Goal: Information Seeking & Learning: Learn about a topic

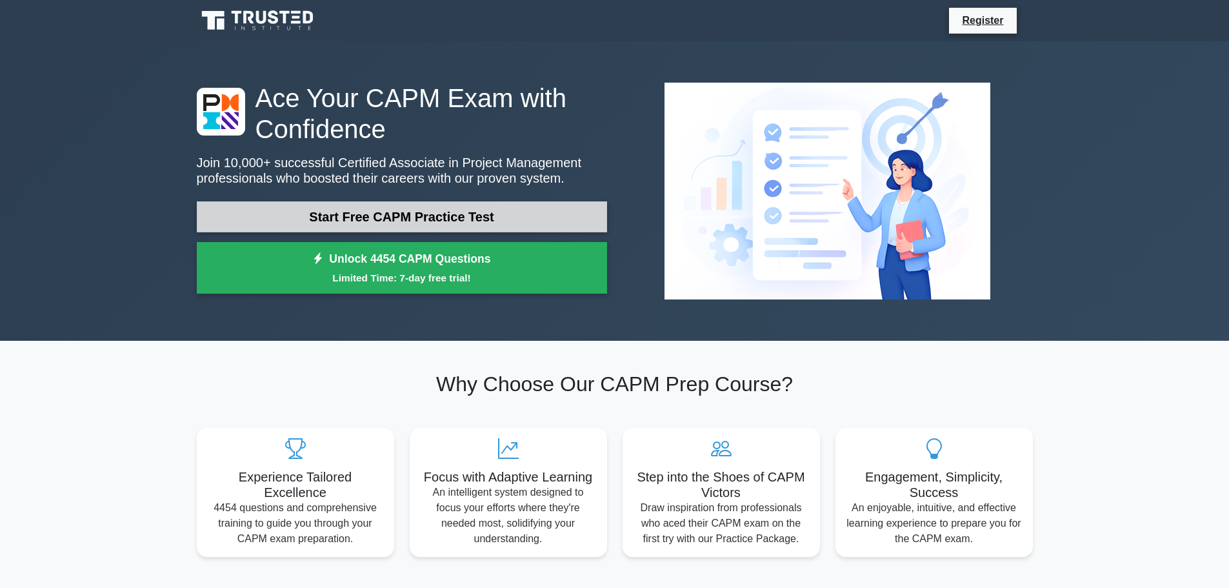
click at [403, 218] on link "Start Free CAPM Practice Test" at bounding box center [402, 216] width 410 height 31
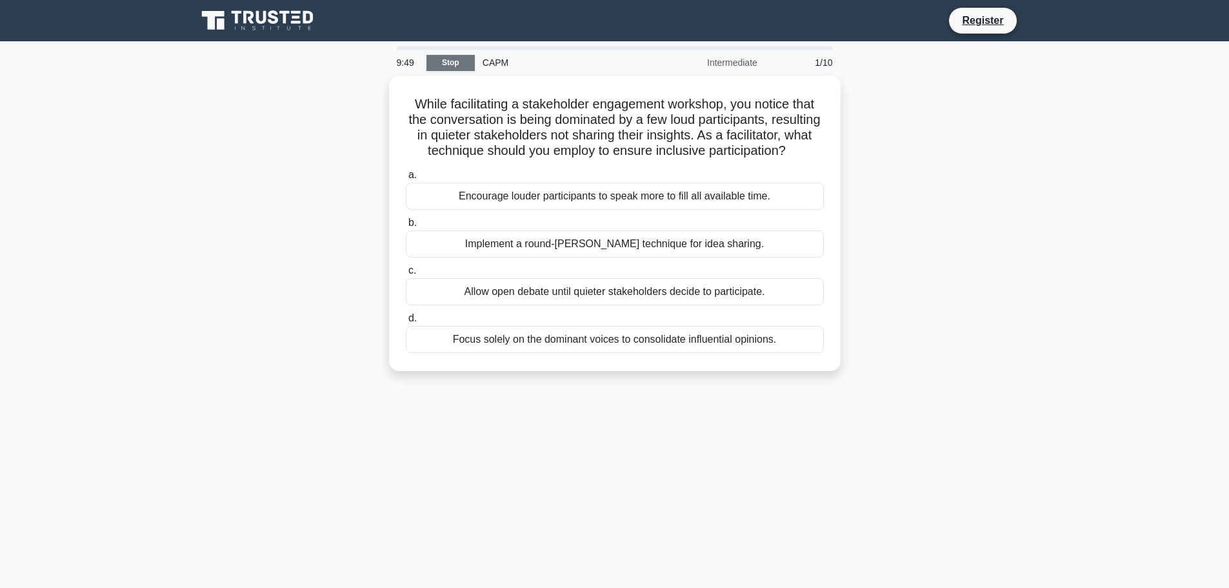
click at [446, 63] on link "Stop" at bounding box center [450, 63] width 48 height 16
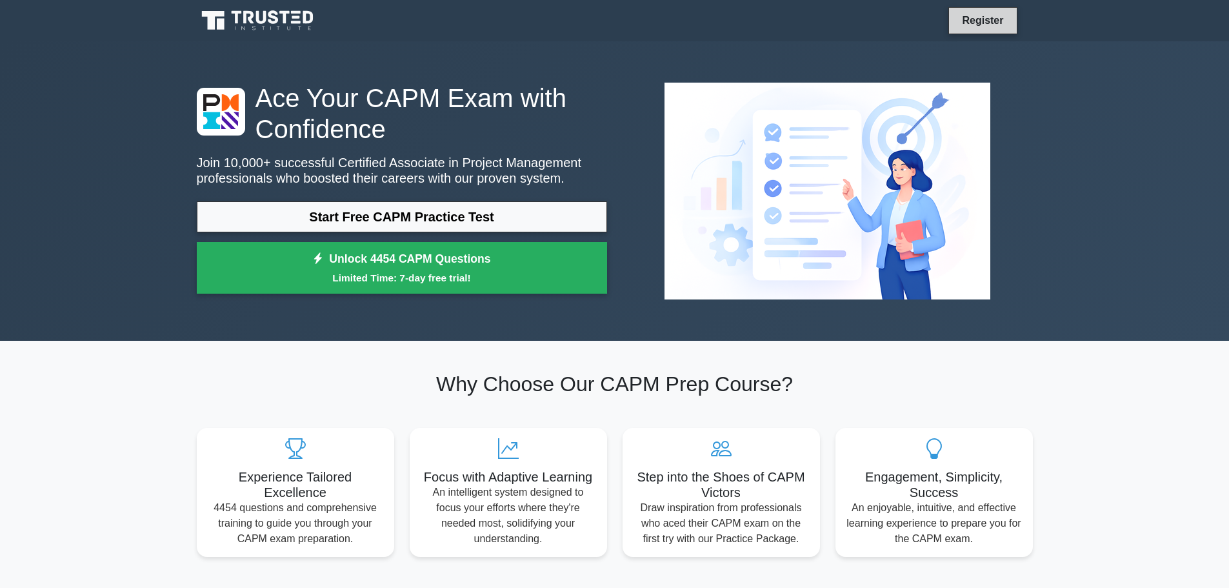
click at [986, 21] on link "Register" at bounding box center [982, 20] width 57 height 16
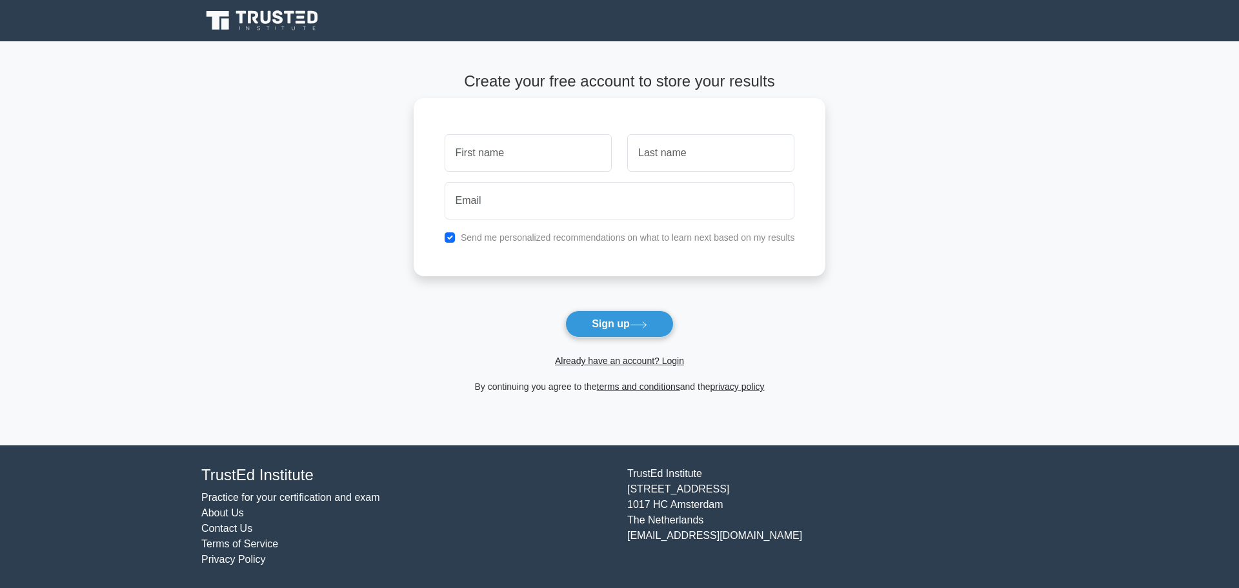
click at [535, 235] on label "Send me personalized recommendations on what to learn next based on my results" at bounding box center [628, 237] width 334 height 10
click at [450, 237] on input "checkbox" at bounding box center [450, 237] width 10 height 10
checkbox input "false"
click at [482, 155] on input "text" at bounding box center [528, 152] width 167 height 37
type input "[PERSON_NAME]"
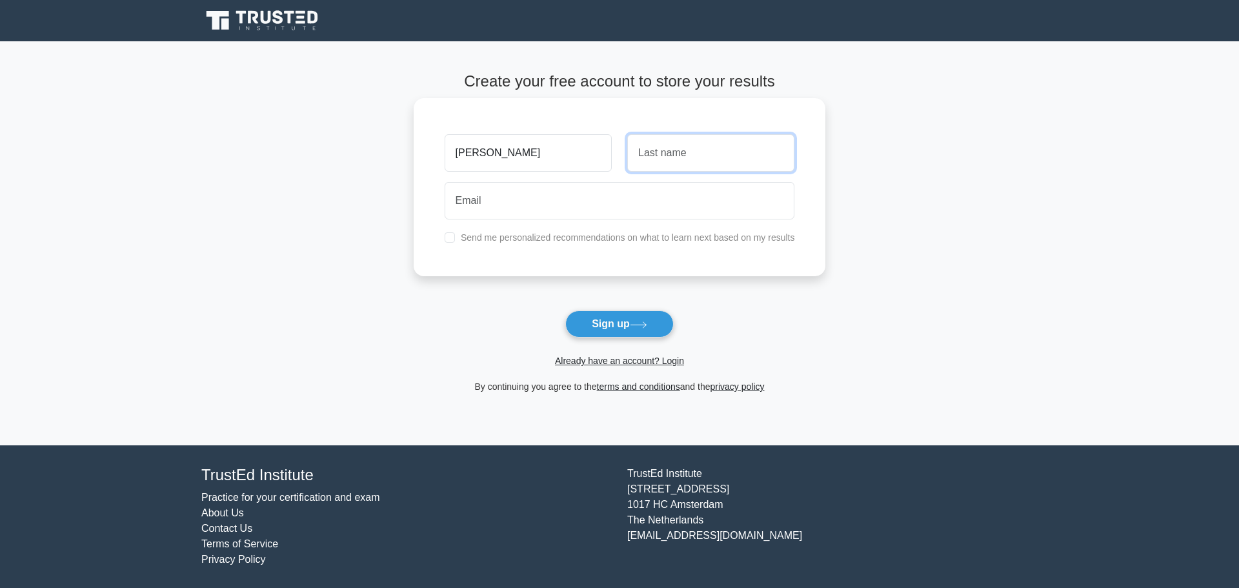
click at [654, 163] on input "text" at bounding box center [710, 152] width 167 height 37
type input "Rodrigues"
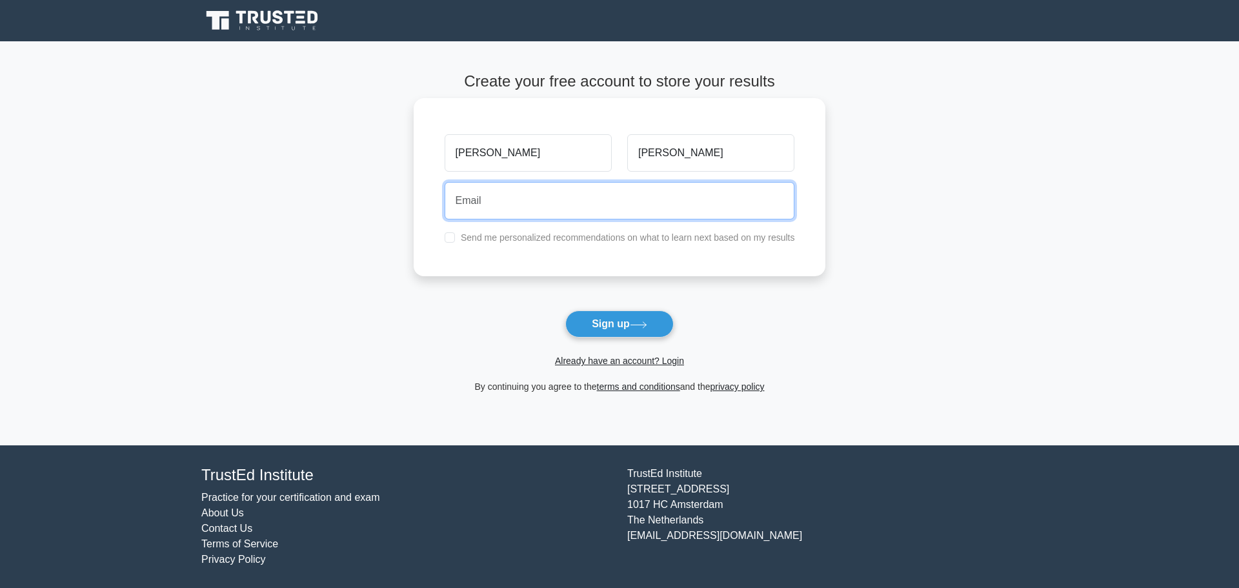
click at [586, 202] on input "email" at bounding box center [620, 200] width 350 height 37
type input "crodrigues@live.com.pt"
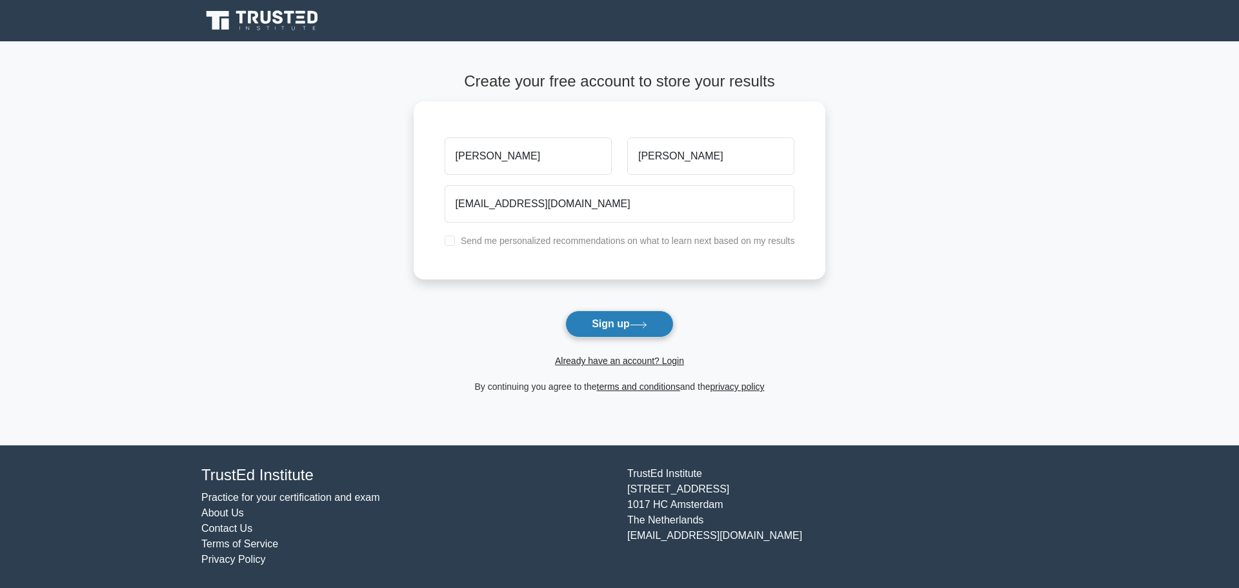
click at [646, 327] on icon at bounding box center [638, 324] width 17 height 7
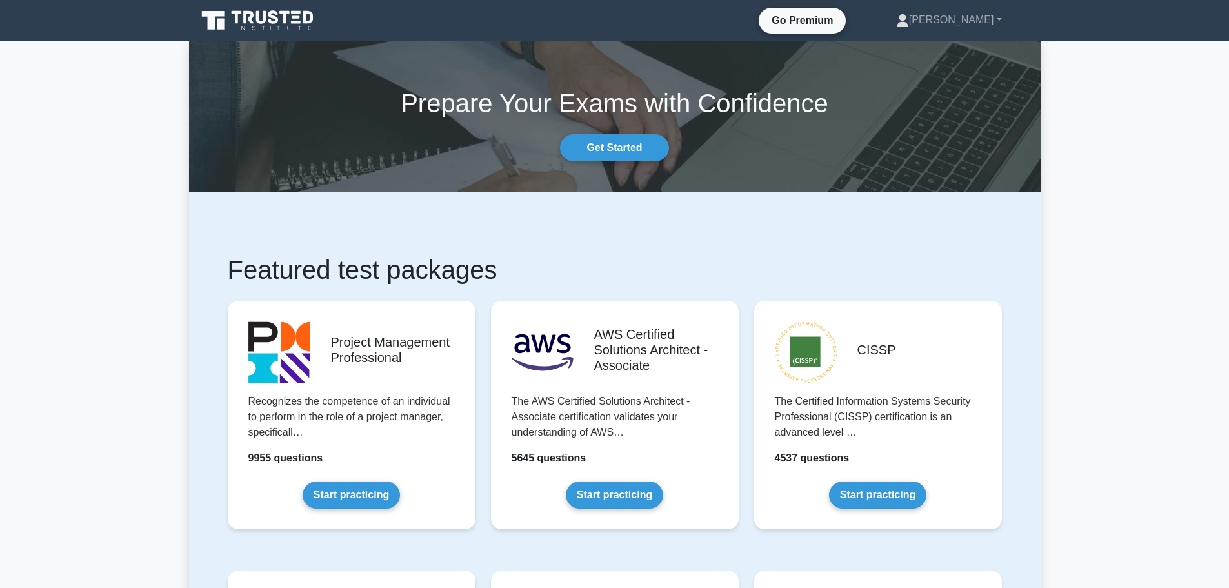
scroll to position [387, 0]
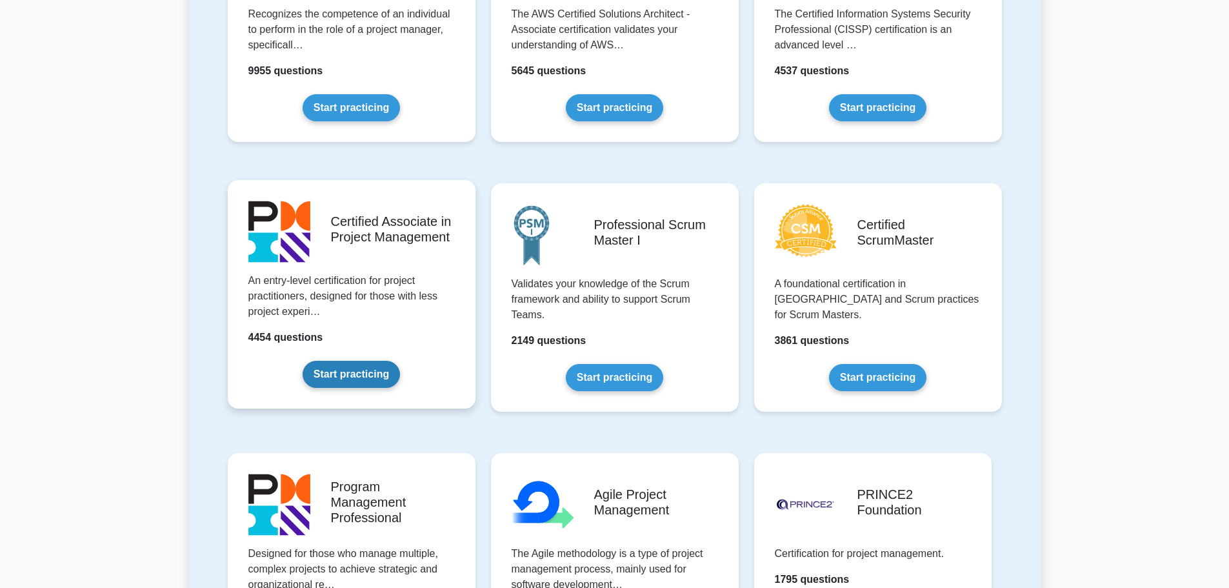
click at [400, 361] on link "Start practicing" at bounding box center [351, 374] width 97 height 27
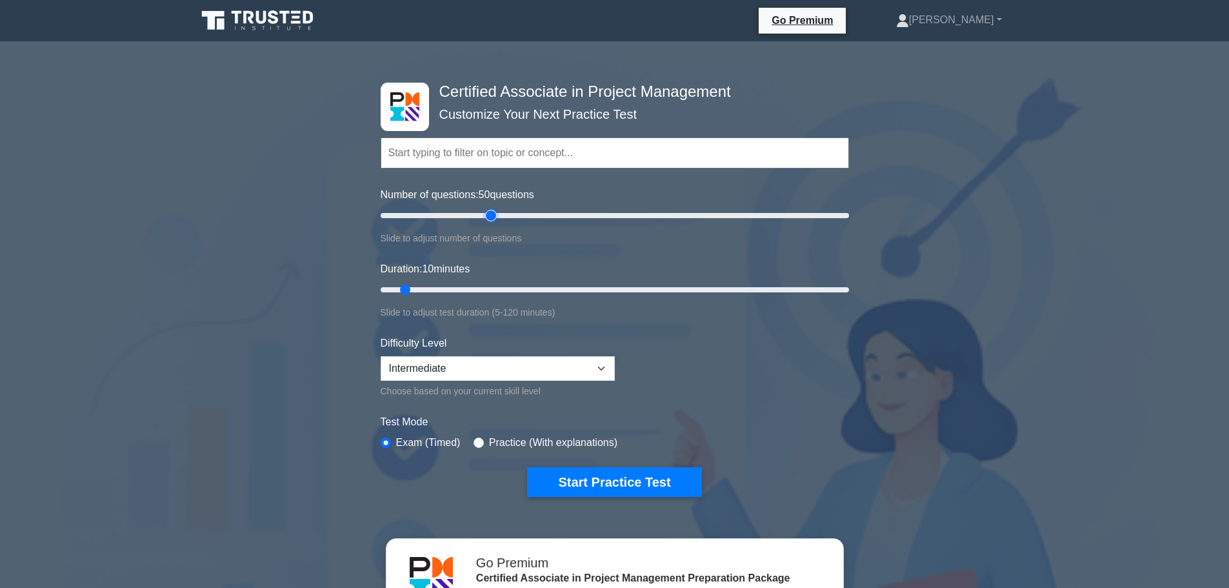
drag, startPoint x: 396, startPoint y: 216, endPoint x: 490, endPoint y: 222, distance: 93.7
type input "50"
click at [490, 222] on input "Number of questions: 50 questions" at bounding box center [615, 215] width 468 height 15
drag, startPoint x: 368, startPoint y: 290, endPoint x: 888, endPoint y: 298, distance: 519.4
type input "120"
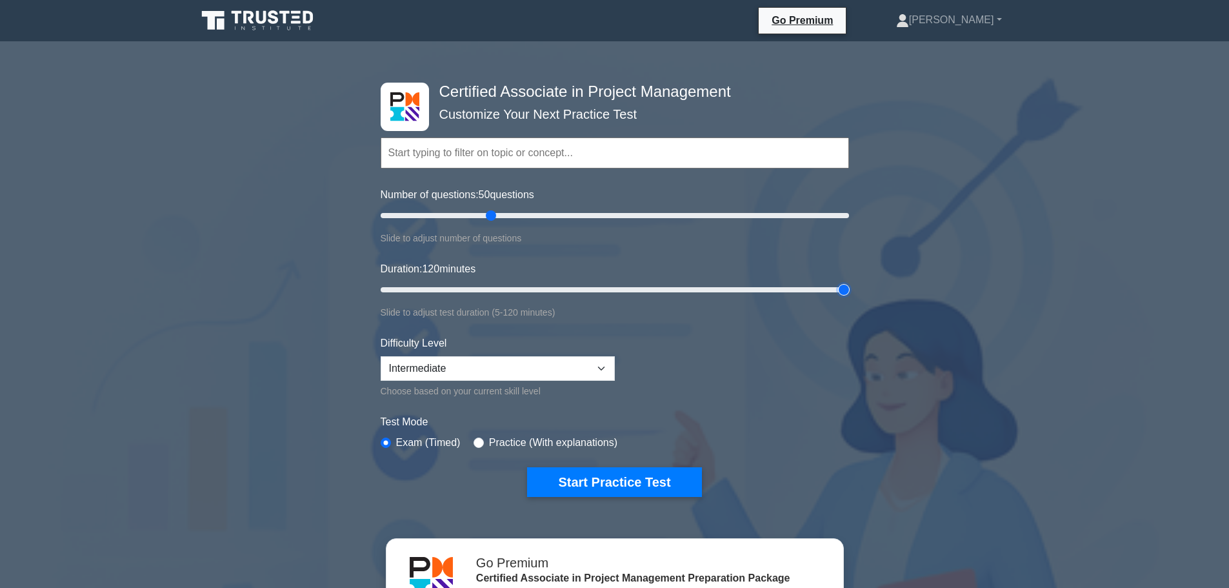
click at [849, 297] on input "Duration: 120 minutes" at bounding box center [615, 289] width 468 height 15
click at [600, 370] on select "Beginner Intermediate Expert" at bounding box center [498, 368] width 234 height 25
select select "expert"
click at [381, 356] on select "Beginner Intermediate Expert" at bounding box center [498, 368] width 234 height 25
click at [279, 350] on div "Certified Associate in Project Management Customize Your Next Practice Test Top…" at bounding box center [614, 463] width 1229 height 822
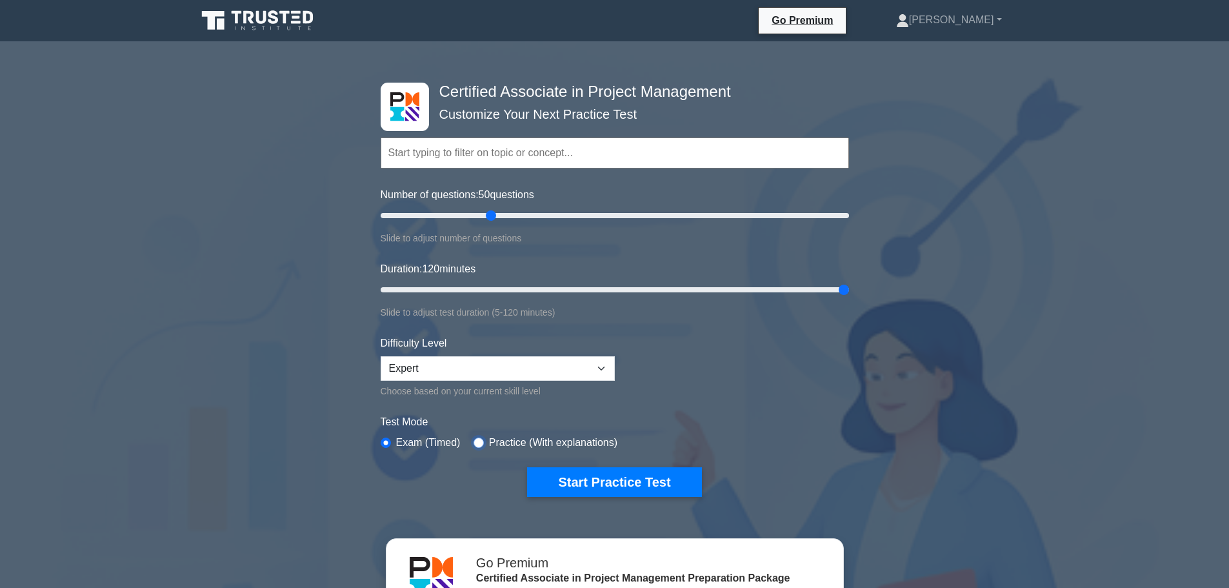
click at [475, 440] on input "radio" at bounding box center [479, 442] width 10 height 10
radio input "true"
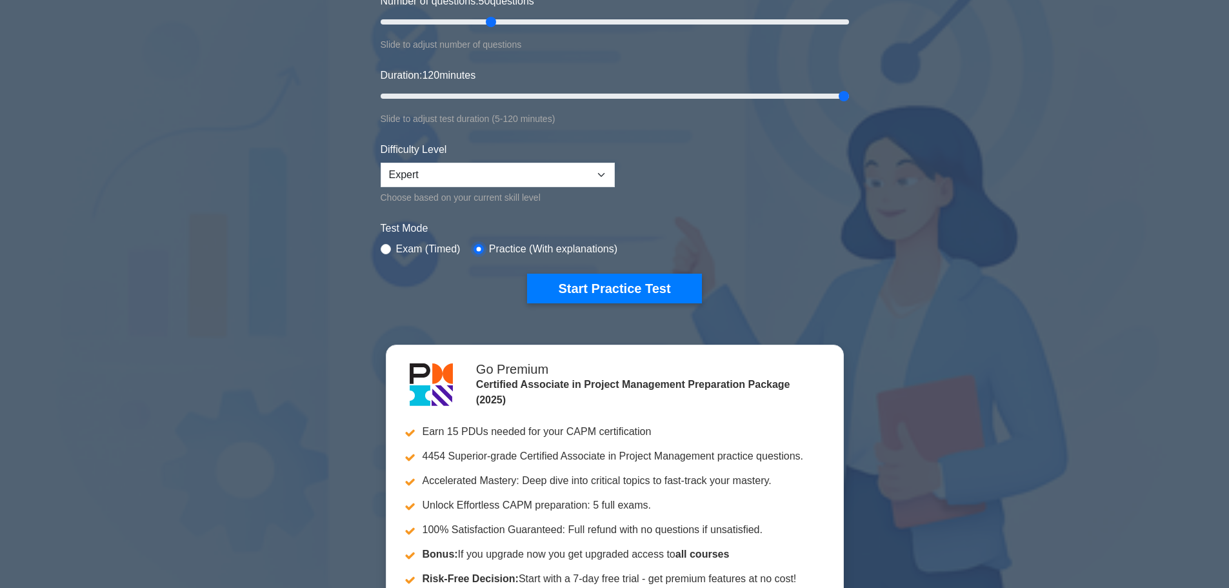
scroll to position [323, 0]
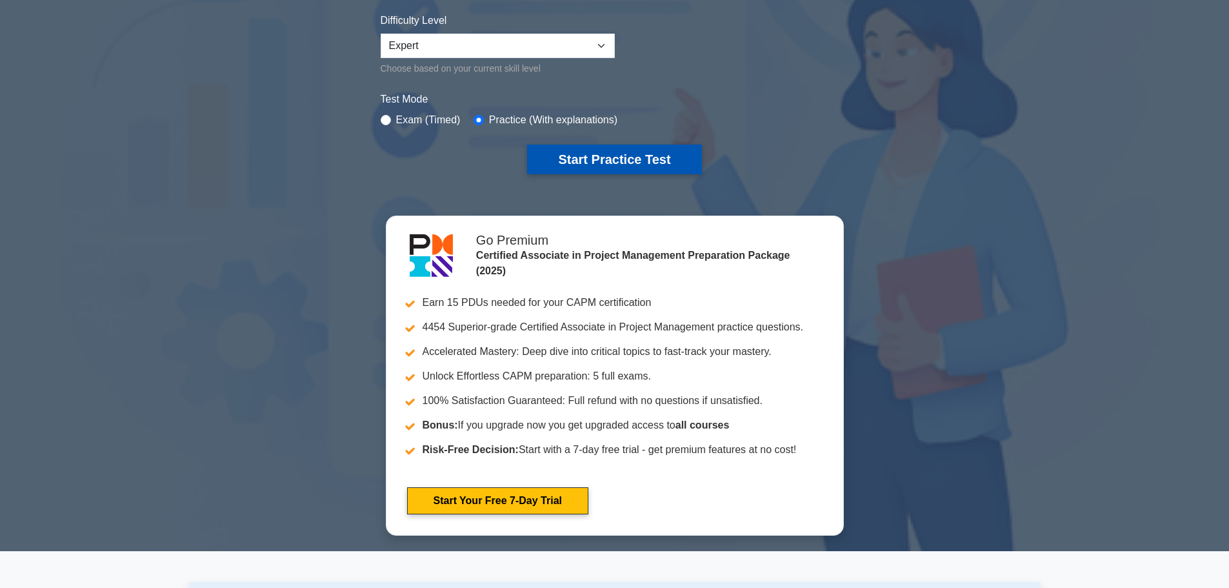
click at [590, 152] on button "Start Practice Test" at bounding box center [614, 160] width 174 height 30
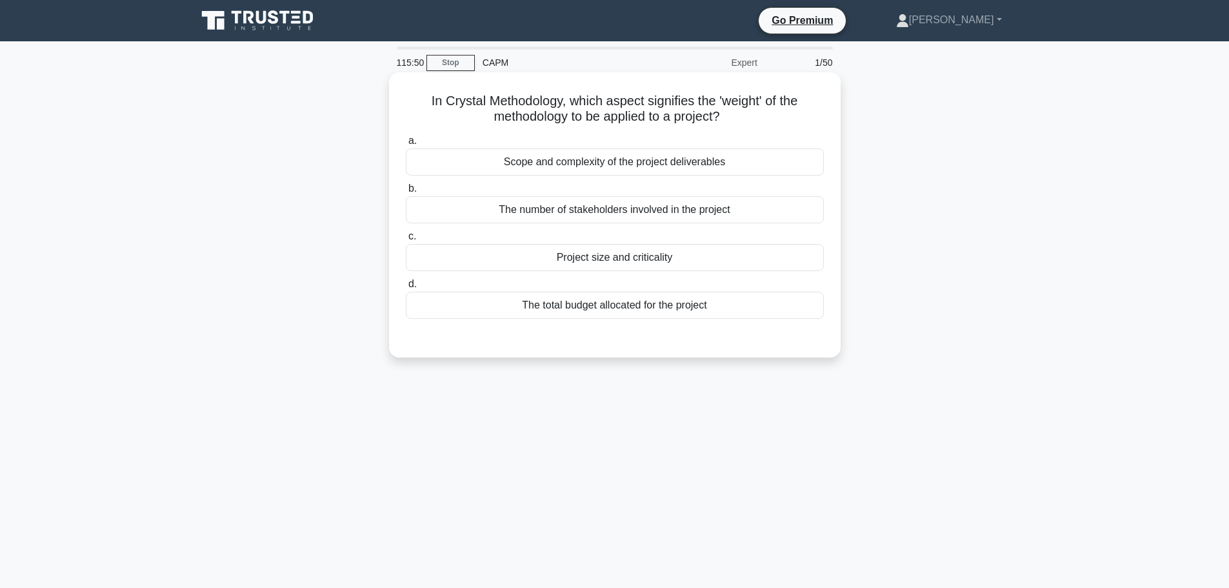
click at [630, 263] on div "Project size and criticality" at bounding box center [615, 257] width 418 height 27
click at [406, 241] on input "c. Project size and criticality" at bounding box center [406, 236] width 0 height 8
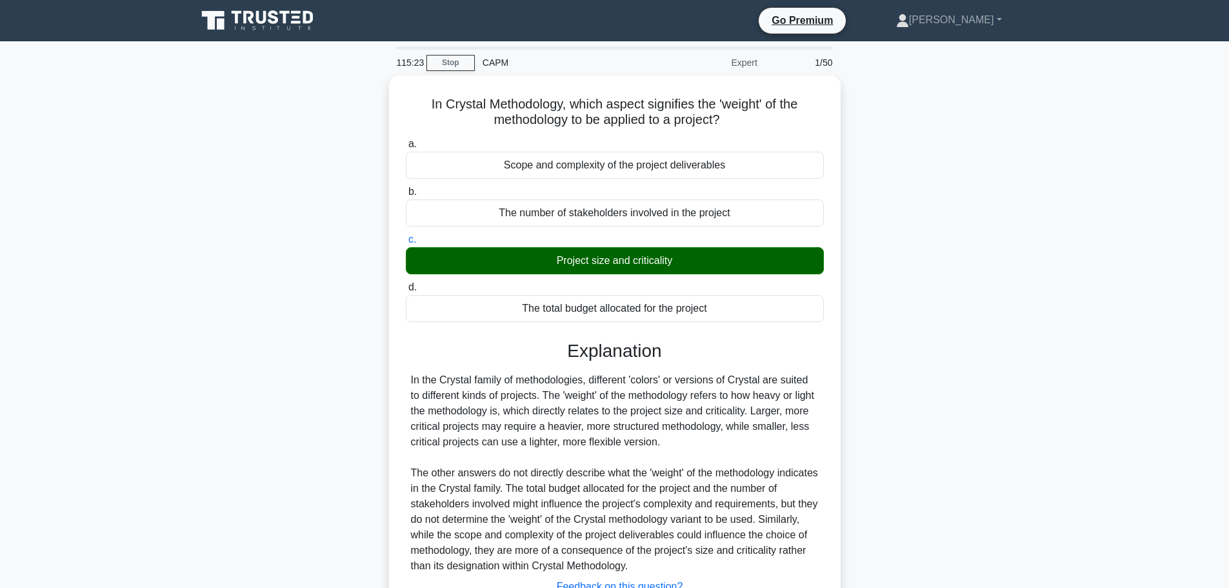
click at [406, 65] on div "115:23" at bounding box center [407, 63] width 37 height 26
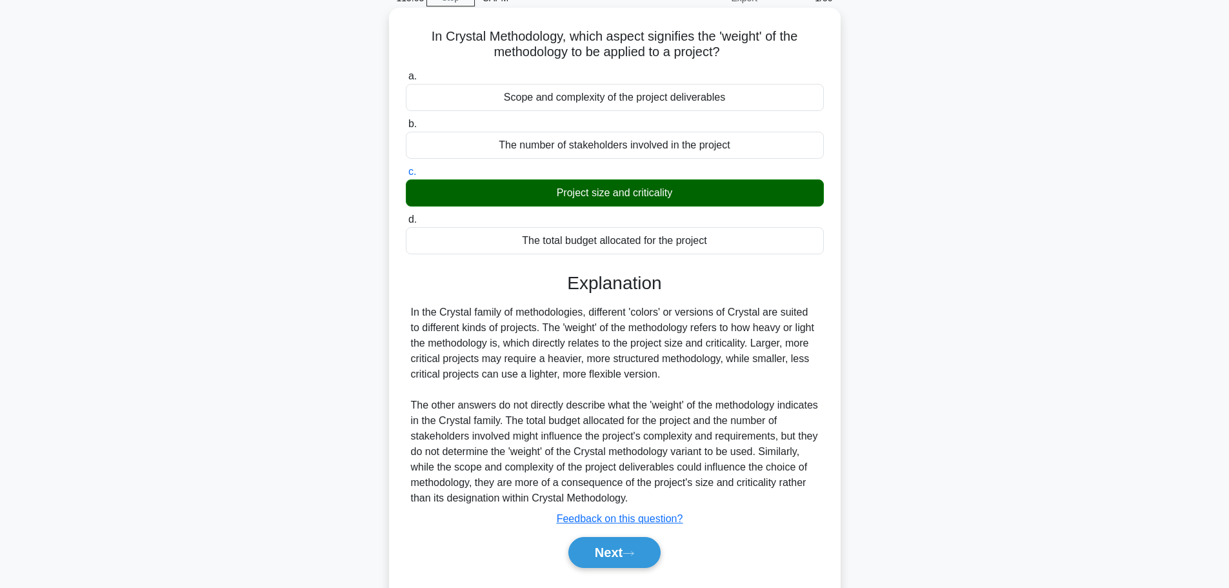
scroll to position [109, 0]
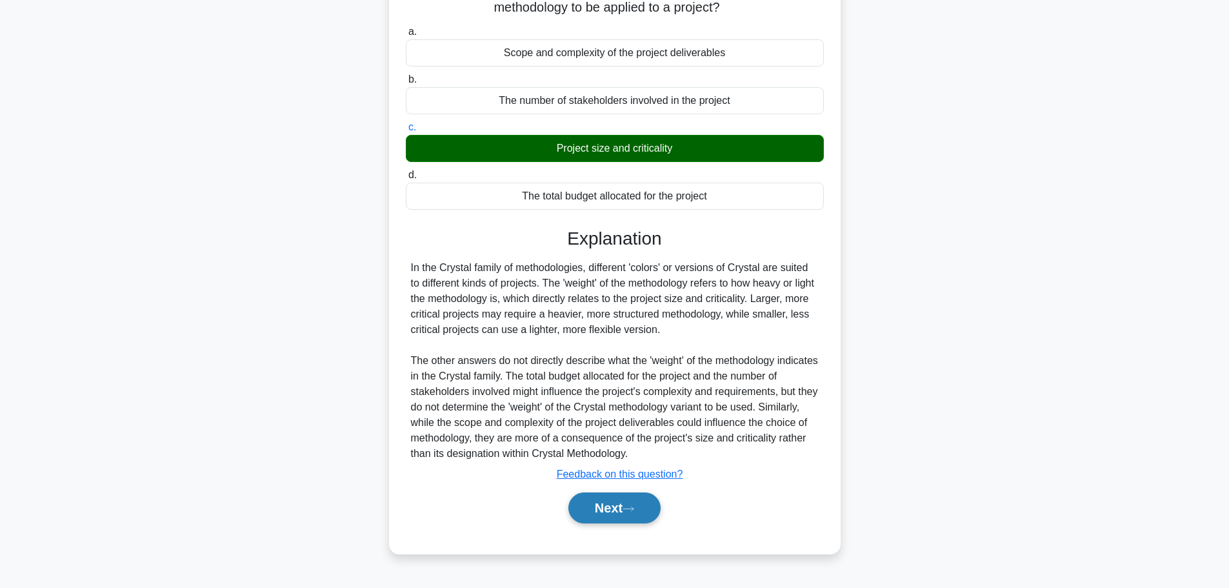
click at [630, 507] on icon at bounding box center [629, 508] width 12 height 7
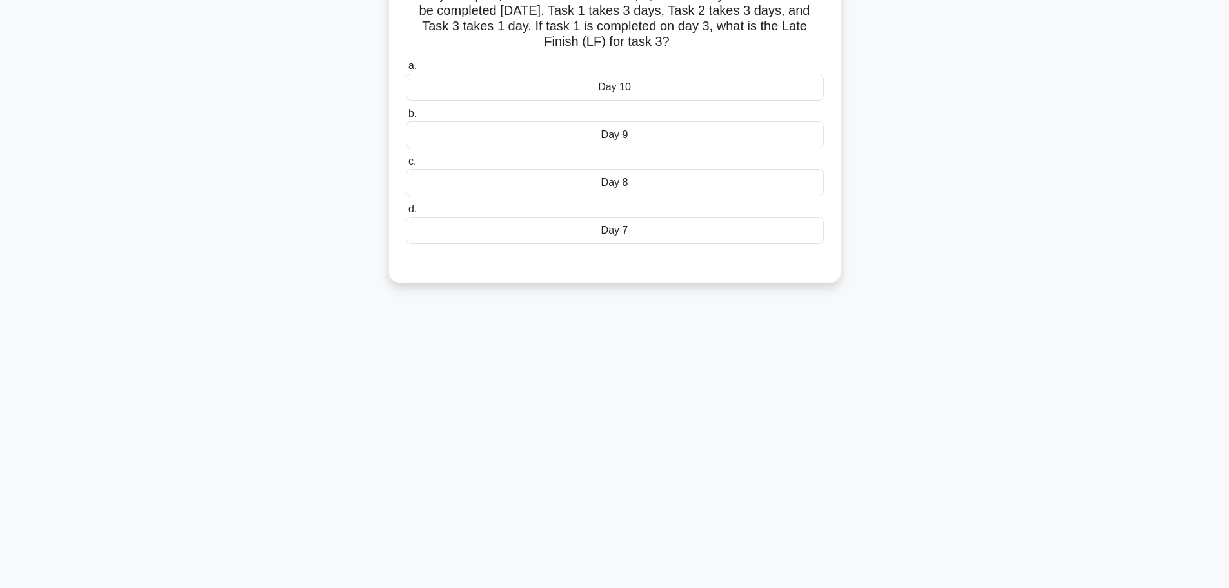
scroll to position [0, 0]
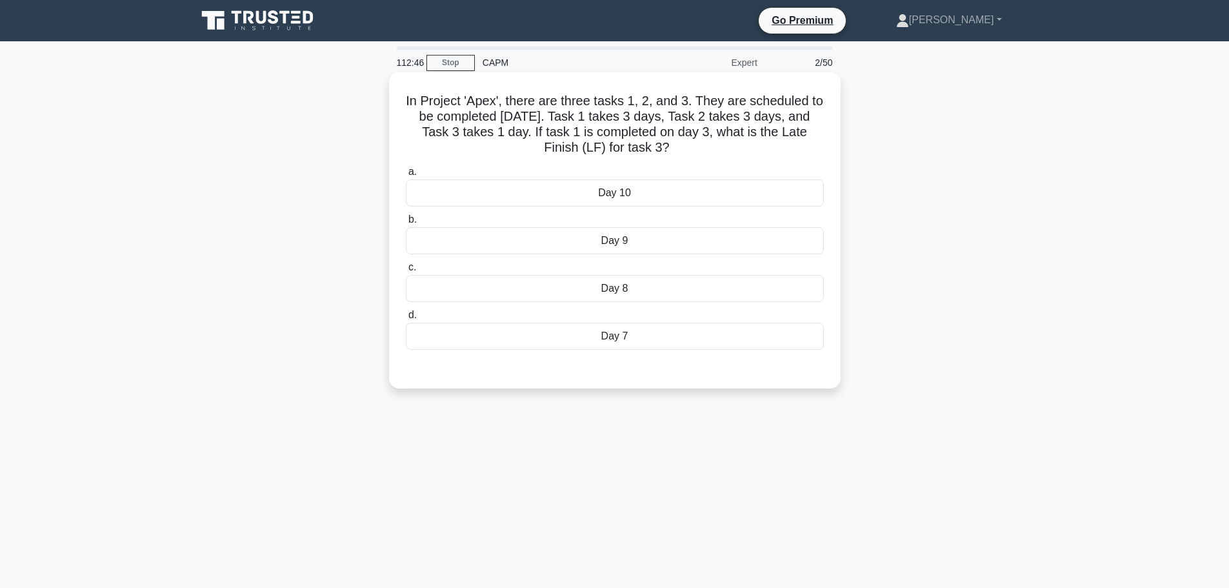
click at [614, 336] on div "Day 7" at bounding box center [615, 336] width 418 height 27
click at [406, 319] on input "d. Day 7" at bounding box center [406, 315] width 0 height 8
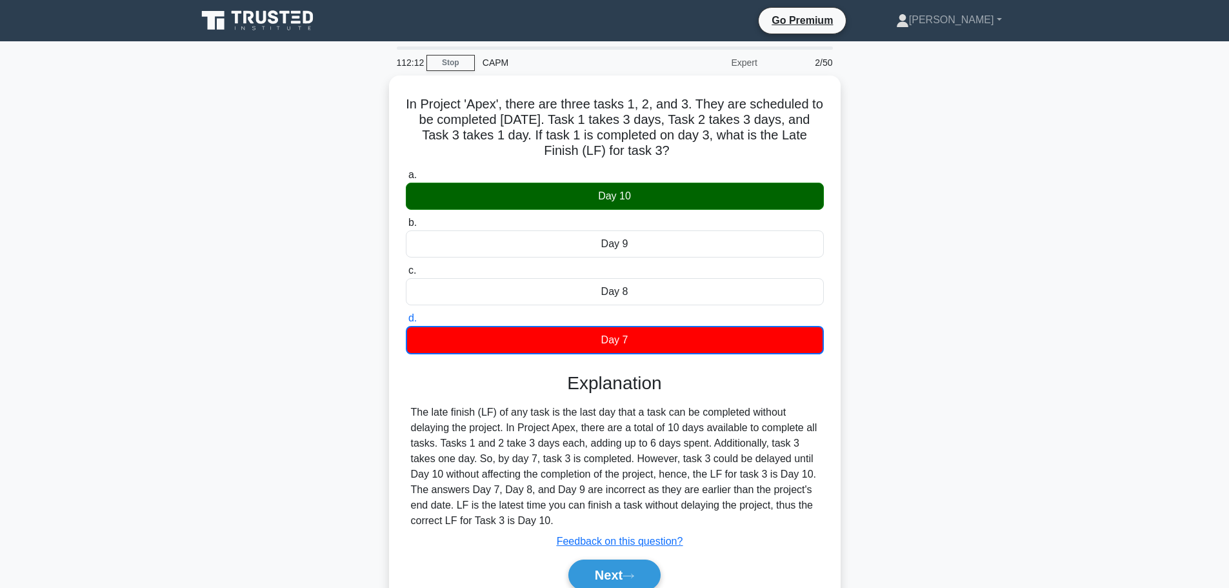
scroll to position [65, 0]
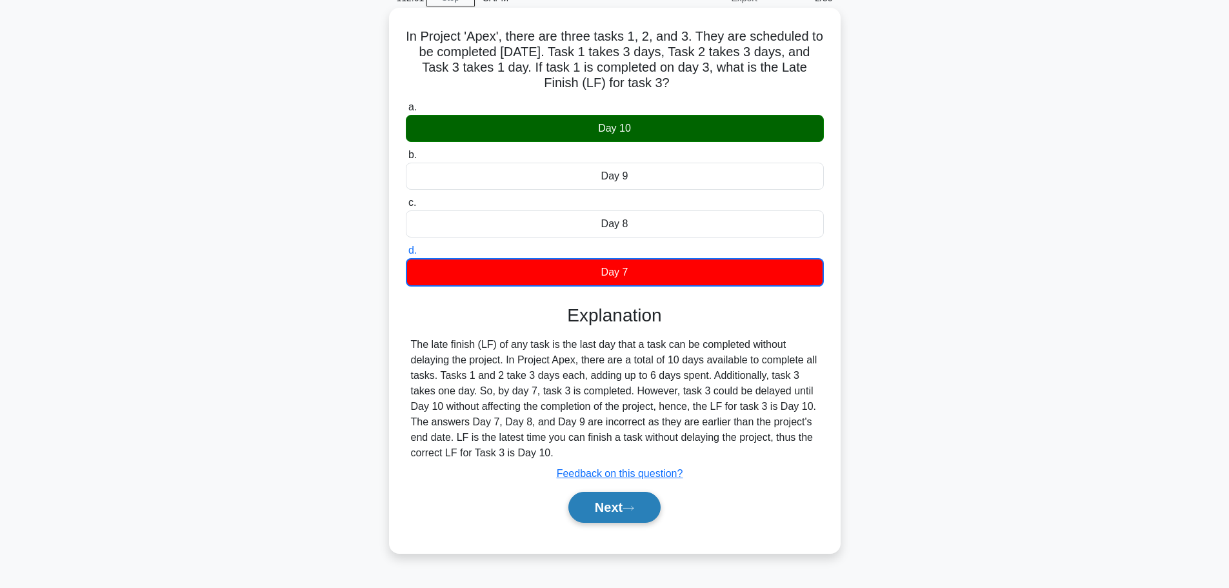
click at [628, 502] on button "Next" at bounding box center [614, 507] width 92 height 31
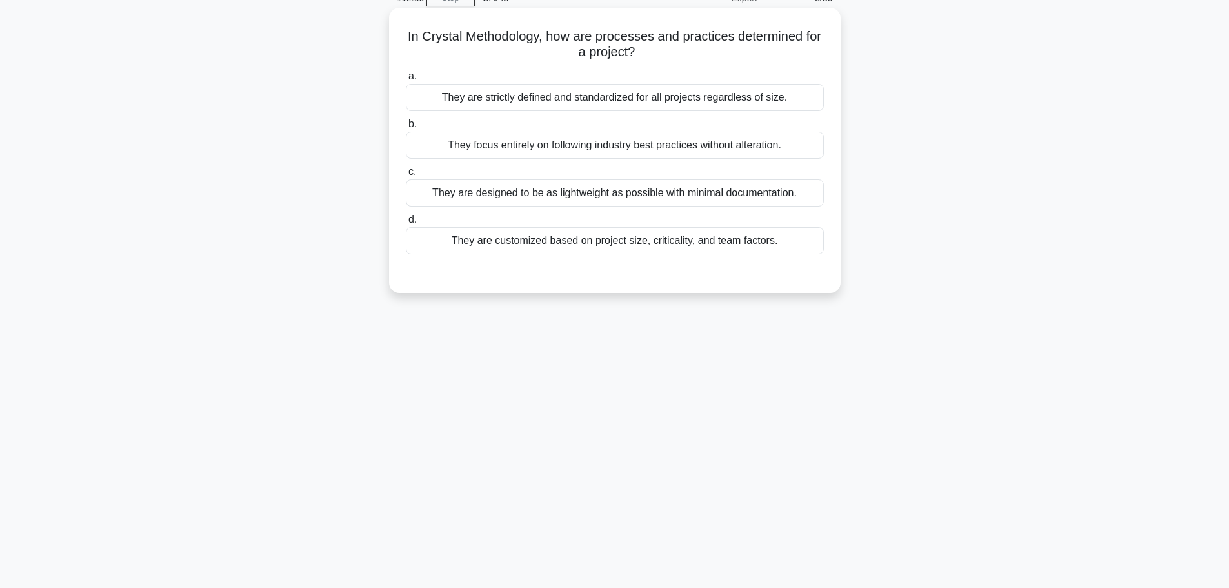
scroll to position [0, 0]
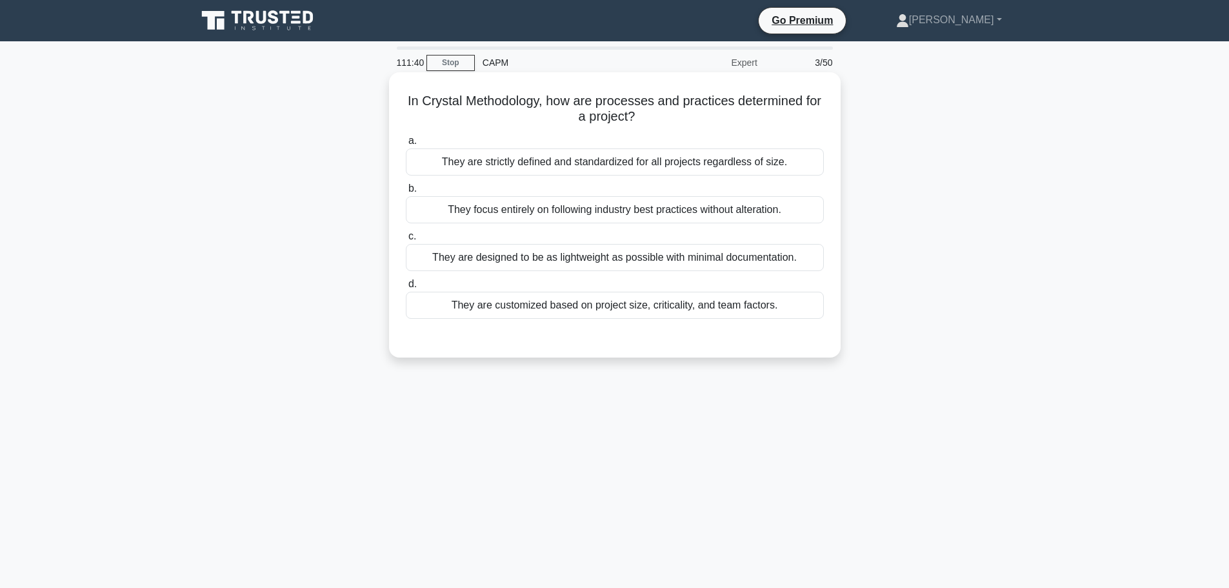
click at [601, 313] on div "They are customized based on project size, criticality, and team factors." at bounding box center [615, 305] width 418 height 27
click at [406, 288] on input "d. They are customized based on project size, criticality, and team factors." at bounding box center [406, 284] width 0 height 8
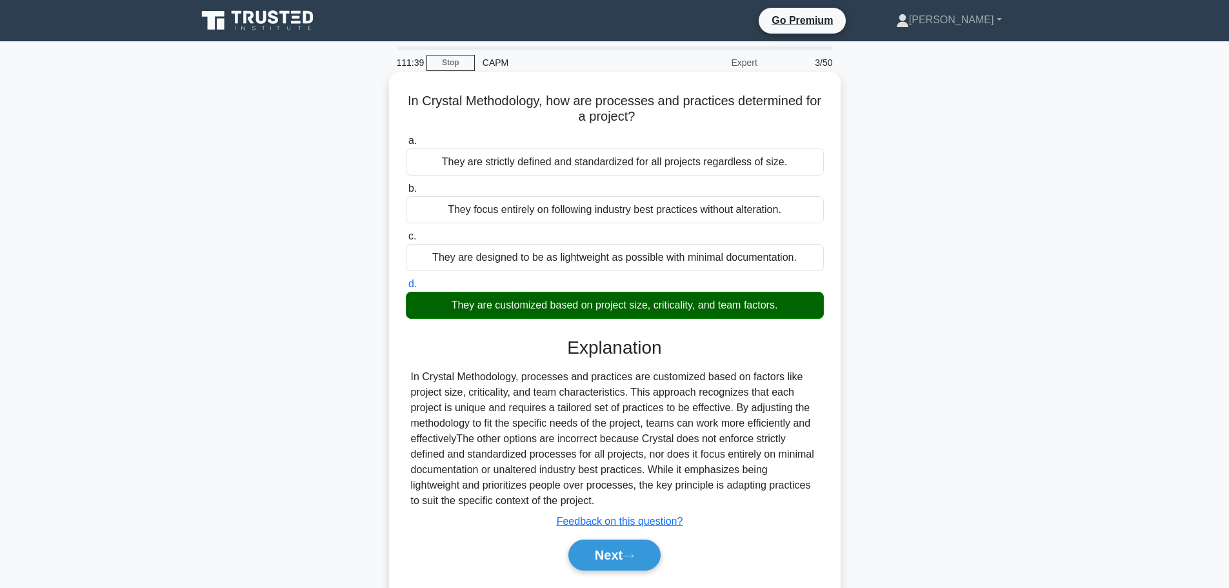
scroll to position [109, 0]
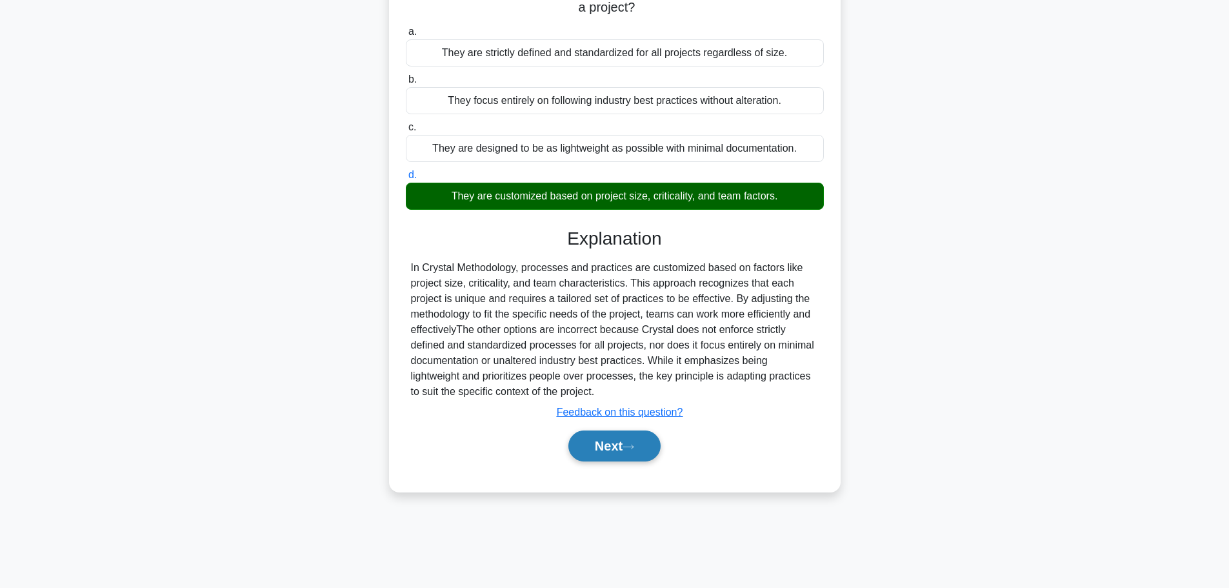
click at [634, 445] on icon at bounding box center [629, 446] width 12 height 7
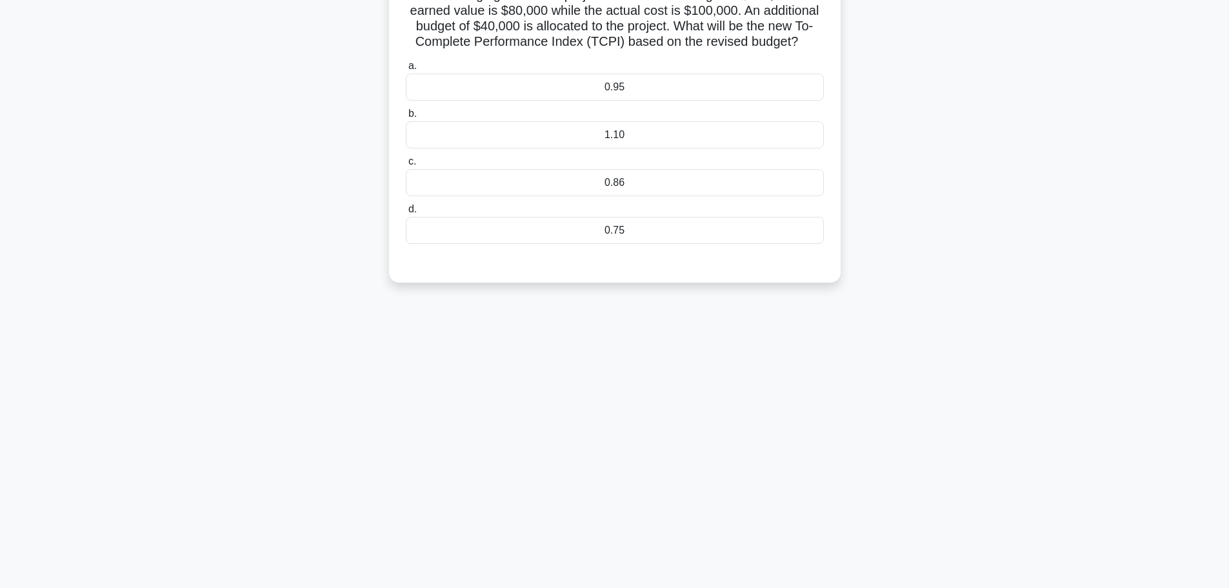
scroll to position [0, 0]
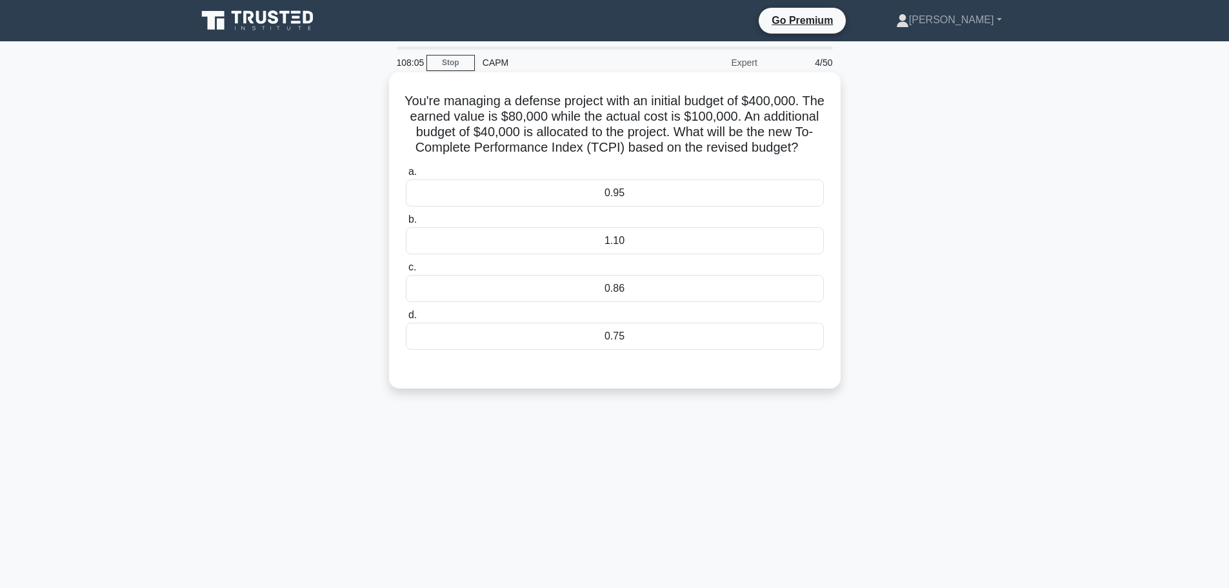
click at [639, 252] on div "1.10" at bounding box center [615, 240] width 418 height 27
click at [406, 224] on input "b. 1.10" at bounding box center [406, 219] width 0 height 8
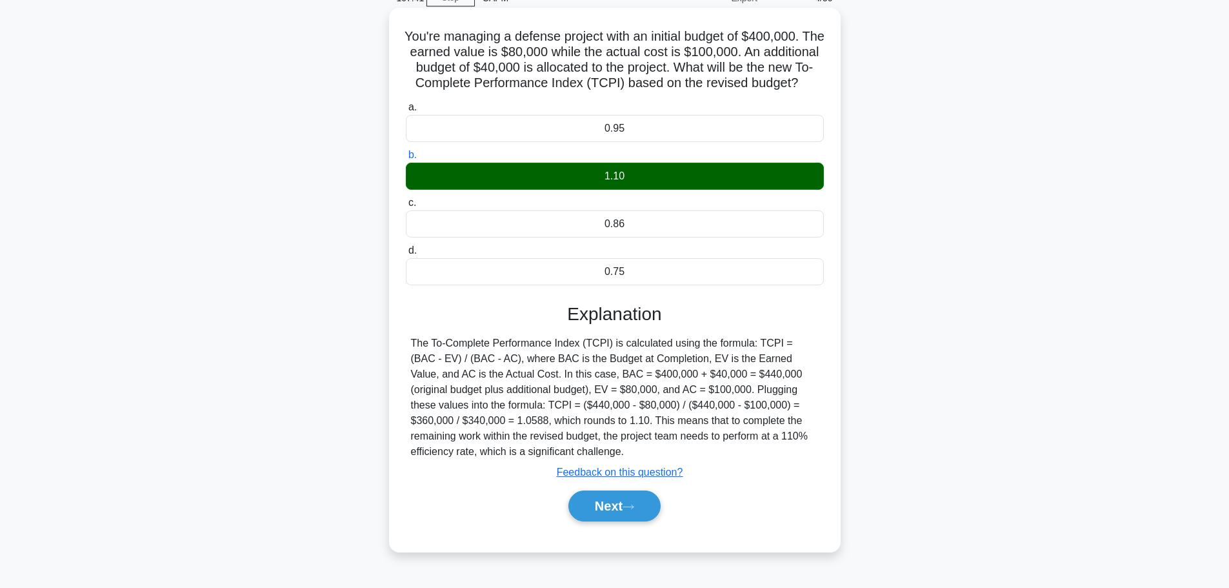
scroll to position [109, 0]
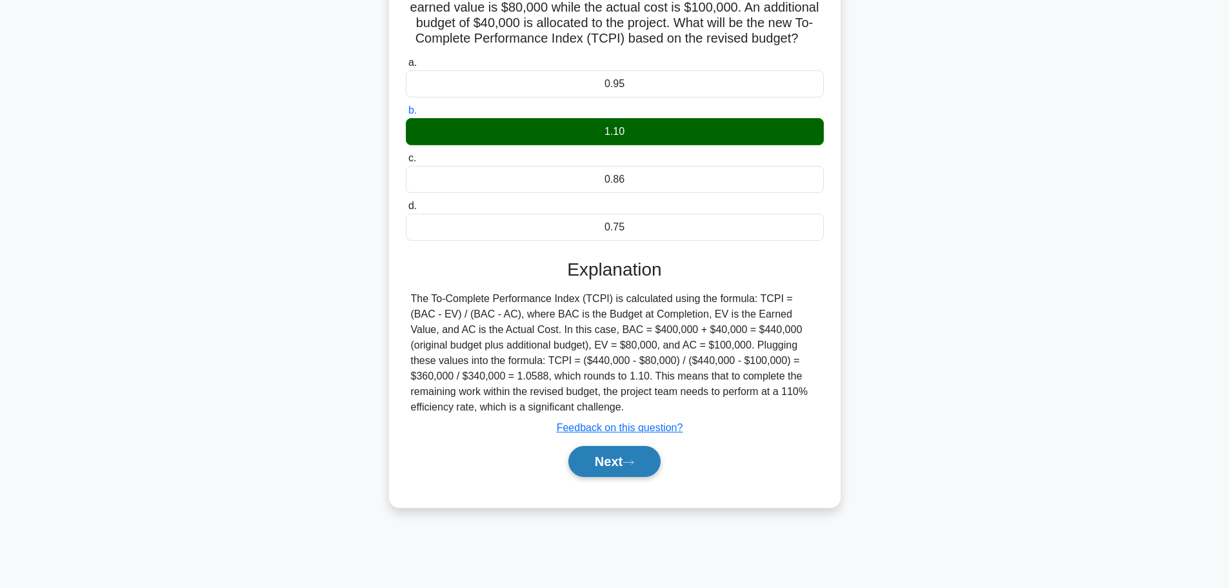
click at [640, 477] on button "Next" at bounding box center [614, 461] width 92 height 31
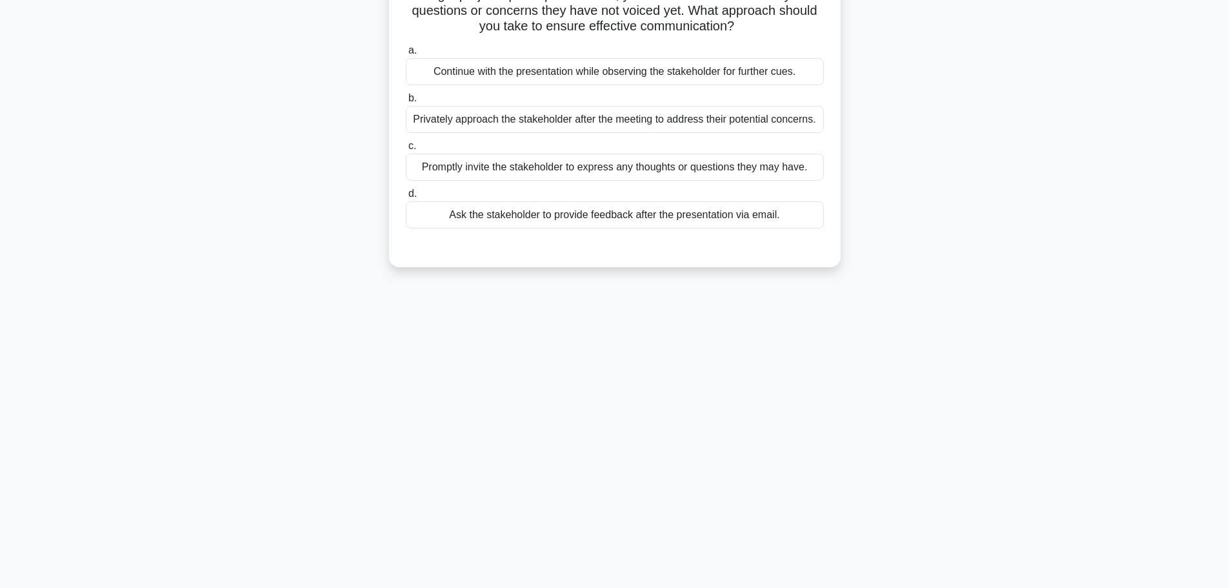
scroll to position [0, 0]
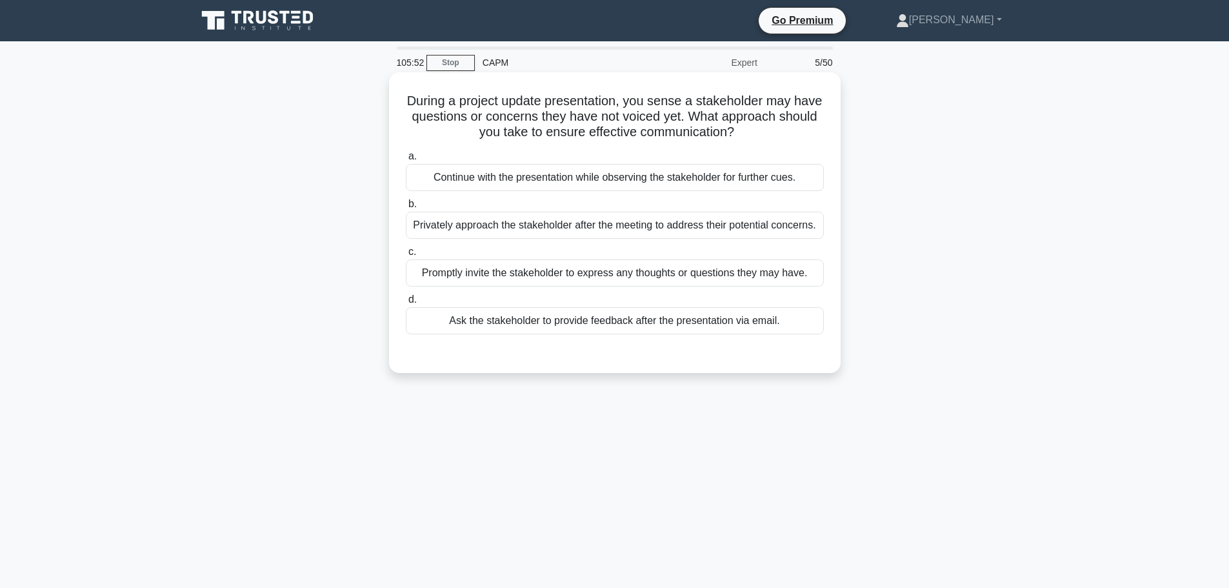
click at [611, 275] on div "Promptly invite the stakeholder to express any thoughts or questions they may h…" at bounding box center [615, 272] width 418 height 27
click at [406, 256] on input "c. Promptly invite the stakeholder to express any thoughts or questions they ma…" at bounding box center [406, 252] width 0 height 8
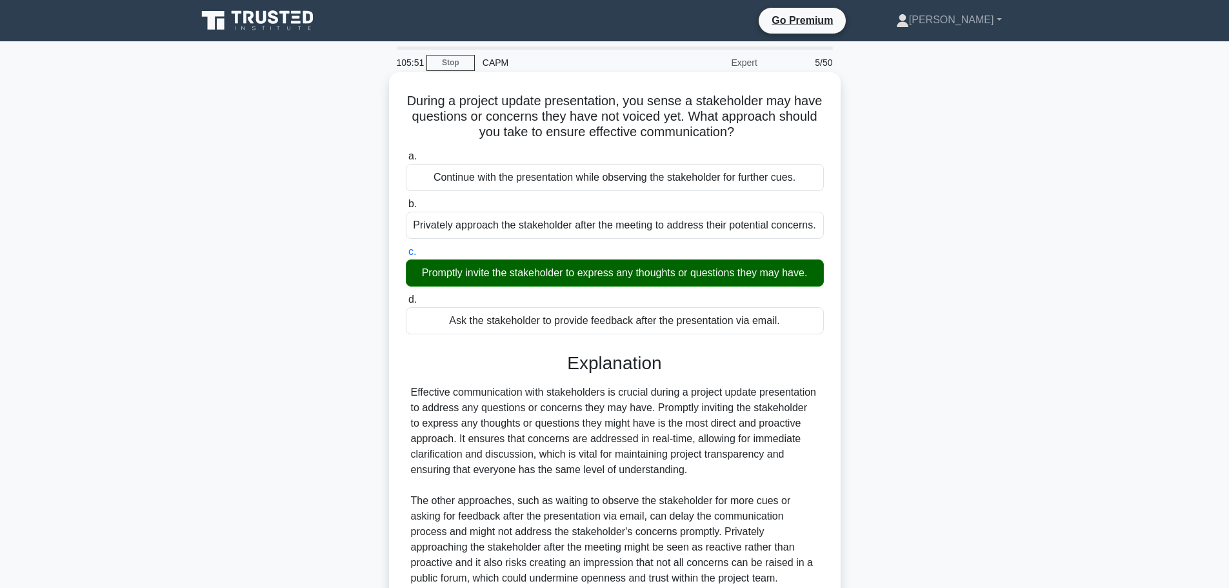
scroll to position [115, 0]
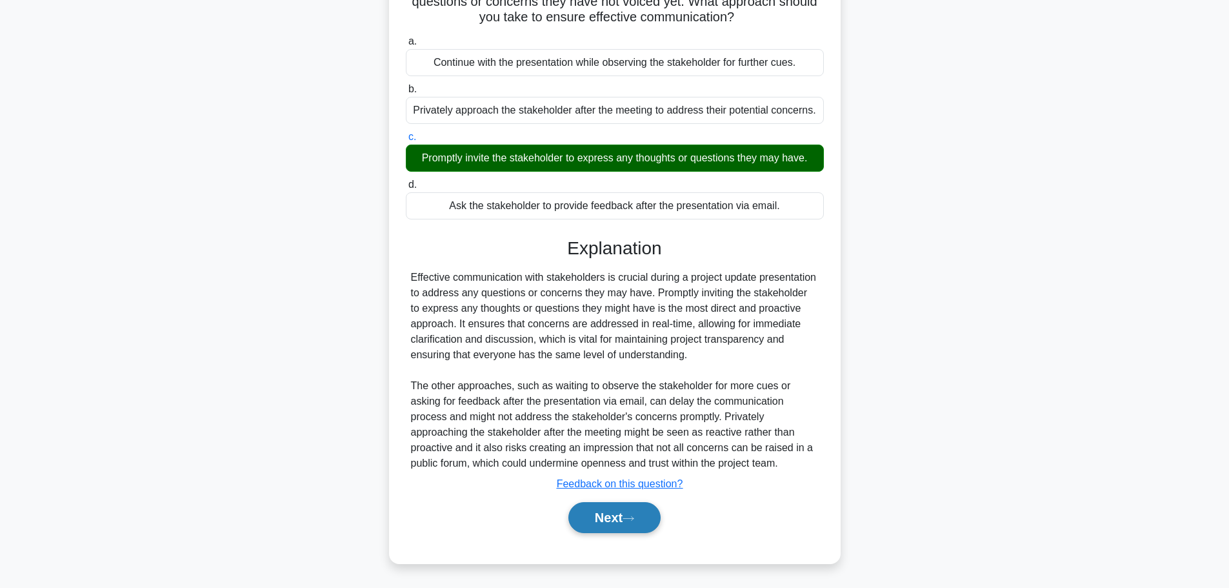
click at [630, 517] on icon at bounding box center [629, 518] width 12 height 7
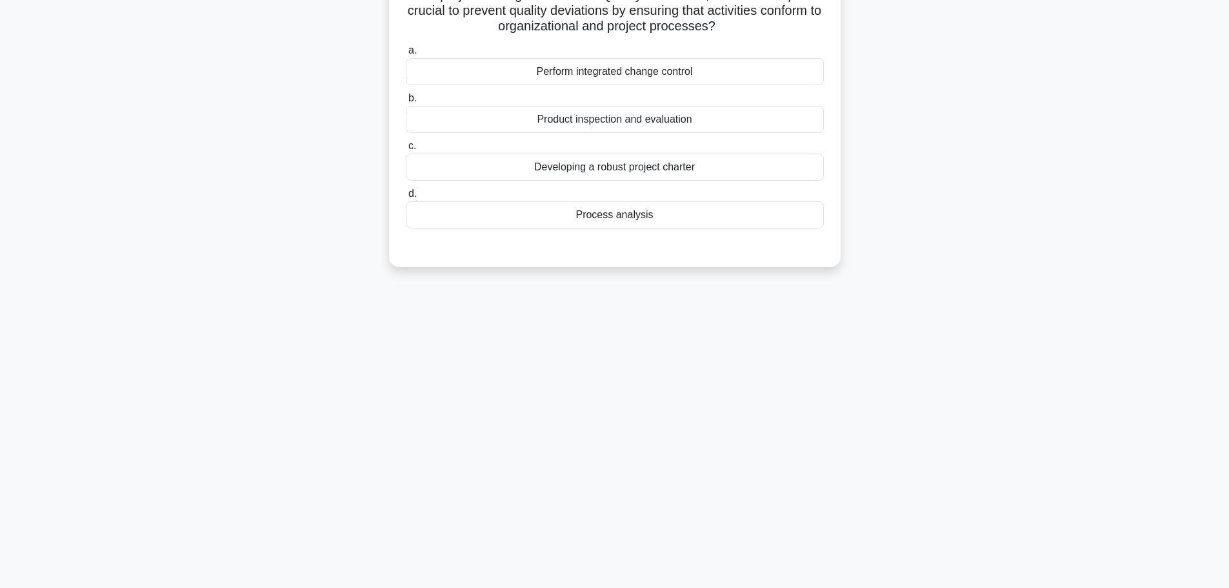
scroll to position [0, 0]
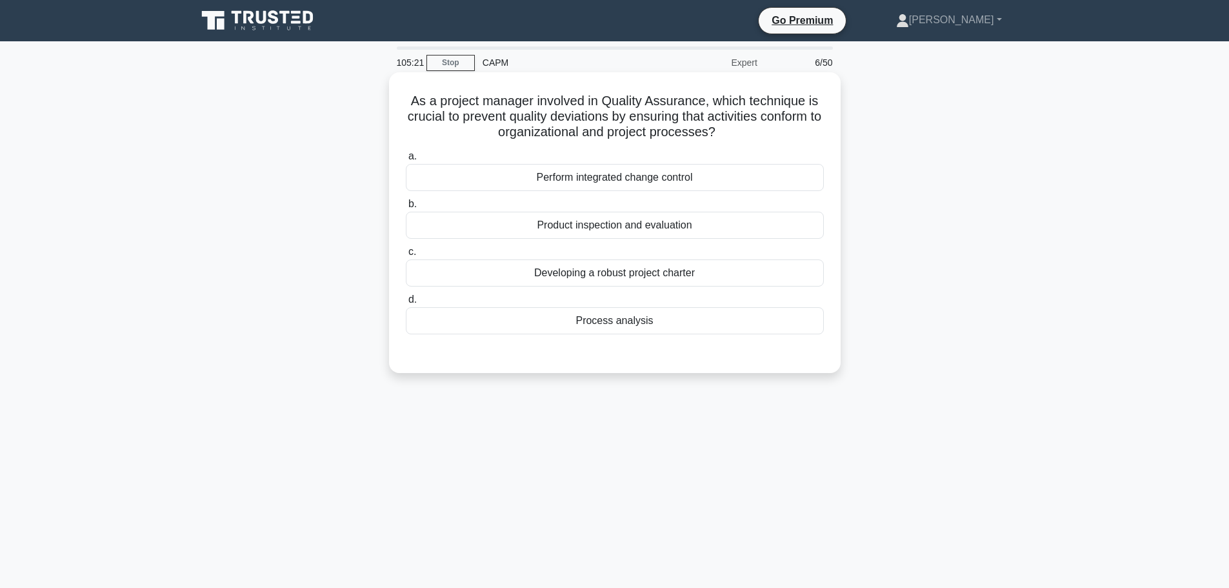
click at [679, 226] on div "Product inspection and evaluation" at bounding box center [615, 225] width 418 height 27
click at [406, 208] on input "b. Product inspection and evaluation" at bounding box center [406, 204] width 0 height 8
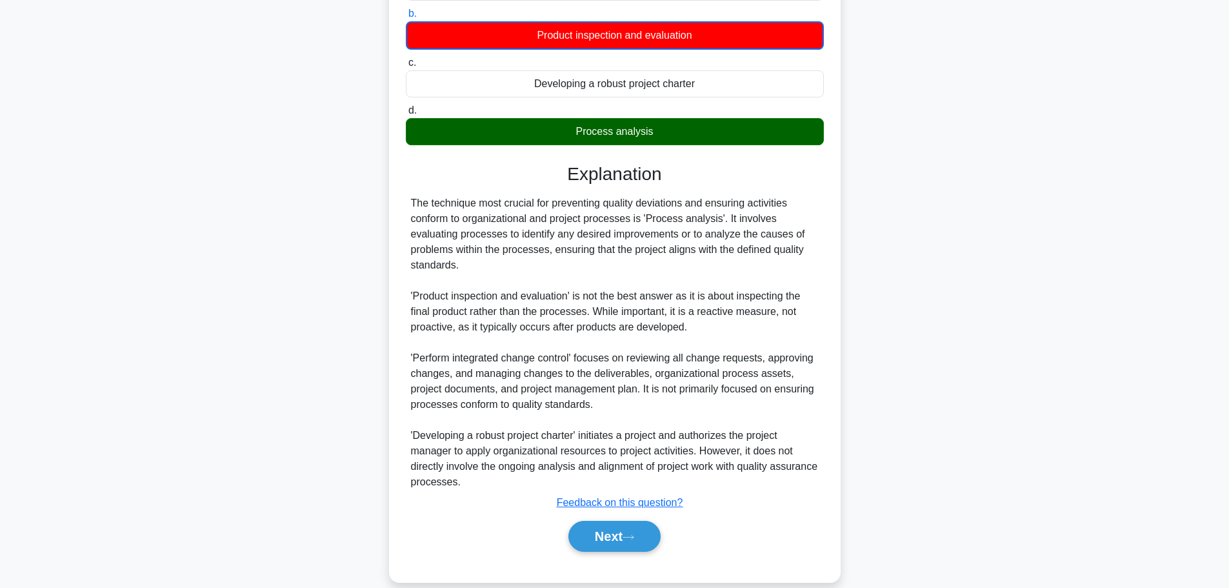
scroll to position [210, 0]
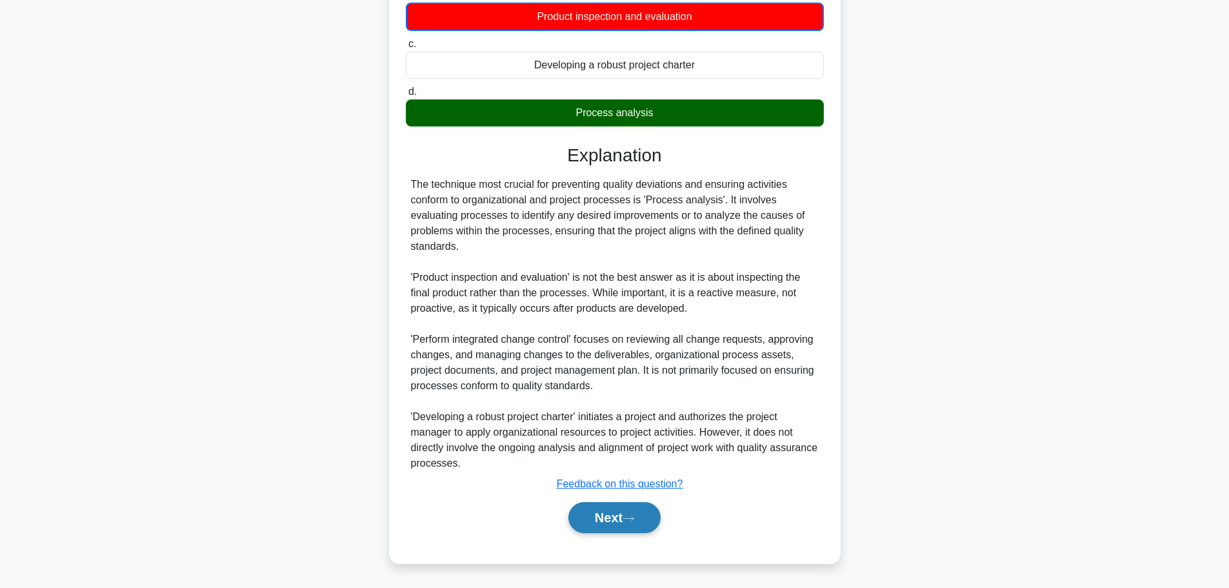
click at [638, 512] on button "Next" at bounding box center [614, 517] width 92 height 31
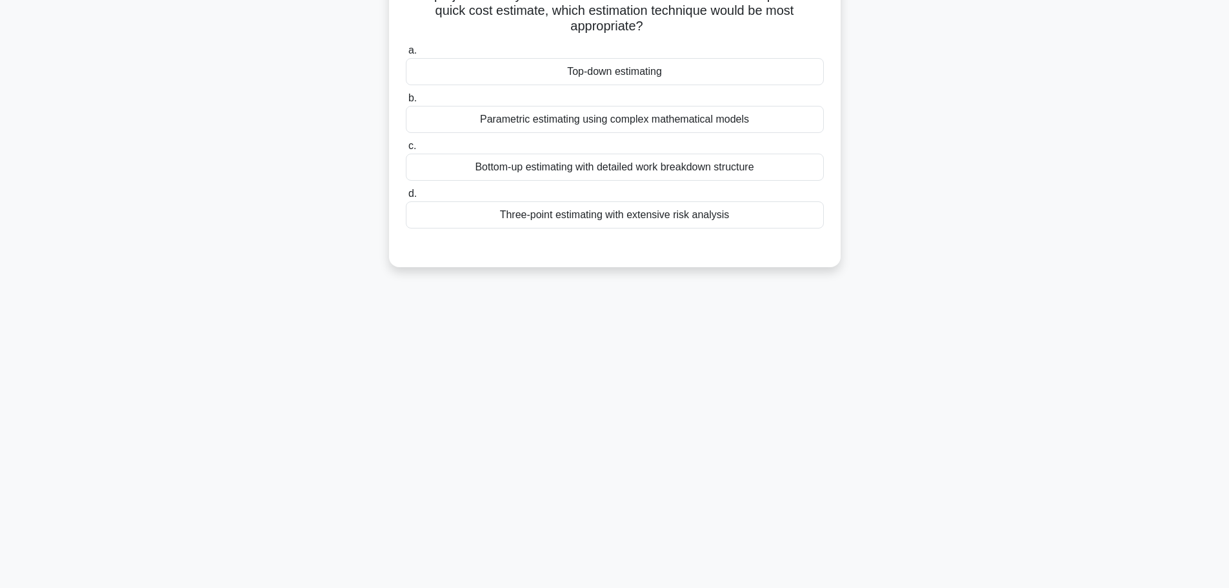
scroll to position [0, 0]
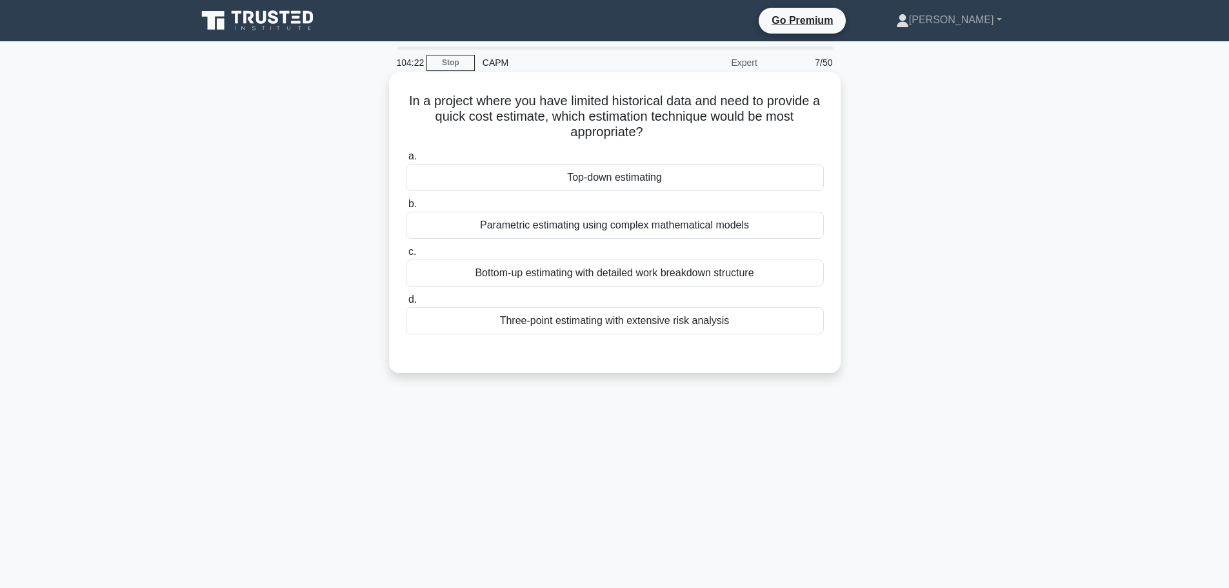
click at [626, 180] on div "Top-down estimating" at bounding box center [615, 177] width 418 height 27
click at [406, 161] on input "a. Top-down estimating" at bounding box center [406, 156] width 0 height 8
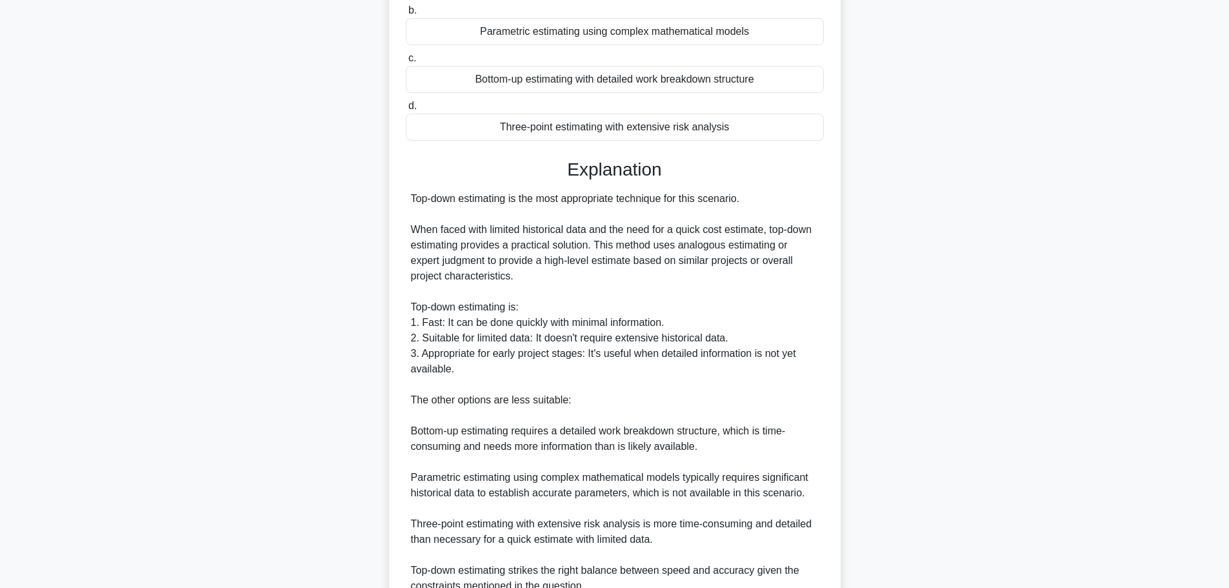
scroll to position [258, 0]
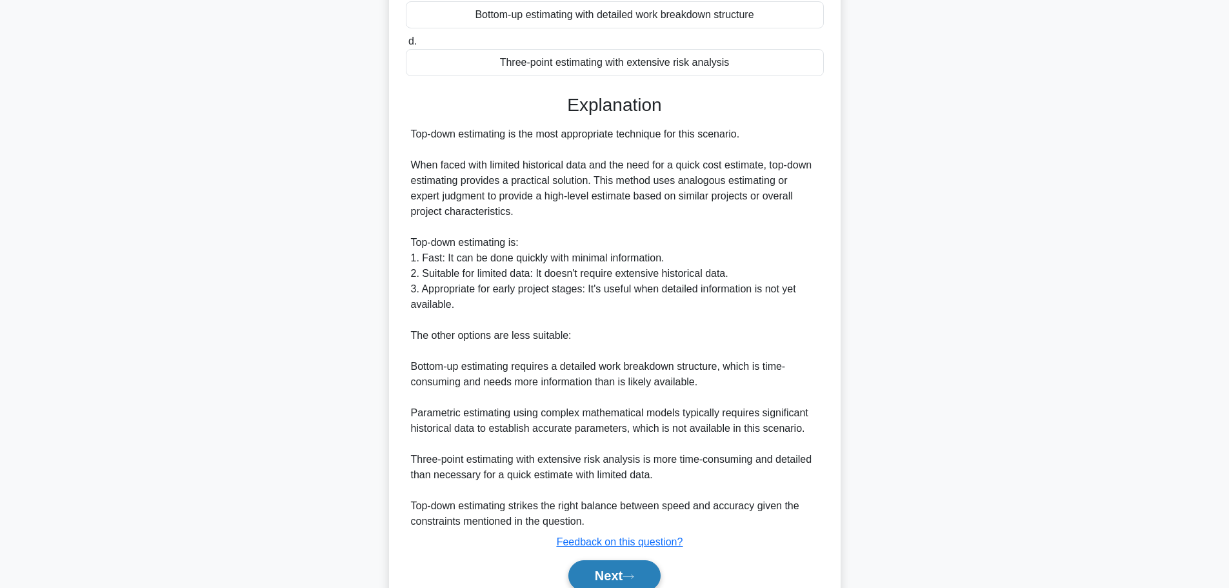
click at [611, 573] on button "Next" at bounding box center [614, 575] width 92 height 31
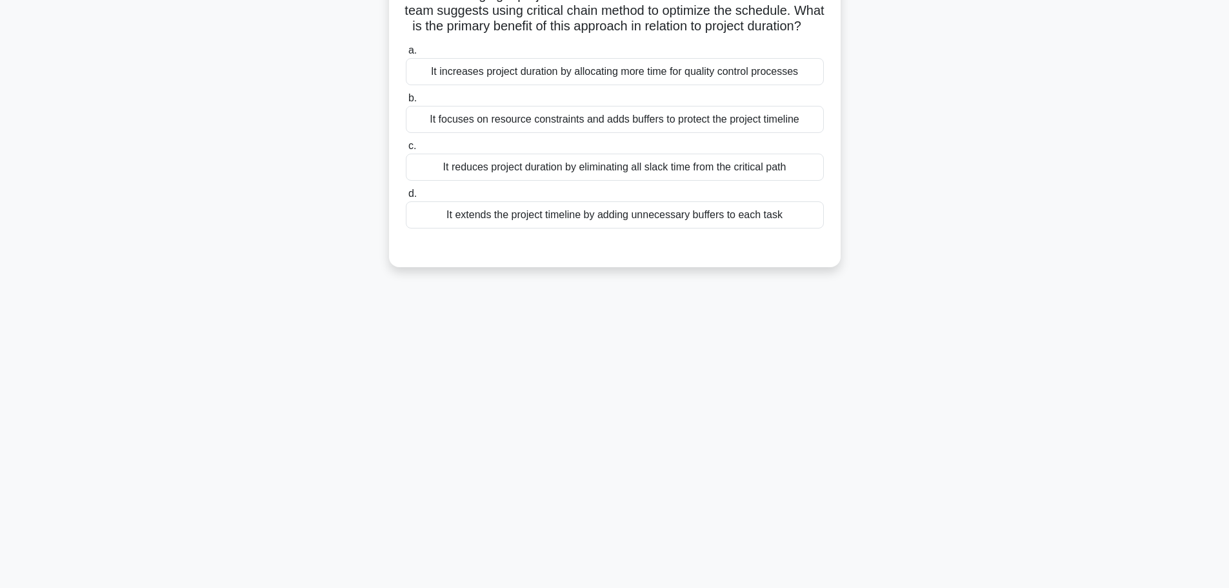
scroll to position [0, 0]
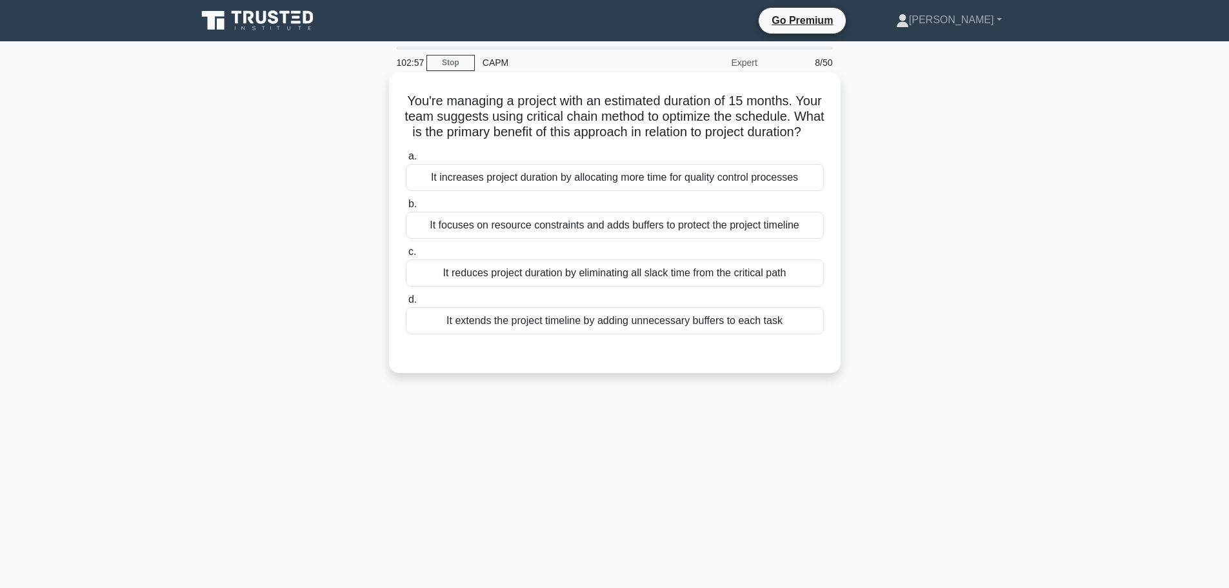
click at [543, 286] on div "It reduces project duration by eliminating all slack time from the critical path" at bounding box center [615, 272] width 418 height 27
click at [406, 256] on input "c. It reduces project duration by eliminating all slack time from the critical …" at bounding box center [406, 252] width 0 height 8
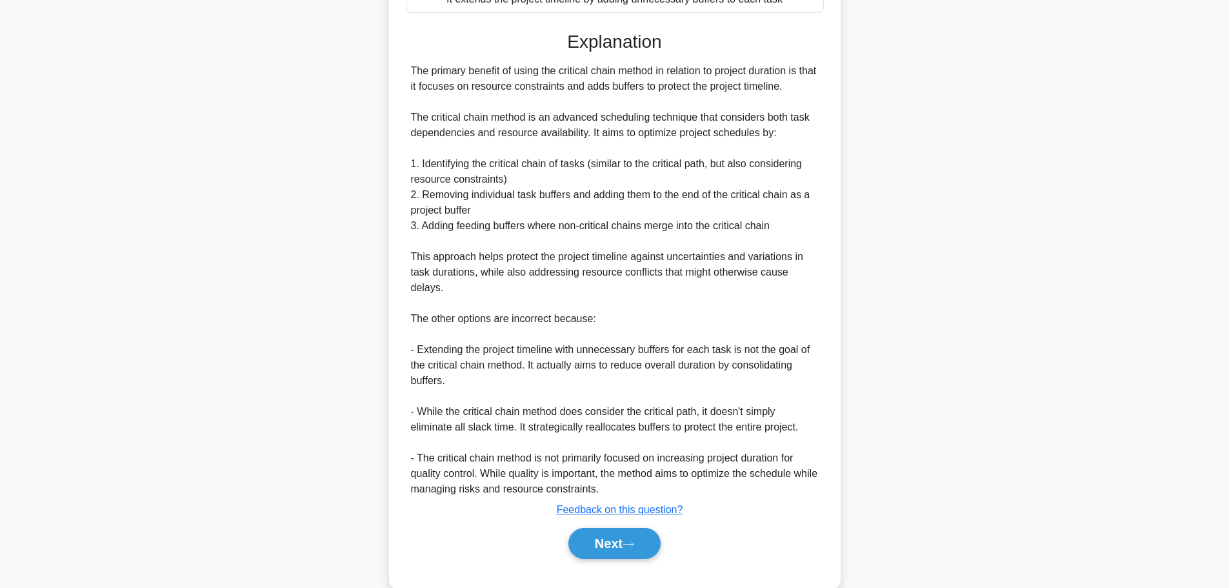
scroll to position [365, 0]
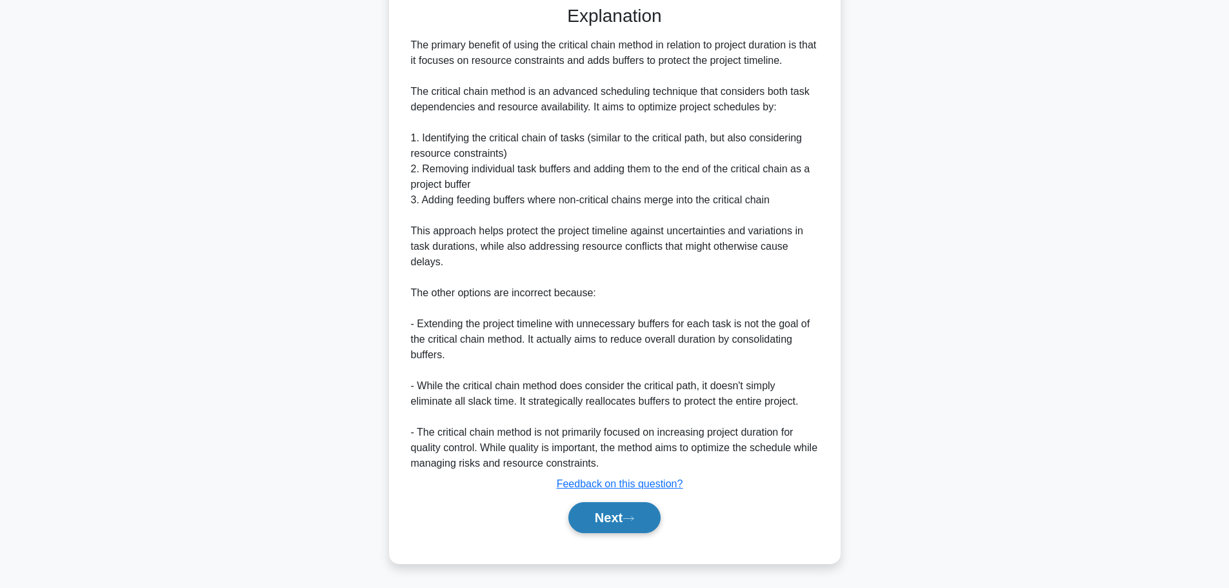
click at [630, 521] on icon at bounding box center [629, 518] width 12 height 7
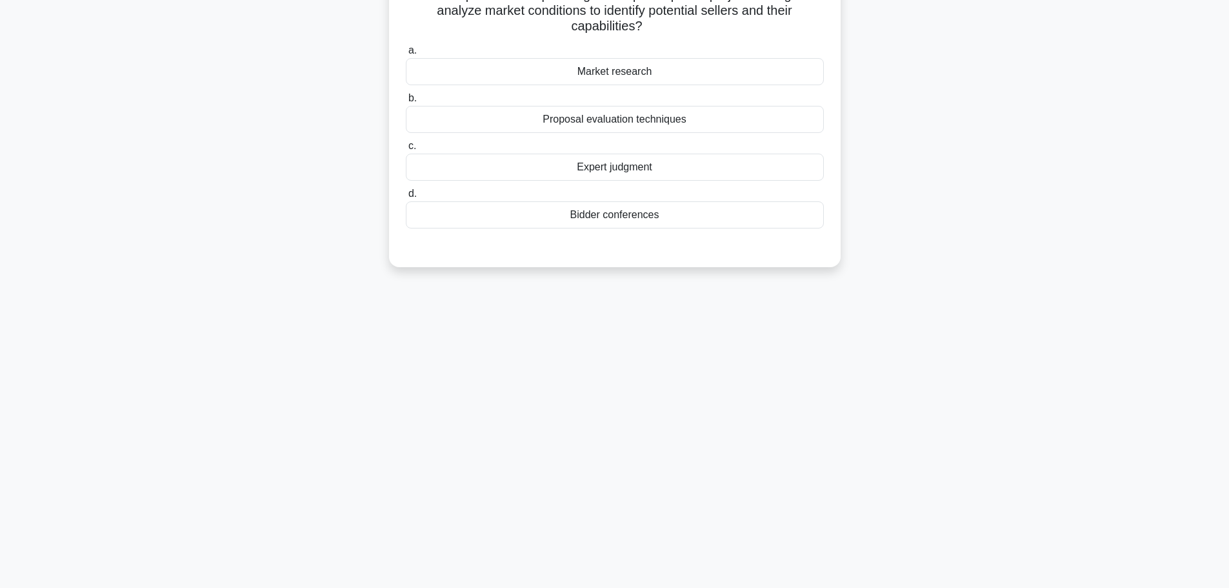
scroll to position [0, 0]
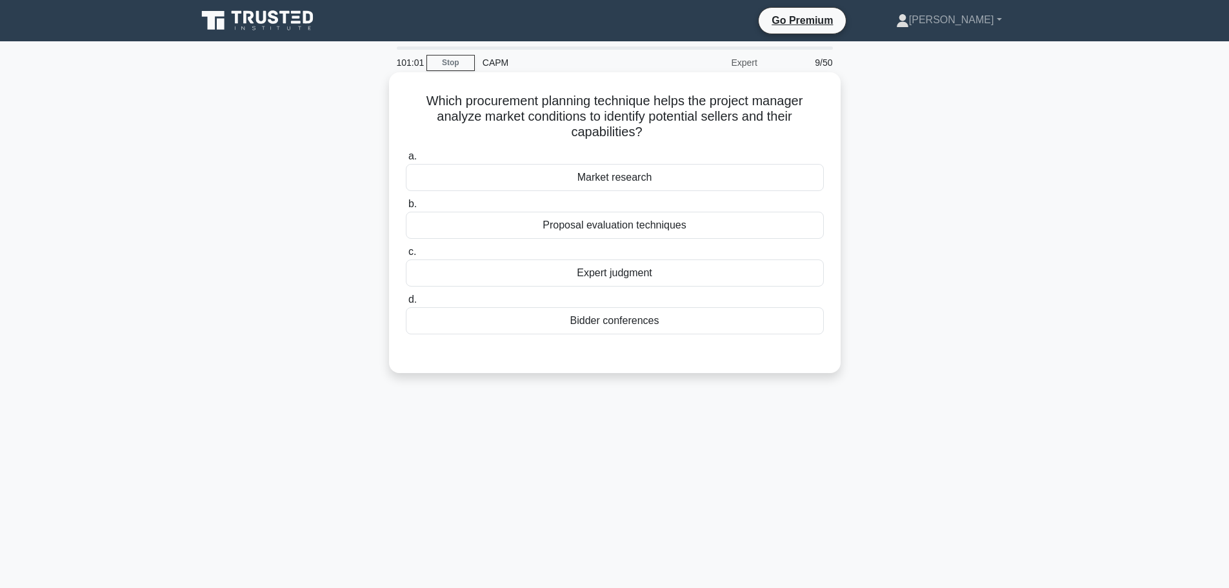
click at [634, 184] on div "Market research" at bounding box center [615, 177] width 418 height 27
click at [406, 161] on input "a. Market research" at bounding box center [406, 156] width 0 height 8
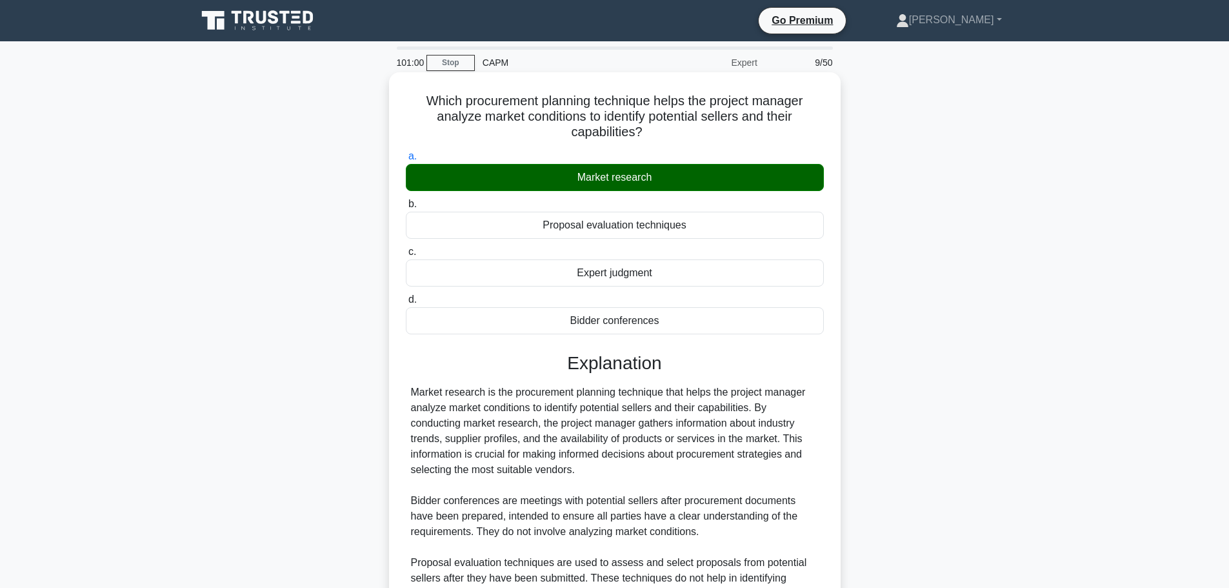
scroll to position [193, 0]
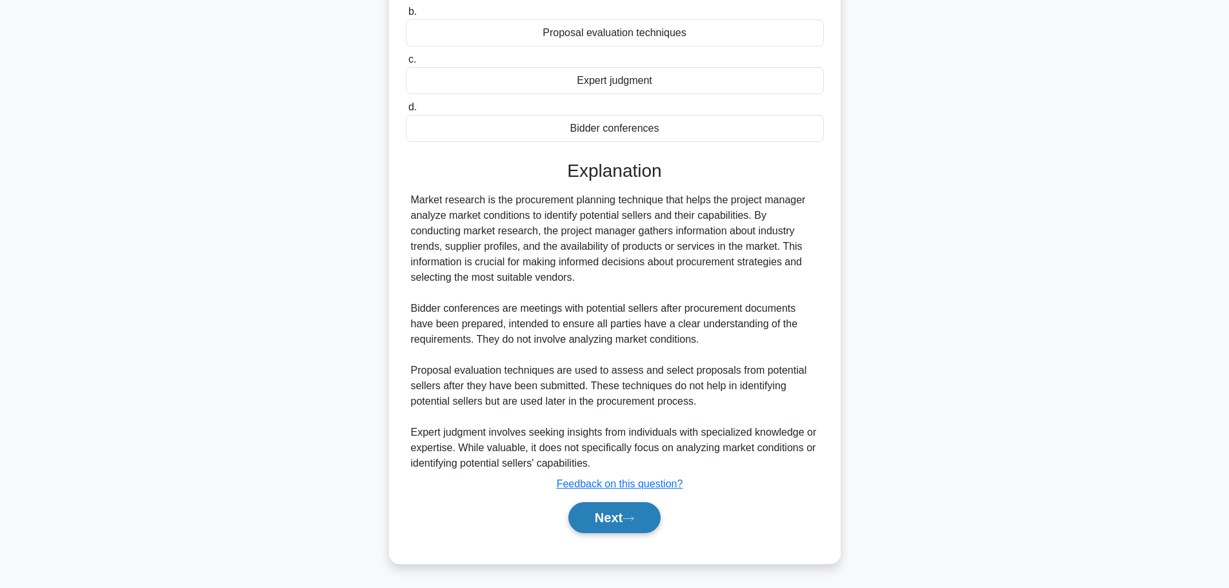
click at [620, 523] on button "Next" at bounding box center [614, 517] width 92 height 31
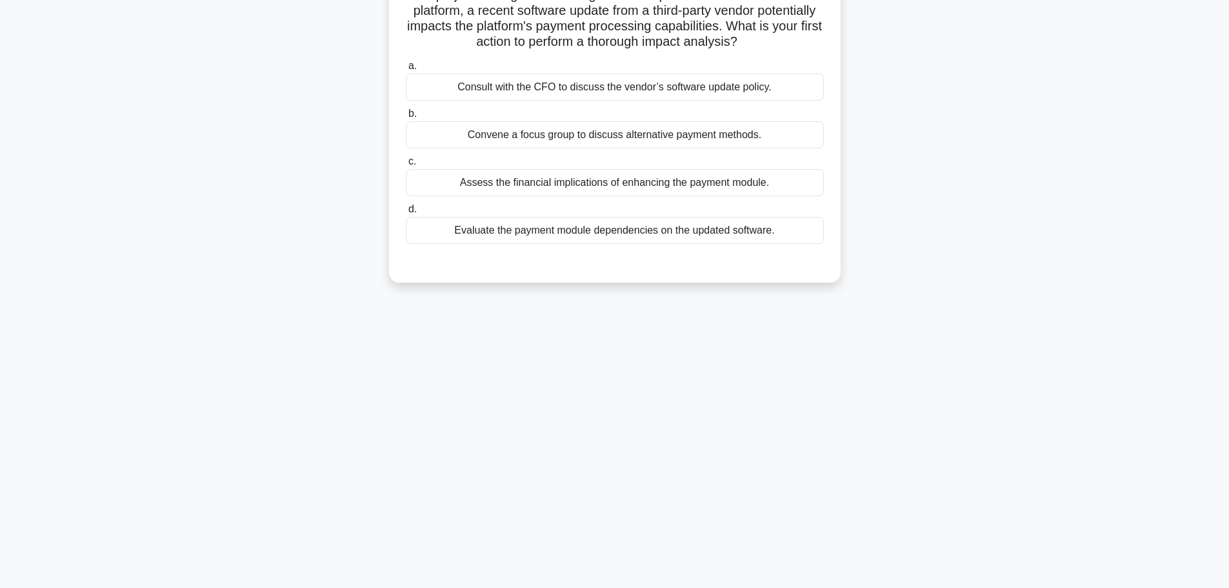
scroll to position [0, 0]
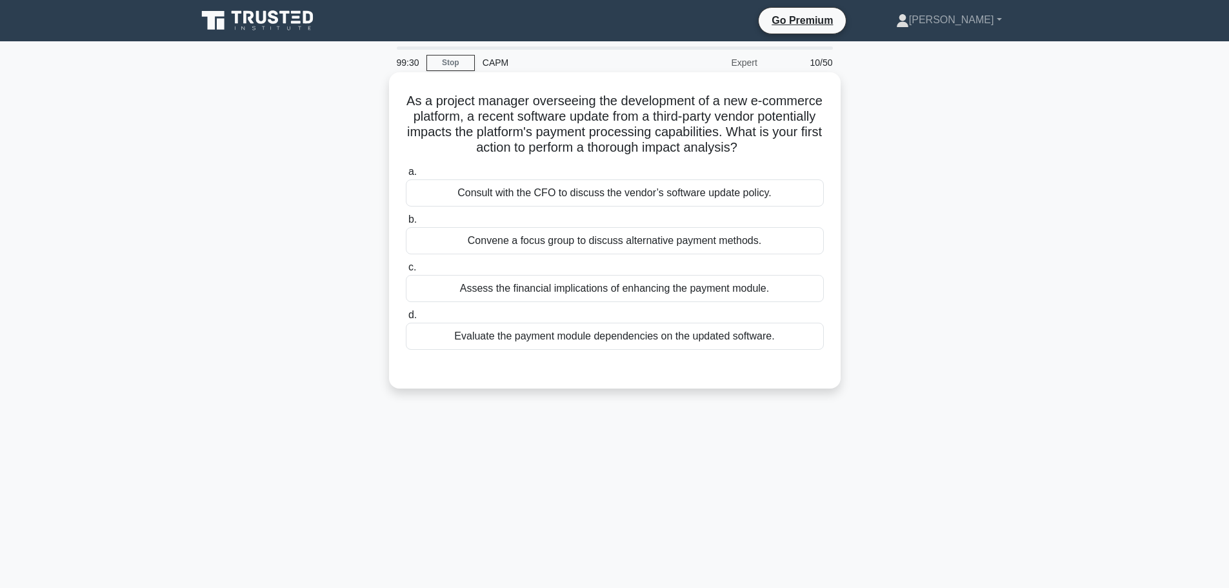
click at [649, 350] on div "Evaluate the payment module dependencies on the updated software." at bounding box center [615, 336] width 418 height 27
click at [406, 319] on input "d. Evaluate the payment module dependencies on the updated software." at bounding box center [406, 315] width 0 height 8
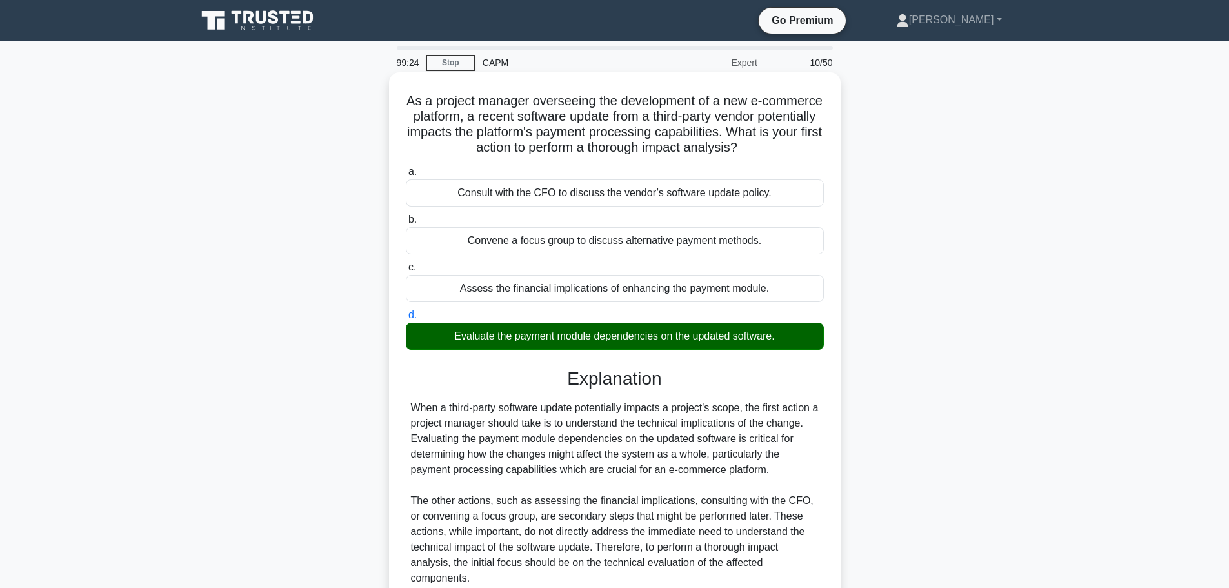
scroll to position [129, 0]
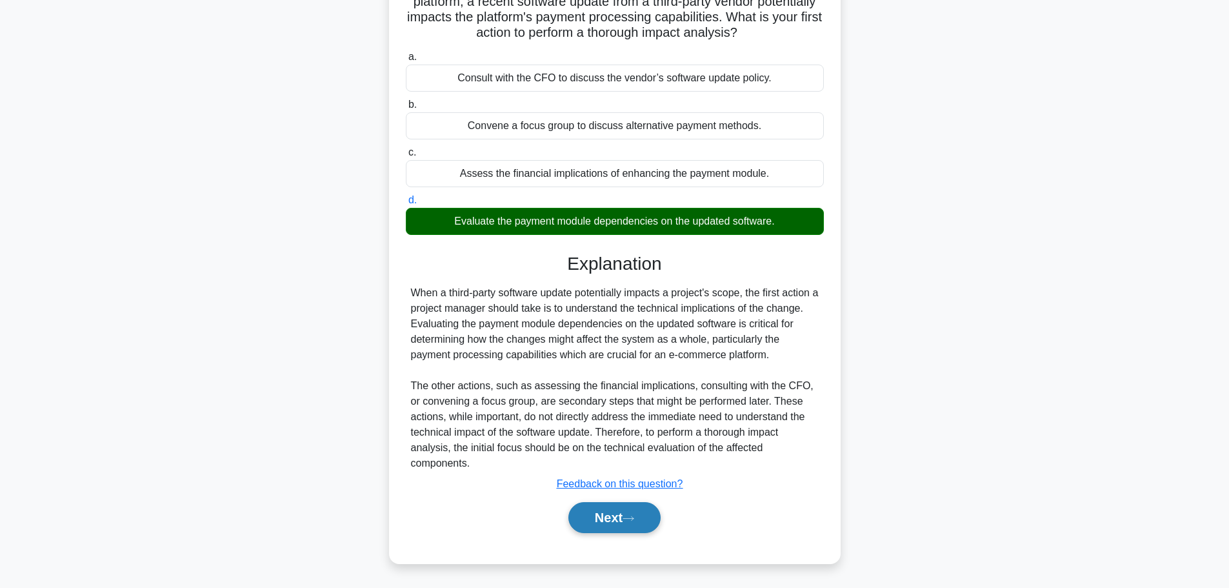
click at [628, 522] on icon at bounding box center [629, 518] width 12 height 7
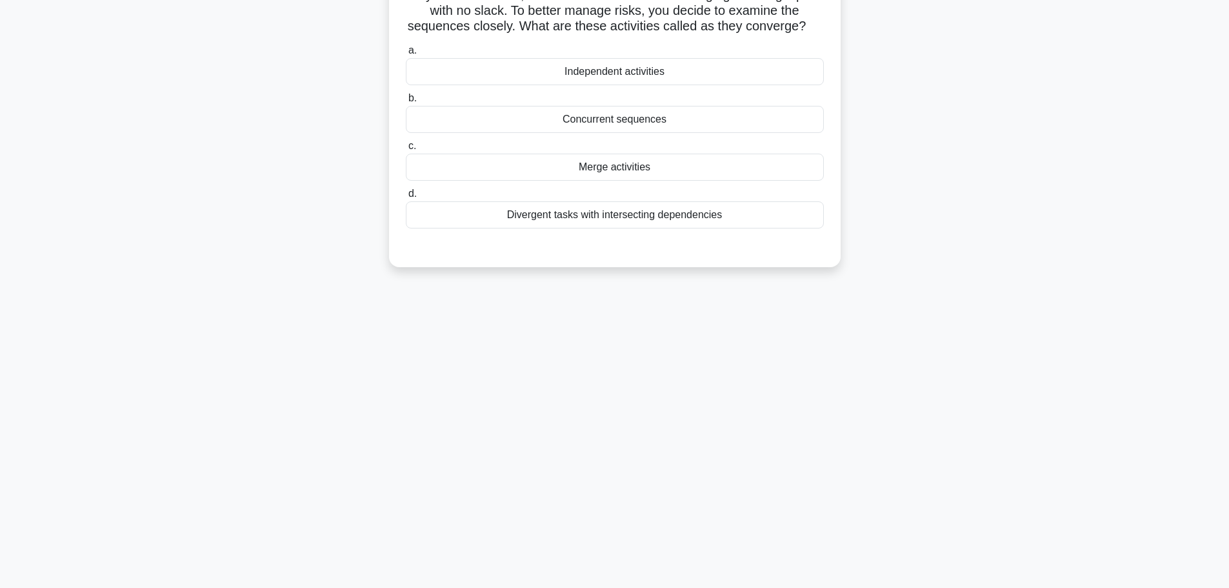
scroll to position [0, 0]
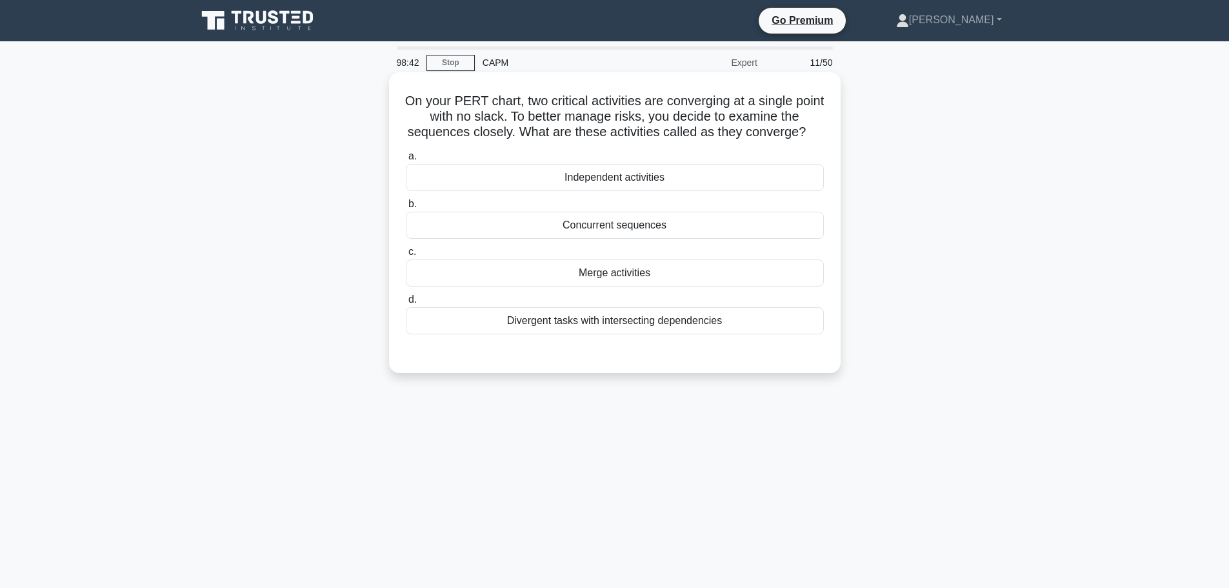
click at [656, 226] on div "Concurrent sequences" at bounding box center [615, 225] width 418 height 27
click at [406, 208] on input "b. Concurrent sequences" at bounding box center [406, 204] width 0 height 8
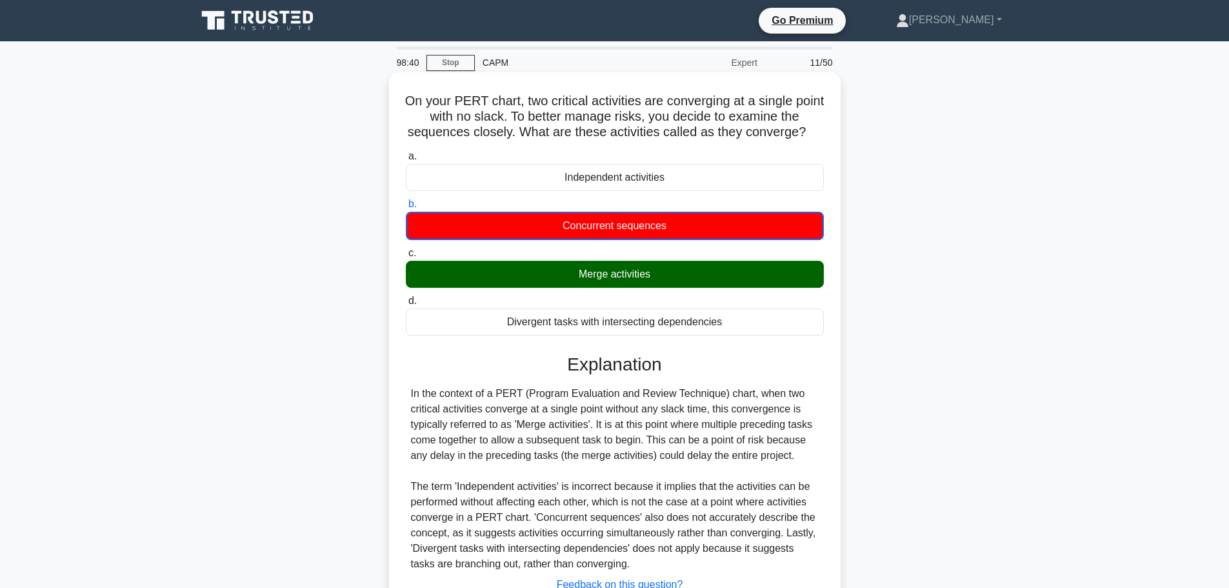
scroll to position [109, 0]
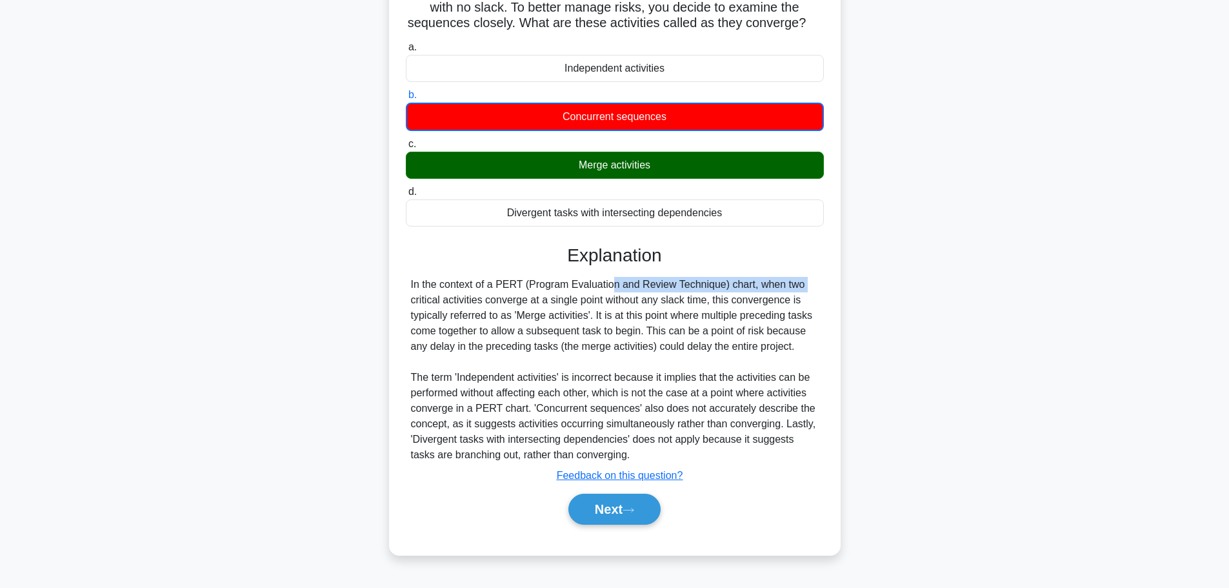
drag, startPoint x: 526, startPoint y: 285, endPoint x: 716, endPoint y: 282, distance: 189.1
click at [720, 285] on div "In the context of a PERT (Program Evaluation and Review Technique) chart, when …" at bounding box center [615, 370] width 408 height 186
copy div "Program Evaluation and Review Technique)"
click at [634, 516] on button "Next" at bounding box center [614, 509] width 92 height 31
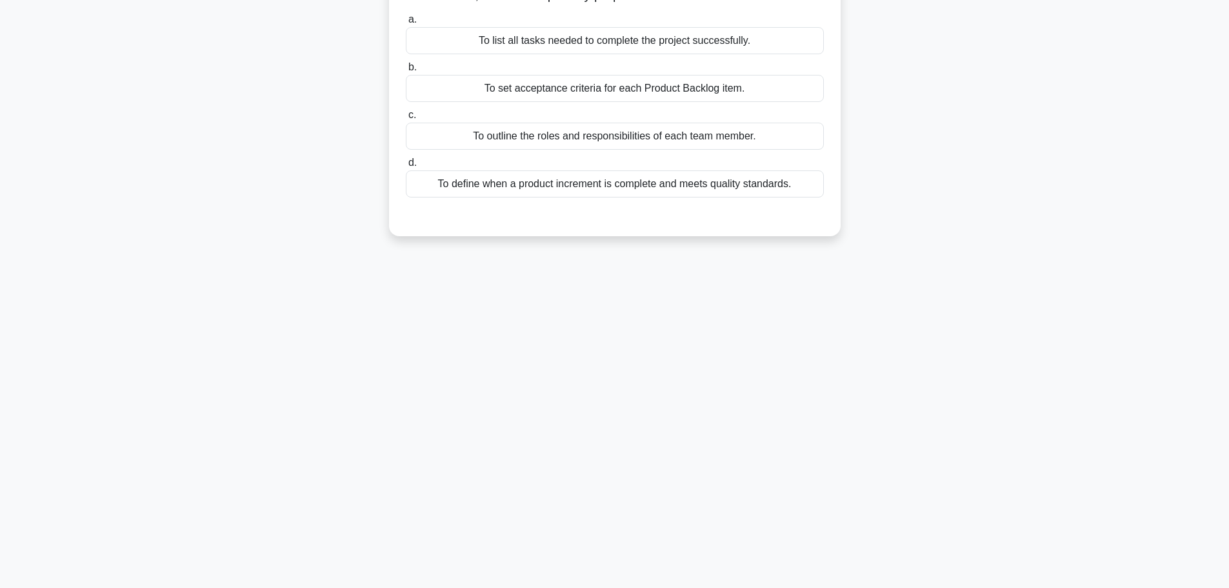
scroll to position [0, 0]
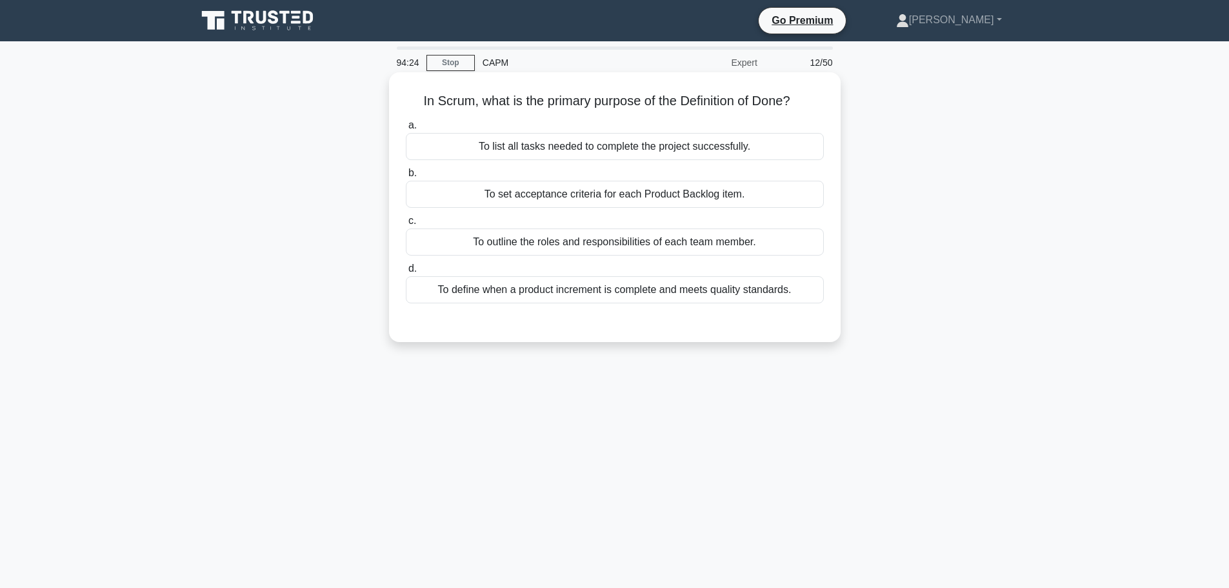
click at [677, 297] on div "To define when a product increment is complete and meets quality standards." at bounding box center [615, 289] width 418 height 27
click at [406, 273] on input "d. To define when a product increment is complete and meets quality standards." at bounding box center [406, 269] width 0 height 8
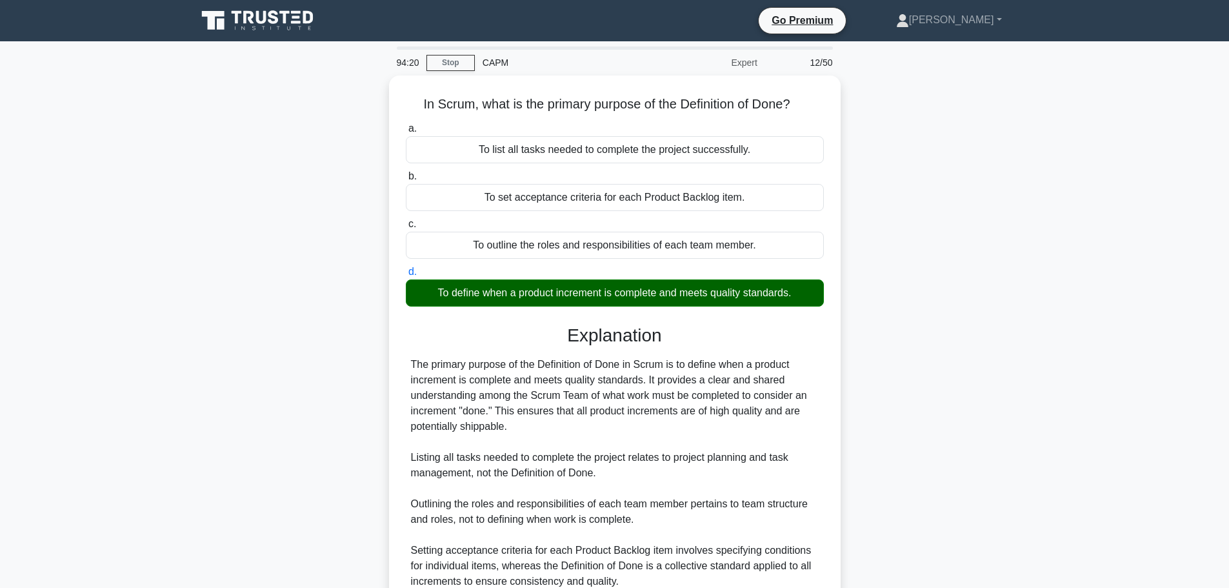
scroll to position [115, 0]
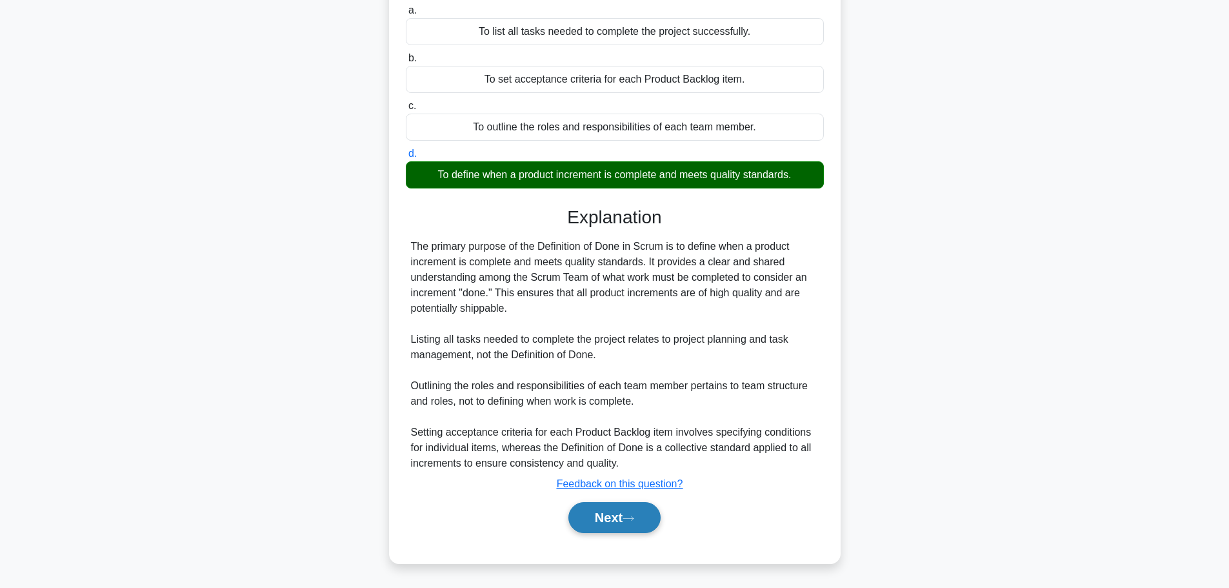
click at [639, 510] on button "Next" at bounding box center [614, 517] width 92 height 31
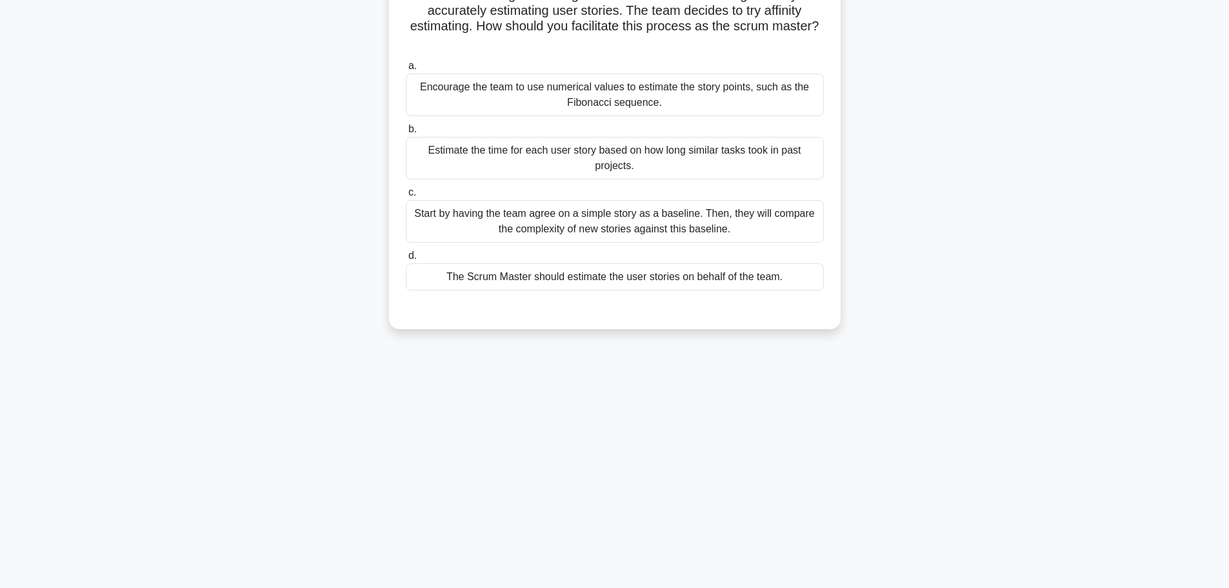
scroll to position [0, 0]
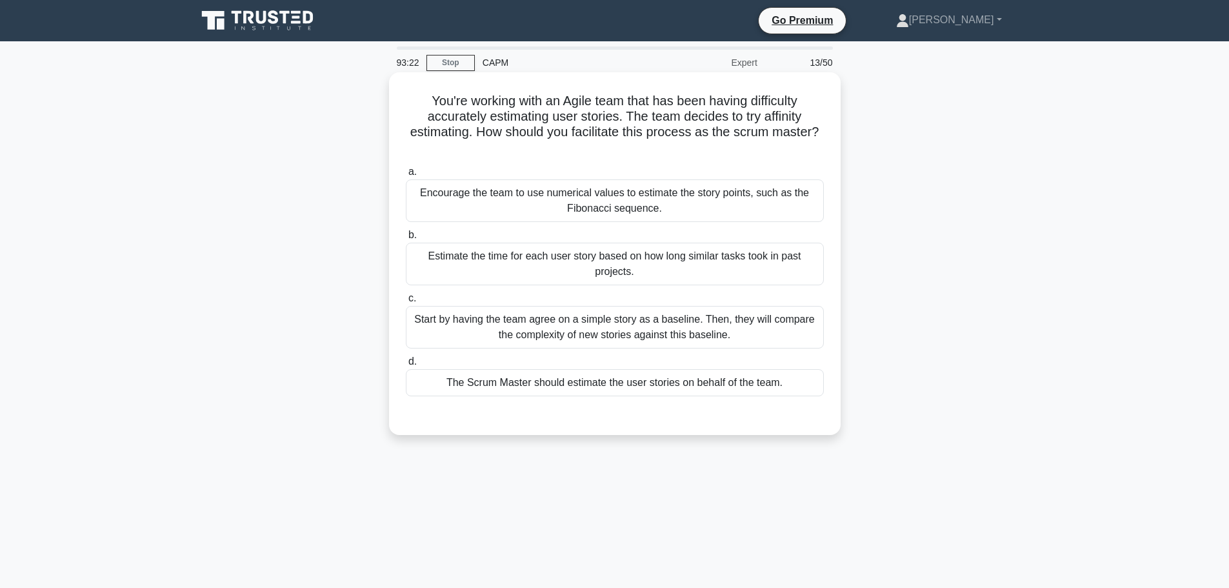
click at [667, 334] on div "Start by having the team agree on a simple story as a baseline. Then, they will…" at bounding box center [615, 327] width 418 height 43
click at [406, 303] on input "c. Start by having the team agree on a simple story as a baseline. Then, they w…" at bounding box center [406, 298] width 0 height 8
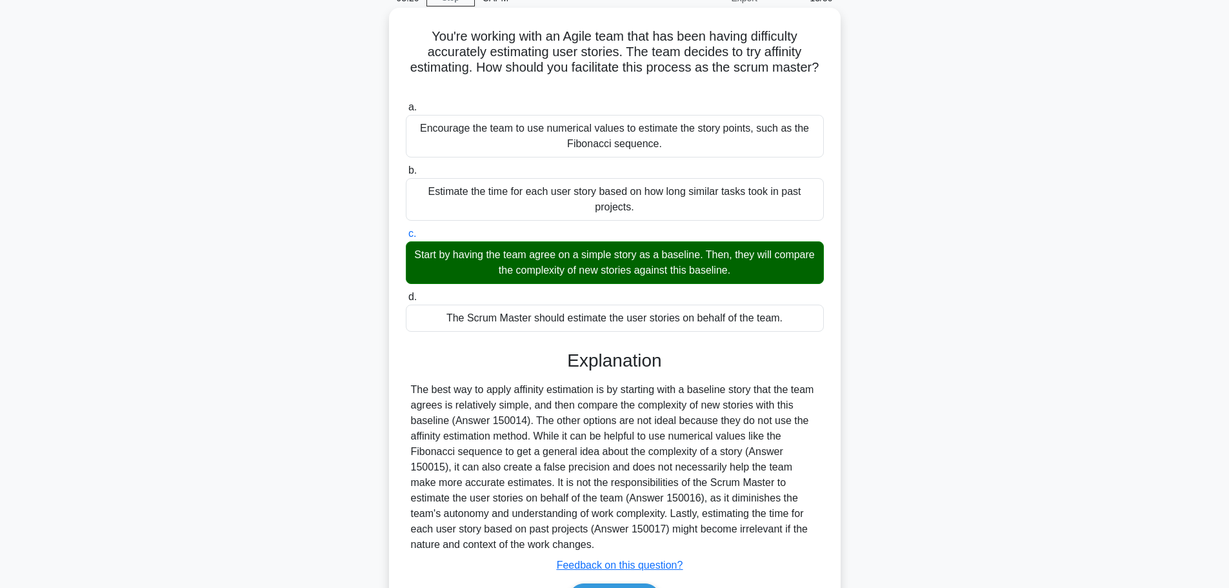
scroll to position [129, 0]
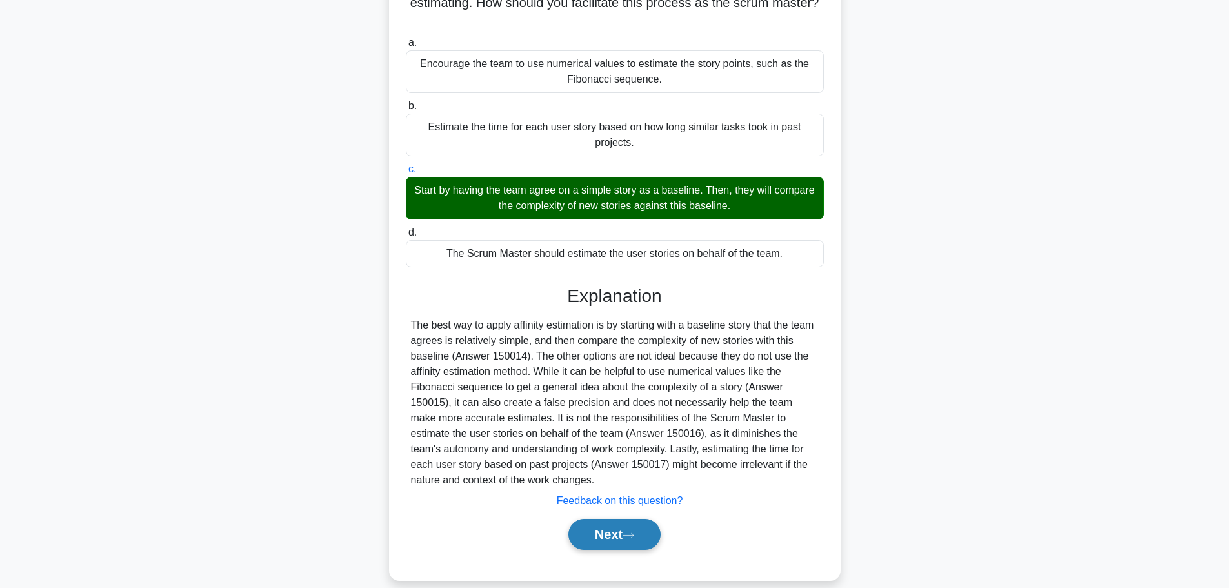
click at [635, 543] on button "Next" at bounding box center [614, 534] width 92 height 31
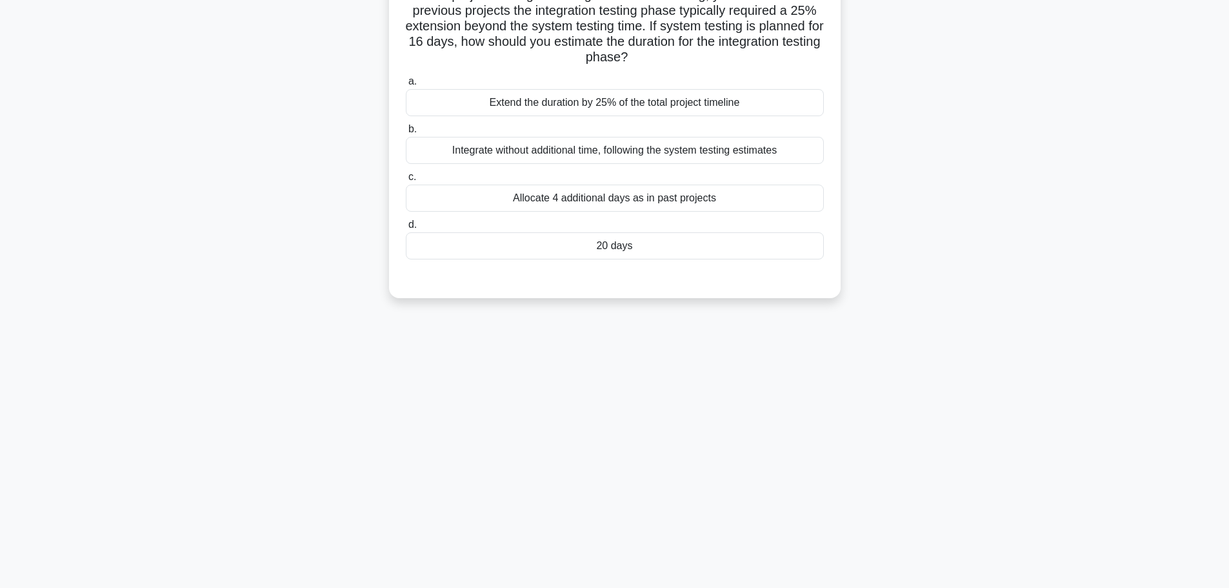
scroll to position [0, 0]
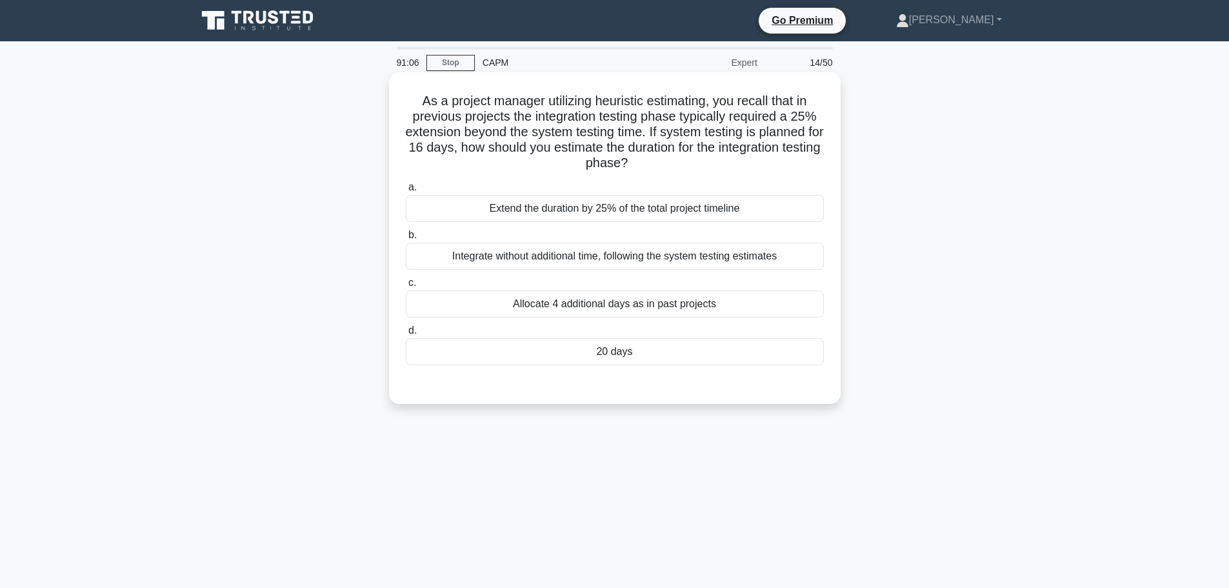
click at [717, 209] on div "Extend the duration by 25% of the total project timeline" at bounding box center [615, 208] width 418 height 27
click at [406, 192] on input "a. Extend the duration by 25% of the total project timeline" at bounding box center [406, 187] width 0 height 8
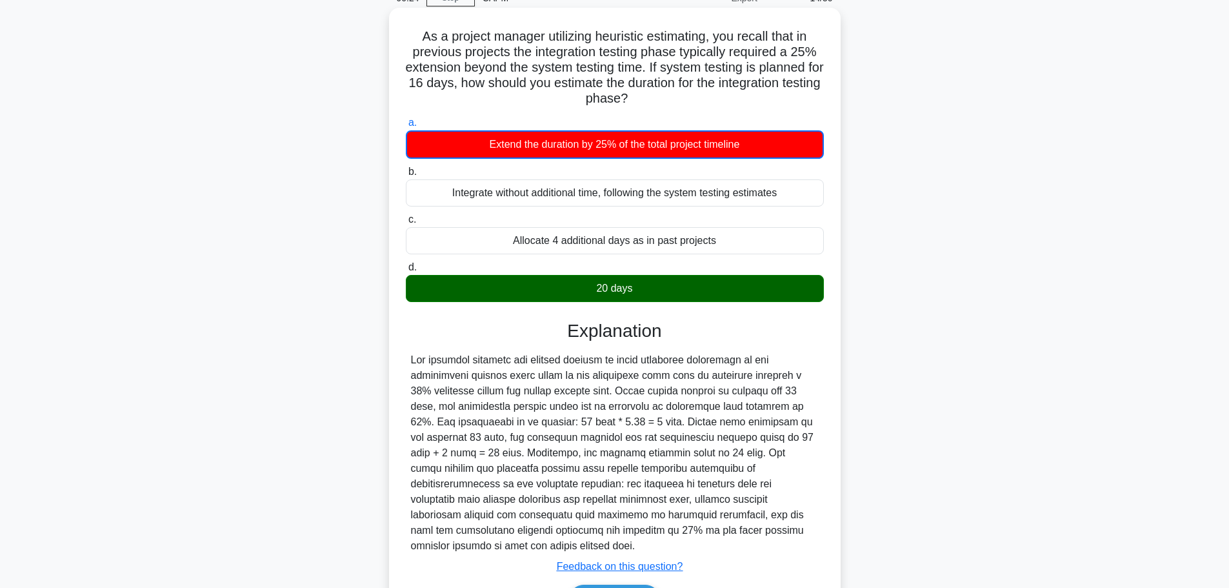
scroll to position [129, 0]
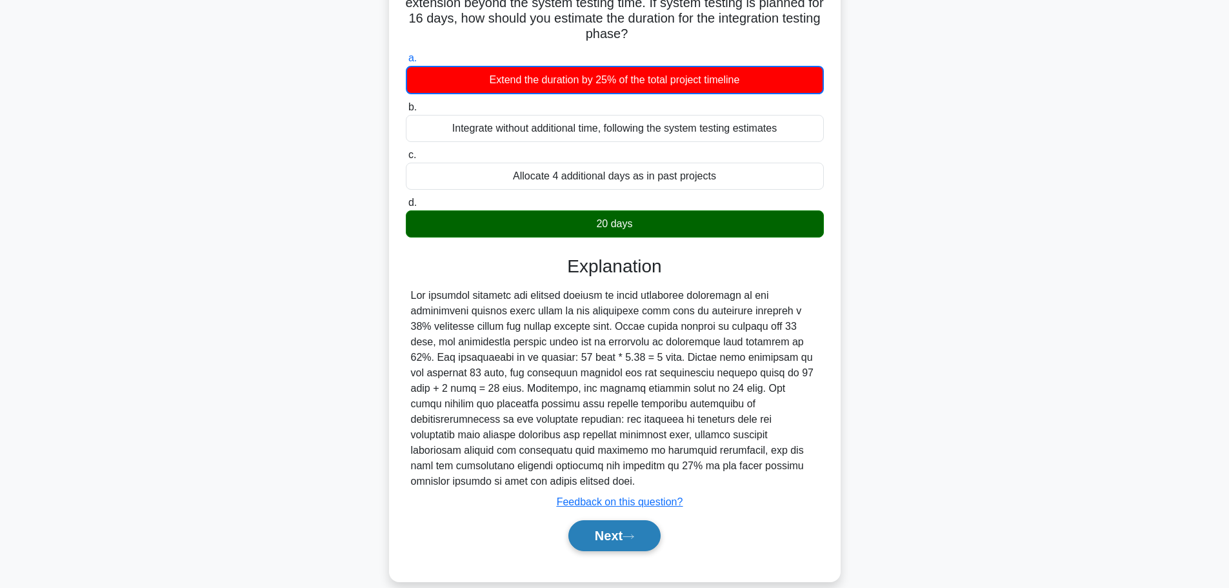
click at [612, 520] on button "Next" at bounding box center [614, 535] width 92 height 31
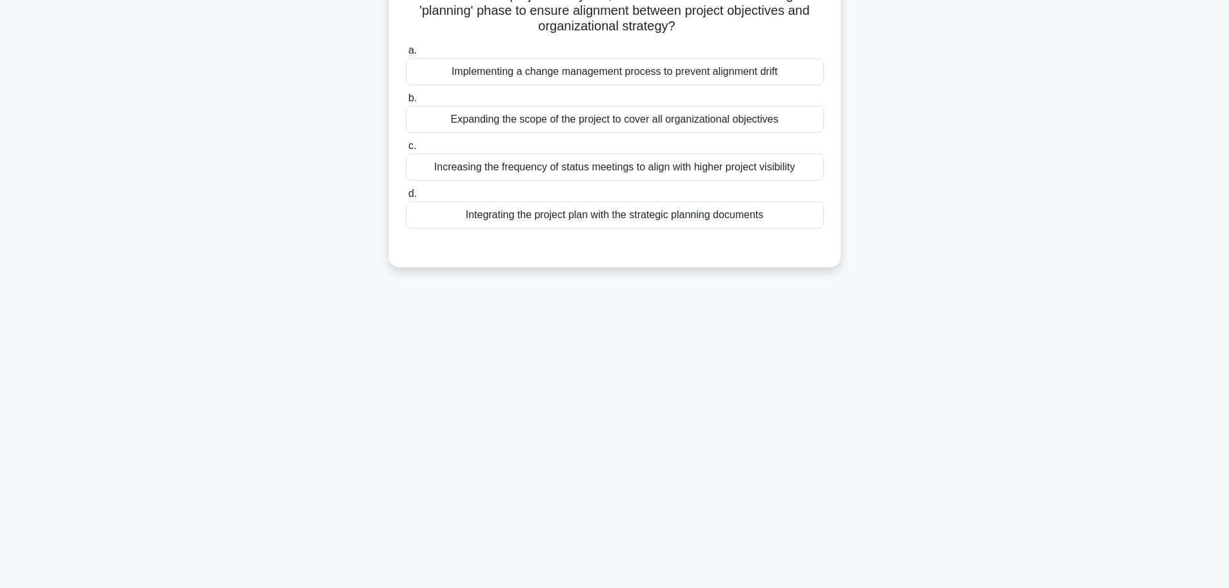
scroll to position [0, 0]
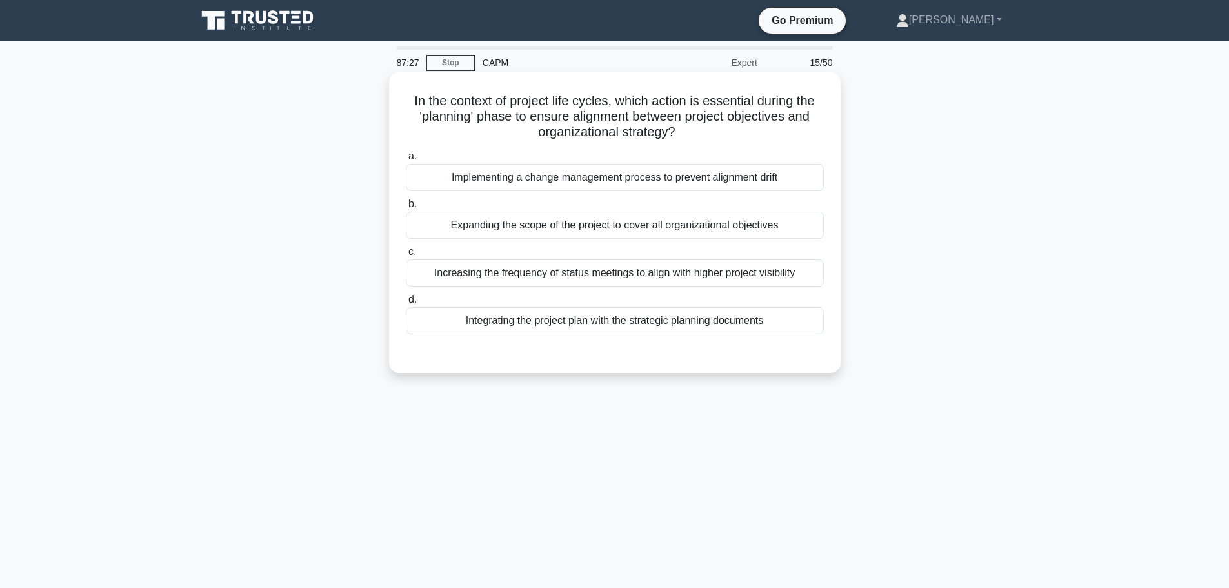
click at [576, 323] on div "Integrating the project plan with the strategic planning documents" at bounding box center [615, 320] width 418 height 27
click at [406, 304] on input "d. Integrating the project plan with the strategic planning documents" at bounding box center [406, 299] width 0 height 8
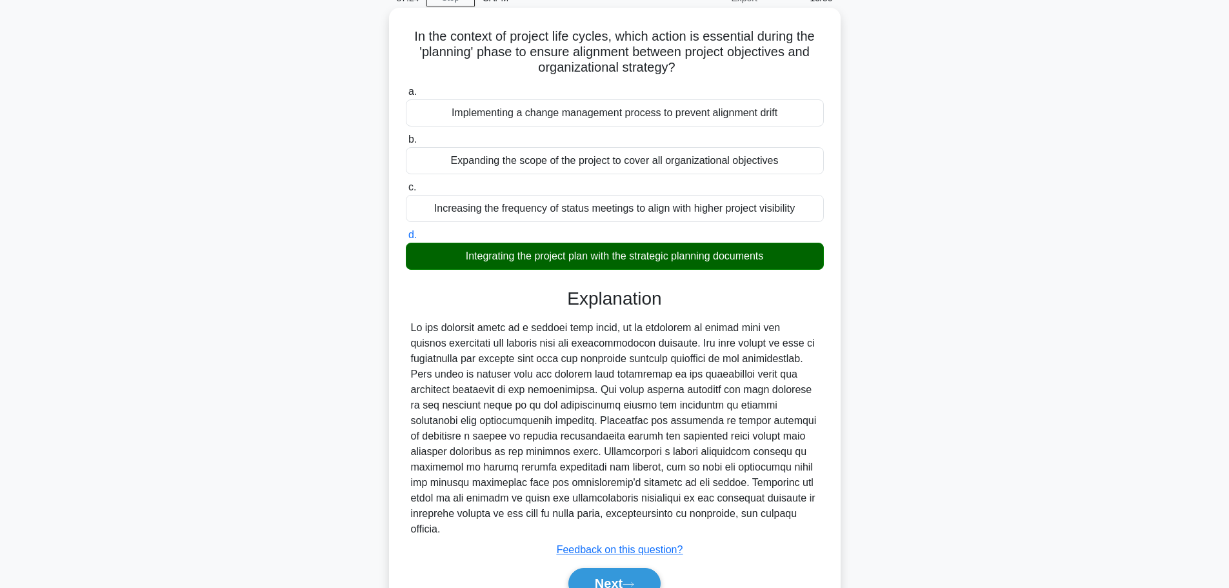
scroll to position [115, 0]
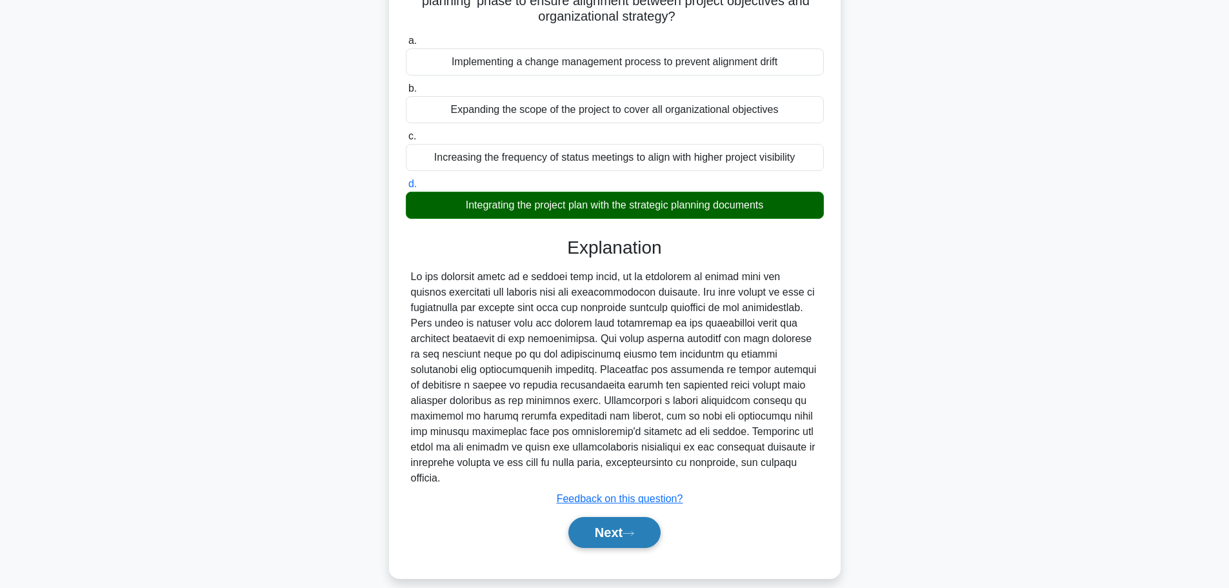
click at [629, 530] on icon at bounding box center [629, 533] width 12 height 7
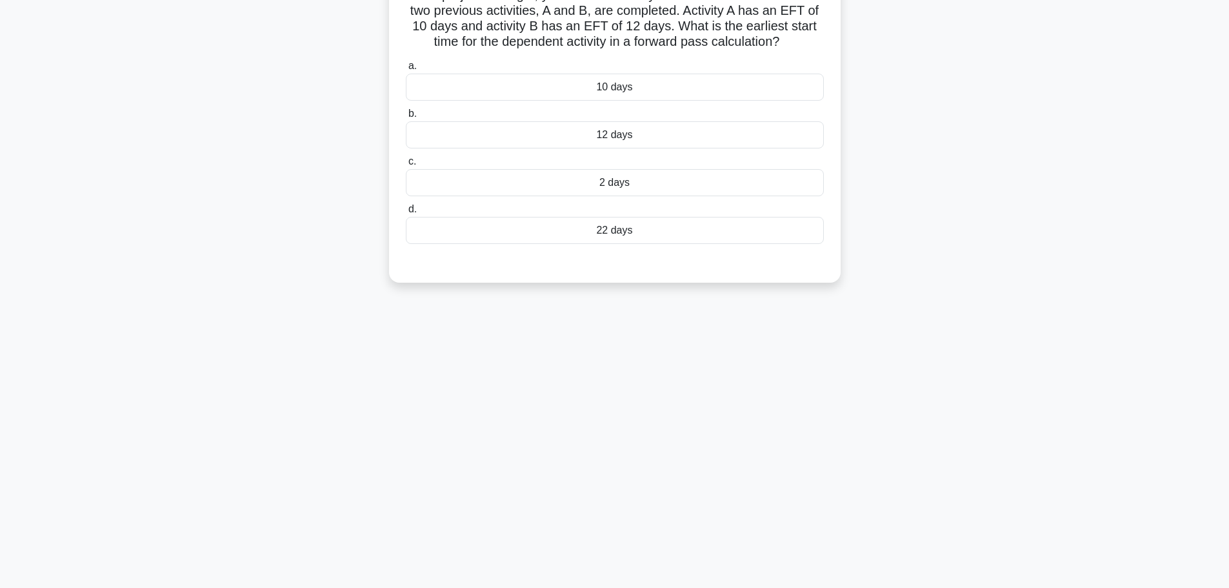
scroll to position [0, 0]
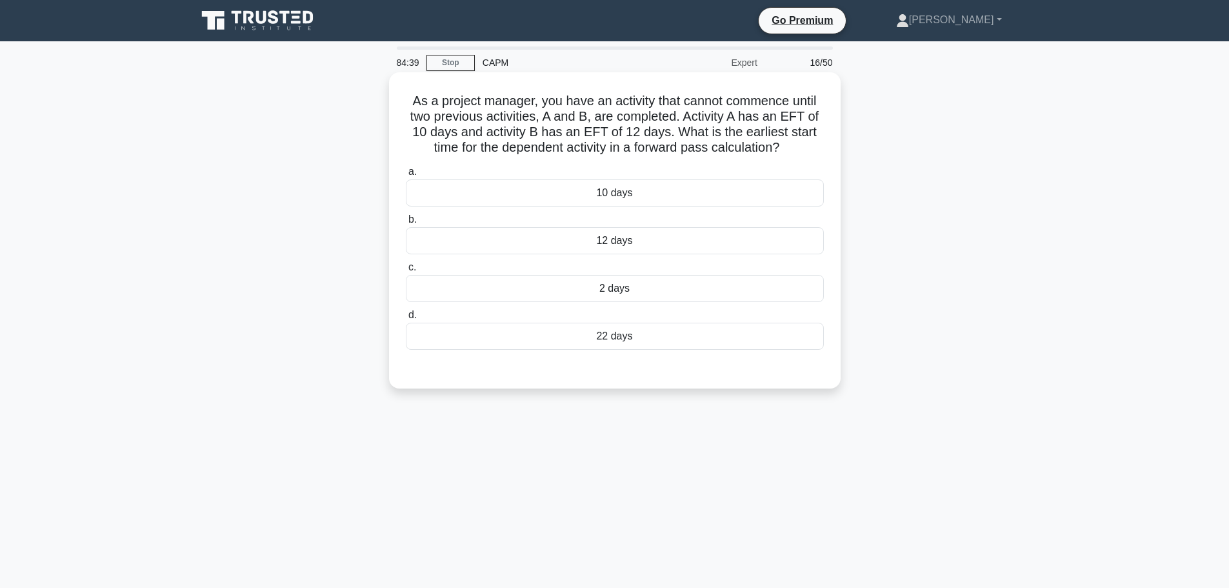
click at [627, 336] on div "22 days" at bounding box center [615, 336] width 418 height 27
click at [406, 319] on input "d. 22 days" at bounding box center [406, 315] width 0 height 8
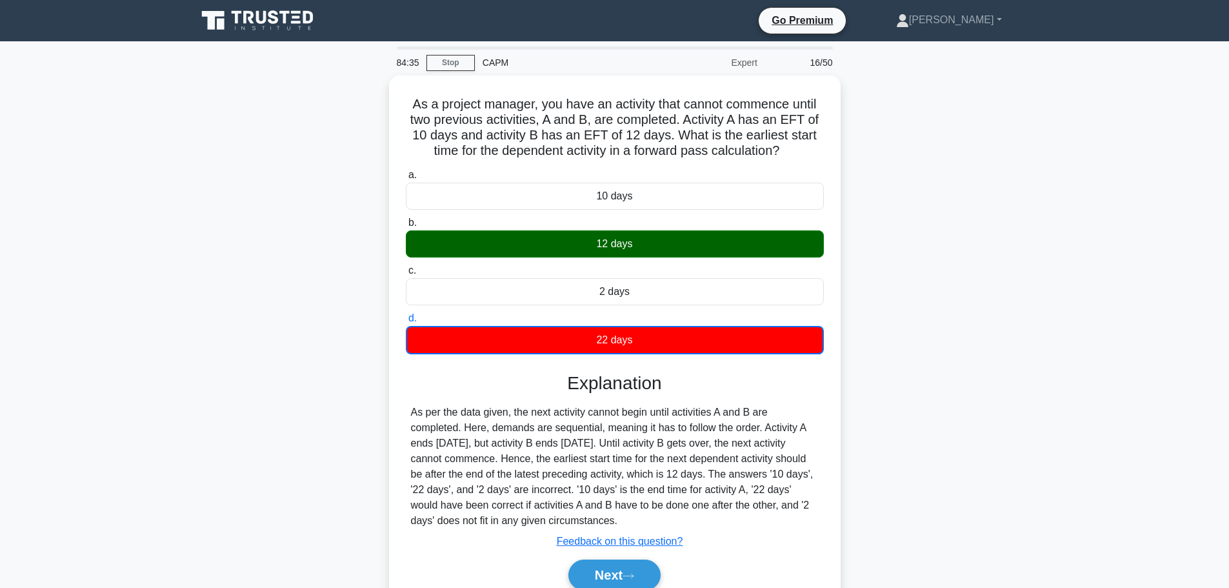
scroll to position [109, 0]
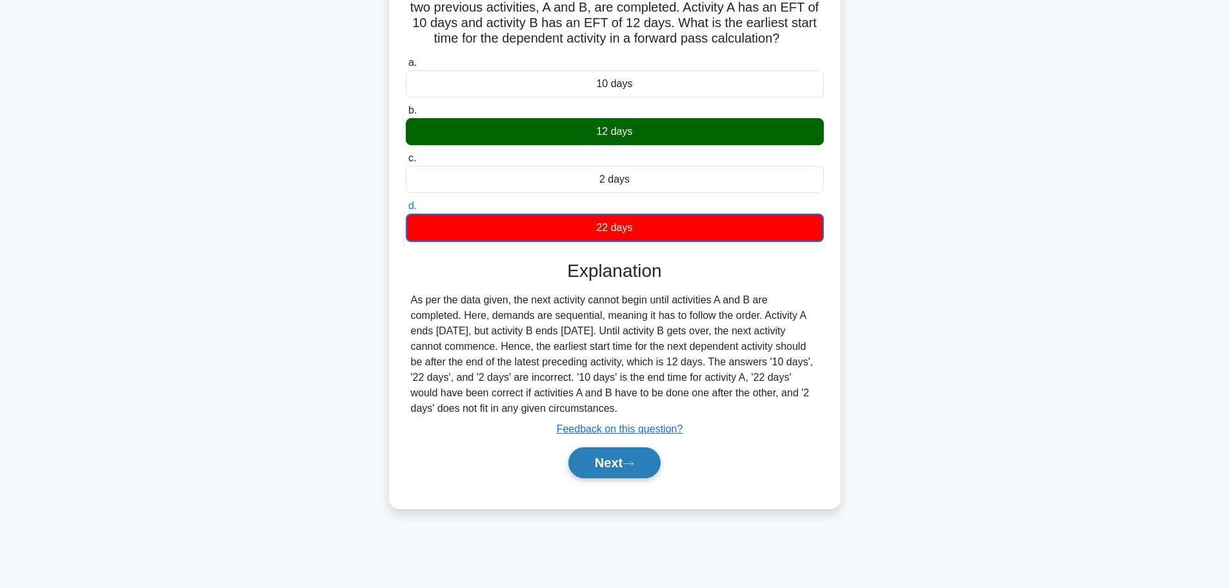
click at [628, 467] on icon at bounding box center [629, 463] width 12 height 7
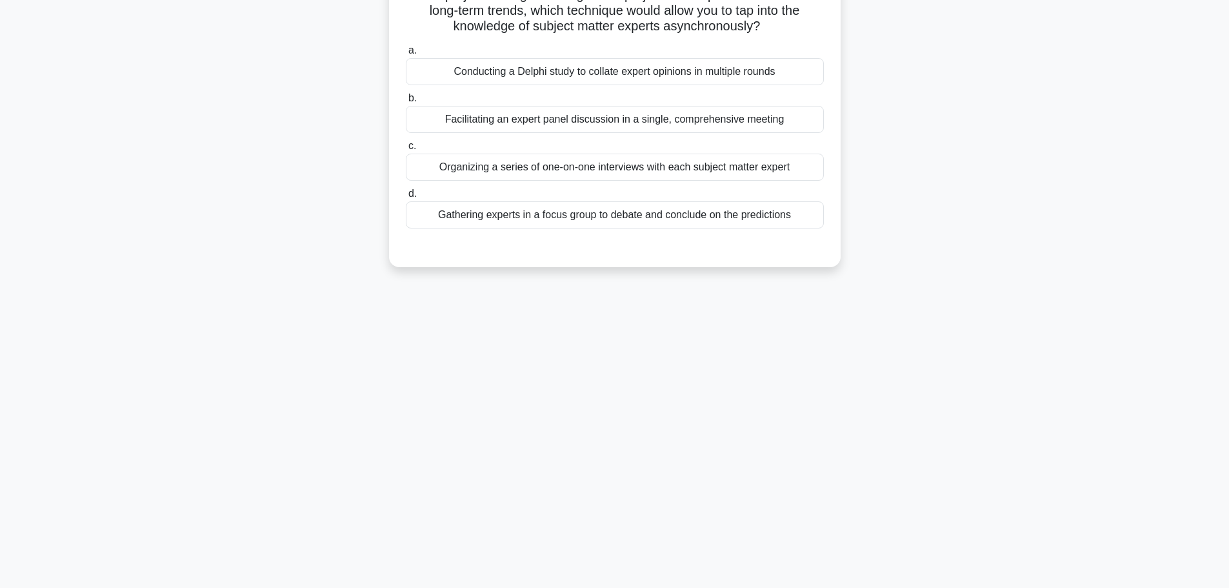
scroll to position [0, 0]
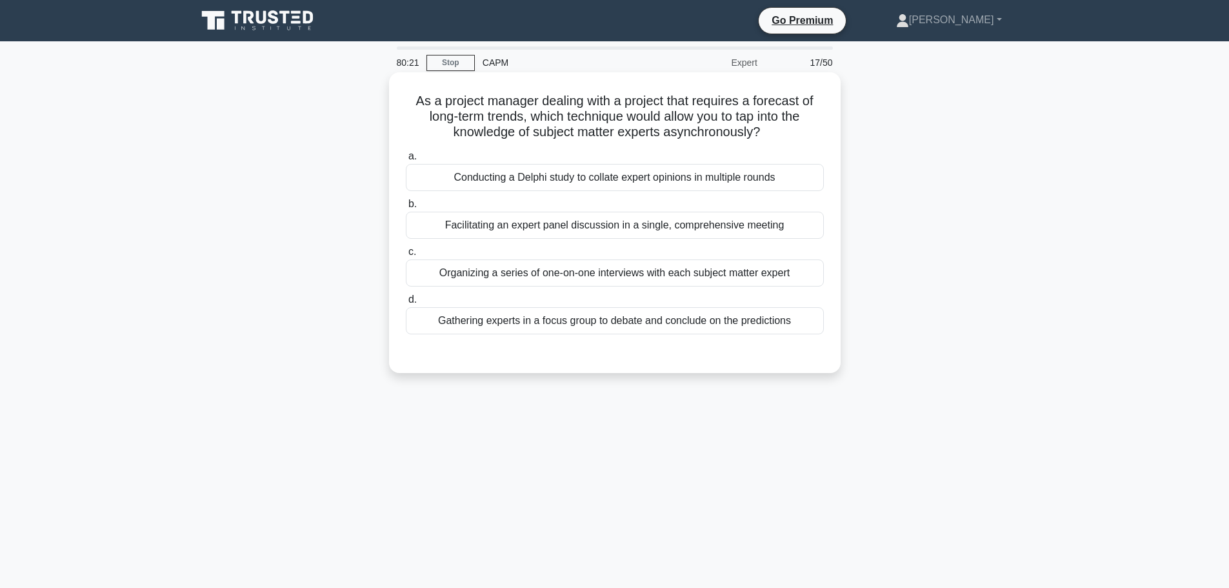
click at [495, 176] on div "Conducting a Delphi study to collate expert opinions in multiple rounds" at bounding box center [615, 177] width 418 height 27
click at [406, 161] on input "a. Conducting a Delphi study to collate expert opinions in multiple rounds" at bounding box center [406, 156] width 0 height 8
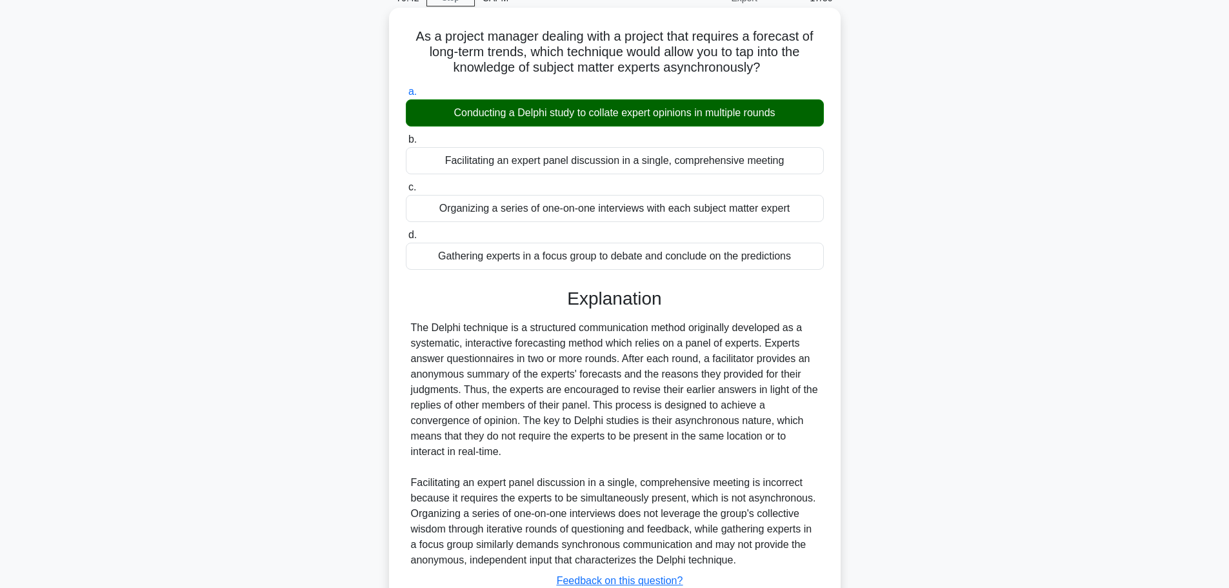
scroll to position [129, 0]
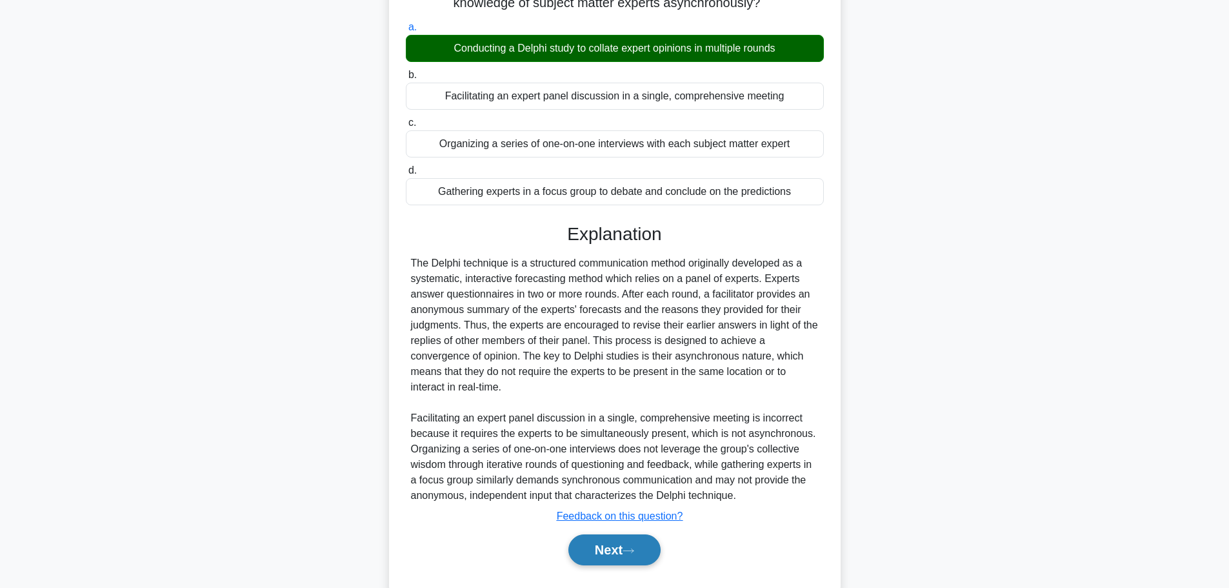
click at [637, 546] on button "Next" at bounding box center [614, 549] width 92 height 31
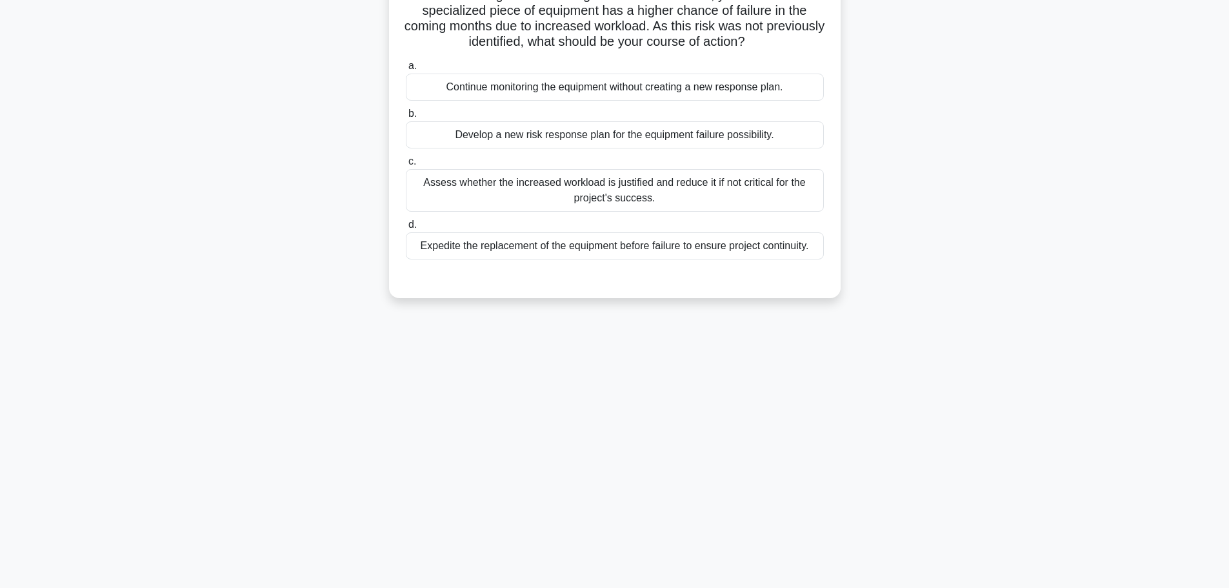
scroll to position [0, 0]
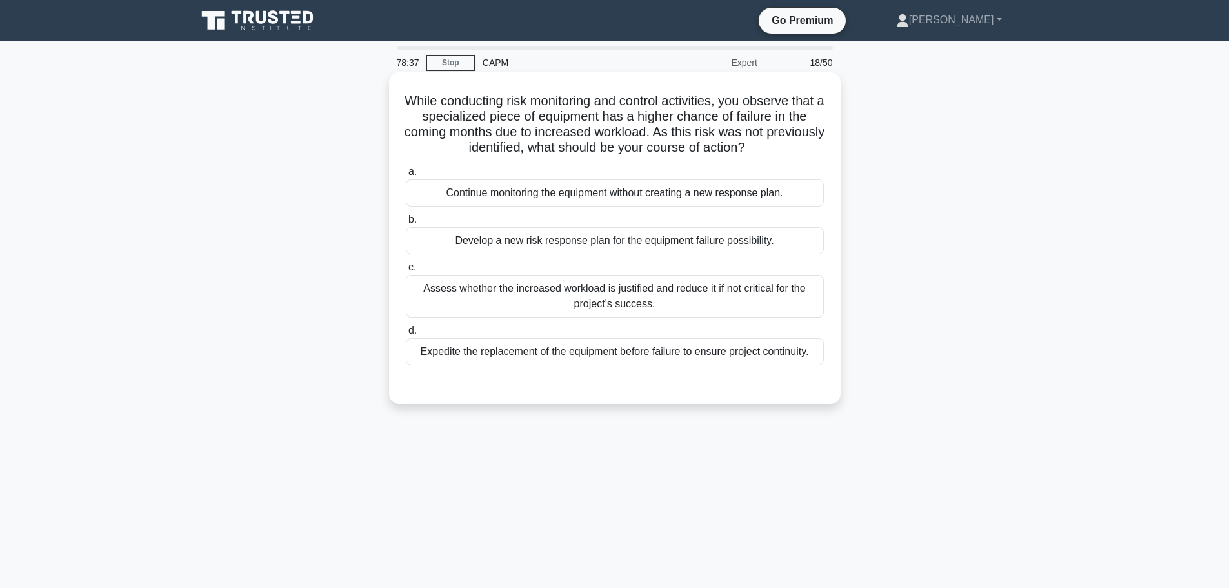
click at [664, 242] on div "Develop a new risk response plan for the equipment failure possibility." at bounding box center [615, 240] width 418 height 27
click at [406, 224] on input "b. Develop a new risk response plan for the equipment failure possibility." at bounding box center [406, 219] width 0 height 8
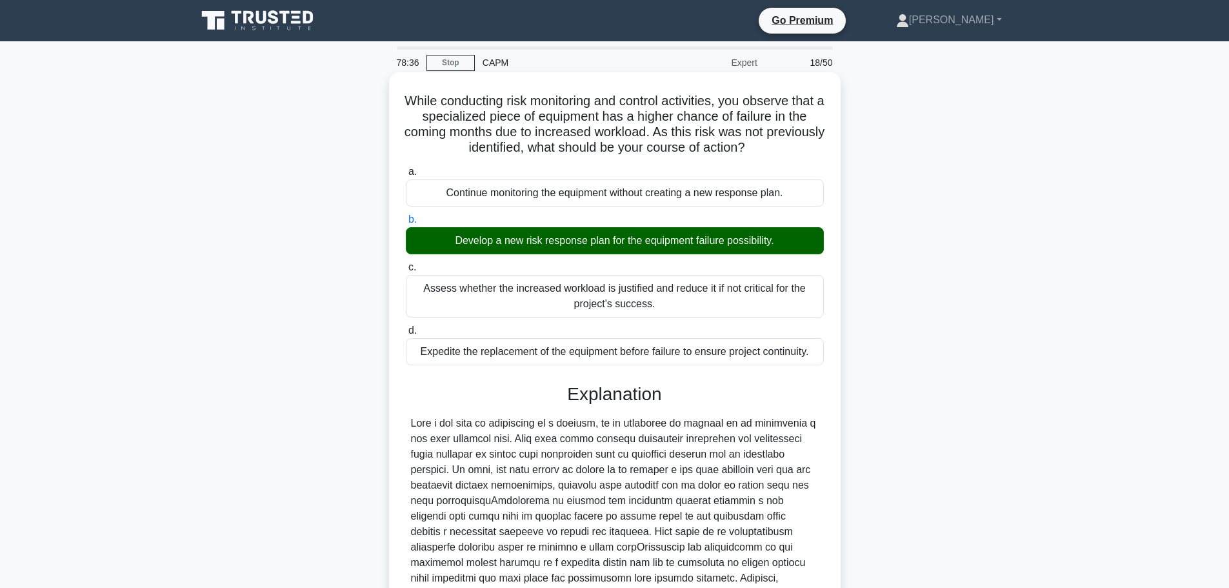
scroll to position [239, 0]
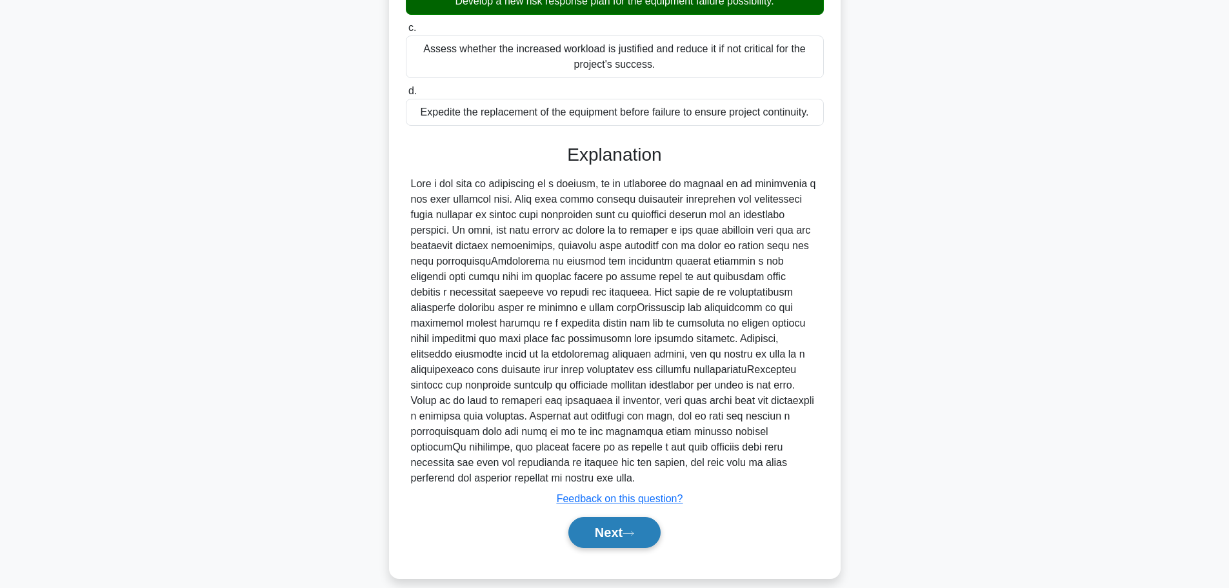
drag, startPoint x: 622, startPoint y: 516, endPoint x: 630, endPoint y: 511, distance: 9.8
click at [622, 517] on button "Next" at bounding box center [614, 532] width 92 height 31
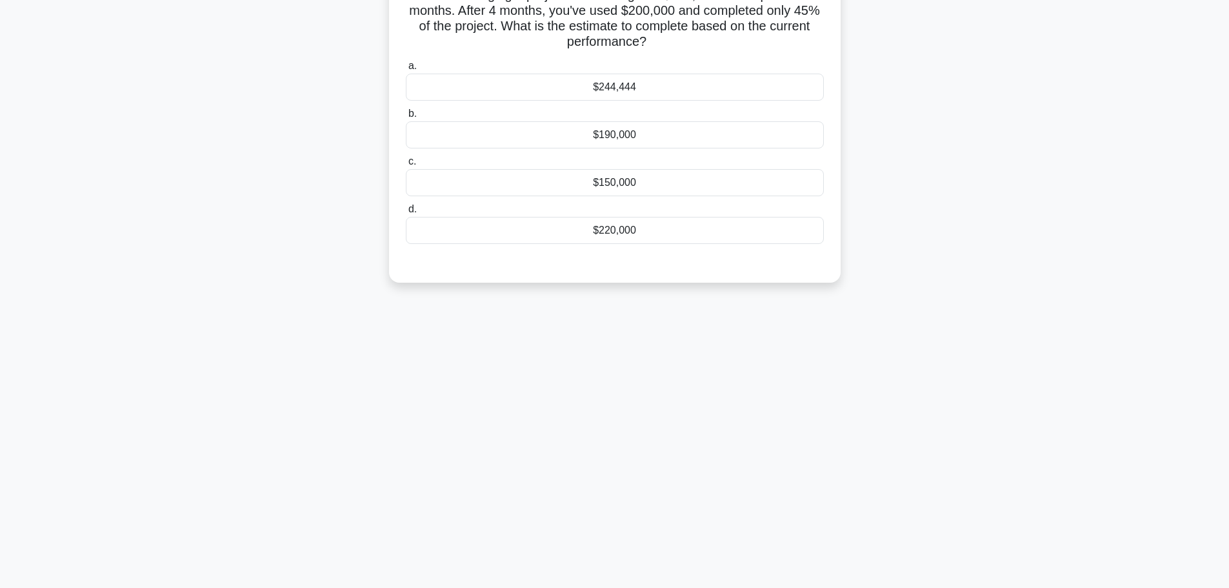
scroll to position [0, 0]
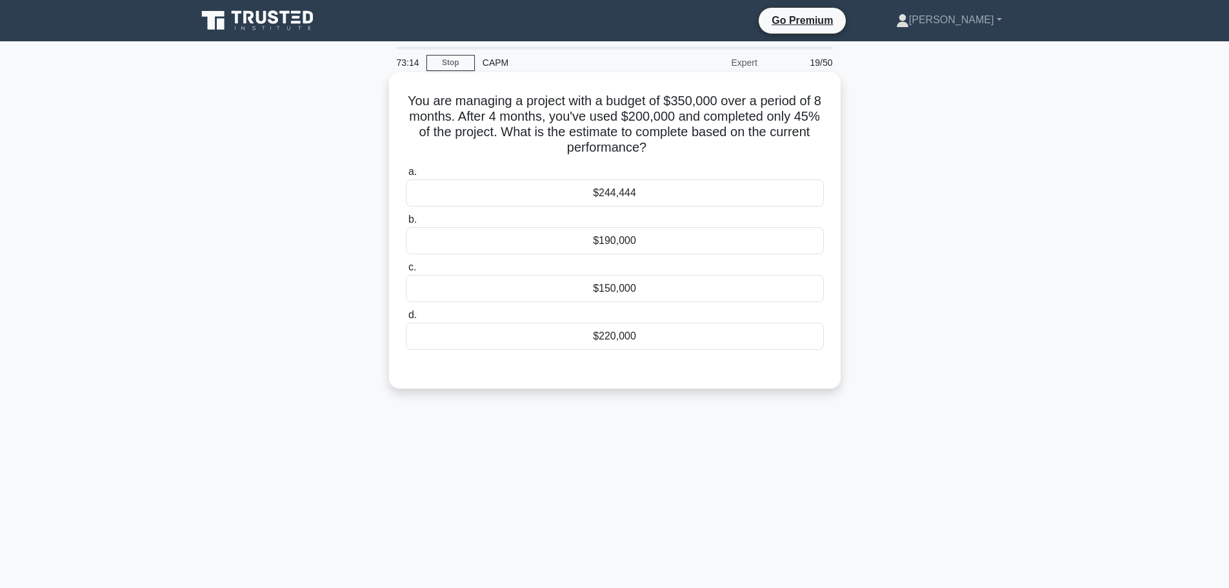
click at [637, 336] on div "$220,000" at bounding box center [615, 336] width 418 height 27
click at [406, 319] on input "d. $220,000" at bounding box center [406, 315] width 0 height 8
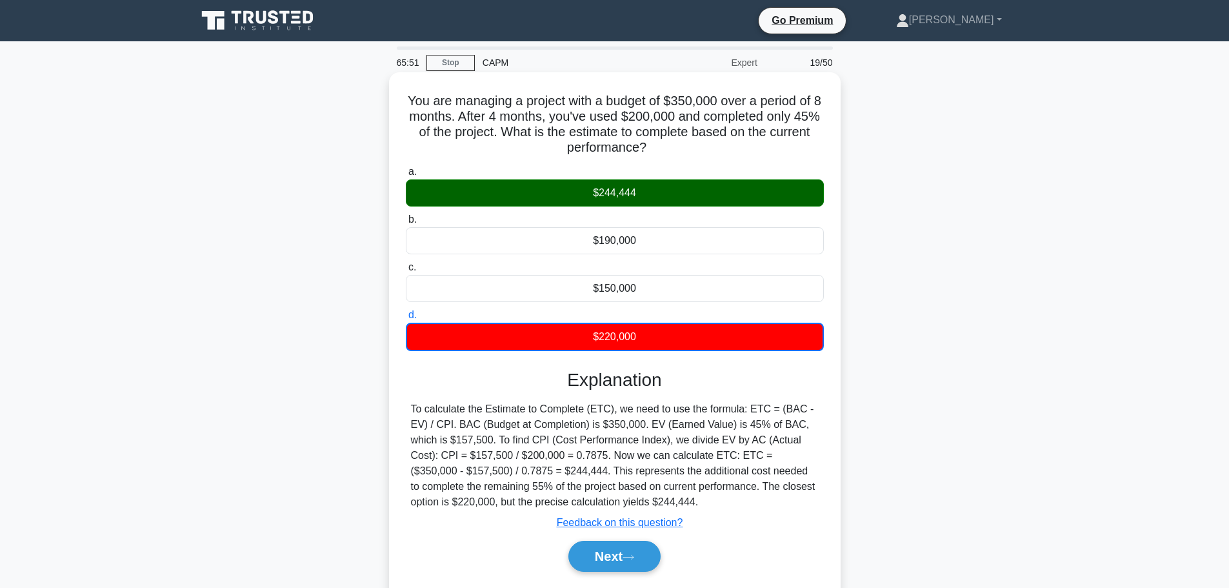
scroll to position [109, 0]
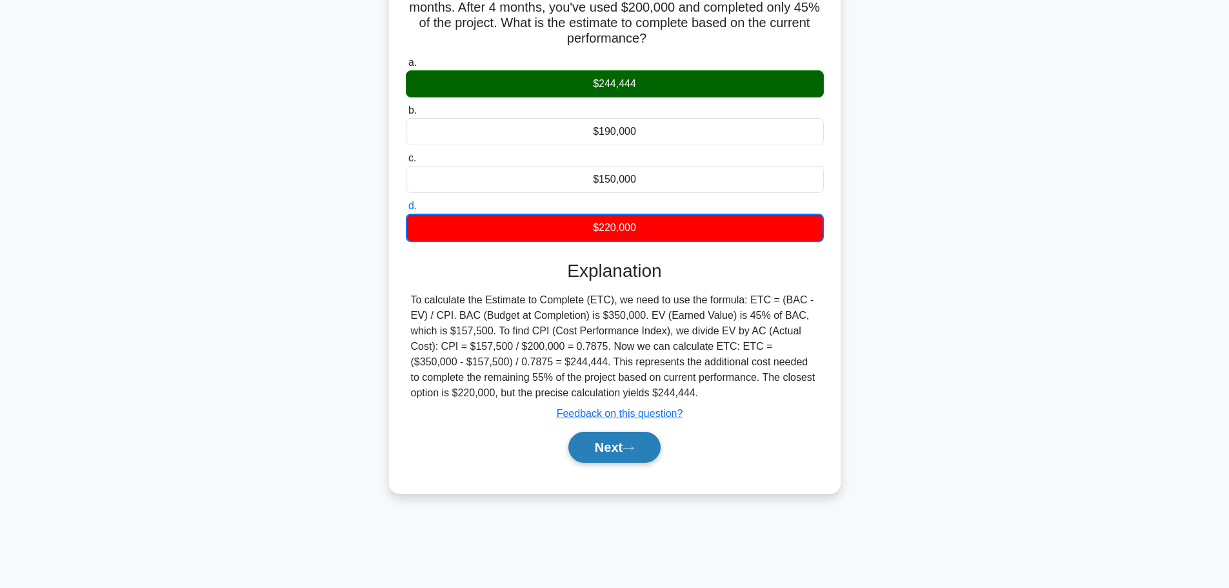
click at [634, 454] on button "Next" at bounding box center [614, 447] width 92 height 31
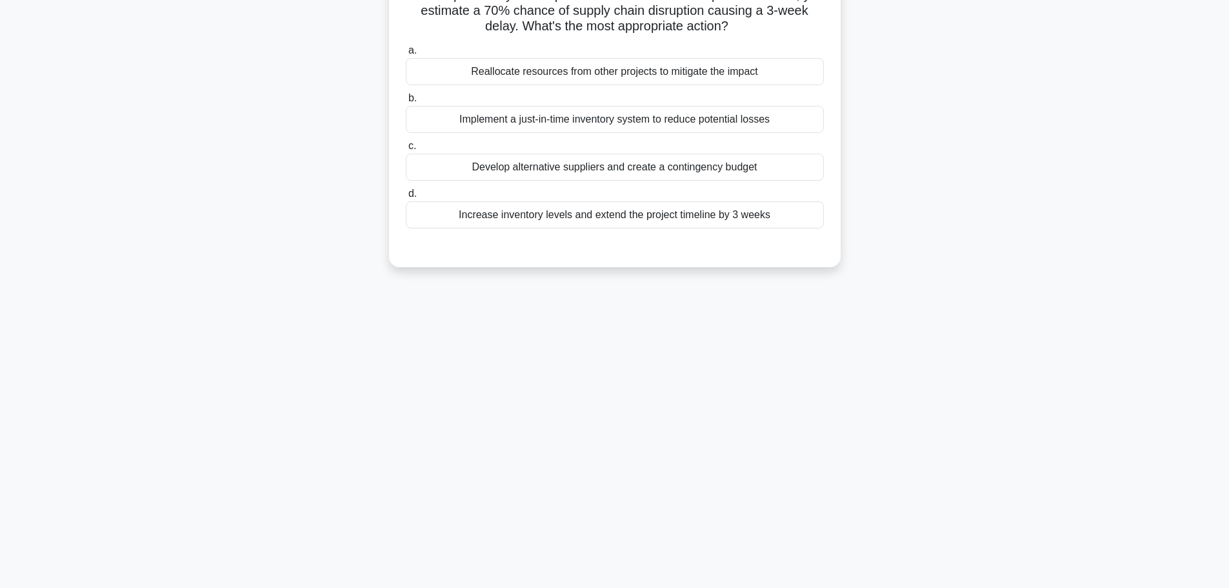
scroll to position [0, 0]
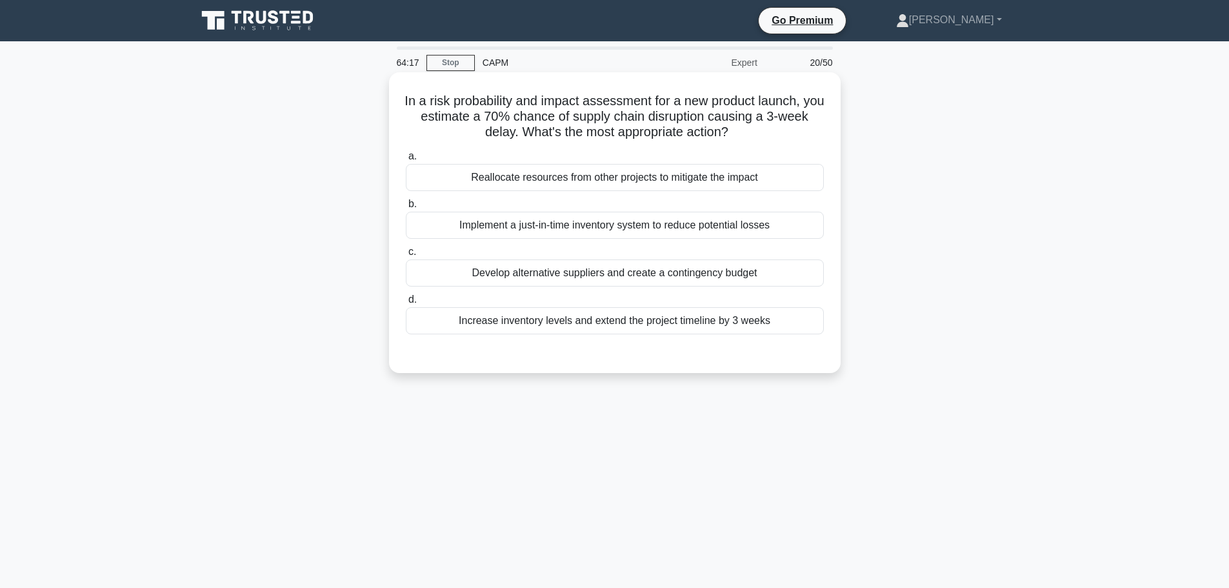
click at [659, 276] on div "Develop alternative suppliers and create a contingency budget" at bounding box center [615, 272] width 418 height 27
click at [406, 256] on input "c. Develop alternative suppliers and create a contingency budget" at bounding box center [406, 252] width 0 height 8
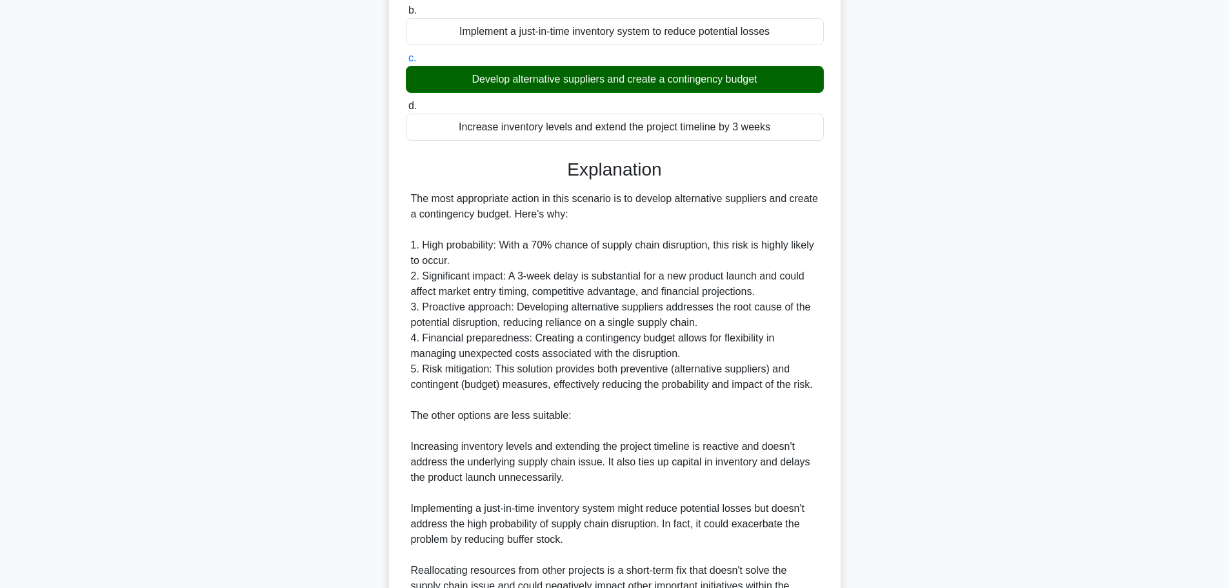
scroll to position [332, 0]
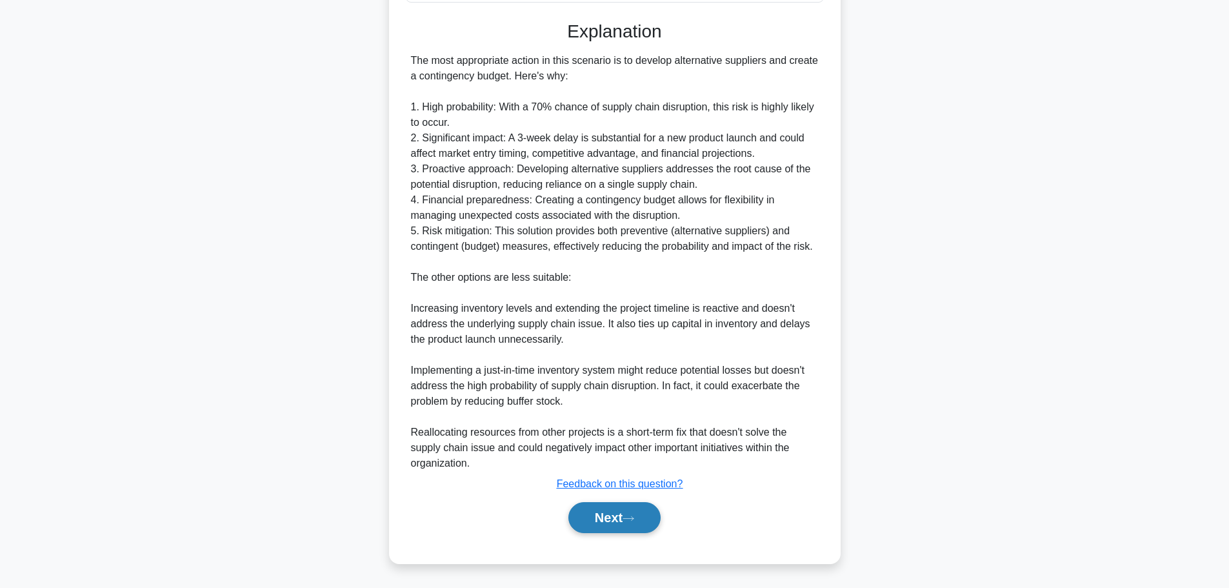
click at [606, 521] on button "Next" at bounding box center [614, 517] width 92 height 31
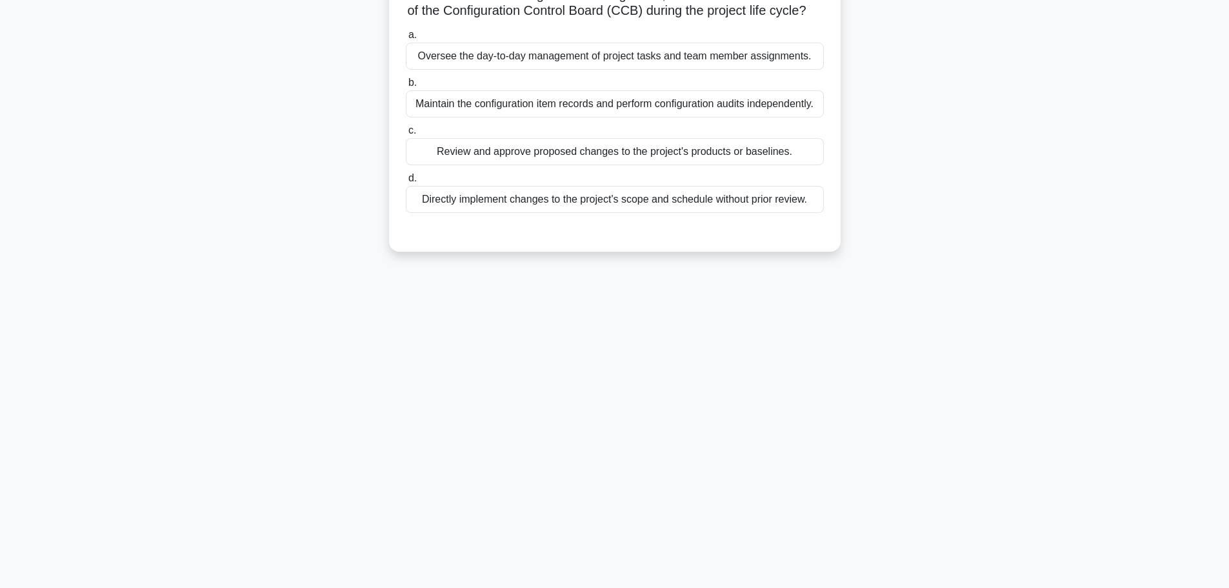
scroll to position [0, 0]
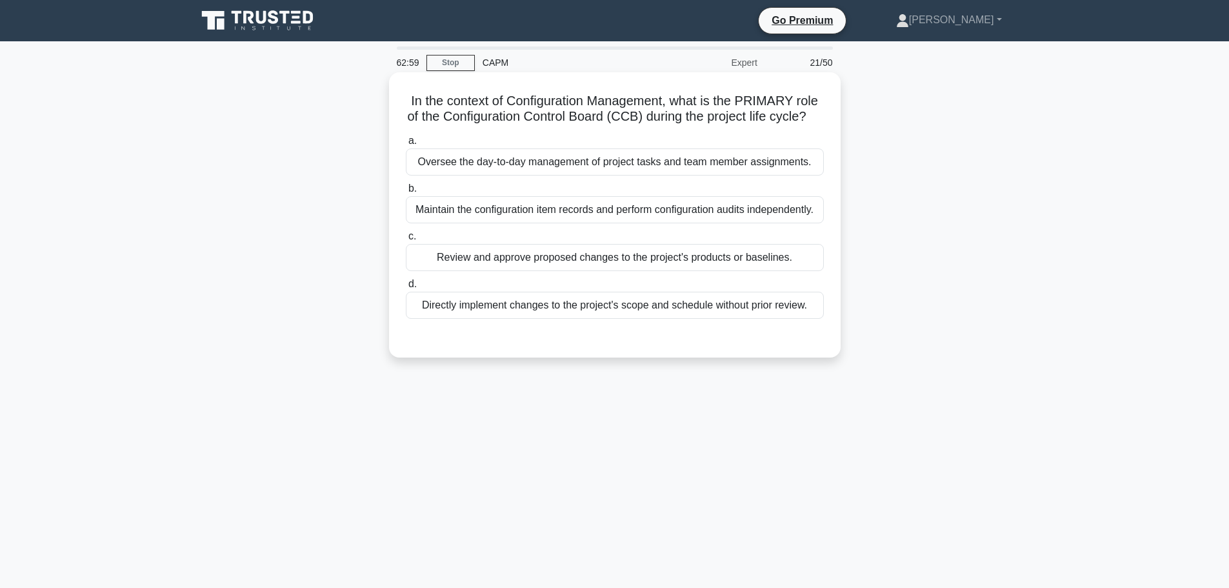
click at [596, 271] on div "Review and approve proposed changes to the project's products or baselines." at bounding box center [615, 257] width 418 height 27
click at [406, 241] on input "c. Review and approve proposed changes to the project's products or baselines." at bounding box center [406, 236] width 0 height 8
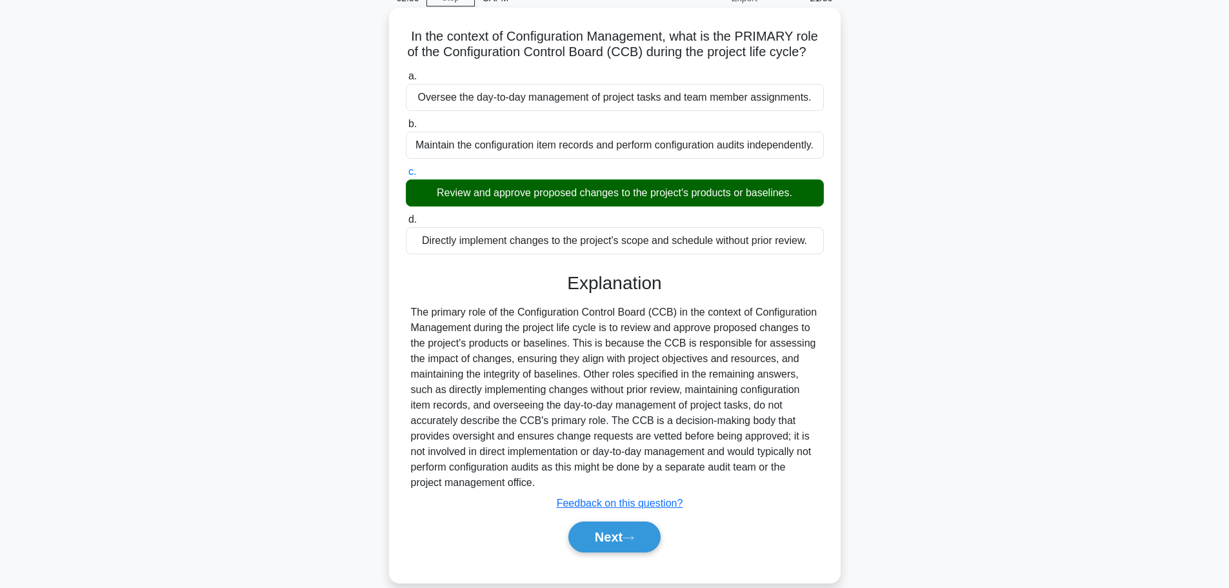
scroll to position [109, 0]
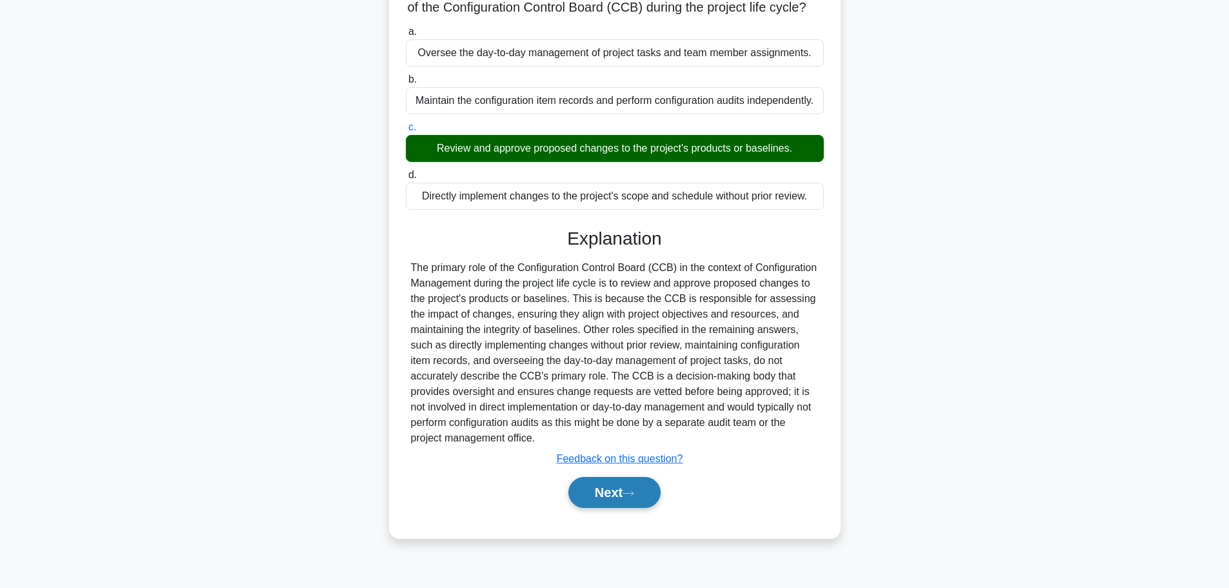
click at [649, 504] on button "Next" at bounding box center [614, 492] width 92 height 31
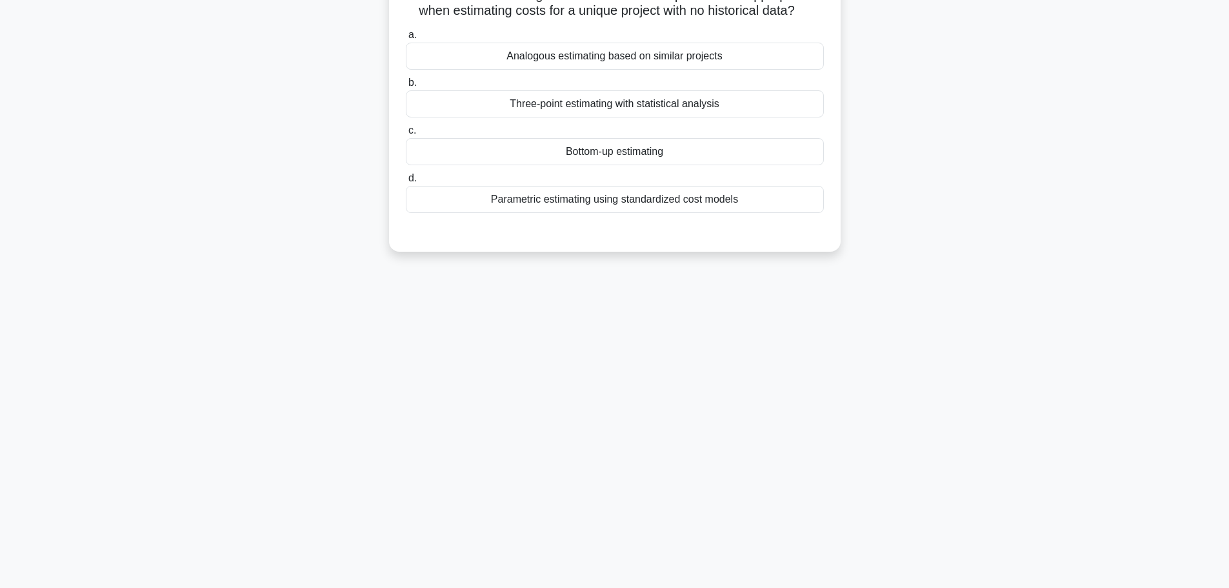
scroll to position [0, 0]
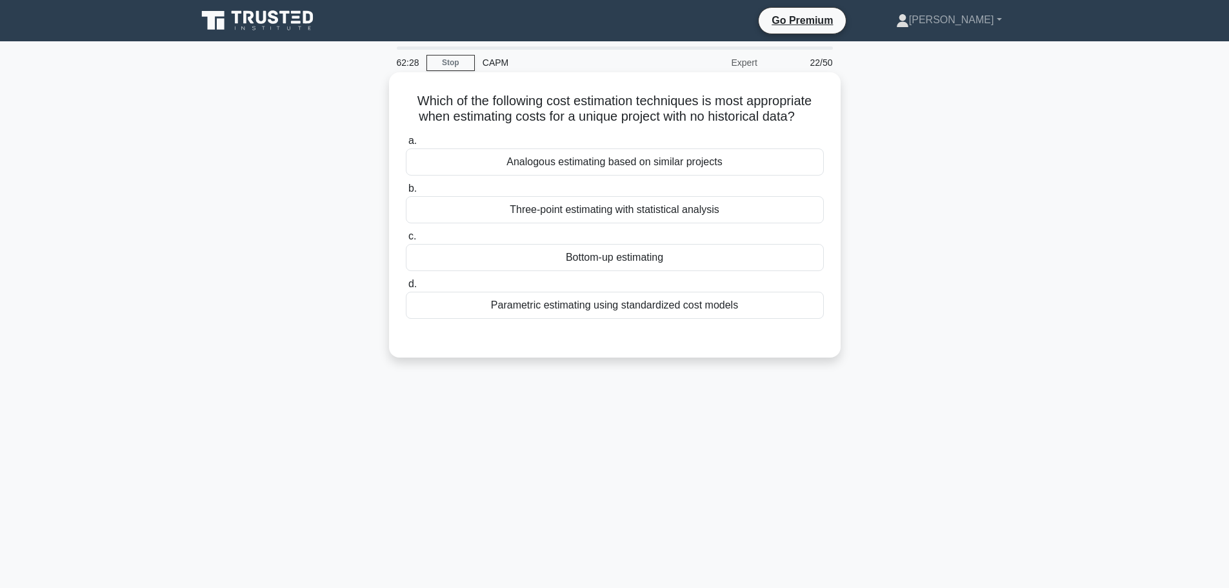
click at [656, 263] on div "Bottom-up estimating" at bounding box center [615, 257] width 418 height 27
click at [406, 241] on input "c. Bottom-up estimating" at bounding box center [406, 236] width 0 height 8
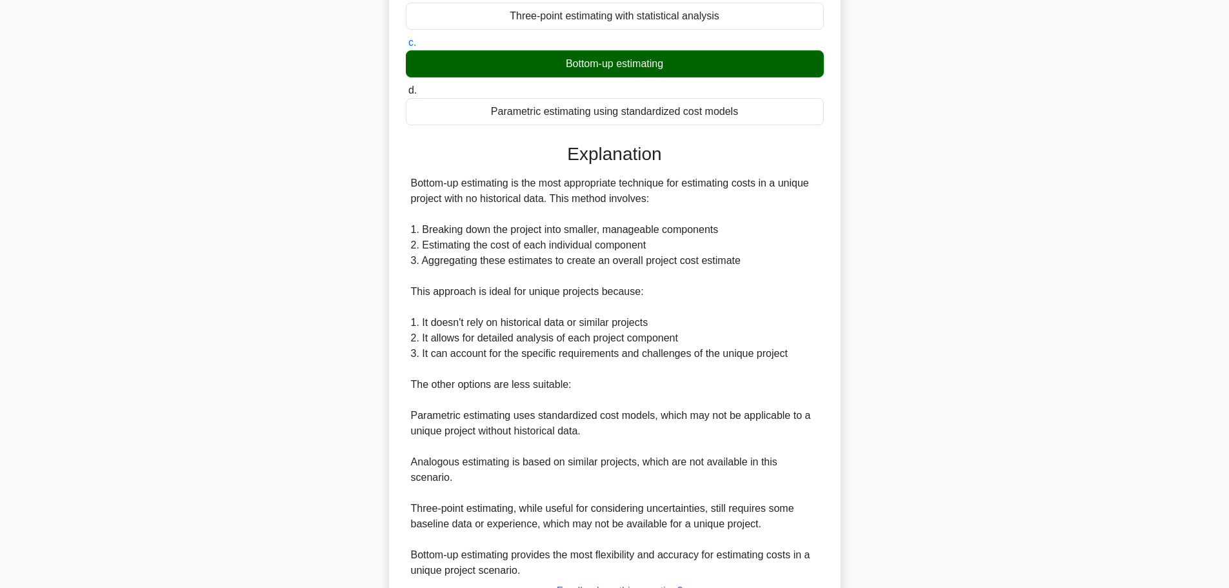
scroll to position [286, 0]
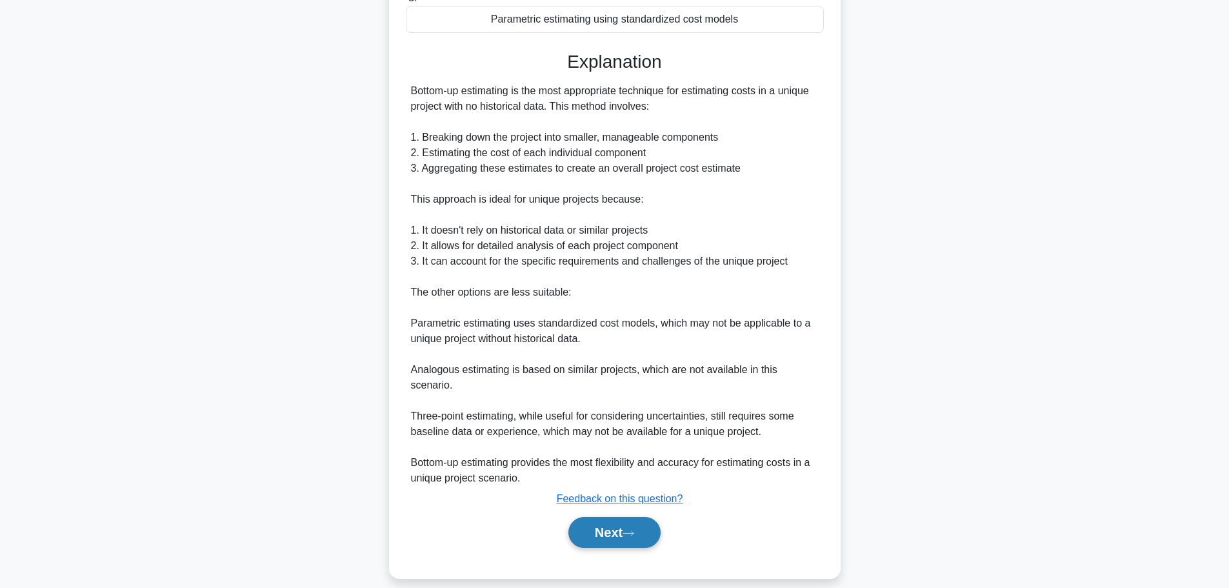
click at [615, 517] on button "Next" at bounding box center [614, 532] width 92 height 31
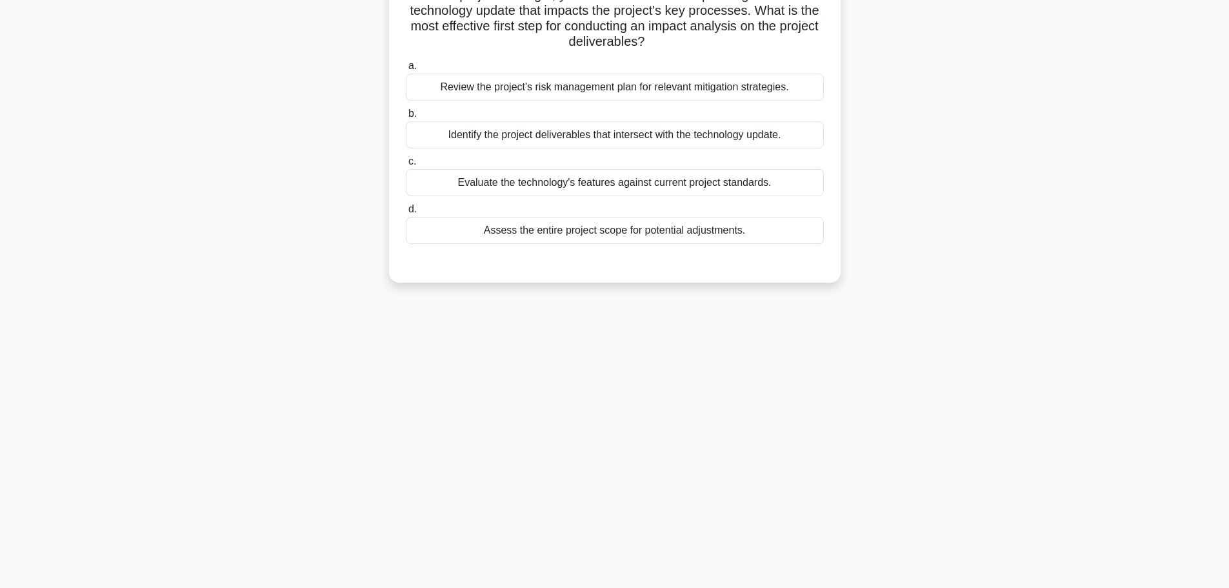
scroll to position [0, 0]
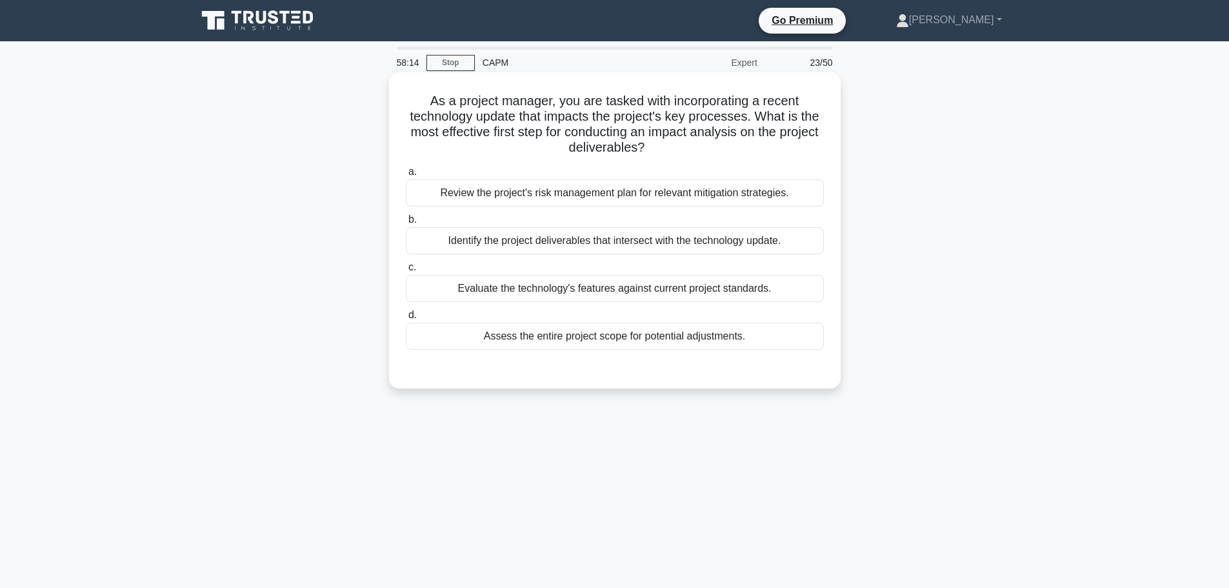
click at [546, 237] on div "Identify the project deliverables that intersect with the technology update." at bounding box center [615, 240] width 418 height 27
click at [406, 224] on input "b. Identify the project deliverables that intersect with the technology update." at bounding box center [406, 219] width 0 height 8
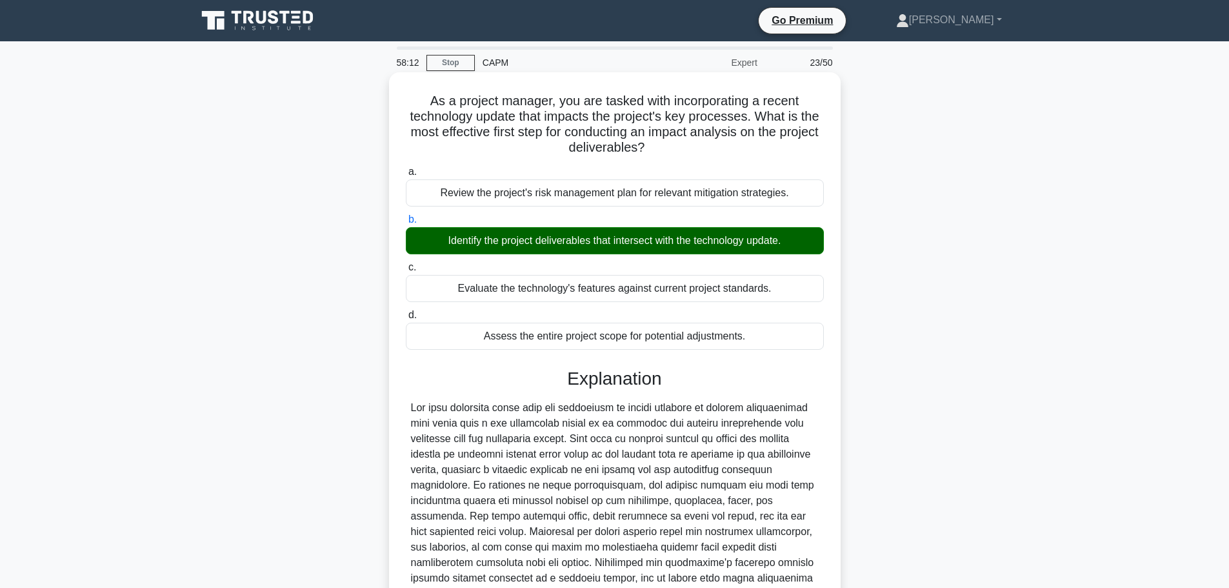
scroll to position [162, 0]
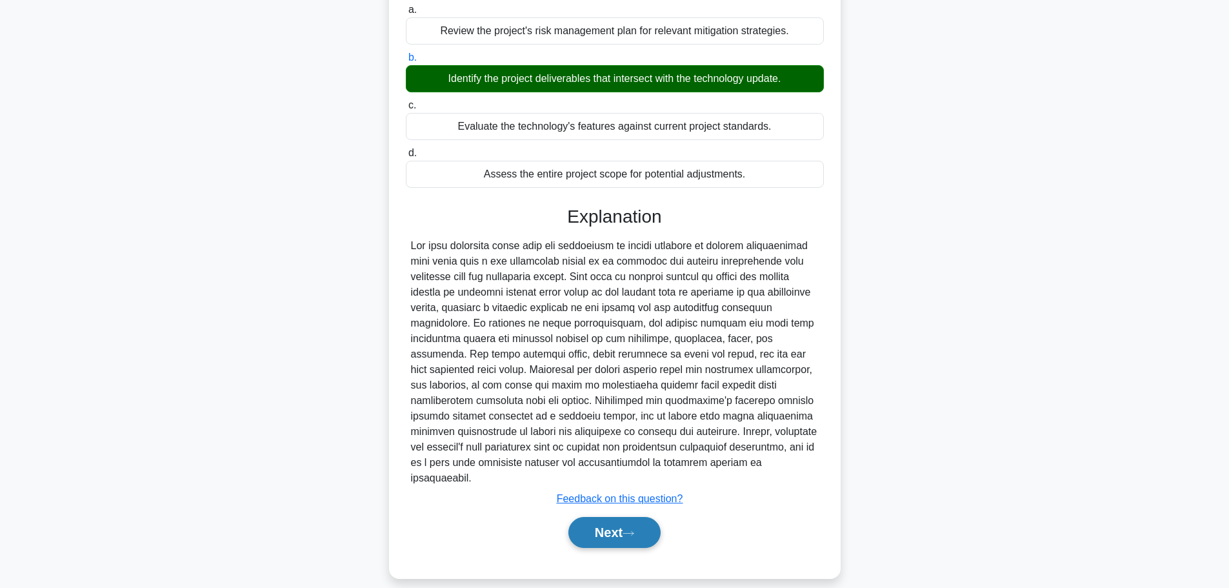
click at [616, 517] on button "Next" at bounding box center [614, 532] width 92 height 31
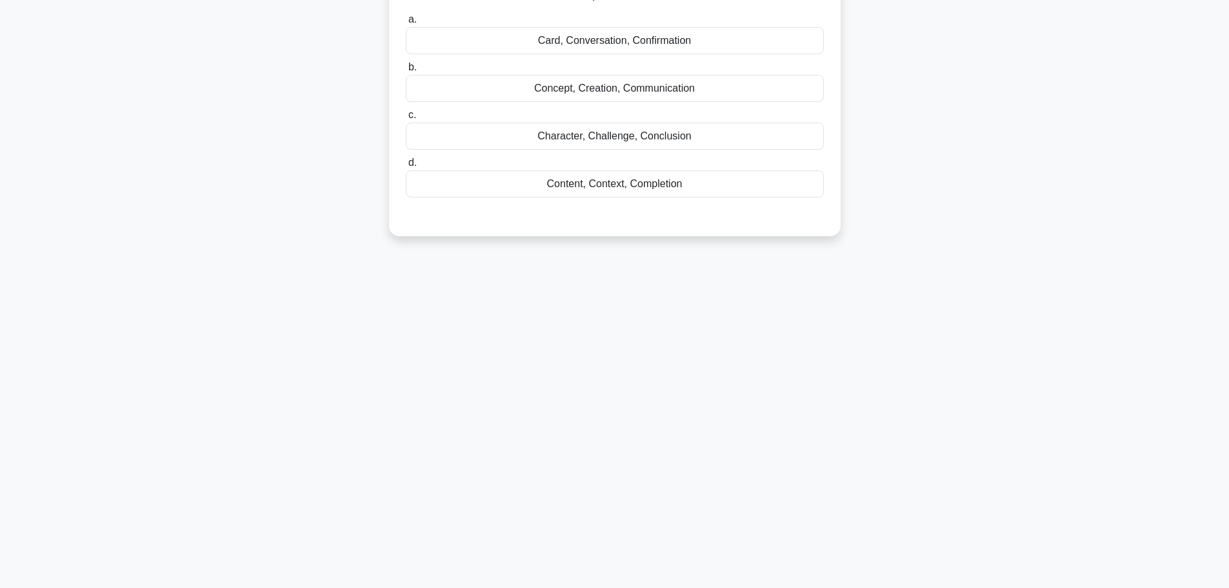
scroll to position [0, 0]
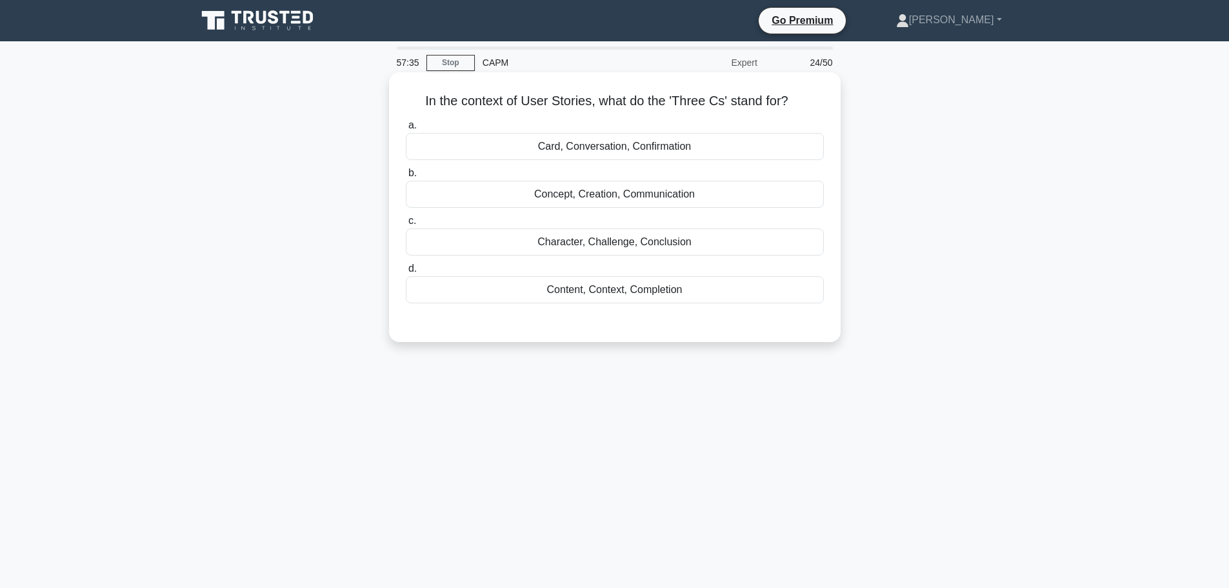
click at [638, 292] on div "Content, Context, Completion" at bounding box center [615, 289] width 418 height 27
click at [406, 273] on input "d. Content, Context, Completion" at bounding box center [406, 269] width 0 height 8
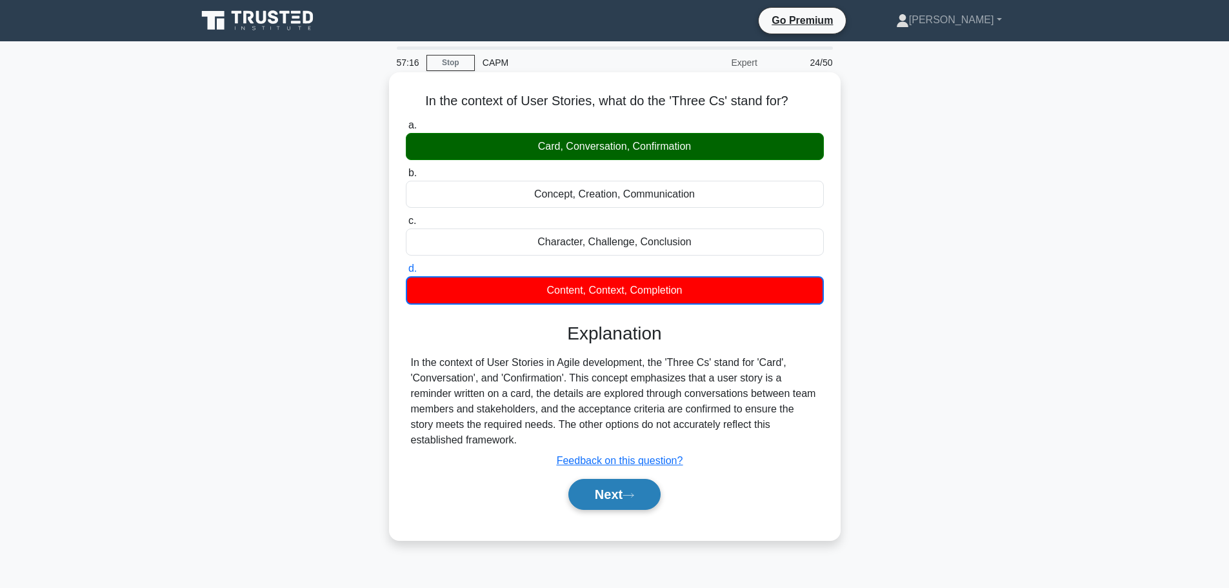
click at [620, 496] on button "Next" at bounding box center [614, 494] width 92 height 31
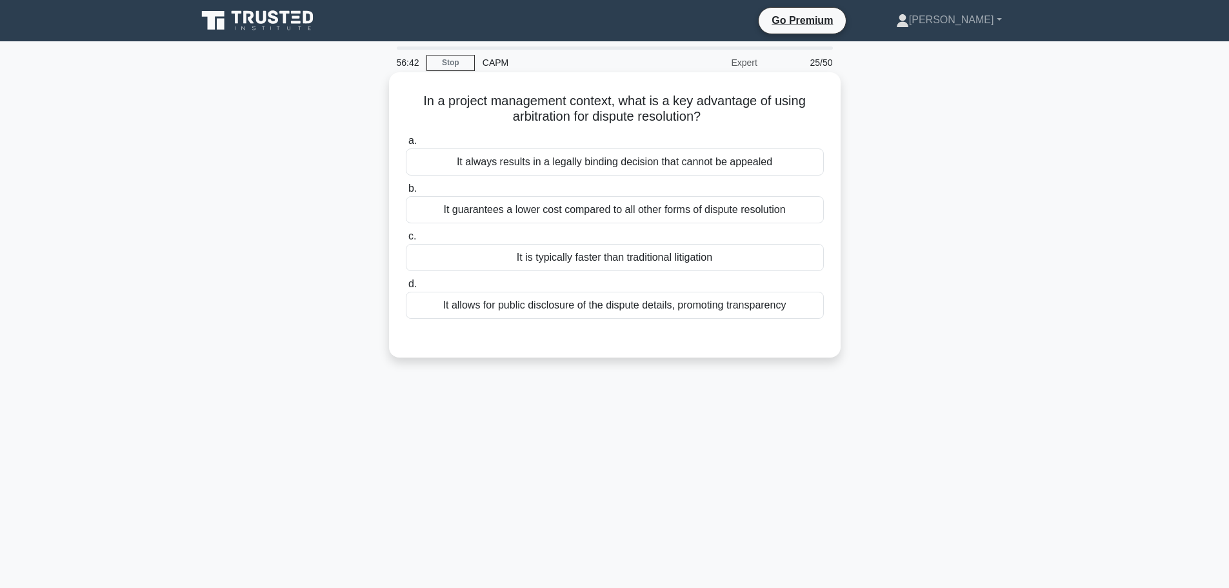
click at [597, 261] on div "It is typically faster than traditional litigation" at bounding box center [615, 257] width 418 height 27
click at [406, 241] on input "c. It is typically faster than traditional litigation" at bounding box center [406, 236] width 0 height 8
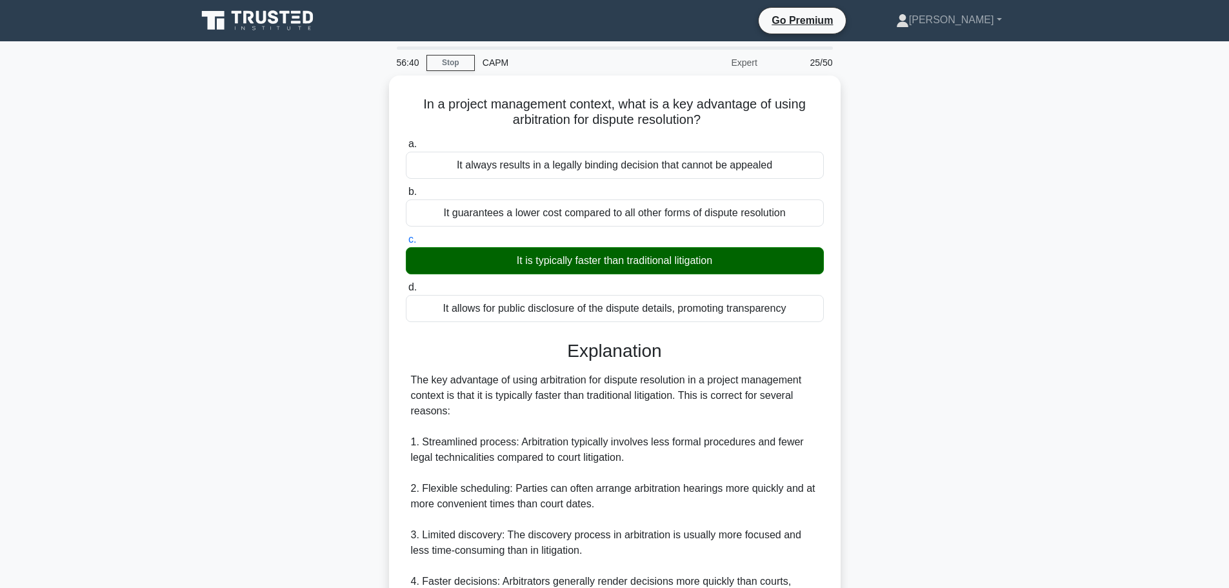
scroll to position [348, 0]
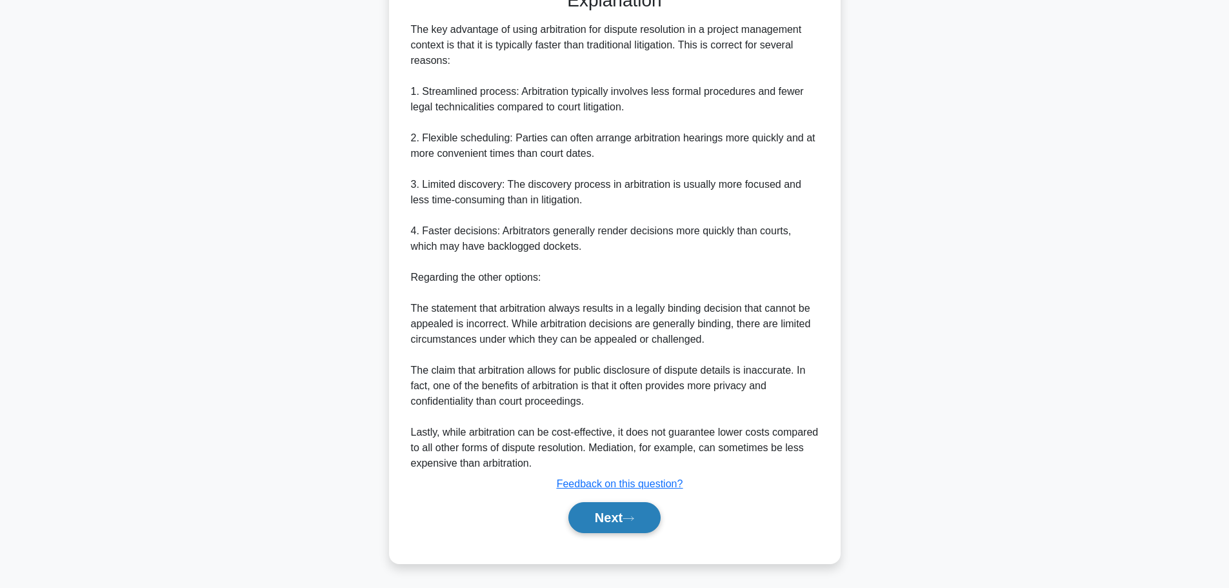
click at [634, 517] on icon at bounding box center [629, 518] width 12 height 7
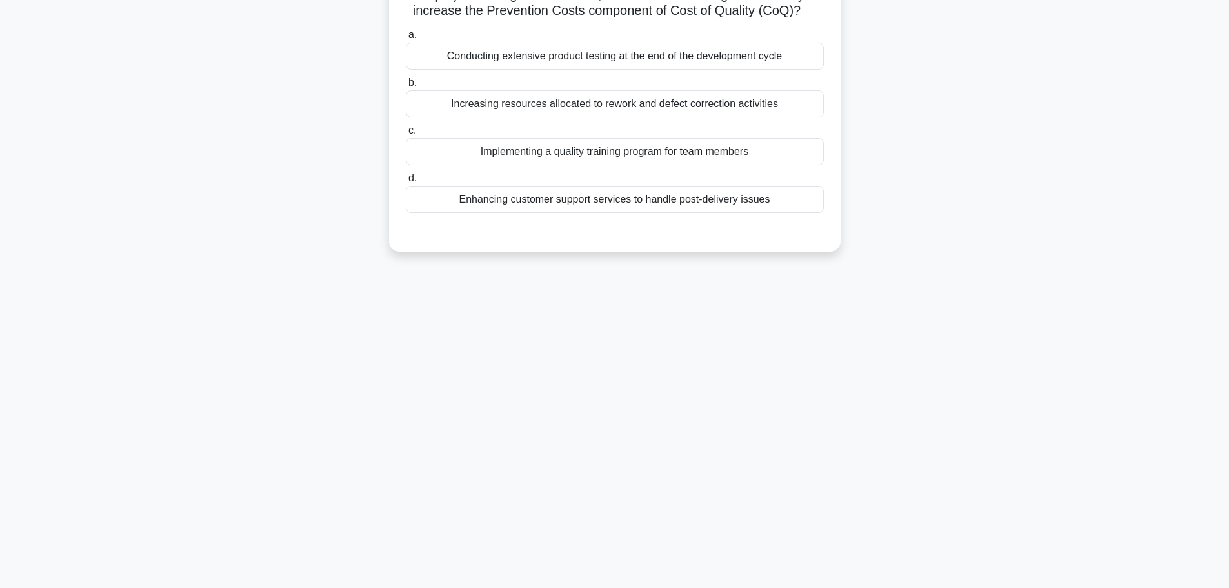
scroll to position [0, 0]
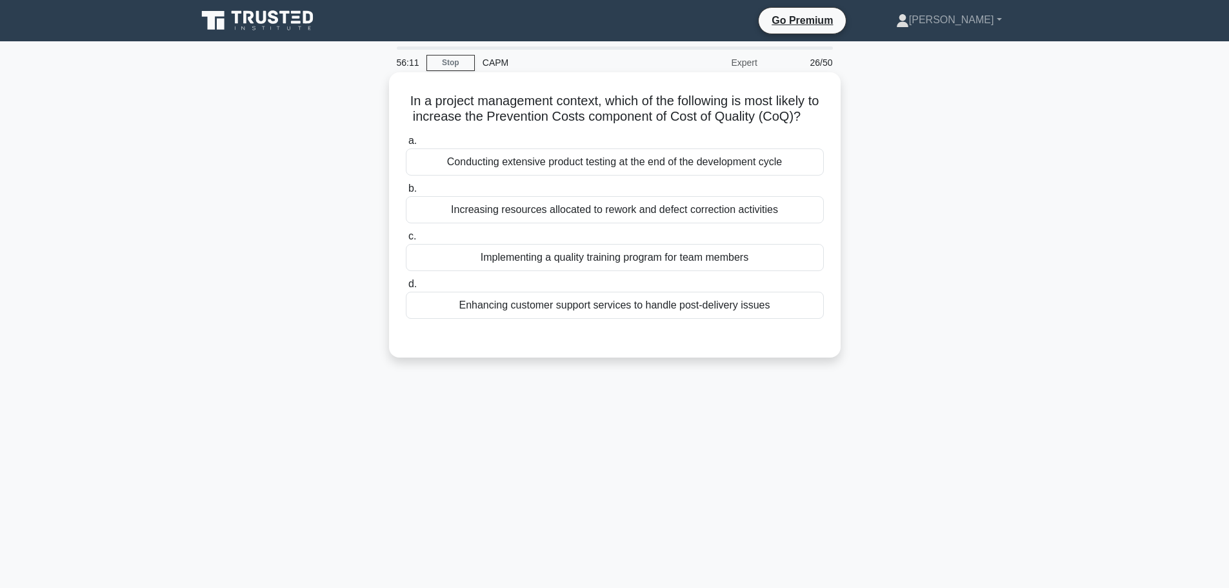
click at [666, 223] on div "Increasing resources allocated to rework and defect correction activities" at bounding box center [615, 209] width 418 height 27
click at [406, 193] on input "b. Increasing resources allocated to rework and defect correction activities" at bounding box center [406, 189] width 0 height 8
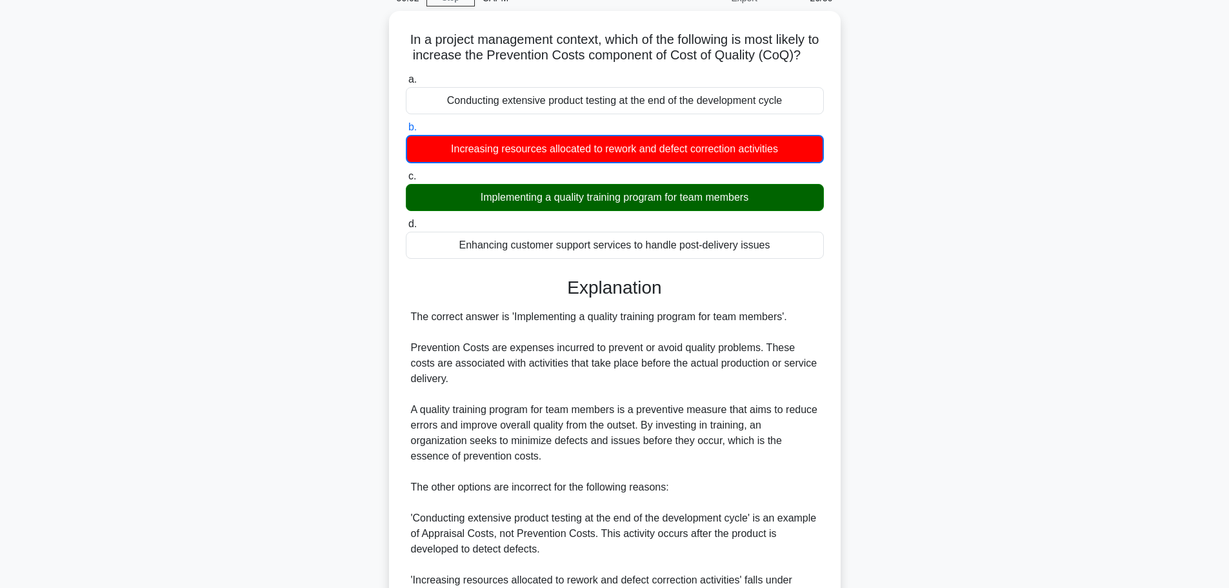
scroll to position [334, 0]
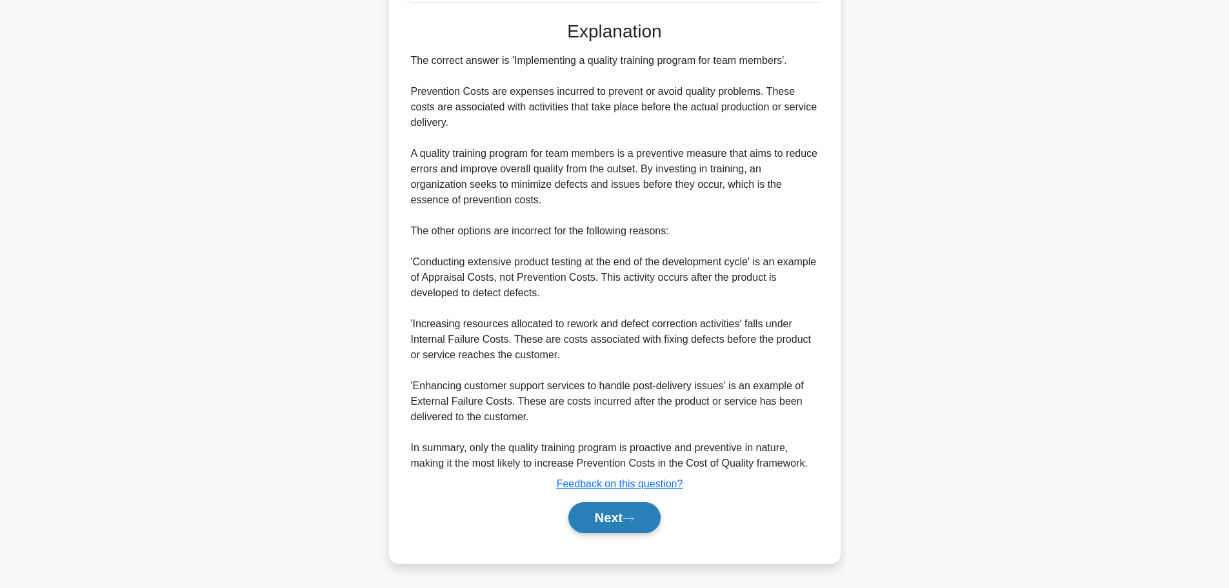
click at [621, 523] on button "Next" at bounding box center [614, 517] width 92 height 31
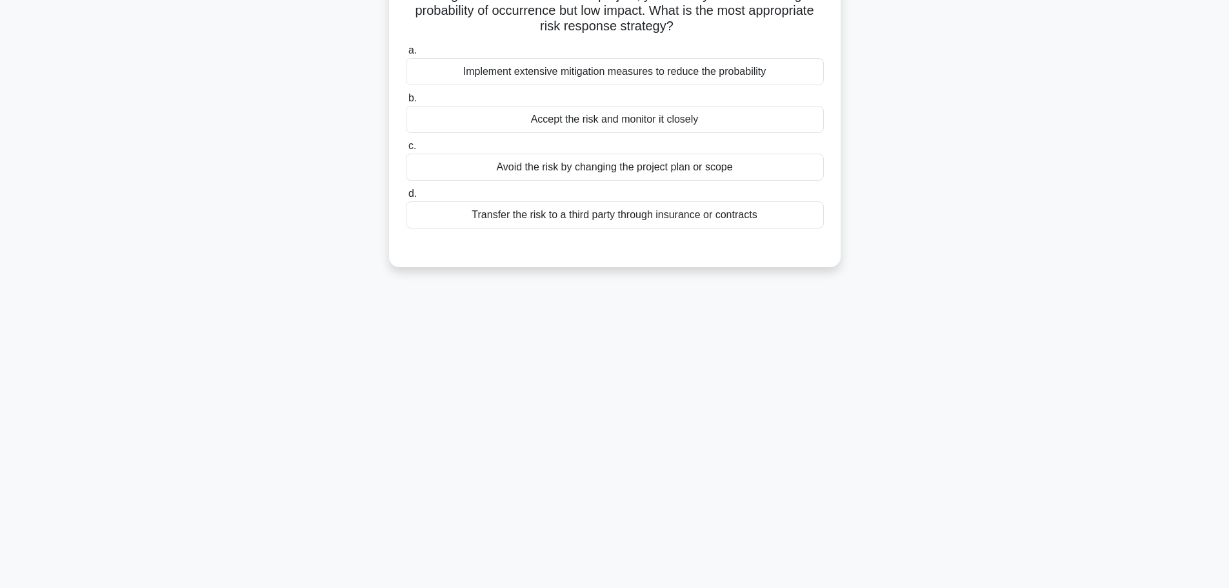
scroll to position [0, 0]
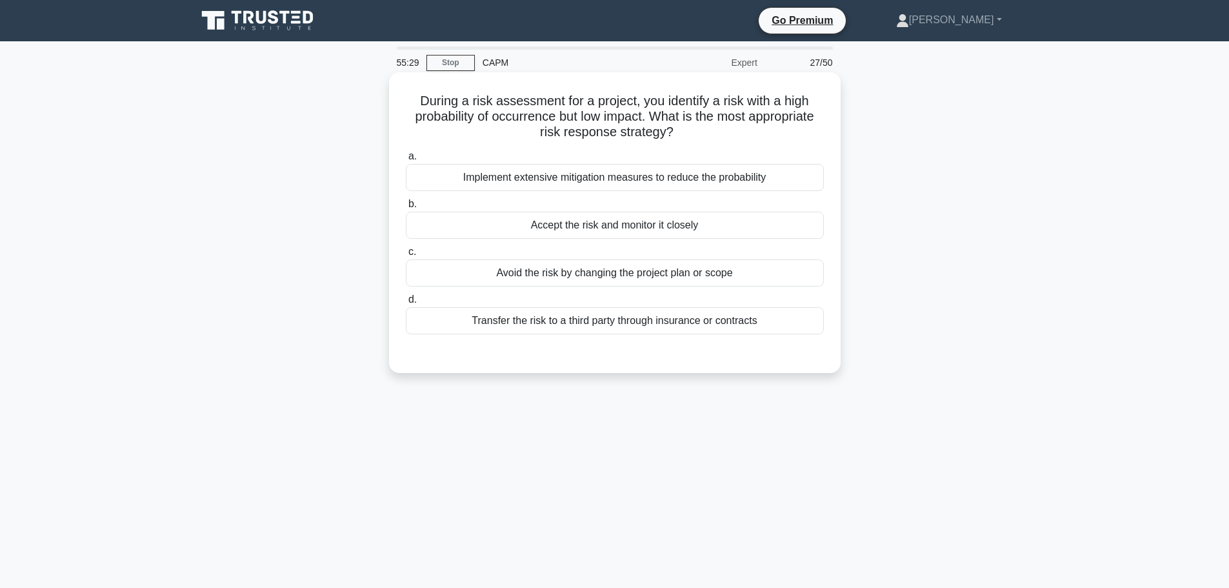
click at [650, 225] on div "Accept the risk and monitor it closely" at bounding box center [615, 225] width 418 height 27
click at [406, 208] on input "b. Accept the risk and monitor it closely" at bounding box center [406, 204] width 0 height 8
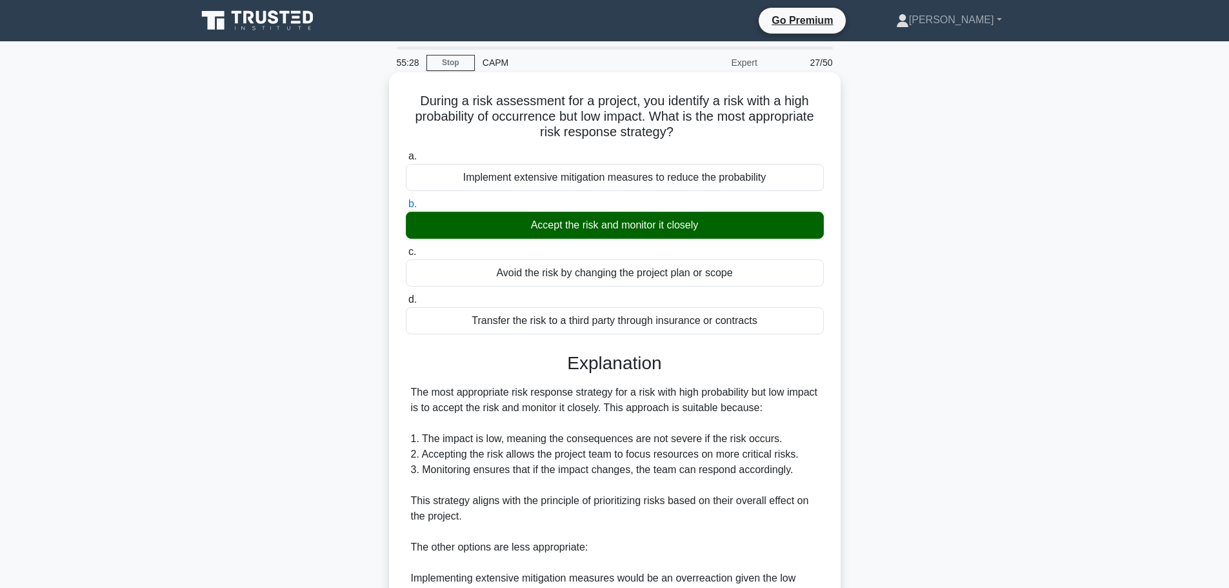
scroll to position [317, 0]
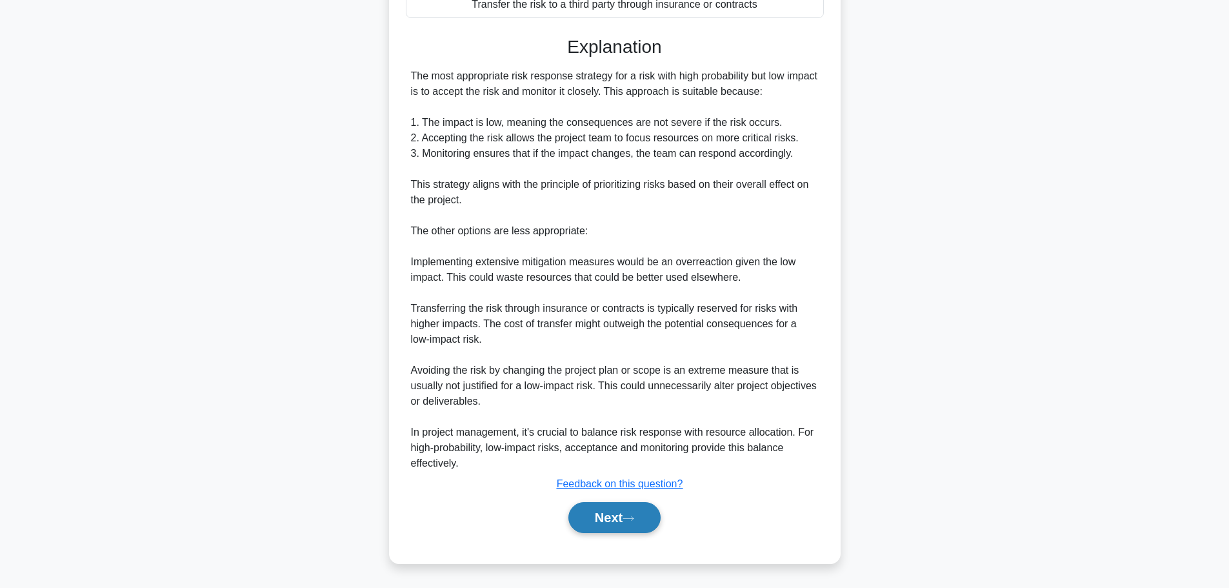
click at [634, 520] on icon at bounding box center [629, 518] width 12 height 7
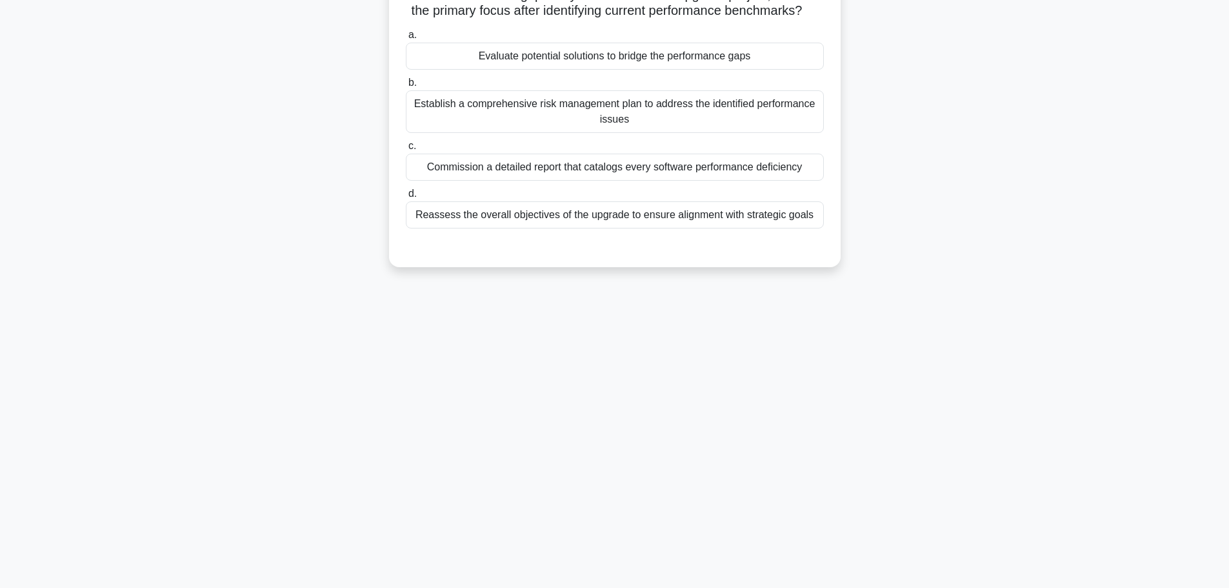
scroll to position [0, 0]
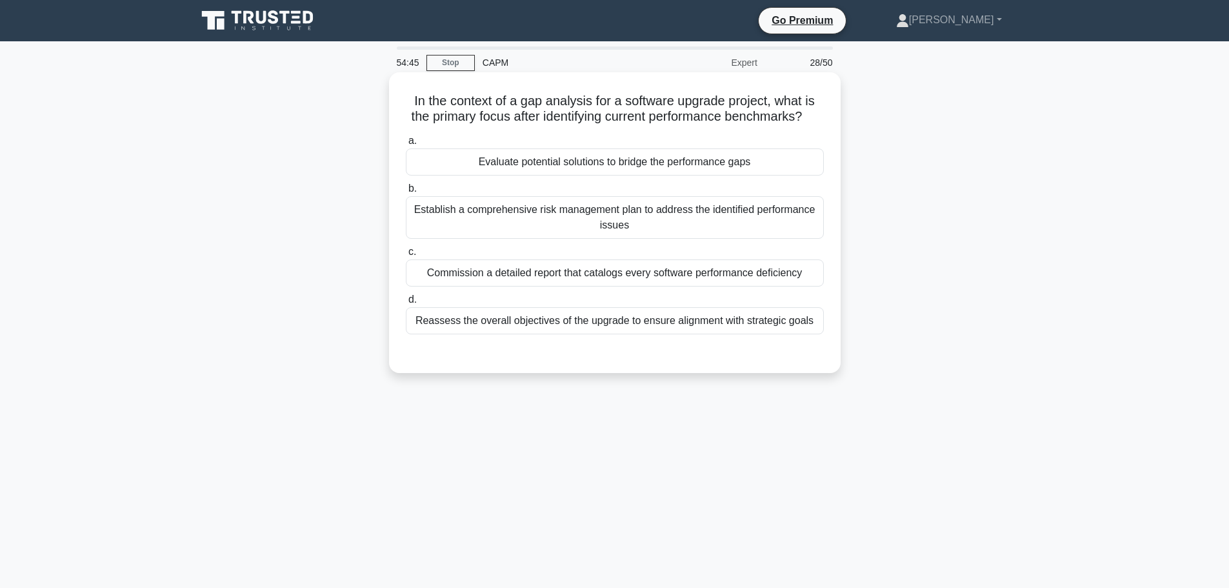
click at [731, 175] on div "Evaluate potential solutions to bridge the performance gaps" at bounding box center [615, 161] width 418 height 27
click at [406, 145] on input "a. Evaluate potential solutions to bridge the performance gaps" at bounding box center [406, 141] width 0 height 8
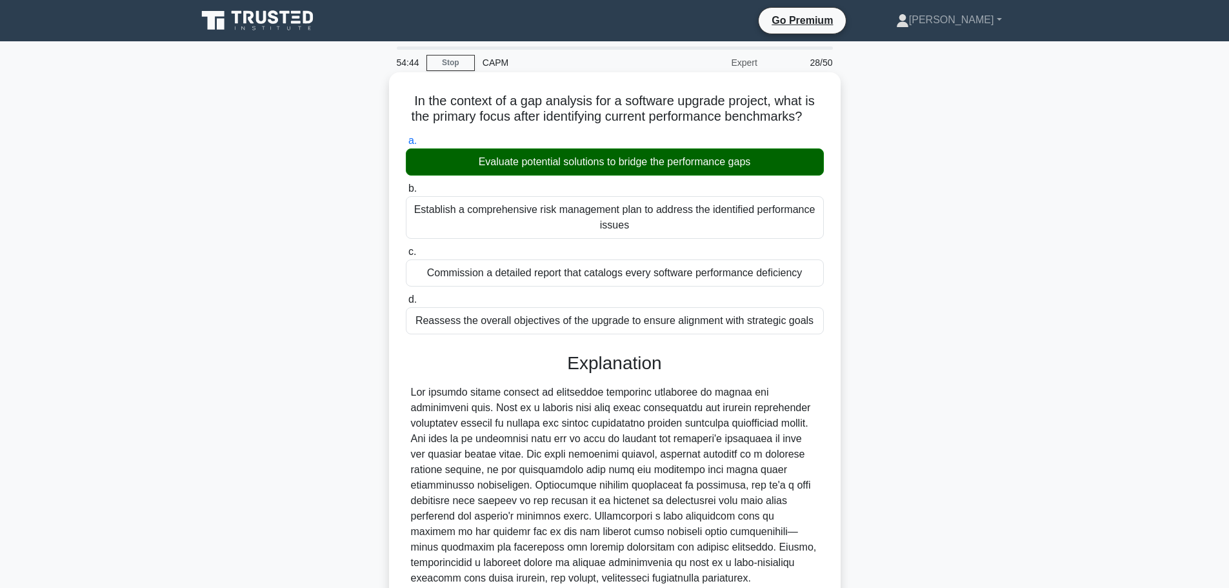
scroll to position [131, 0]
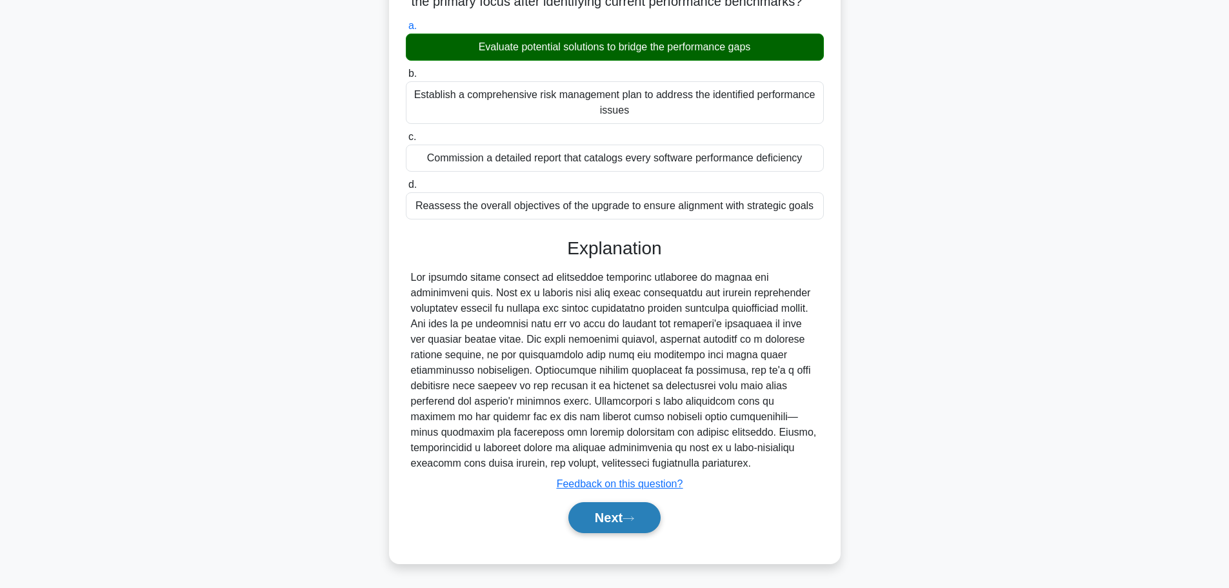
click at [626, 519] on button "Next" at bounding box center [614, 517] width 92 height 31
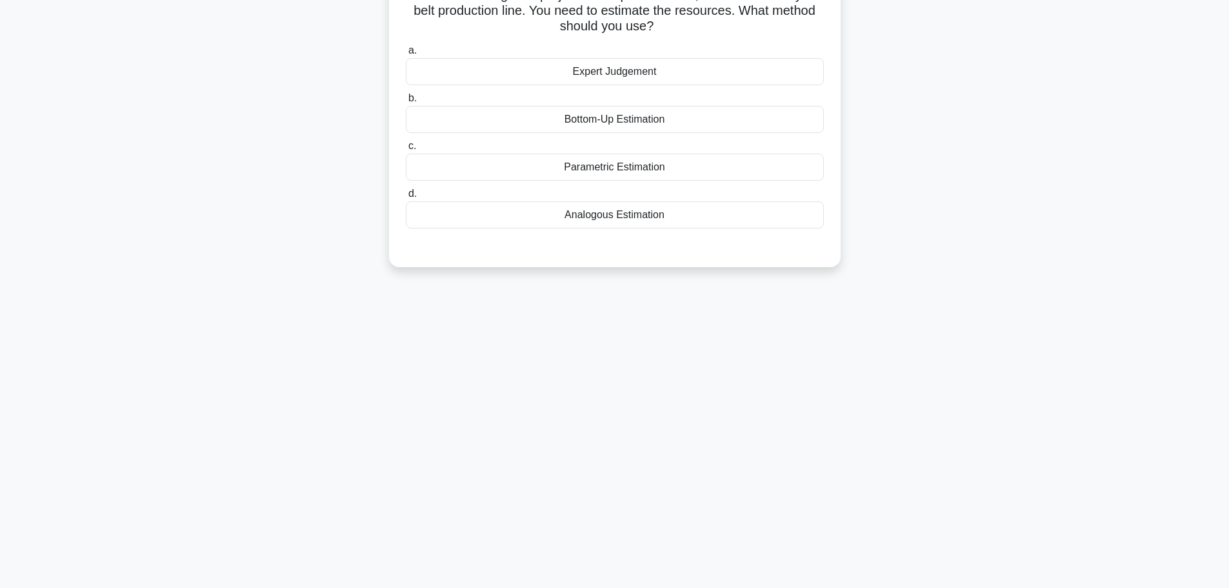
scroll to position [0, 0]
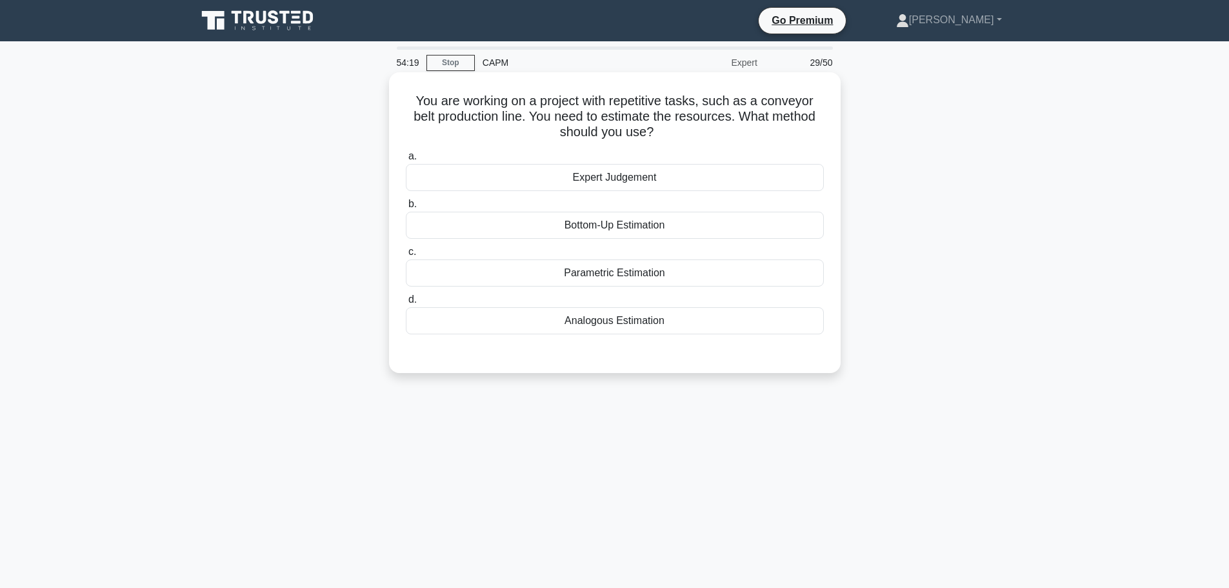
click at [605, 266] on div "Parametric Estimation" at bounding box center [615, 272] width 418 height 27
click at [406, 256] on input "c. Parametric Estimation" at bounding box center [406, 252] width 0 height 8
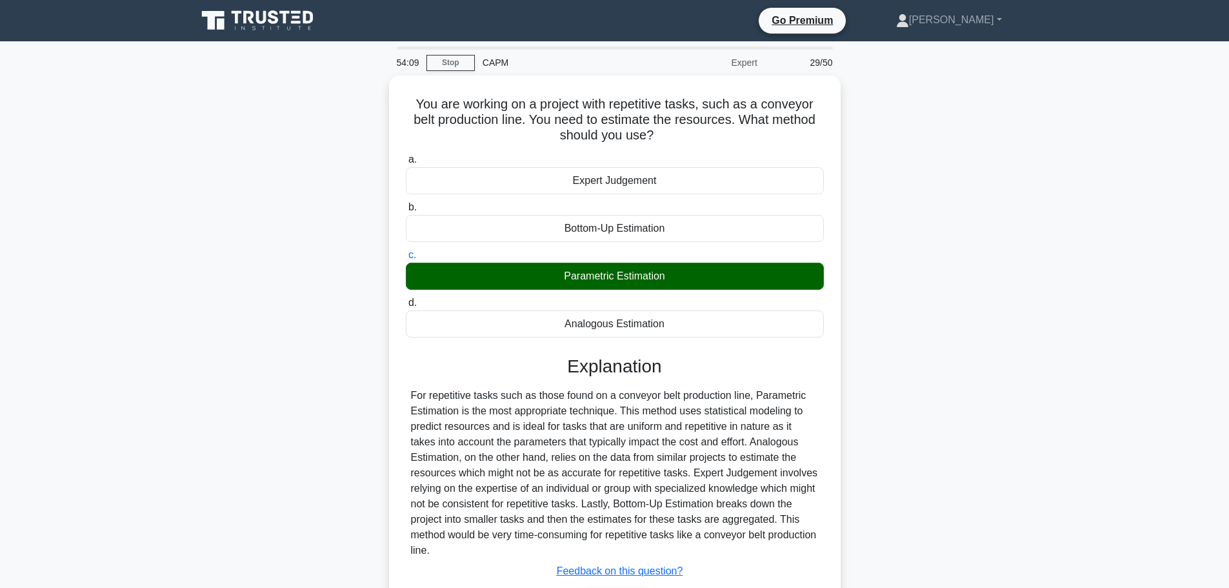
scroll to position [109, 0]
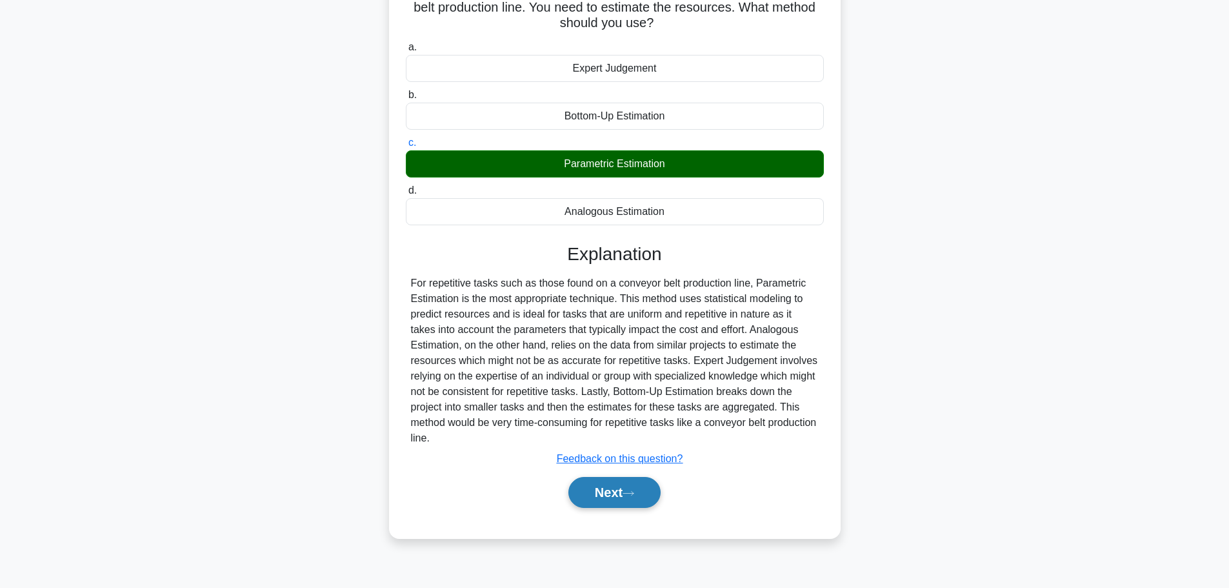
click at [621, 497] on button "Next" at bounding box center [614, 492] width 92 height 31
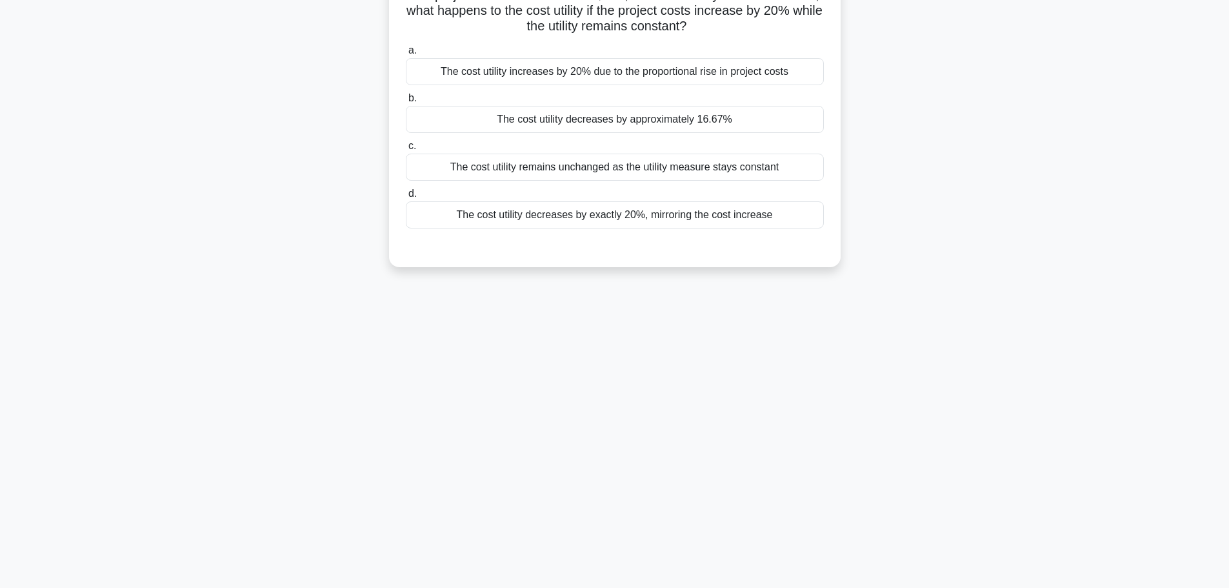
scroll to position [0, 0]
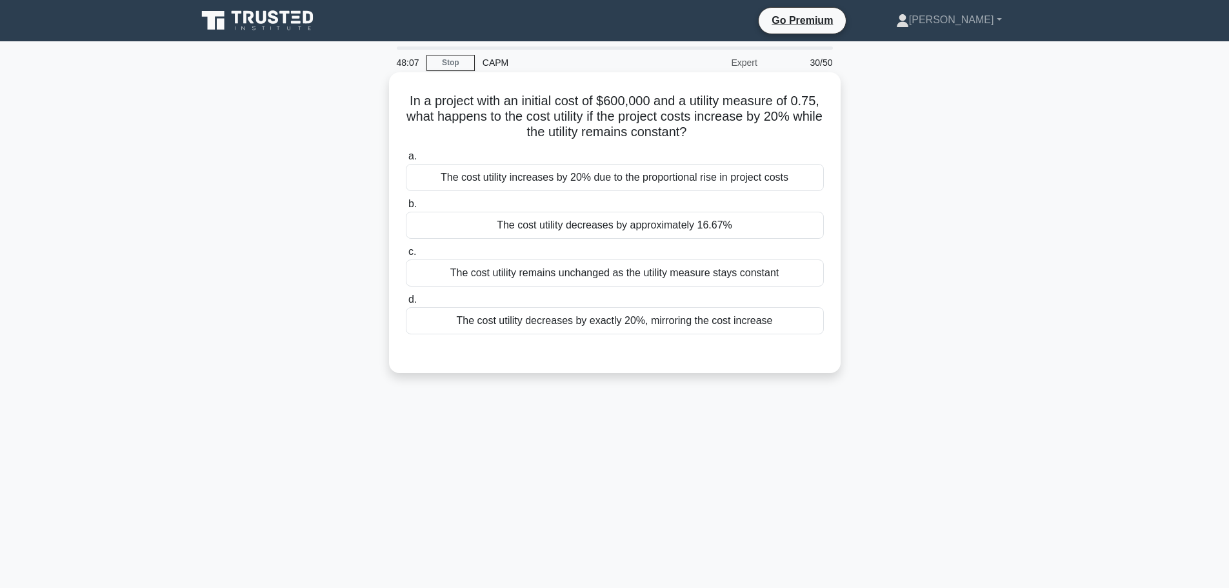
click at [483, 183] on div "The cost utility increases by 20% due to the proportional rise in project costs" at bounding box center [615, 177] width 418 height 27
click at [406, 161] on input "a. The cost utility increases by 20% due to the proportional rise in project co…" at bounding box center [406, 156] width 0 height 8
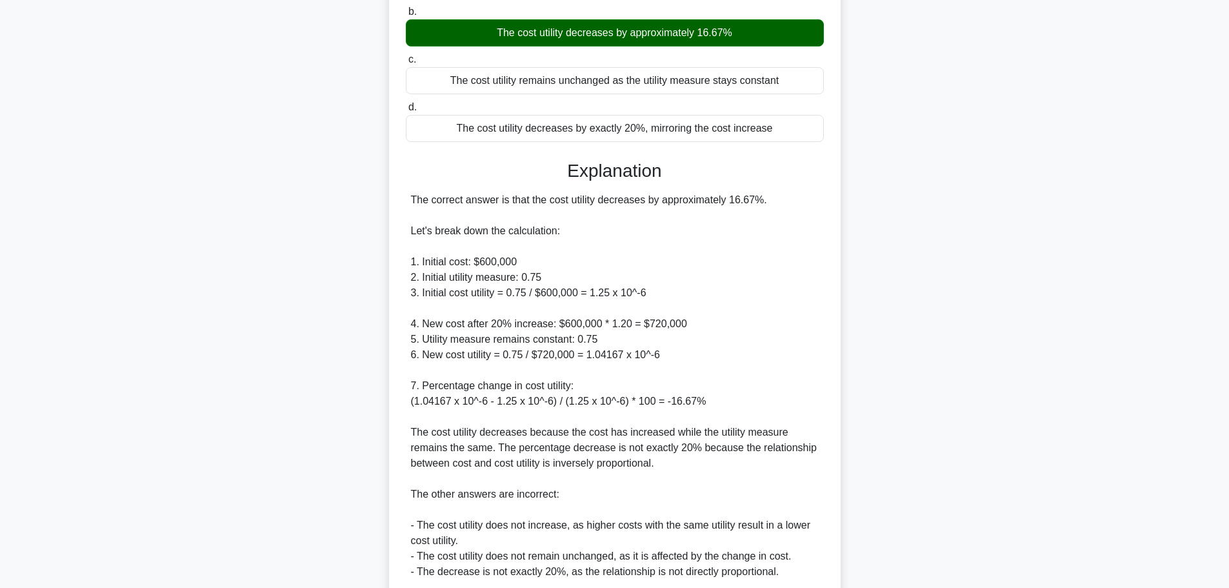
scroll to position [303, 0]
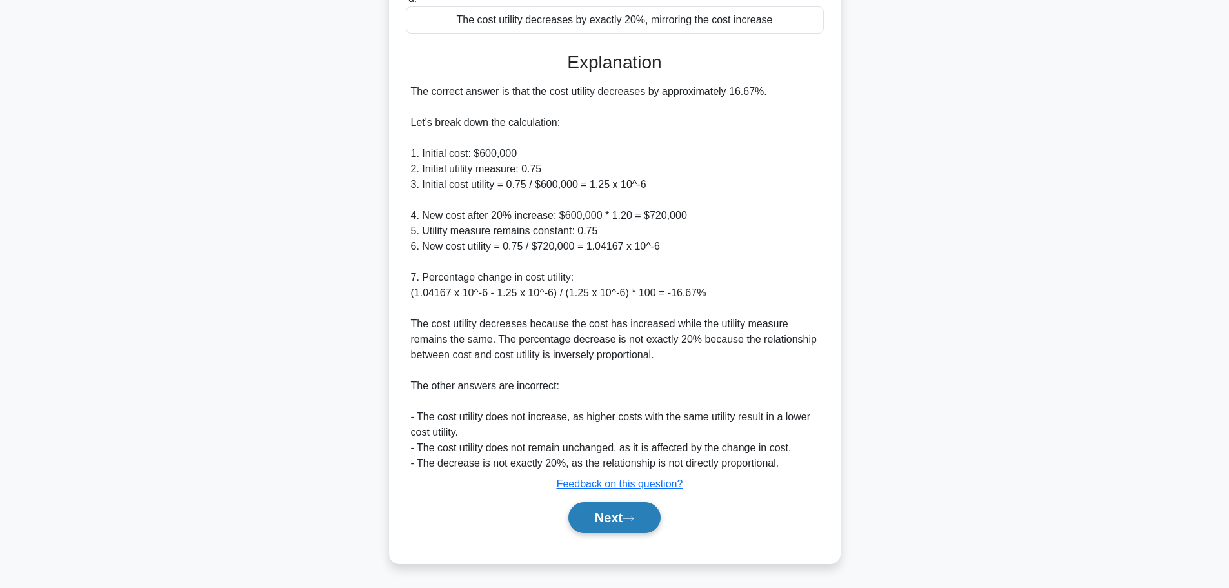
click at [636, 510] on button "Next" at bounding box center [614, 517] width 92 height 31
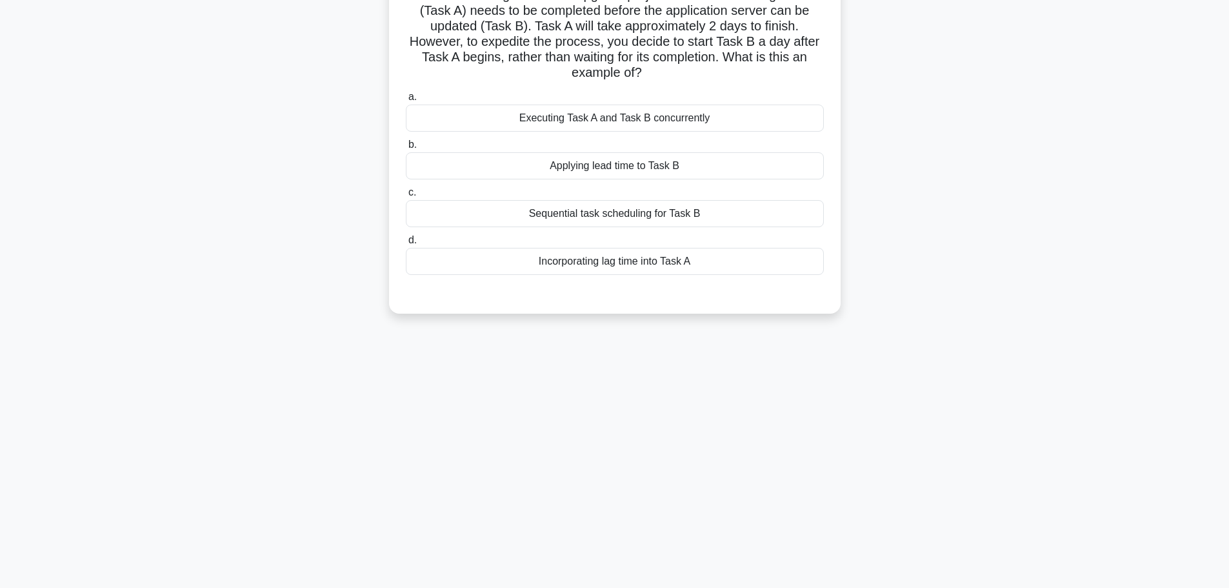
scroll to position [0, 0]
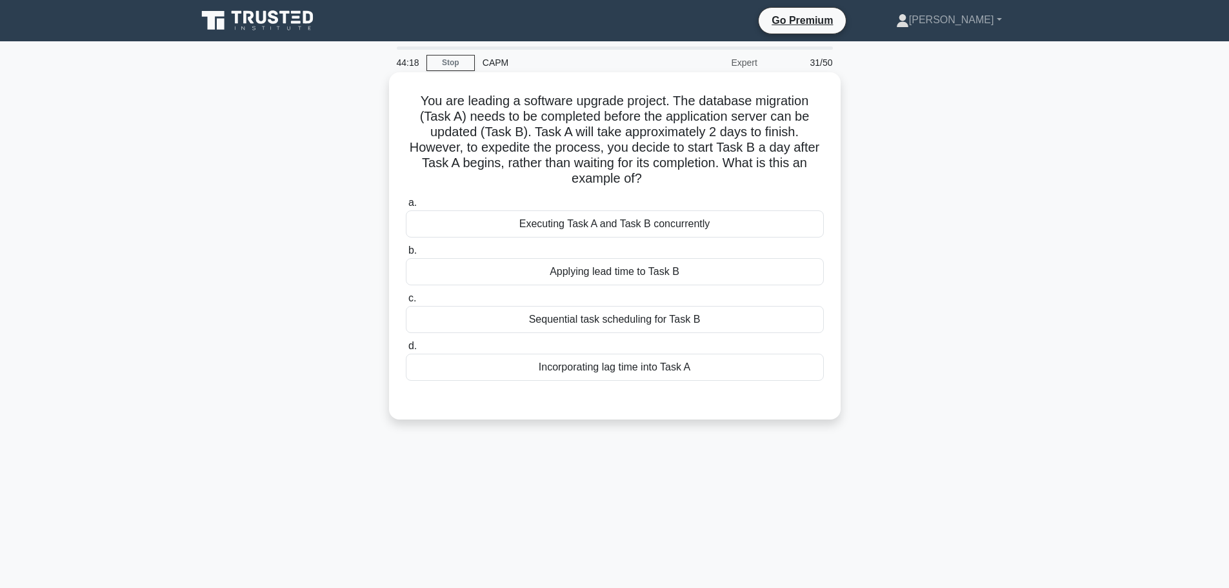
click at [672, 277] on div "Applying lead time to Task B" at bounding box center [615, 271] width 418 height 27
click at [406, 255] on input "b. Applying lead time to Task B" at bounding box center [406, 250] width 0 height 8
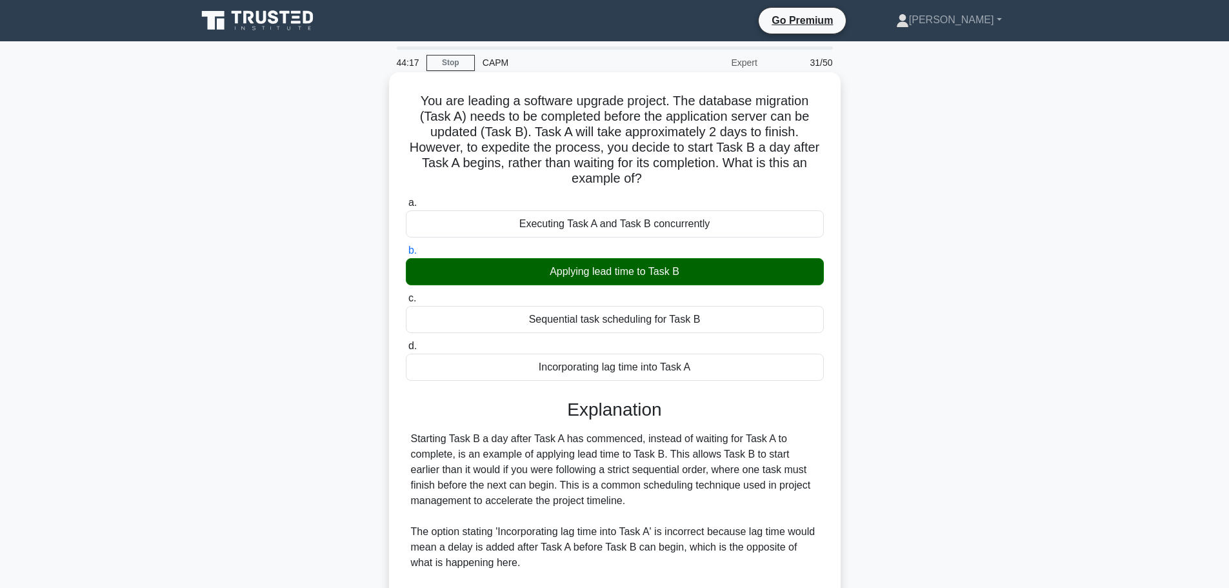
scroll to position [224, 0]
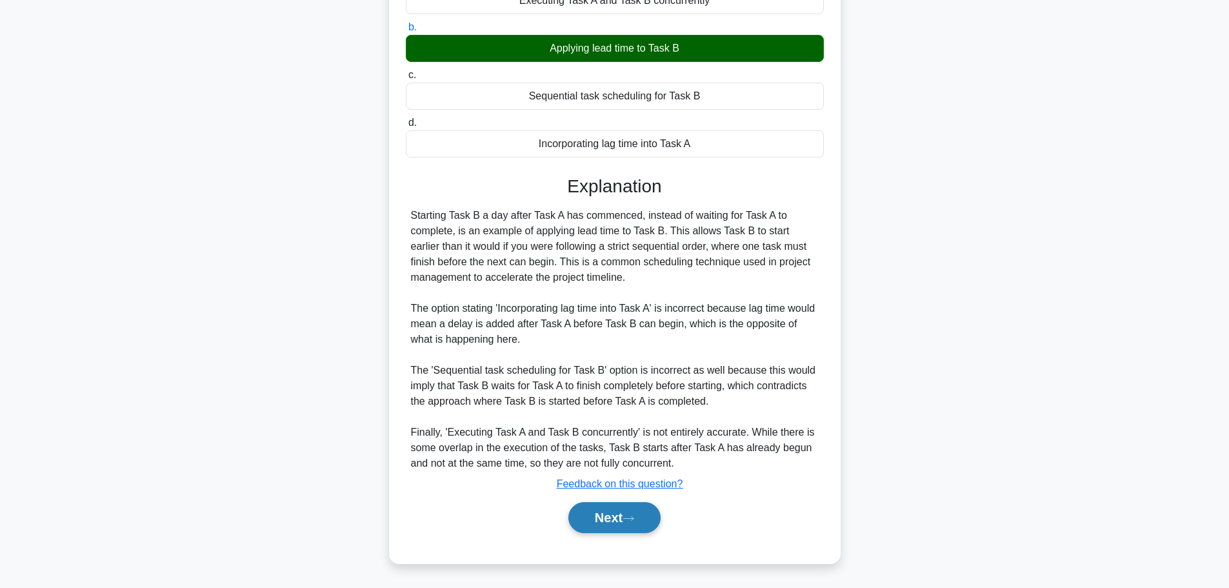
click at [629, 528] on button "Next" at bounding box center [614, 517] width 92 height 31
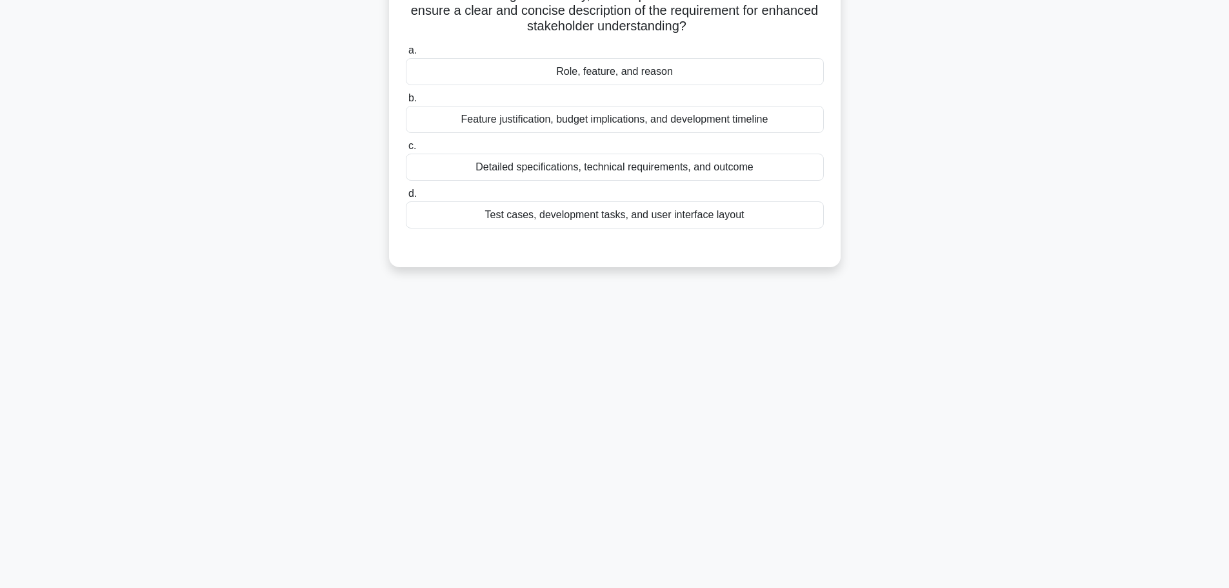
scroll to position [0, 0]
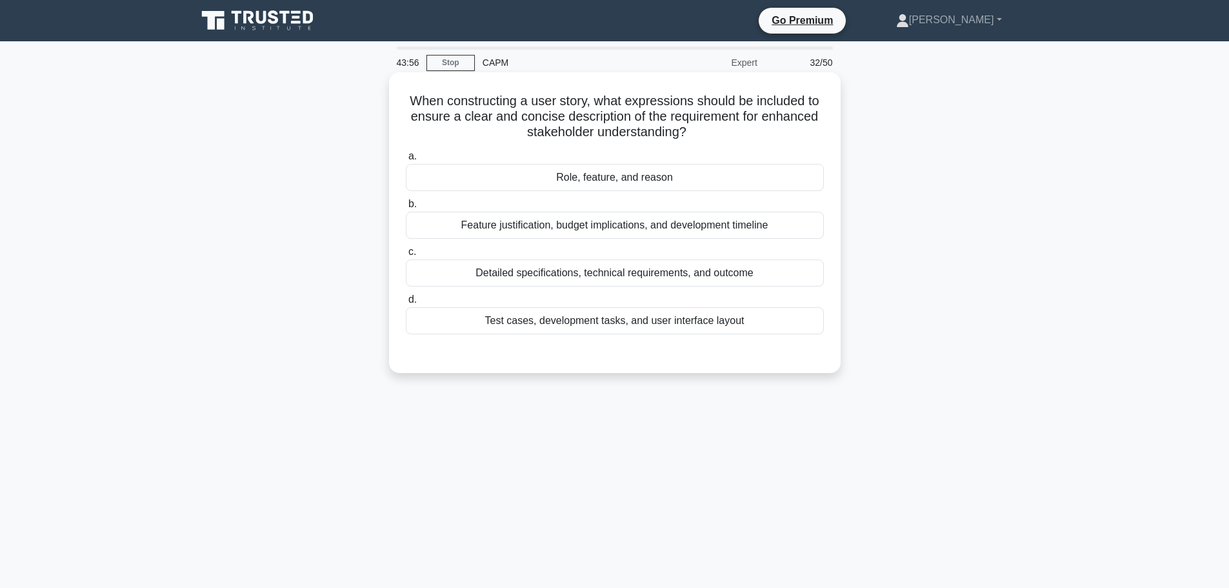
click at [646, 179] on div "Role, feature, and reason" at bounding box center [615, 177] width 418 height 27
click at [406, 161] on input "a. Role, feature, and reason" at bounding box center [406, 156] width 0 height 8
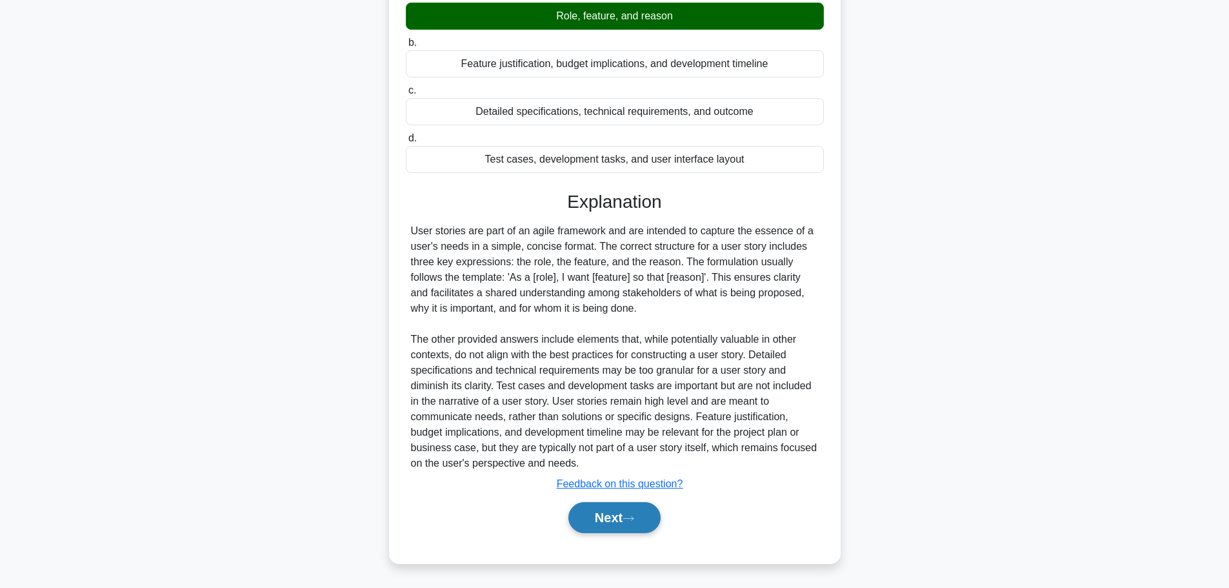
click at [606, 519] on button "Next" at bounding box center [614, 517] width 92 height 31
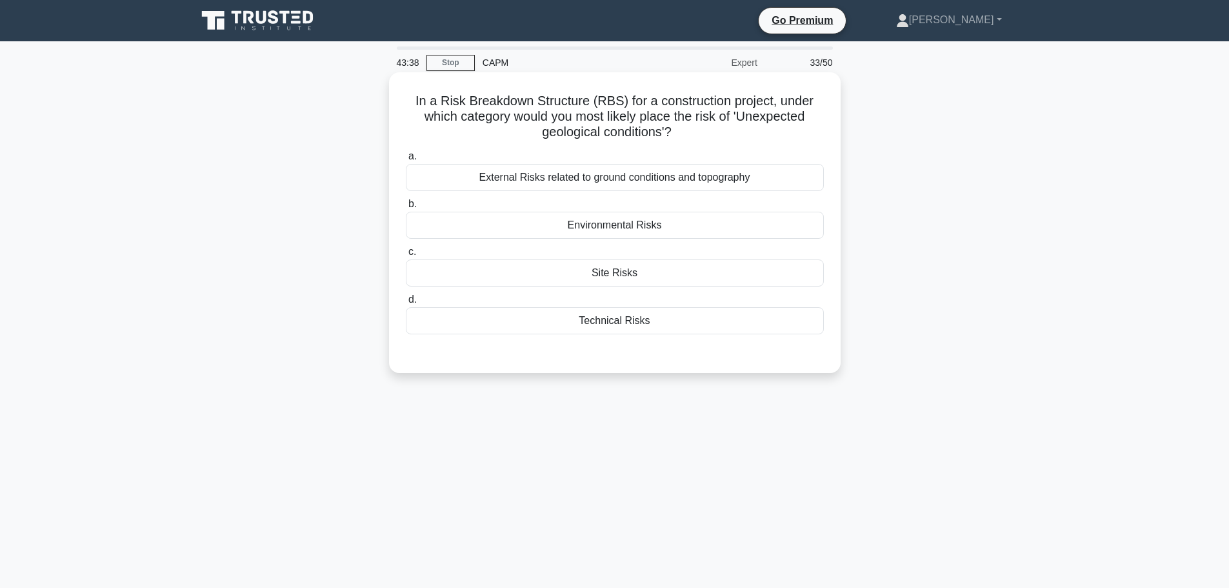
click at [648, 224] on div "Environmental Risks" at bounding box center [615, 225] width 418 height 27
click at [406, 208] on input "b. Environmental Risks" at bounding box center [406, 204] width 0 height 8
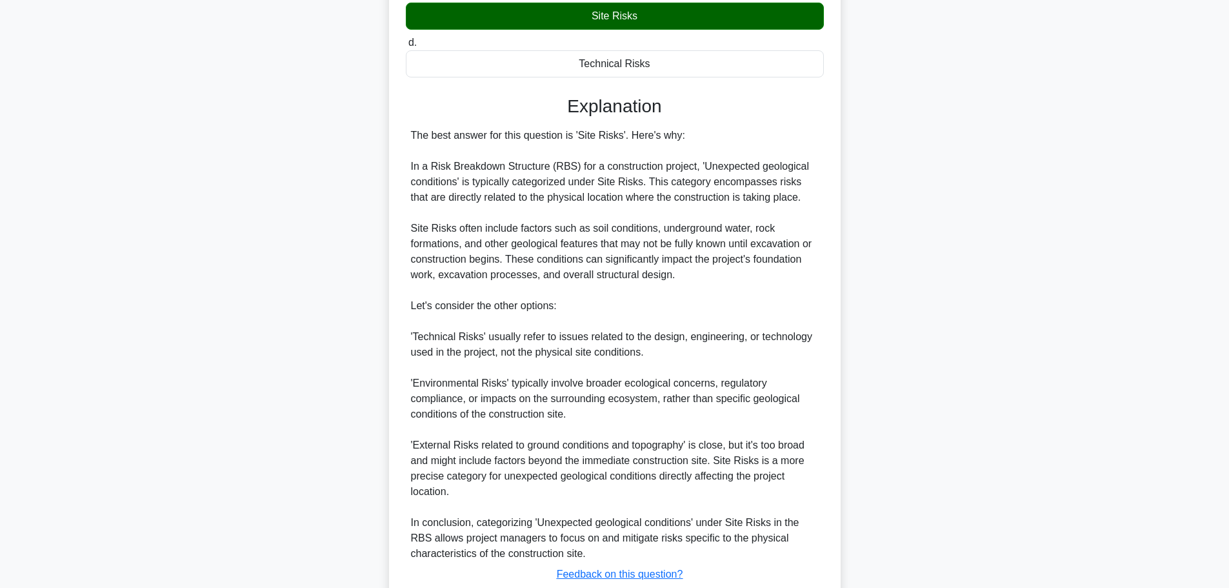
scroll to position [323, 0]
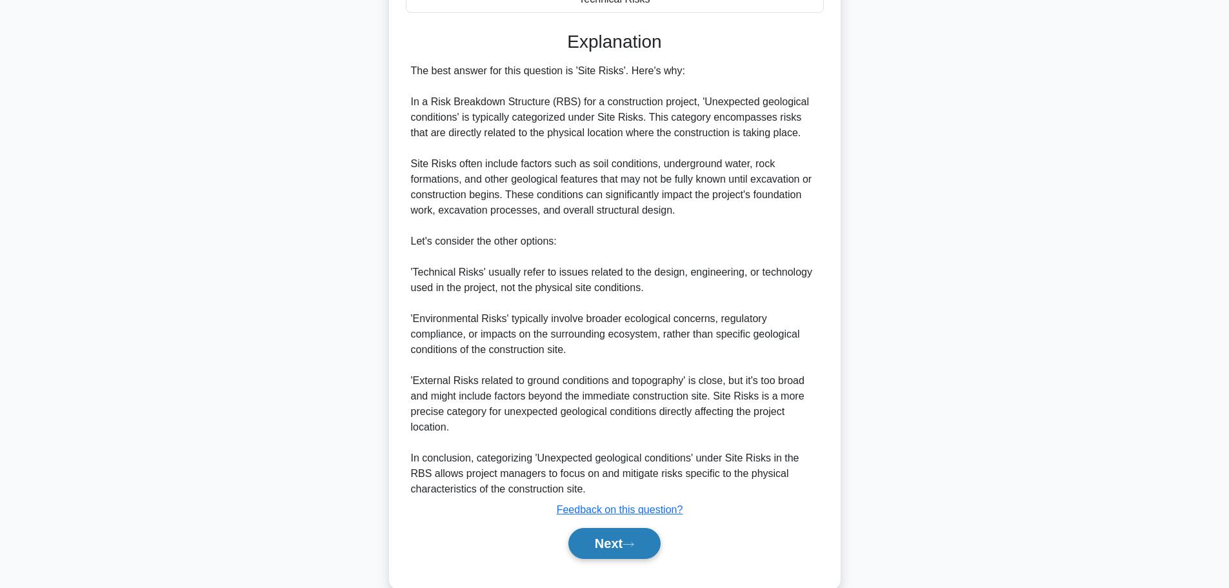
click at [637, 554] on button "Next" at bounding box center [614, 543] width 92 height 31
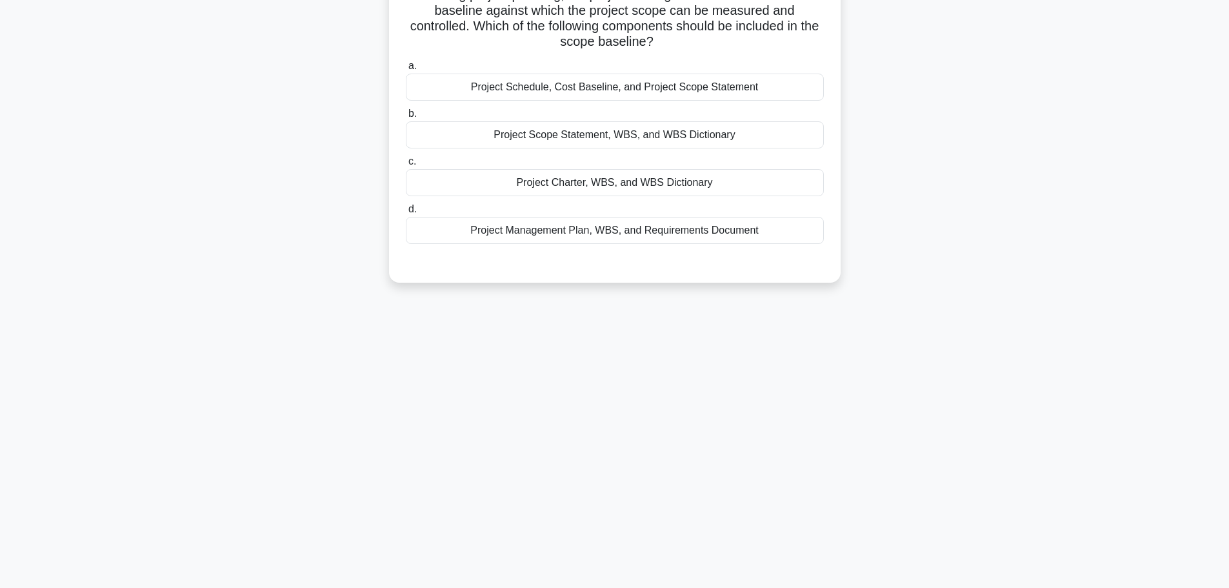
scroll to position [0, 0]
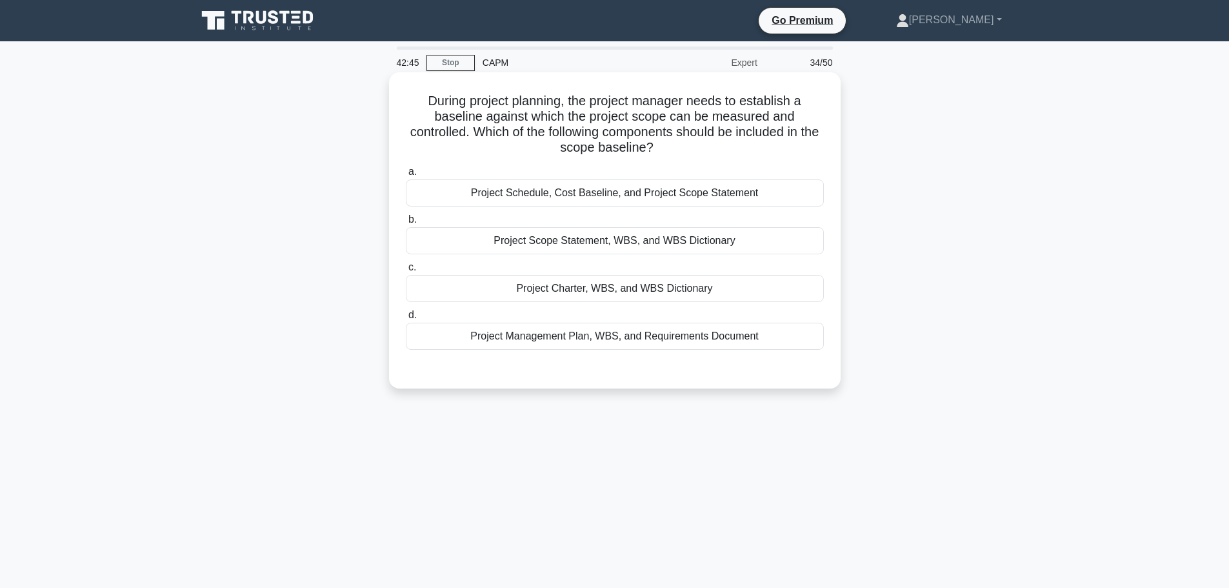
click at [599, 194] on div "Project Schedule, Cost Baseline, and Project Scope Statement" at bounding box center [615, 192] width 418 height 27
click at [406, 176] on input "a. Project Schedule, Cost Baseline, and Project Scope Statement" at bounding box center [406, 172] width 0 height 8
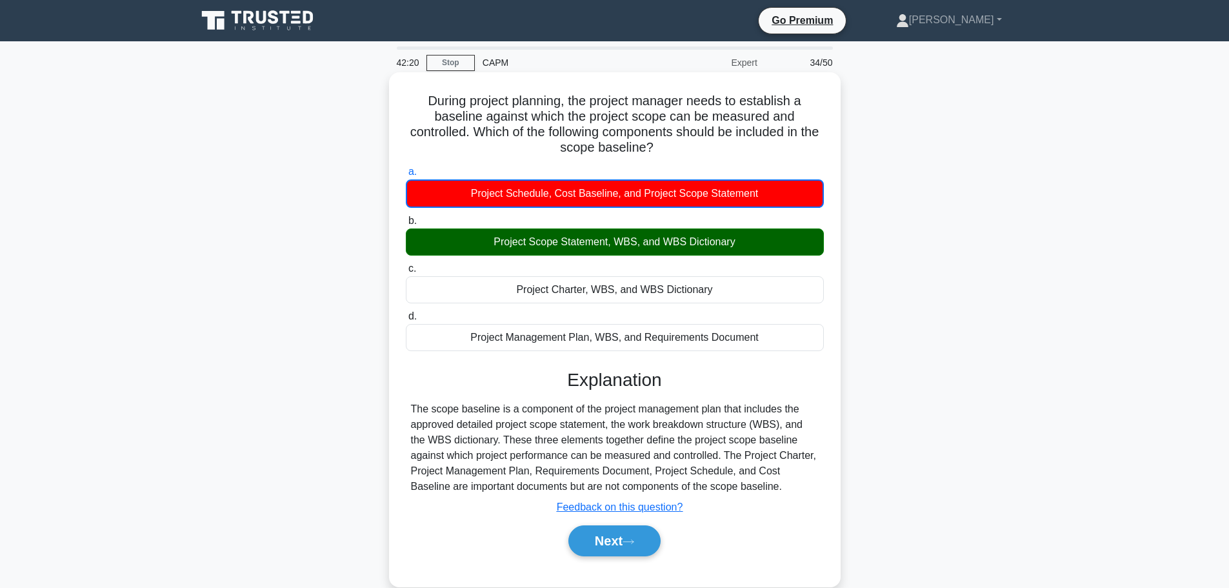
scroll to position [109, 0]
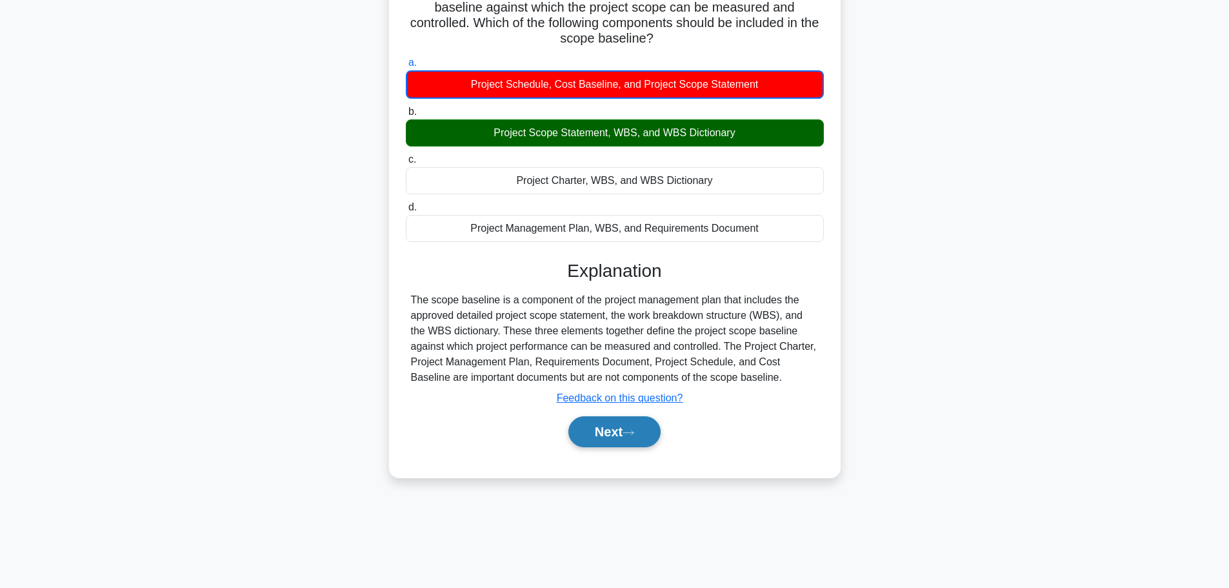
click at [613, 440] on button "Next" at bounding box center [614, 431] width 92 height 31
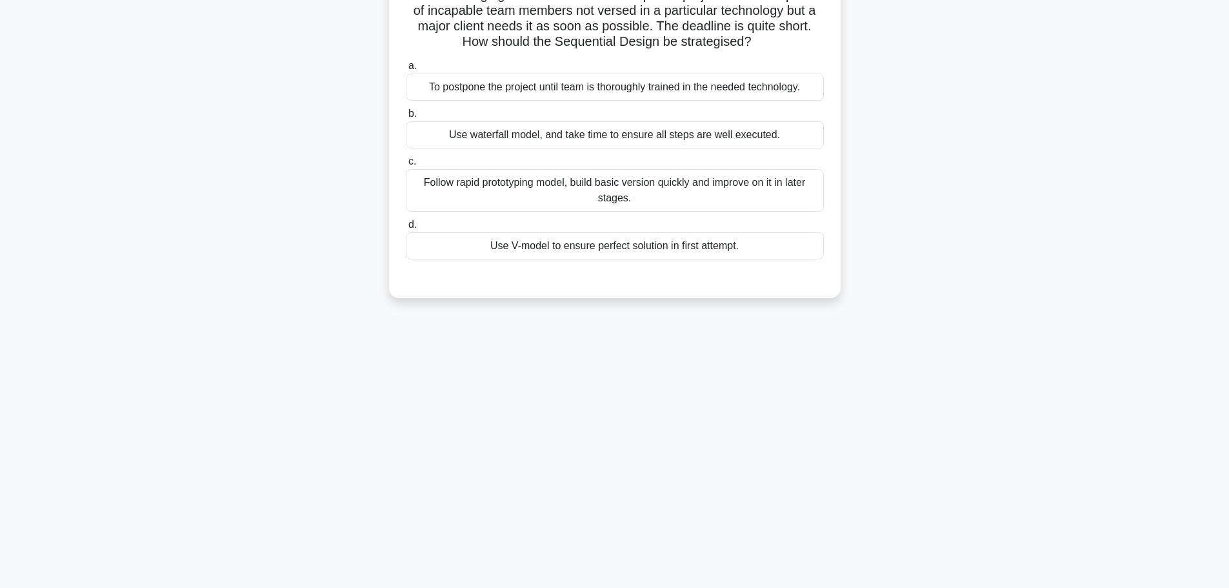
scroll to position [0, 0]
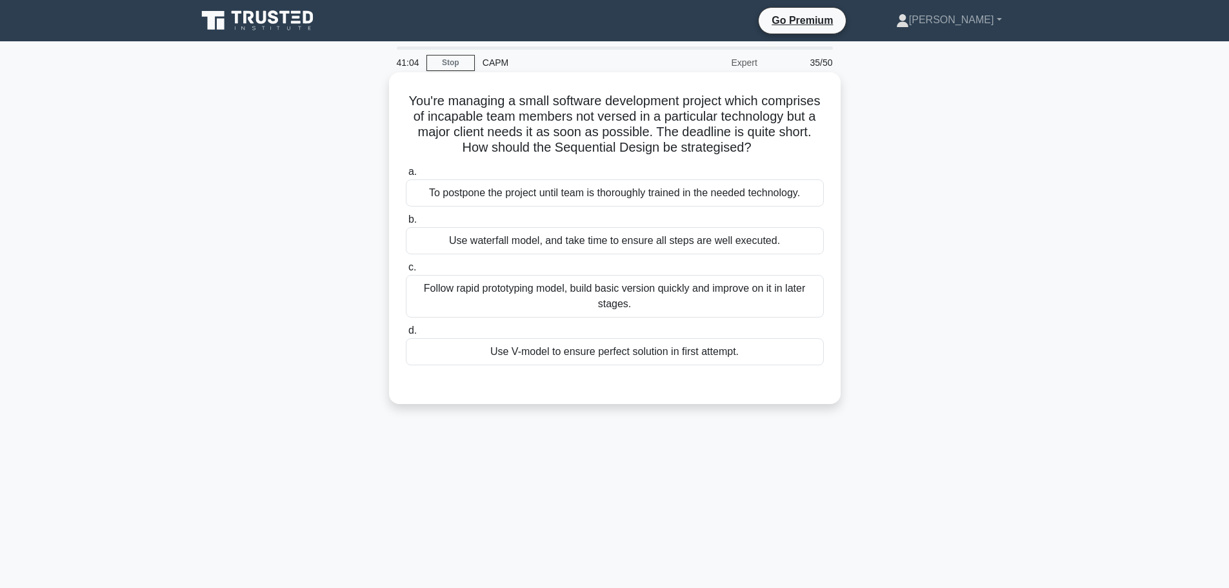
click at [660, 287] on div "Follow rapid prototyping model, build basic version quickly and improve on it i…" at bounding box center [615, 296] width 418 height 43
click at [406, 272] on input "c. Follow rapid prototyping model, build basic version quickly and improve on i…" at bounding box center [406, 267] width 0 height 8
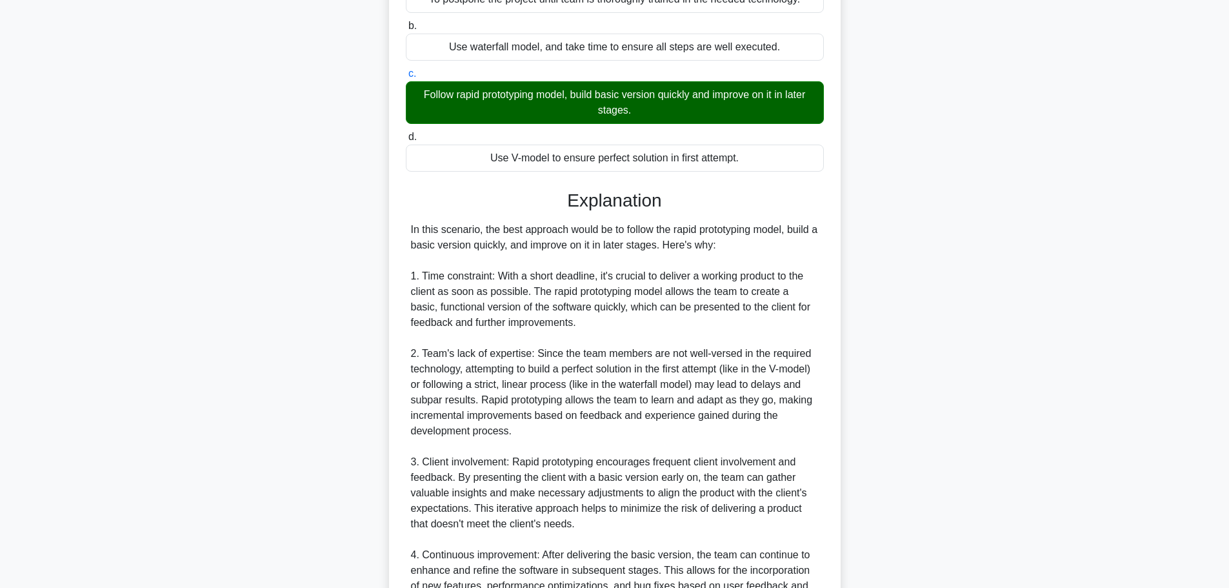
scroll to position [472, 0]
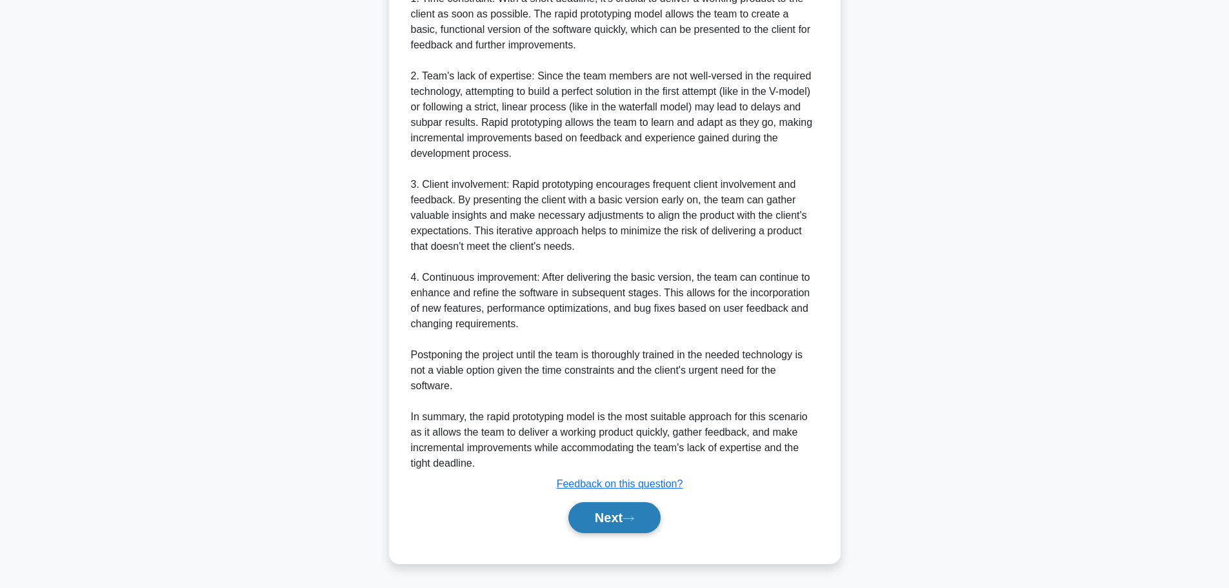
click at [617, 512] on button "Next" at bounding box center [614, 517] width 92 height 31
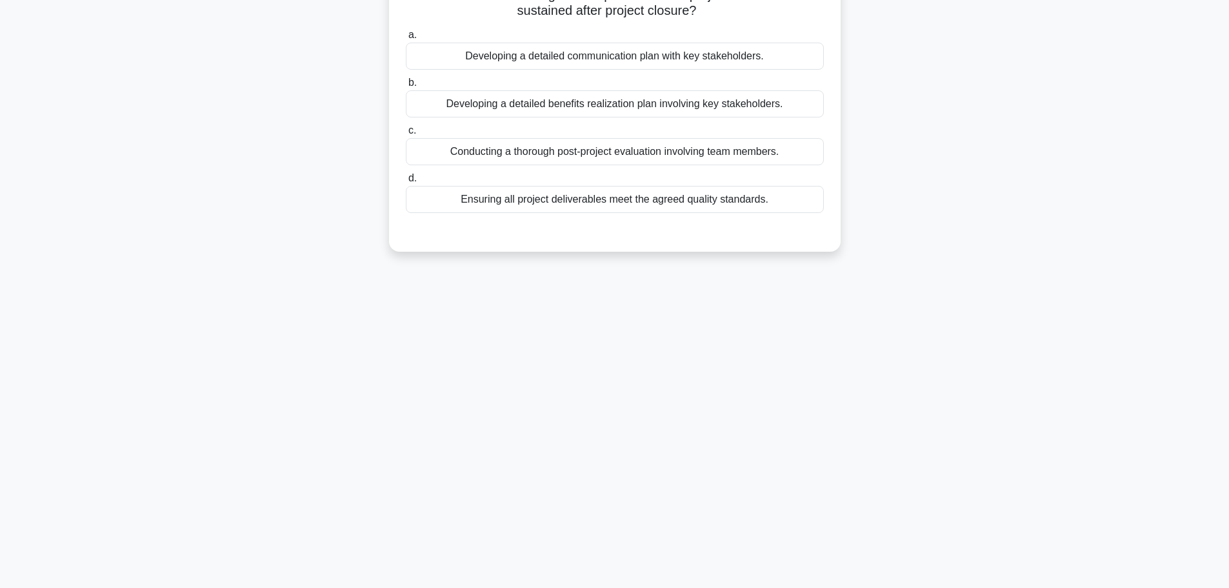
scroll to position [0, 0]
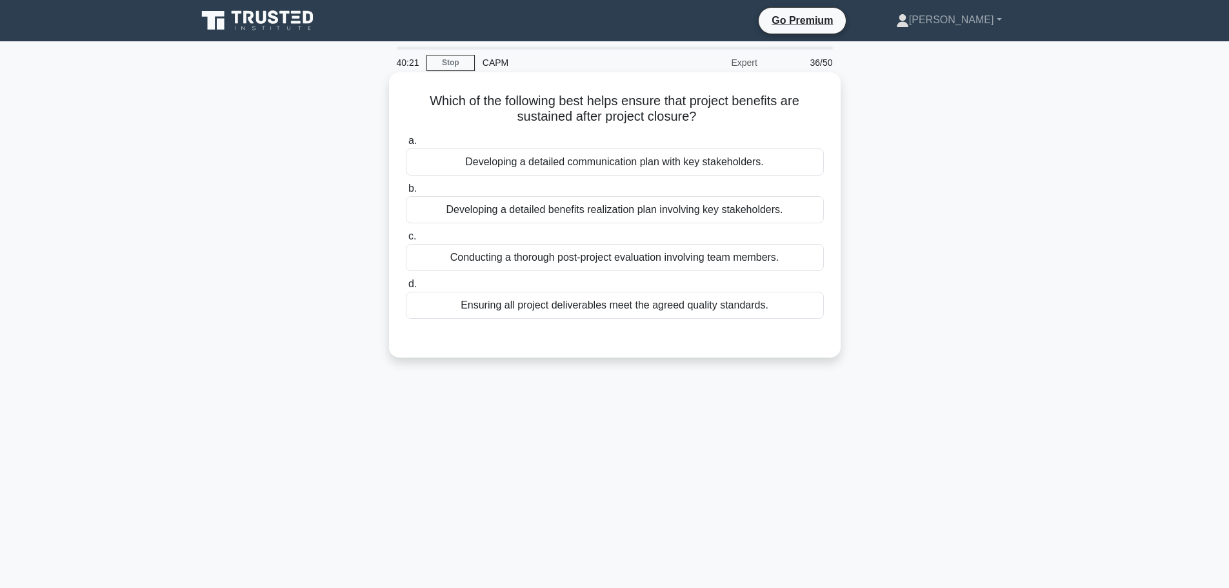
click at [630, 312] on div "Ensuring all project deliverables meet the agreed quality standards." at bounding box center [615, 305] width 418 height 27
click at [406, 288] on input "d. Ensuring all project deliverables meet the agreed quality standards." at bounding box center [406, 284] width 0 height 8
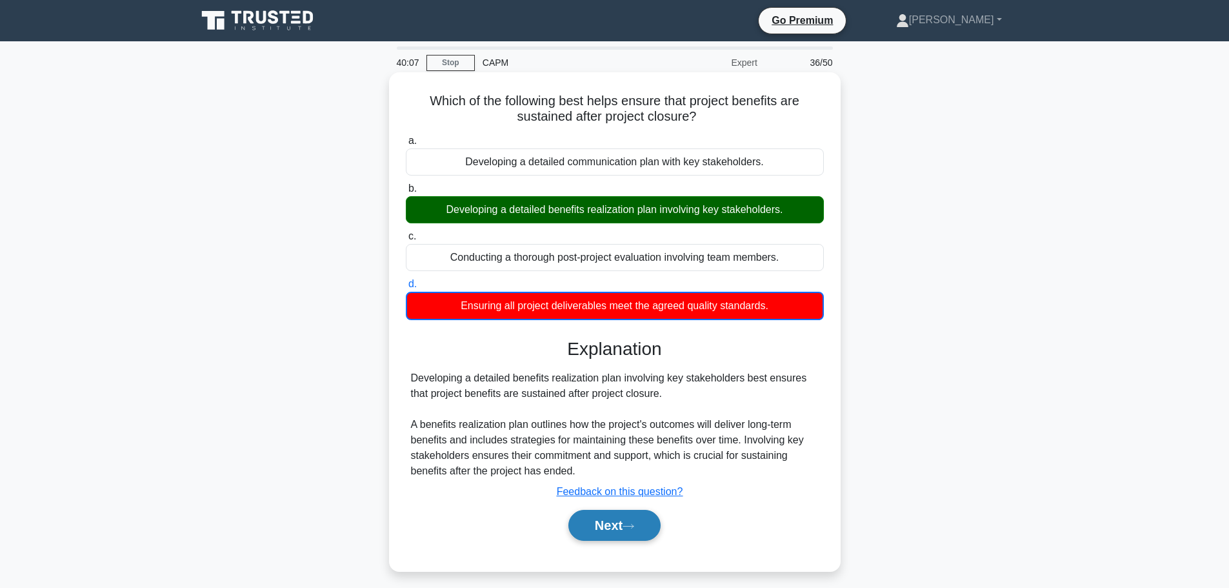
click at [622, 528] on button "Next" at bounding box center [614, 525] width 92 height 31
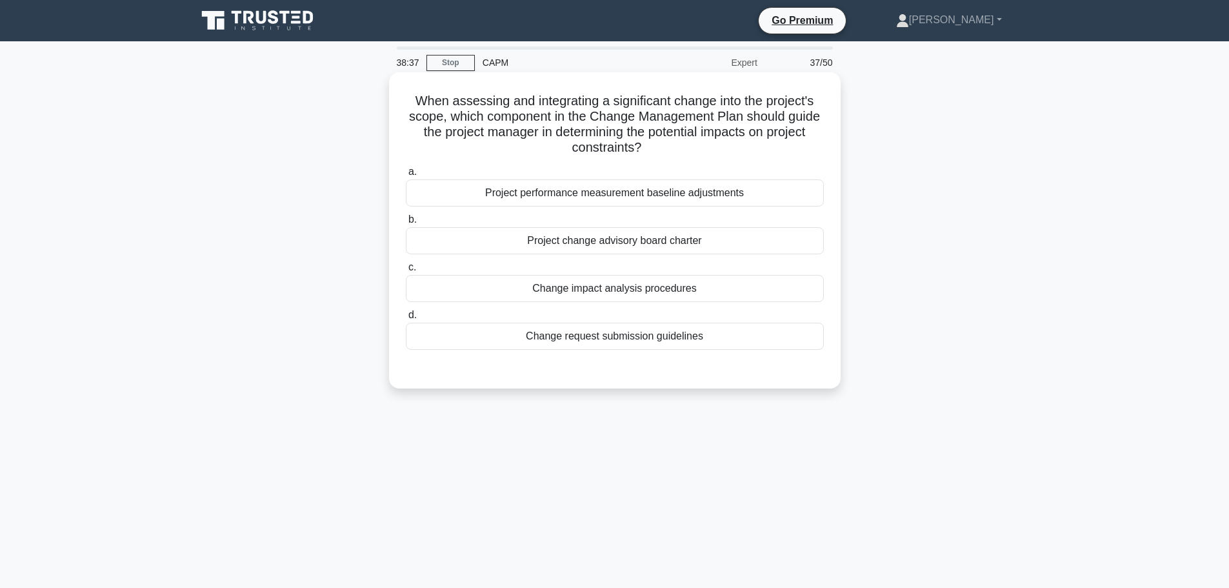
click at [708, 192] on div "Project performance measurement baseline adjustments" at bounding box center [615, 192] width 418 height 27
click at [406, 176] on input "a. Project performance measurement baseline adjustments" at bounding box center [406, 172] width 0 height 8
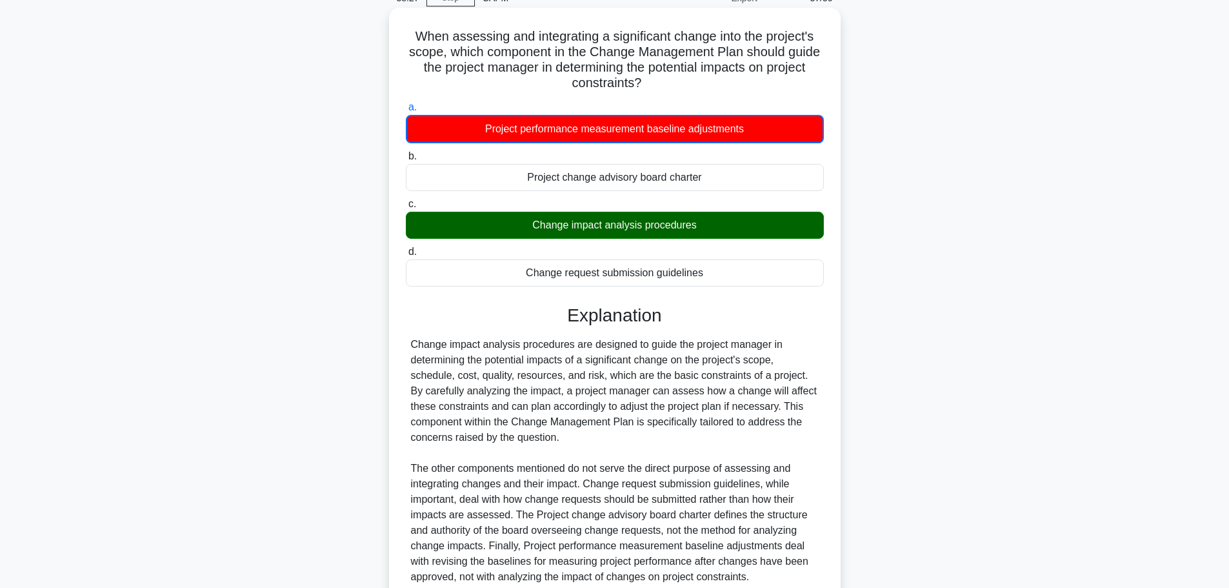
scroll to position [179, 0]
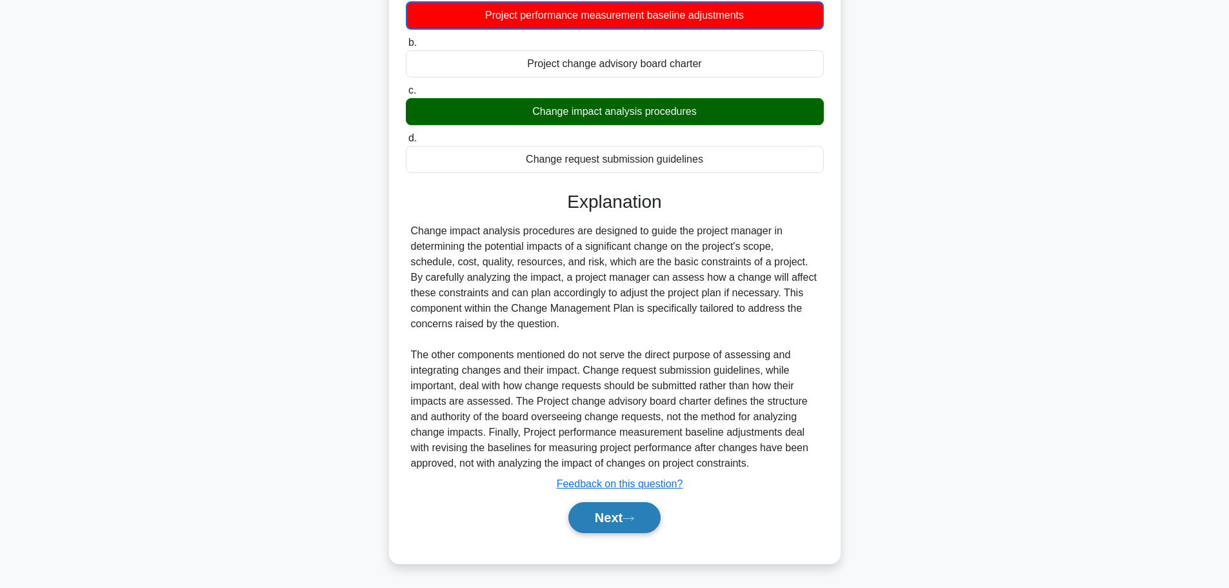
click at [606, 520] on button "Next" at bounding box center [614, 517] width 92 height 31
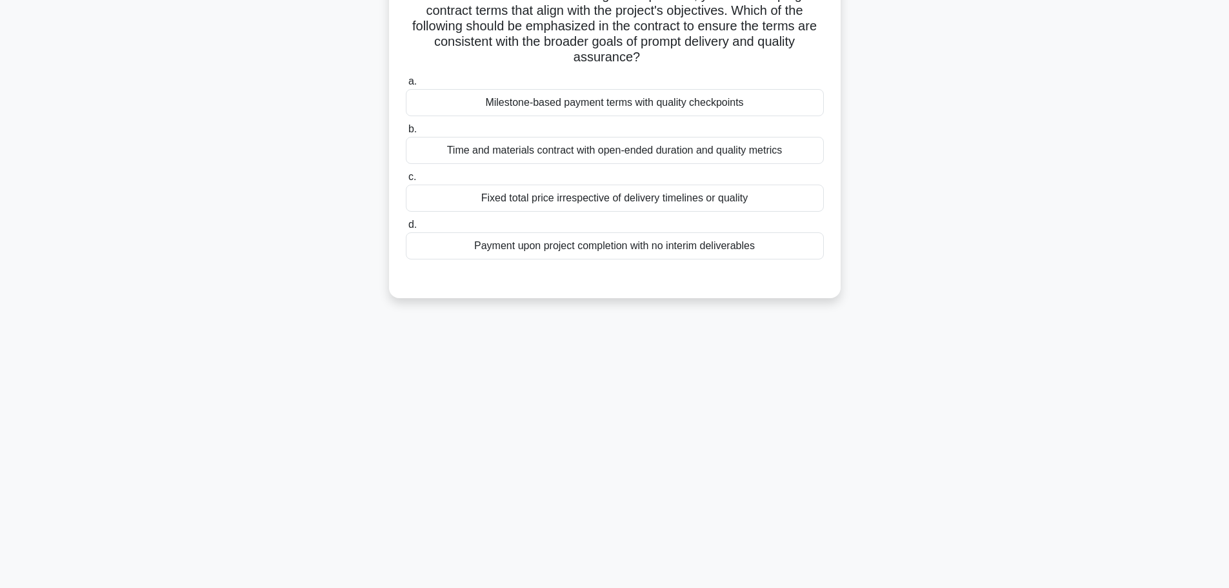
scroll to position [0, 0]
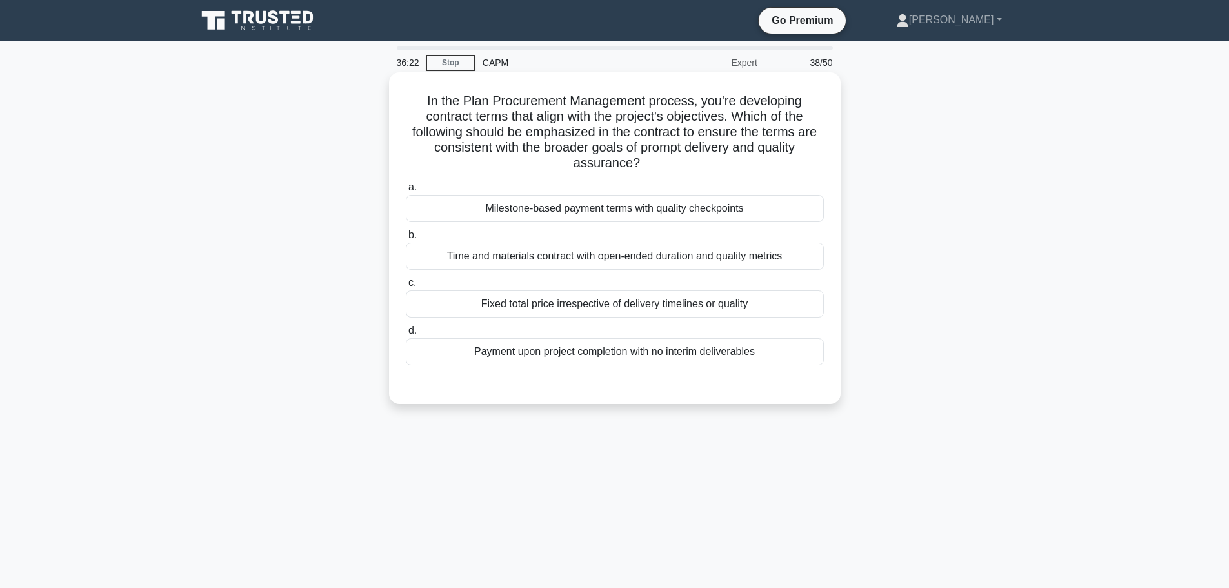
click at [738, 213] on div "Milestone-based payment terms with quality checkpoints" at bounding box center [615, 208] width 418 height 27
click at [406, 192] on input "a. Milestone-based payment terms with quality checkpoints" at bounding box center [406, 187] width 0 height 8
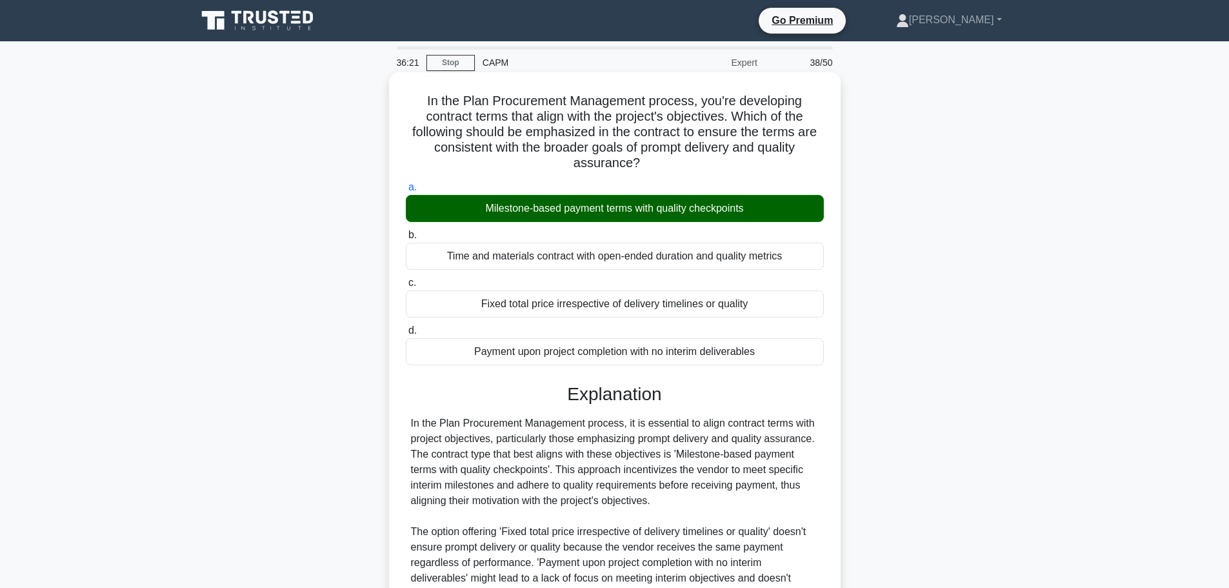
scroll to position [177, 0]
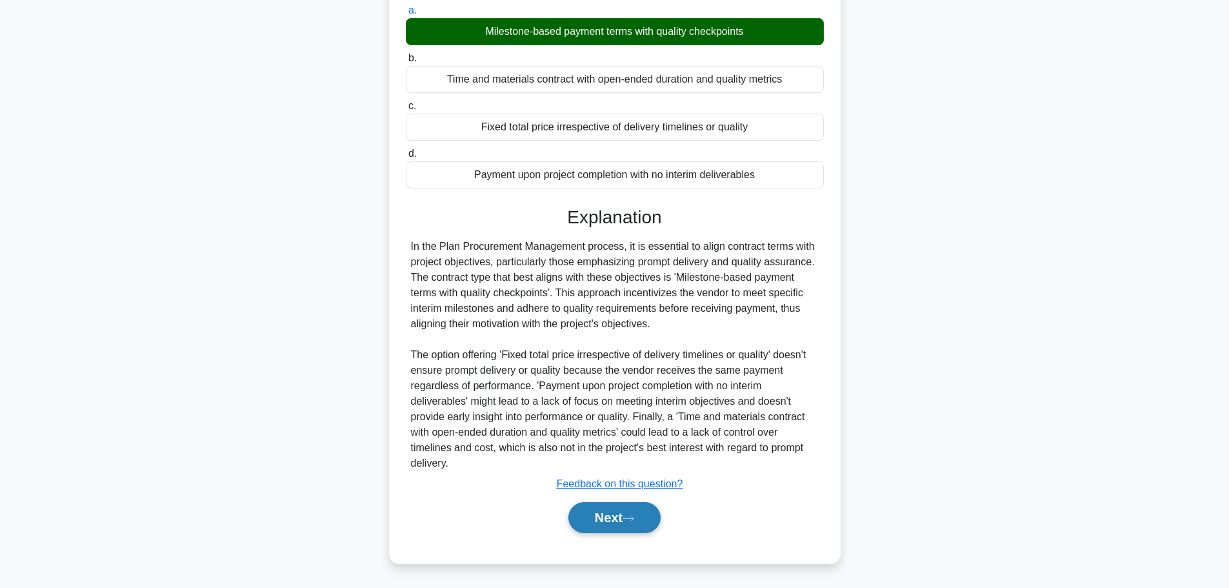
click at [618, 521] on button "Next" at bounding box center [614, 517] width 92 height 31
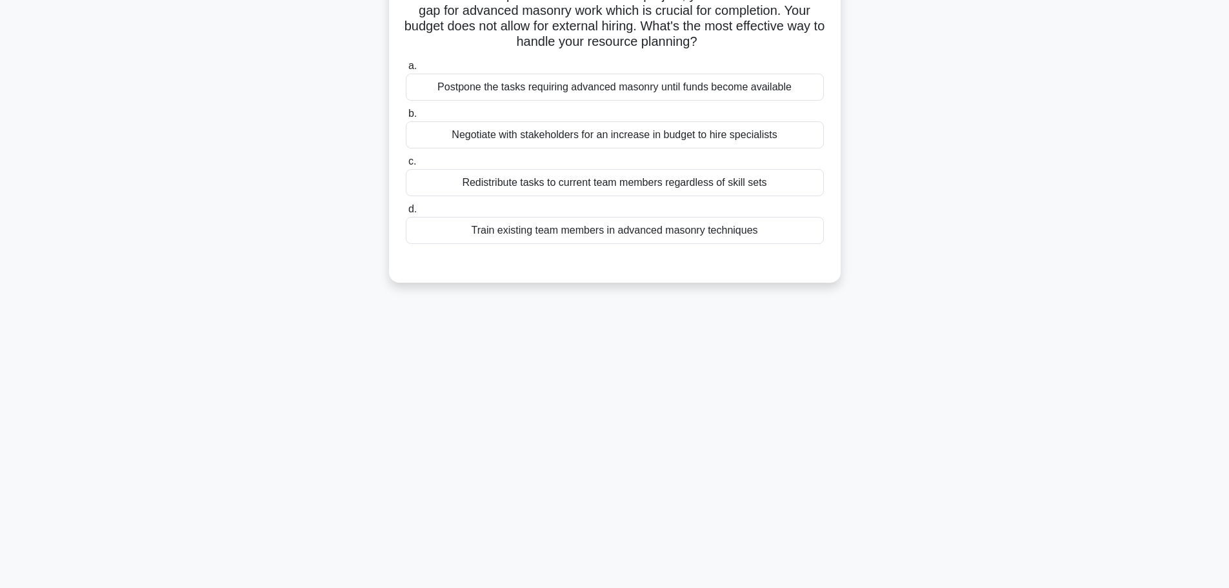
scroll to position [0, 0]
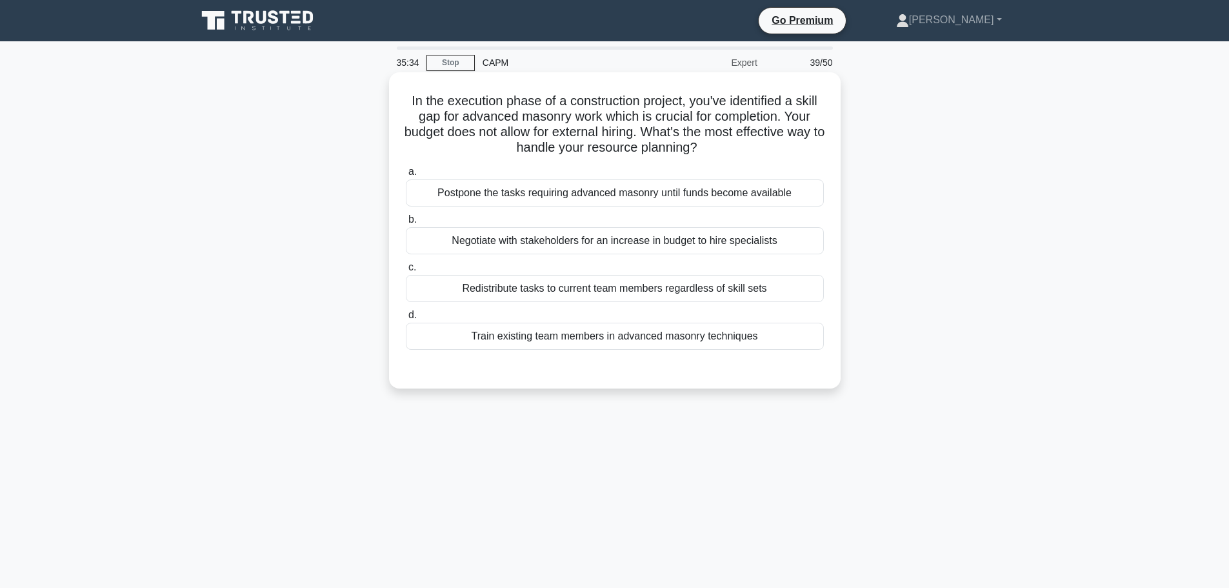
click at [585, 241] on div "Negotiate with stakeholders for an increase in budget to hire specialists" at bounding box center [615, 240] width 418 height 27
click at [406, 224] on input "b. Negotiate with stakeholders for an increase in budget to hire specialists" at bounding box center [406, 219] width 0 height 8
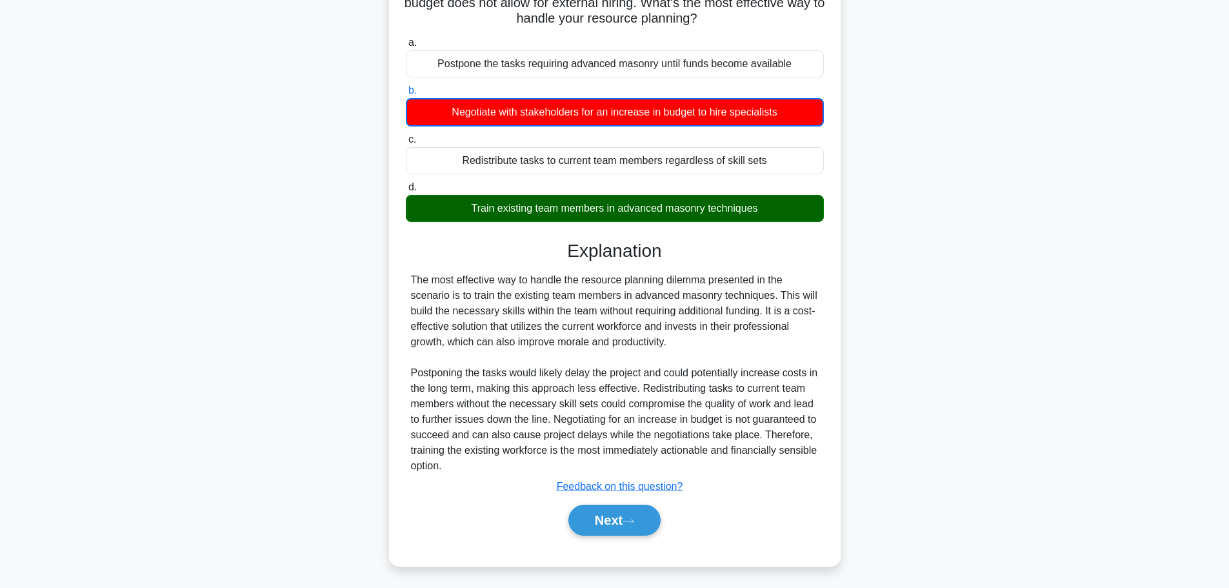
scroll to position [132, 0]
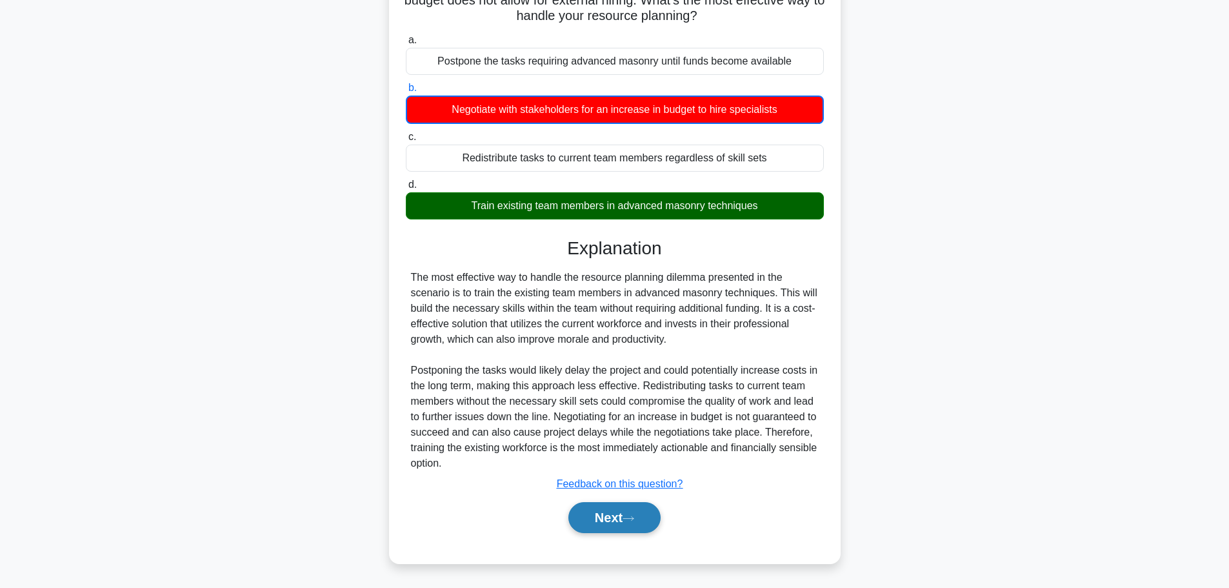
click at [626, 521] on button "Next" at bounding box center [614, 517] width 92 height 31
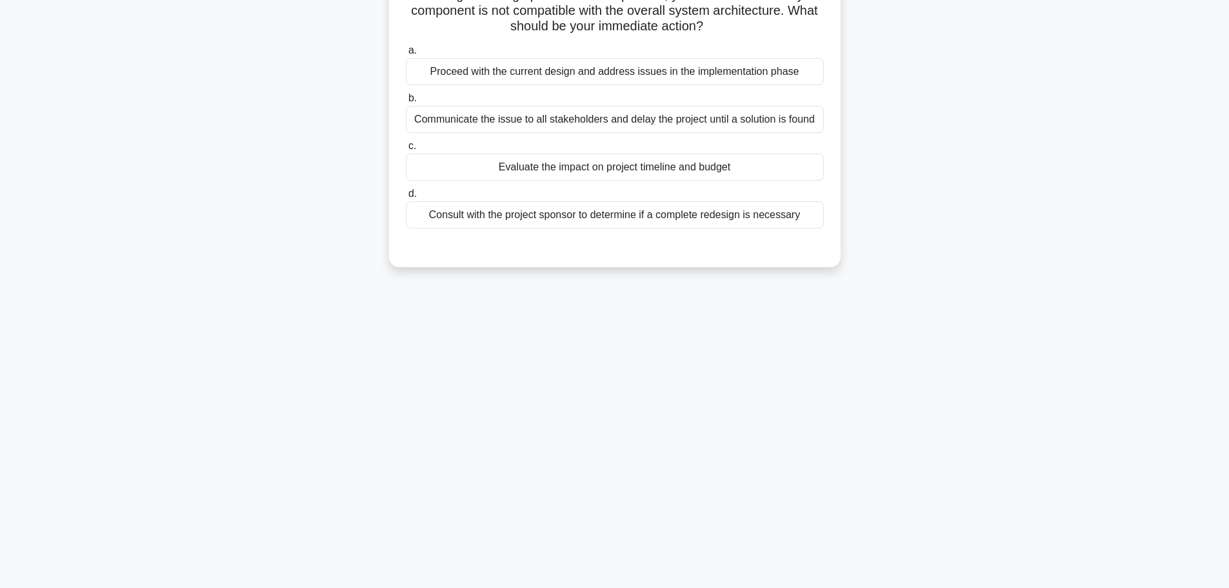
scroll to position [0, 0]
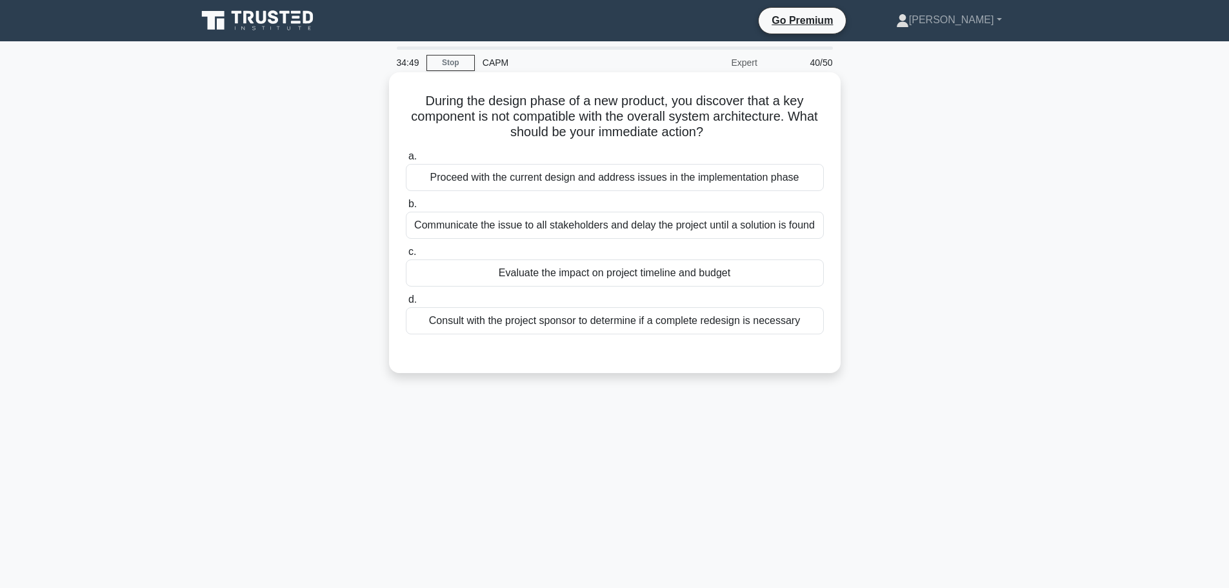
click at [563, 272] on div "Evaluate the impact on project timeline and budget" at bounding box center [615, 272] width 418 height 27
click at [406, 256] on input "c. Evaluate the impact on project timeline and budget" at bounding box center [406, 252] width 0 height 8
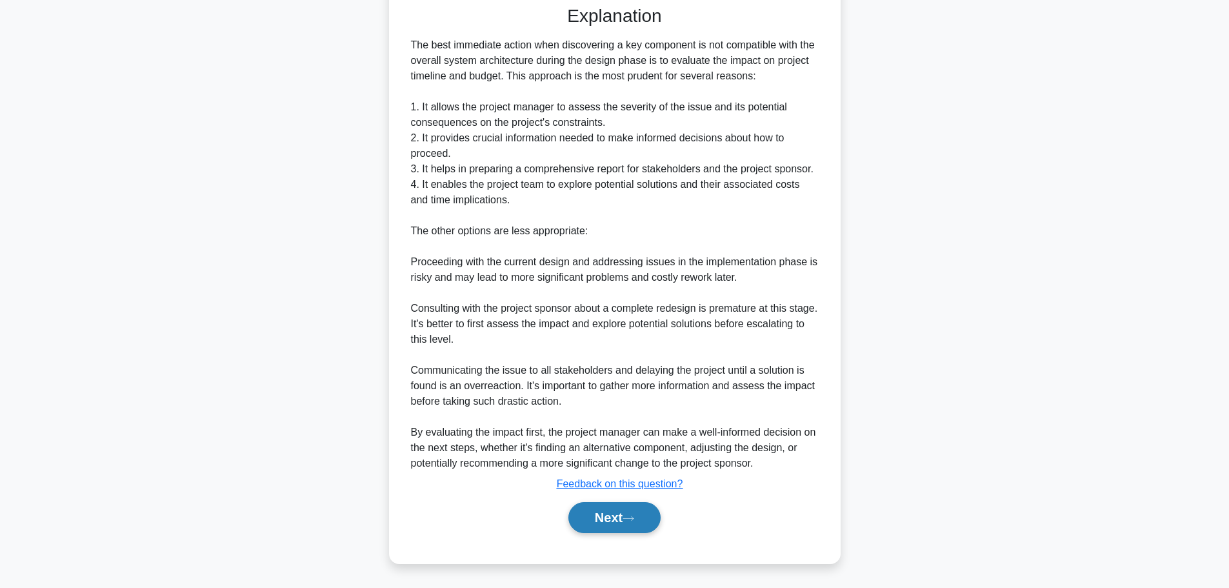
click at [601, 525] on button "Next" at bounding box center [614, 517] width 92 height 31
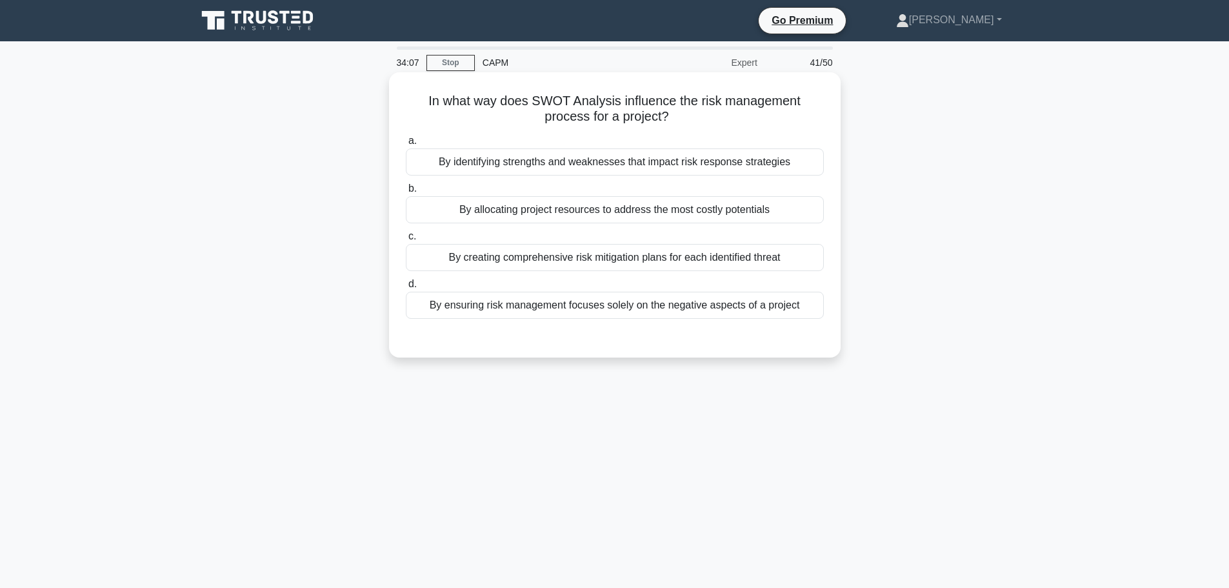
click at [639, 159] on div "By identifying strengths and weaknesses that impact risk response strategies" at bounding box center [615, 161] width 418 height 27
click at [406, 145] on input "a. By identifying strengths and weaknesses that impact risk response strategies" at bounding box center [406, 141] width 0 height 8
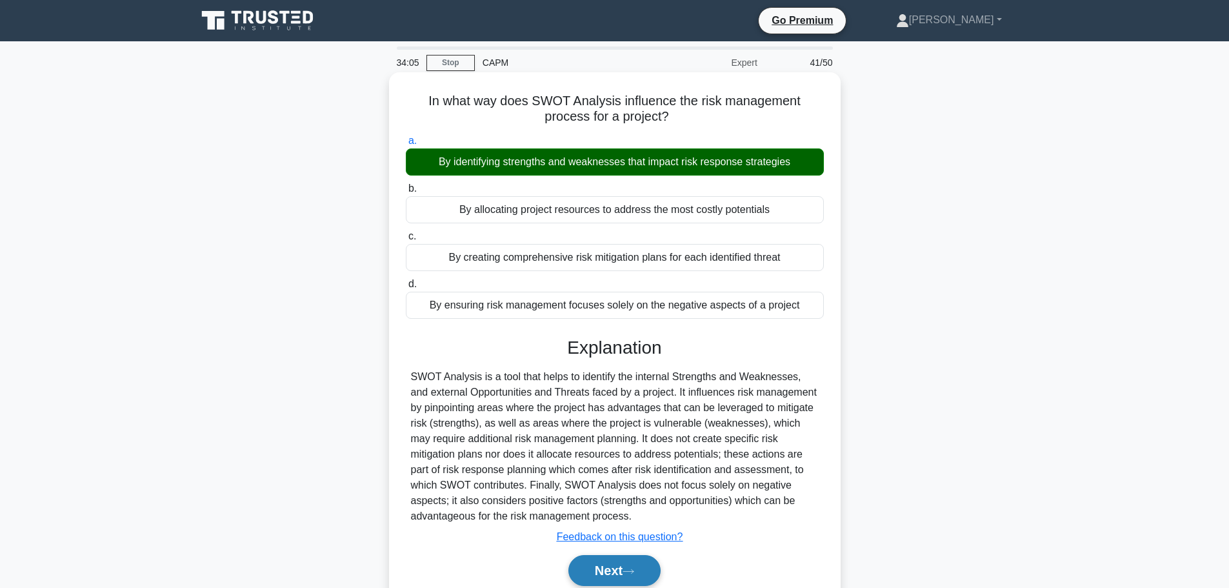
click at [594, 571] on button "Next" at bounding box center [614, 570] width 92 height 31
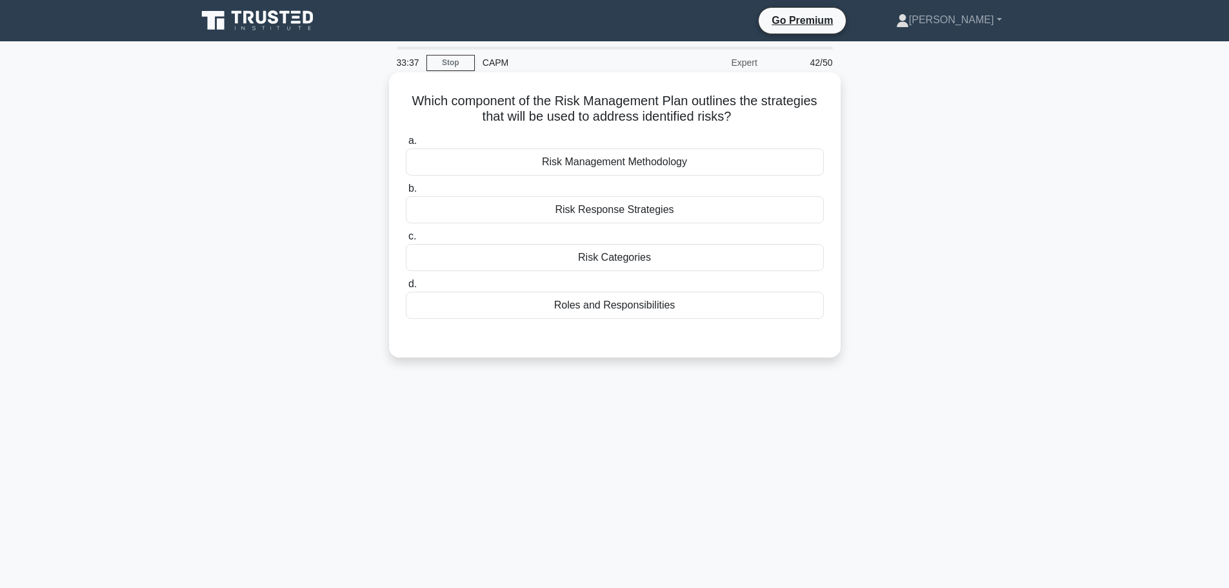
click at [652, 210] on div "Risk Response Strategies" at bounding box center [615, 209] width 418 height 27
click at [406, 193] on input "b. Risk Response Strategies" at bounding box center [406, 189] width 0 height 8
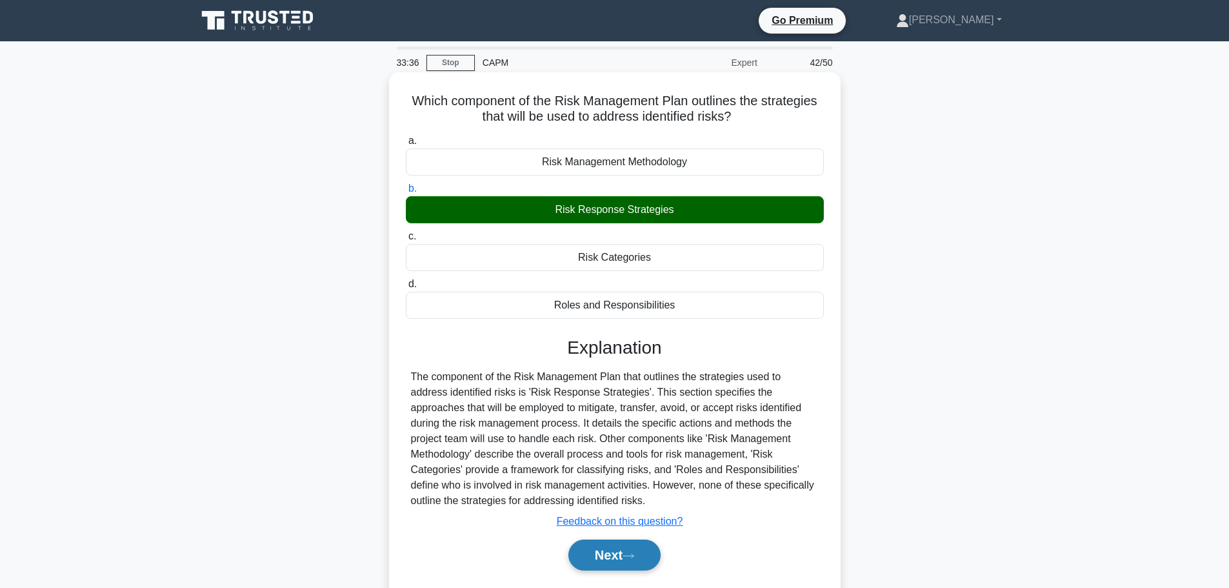
click at [646, 562] on button "Next" at bounding box center [614, 554] width 92 height 31
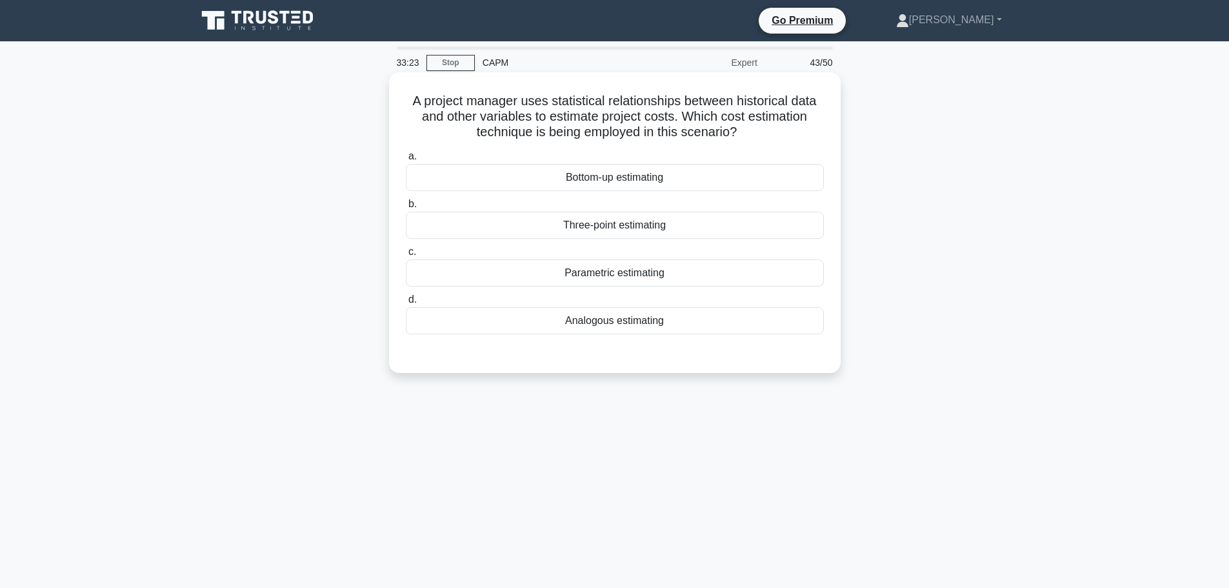
click at [637, 274] on div "Parametric estimating" at bounding box center [615, 272] width 418 height 27
click at [406, 256] on input "c. Parametric estimating" at bounding box center [406, 252] width 0 height 8
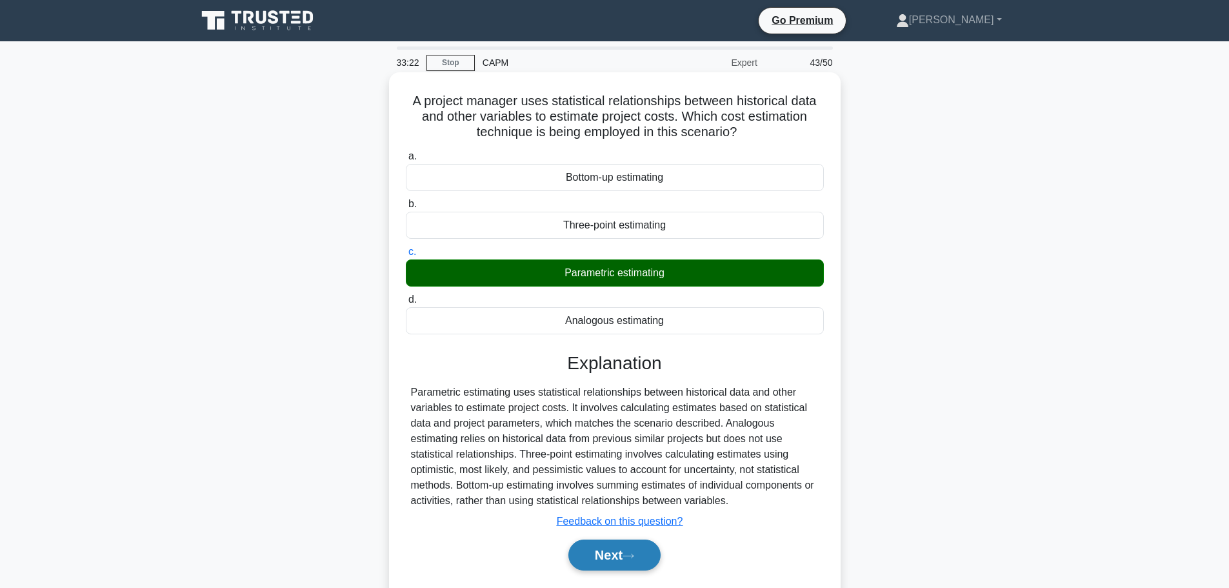
click at [621, 559] on button "Next" at bounding box center [614, 554] width 92 height 31
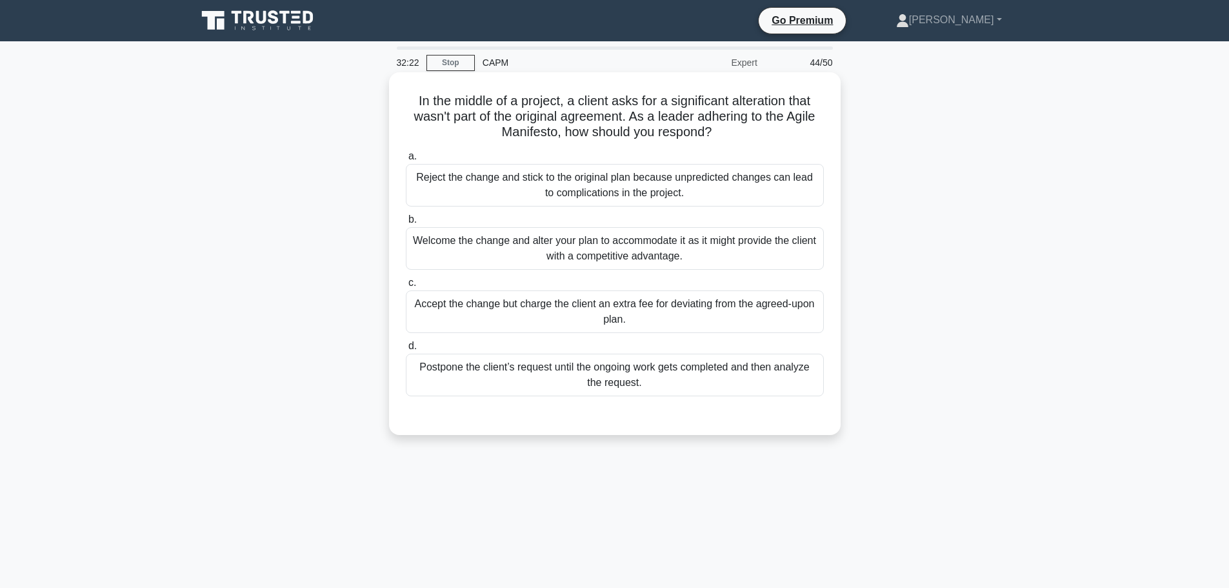
click at [731, 250] on div "Welcome the change and alter your plan to accommodate it as it might provide th…" at bounding box center [615, 248] width 418 height 43
click at [406, 224] on input "b. Welcome the change and alter your plan to accommodate it as it might provide…" at bounding box center [406, 219] width 0 height 8
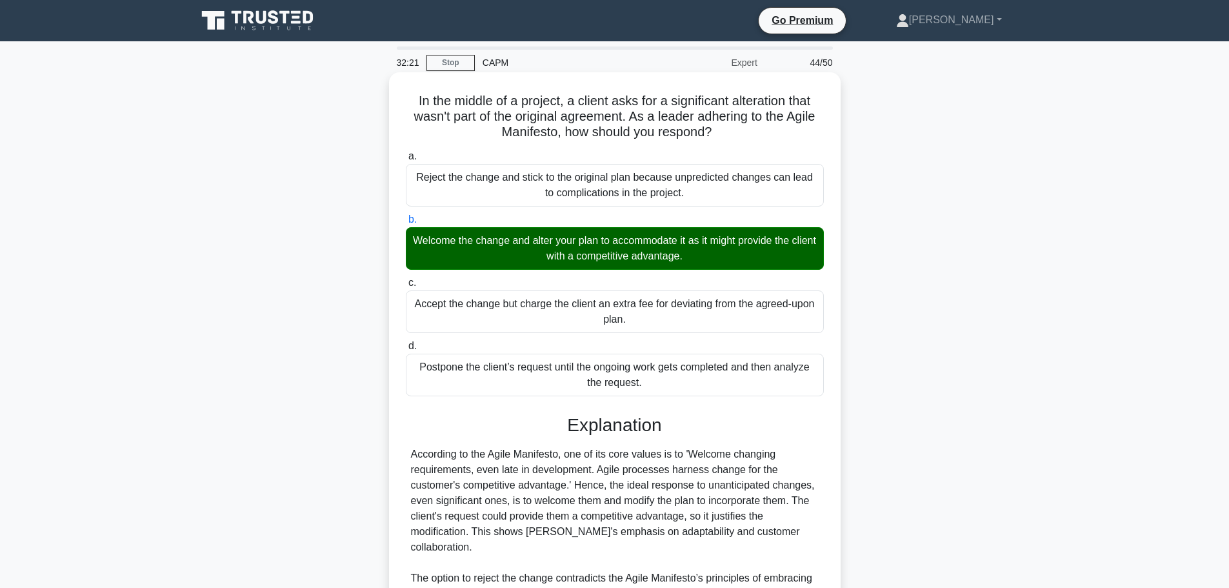
scroll to position [162, 0]
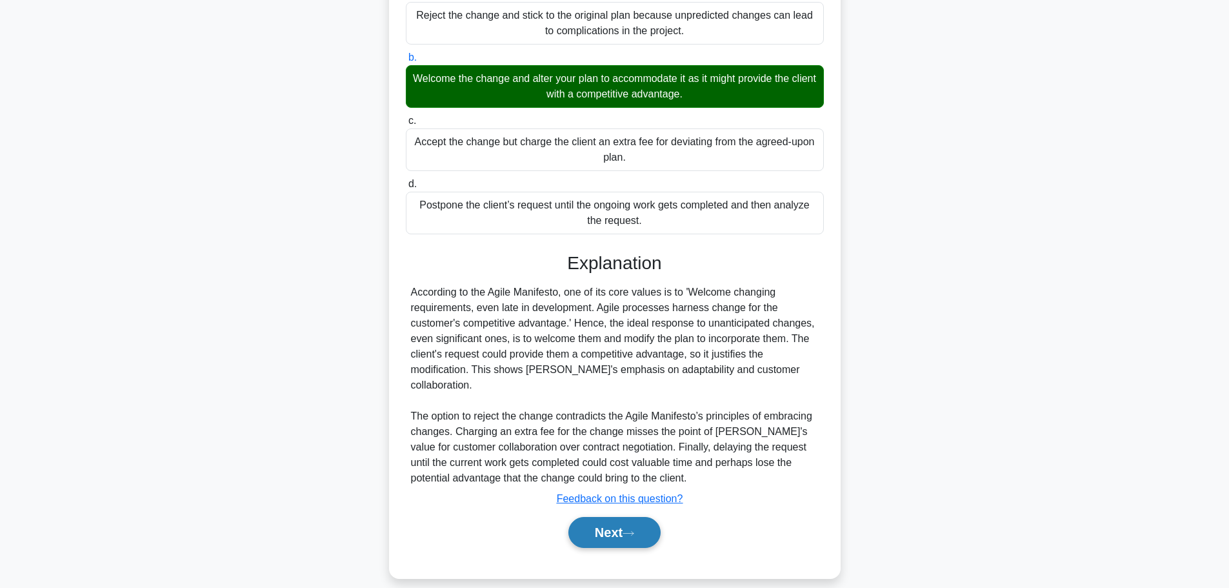
click at [622, 522] on button "Next" at bounding box center [614, 532] width 92 height 31
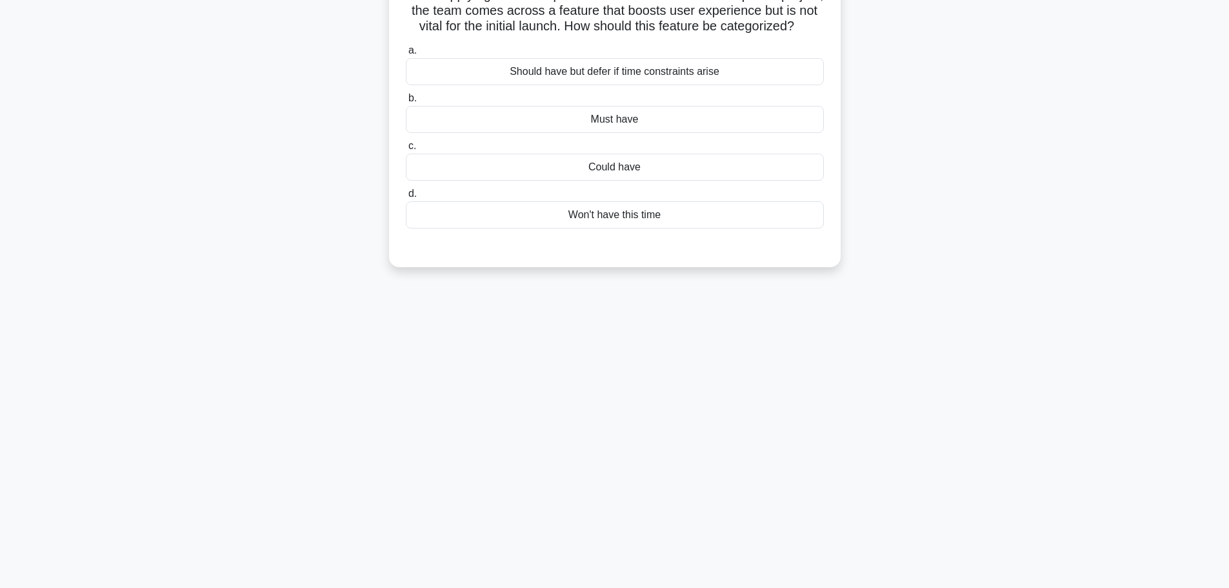
scroll to position [0, 0]
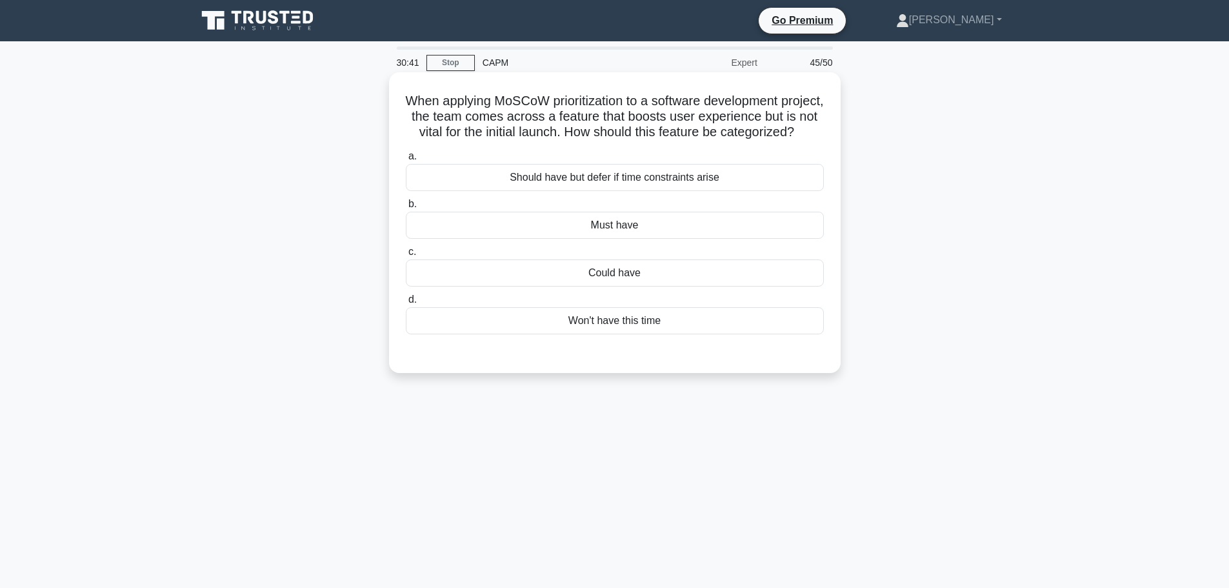
click at [613, 286] on div "Could have" at bounding box center [615, 272] width 418 height 27
click at [406, 256] on input "c. Could have" at bounding box center [406, 252] width 0 height 8
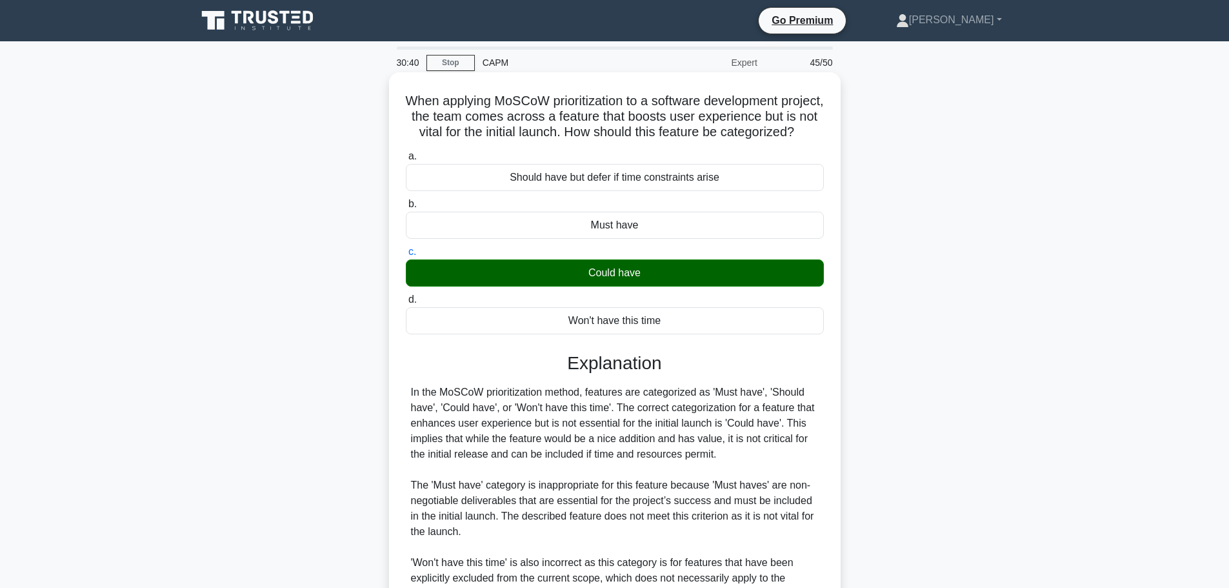
scroll to position [255, 0]
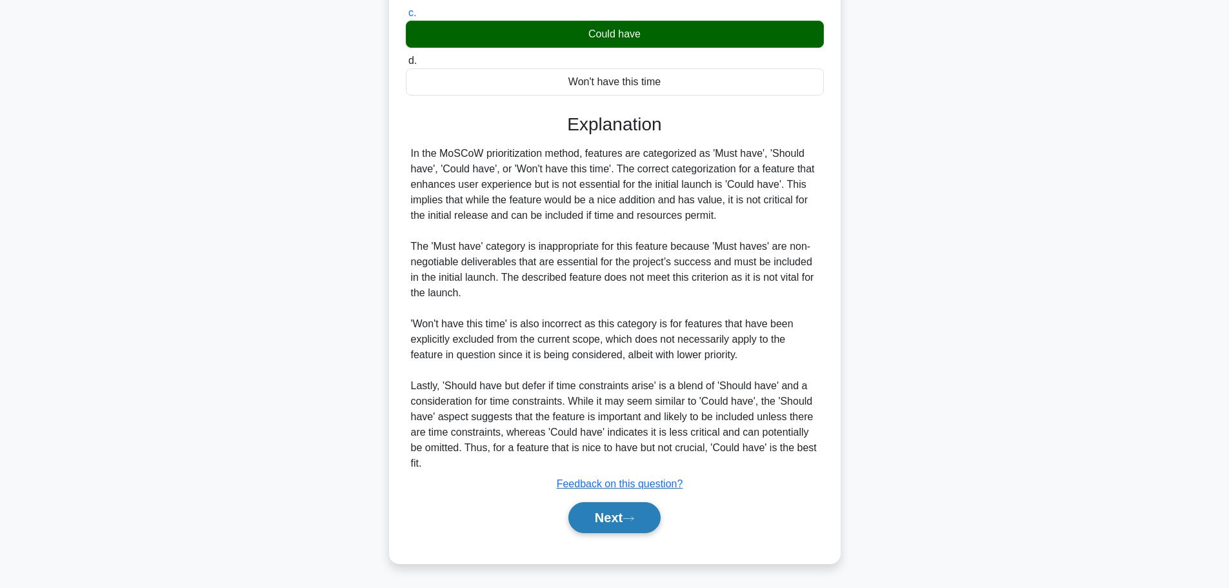
click at [619, 520] on button "Next" at bounding box center [614, 517] width 92 height 31
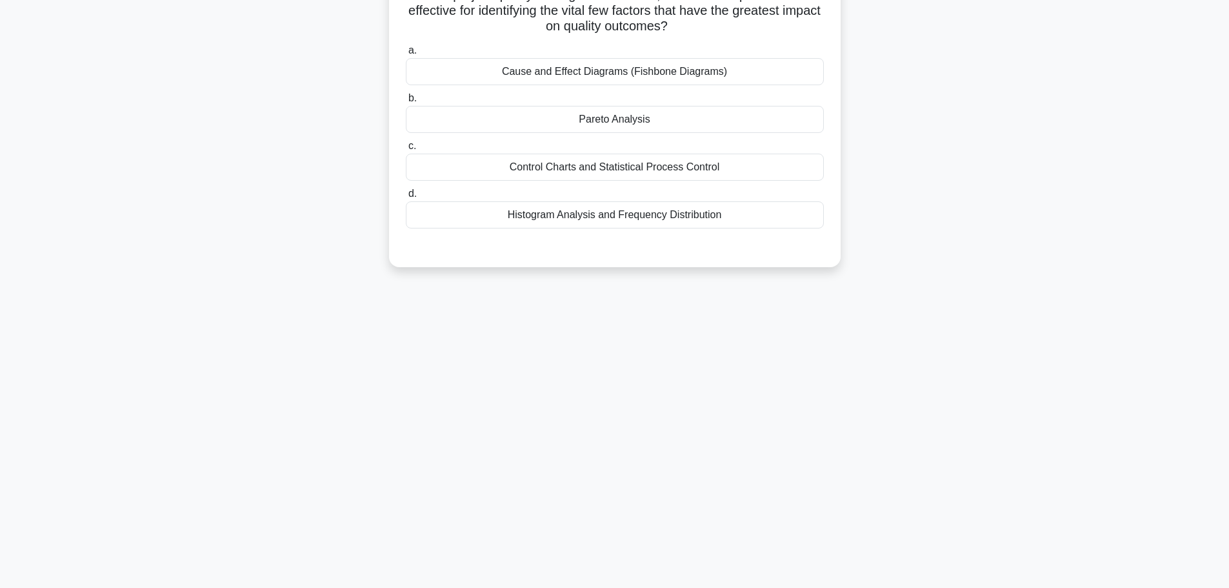
scroll to position [0, 0]
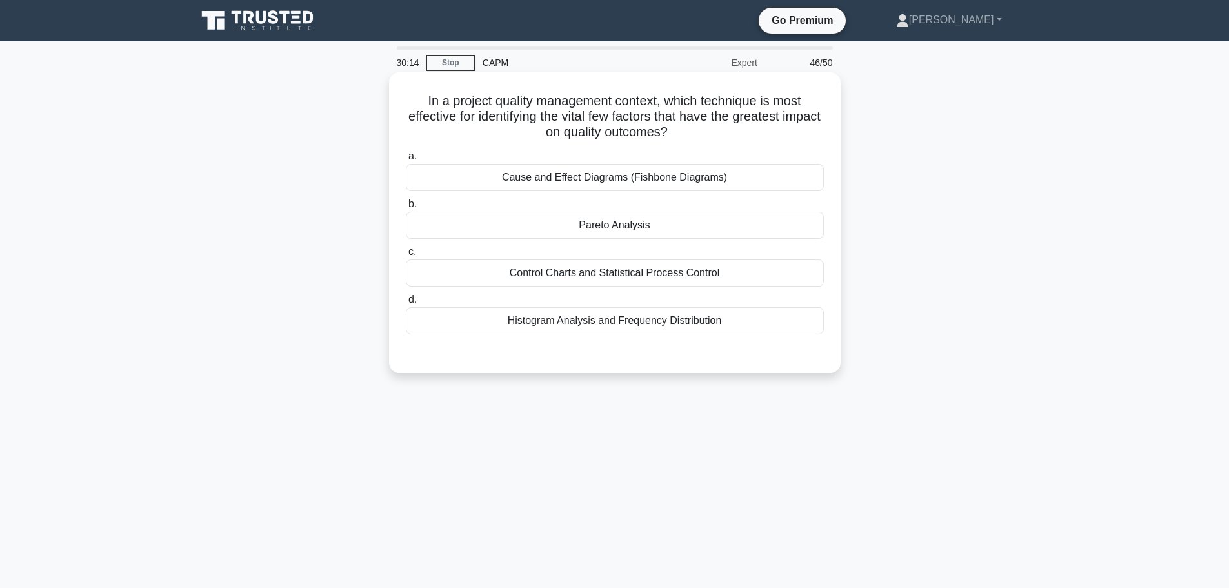
click at [630, 227] on div "Pareto Analysis" at bounding box center [615, 225] width 418 height 27
click at [406, 208] on input "b. Pareto Analysis" at bounding box center [406, 204] width 0 height 8
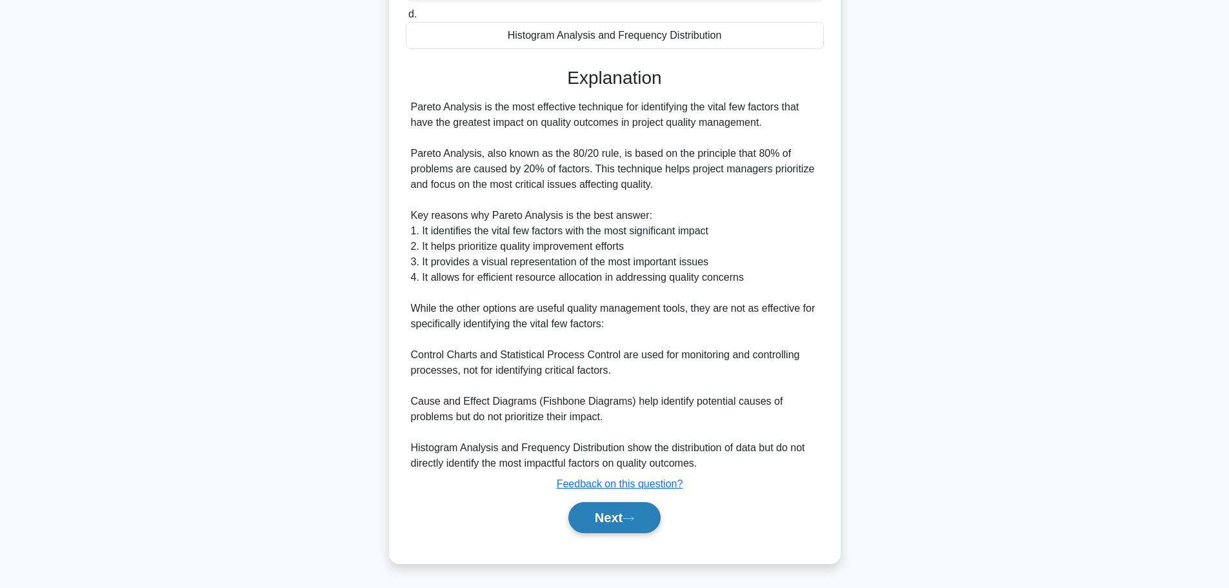
click at [620, 519] on button "Next" at bounding box center [614, 517] width 92 height 31
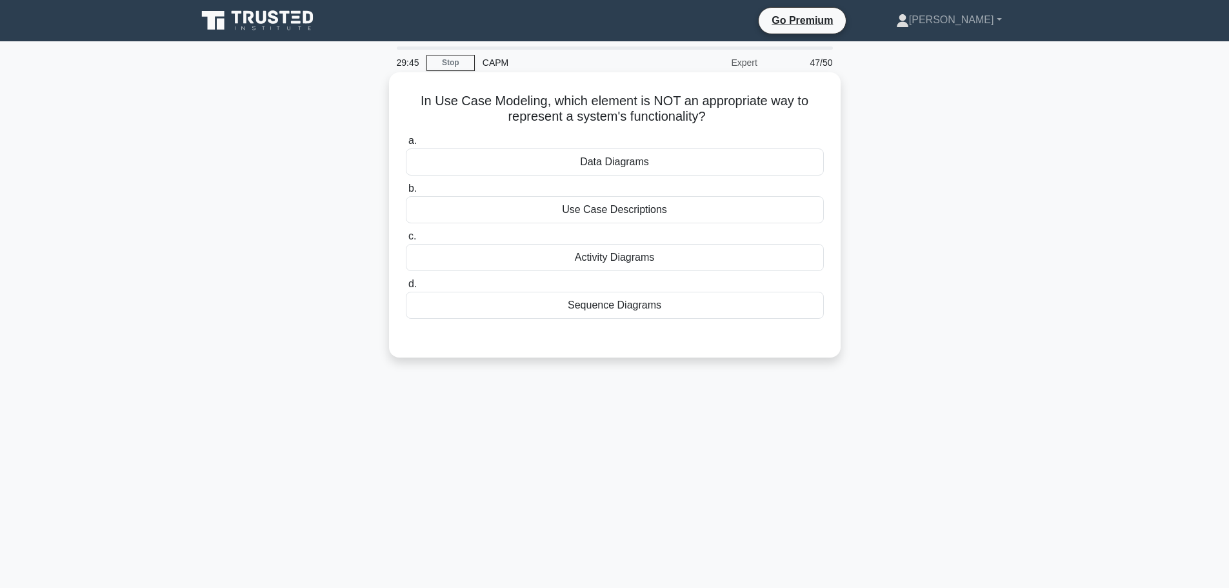
click at [641, 165] on div "Data Diagrams" at bounding box center [615, 161] width 418 height 27
click at [406, 145] on input "a. Data Diagrams" at bounding box center [406, 141] width 0 height 8
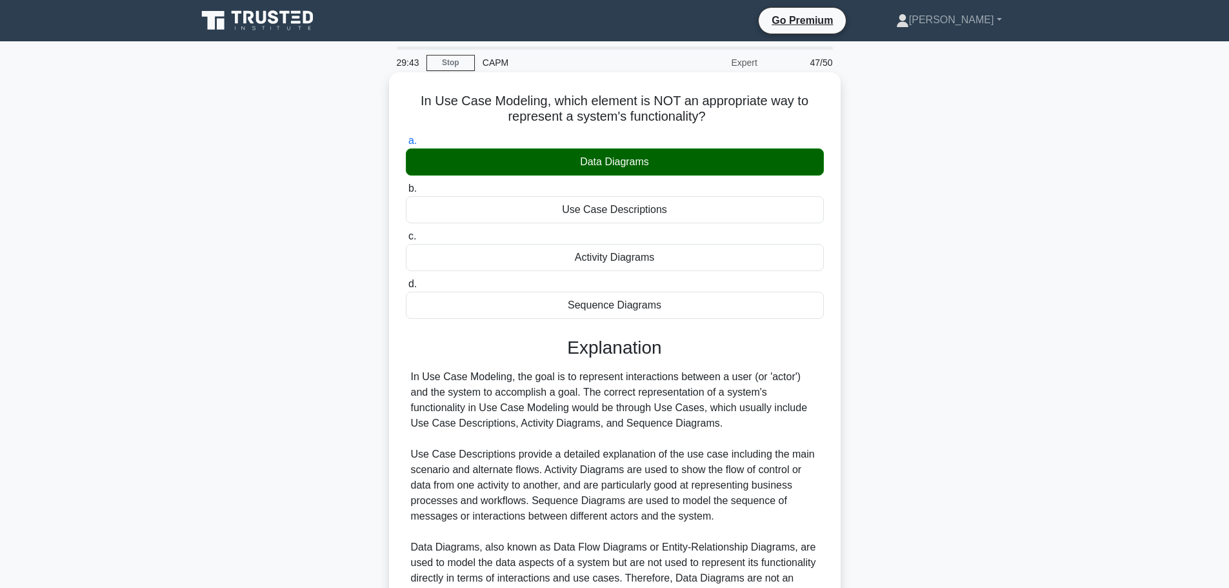
scroll to position [129, 0]
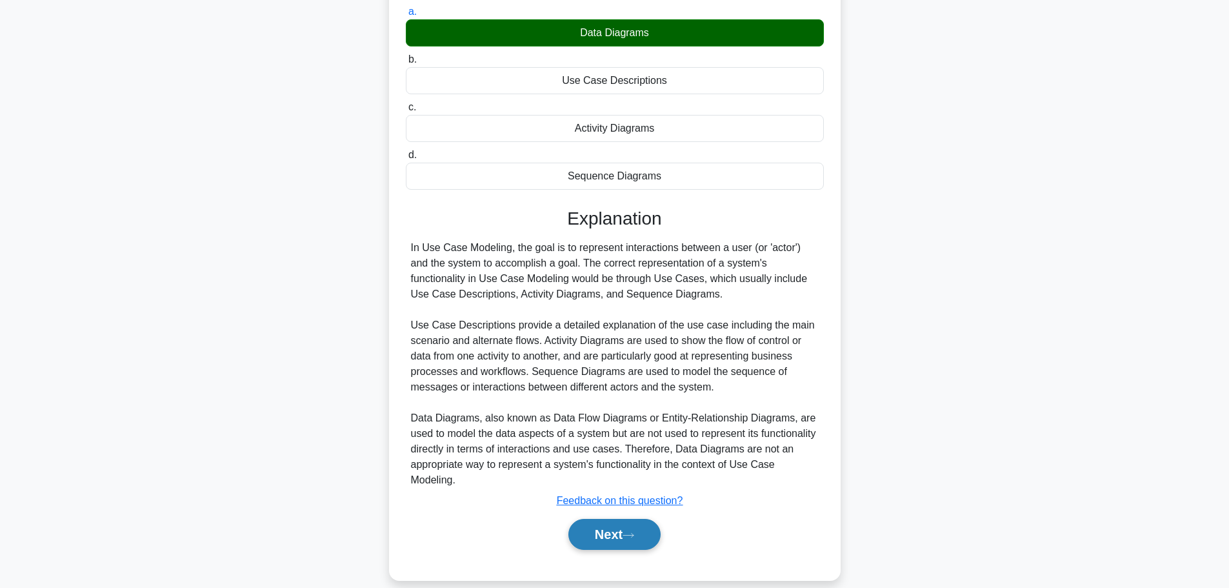
click at [635, 540] on button "Next" at bounding box center [614, 534] width 92 height 31
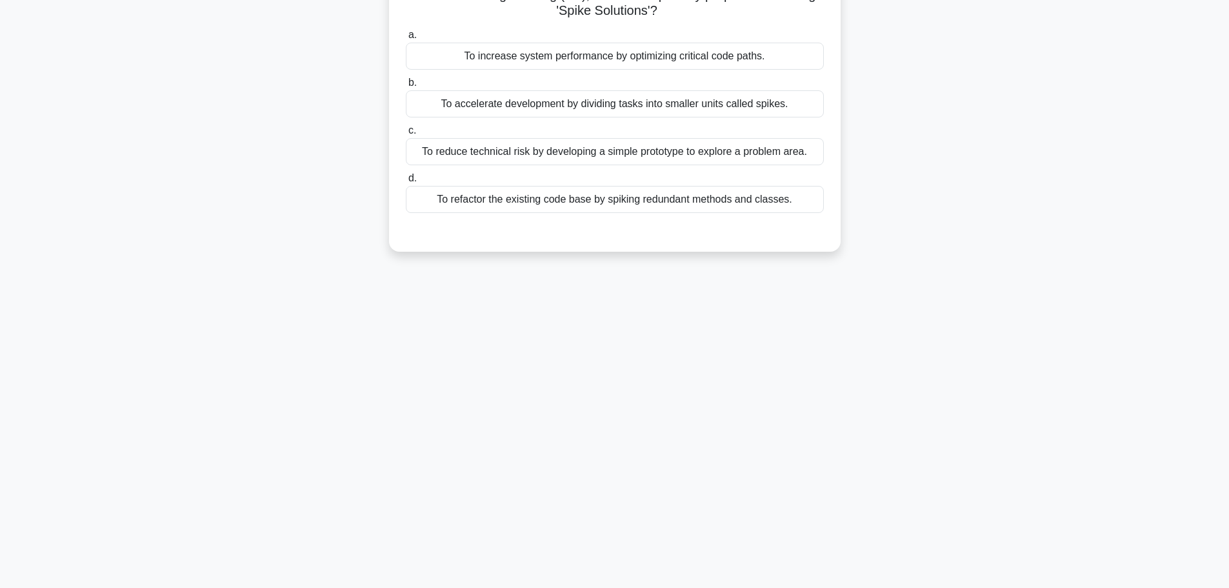
scroll to position [0, 0]
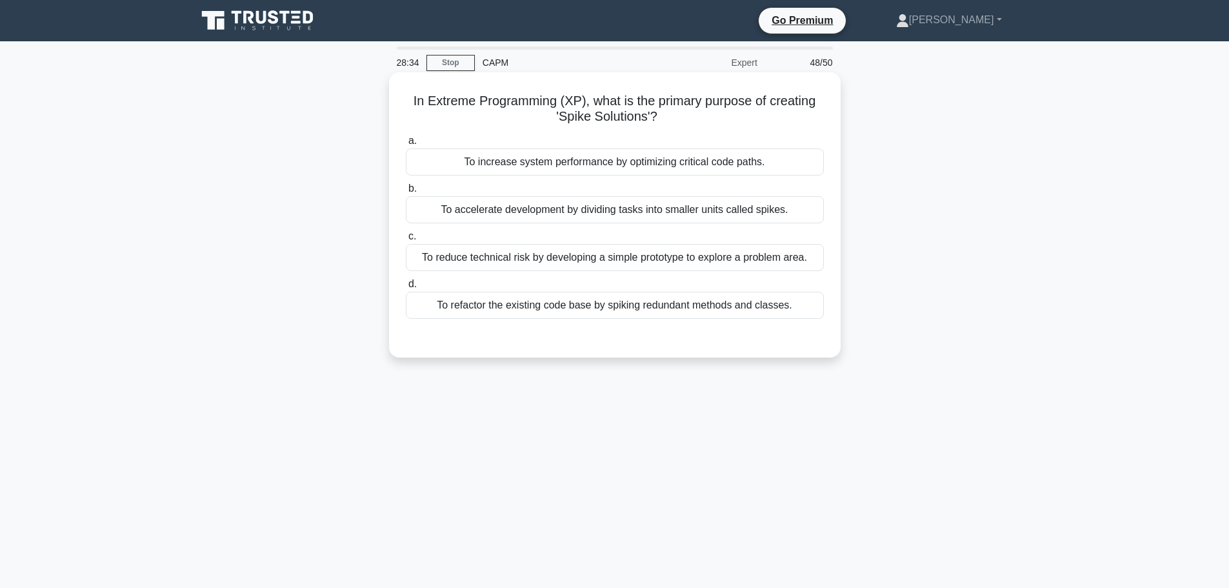
click at [572, 259] on div "To reduce technical risk by developing a simple prototype to explore a problem …" at bounding box center [615, 257] width 418 height 27
click at [406, 241] on input "c. To reduce technical risk by developing a simple prototype to explore a probl…" at bounding box center [406, 236] width 0 height 8
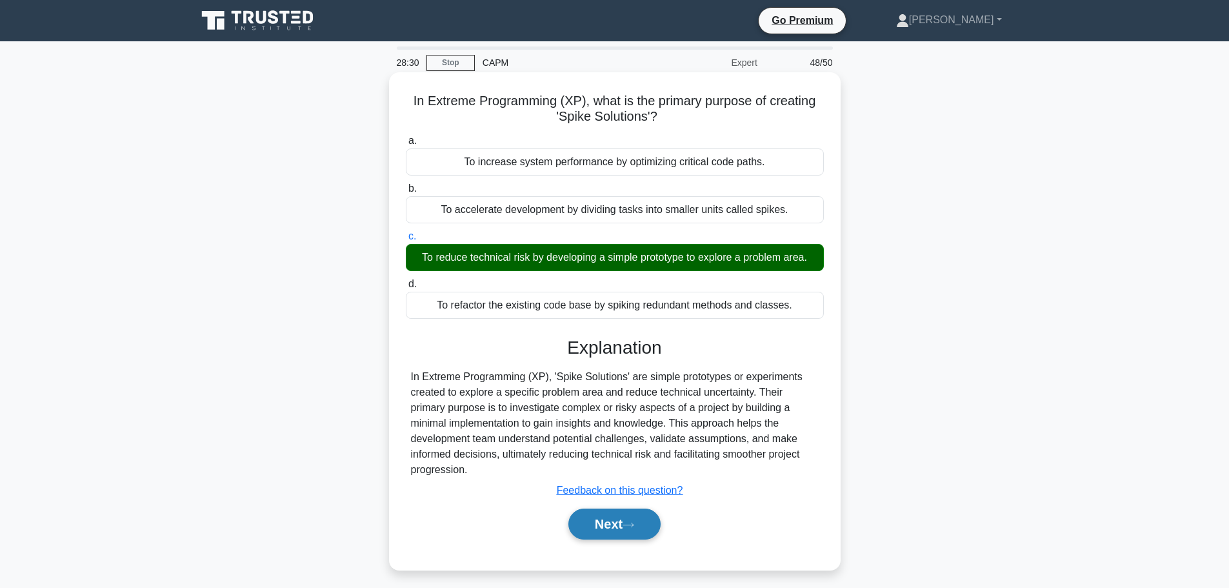
click at [641, 510] on button "Next" at bounding box center [614, 523] width 92 height 31
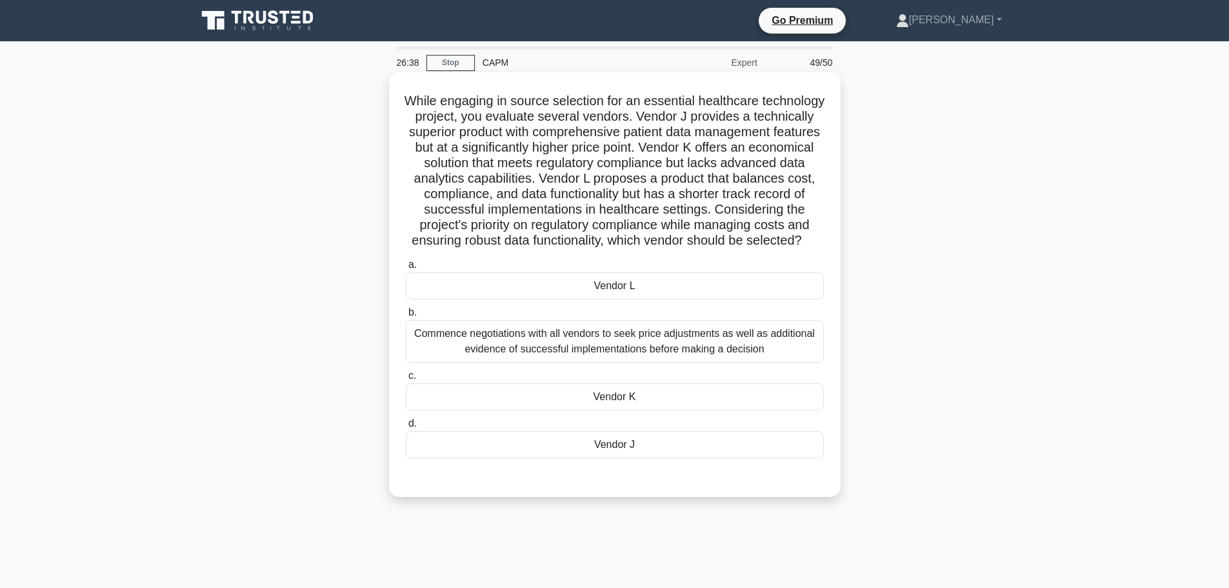
click at [651, 299] on div "Vendor L" at bounding box center [615, 285] width 418 height 27
click at [406, 269] on input "a. Vendor L" at bounding box center [406, 265] width 0 height 8
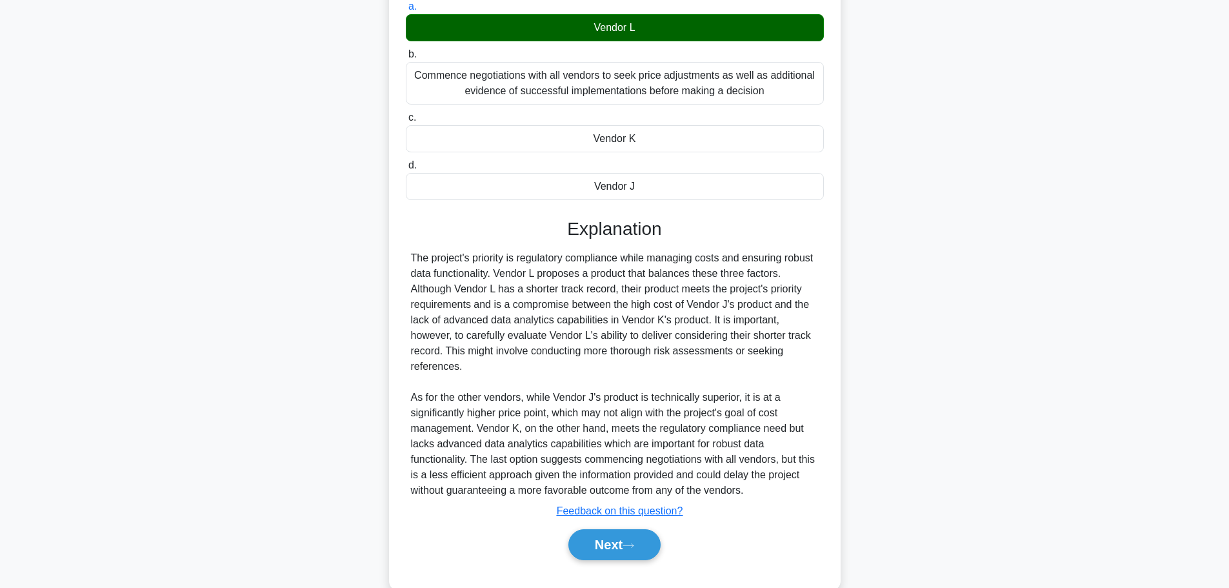
scroll to position [301, 0]
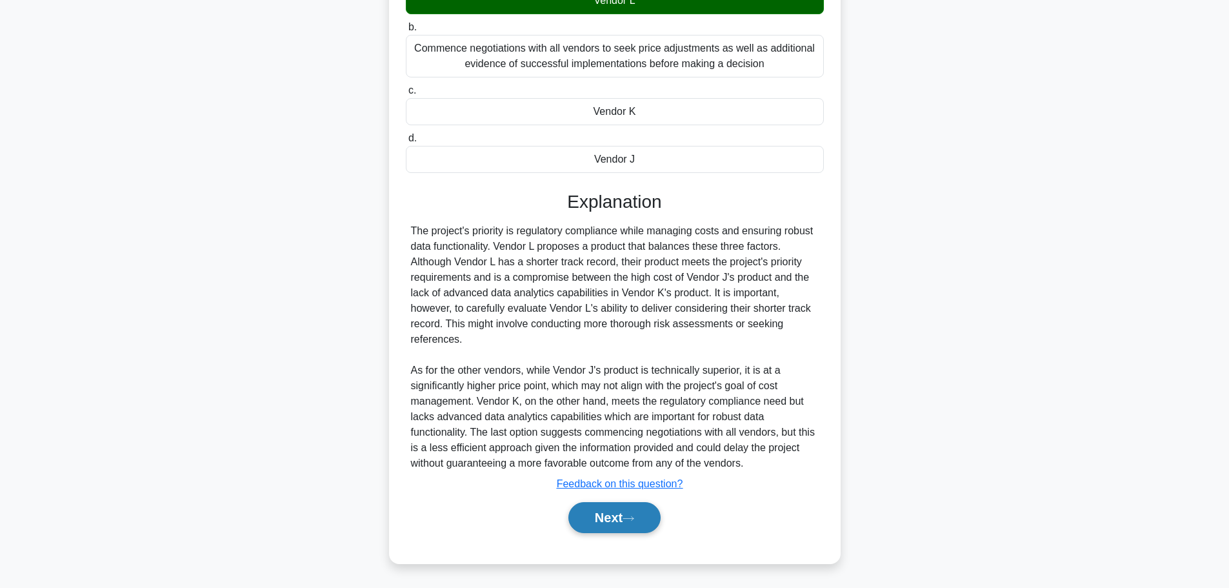
drag, startPoint x: 618, startPoint y: 516, endPoint x: 596, endPoint y: 506, distance: 24.2
click at [618, 516] on button "Next" at bounding box center [614, 517] width 92 height 31
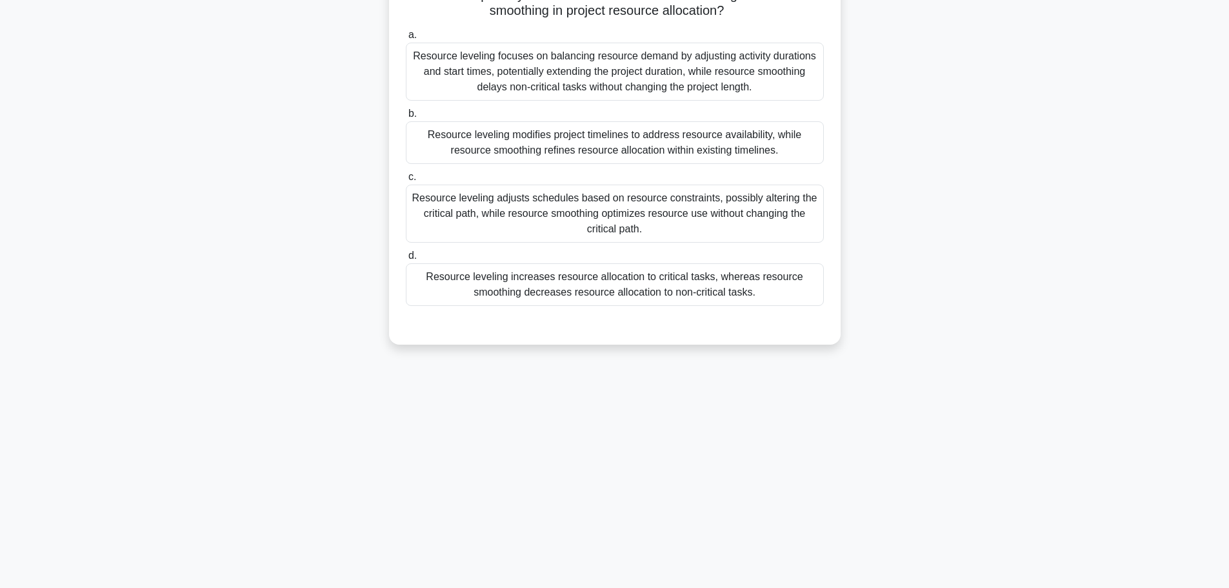
scroll to position [0, 0]
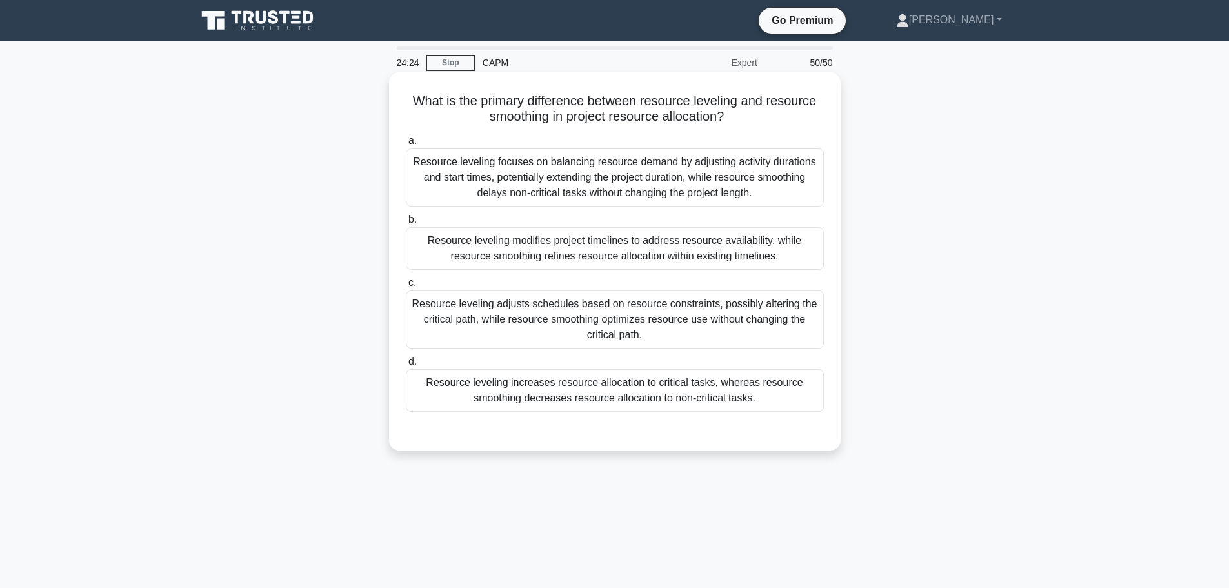
click at [662, 196] on div "Resource leveling focuses on balancing resource demand by adjusting activity du…" at bounding box center [615, 177] width 418 height 58
click at [406, 145] on input "a. Resource leveling focuses on balancing resource demand by adjusting activity…" at bounding box center [406, 141] width 0 height 8
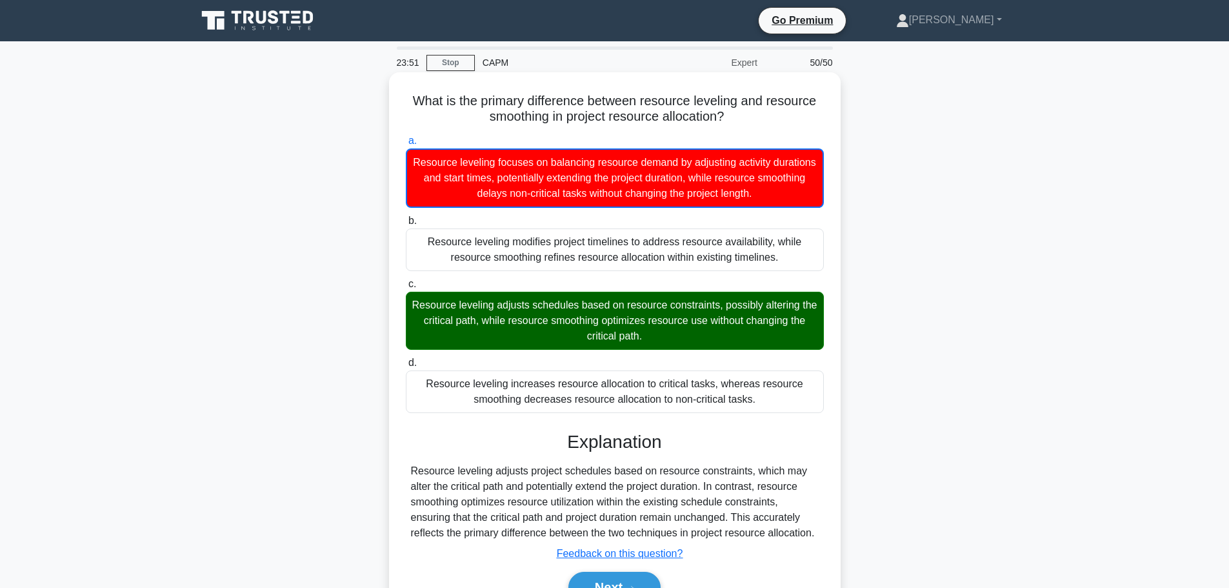
scroll to position [109, 0]
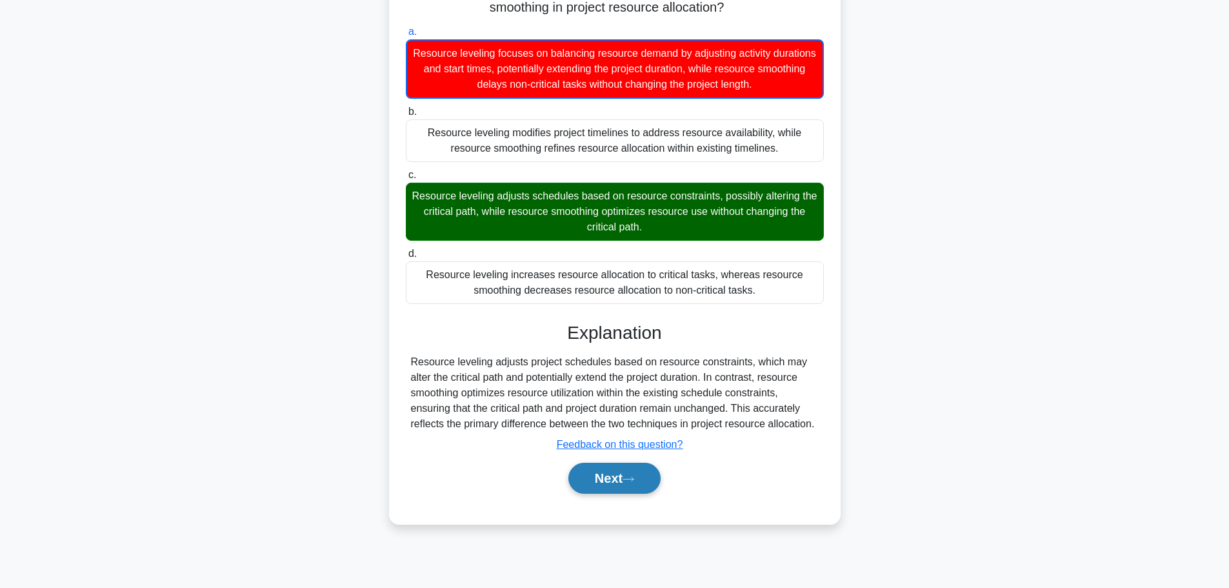
click at [619, 482] on button "Next" at bounding box center [614, 478] width 92 height 31
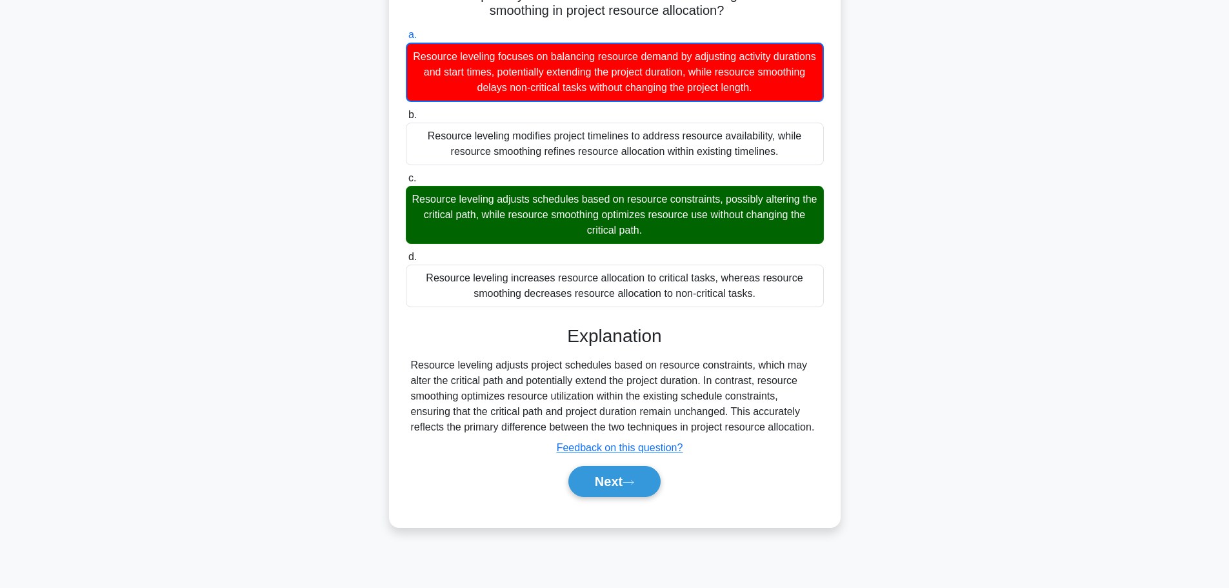
scroll to position [0, 0]
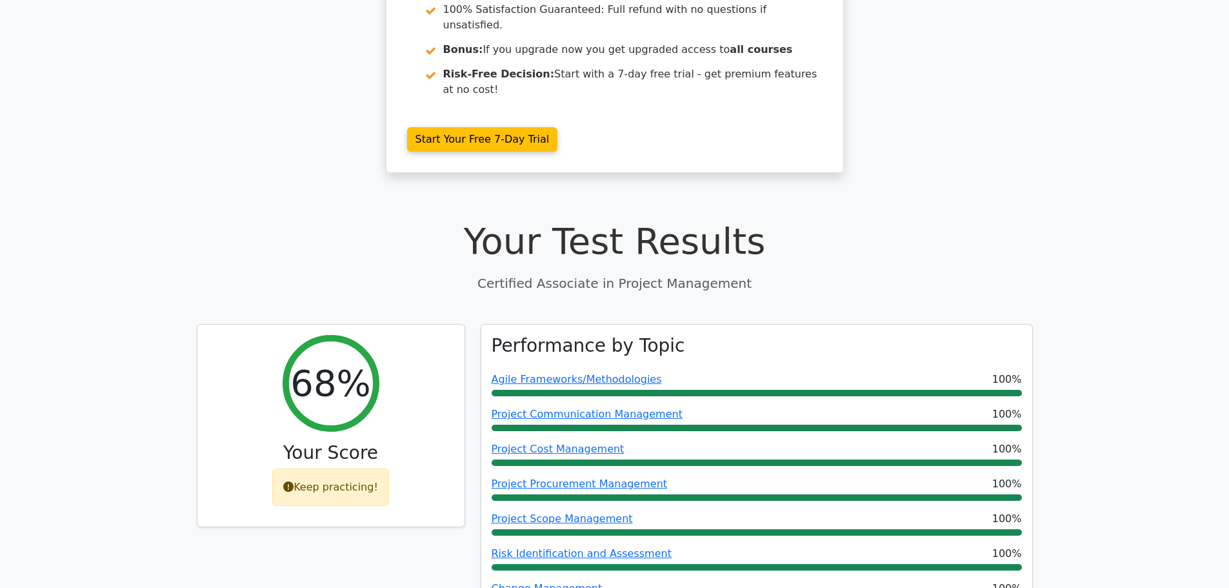
scroll to position [323, 0]
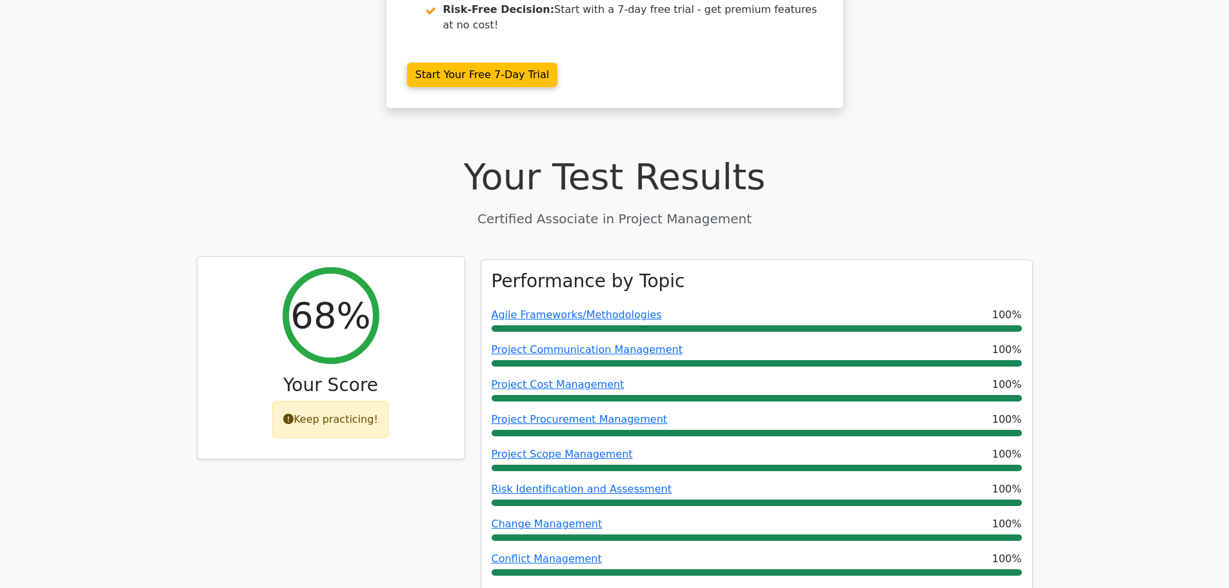
click at [294, 414] on icon at bounding box center [288, 419] width 10 height 10
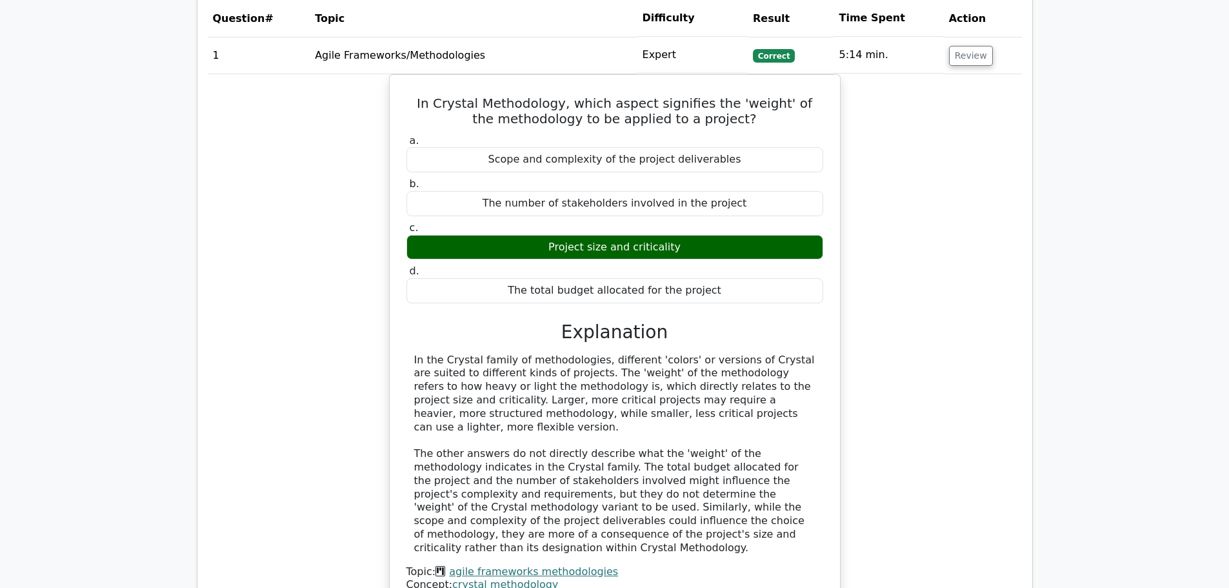
scroll to position [1355, 0]
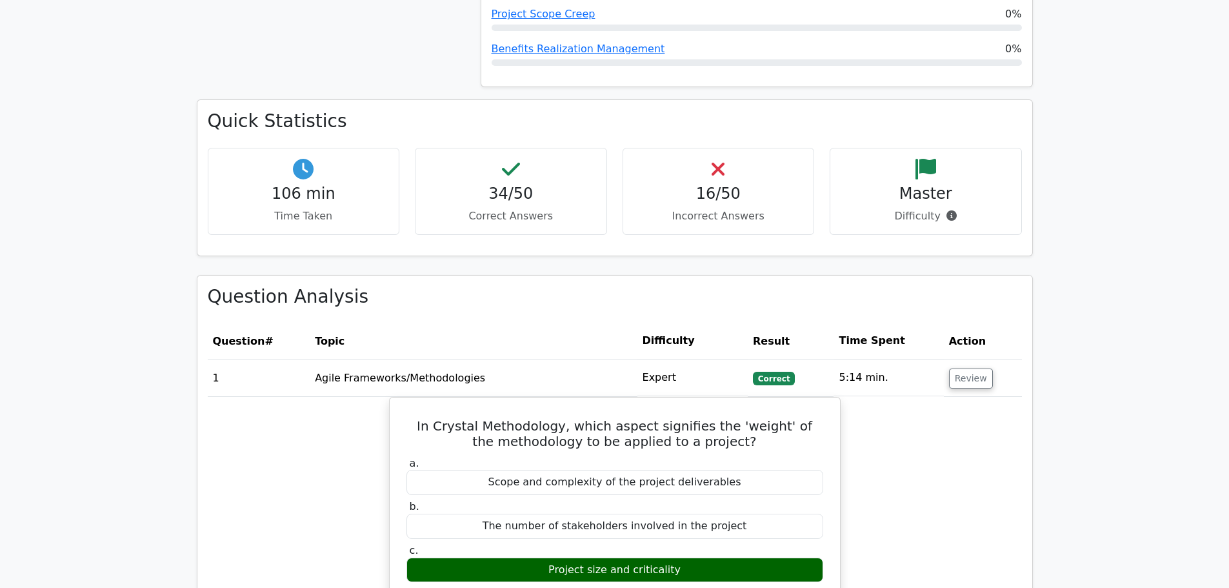
click at [723, 185] on h4 "16/50" at bounding box center [719, 194] width 170 height 19
click at [713, 159] on icon at bounding box center [718, 169] width 13 height 21
click at [725, 185] on h4 "16/50" at bounding box center [719, 194] width 170 height 19
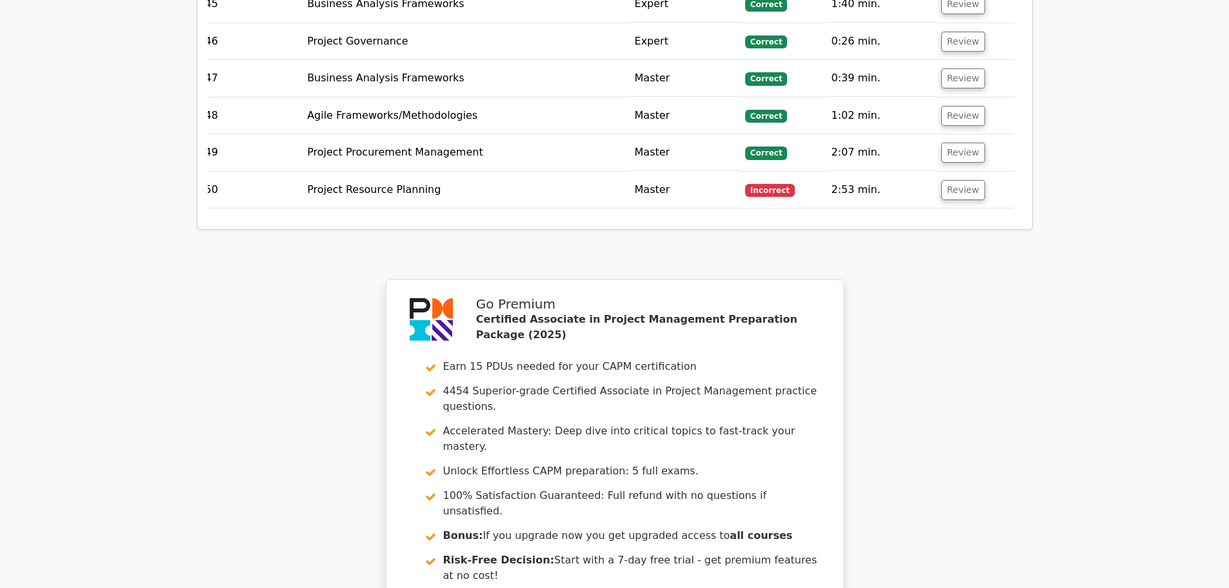
scroll to position [4121, 0]
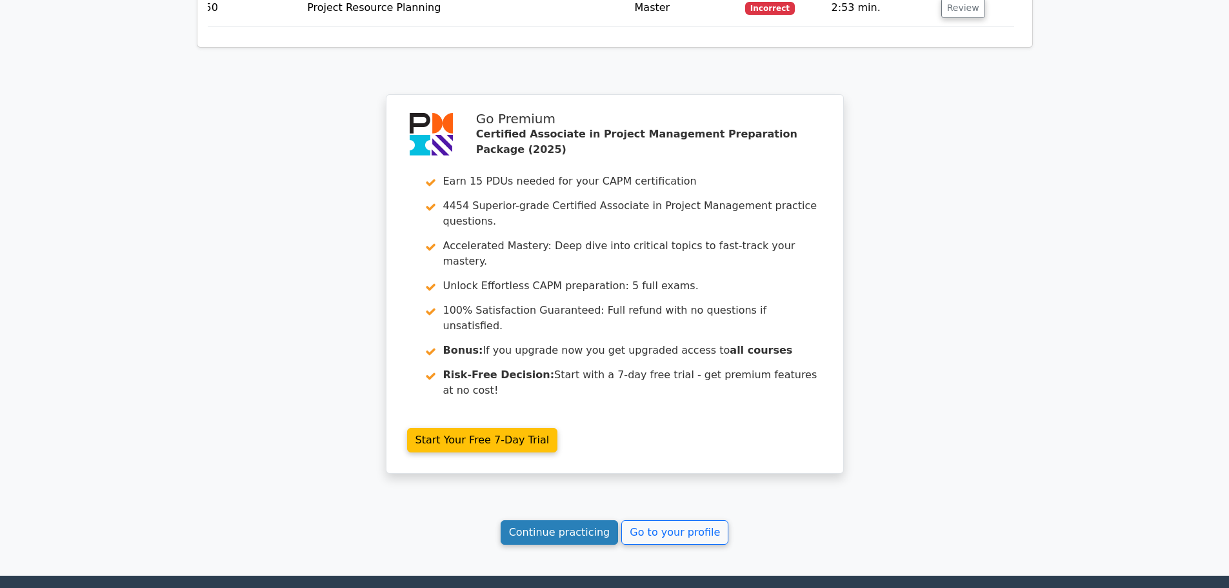
click at [552, 520] on link "Continue practicing" at bounding box center [560, 532] width 118 height 25
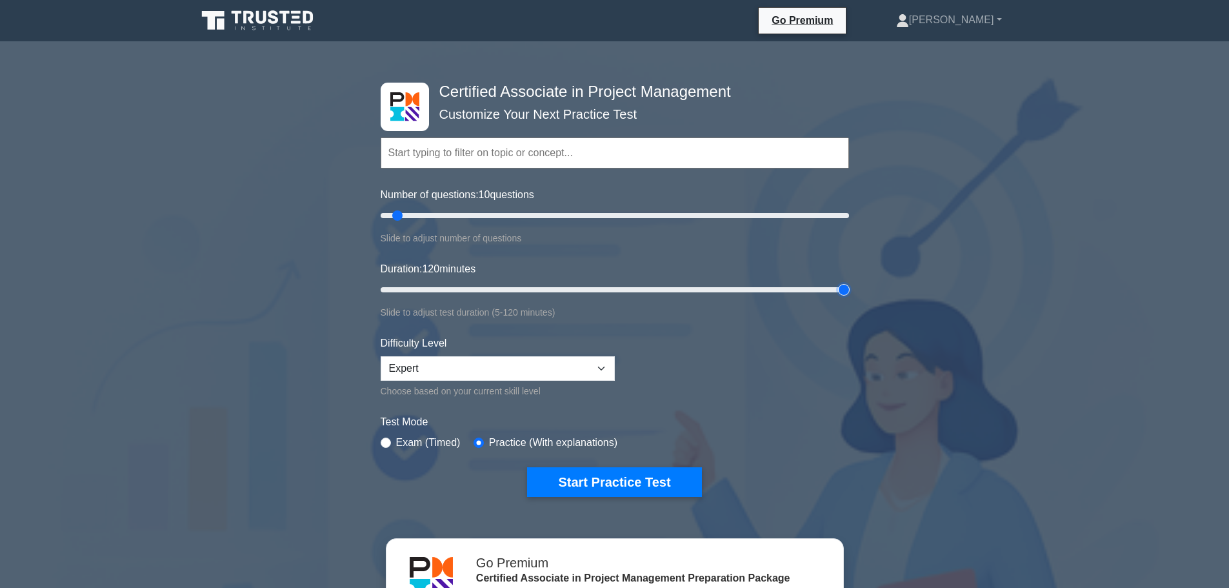
drag, startPoint x: 405, startPoint y: 290, endPoint x: 902, endPoint y: 290, distance: 497.4
type input "120"
click at [849, 290] on input "Duration: 120 minutes" at bounding box center [615, 289] width 468 height 15
click at [508, 369] on select "Beginner Intermediate Expert" at bounding box center [498, 368] width 234 height 25
click at [289, 357] on div "Certified Associate in Project Management Customize Your Next Practice Test Top…" at bounding box center [614, 463] width 1229 height 822
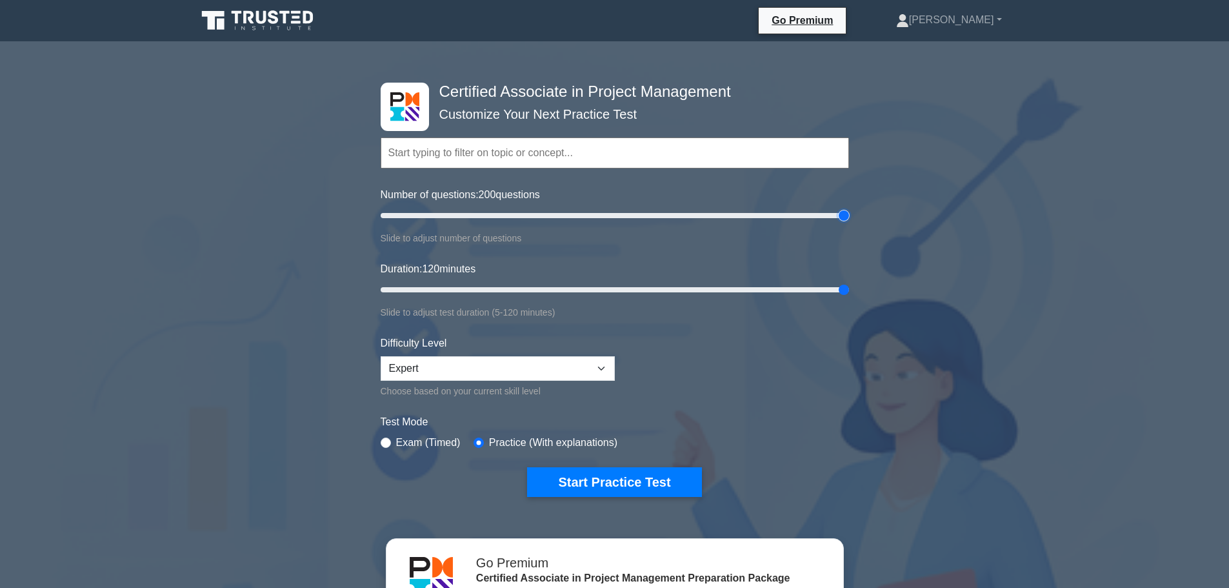
drag, startPoint x: 398, startPoint y: 217, endPoint x: 923, endPoint y: 235, distance: 524.8
type input "200"
click at [849, 223] on input "Number of questions: 200 questions" at bounding box center [615, 215] width 468 height 15
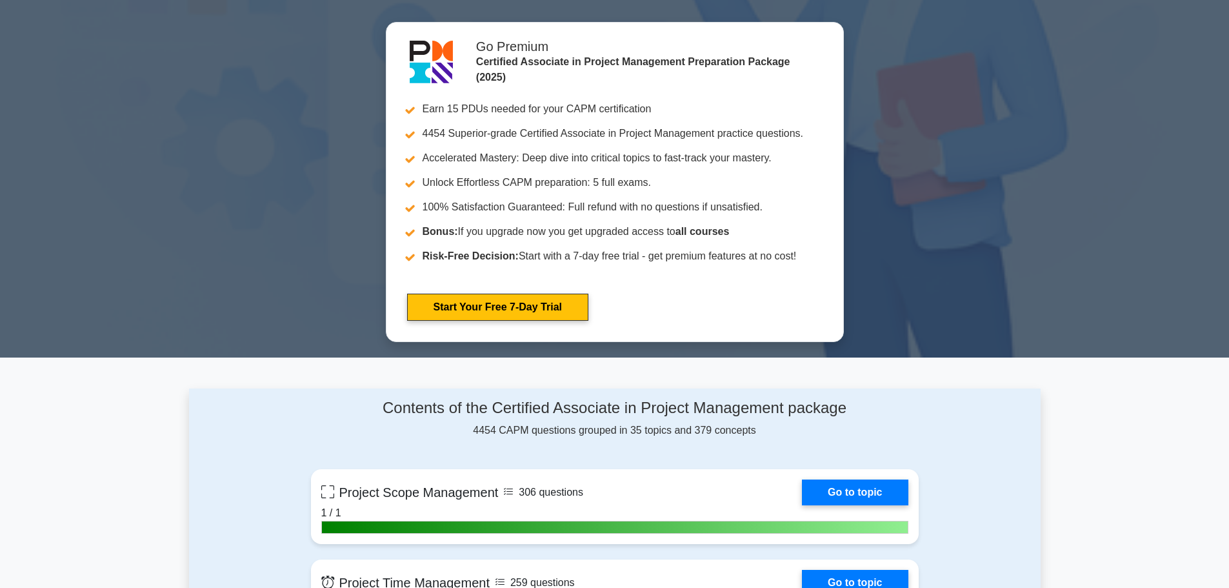
scroll to position [774, 0]
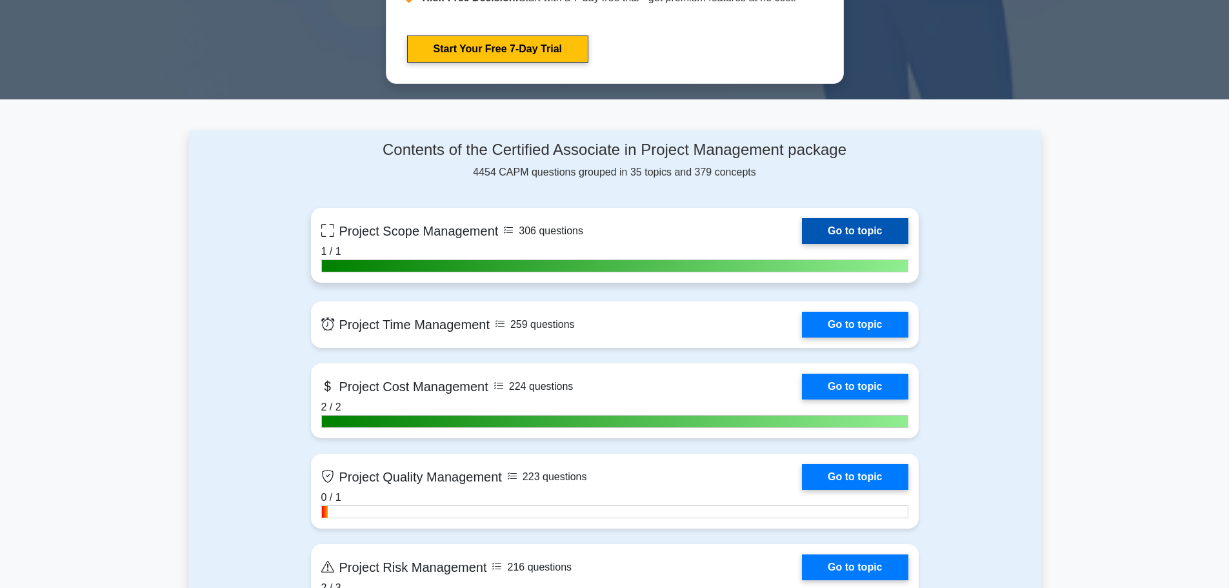
click at [802, 233] on link "Go to topic" at bounding box center [855, 231] width 106 height 26
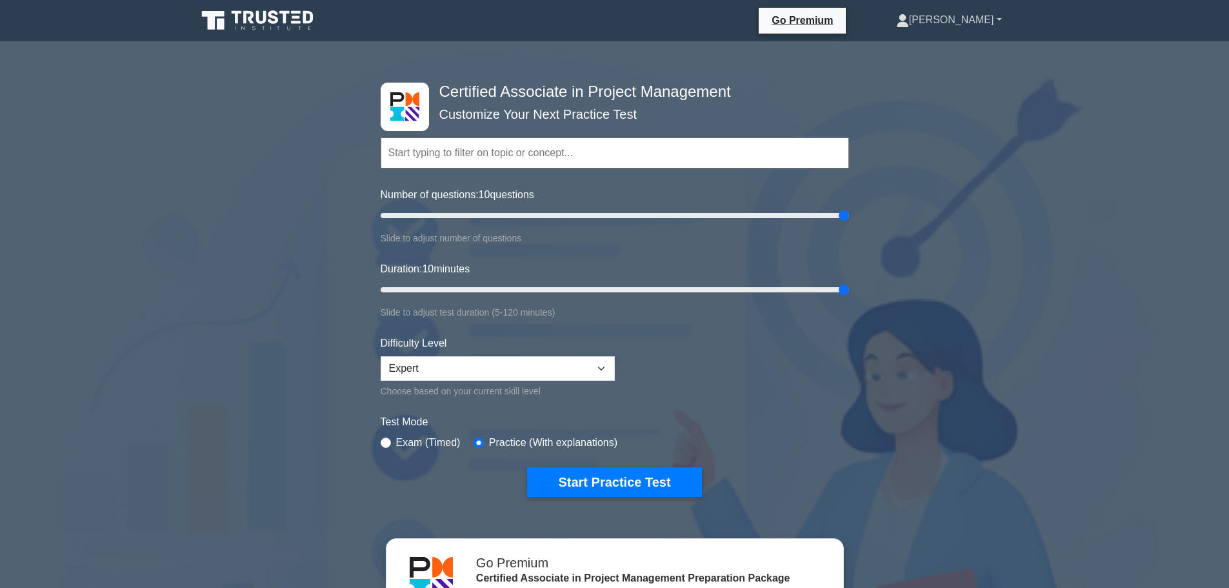
click at [980, 20] on link "[PERSON_NAME]" at bounding box center [949, 20] width 168 height 26
click at [957, 73] on link "Settings" at bounding box center [917, 71] width 102 height 21
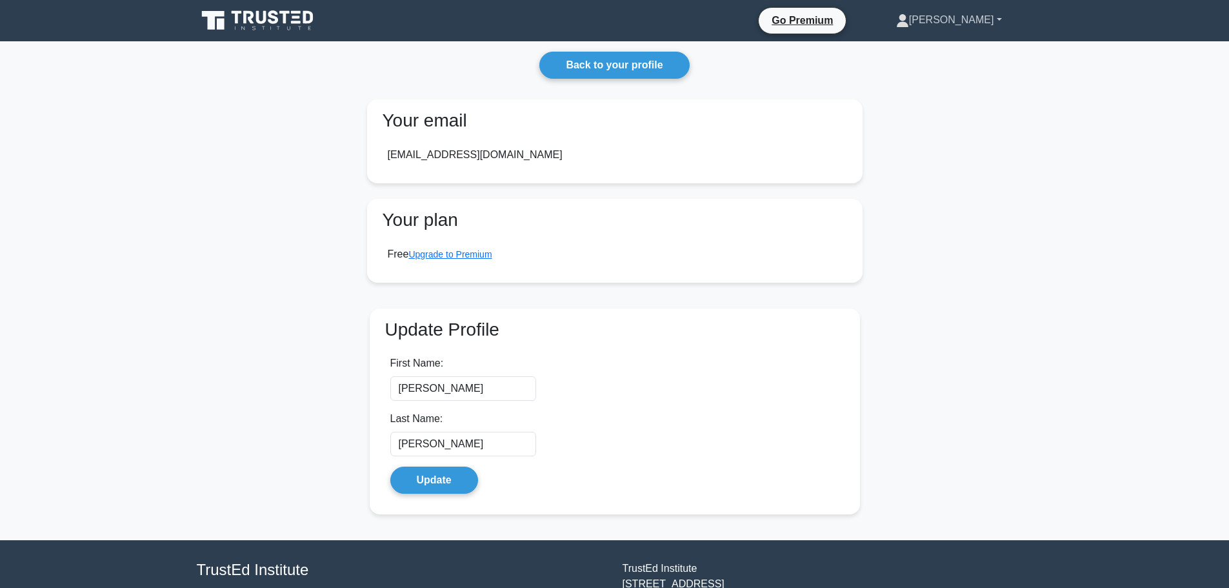
click at [980, 27] on link "[PERSON_NAME]" at bounding box center [949, 20] width 168 height 26
click at [959, 53] on link "Profile" at bounding box center [917, 50] width 102 height 21
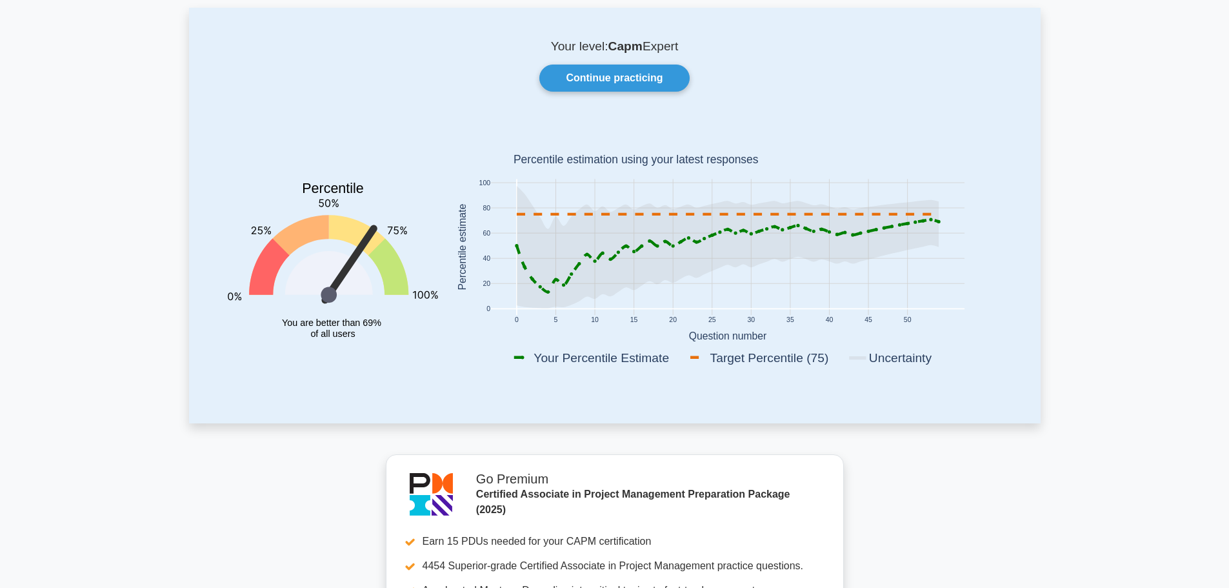
scroll to position [129, 0]
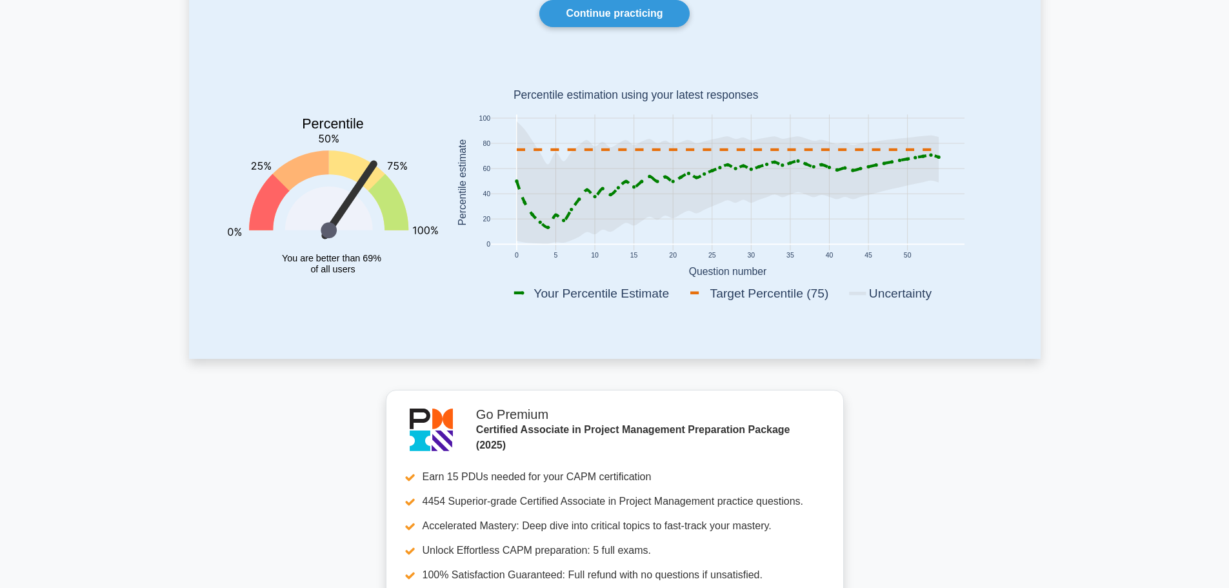
drag, startPoint x: 563, startPoint y: 295, endPoint x: 556, endPoint y: 290, distance: 8.8
click at [563, 295] on rect at bounding box center [598, 293] width 175 height 18
click at [376, 169] on icon at bounding box center [368, 191] width 80 height 80
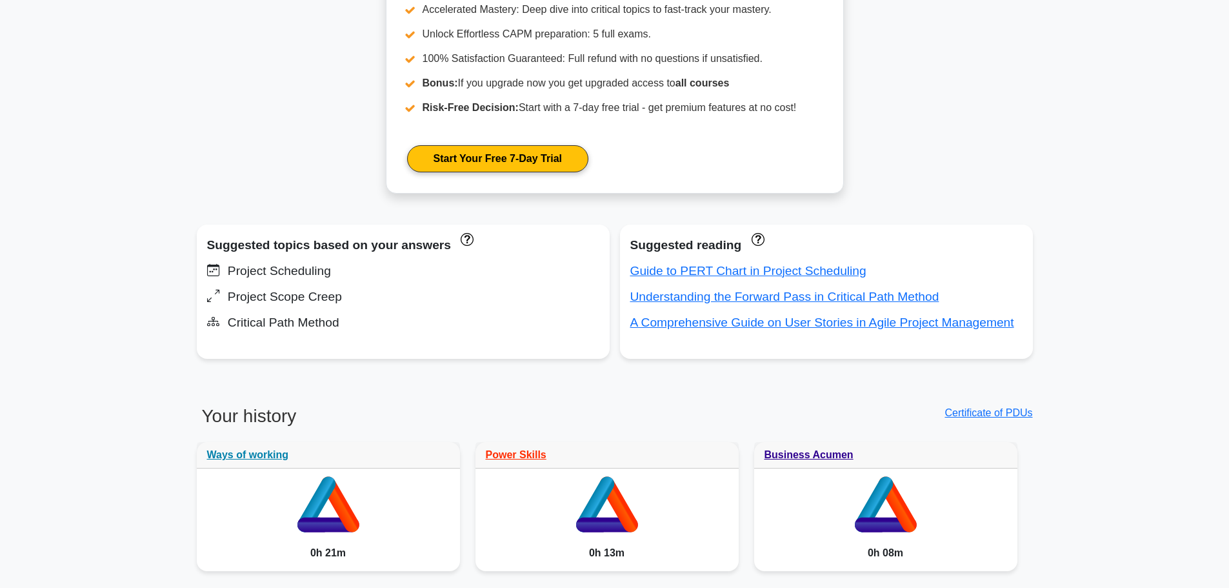
scroll to position [839, 0]
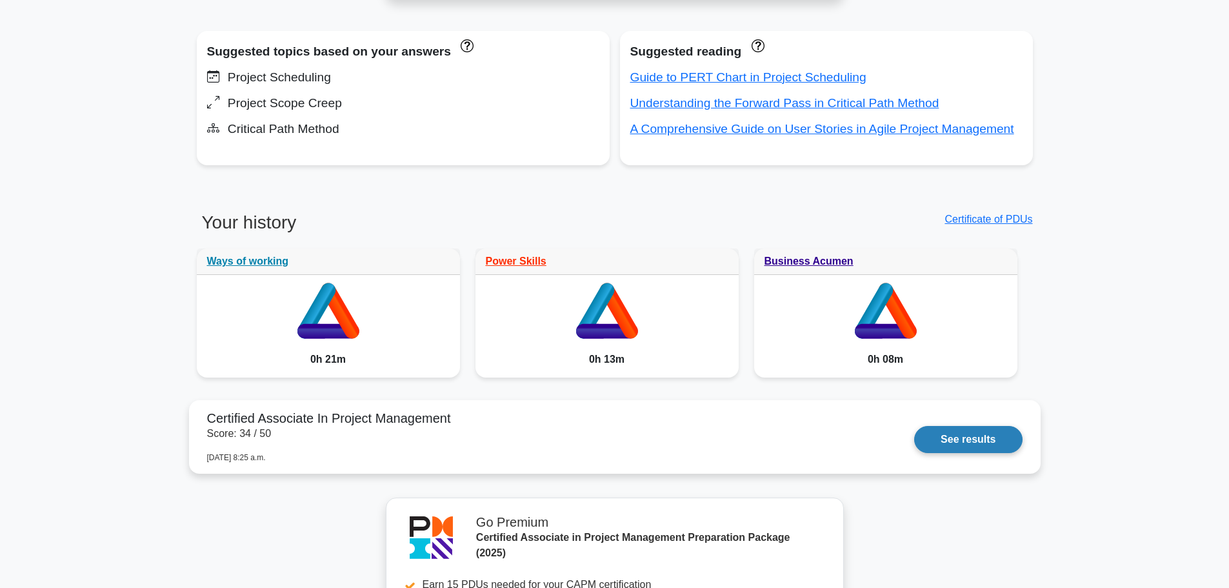
click at [958, 441] on link "See results" at bounding box center [968, 439] width 108 height 27
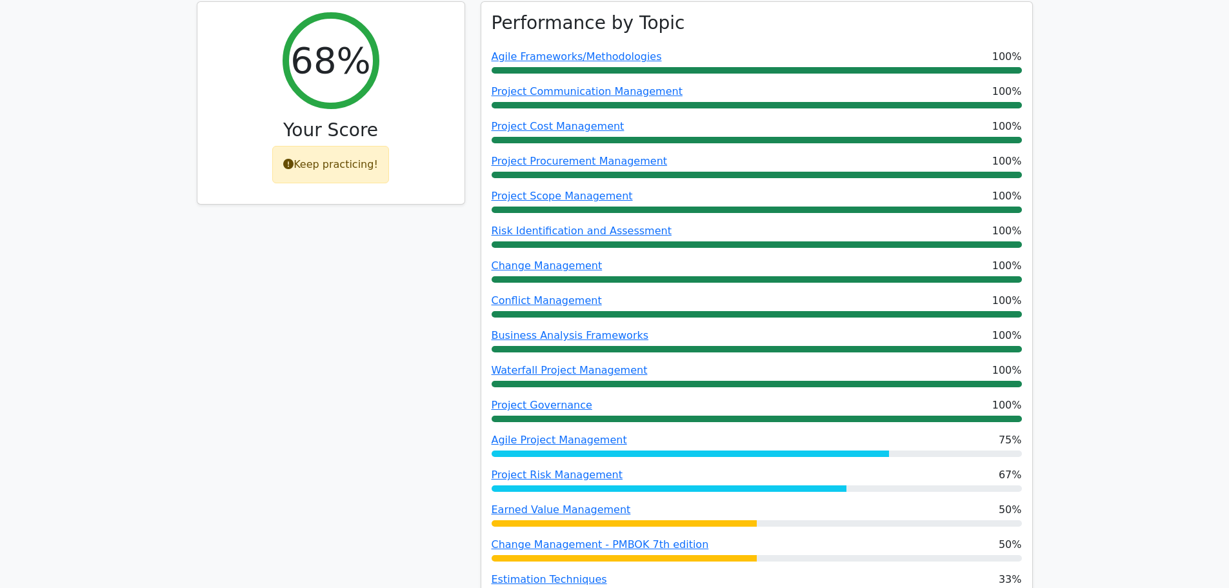
scroll to position [645, 0]
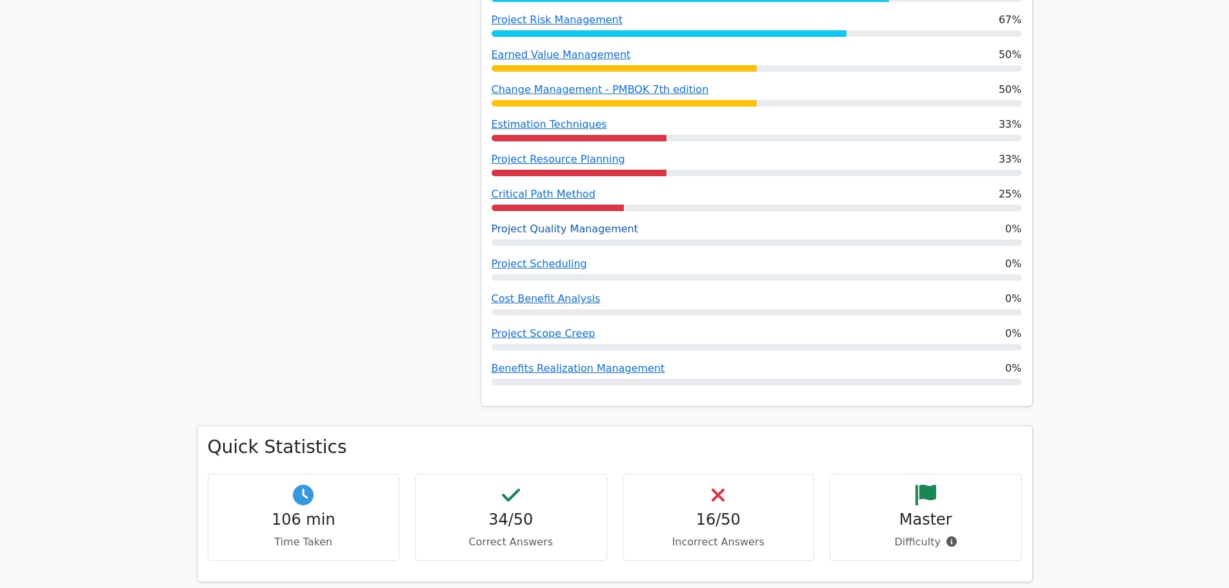
drag, startPoint x: 548, startPoint y: 135, endPoint x: 576, endPoint y: 164, distance: 40.6
click at [548, 188] on link "Critical Path Method" at bounding box center [544, 194] width 104 height 12
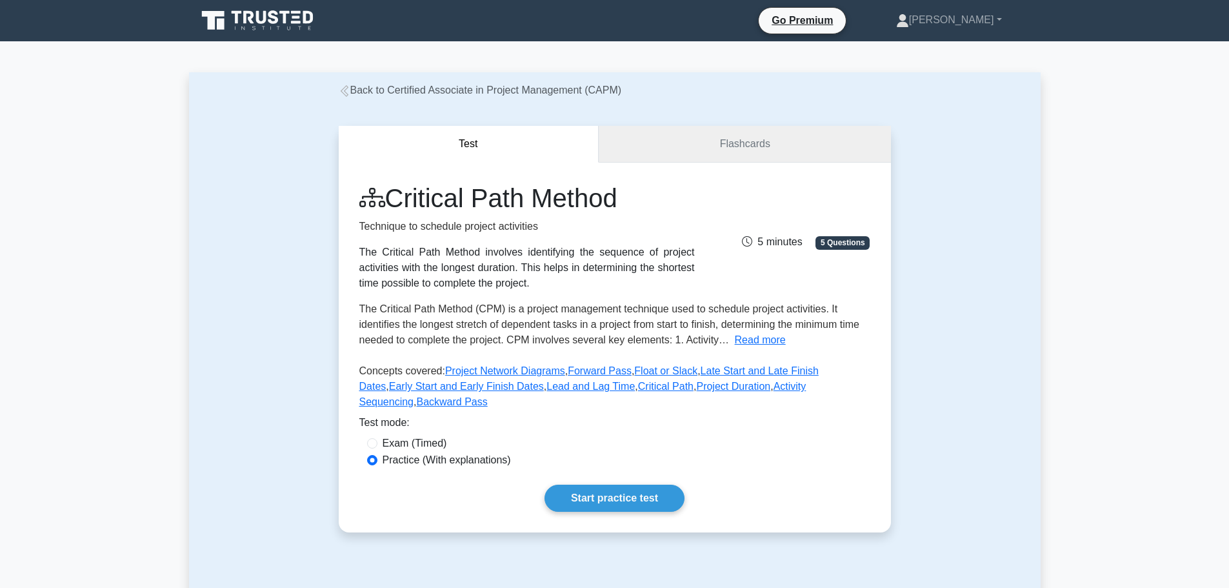
click at [762, 146] on link "Flashcards" at bounding box center [745, 144] width 292 height 37
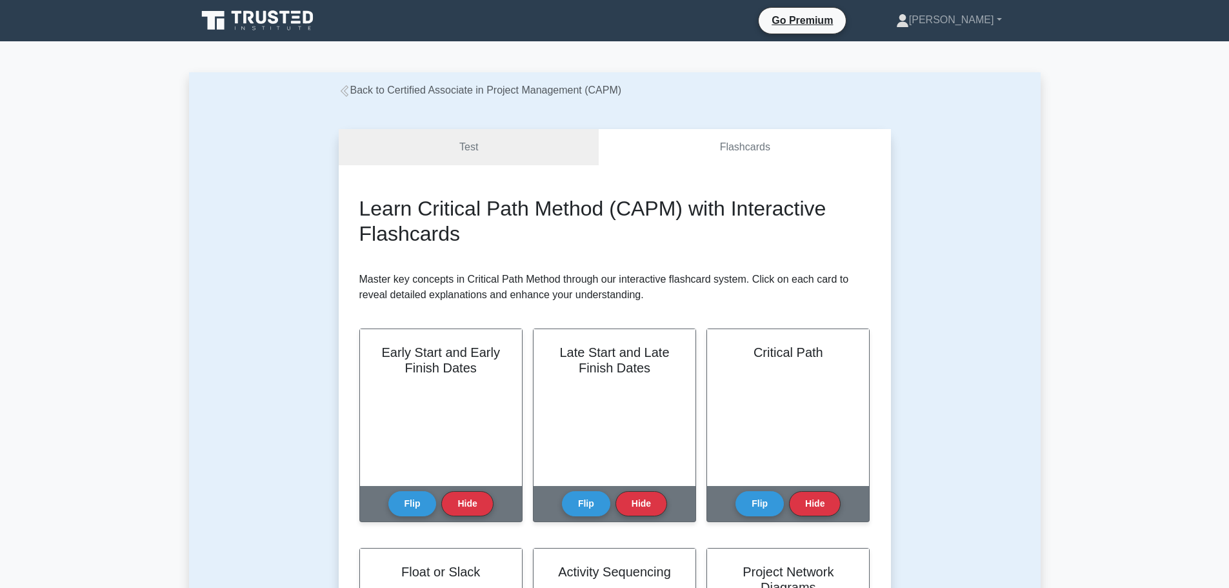
scroll to position [129, 0]
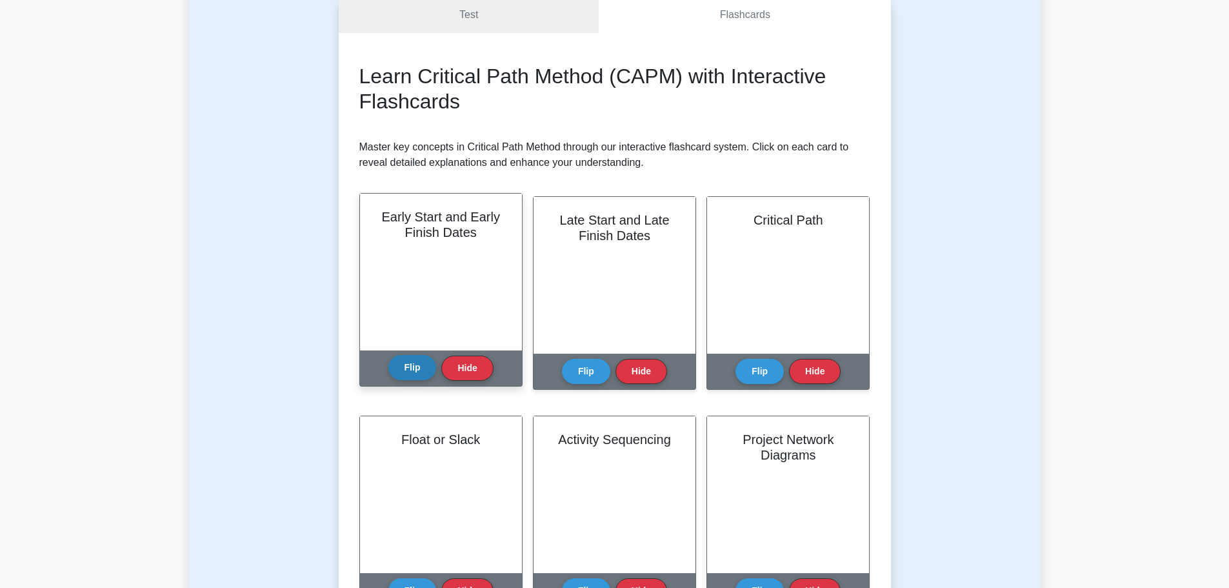
click at [408, 368] on button "Flip" at bounding box center [412, 367] width 48 height 25
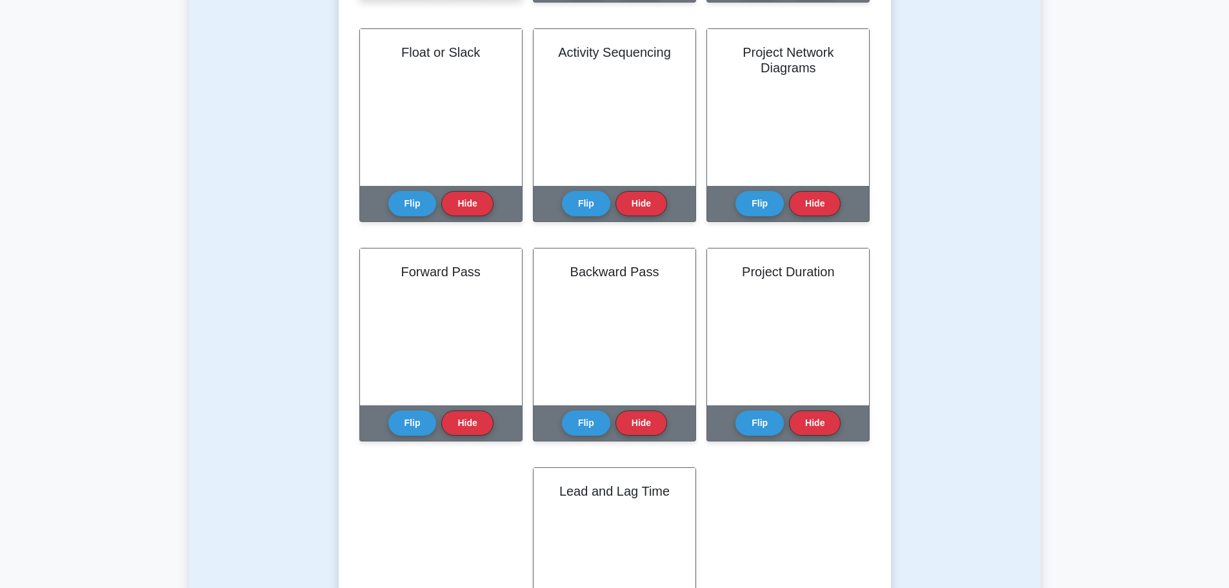
scroll to position [645, 0]
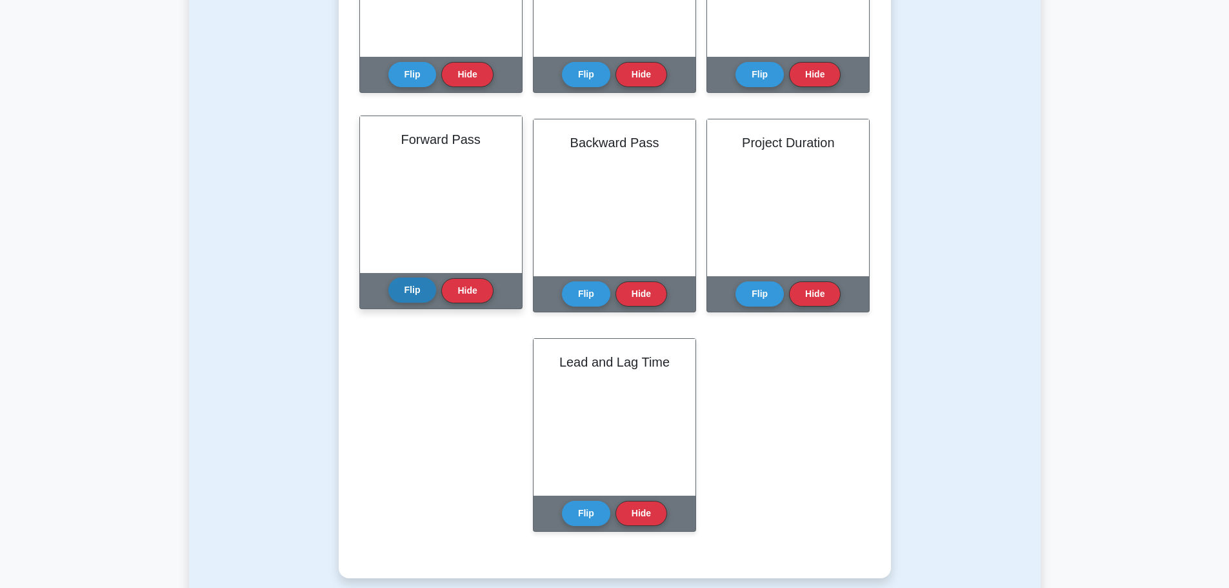
click at [411, 290] on button "Flip" at bounding box center [412, 289] width 48 height 25
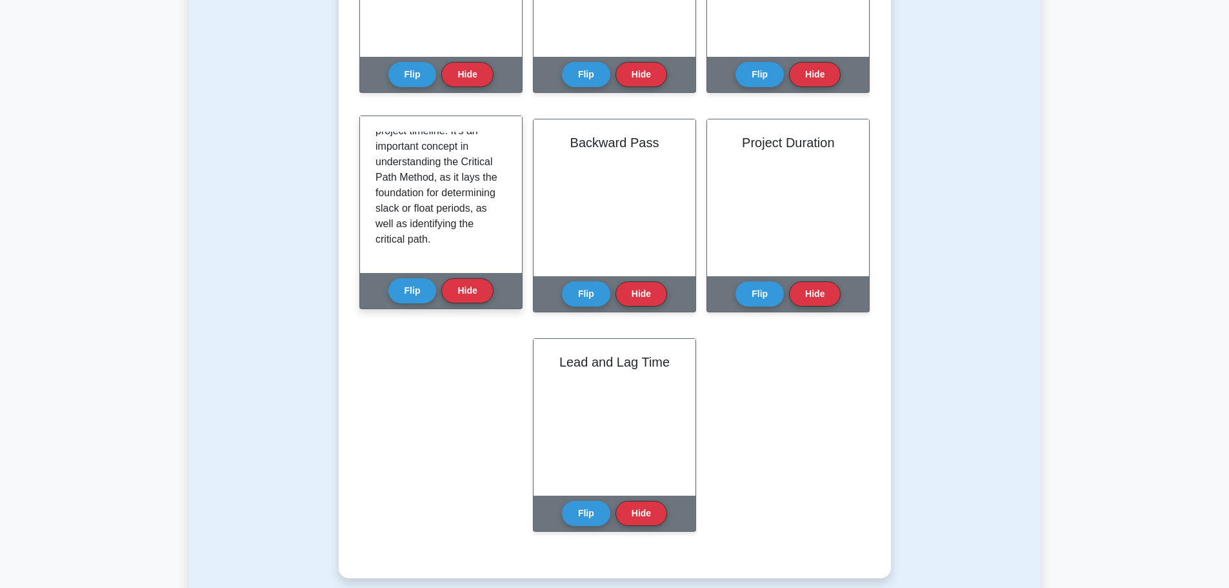
scroll to position [194, 0]
click at [478, 299] on button "Hide" at bounding box center [467, 289] width 52 height 25
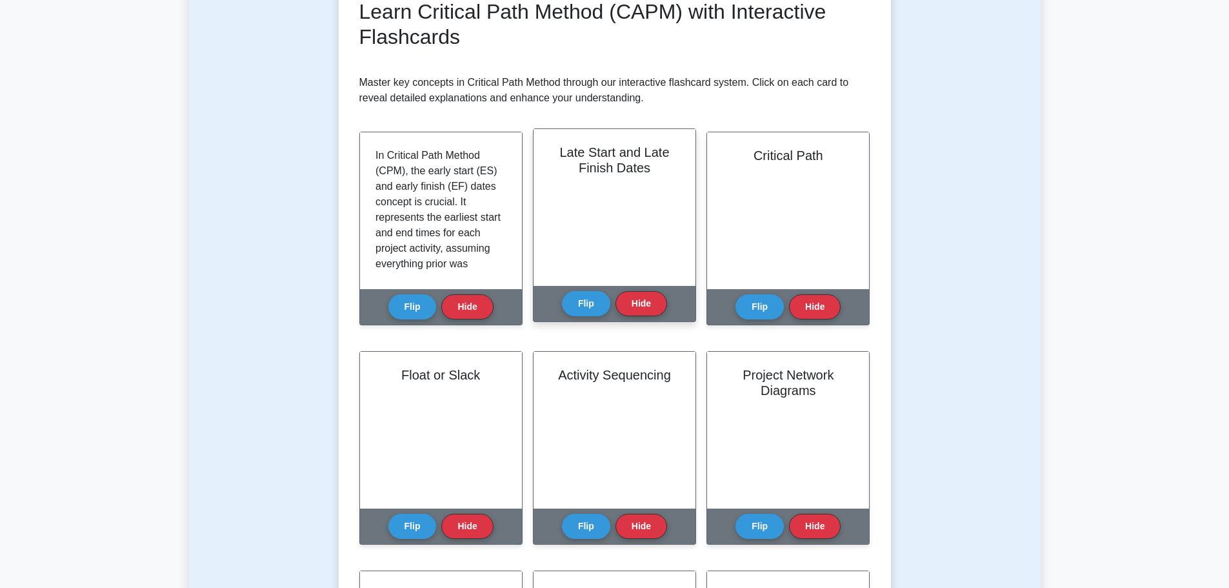
scroll to position [0, 0]
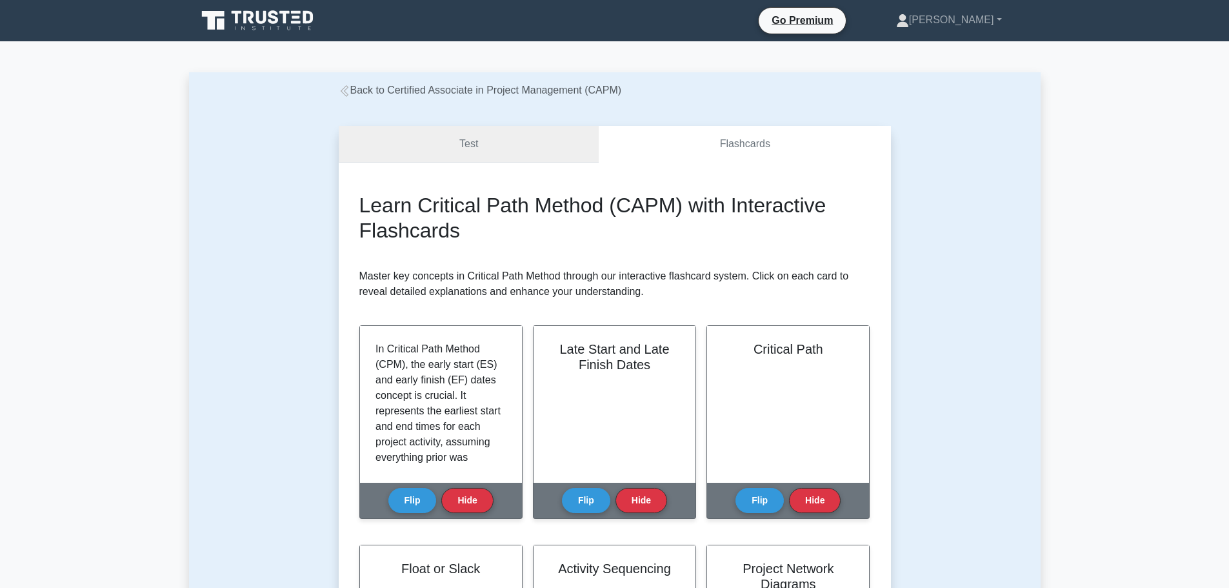
click at [492, 149] on link "Test" at bounding box center [469, 144] width 261 height 37
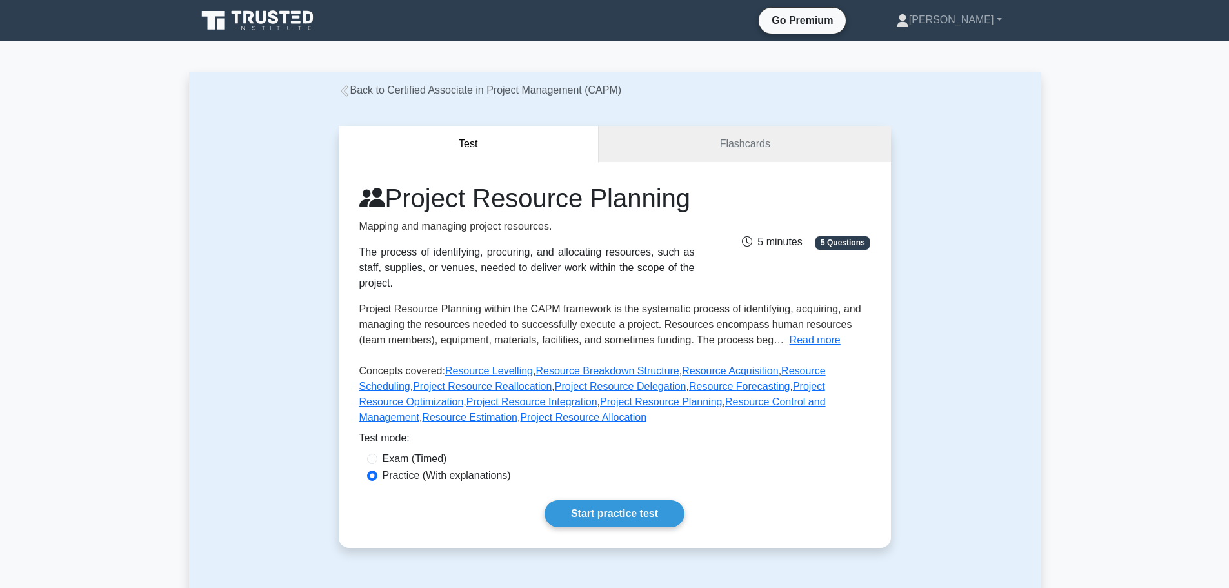
scroll to position [65, 0]
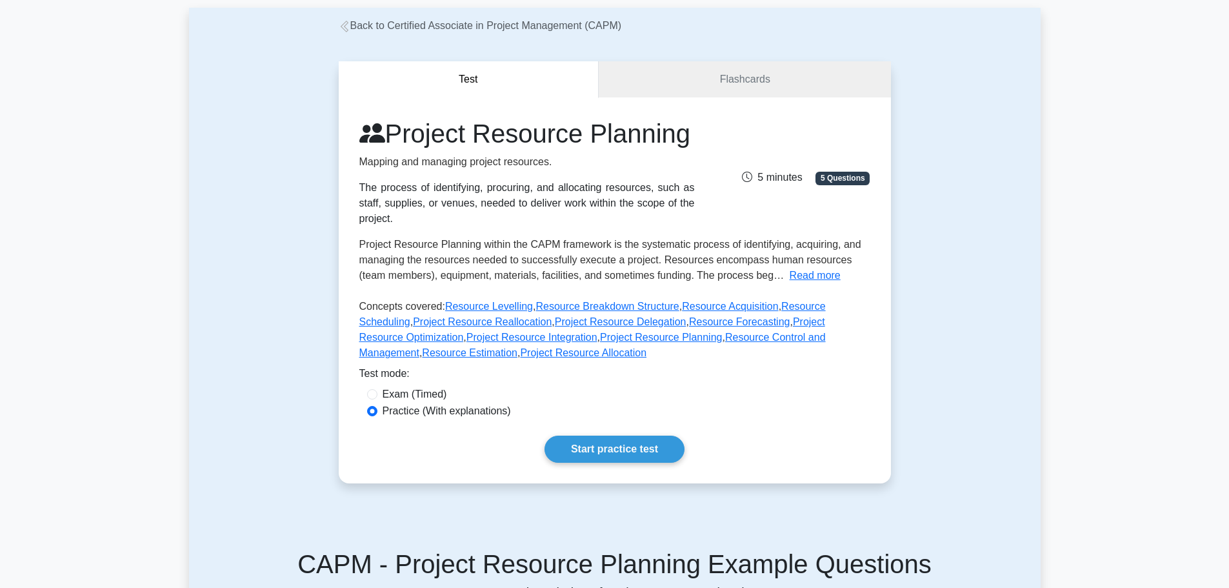
click at [845, 179] on span "5 Questions" at bounding box center [843, 178] width 54 height 13
click at [843, 185] on span "5 Questions" at bounding box center [843, 178] width 54 height 13
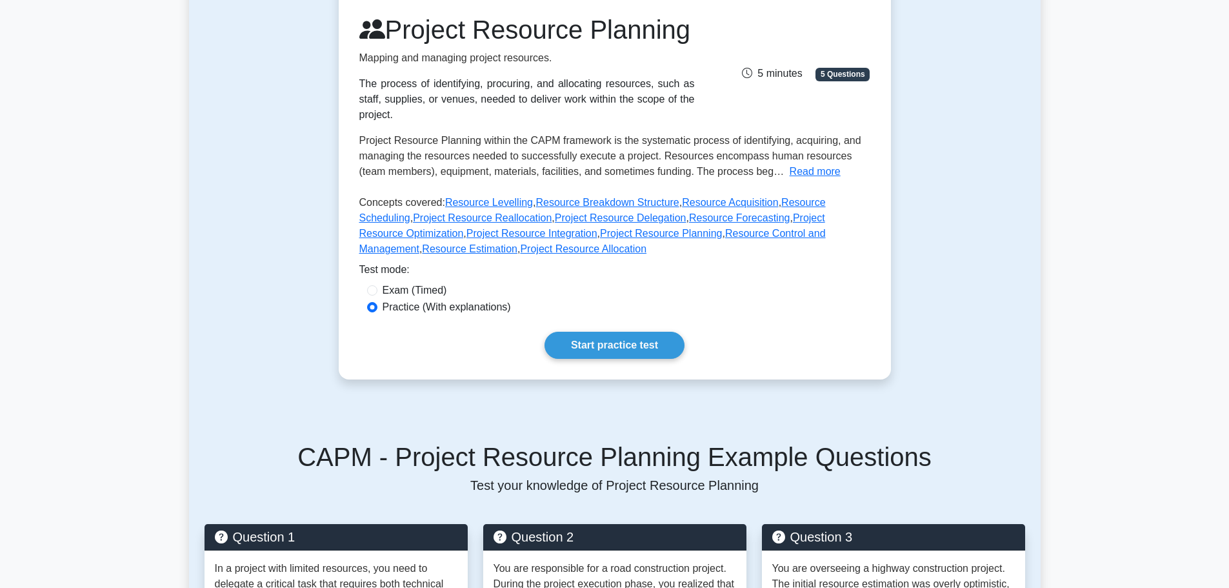
scroll to position [0, 0]
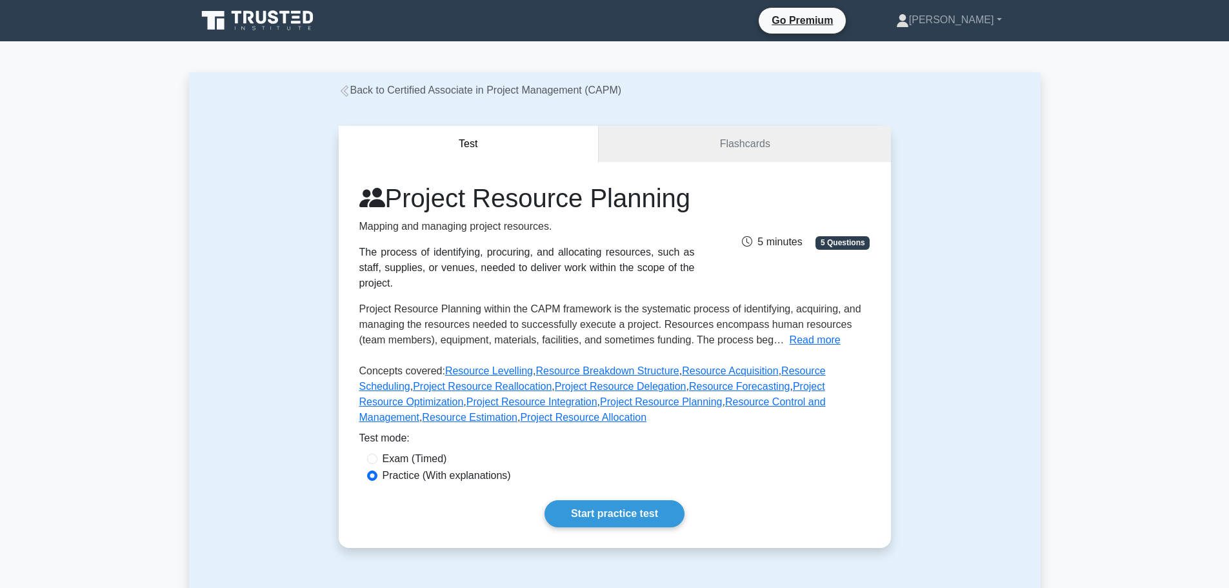
click at [857, 249] on span "5 Questions" at bounding box center [843, 242] width 54 height 13
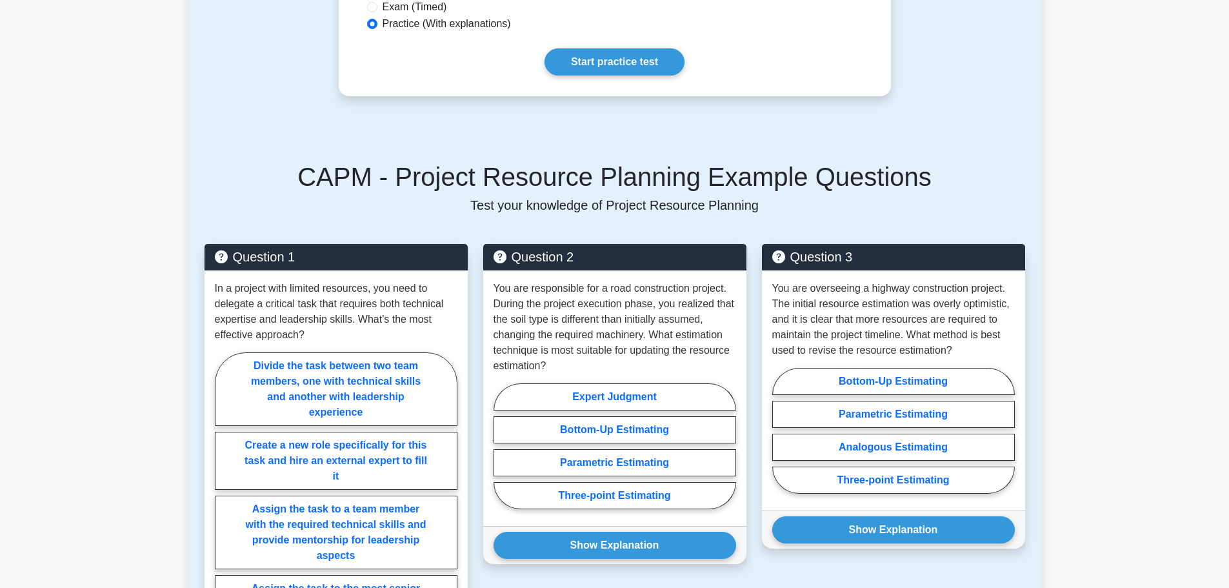
scroll to position [65, 0]
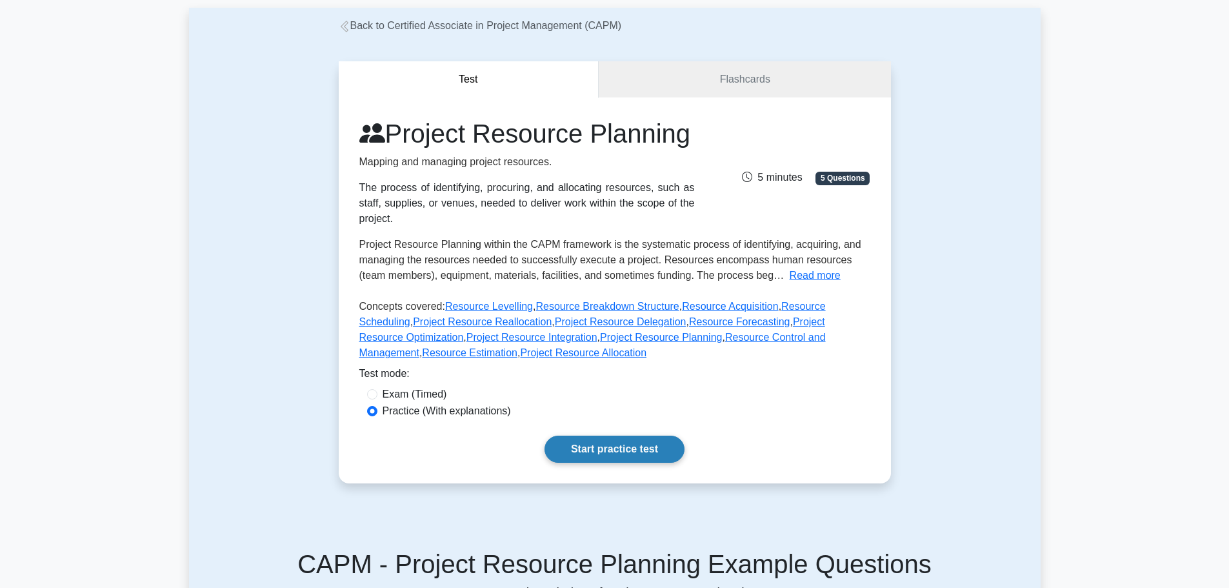
click at [596, 457] on link "Start practice test" at bounding box center [615, 449] width 140 height 27
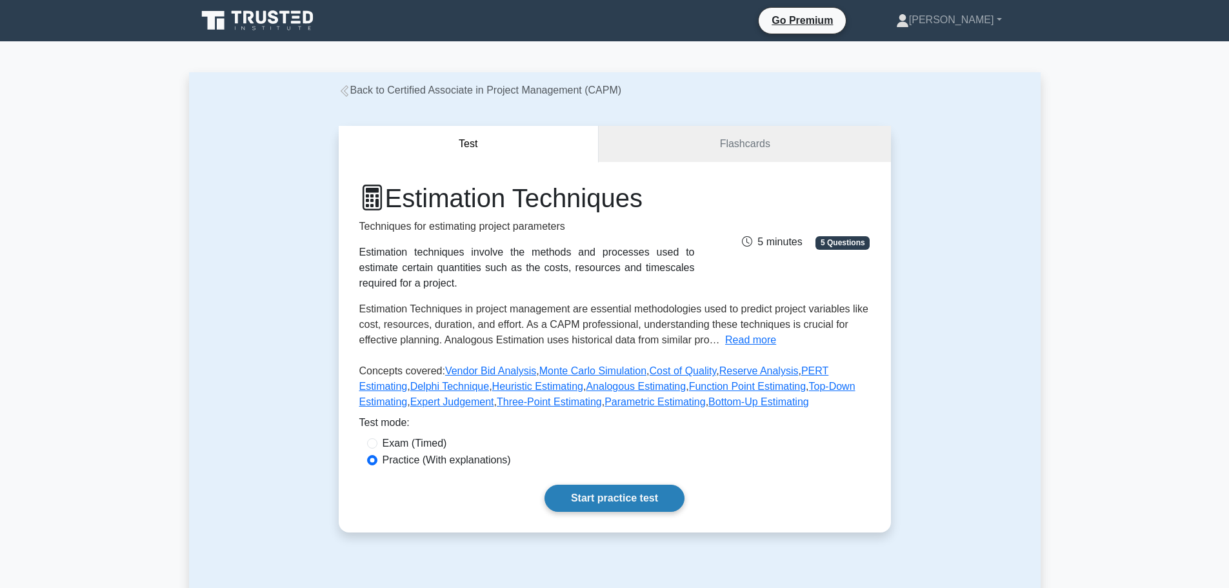
click at [604, 501] on link "Start practice test" at bounding box center [615, 498] width 140 height 27
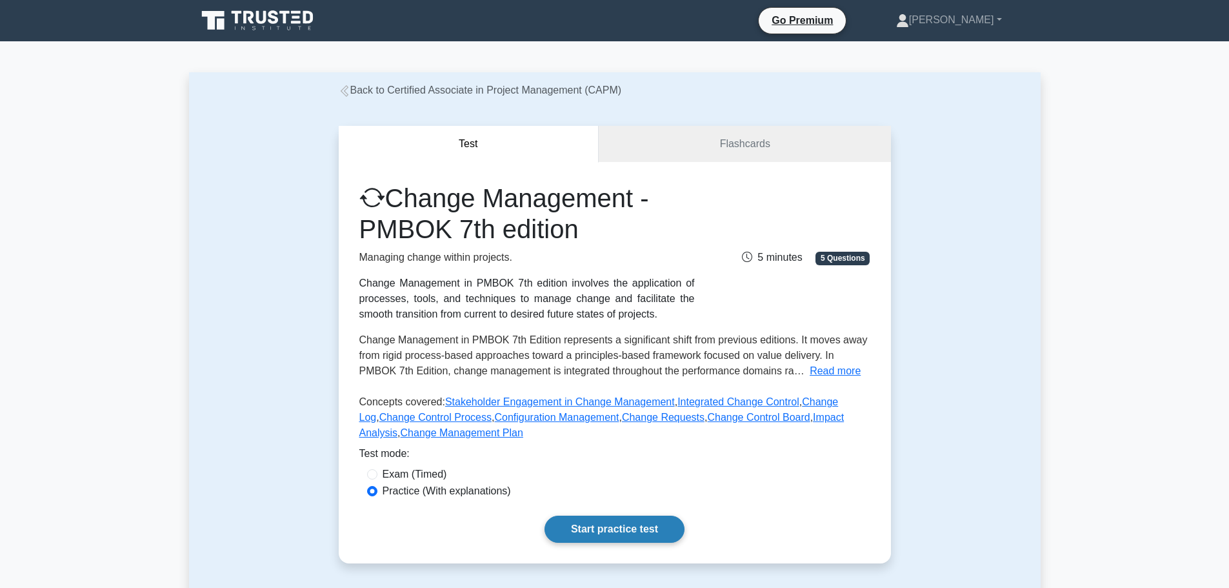
click at [642, 534] on link "Start practice test" at bounding box center [615, 529] width 140 height 27
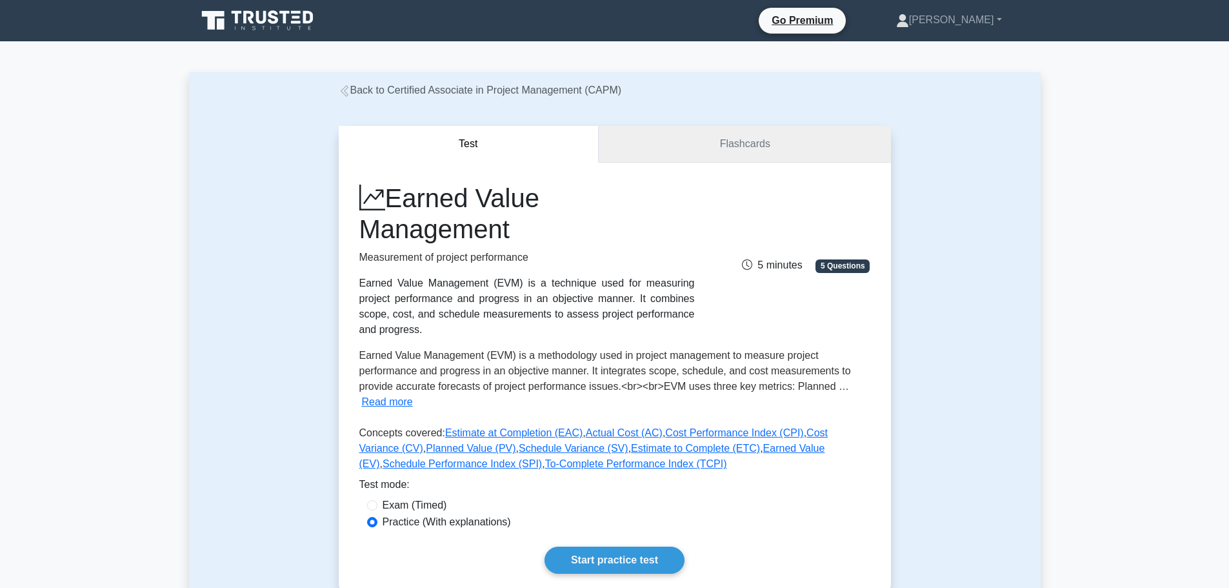
click at [773, 144] on link "Flashcards" at bounding box center [745, 144] width 292 height 37
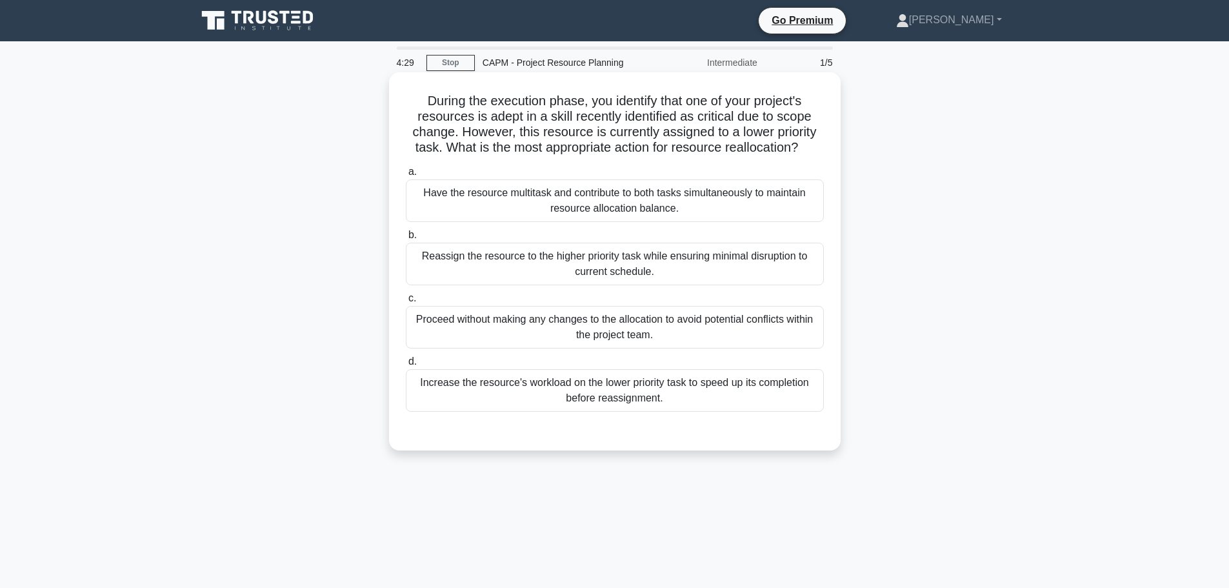
click at [563, 259] on div "Reassign the resource to the higher priority task while ensuring minimal disrup…" at bounding box center [615, 264] width 418 height 43
click at [406, 239] on input "b. Reassign the resource to the higher priority task while ensuring minimal dis…" at bounding box center [406, 235] width 0 height 8
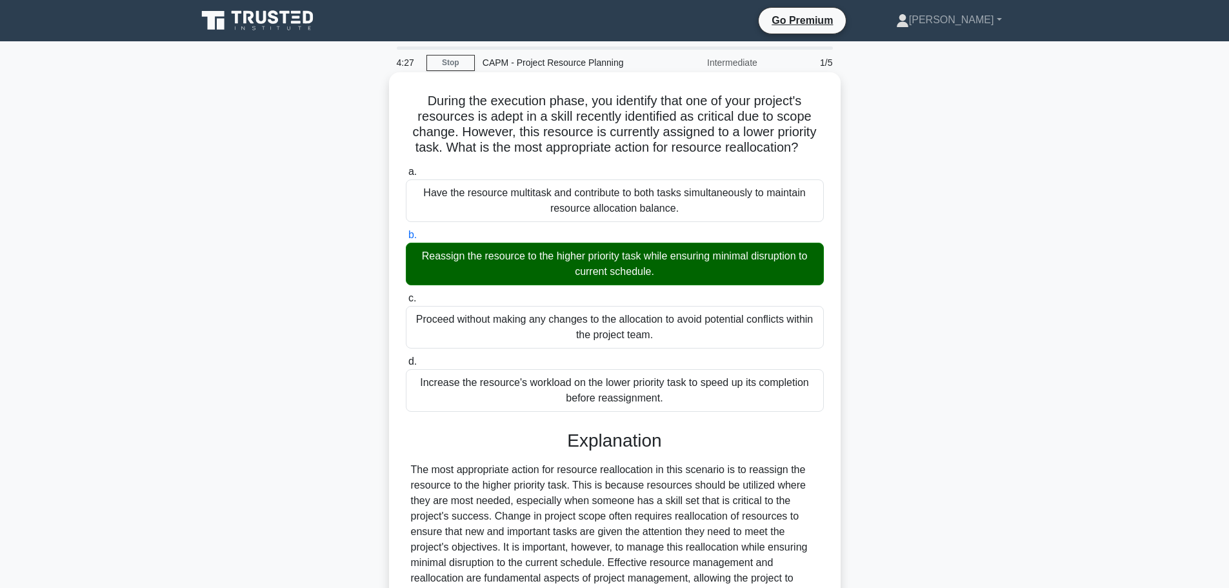
scroll to position [379, 0]
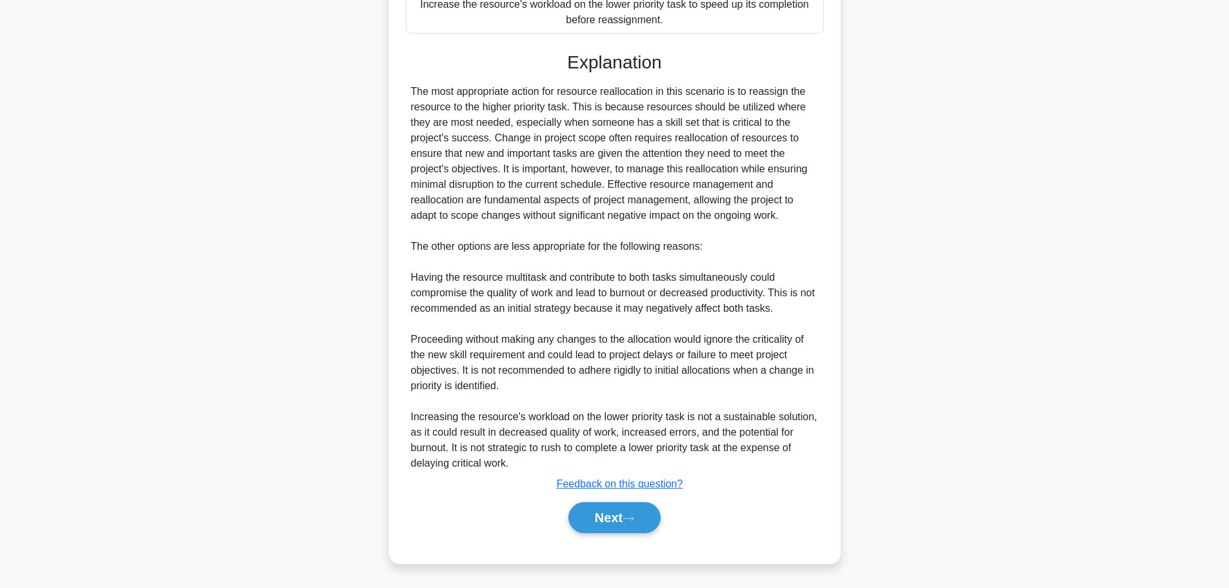
drag, startPoint x: 625, startPoint y: 529, endPoint x: 637, endPoint y: 496, distance: 35.1
click at [625, 528] on button "Next" at bounding box center [614, 517] width 92 height 31
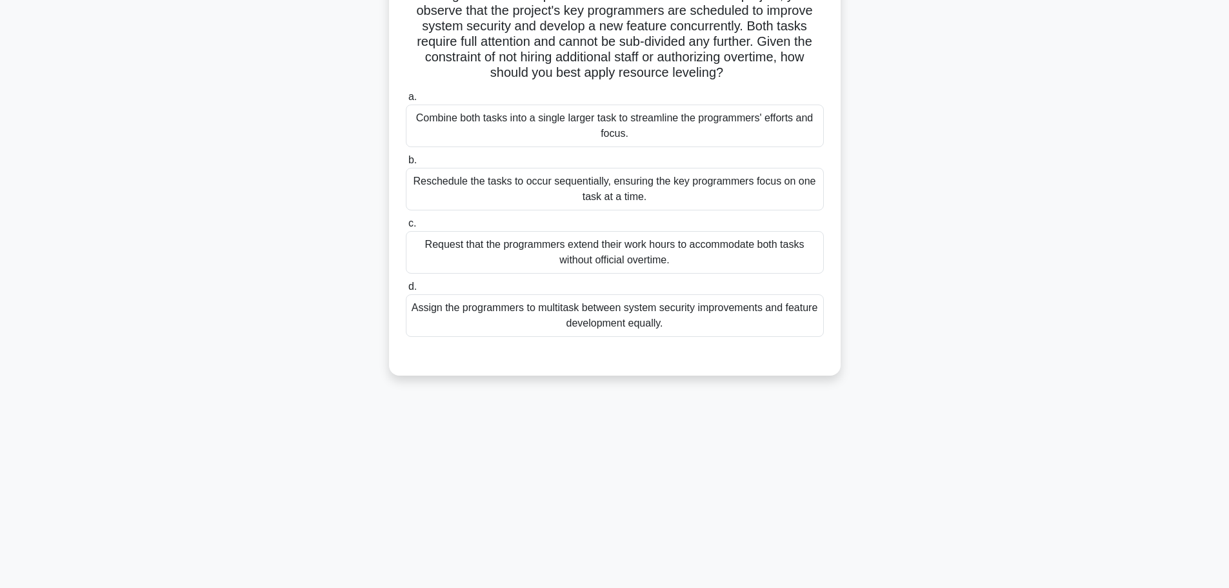
scroll to position [0, 0]
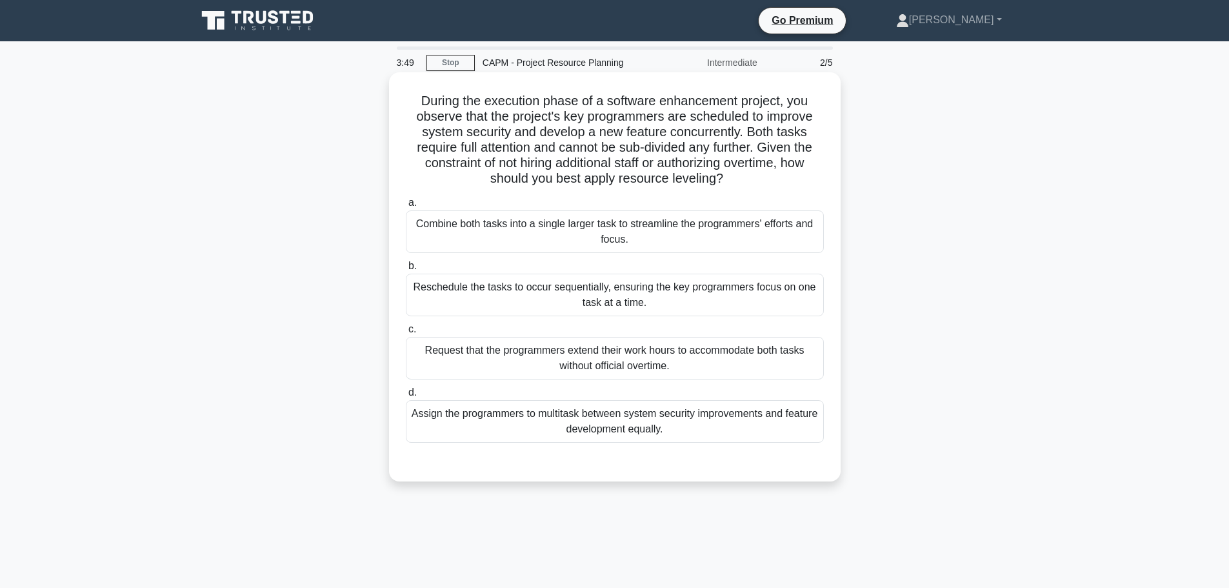
click at [794, 235] on div "Combine both tasks into a single larger task to streamline the programmers' eff…" at bounding box center [615, 231] width 418 height 43
click at [406, 207] on input "a. Combine both tasks into a single larger task to streamline the programmers' …" at bounding box center [406, 203] width 0 height 8
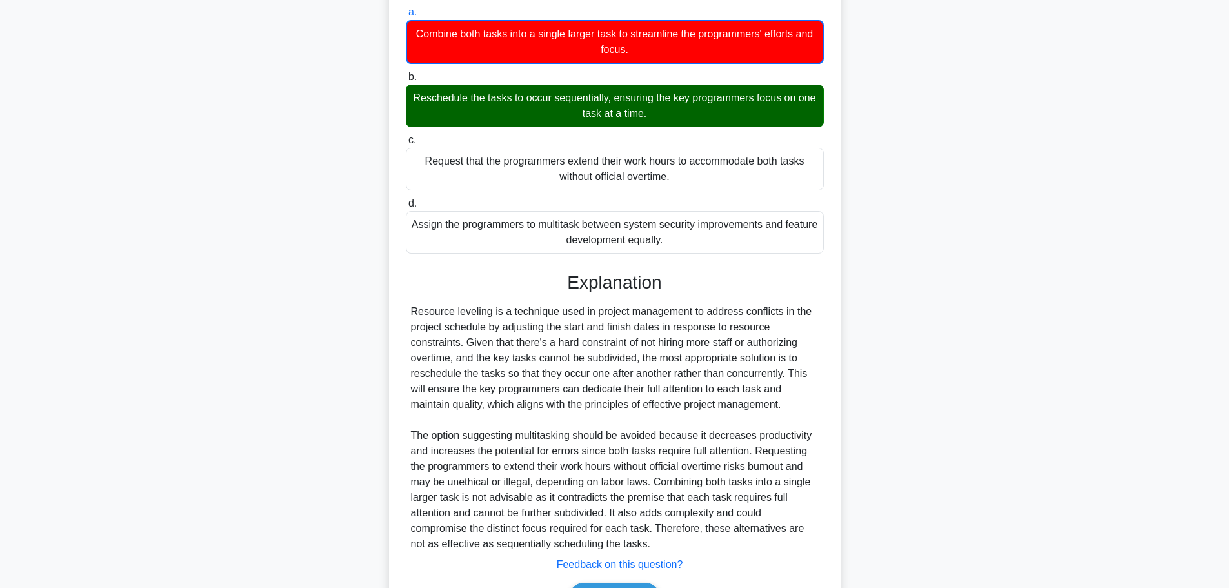
scroll to position [258, 0]
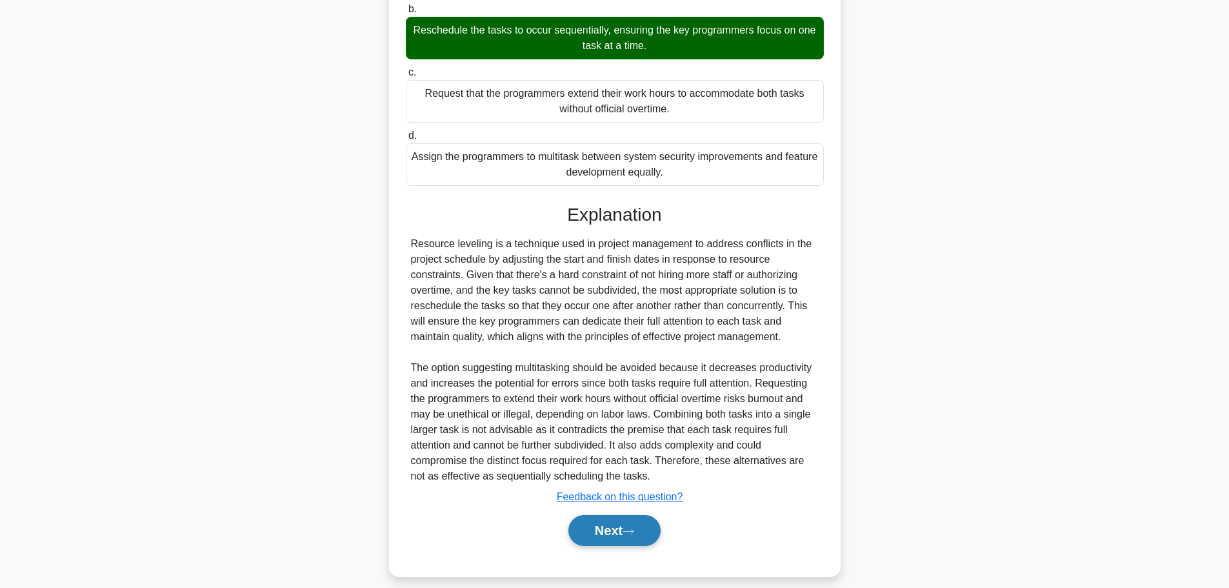
click at [631, 532] on icon at bounding box center [628, 531] width 10 height 4
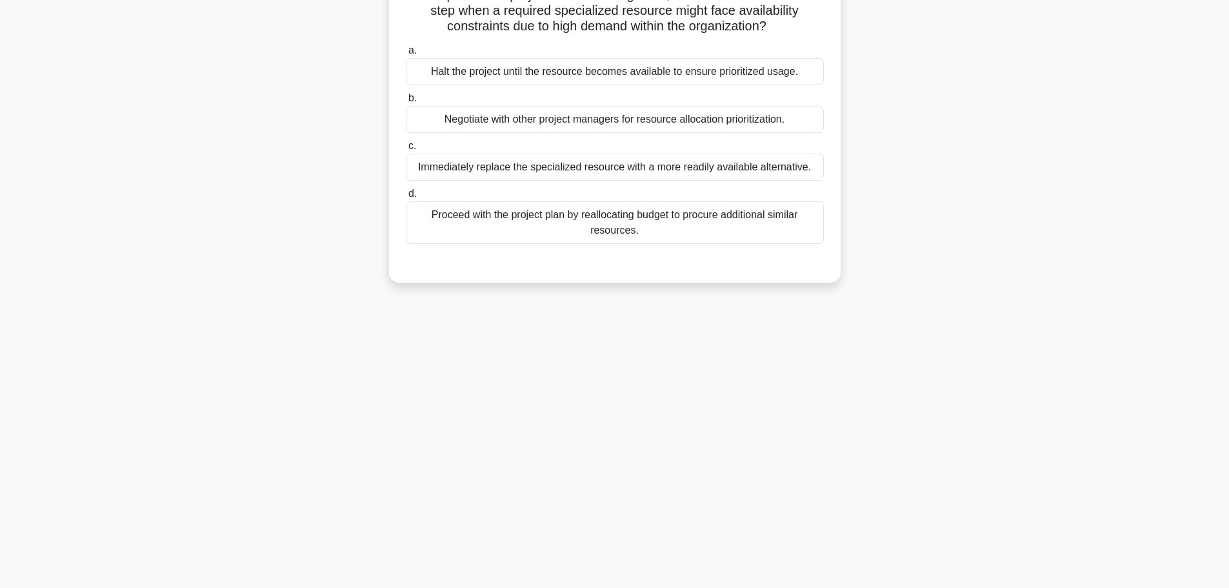
scroll to position [0, 0]
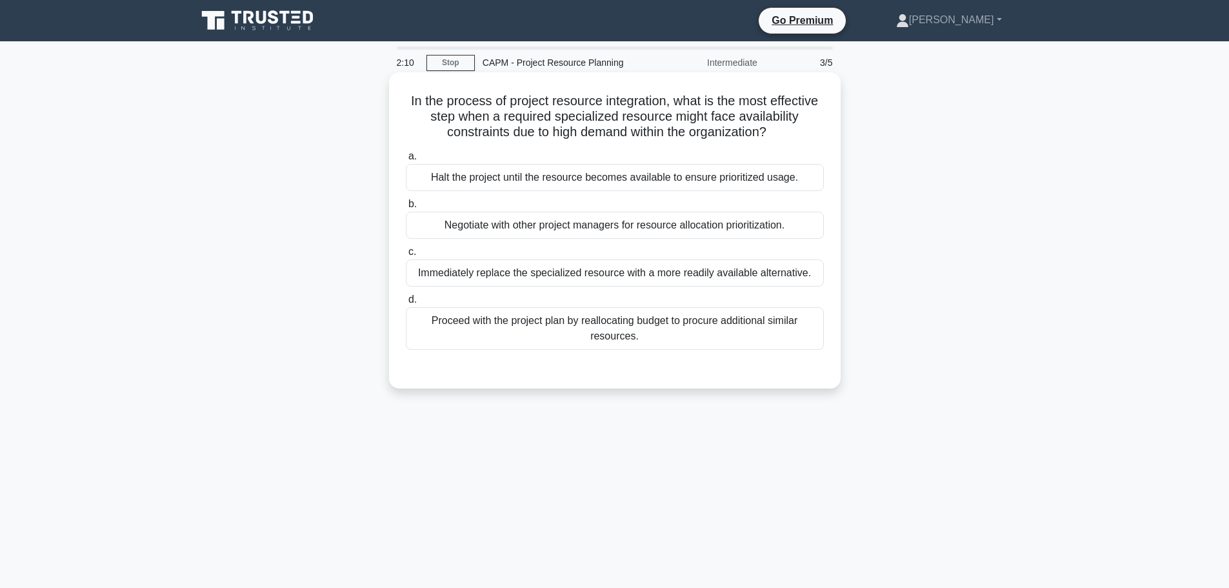
click at [611, 225] on div "Negotiate with other project managers for resource allocation prioritization." at bounding box center [615, 225] width 418 height 27
click at [406, 208] on input "b. Negotiate with other project managers for resource allocation prioritization." at bounding box center [406, 204] width 0 height 8
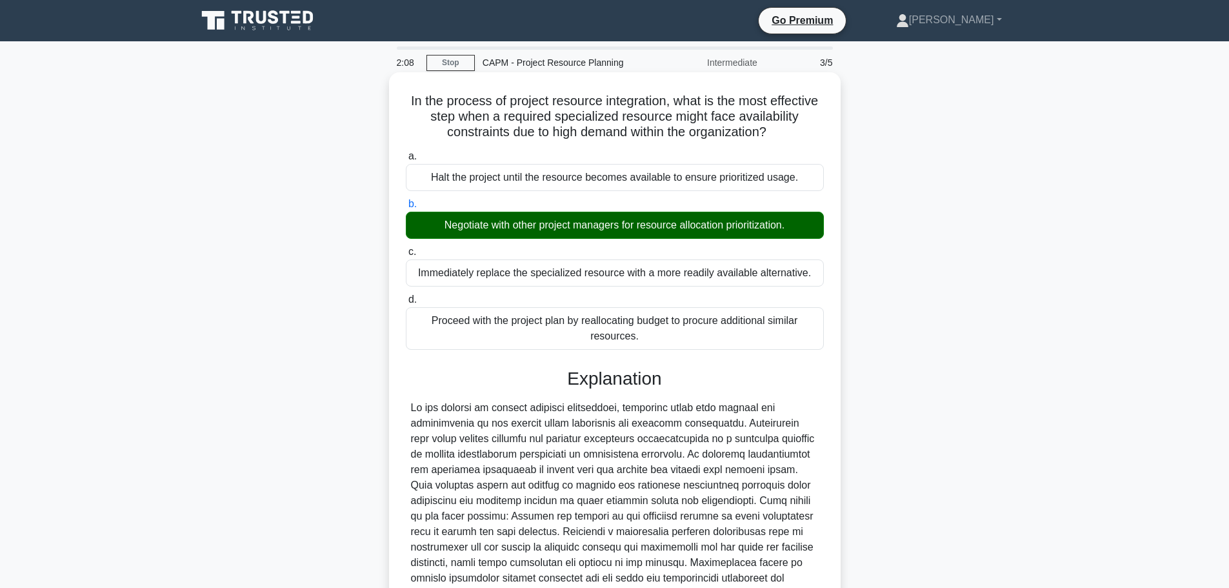
scroll to position [146, 0]
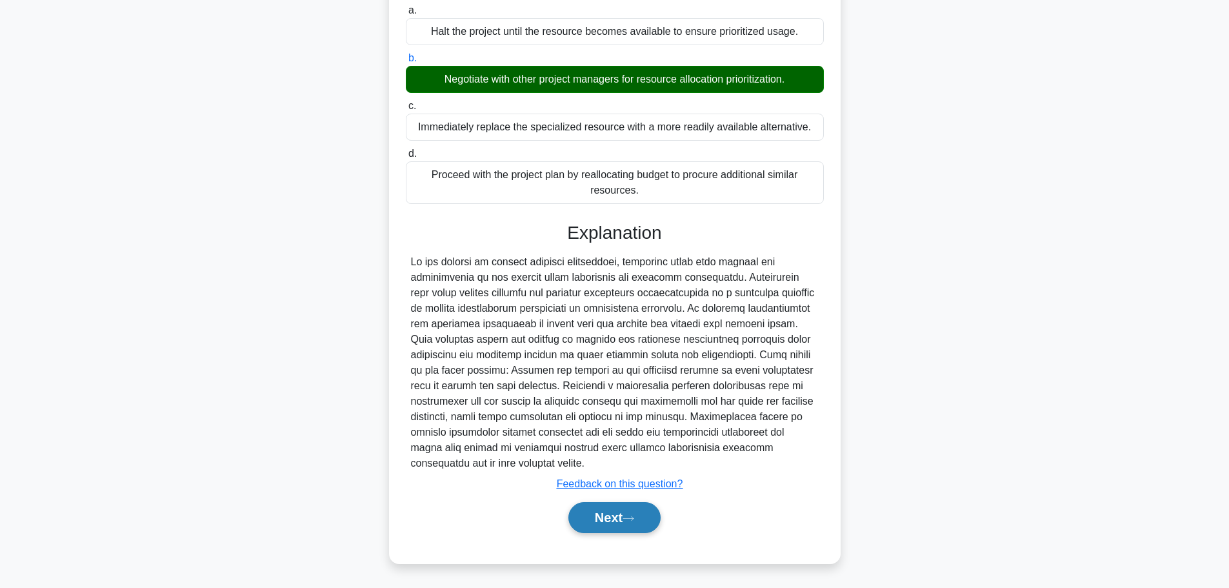
click at [629, 515] on icon at bounding box center [629, 518] width 12 height 7
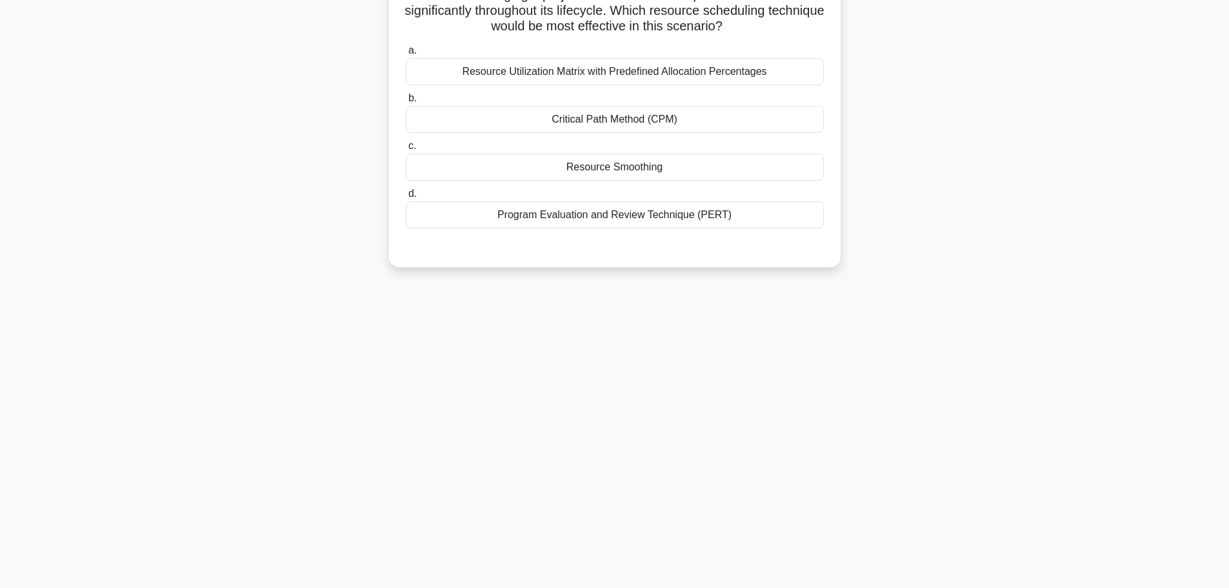
scroll to position [0, 0]
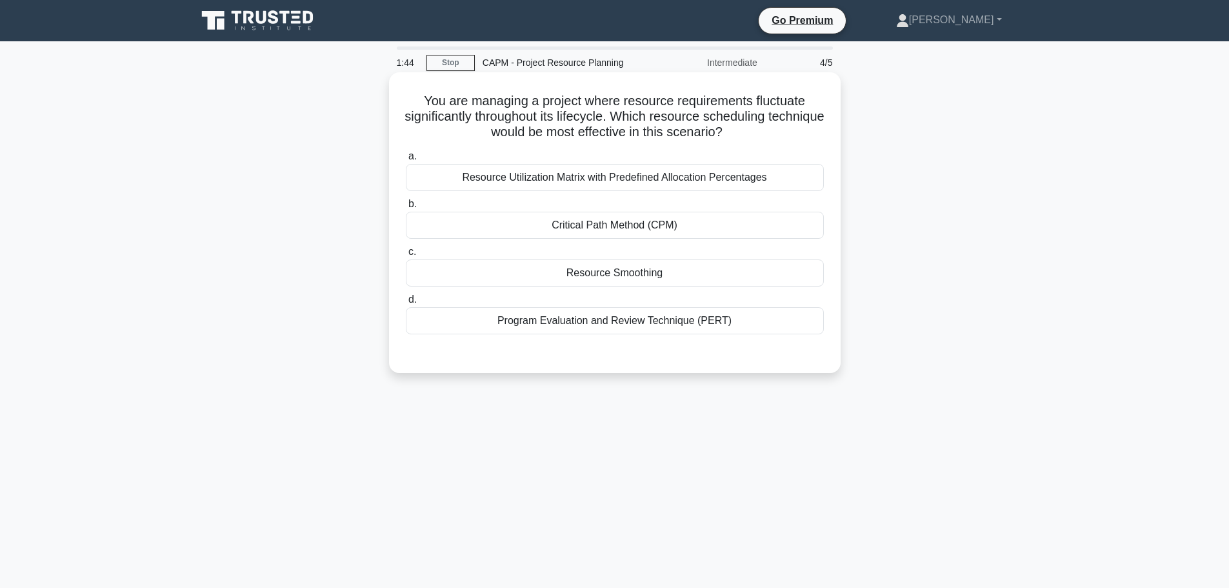
click at [629, 274] on div "Resource Smoothing" at bounding box center [615, 272] width 418 height 27
click at [406, 256] on input "c. Resource Smoothing" at bounding box center [406, 252] width 0 height 8
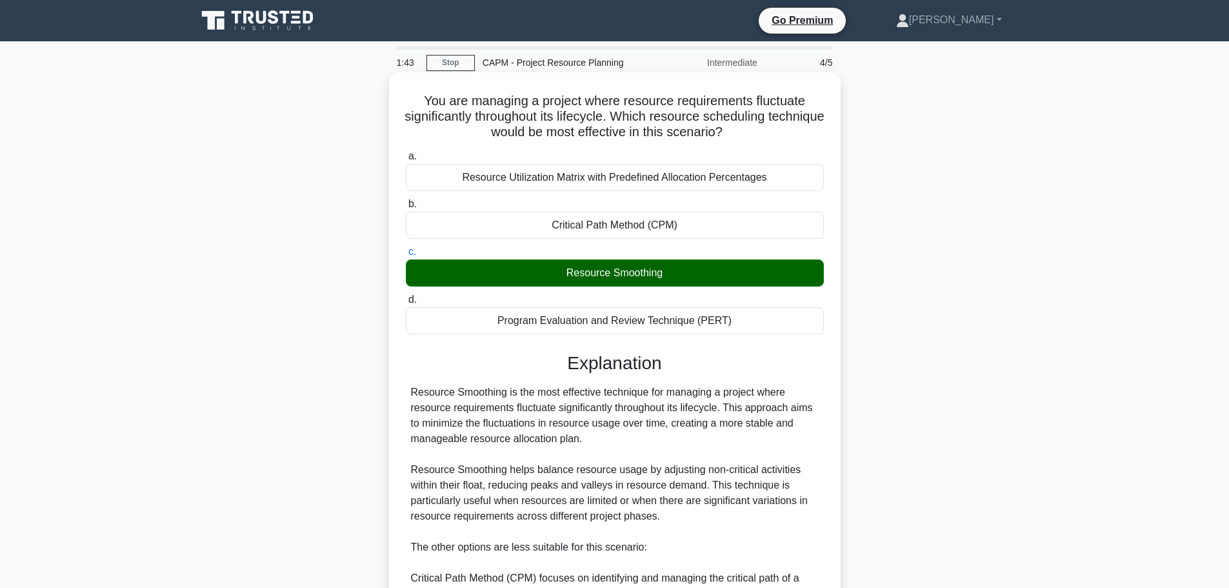
scroll to position [286, 0]
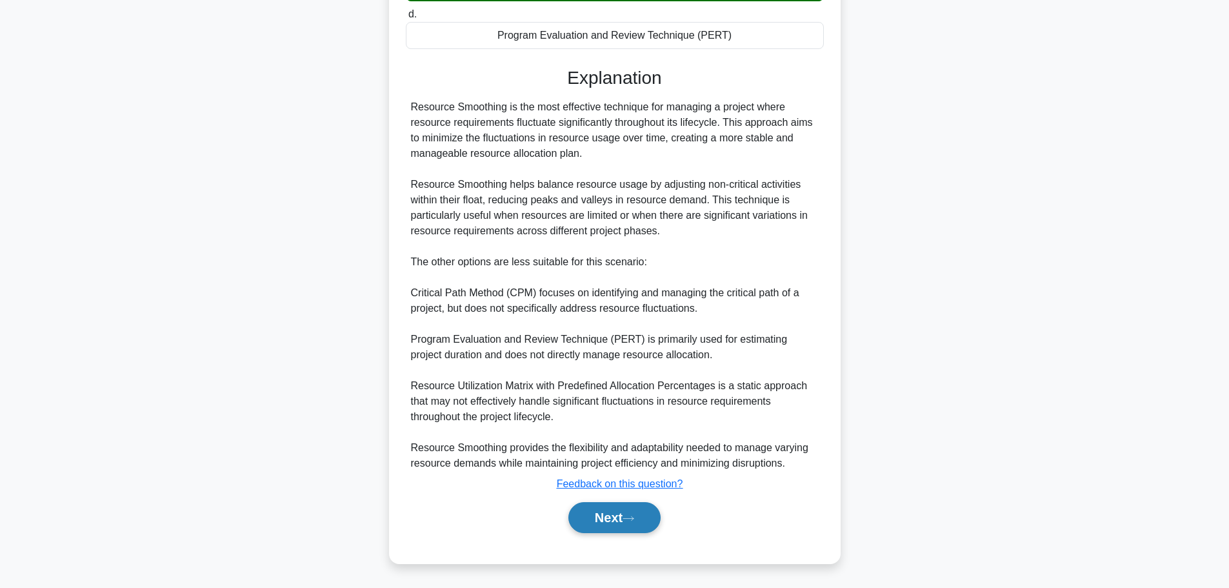
click at [630, 517] on icon at bounding box center [629, 518] width 12 height 7
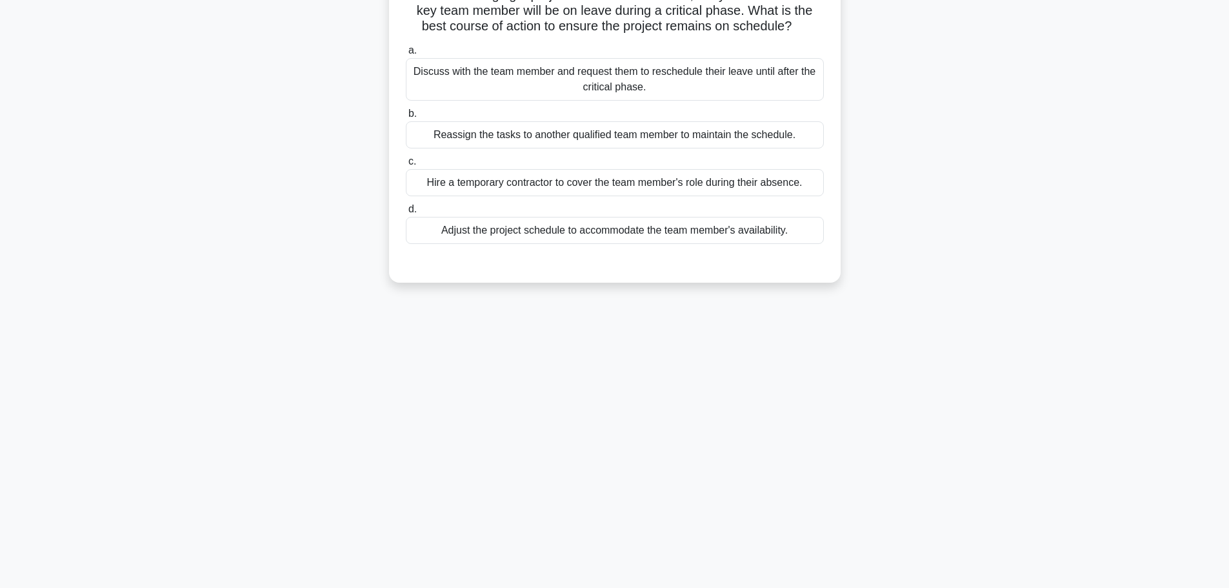
scroll to position [0, 0]
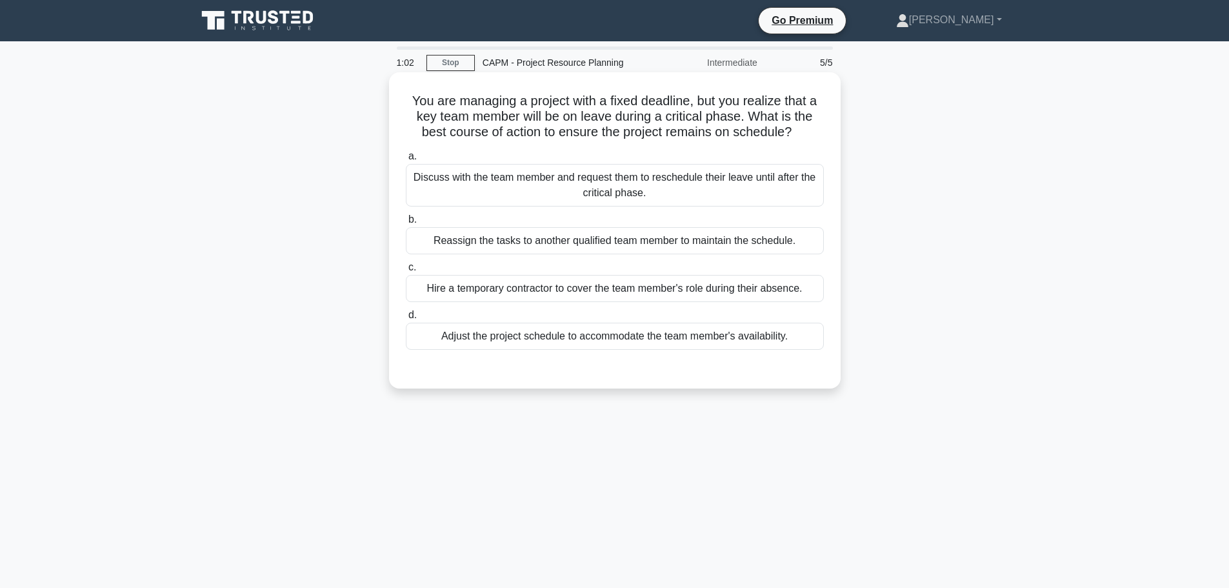
click at [656, 245] on div "Reassign the tasks to another qualified team member to maintain the schedule." at bounding box center [615, 240] width 418 height 27
click at [406, 224] on input "b. Reassign the tasks to another qualified team member to maintain the schedule." at bounding box center [406, 219] width 0 height 8
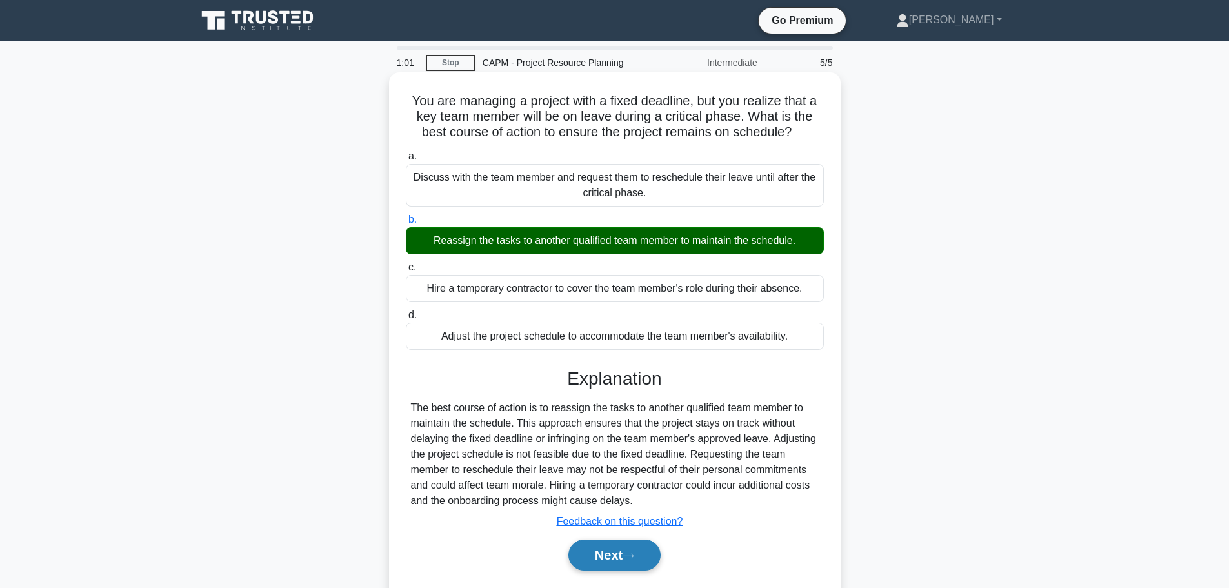
click at [630, 556] on icon at bounding box center [629, 555] width 12 height 7
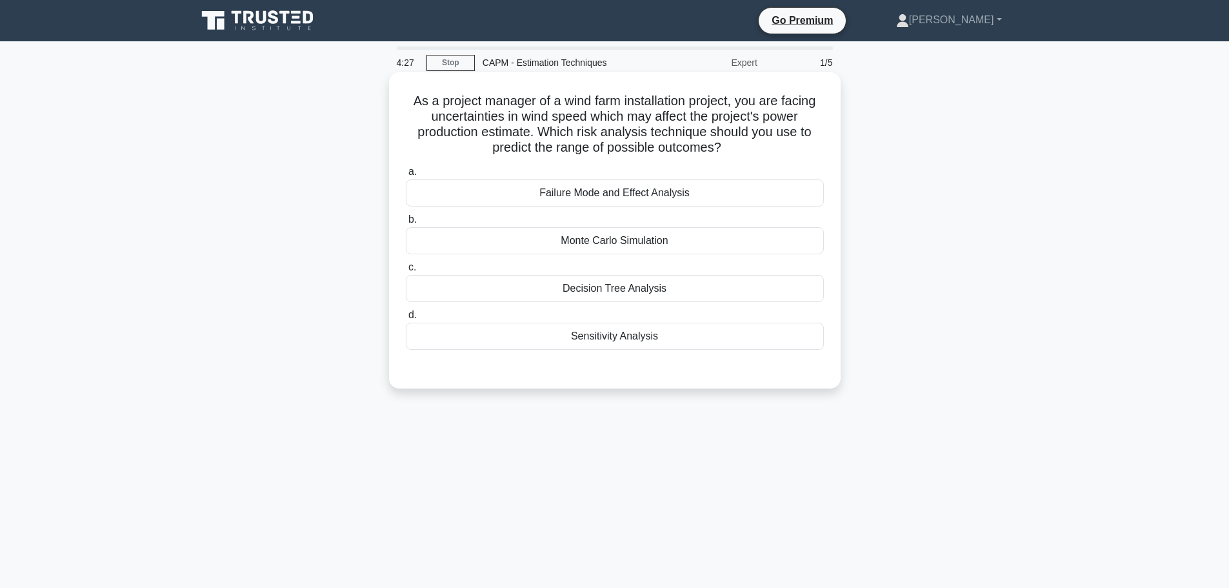
click at [638, 242] on div "Monte Carlo Simulation" at bounding box center [615, 240] width 418 height 27
click at [406, 224] on input "b. Monte Carlo Simulation" at bounding box center [406, 219] width 0 height 8
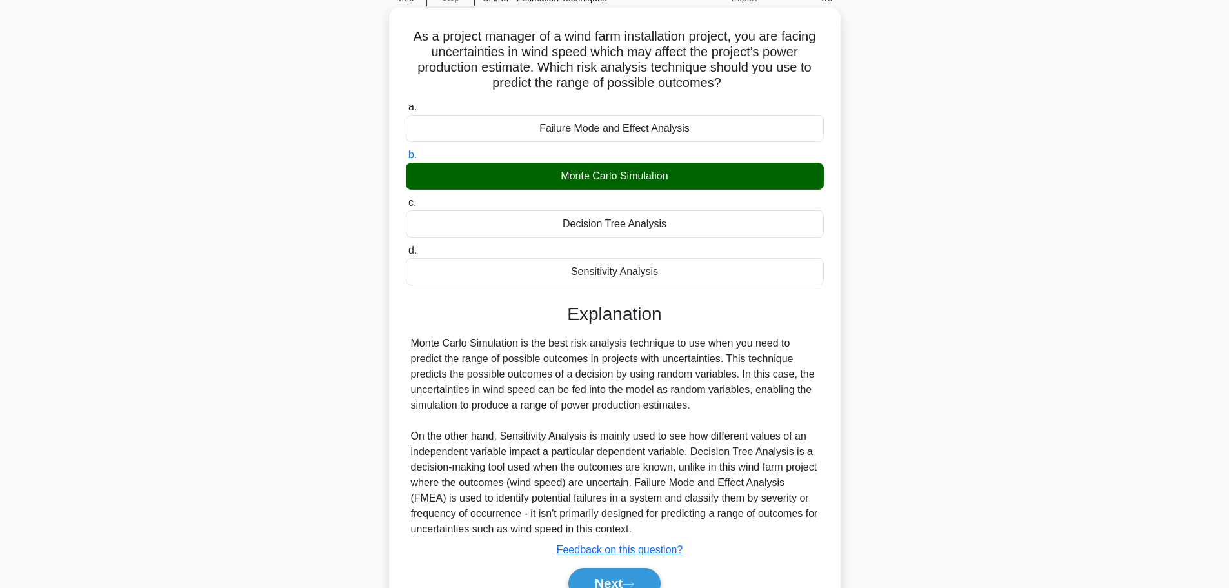
scroll to position [131, 0]
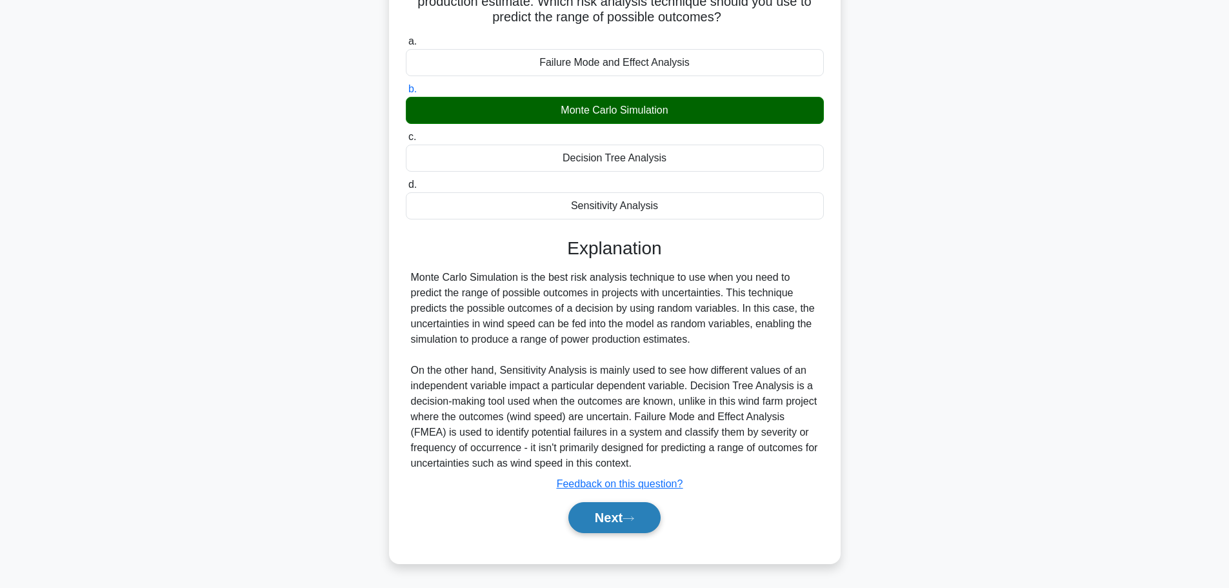
click at [659, 512] on button "Next" at bounding box center [614, 517] width 92 height 31
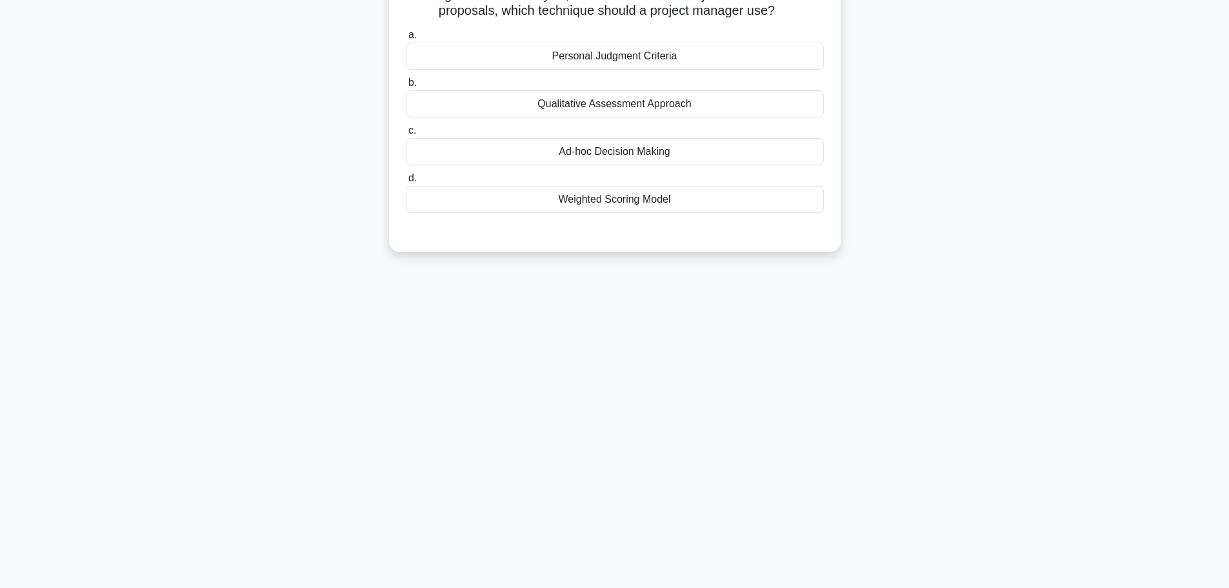
scroll to position [0, 0]
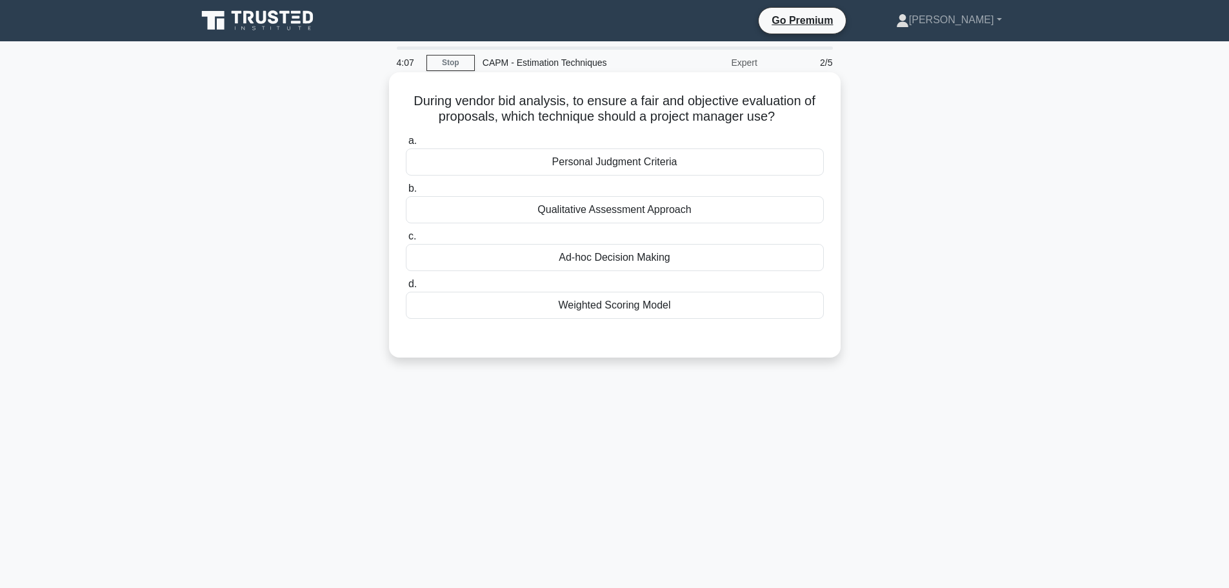
click at [652, 311] on div "Weighted Scoring Model" at bounding box center [615, 305] width 418 height 27
click at [406, 288] on input "d. Weighted Scoring Model" at bounding box center [406, 284] width 0 height 8
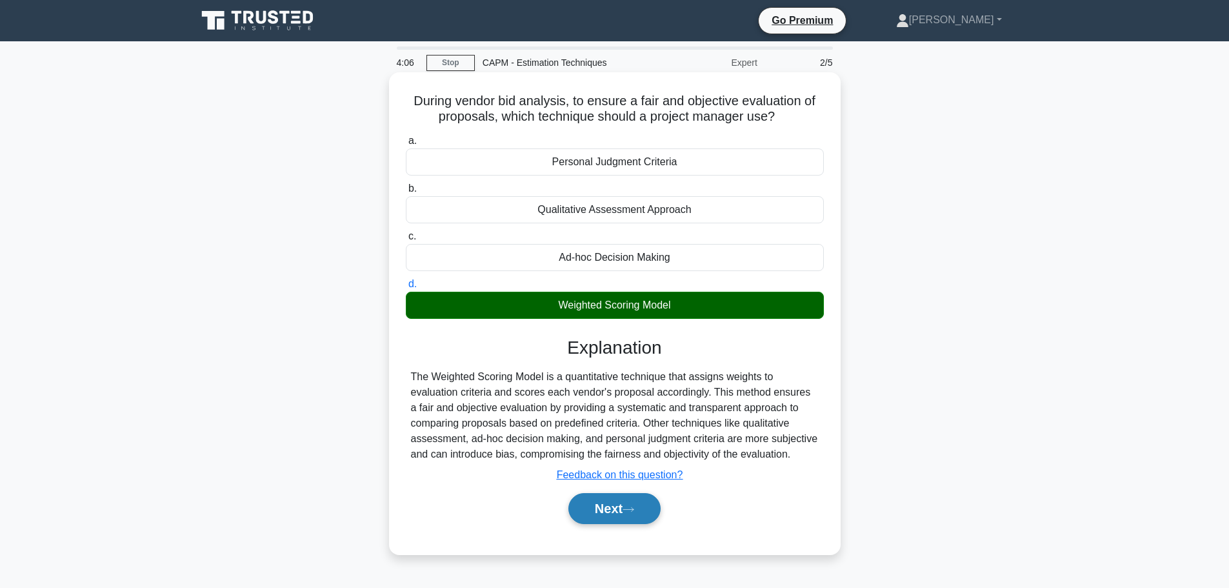
click at [617, 510] on button "Next" at bounding box center [614, 508] width 92 height 31
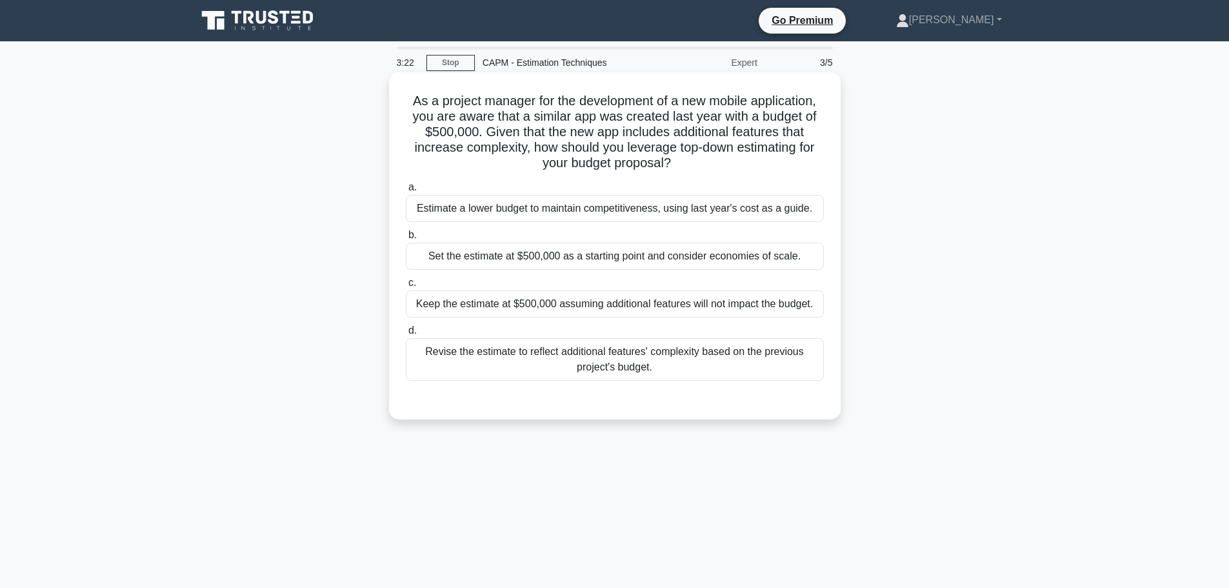
click at [684, 368] on div "Revise the estimate to reflect additional features' complexity based on the pre…" at bounding box center [615, 359] width 418 height 43
click at [406, 335] on input "d. Revise the estimate to reflect additional features' complexity based on the …" at bounding box center [406, 330] width 0 height 8
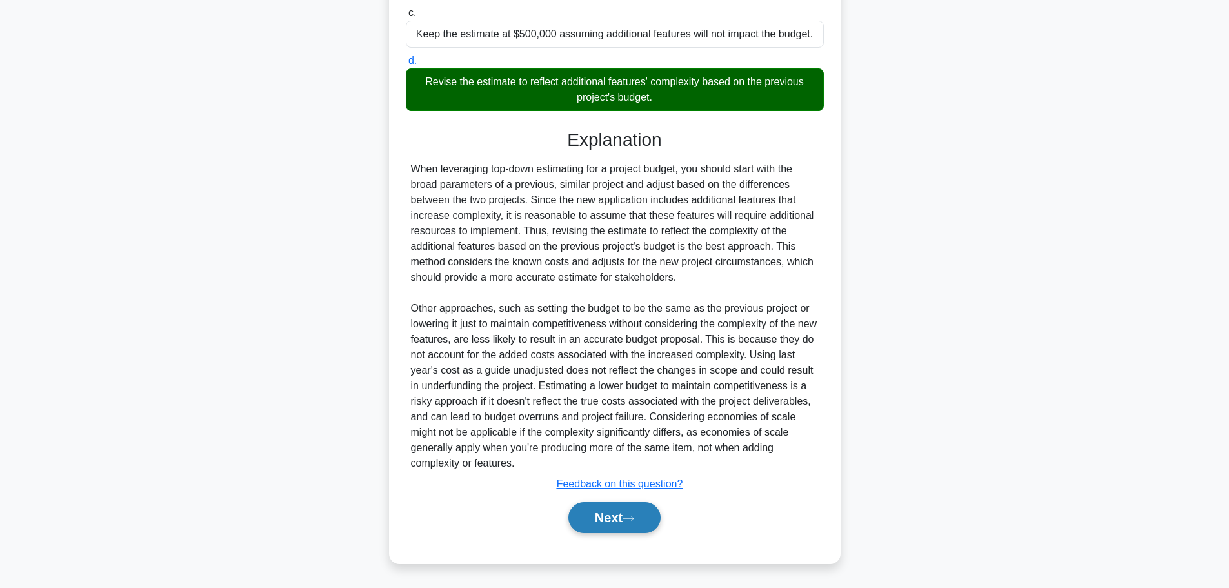
click at [642, 515] on button "Next" at bounding box center [614, 517] width 92 height 31
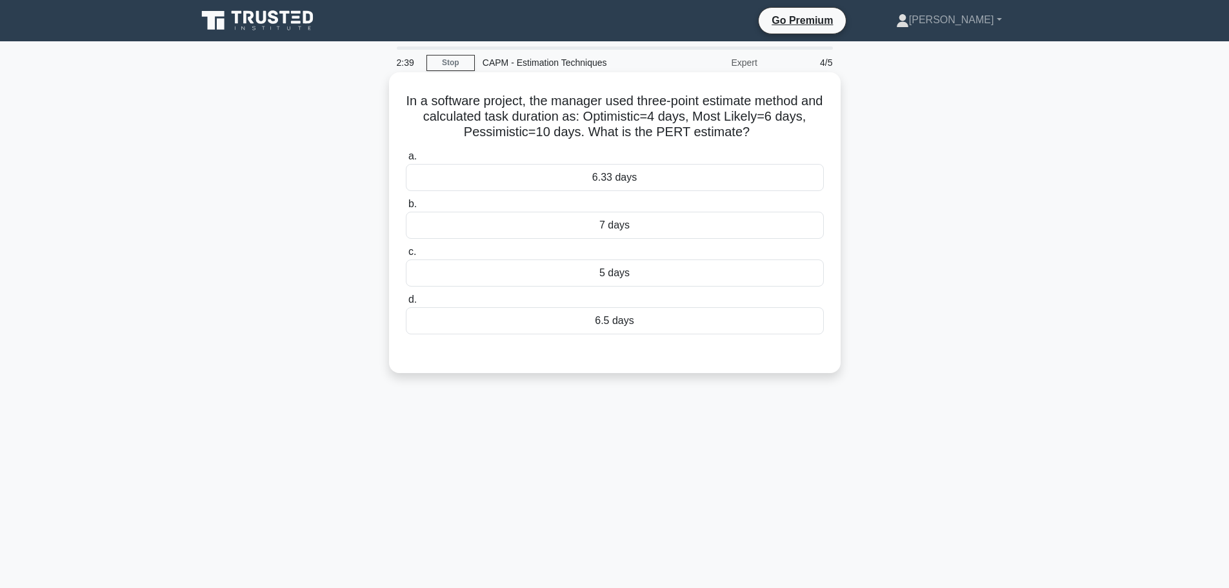
drag, startPoint x: 606, startPoint y: 180, endPoint x: 737, endPoint y: 319, distance: 190.8
click at [606, 180] on div "6.33 days" at bounding box center [615, 177] width 418 height 27
click at [406, 161] on input "a. 6.33 days" at bounding box center [406, 156] width 0 height 8
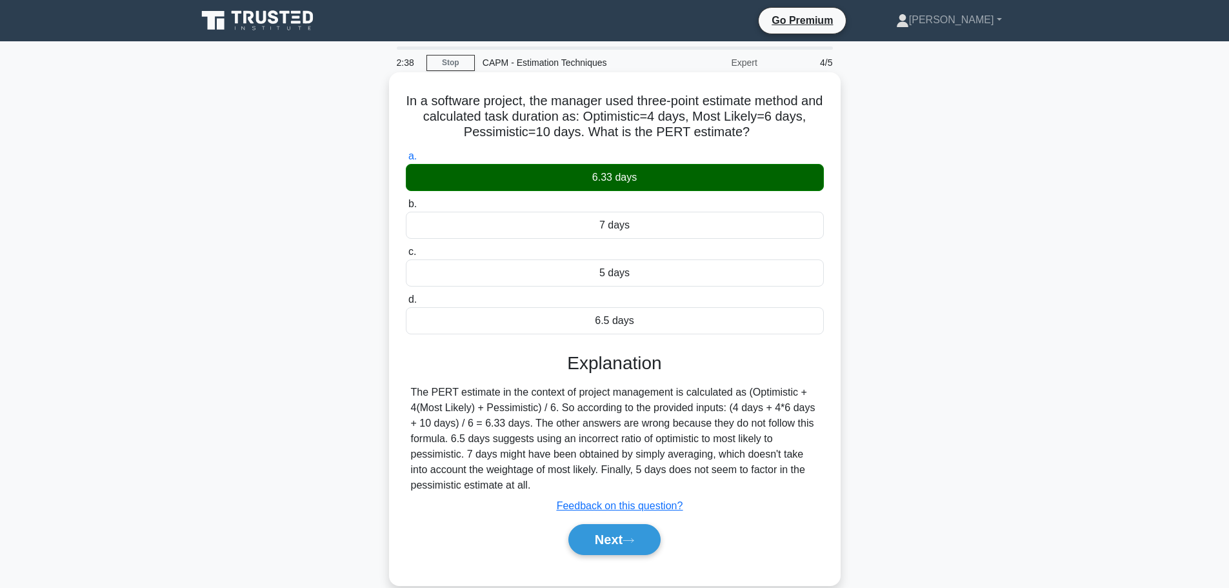
scroll to position [109, 0]
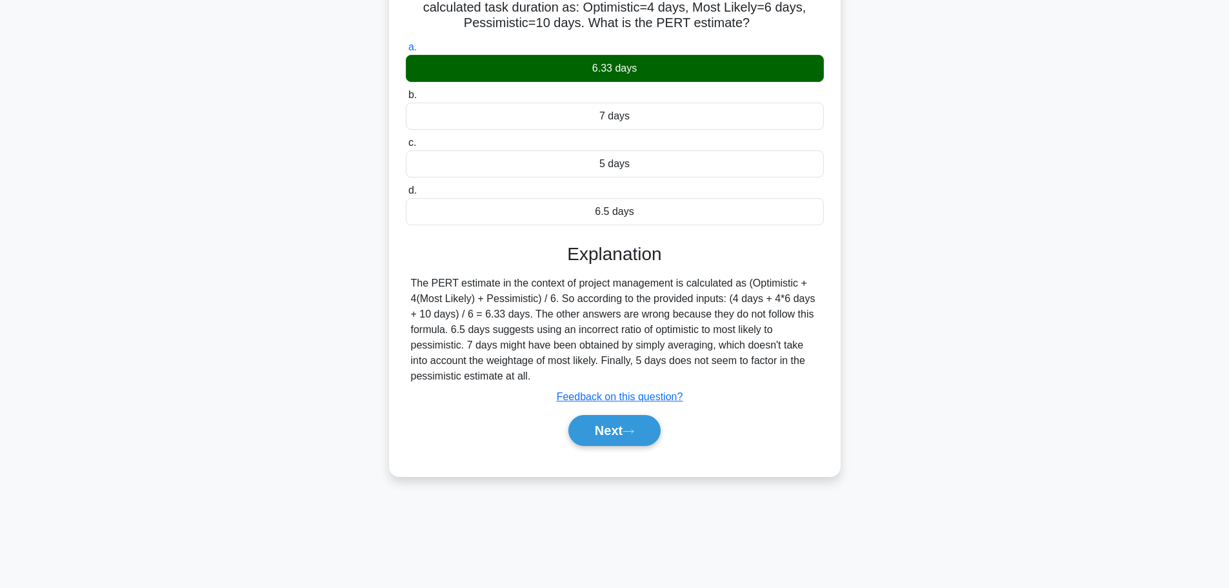
drag, startPoint x: 621, startPoint y: 436, endPoint x: 739, endPoint y: 477, distance: 124.7
click at [621, 436] on button "Next" at bounding box center [614, 430] width 92 height 31
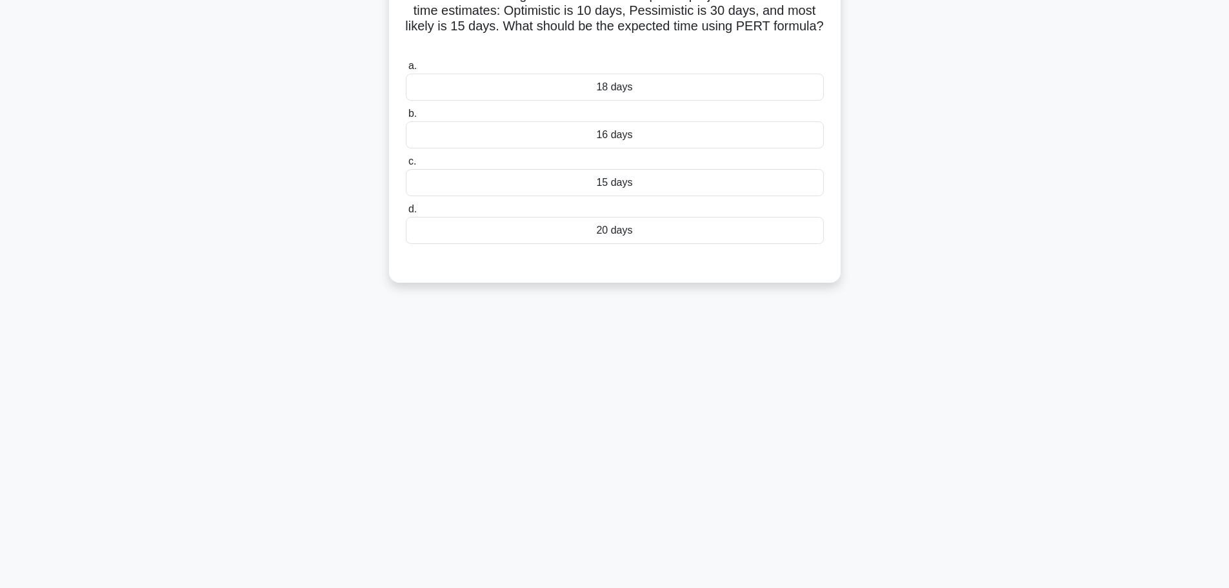
scroll to position [0, 0]
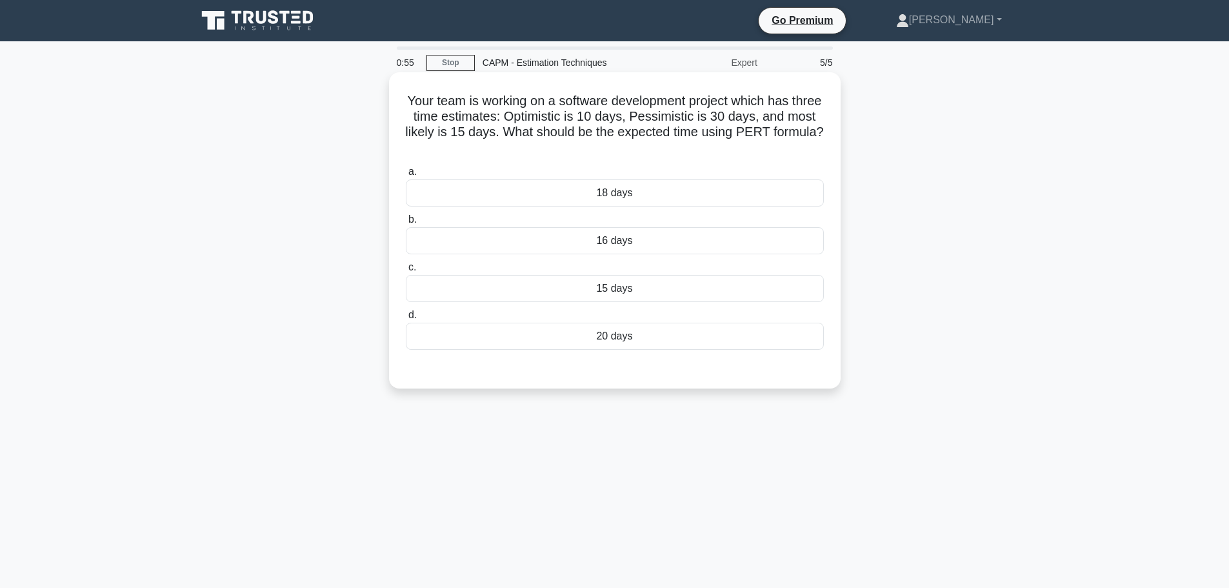
click at [599, 241] on div "16 days" at bounding box center [615, 240] width 418 height 27
click at [406, 224] on input "b. 16 days" at bounding box center [406, 219] width 0 height 8
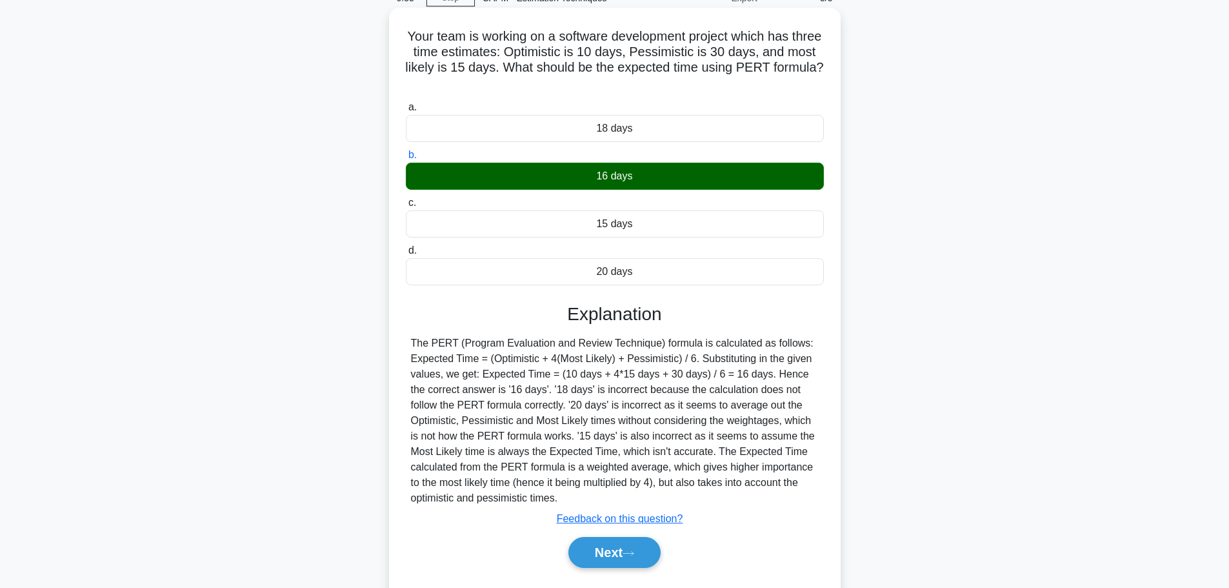
scroll to position [109, 0]
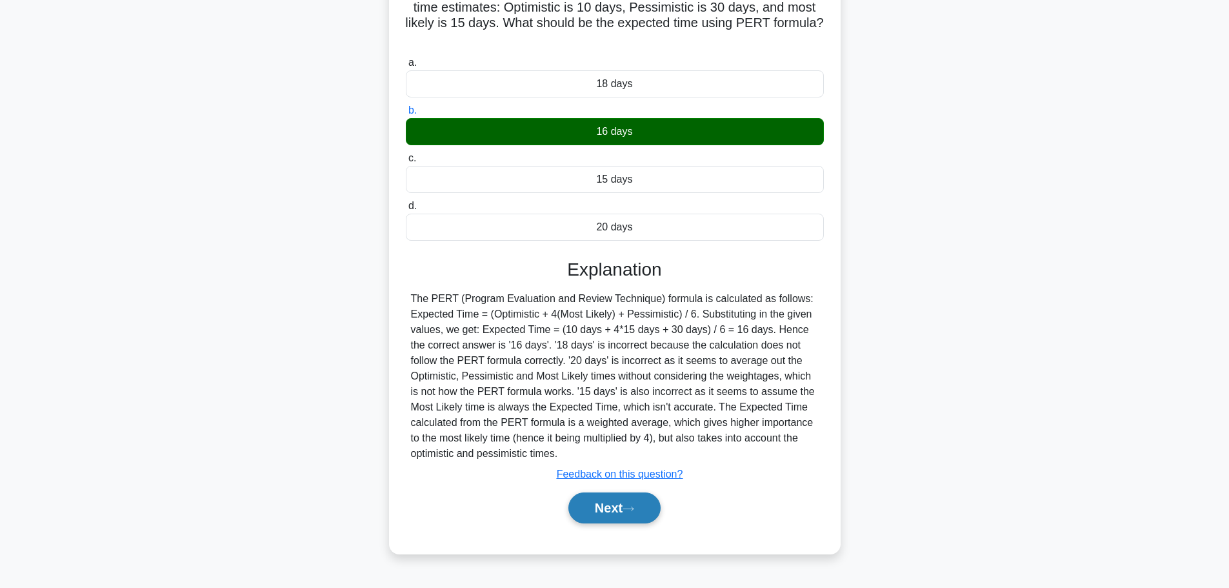
click at [618, 514] on button "Next" at bounding box center [614, 507] width 92 height 31
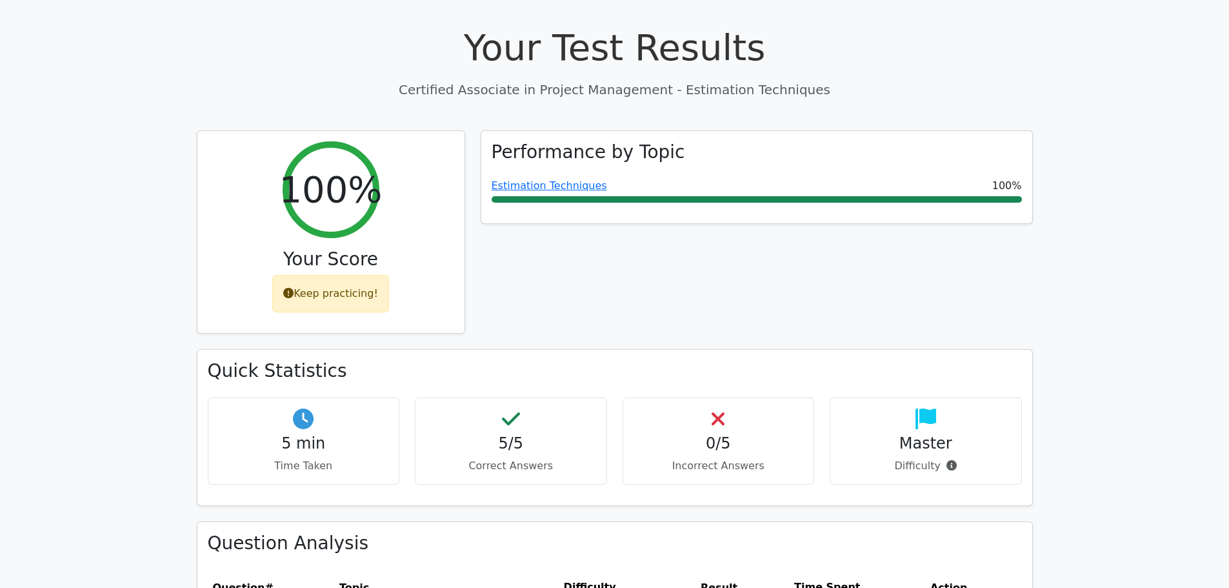
scroll to position [581, 0]
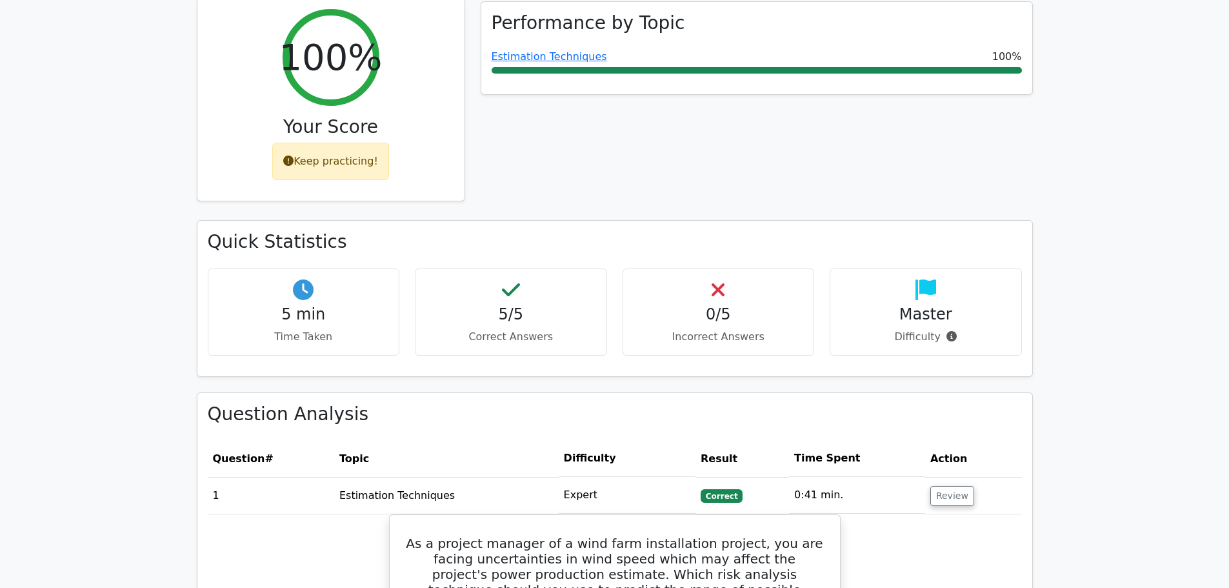
click at [293, 155] on icon at bounding box center [288, 160] width 10 height 10
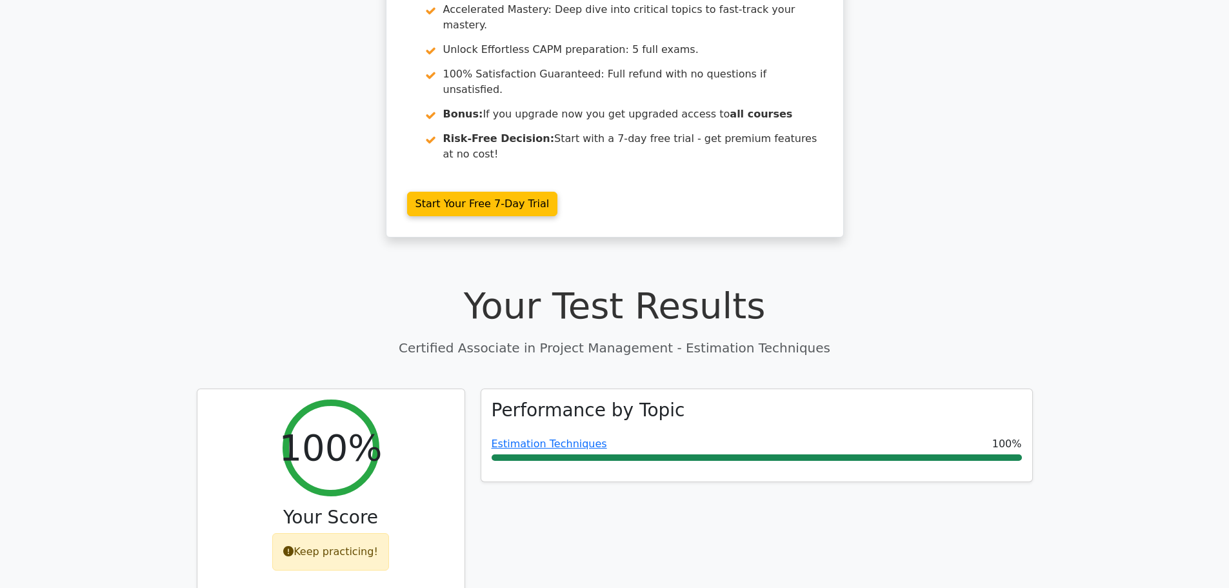
scroll to position [0, 0]
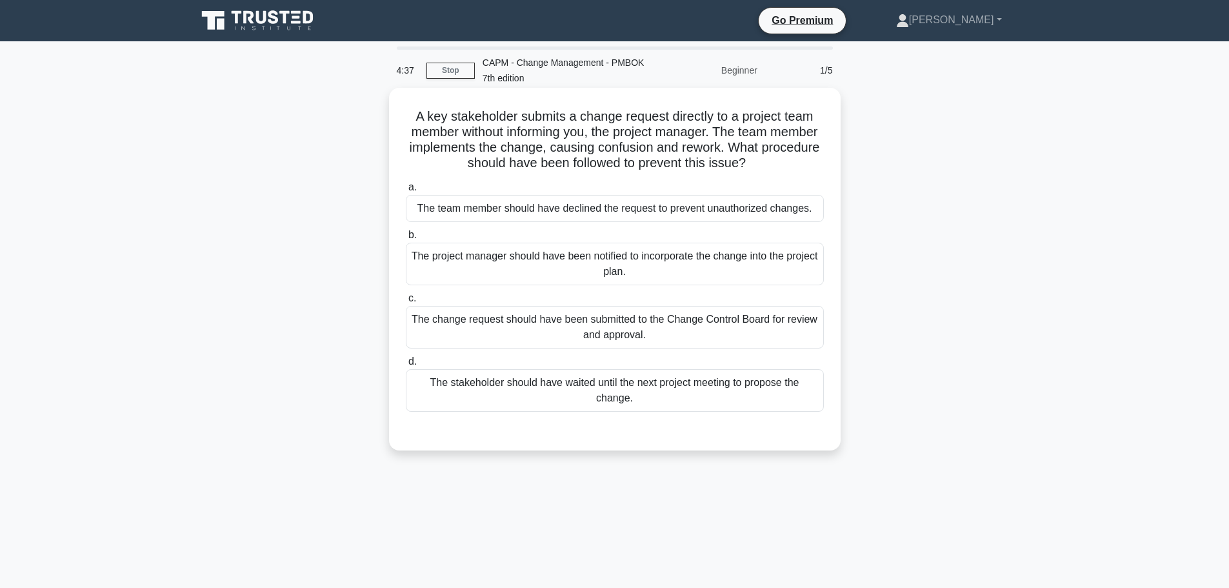
click at [674, 331] on div "The change request should have been submitted to the Change Control Board for r…" at bounding box center [615, 327] width 418 height 43
click at [406, 303] on input "c. The change request should have been submitted to the Change Control Board fo…" at bounding box center [406, 298] width 0 height 8
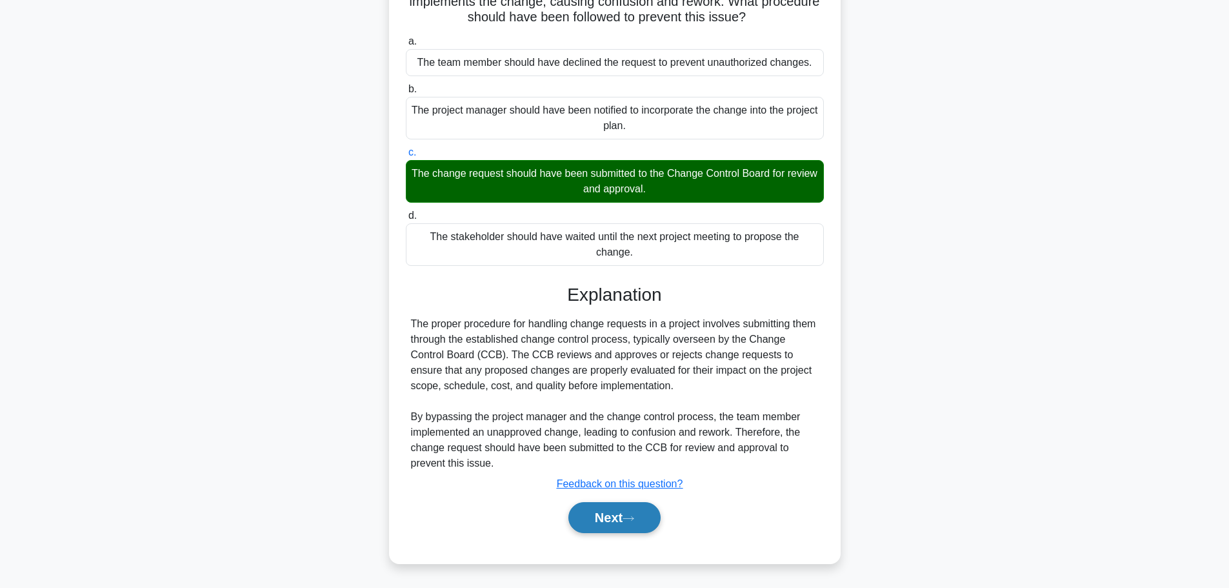
click at [617, 519] on button "Next" at bounding box center [614, 517] width 92 height 31
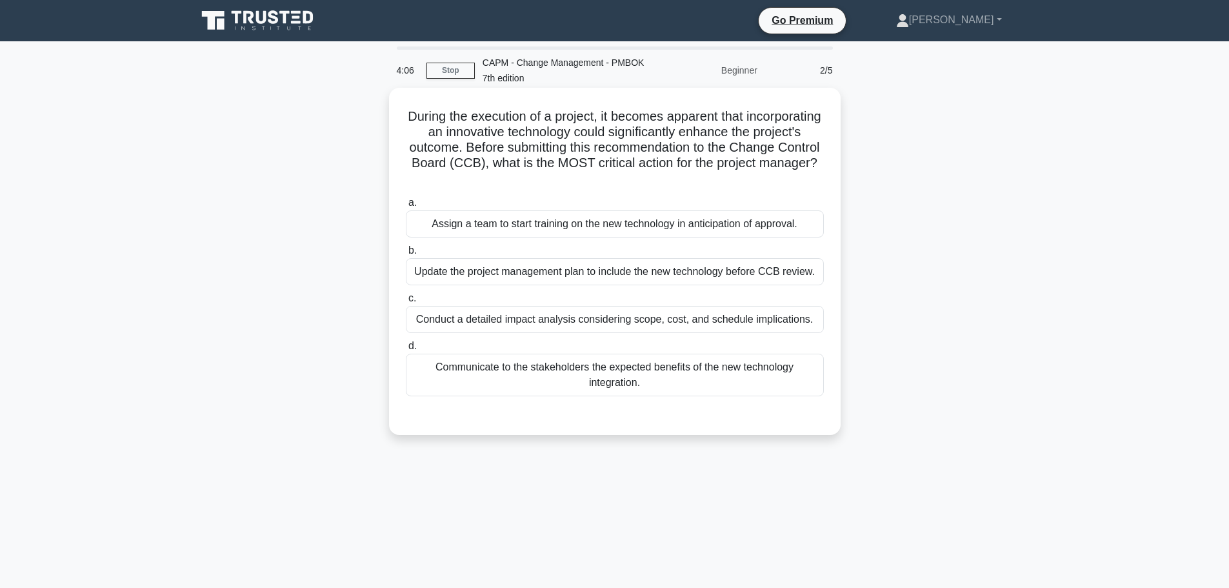
click at [641, 324] on div "Conduct a detailed impact analysis considering scope, cost, and schedule implic…" at bounding box center [615, 319] width 418 height 27
click at [406, 303] on input "c. Conduct a detailed impact analysis considering scope, cost, and schedule imp…" at bounding box center [406, 298] width 0 height 8
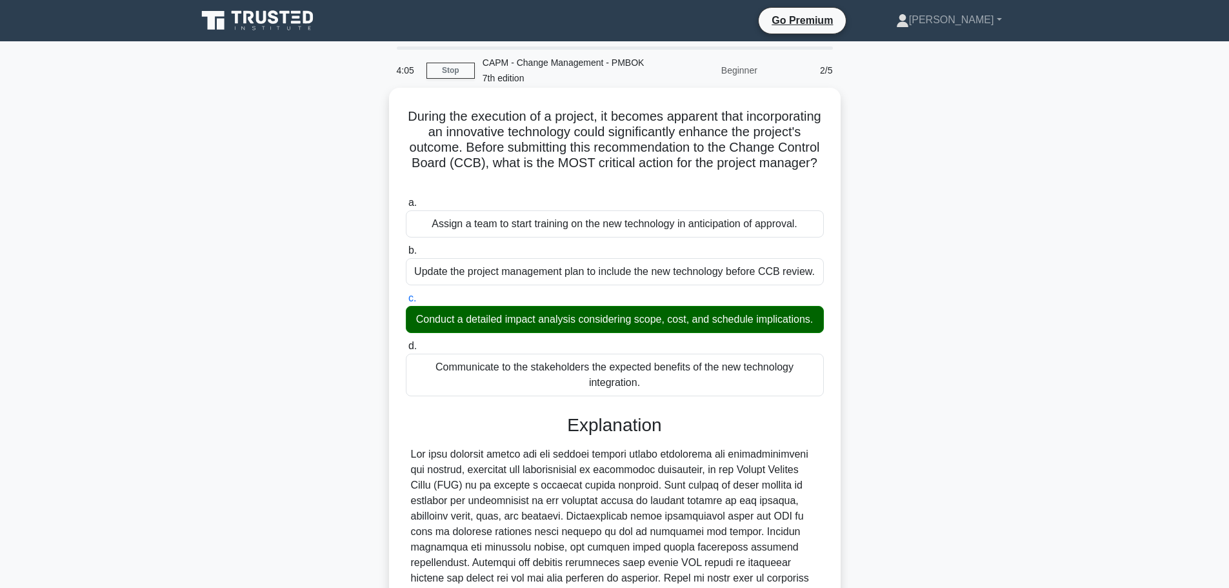
scroll to position [224, 0]
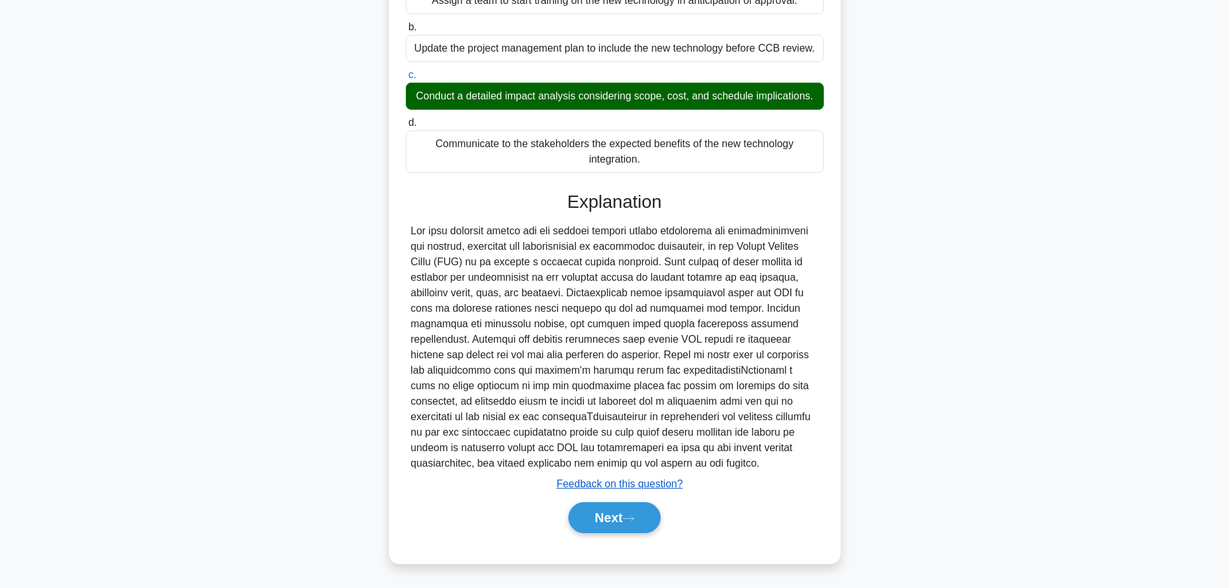
drag, startPoint x: 603, startPoint y: 526, endPoint x: 561, endPoint y: 490, distance: 54.4
click at [604, 526] on button "Next" at bounding box center [614, 517] width 92 height 31
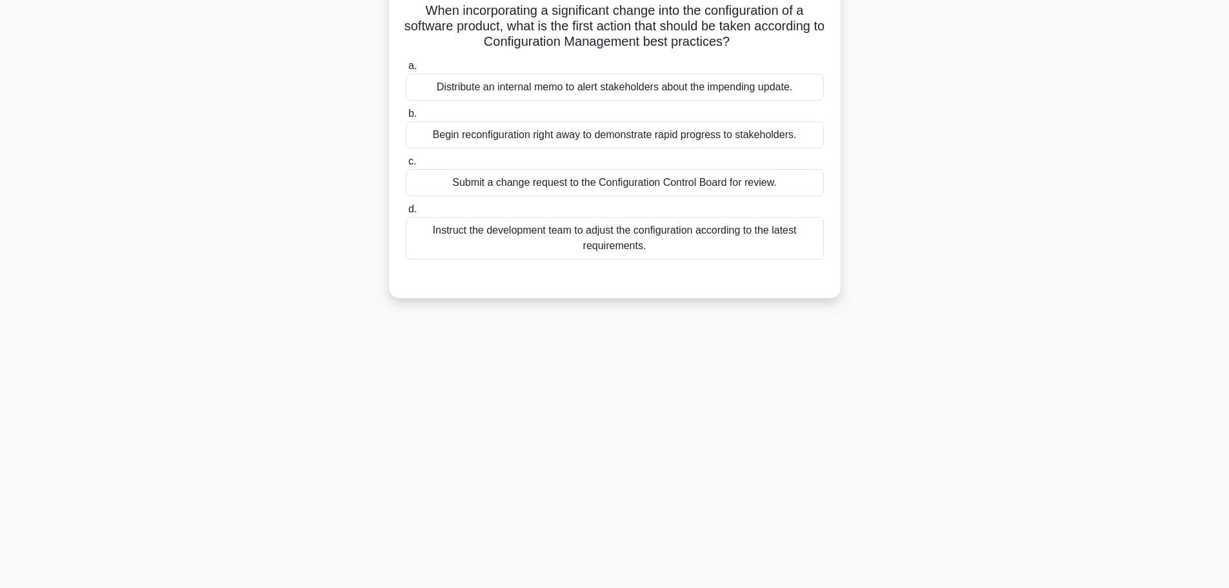
scroll to position [0, 0]
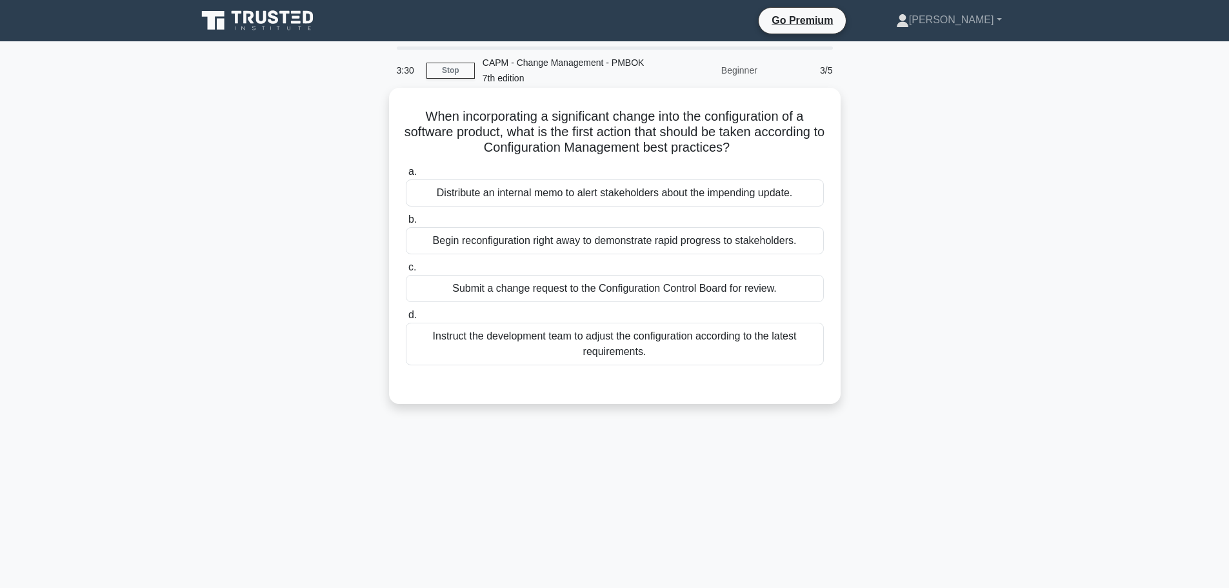
click at [537, 293] on div "Submit a change request to the Configuration Control Board for review." at bounding box center [615, 288] width 418 height 27
click at [406, 272] on input "c. Submit a change request to the Configuration Control Board for review." at bounding box center [406, 267] width 0 height 8
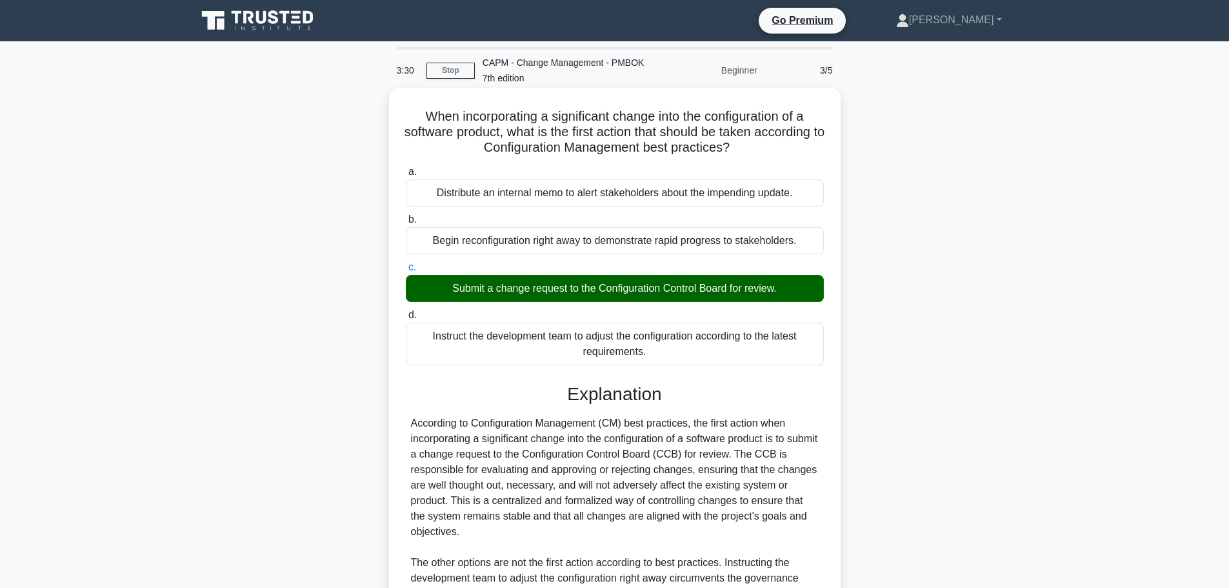
scroll to position [208, 0]
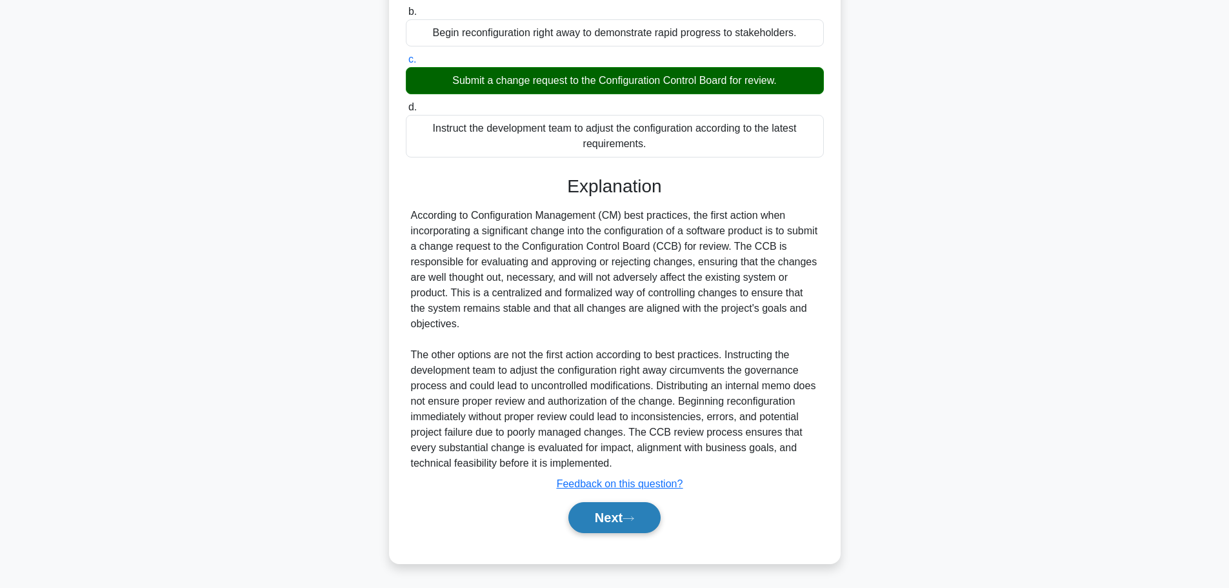
click at [610, 521] on button "Next" at bounding box center [614, 517] width 92 height 31
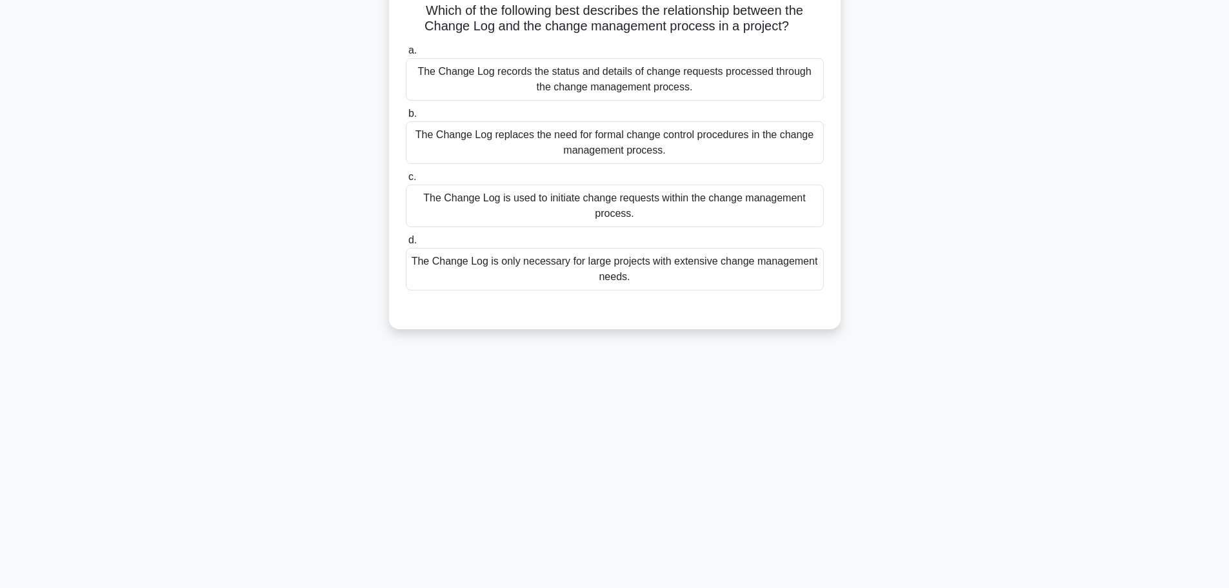
scroll to position [0, 0]
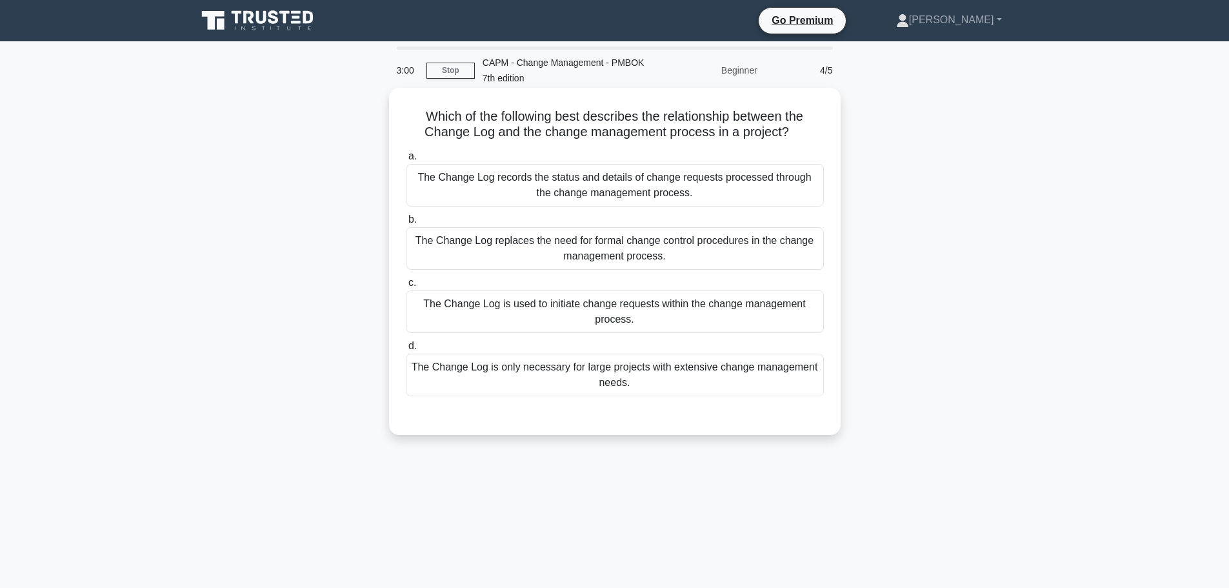
click at [730, 187] on div "The Change Log records the status and details of change requests processed thro…" at bounding box center [615, 185] width 418 height 43
click at [406, 161] on input "a. The Change Log records the status and details of change requests processed t…" at bounding box center [406, 156] width 0 height 8
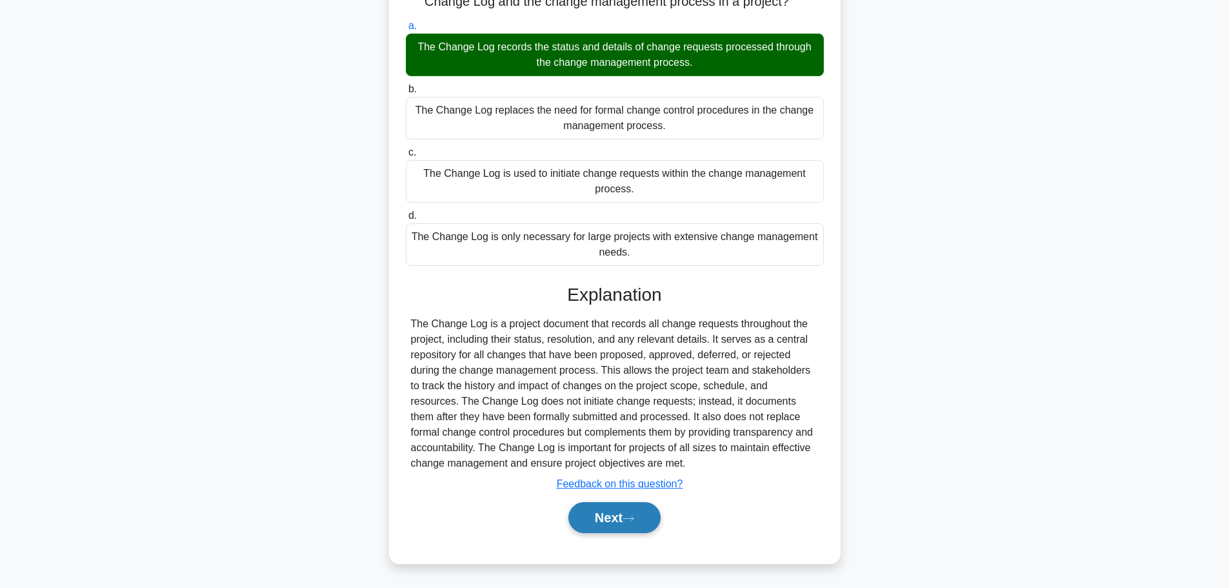
click at [605, 523] on button "Next" at bounding box center [614, 517] width 92 height 31
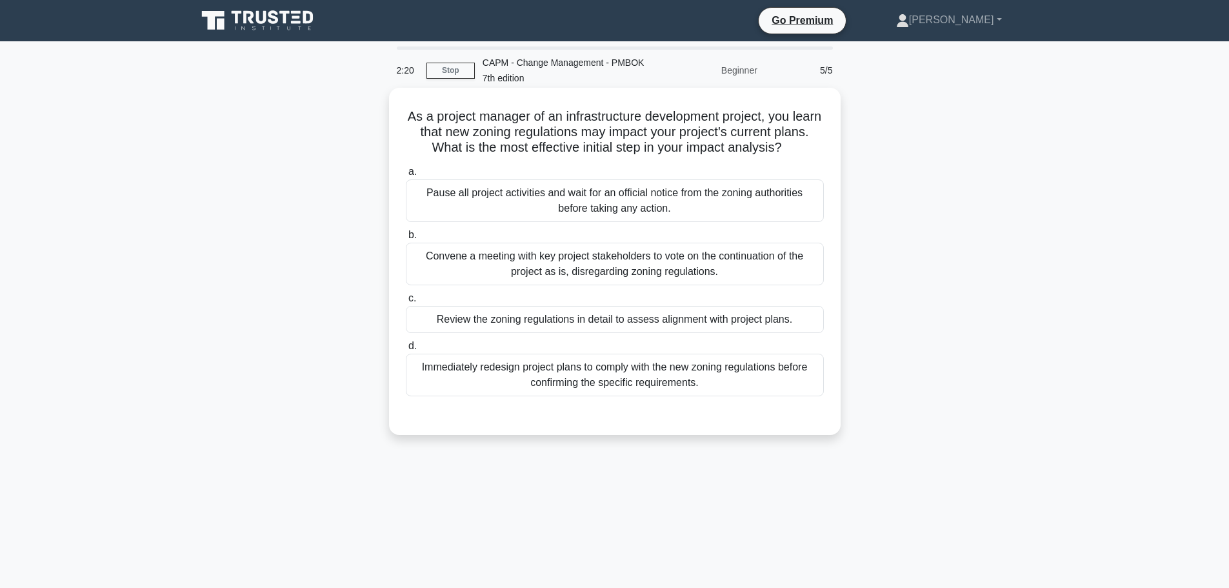
click at [617, 322] on div "Review the zoning regulations in detail to assess alignment with project plans." at bounding box center [615, 319] width 418 height 27
click at [406, 303] on input "c. Review the zoning regulations in detail to assess alignment with project pla…" at bounding box center [406, 298] width 0 height 8
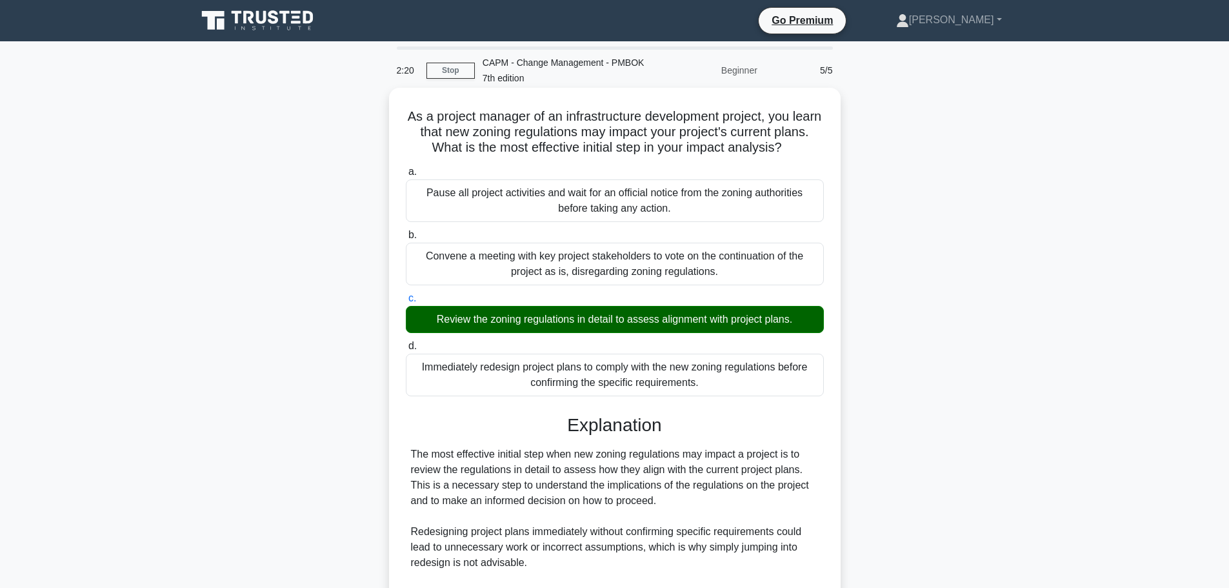
scroll to position [239, 0]
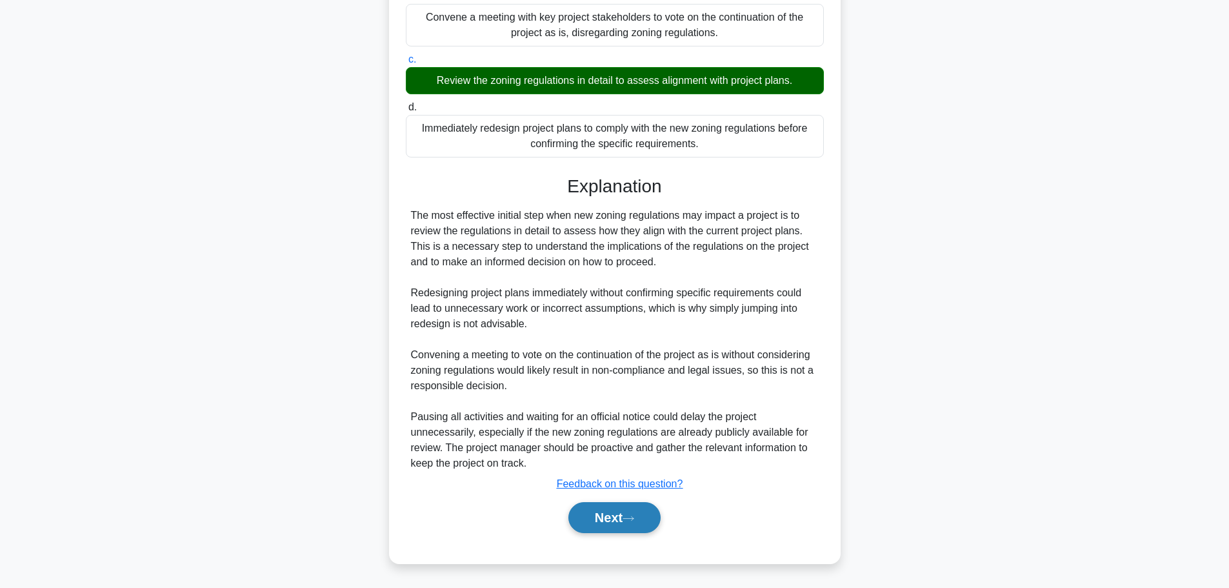
click at [606, 520] on button "Next" at bounding box center [614, 517] width 92 height 31
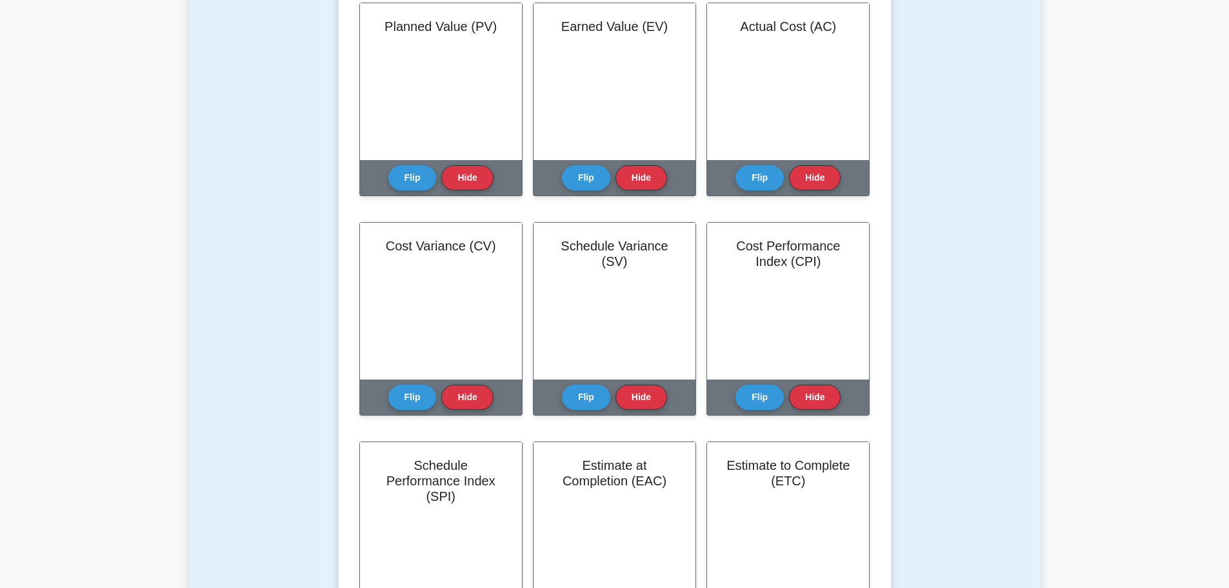
scroll to position [65, 0]
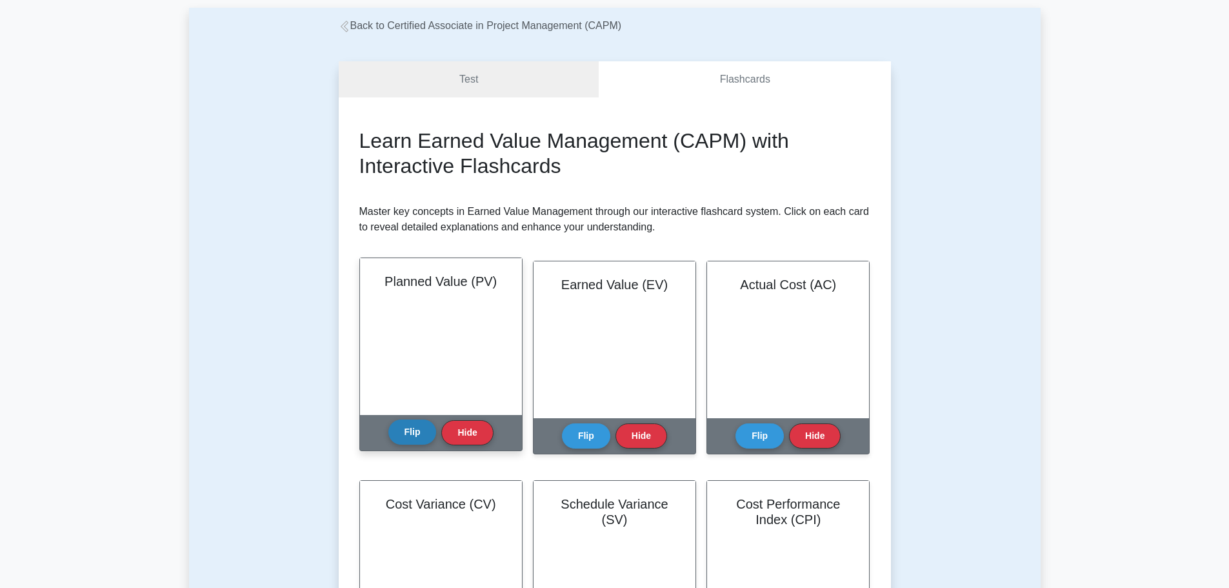
click at [410, 434] on button "Flip" at bounding box center [412, 431] width 48 height 25
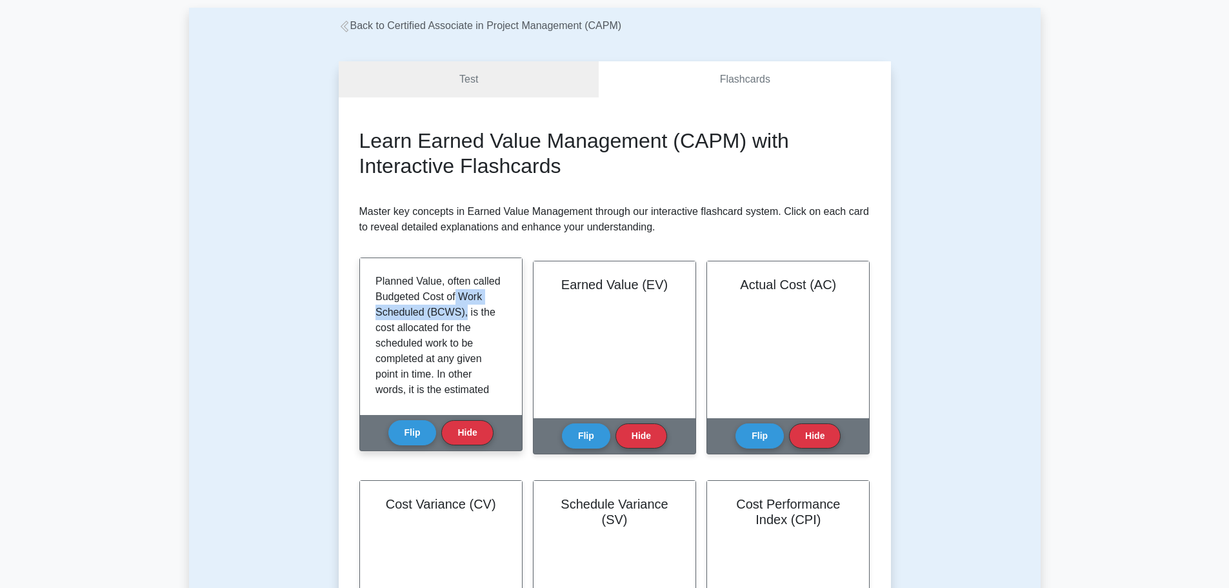
click at [508, 308] on div "Planned Value, often called Budgeted Cost of Work Scheduled (BCWS), is the cost…" at bounding box center [441, 336] width 162 height 157
click at [451, 365] on p "Planned Value, often called Budgeted Cost of Work Scheduled (BCWS), is the cost…" at bounding box center [439, 421] width 126 height 294
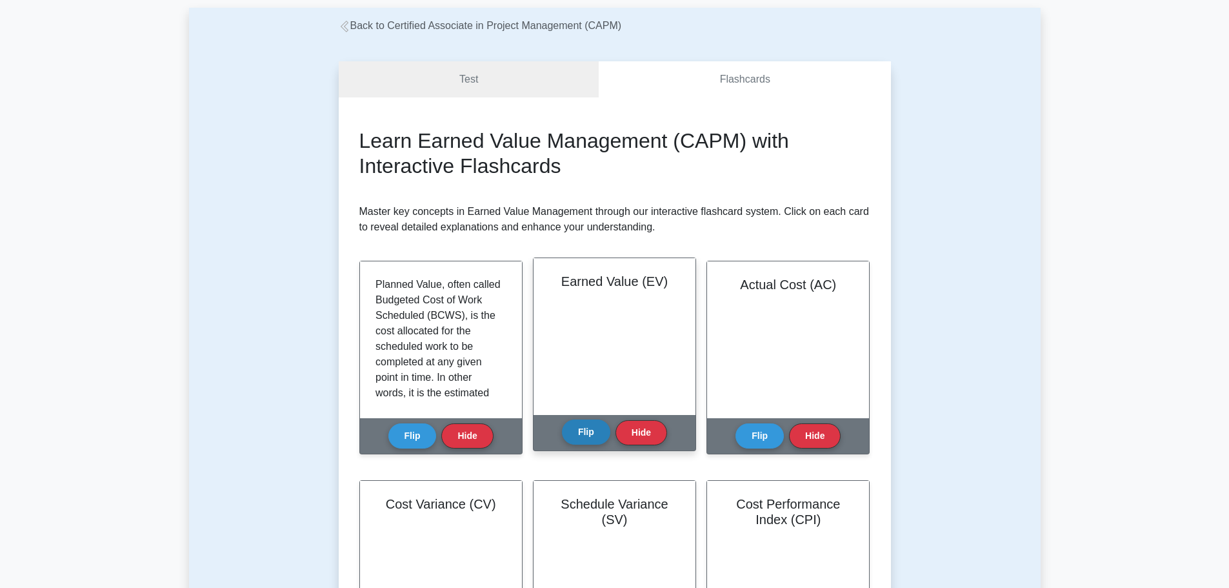
click at [575, 432] on button "Flip" at bounding box center [586, 431] width 48 height 25
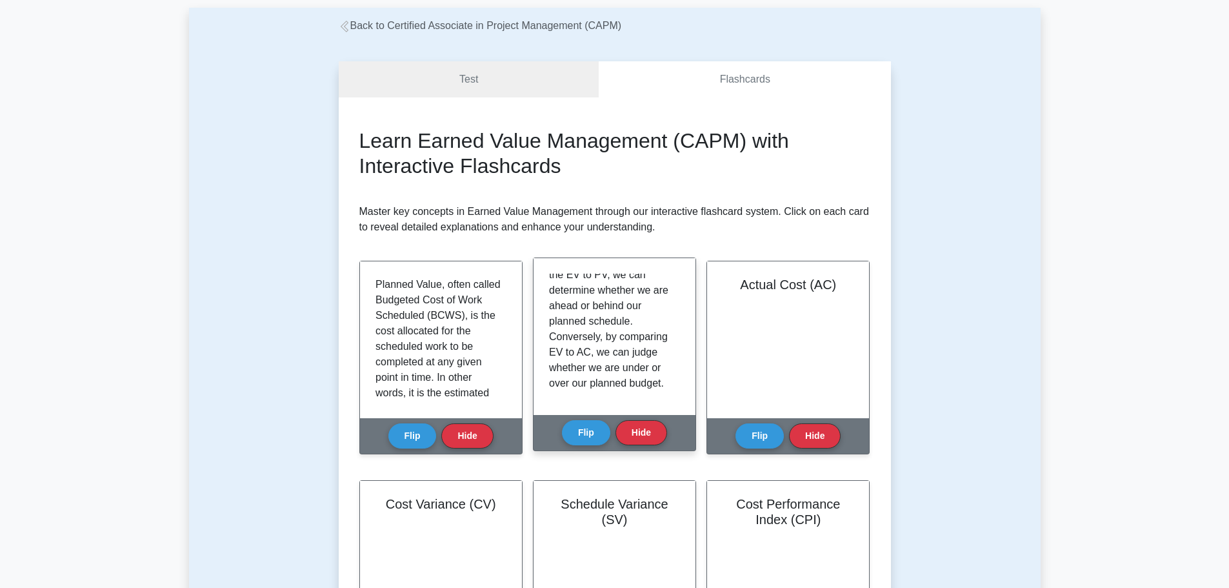
scroll to position [179, 0]
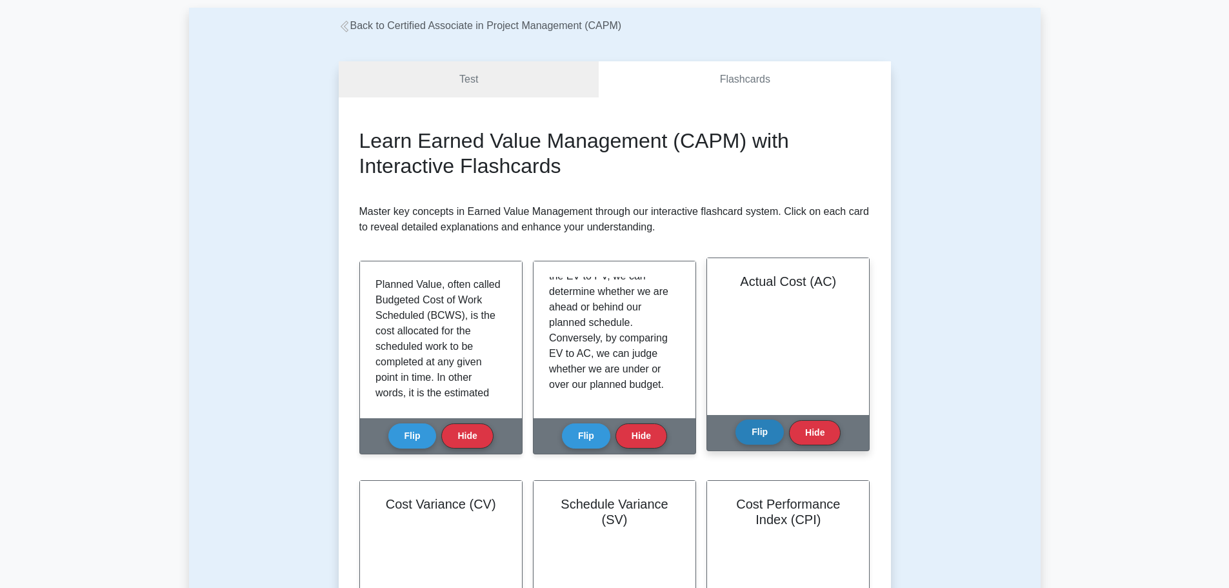
click at [748, 435] on button "Flip" at bounding box center [760, 431] width 48 height 25
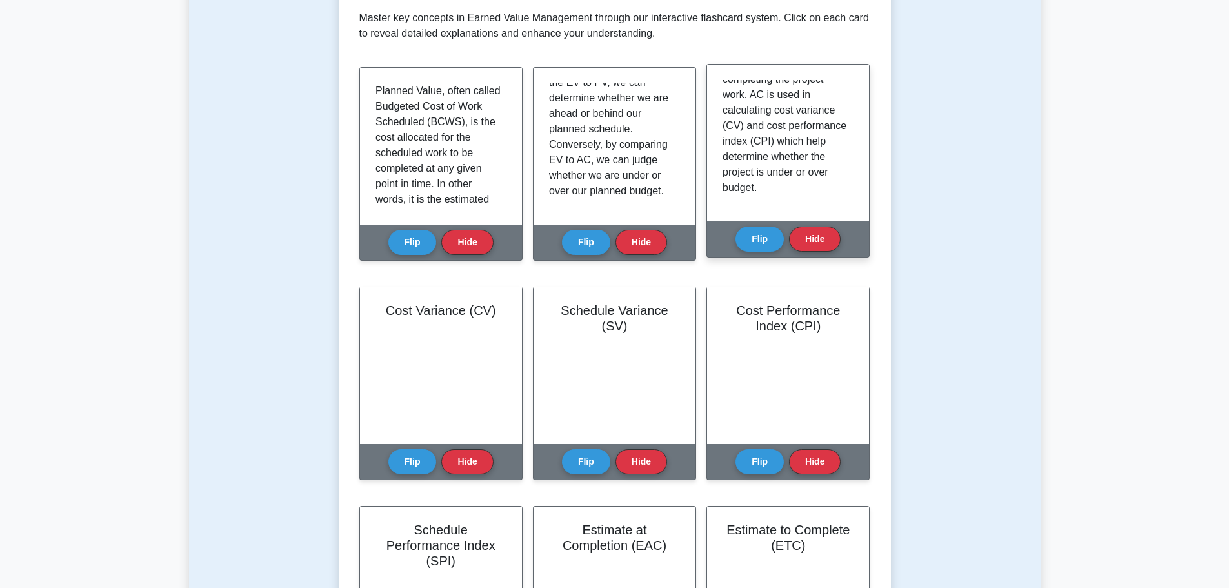
scroll to position [323, 0]
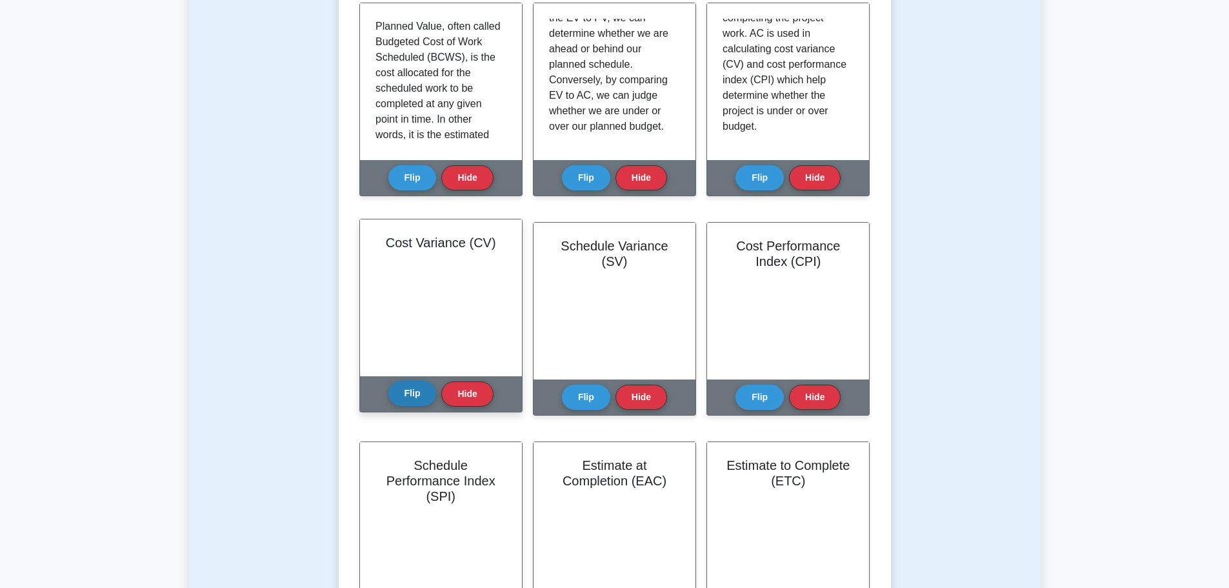
click at [403, 392] on button "Flip" at bounding box center [412, 393] width 48 height 25
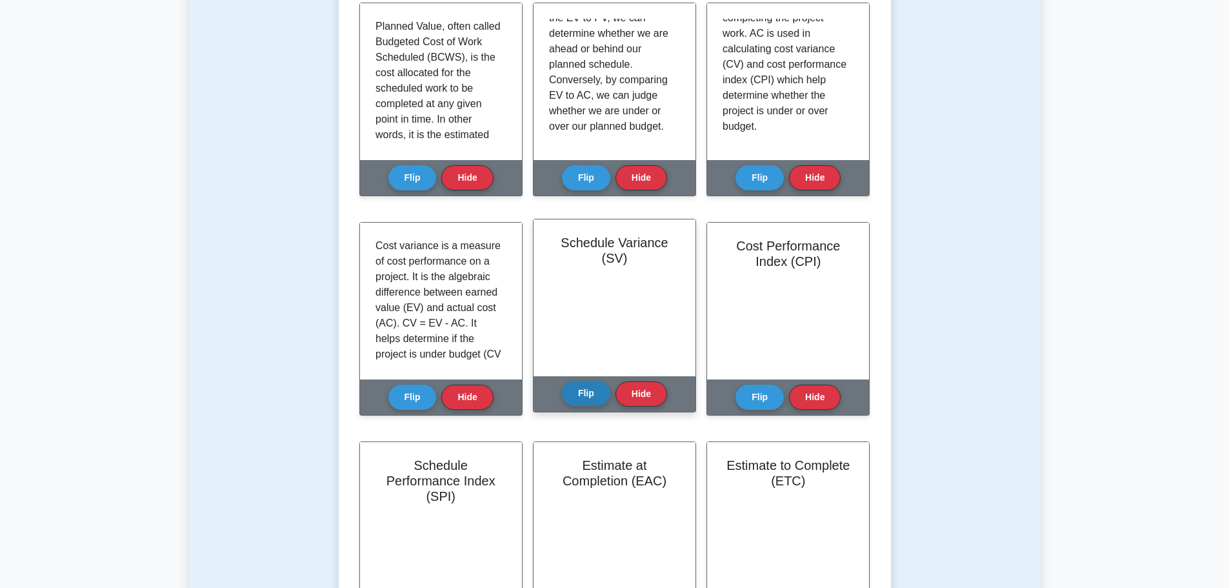
click at [583, 396] on button "Flip" at bounding box center [586, 393] width 48 height 25
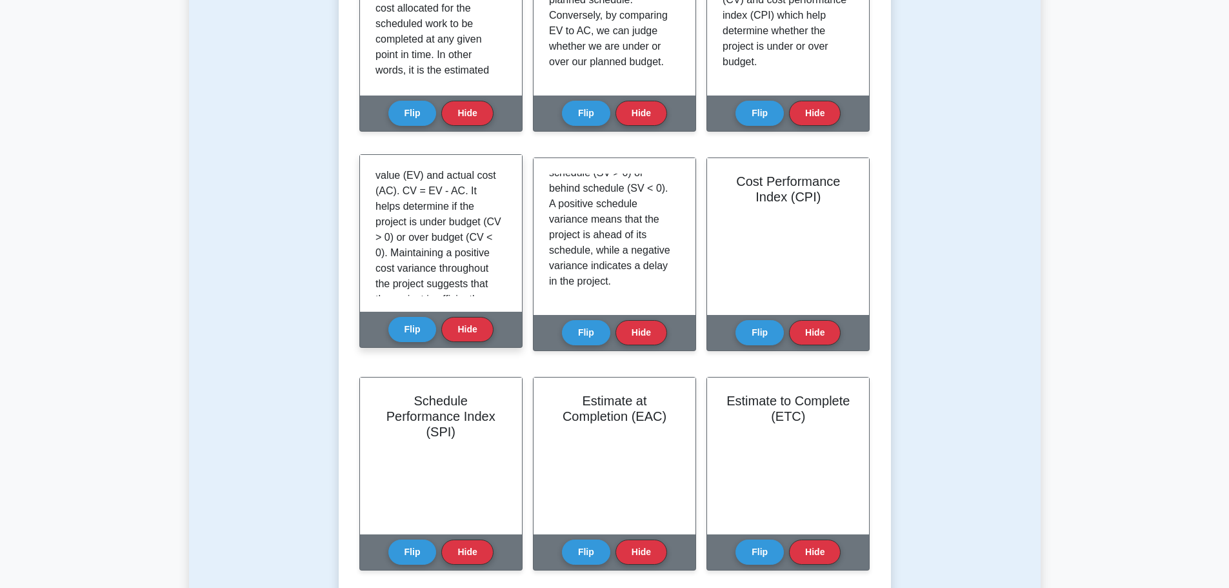
scroll to position [117, 0]
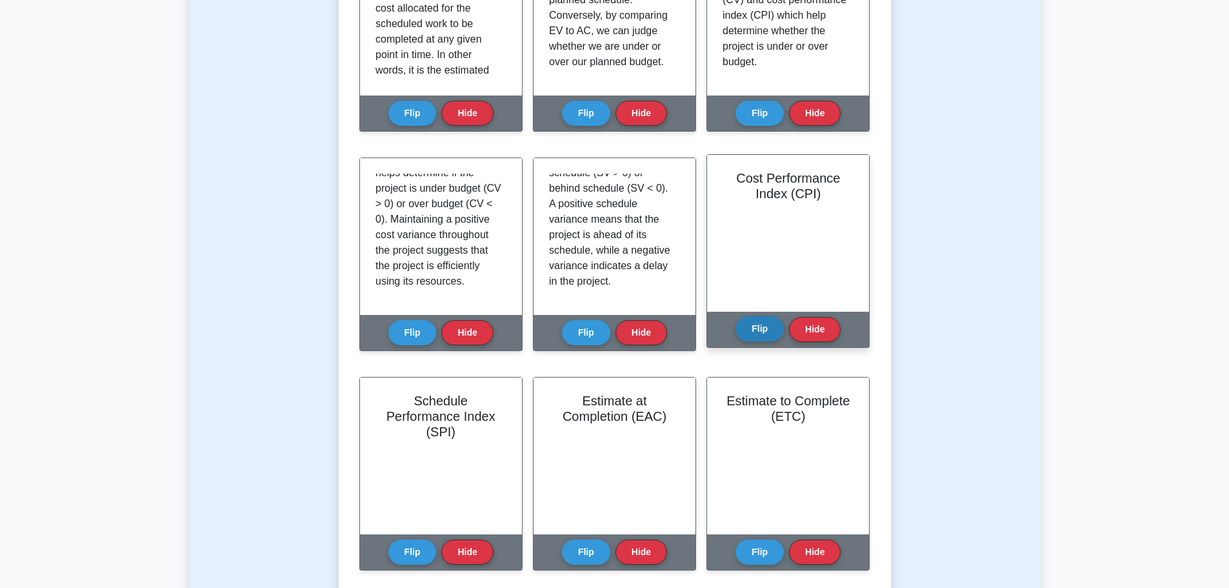
click at [764, 332] on button "Flip" at bounding box center [760, 328] width 48 height 25
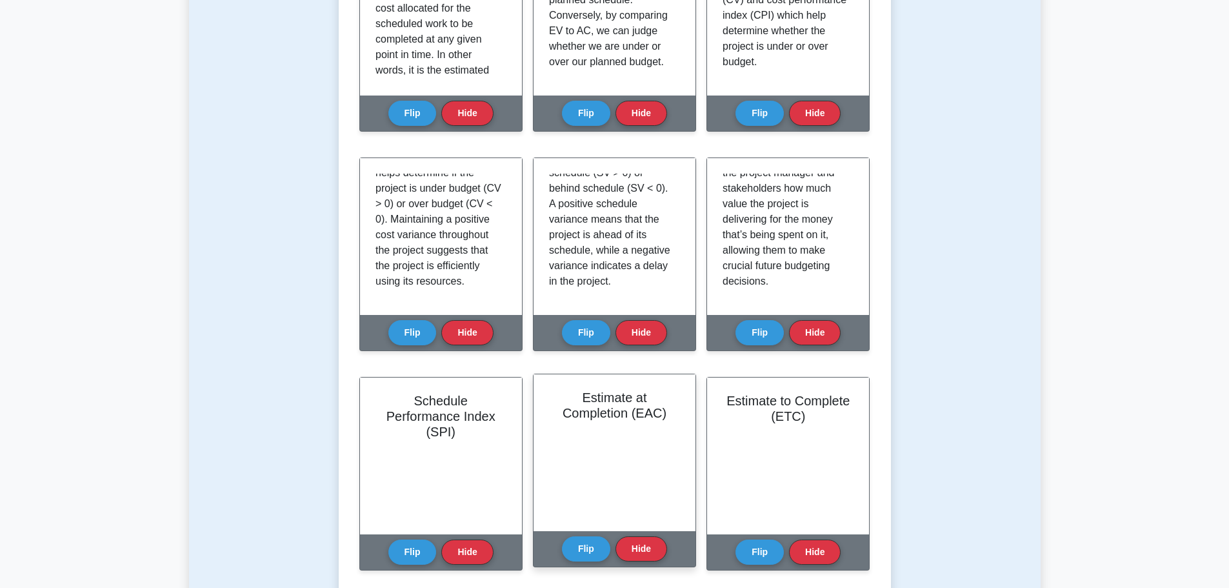
scroll to position [452, 0]
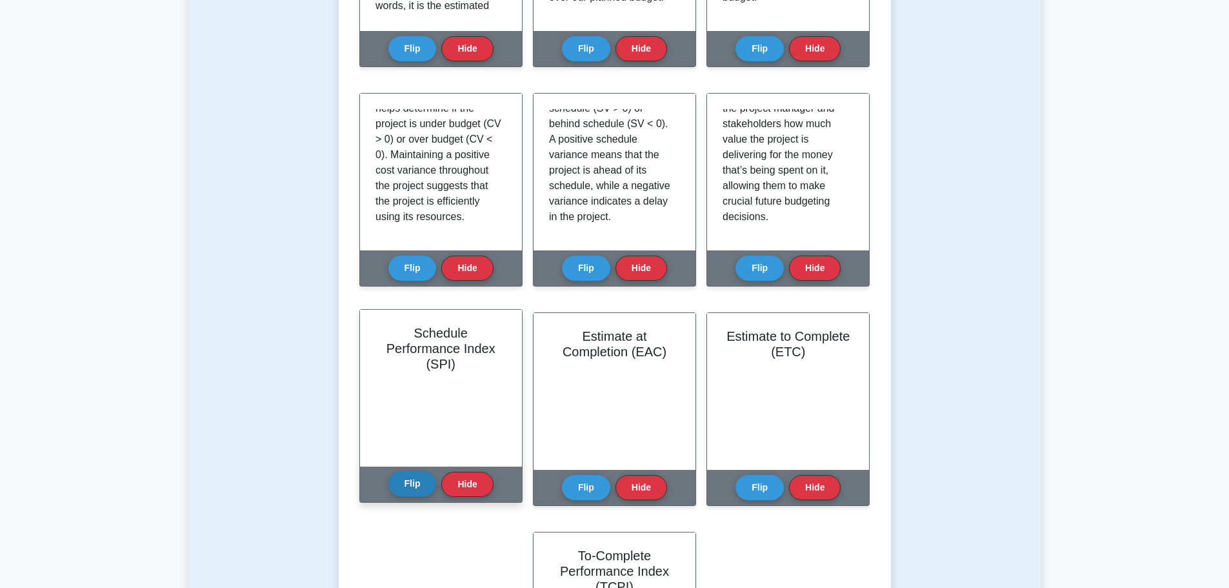
click at [407, 483] on button "Flip" at bounding box center [412, 483] width 48 height 25
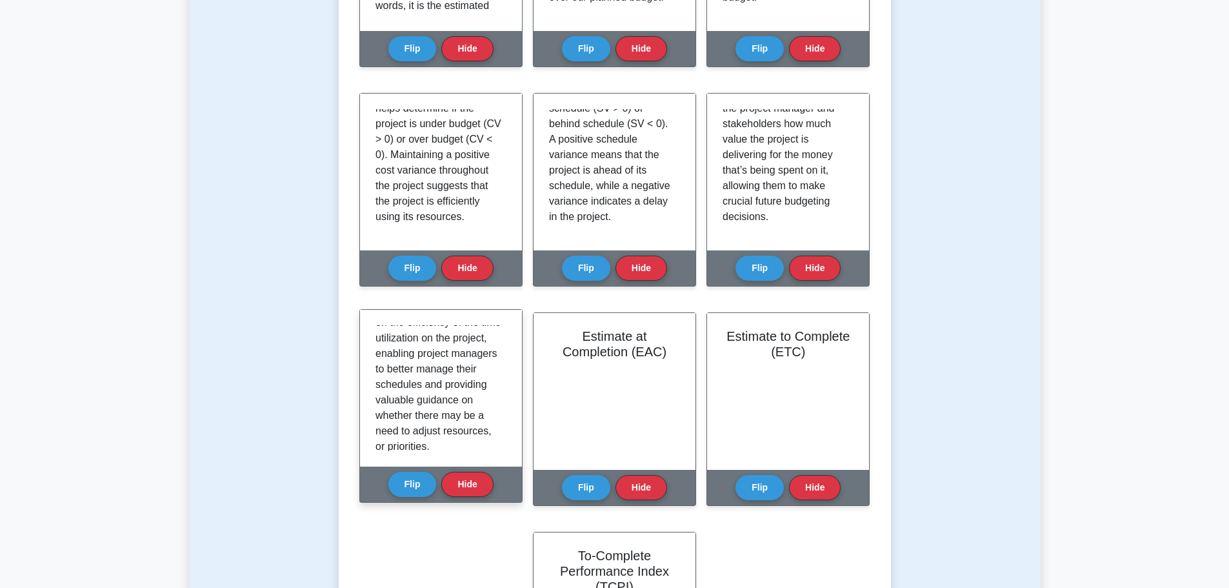
scroll to position [205, 0]
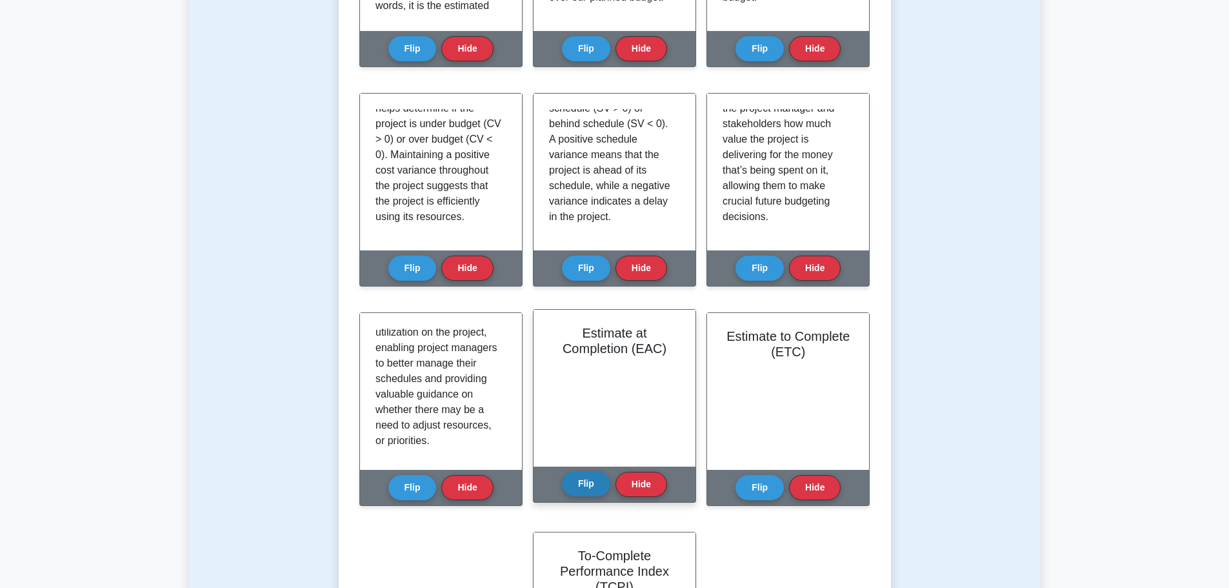
click at [581, 486] on button "Flip" at bounding box center [586, 483] width 48 height 25
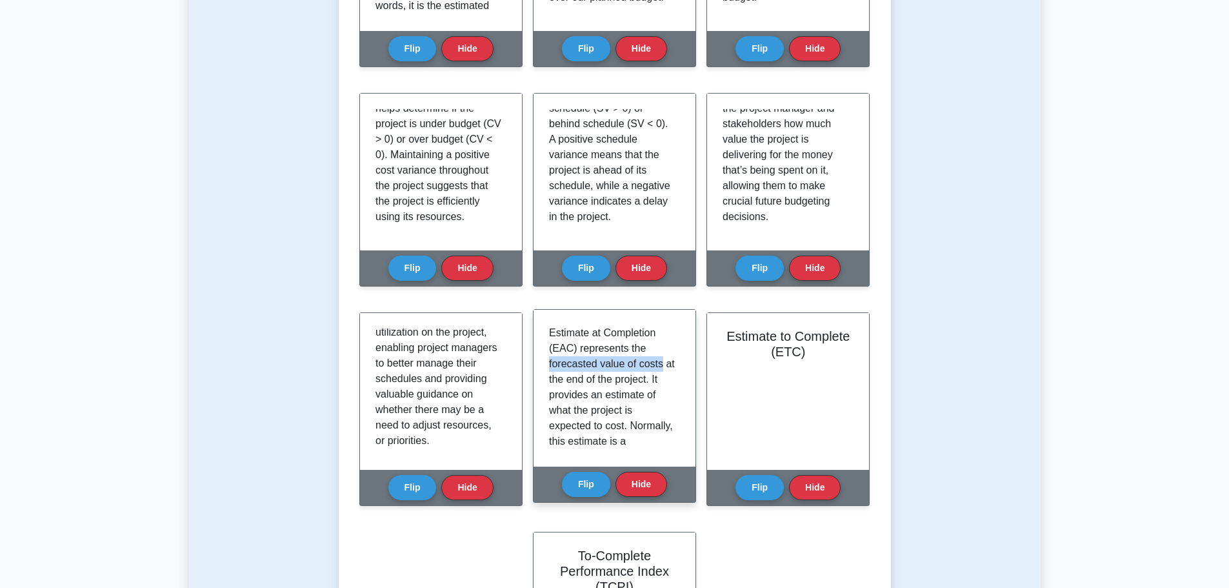
drag, startPoint x: 680, startPoint y: 354, endPoint x: 679, endPoint y: 362, distance: 7.8
click at [679, 362] on div "Estimate at Completion (EAC) represents the forecasted value of costs at the en…" at bounding box center [614, 388] width 131 height 126
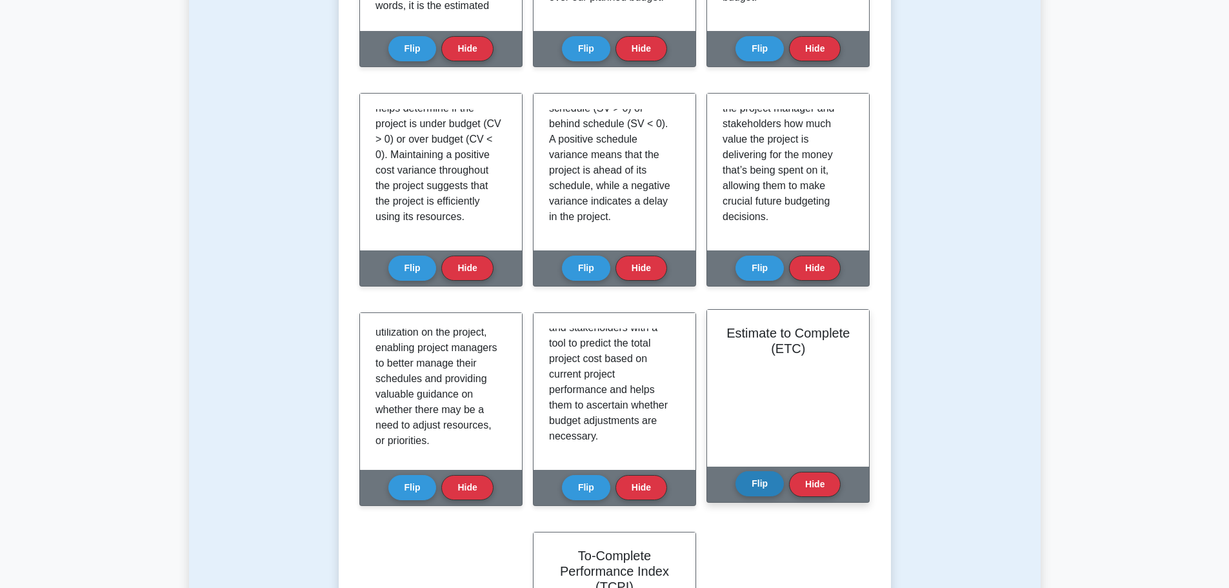
click at [762, 487] on button "Flip" at bounding box center [760, 483] width 48 height 25
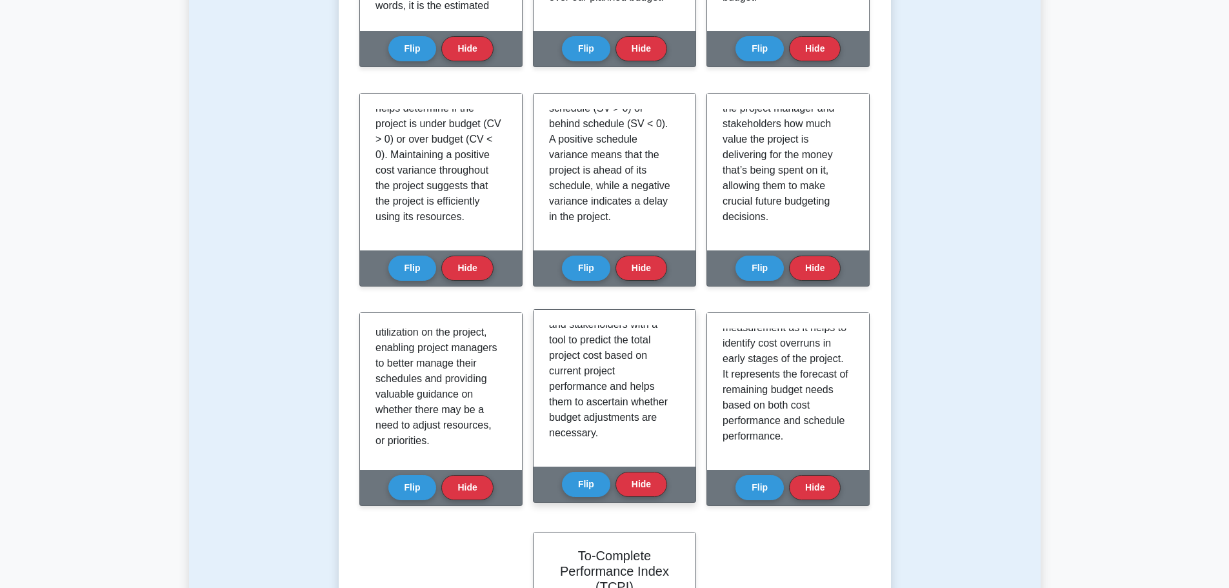
scroll to position [516, 0]
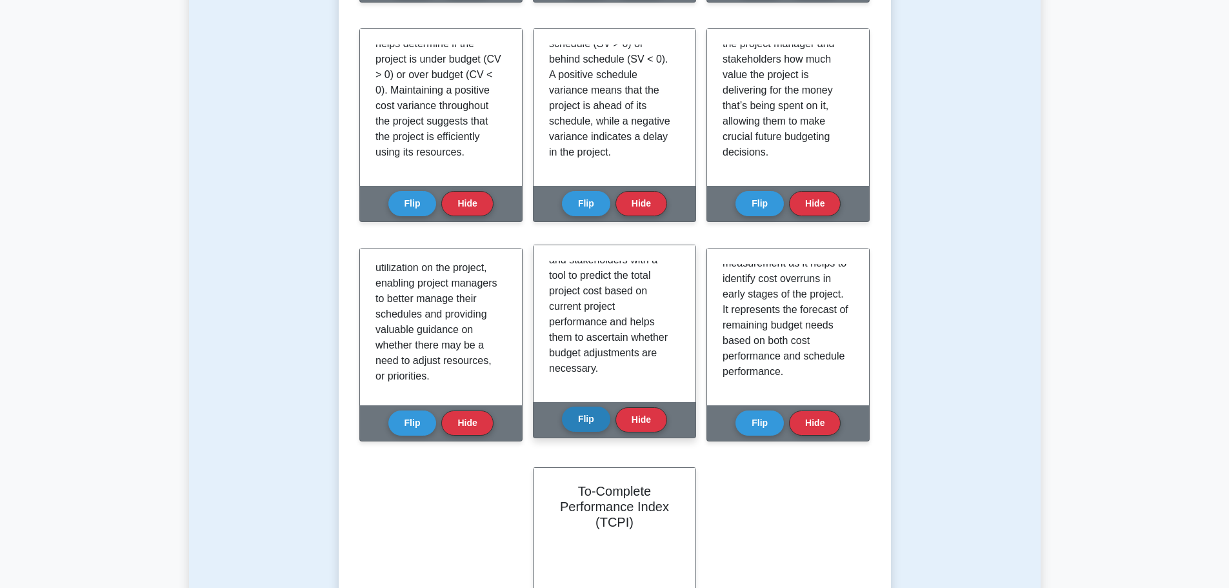
click at [582, 424] on button "Flip" at bounding box center [586, 418] width 48 height 25
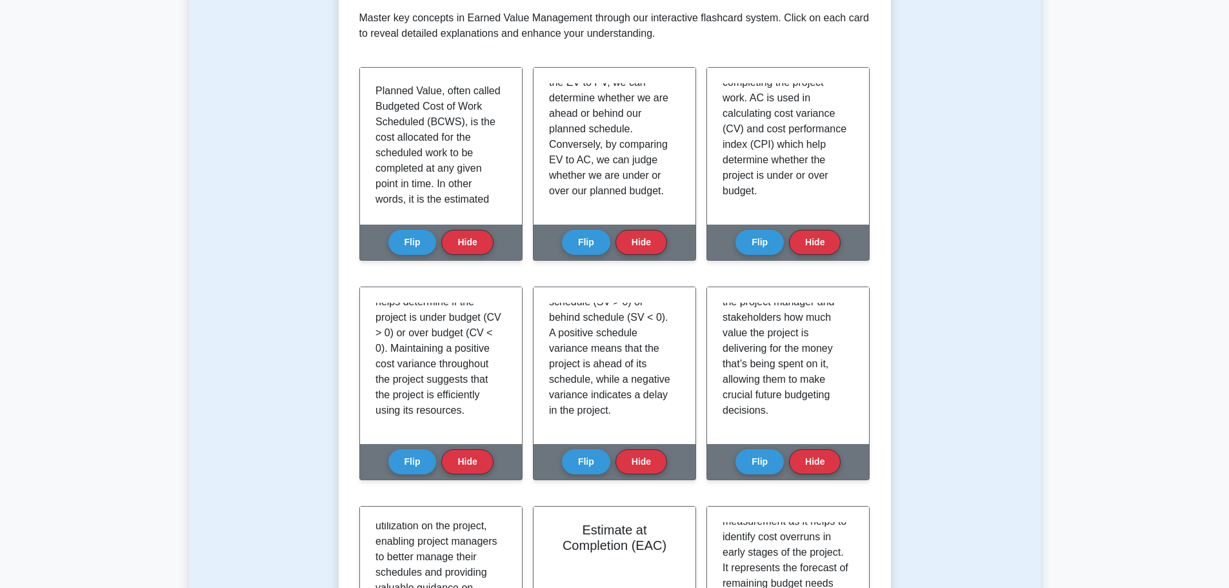
scroll to position [0, 0]
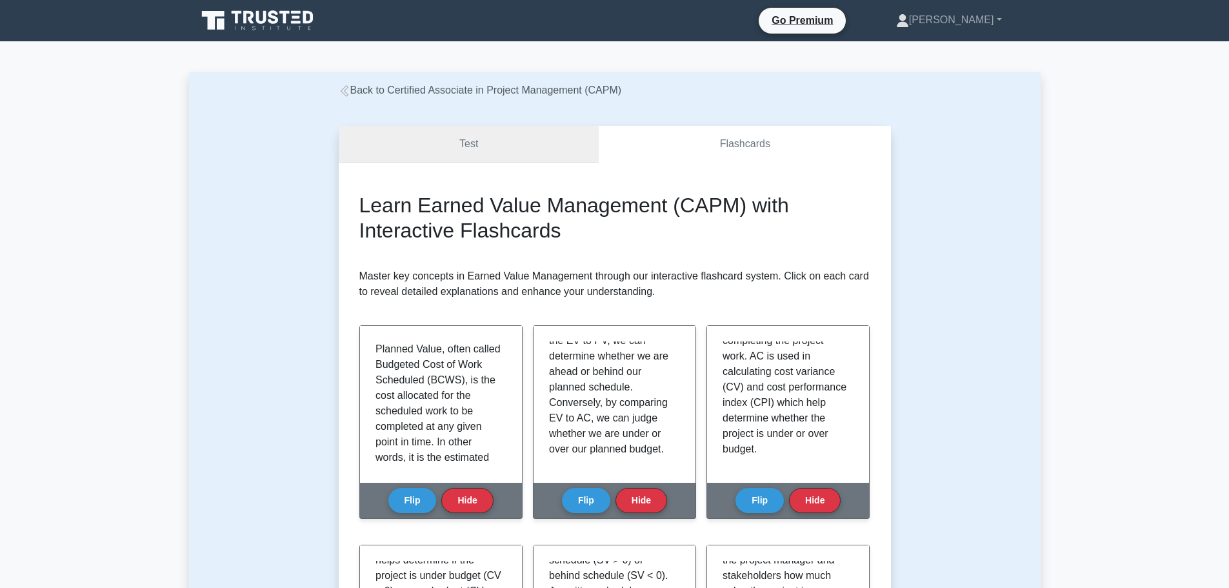
click at [463, 160] on link "Test" at bounding box center [469, 144] width 261 height 37
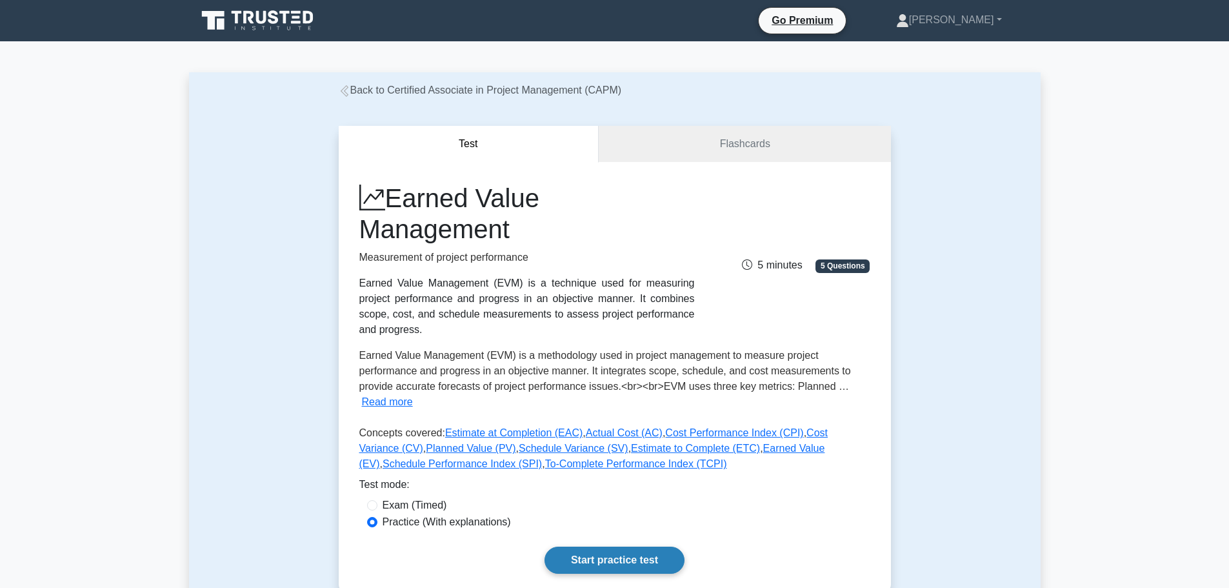
click at [623, 546] on link "Start practice test" at bounding box center [615, 559] width 140 height 27
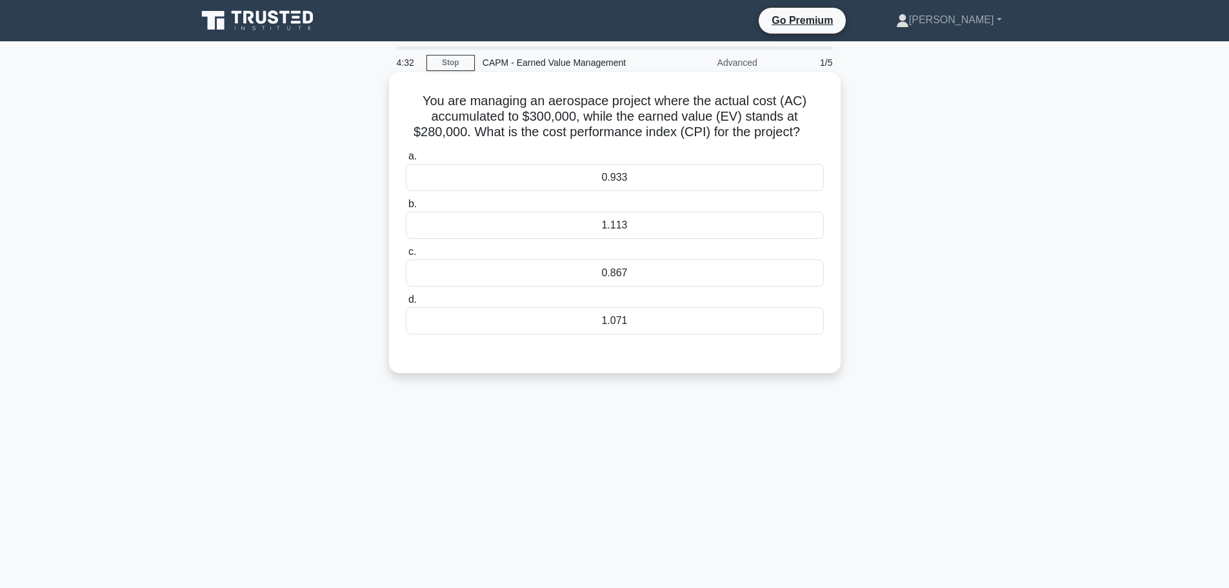
click at [623, 177] on div "0.933" at bounding box center [615, 177] width 418 height 27
click at [406, 161] on input "a. 0.933" at bounding box center [406, 156] width 0 height 8
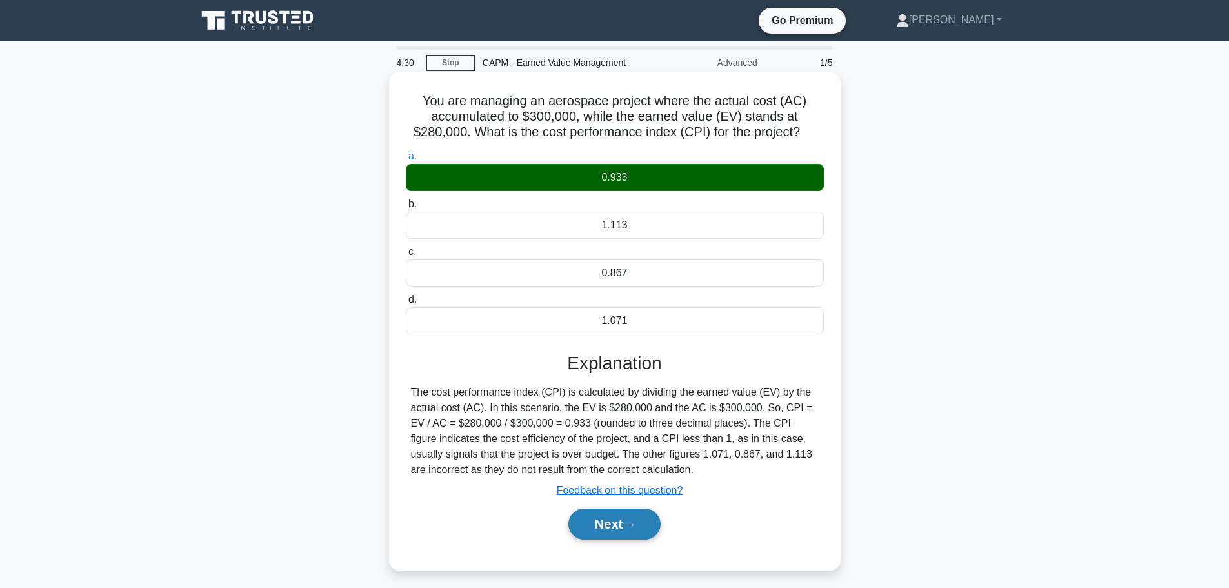
click at [639, 521] on button "Next" at bounding box center [614, 523] width 92 height 31
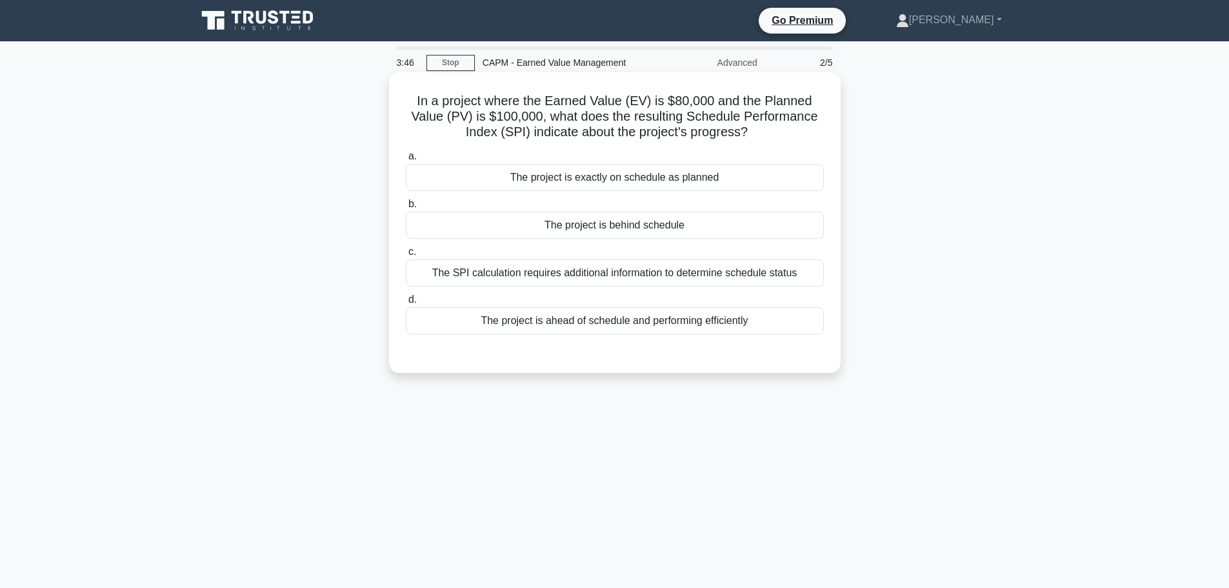
click at [609, 230] on div "The project is behind schedule" at bounding box center [615, 225] width 418 height 27
click at [406, 208] on input "b. The project is behind schedule" at bounding box center [406, 204] width 0 height 8
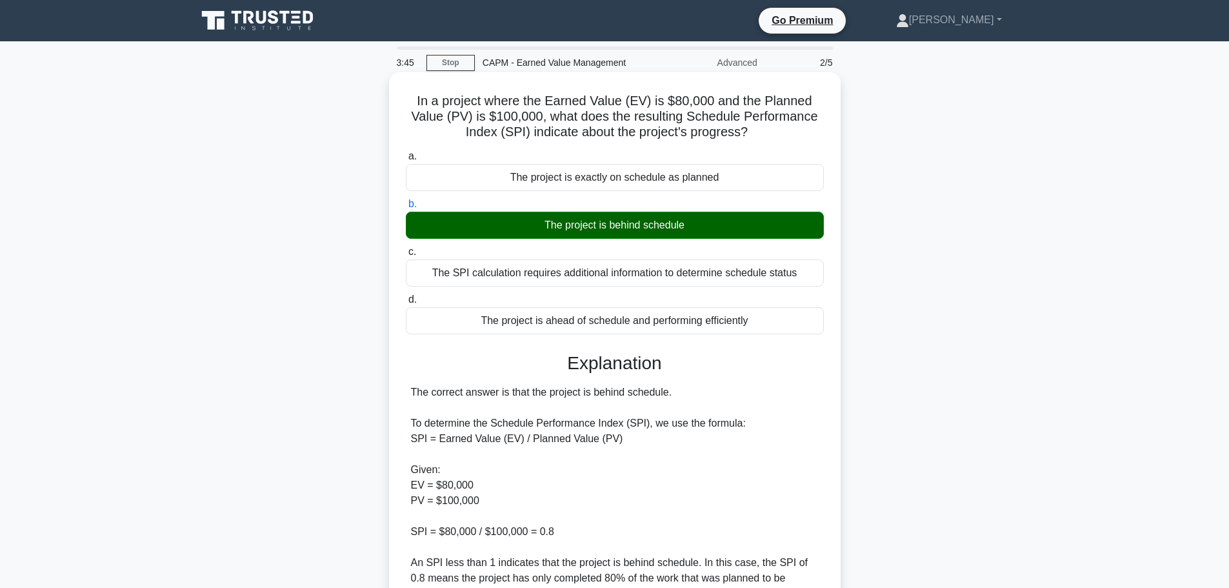
scroll to position [286, 0]
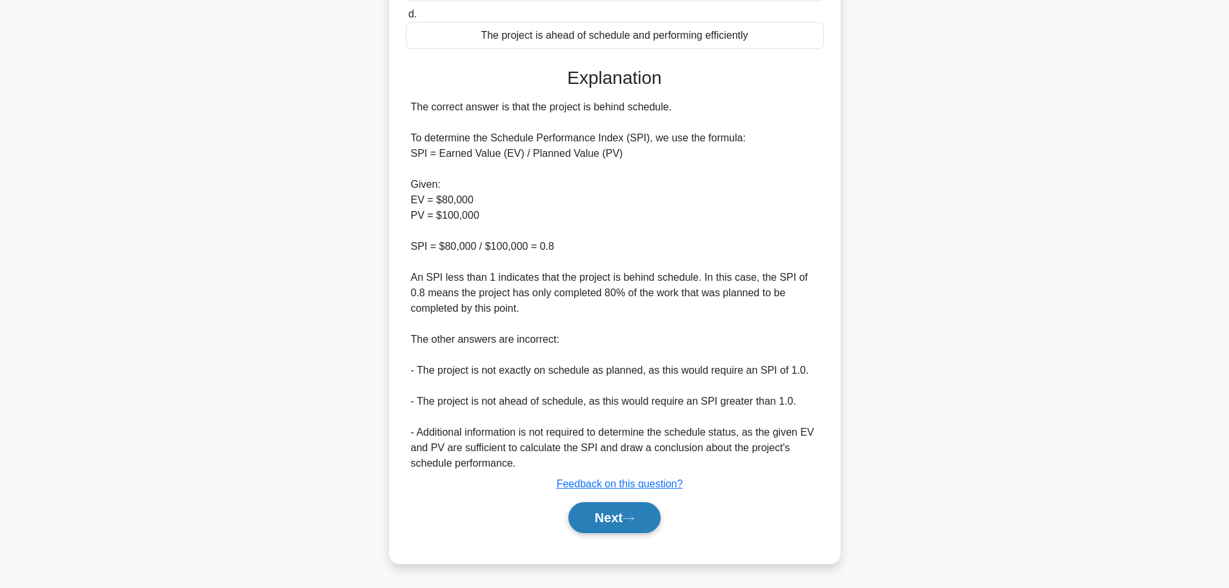
click at [618, 514] on button "Next" at bounding box center [614, 517] width 92 height 31
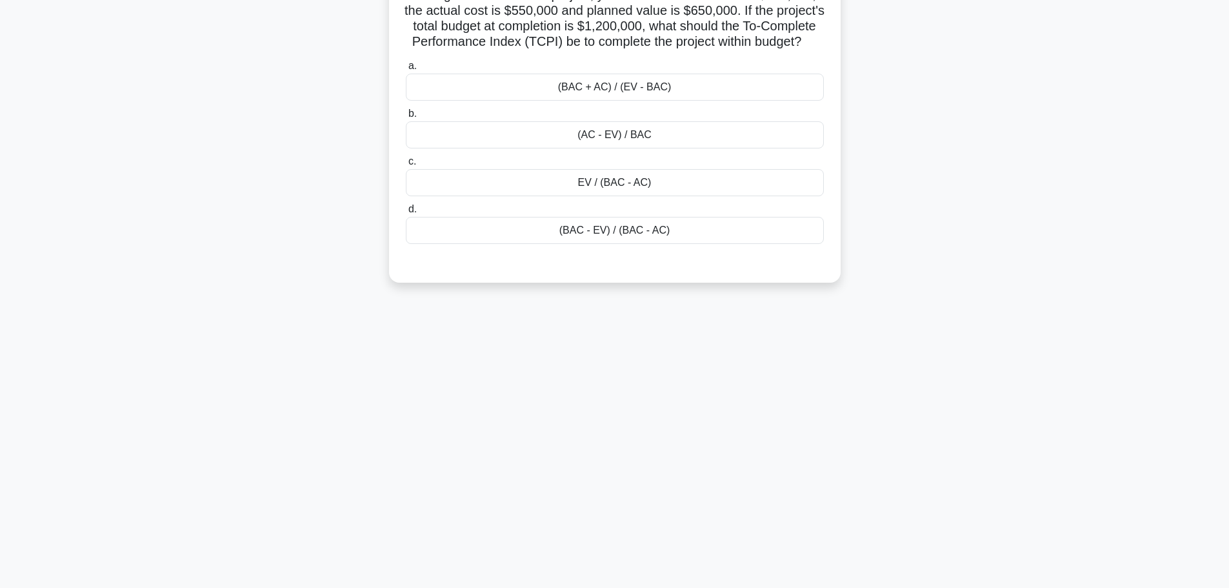
scroll to position [0, 0]
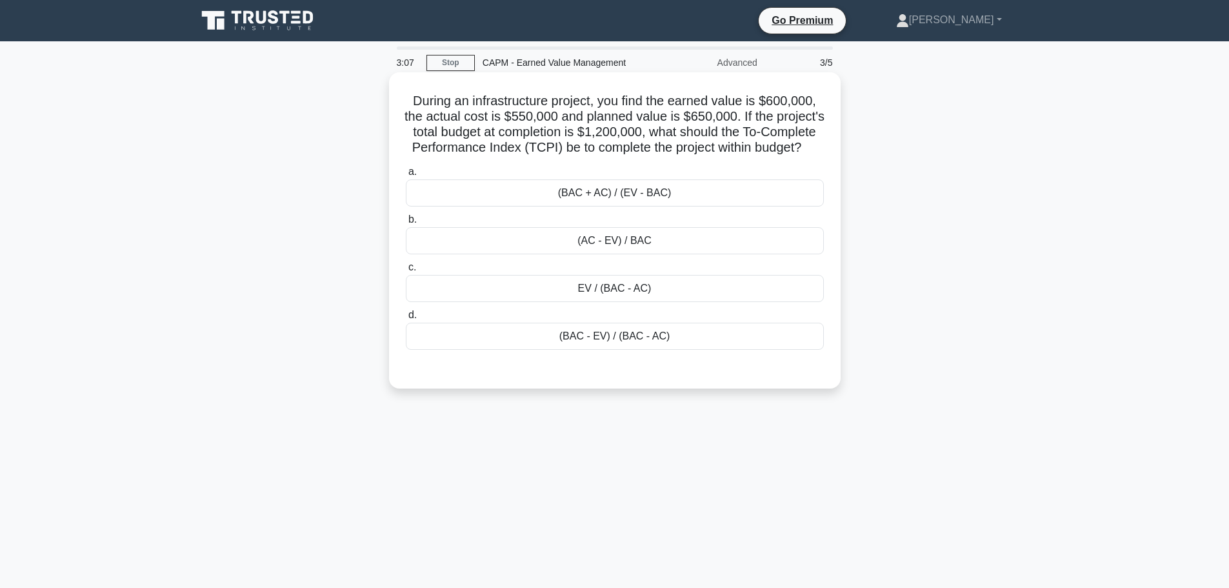
click at [615, 350] on div "(BAC - EV) / (BAC - AC)" at bounding box center [615, 336] width 418 height 27
click at [406, 319] on input "d. (BAC - EV) / (BAC - AC)" at bounding box center [406, 315] width 0 height 8
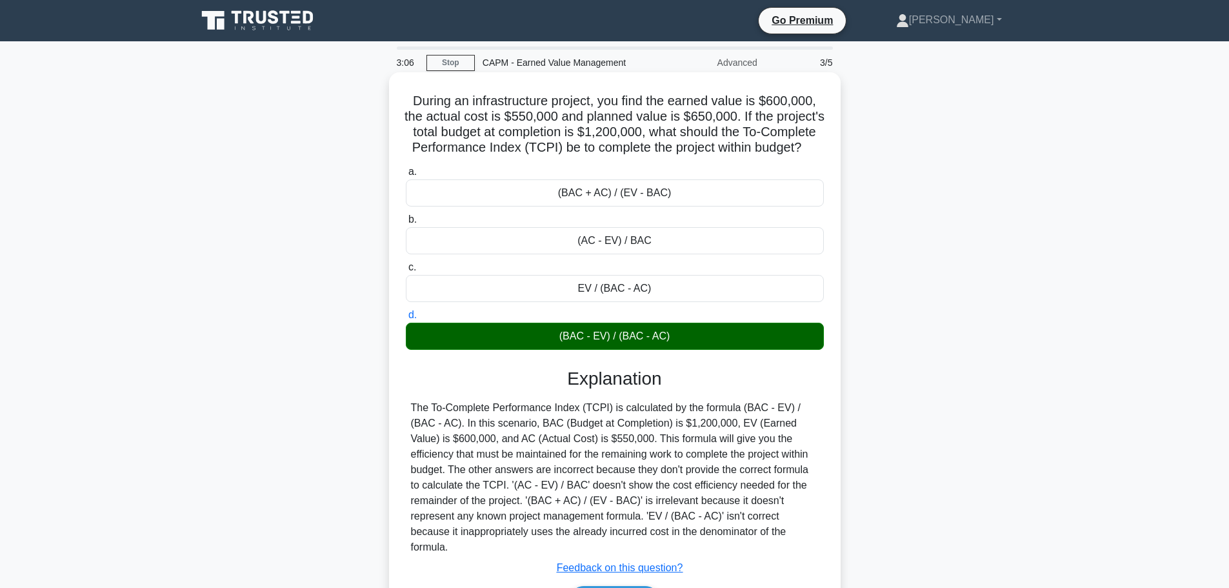
scroll to position [109, 0]
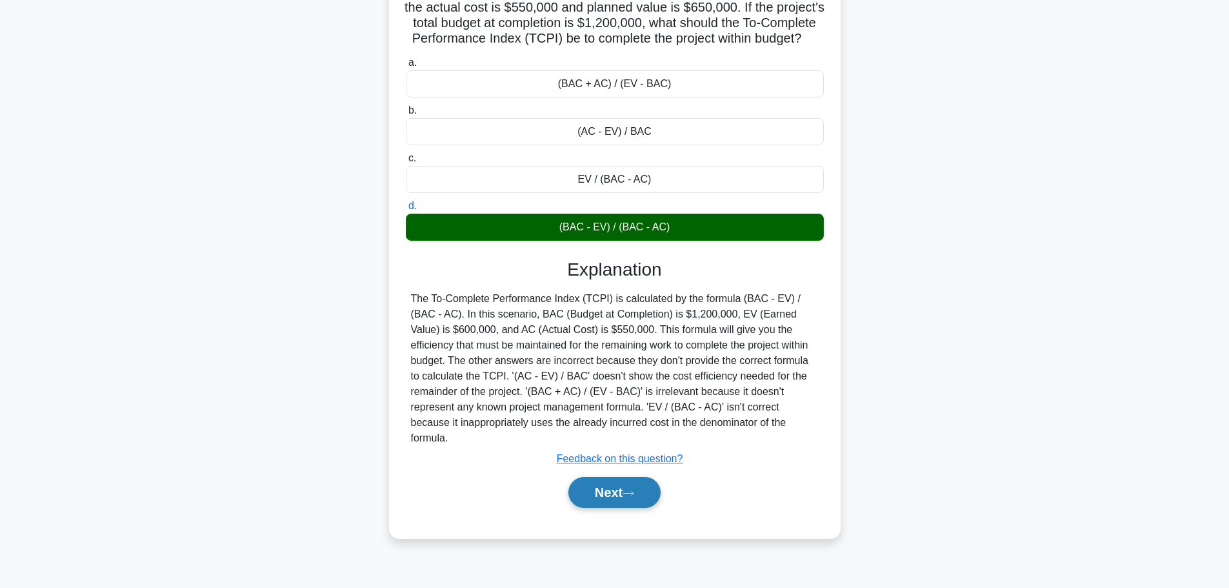
click at [624, 489] on button "Next" at bounding box center [614, 492] width 92 height 31
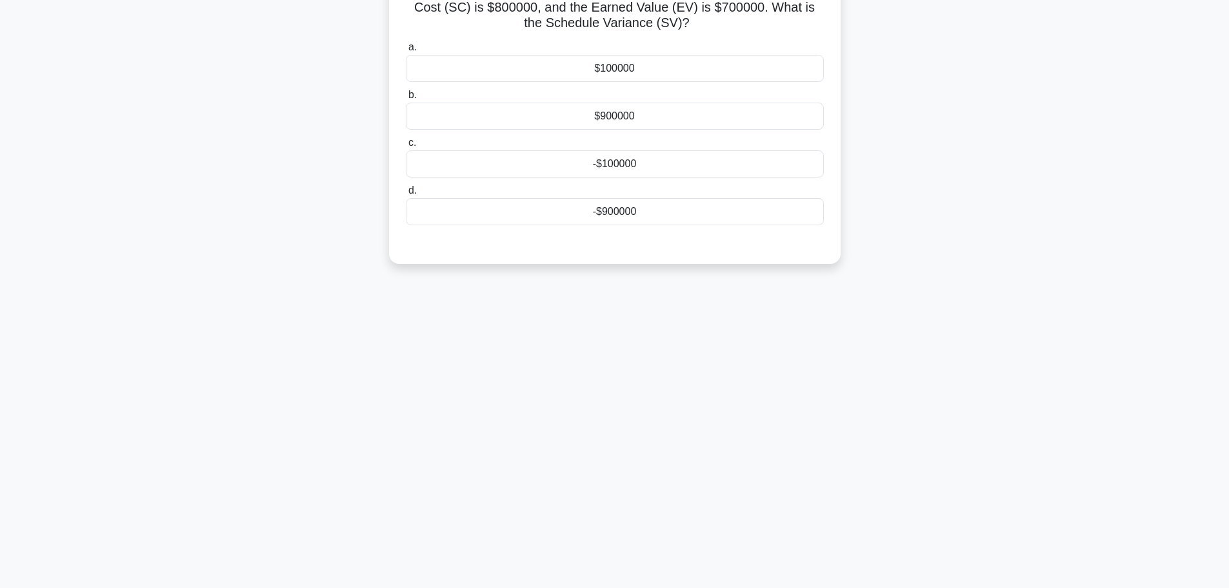
scroll to position [0, 0]
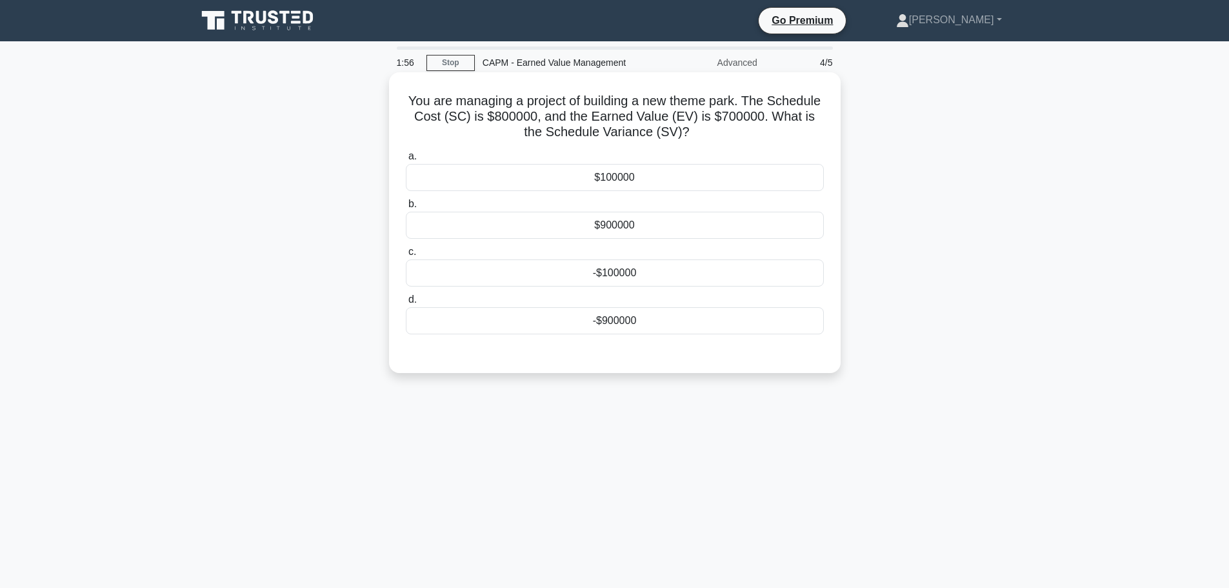
click at [621, 272] on div "-$100000" at bounding box center [615, 272] width 418 height 27
click at [406, 256] on input "c. -$100000" at bounding box center [406, 252] width 0 height 8
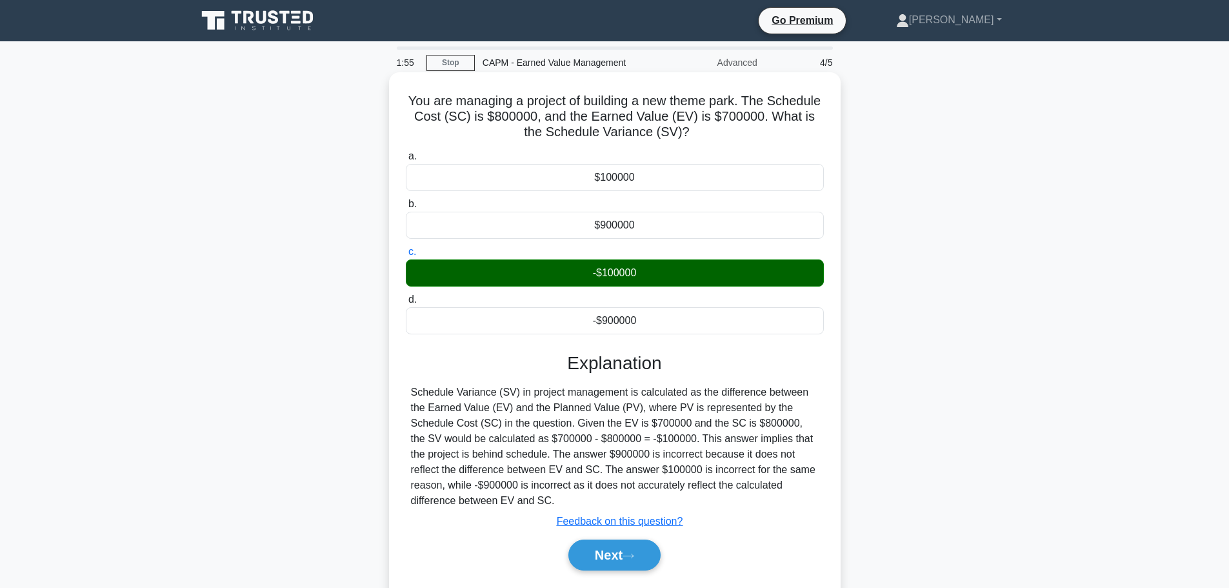
scroll to position [109, 0]
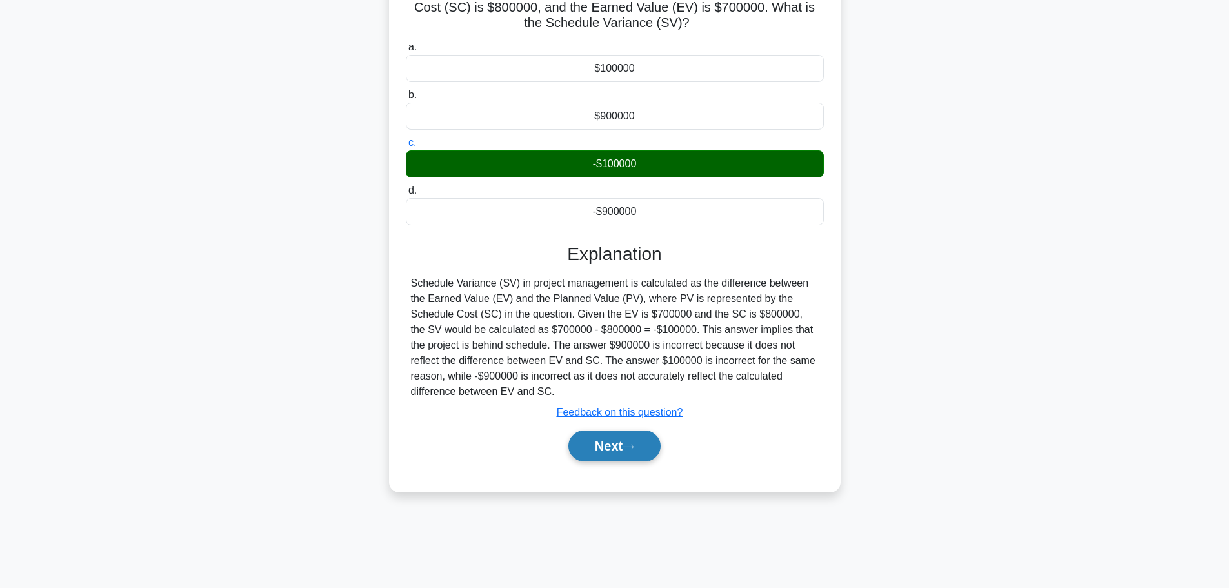
click at [619, 450] on button "Next" at bounding box center [614, 445] width 92 height 31
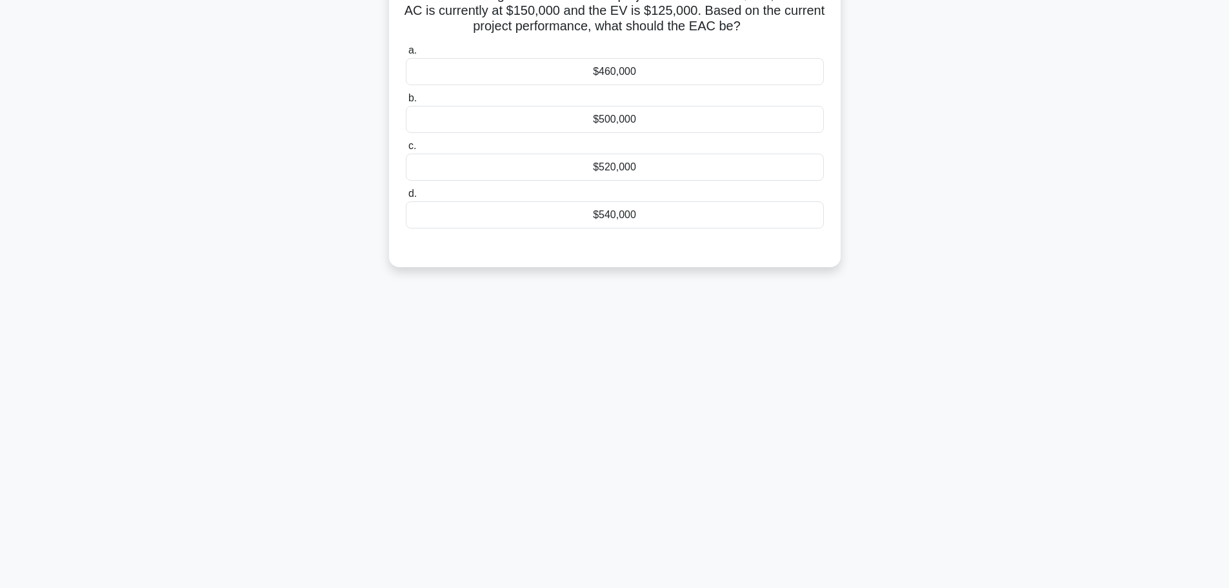
scroll to position [0, 0]
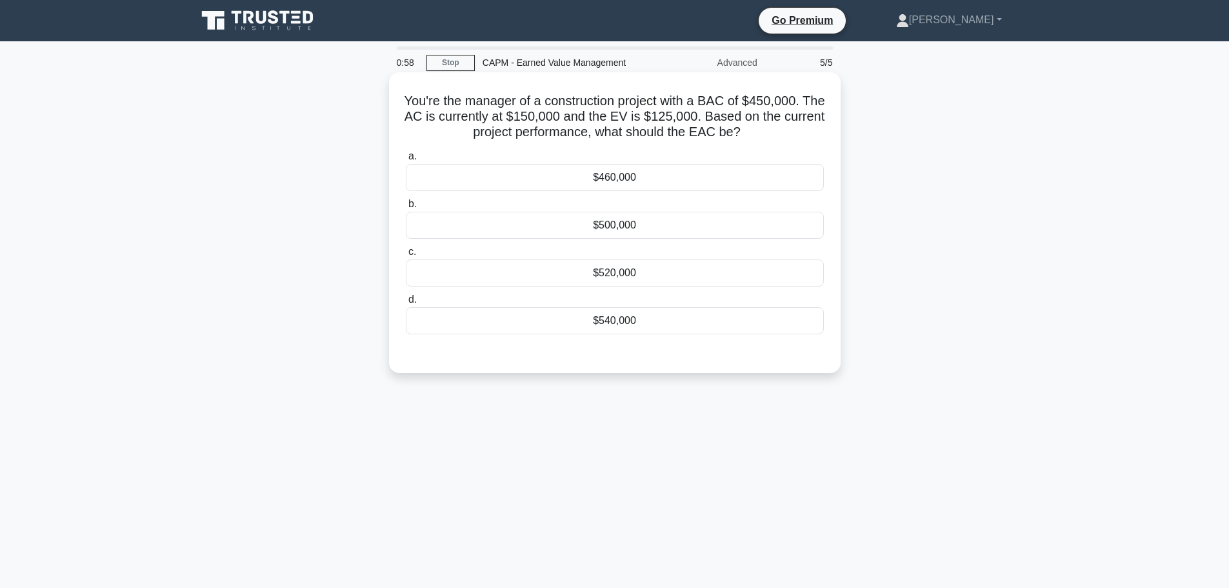
click at [618, 321] on div "$540,000" at bounding box center [615, 320] width 418 height 27
click at [406, 304] on input "d. $540,000" at bounding box center [406, 299] width 0 height 8
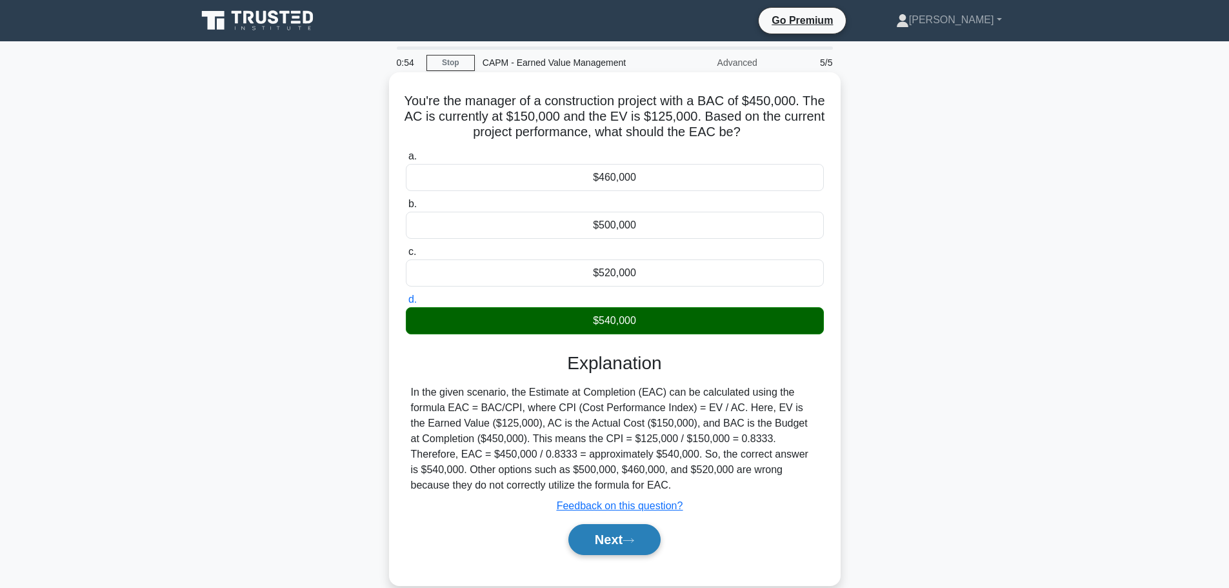
click at [625, 543] on button "Next" at bounding box center [614, 539] width 92 height 31
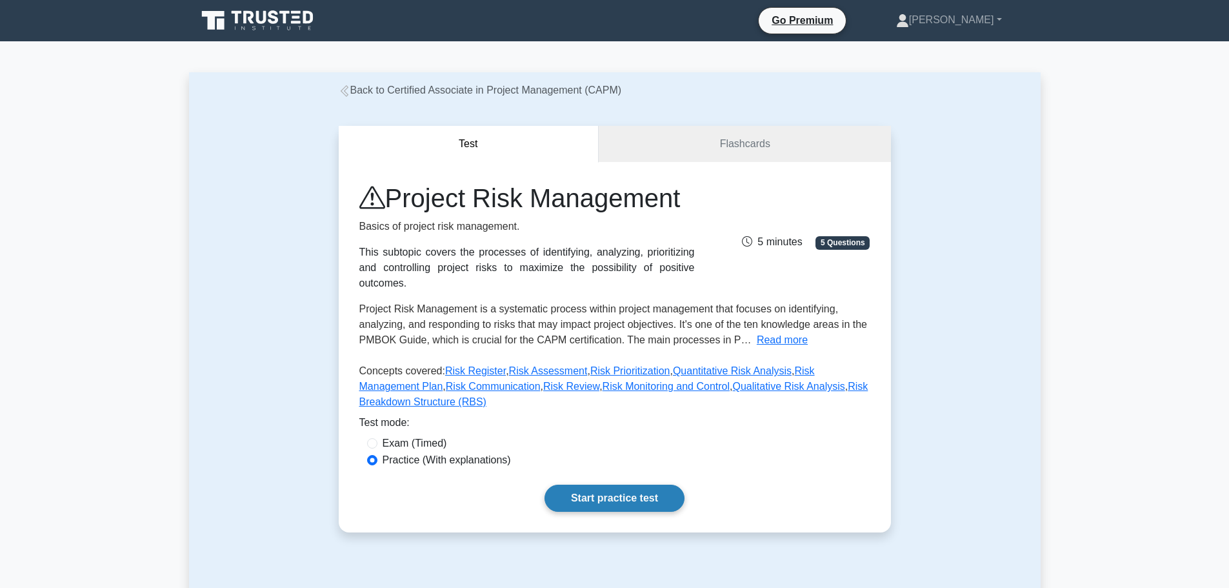
click at [595, 485] on link "Start practice test" at bounding box center [615, 498] width 140 height 27
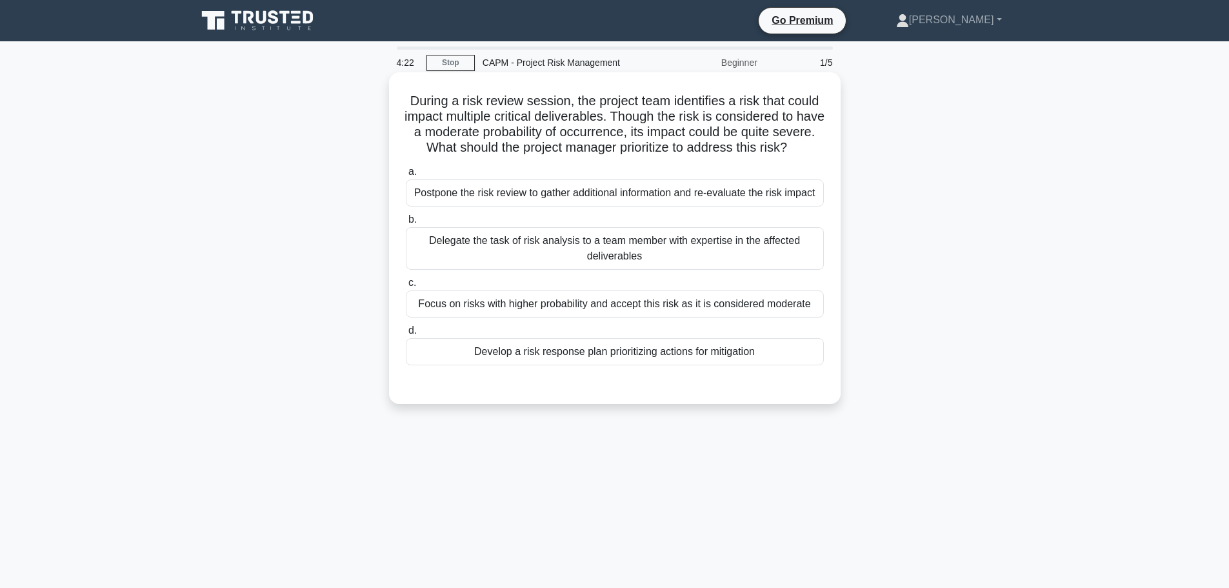
click at [675, 365] on div "Develop a risk response plan prioritizing actions for mitigation" at bounding box center [615, 351] width 418 height 27
click at [406, 335] on input "d. Develop a risk response plan prioritizing actions for mitigation" at bounding box center [406, 330] width 0 height 8
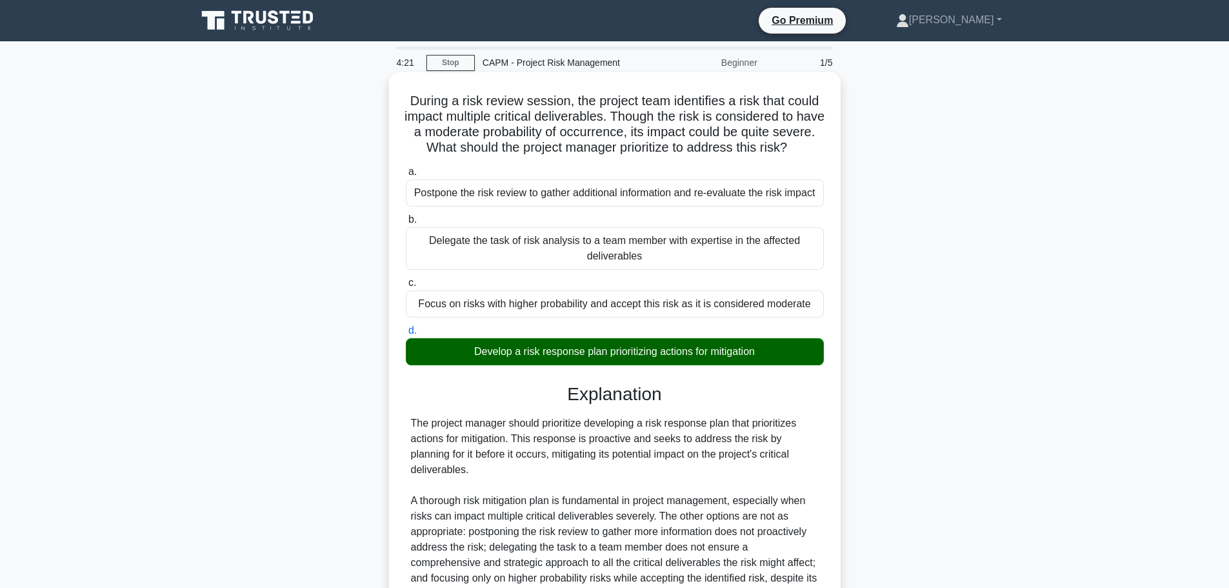
scroll to position [146, 0]
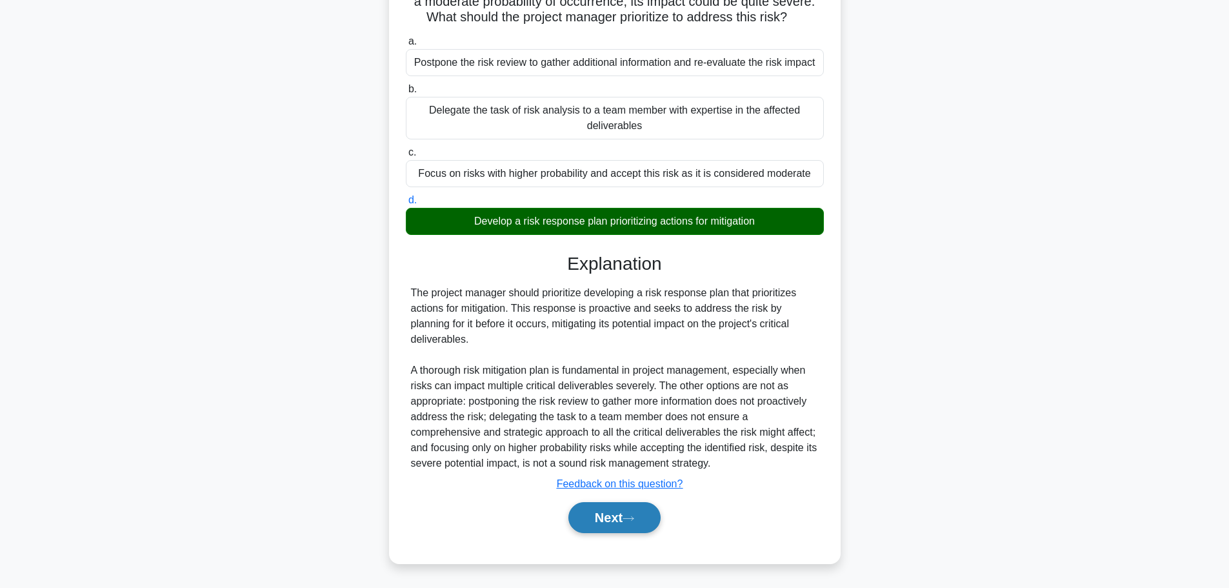
click at [626, 525] on button "Next" at bounding box center [614, 517] width 92 height 31
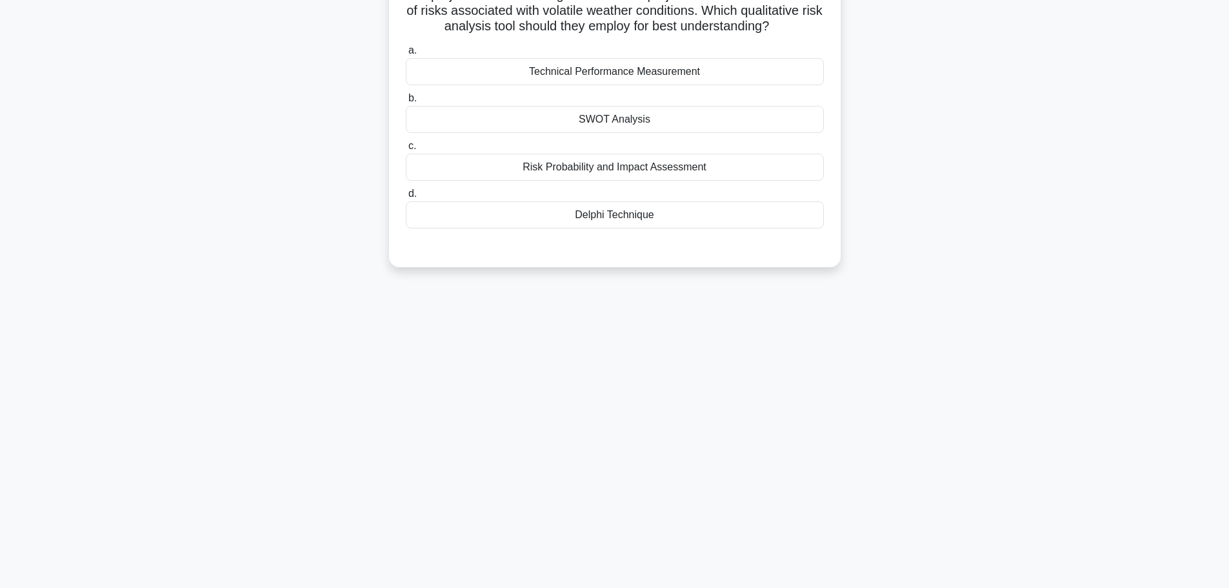
scroll to position [0, 0]
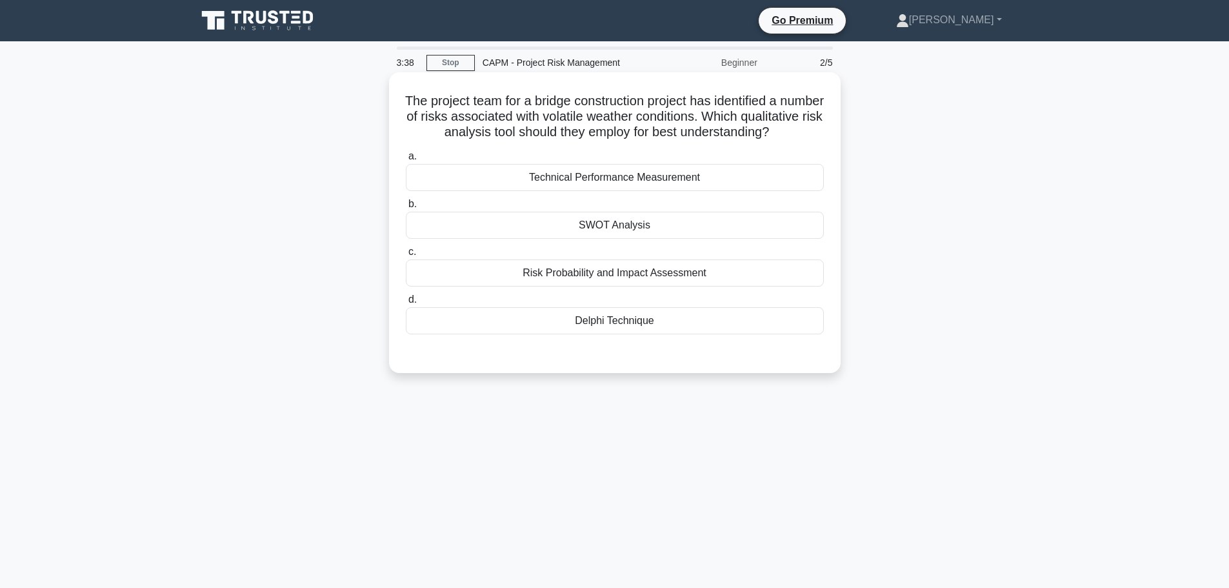
click at [640, 286] on div "Risk Probability and Impact Assessment" at bounding box center [615, 272] width 418 height 27
click at [406, 256] on input "c. Risk Probability and Impact Assessment" at bounding box center [406, 252] width 0 height 8
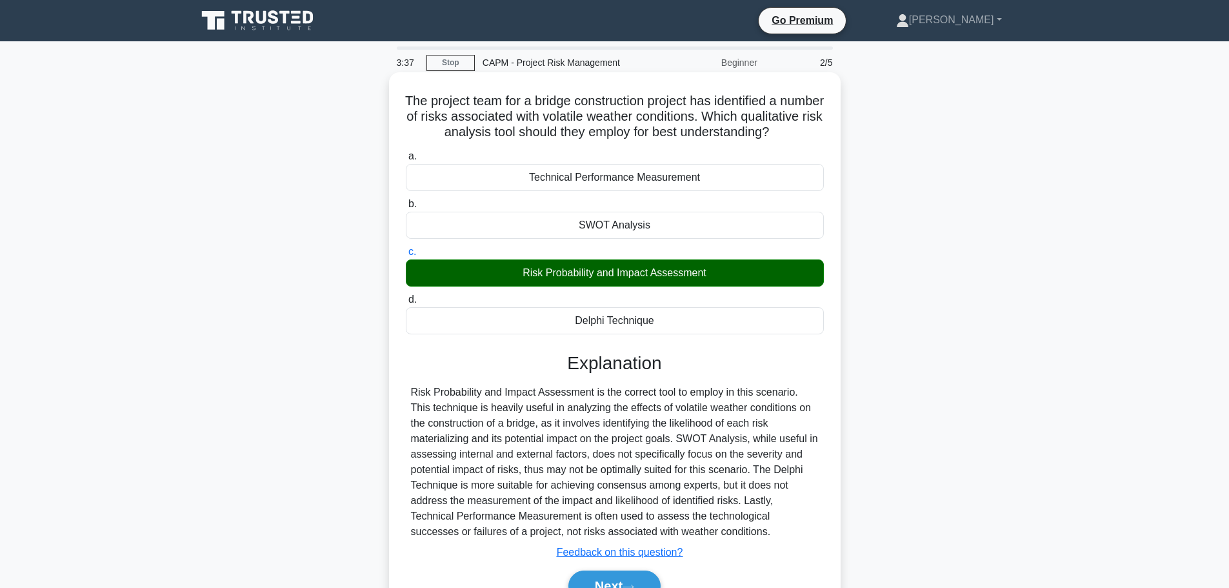
scroll to position [109, 0]
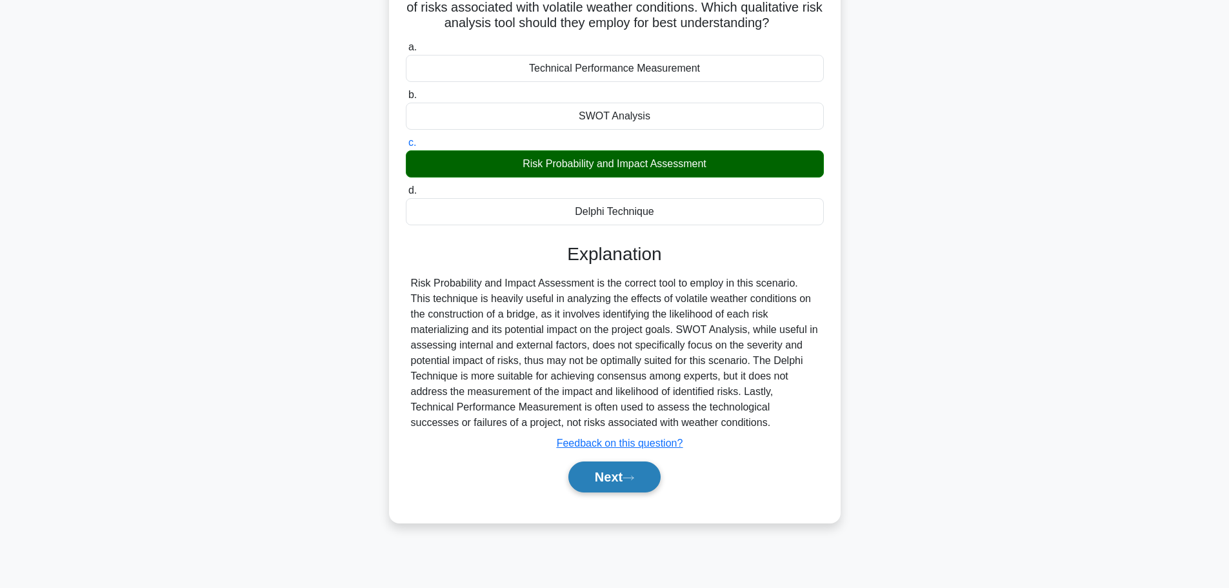
click at [607, 492] on button "Next" at bounding box center [614, 476] width 92 height 31
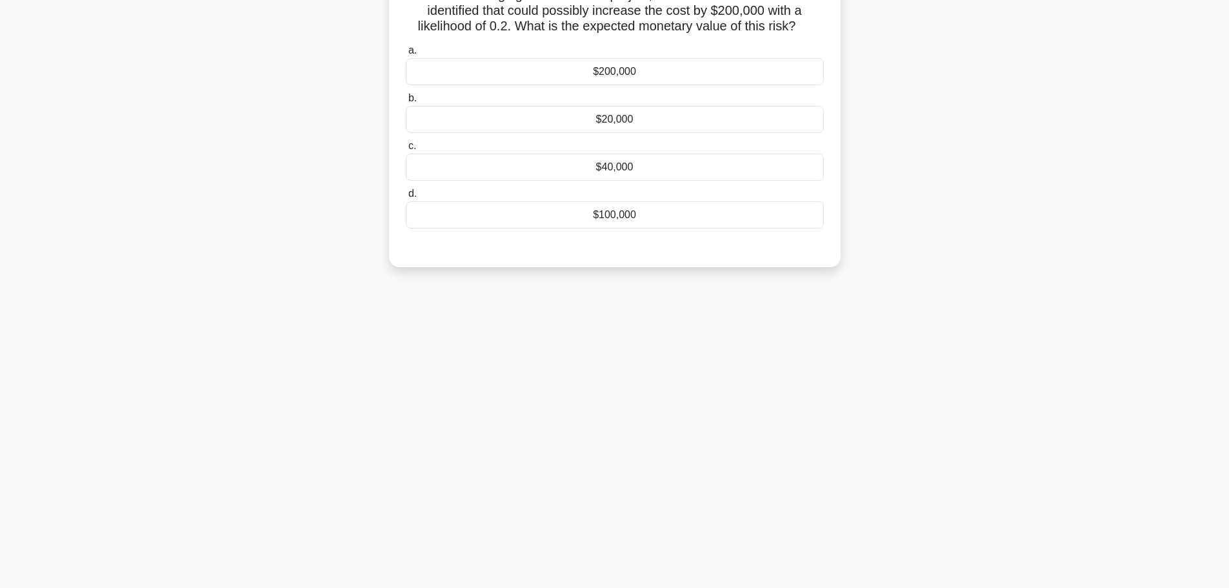
scroll to position [0, 0]
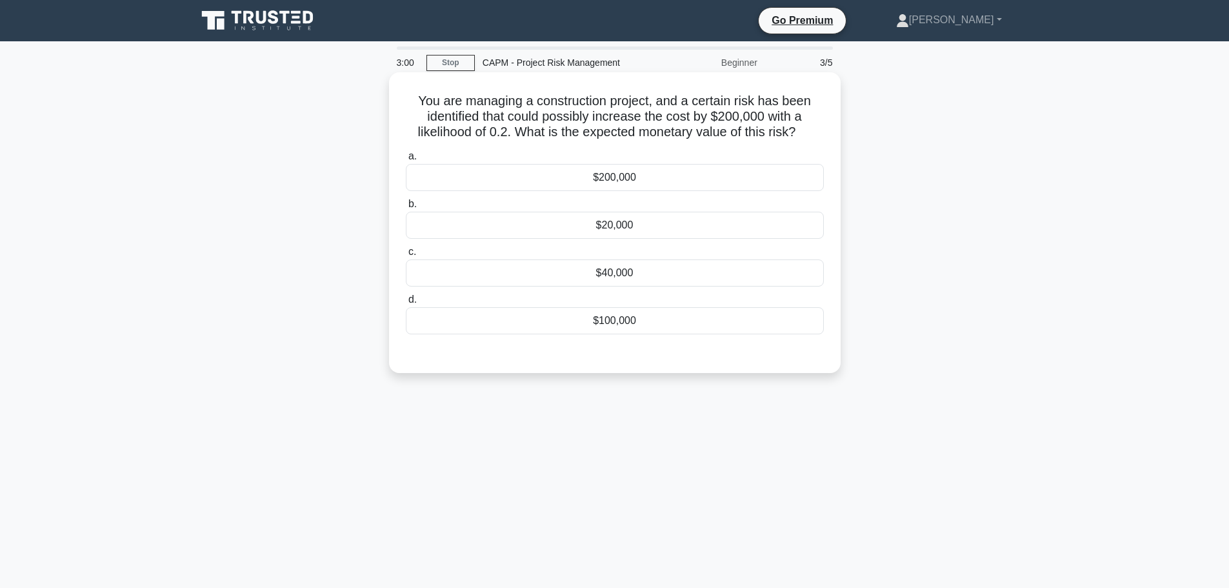
click at [624, 277] on div "$40,000" at bounding box center [615, 272] width 418 height 27
click at [406, 256] on input "c. $40,000" at bounding box center [406, 252] width 0 height 8
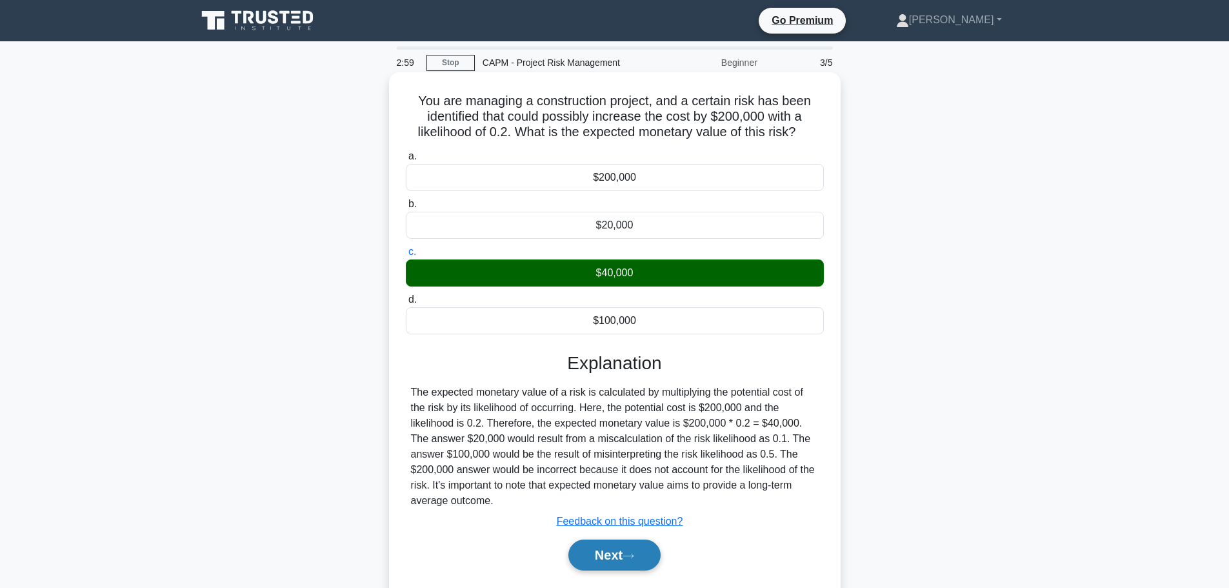
click at [628, 550] on button "Next" at bounding box center [614, 554] width 92 height 31
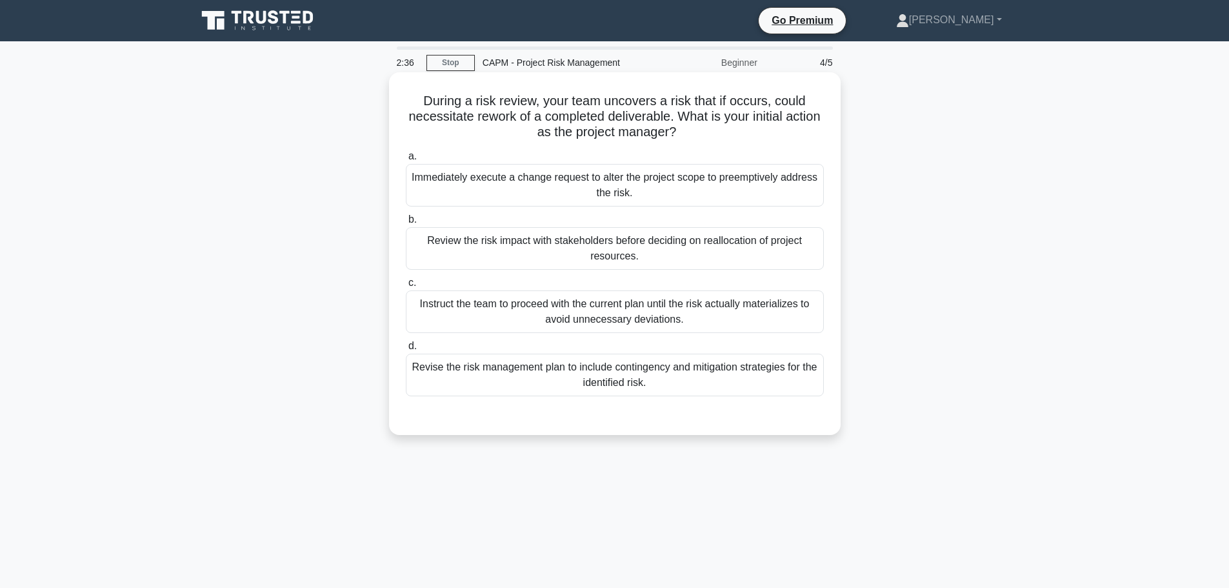
click at [661, 383] on div "Revise the risk management plan to include contingency and mitigation strategie…" at bounding box center [615, 375] width 418 height 43
click at [406, 350] on input "d. Revise the risk management plan to include contingency and mitigation strate…" at bounding box center [406, 346] width 0 height 8
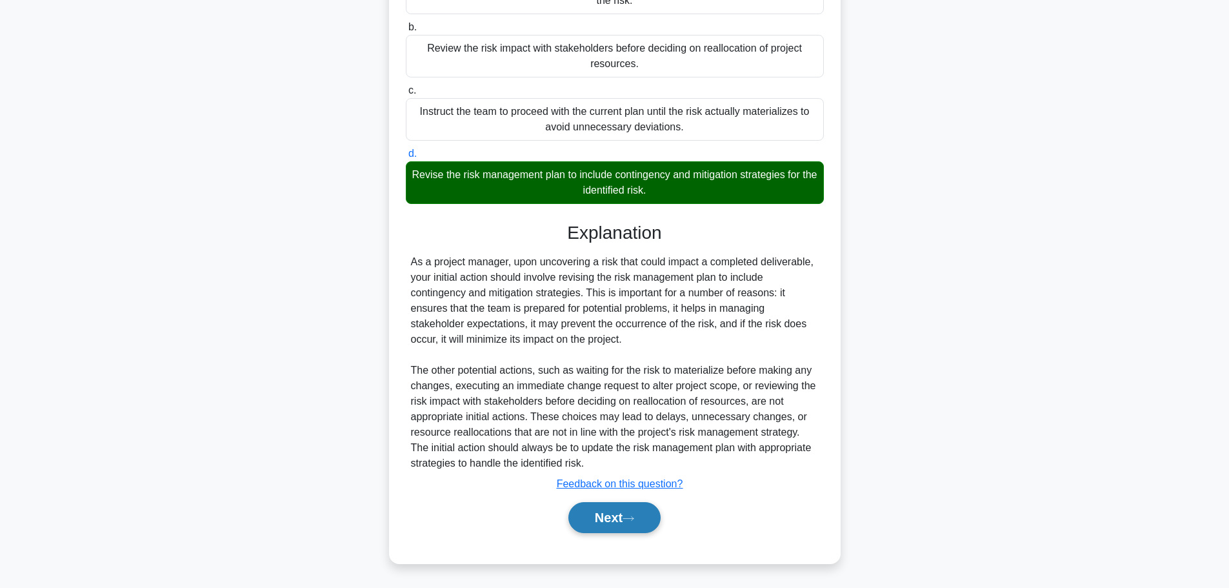
click at [622, 516] on button "Next" at bounding box center [614, 517] width 92 height 31
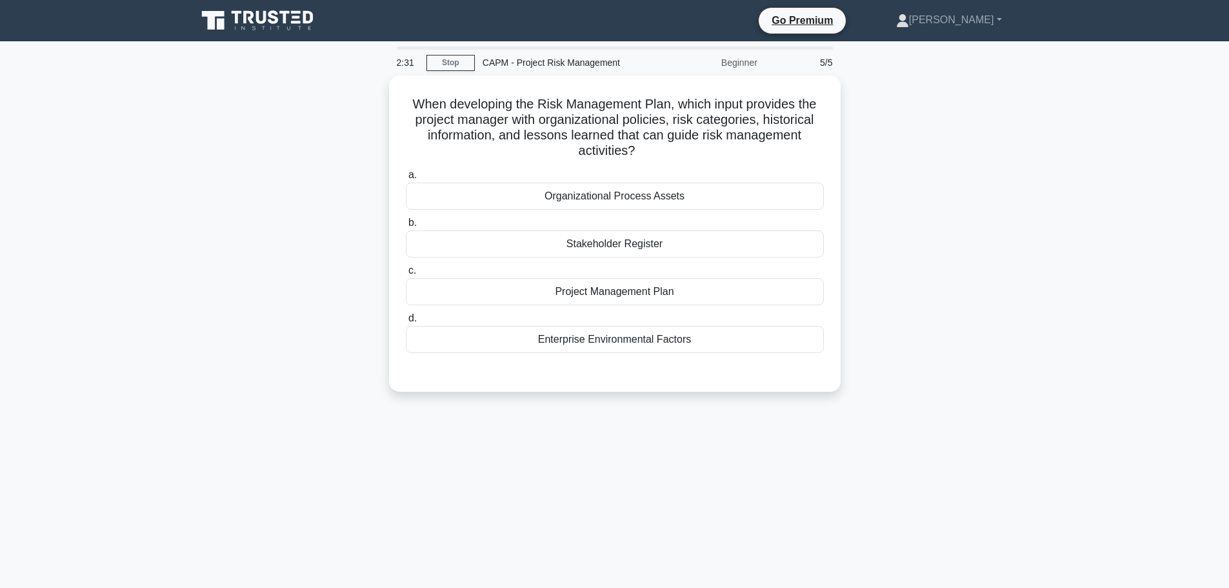
click at [1010, 300] on div "When developing the Risk Management Plan, which input provides the project mana…" at bounding box center [615, 241] width 852 height 332
click at [655, 195] on div "Organizational Process Assets" at bounding box center [615, 192] width 418 height 27
click at [406, 176] on input "a. Organizational Process Assets" at bounding box center [406, 172] width 0 height 8
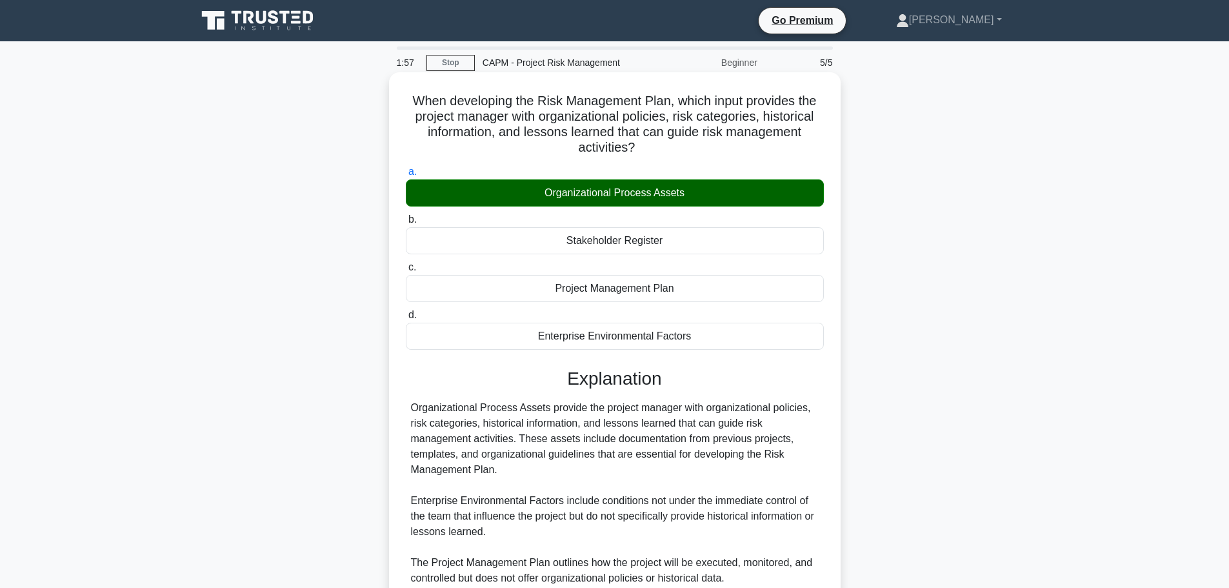
scroll to position [177, 0]
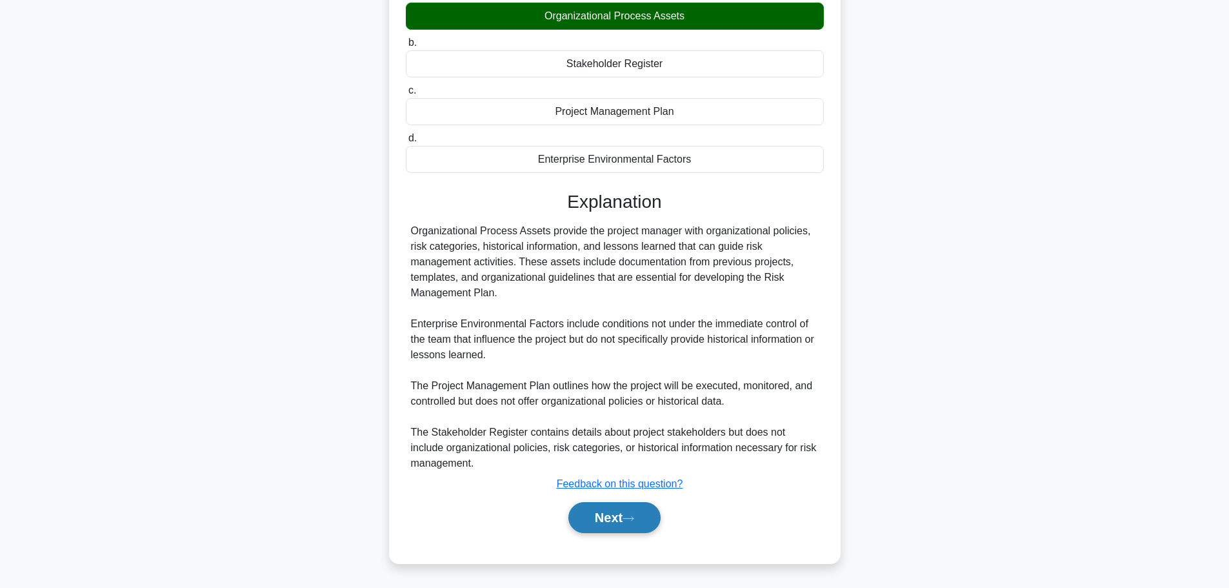
click at [621, 519] on button "Next" at bounding box center [614, 517] width 92 height 31
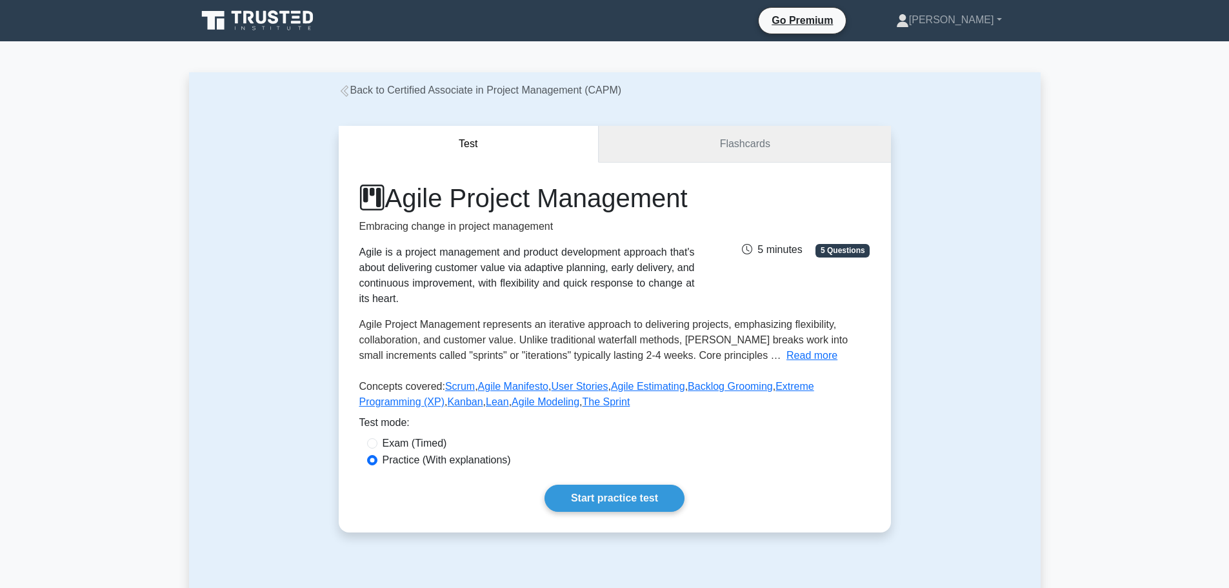
click at [726, 140] on link "Flashcards" at bounding box center [745, 144] width 292 height 37
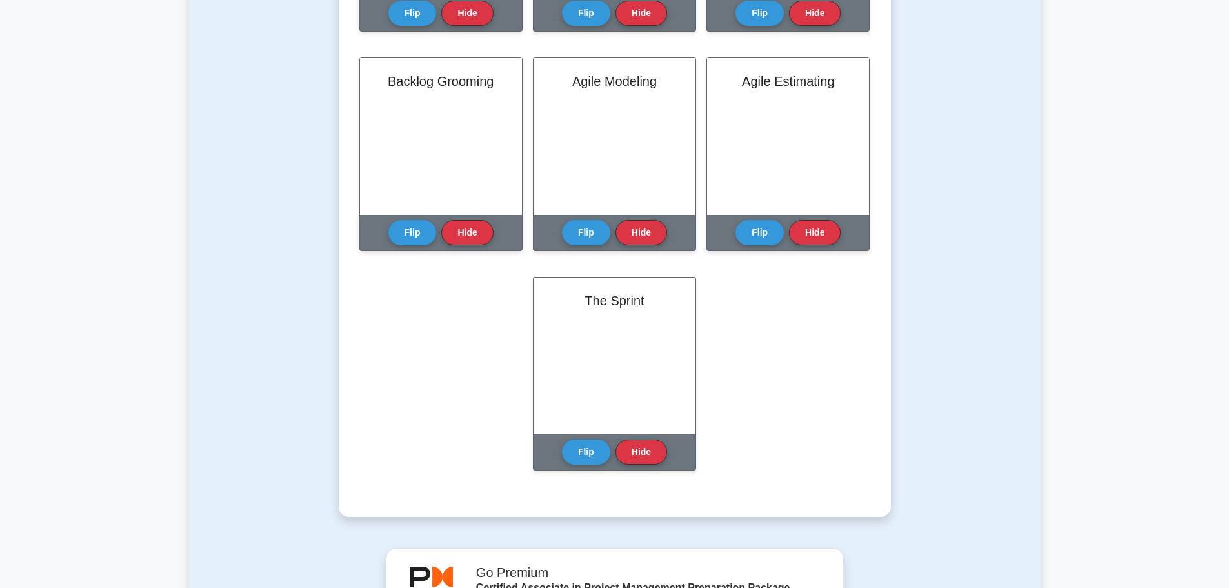
scroll to position [581, 0]
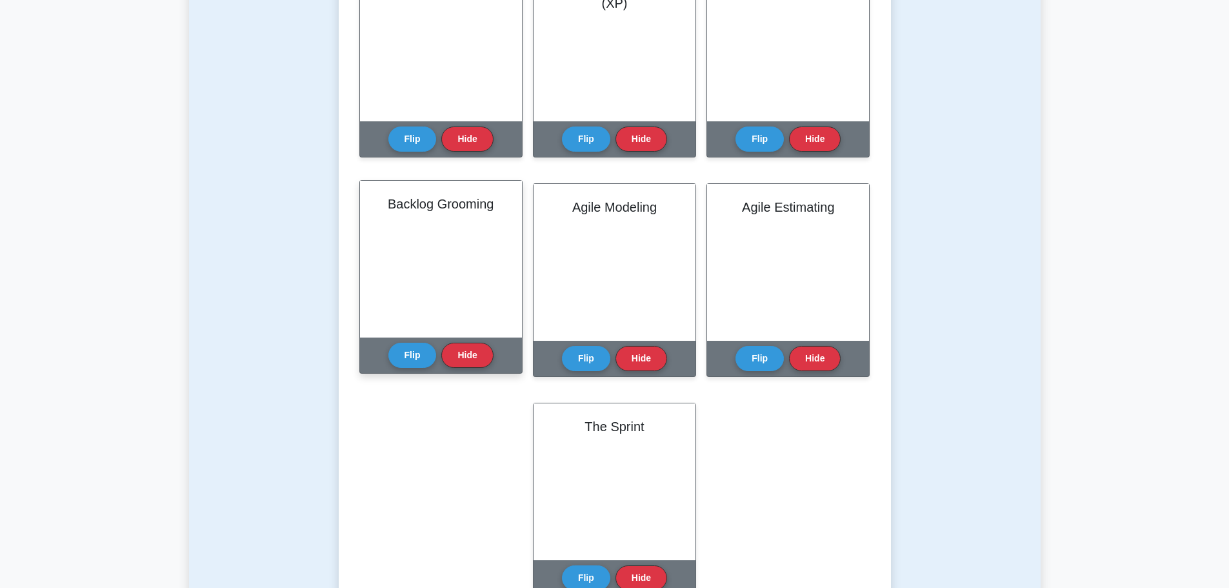
click at [445, 206] on h2 "Backlog Grooming" at bounding box center [441, 203] width 131 height 15
click at [410, 361] on button "Flip" at bounding box center [412, 354] width 48 height 25
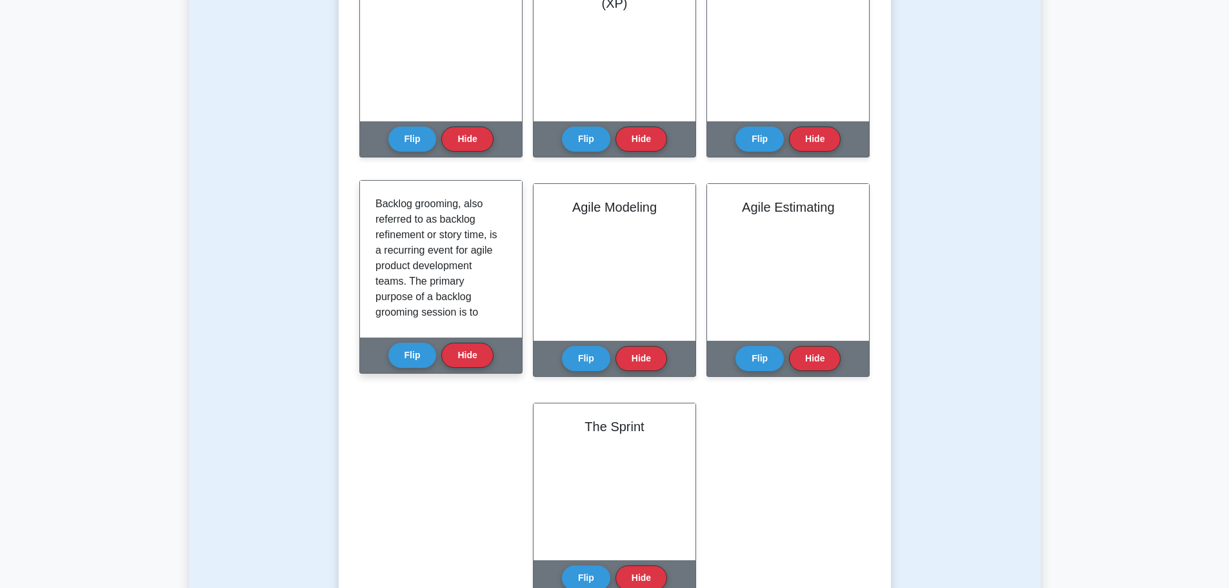
click at [508, 223] on div "Backlog grooming, also referred to as backlog refinement or story time, is a re…" at bounding box center [441, 259] width 162 height 157
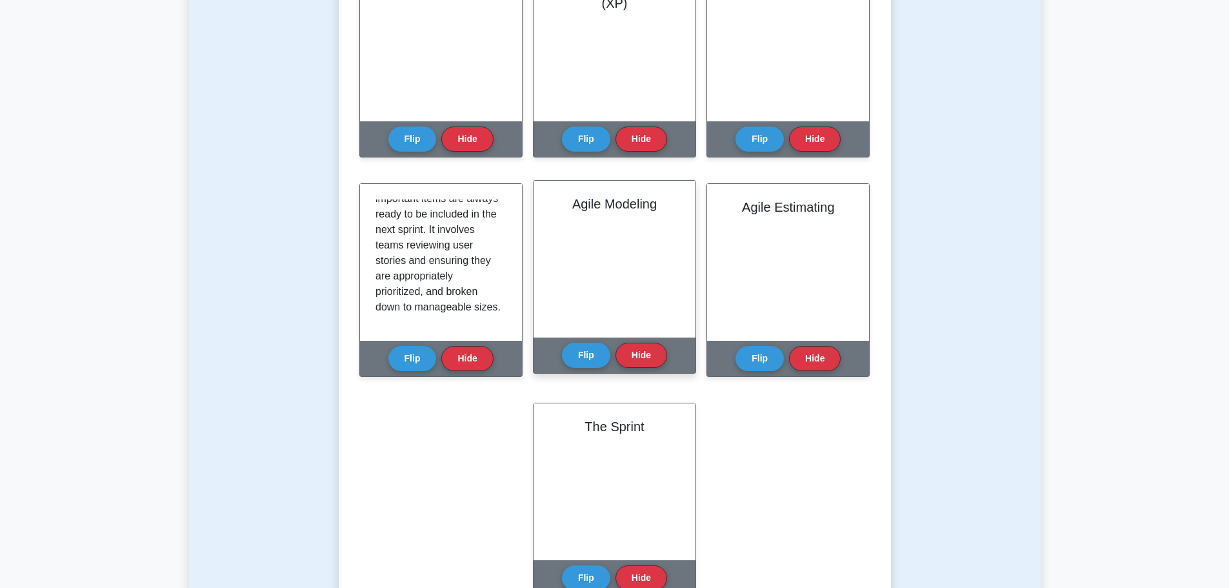
click at [616, 208] on h2 "Agile Modeling" at bounding box center [614, 203] width 131 height 15
click at [598, 350] on button "Flip" at bounding box center [586, 354] width 48 height 25
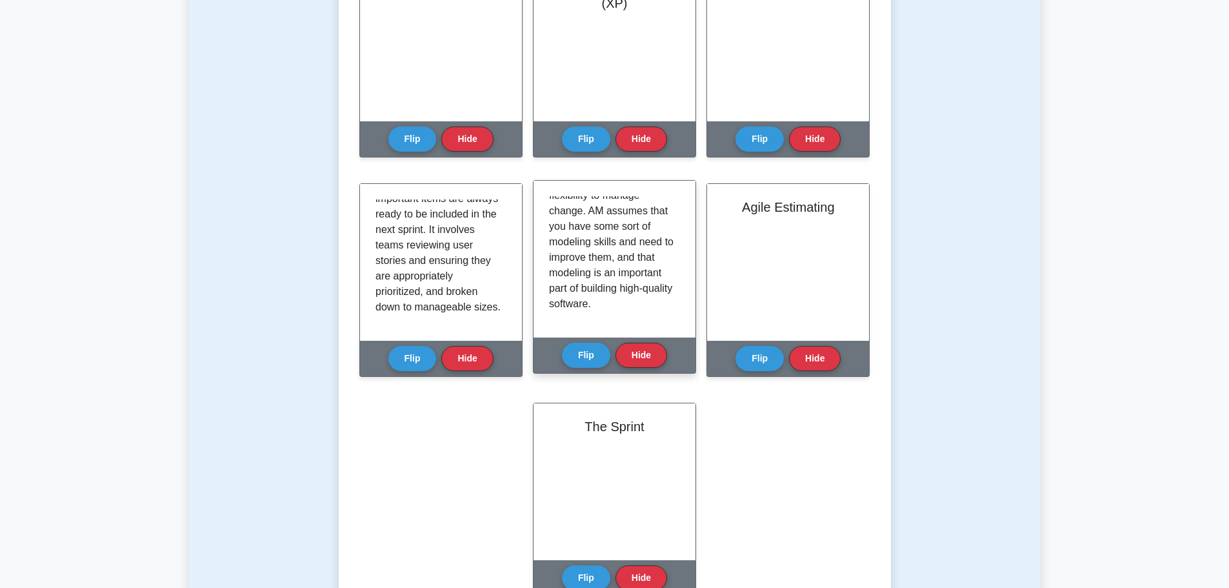
scroll to position [163, 0]
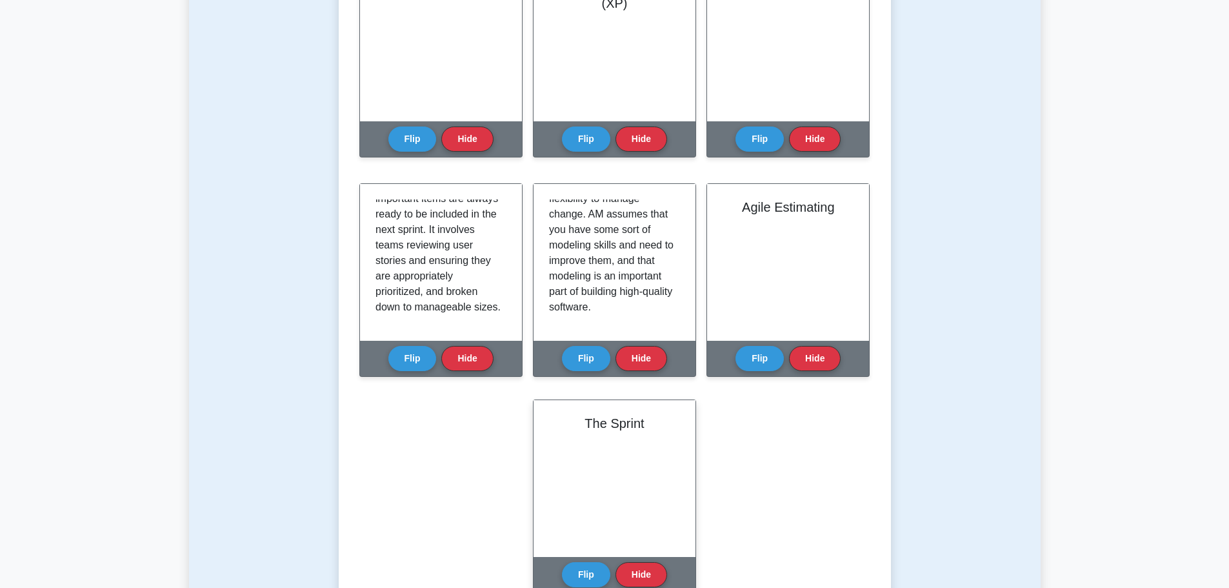
click at [634, 432] on div "The Sprint" at bounding box center [615, 478] width 162 height 157
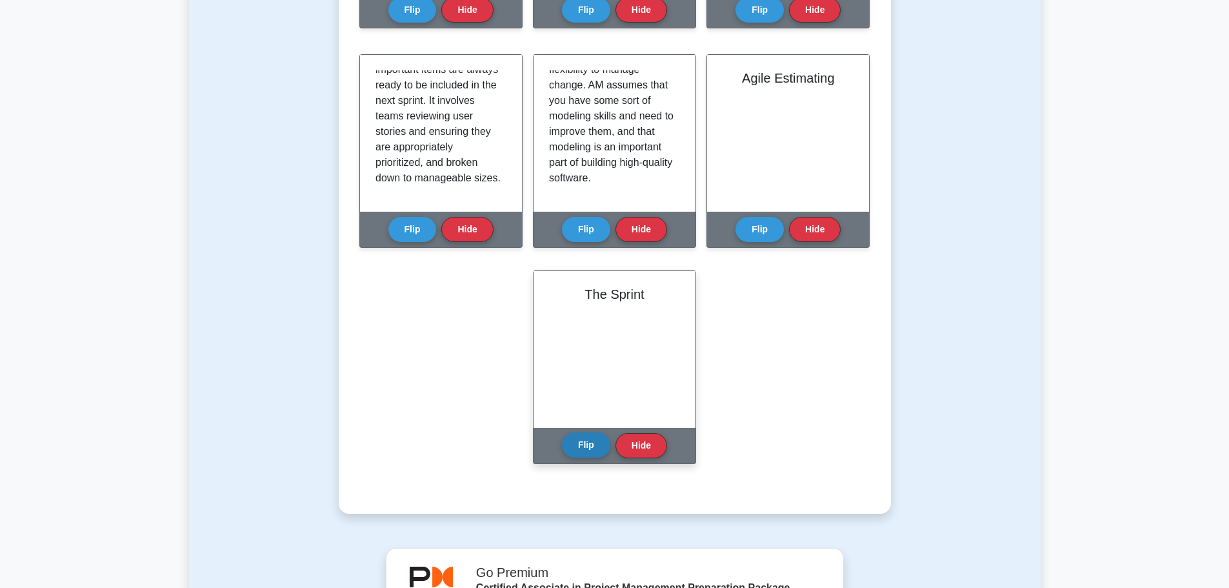
click at [588, 446] on button "Flip" at bounding box center [586, 444] width 48 height 25
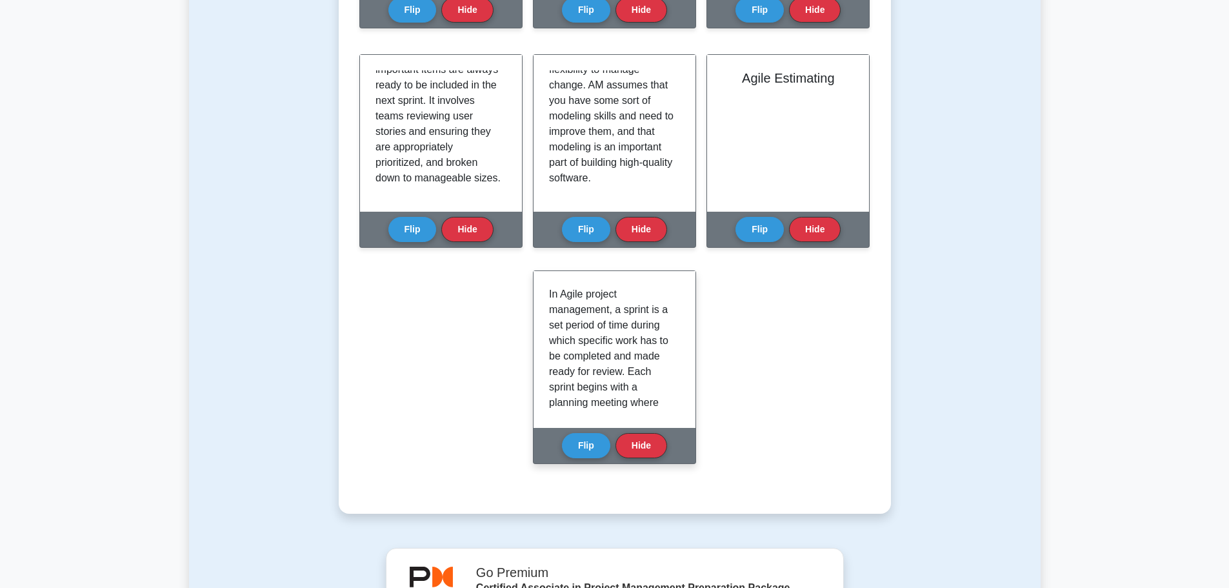
drag, startPoint x: 681, startPoint y: 303, endPoint x: 680, endPoint y: 315, distance: 12.3
click at [680, 315] on div "In Agile project management, a sprint is a set period of time during which spec…" at bounding box center [615, 349] width 162 height 157
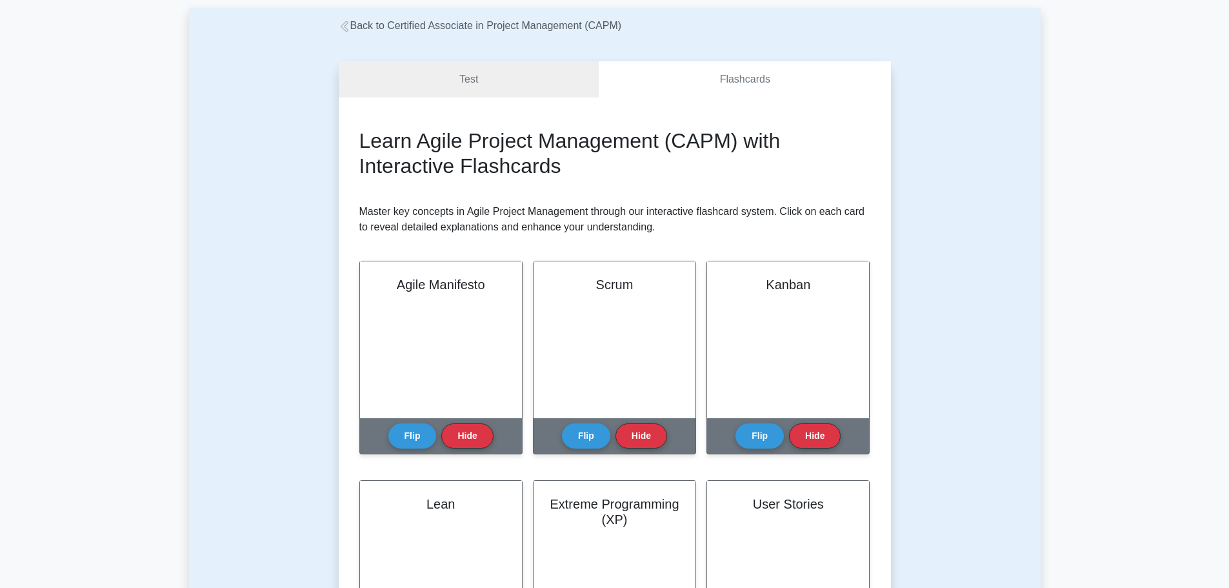
scroll to position [0, 0]
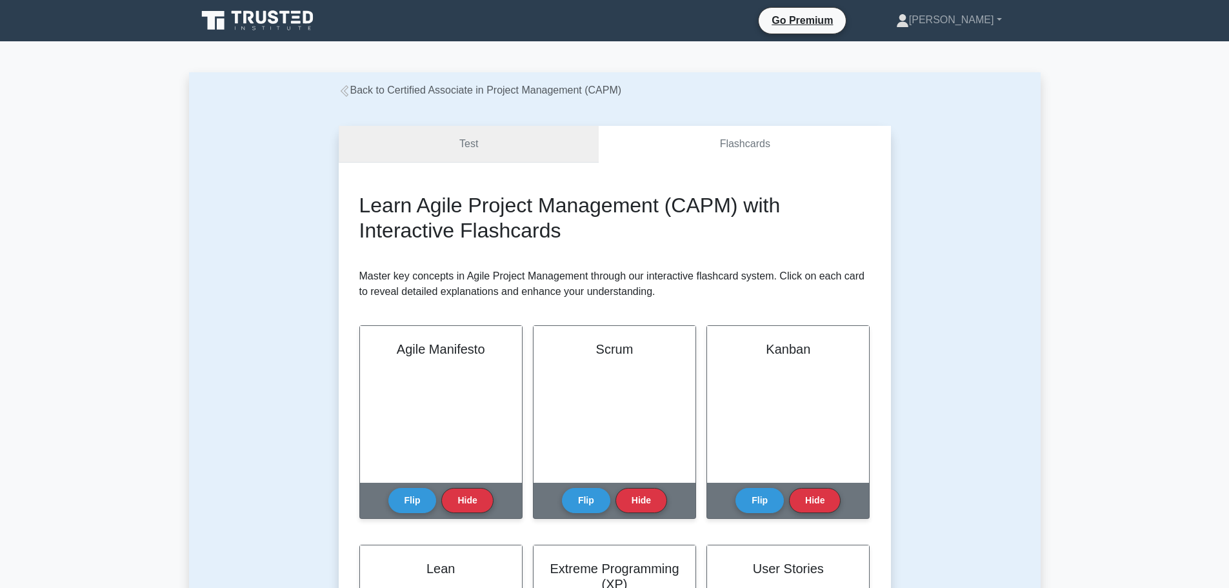
click at [437, 144] on link "Test" at bounding box center [469, 144] width 261 height 37
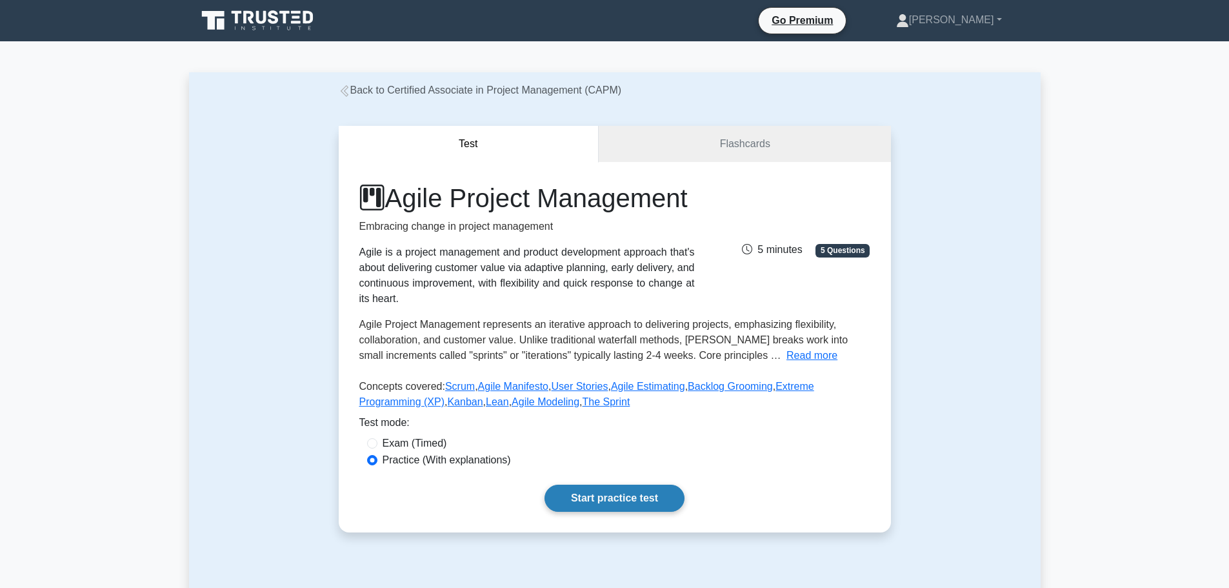
click at [626, 512] on link "Start practice test" at bounding box center [615, 498] width 140 height 27
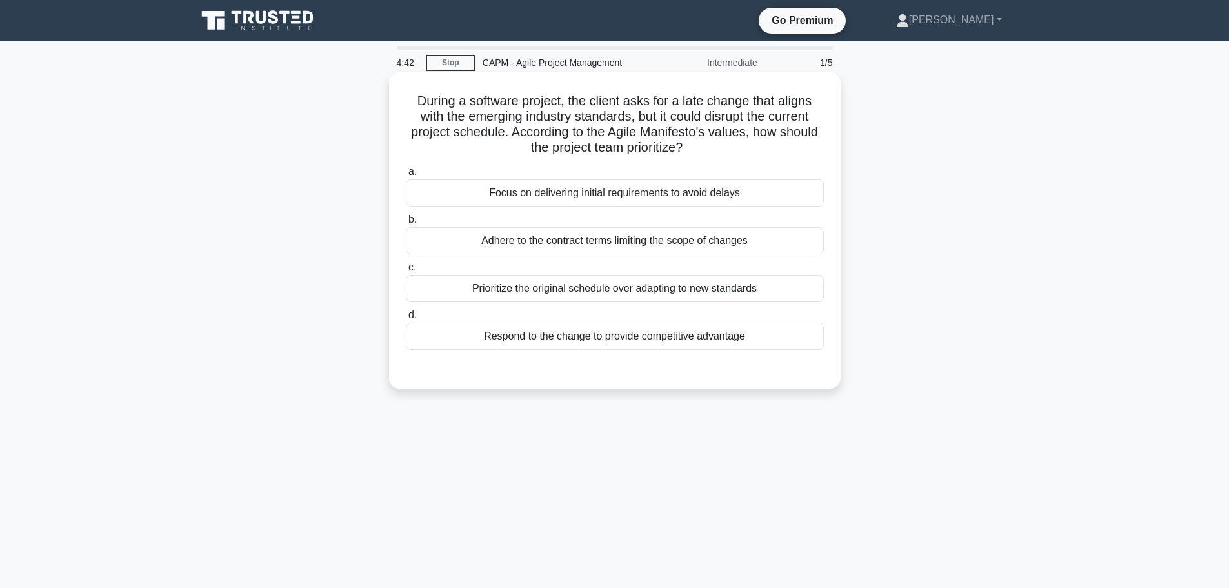
click at [592, 339] on div "Respond to the change to provide competitive advantage" at bounding box center [615, 336] width 418 height 27
click at [406, 319] on input "d. Respond to the change to provide competitive advantage" at bounding box center [406, 315] width 0 height 8
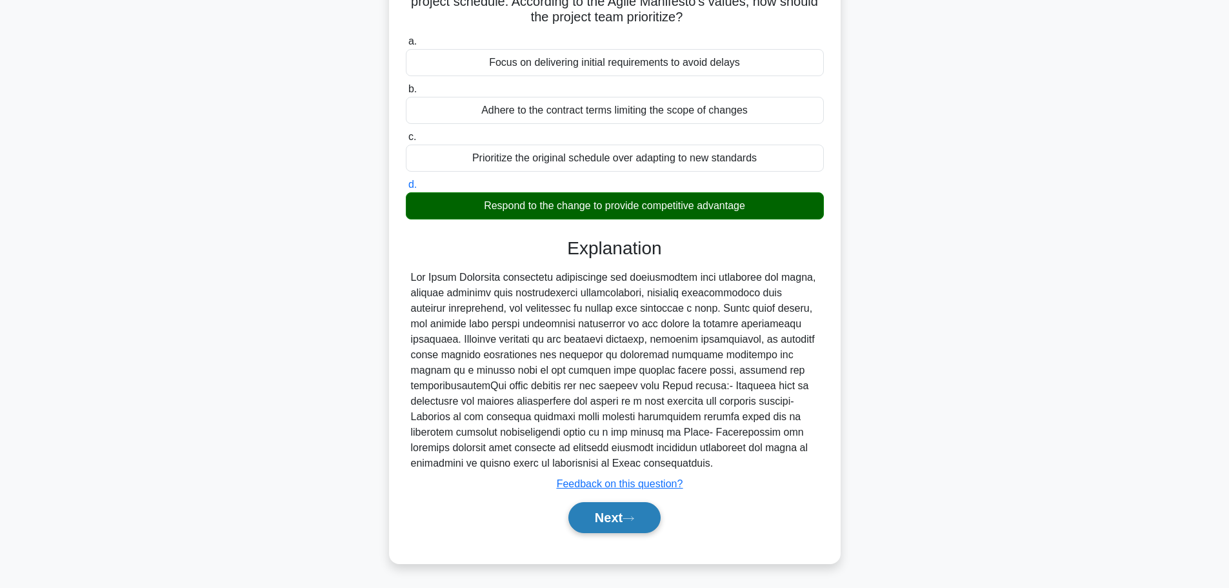
click at [611, 510] on button "Next" at bounding box center [614, 517] width 92 height 31
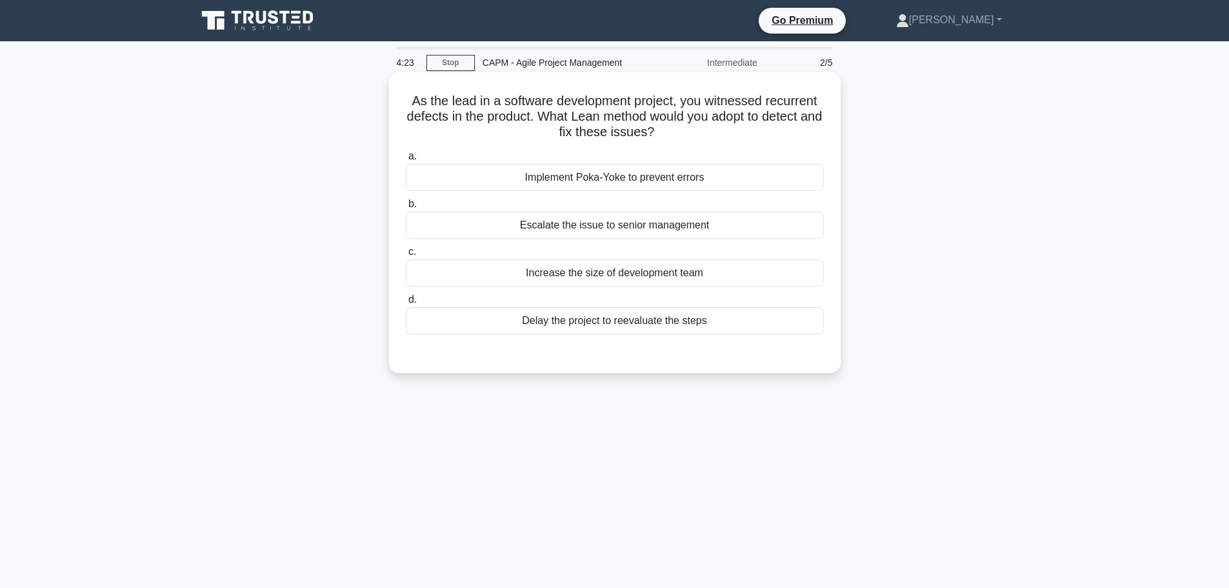
click at [582, 181] on div "Implement Poka-Yoke to prevent errors" at bounding box center [615, 177] width 418 height 27
click at [406, 161] on input "a. Implement Poka-Yoke to prevent errors" at bounding box center [406, 156] width 0 height 8
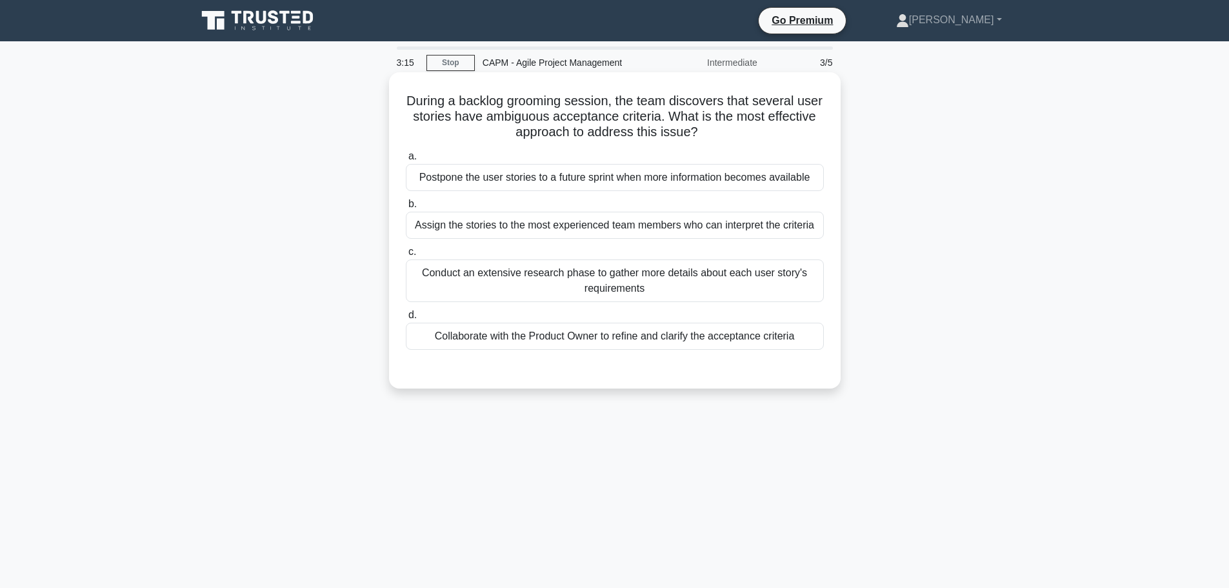
click at [609, 340] on div "Collaborate with the Product Owner to refine and clarify the acceptance criteria" at bounding box center [615, 336] width 418 height 27
click at [406, 319] on input "d. Collaborate with the Product Owner to refine and clarify the acceptance crit…" at bounding box center [406, 315] width 0 height 8
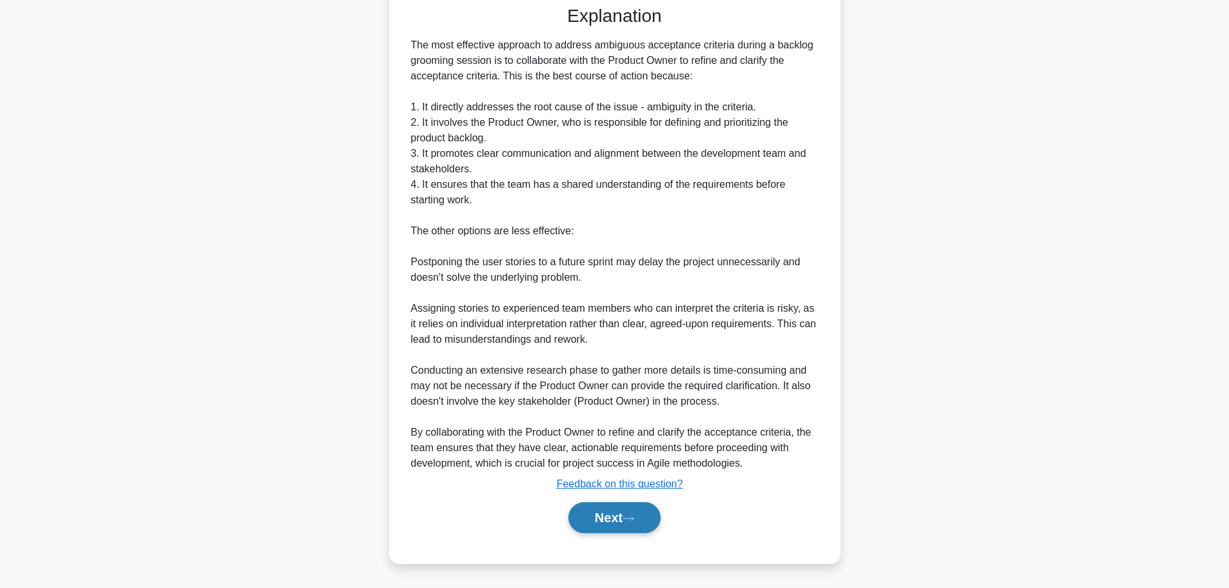
click at [628, 517] on icon at bounding box center [629, 518] width 12 height 7
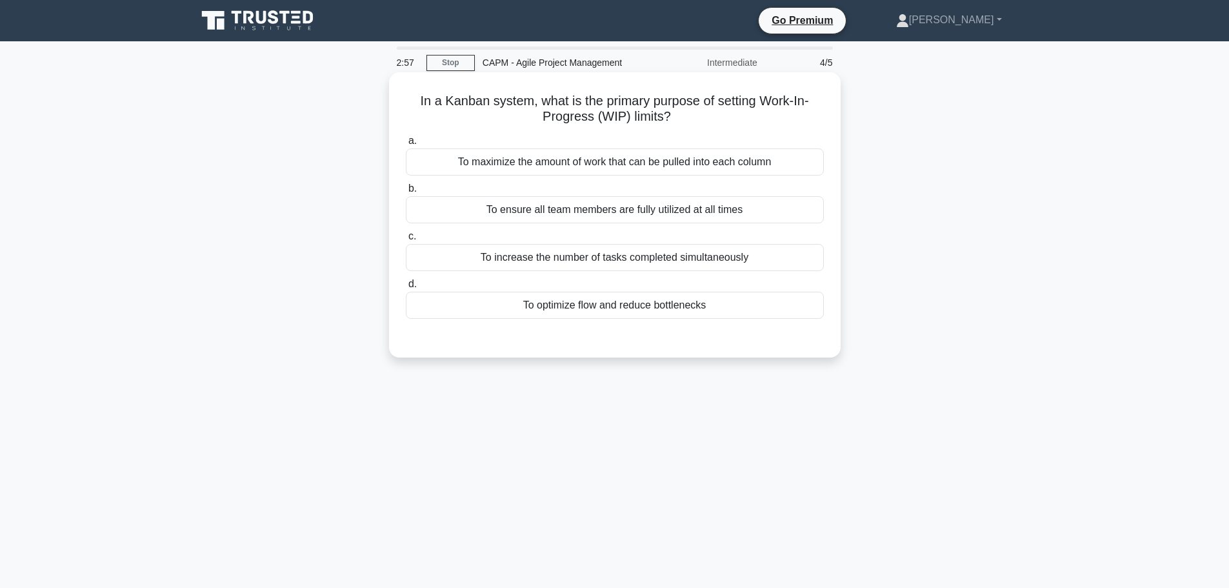
click at [586, 309] on div "To optimize flow and reduce bottlenecks" at bounding box center [615, 305] width 418 height 27
click at [406, 288] on input "d. To optimize flow and reduce bottlenecks" at bounding box center [406, 284] width 0 height 8
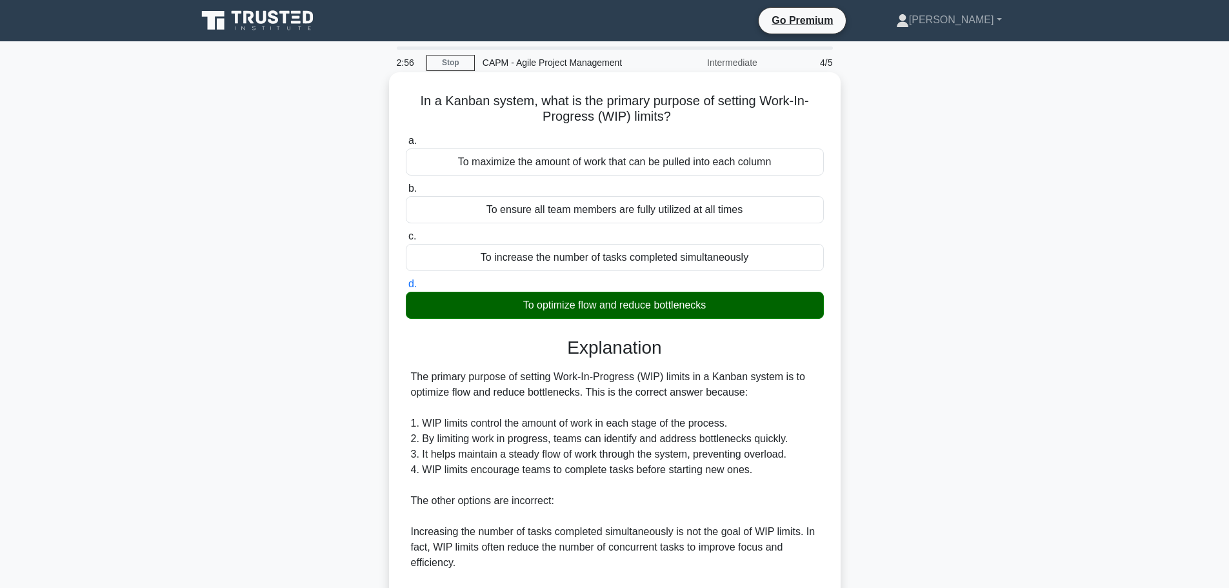
scroll to position [255, 0]
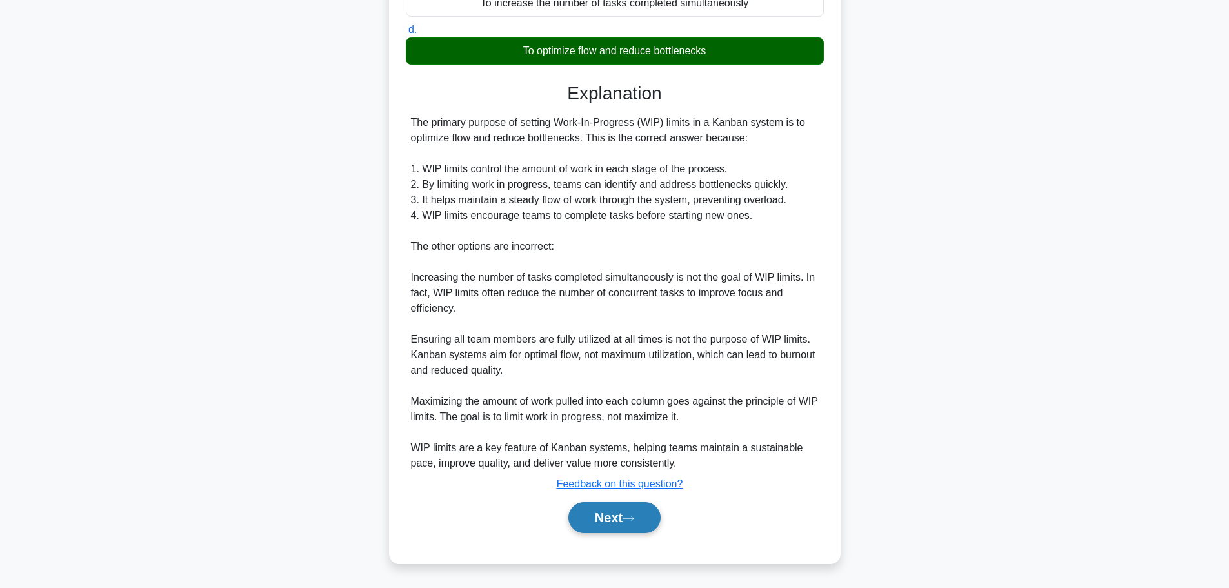
drag, startPoint x: 614, startPoint y: 521, endPoint x: 588, endPoint y: 501, distance: 32.1
click at [614, 519] on button "Next" at bounding box center [614, 517] width 92 height 31
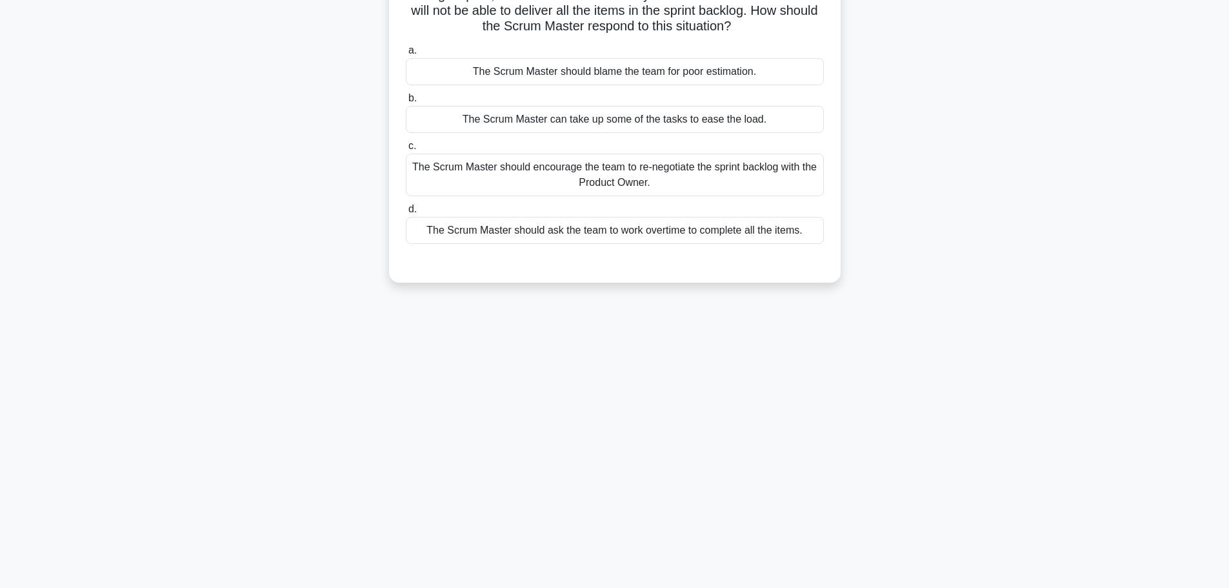
scroll to position [0, 0]
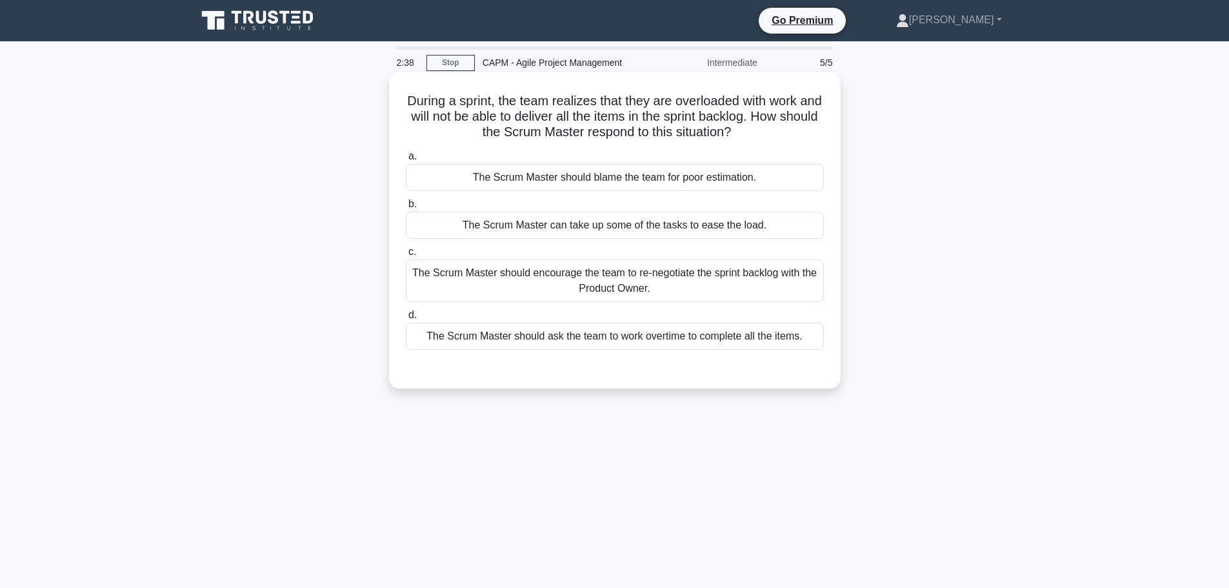
click at [632, 286] on div "The Scrum Master should encourage the team to re-negotiate the sprint backlog w…" at bounding box center [615, 280] width 418 height 43
click at [406, 256] on input "c. The Scrum Master should encourage the team to re-negotiate the sprint backlo…" at bounding box center [406, 252] width 0 height 8
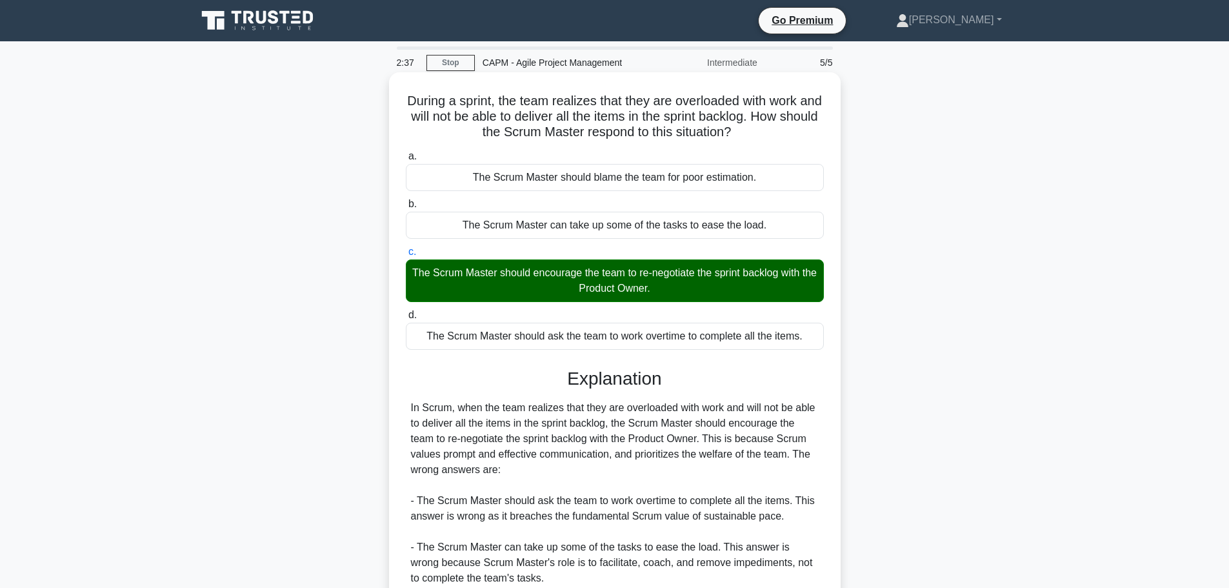
scroll to position [177, 0]
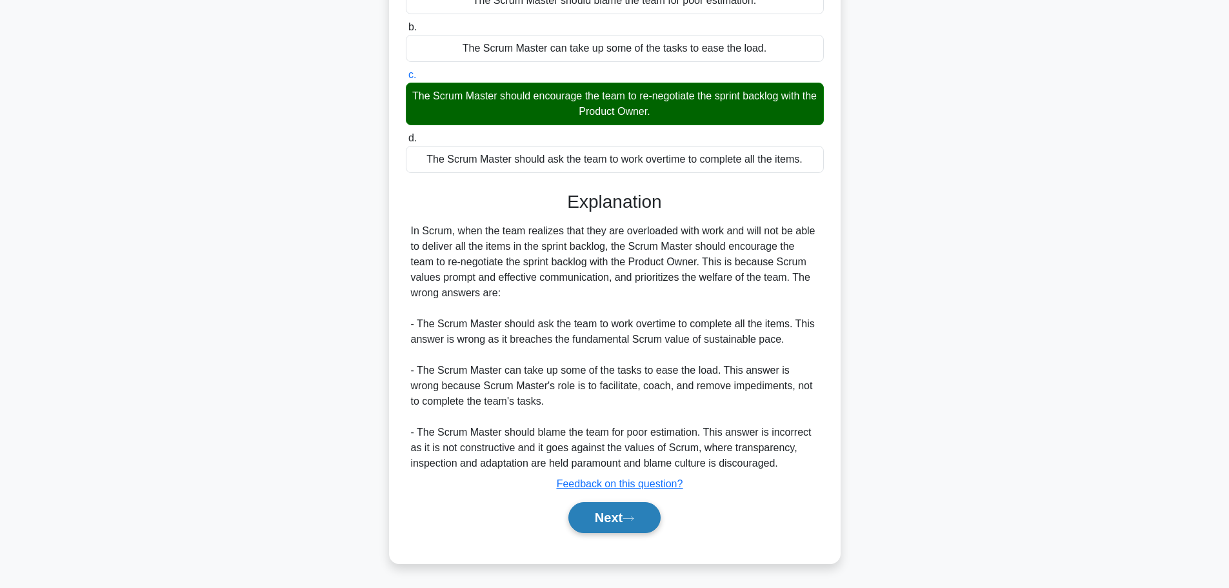
click at [640, 512] on button "Next" at bounding box center [614, 517] width 92 height 31
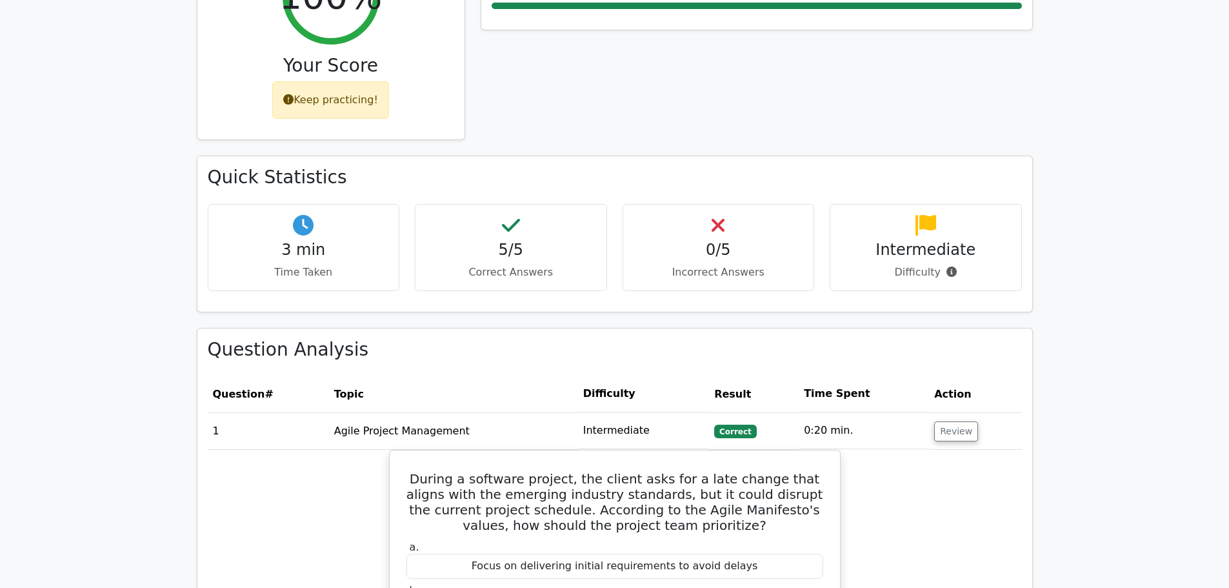
scroll to position [710, 0]
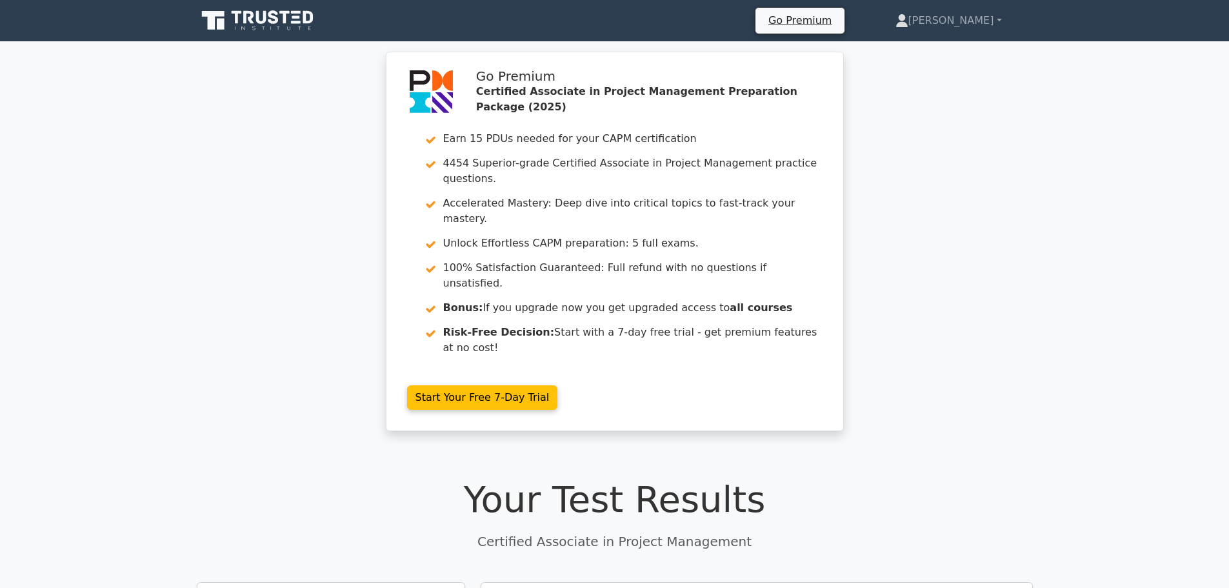
click at [244, 207] on div "Go Premium Certified Associate in Project Management Preparation Package (2025)…" at bounding box center [614, 249] width 1229 height 395
click at [993, 20] on link "[PERSON_NAME]" at bounding box center [949, 21] width 168 height 26
click at [977, 20] on link "[PERSON_NAME]" at bounding box center [949, 21] width 168 height 26
click at [1001, 19] on link "[PERSON_NAME]" at bounding box center [949, 21] width 168 height 26
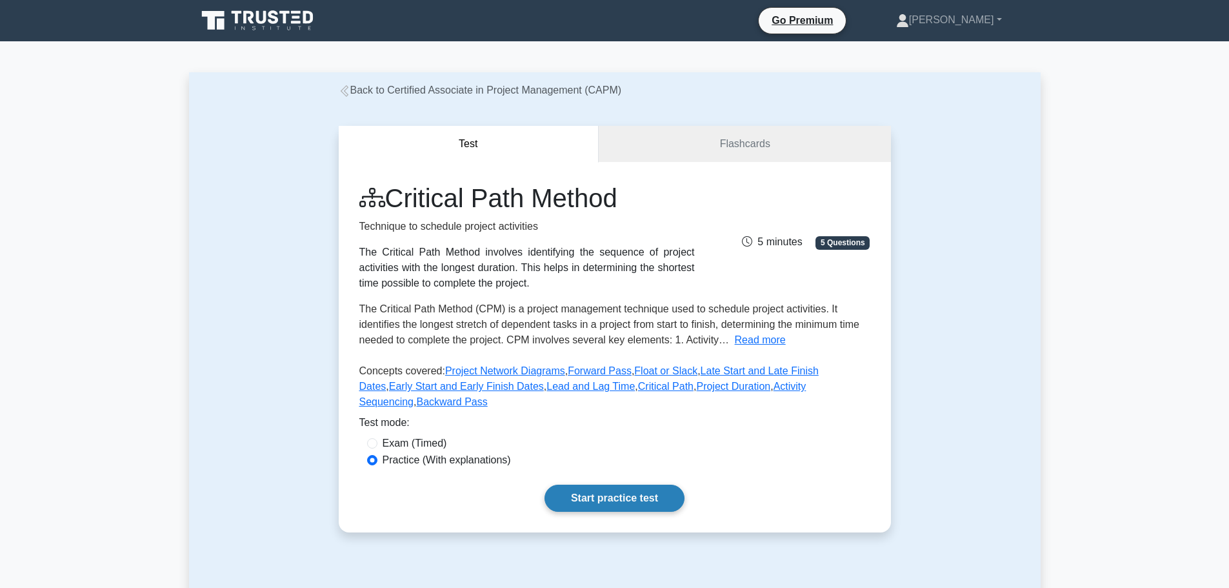
click at [623, 485] on link "Start practice test" at bounding box center [615, 498] width 140 height 27
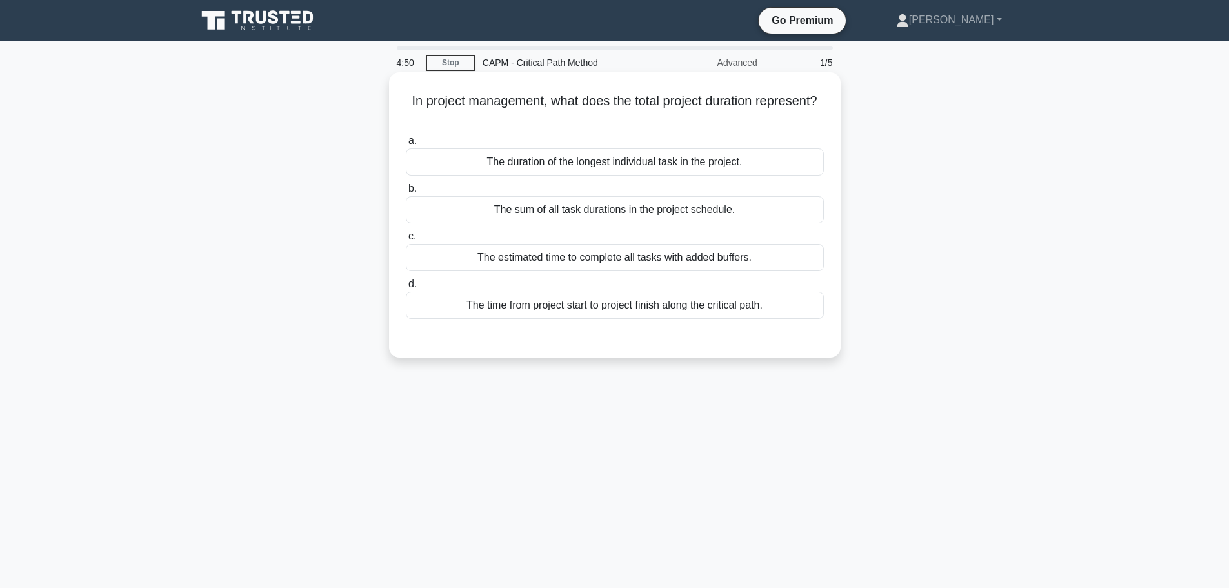
click at [597, 310] on div "The time from project start to project finish along the critical path." at bounding box center [615, 305] width 418 height 27
click at [406, 288] on input "d. The time from project start to project finish along the critical path." at bounding box center [406, 284] width 0 height 8
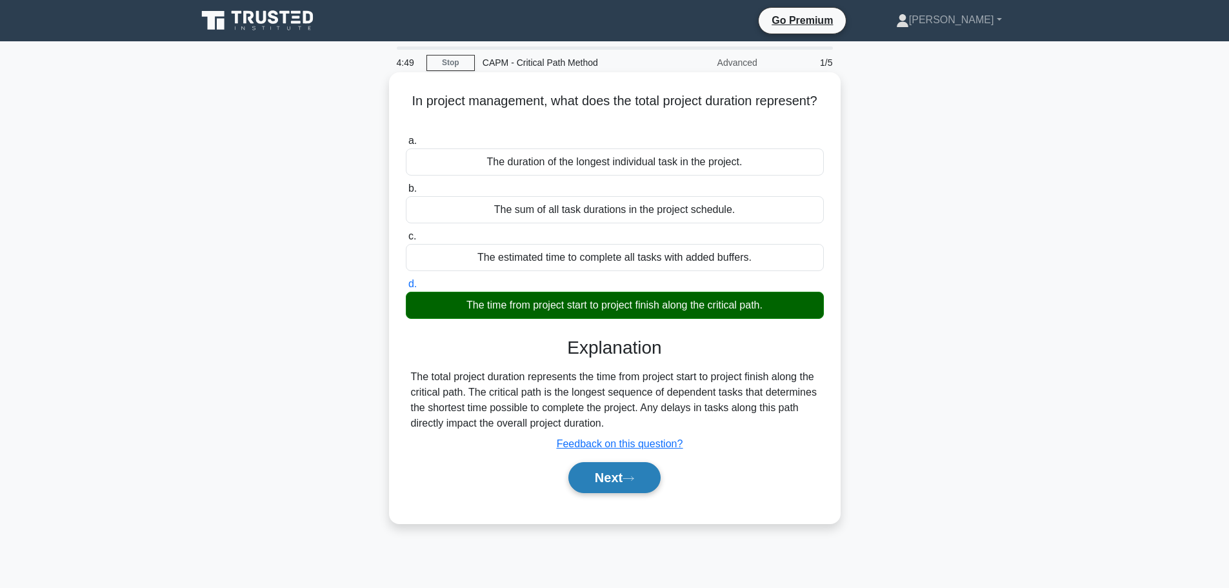
click at [622, 488] on button "Next" at bounding box center [614, 477] width 92 height 31
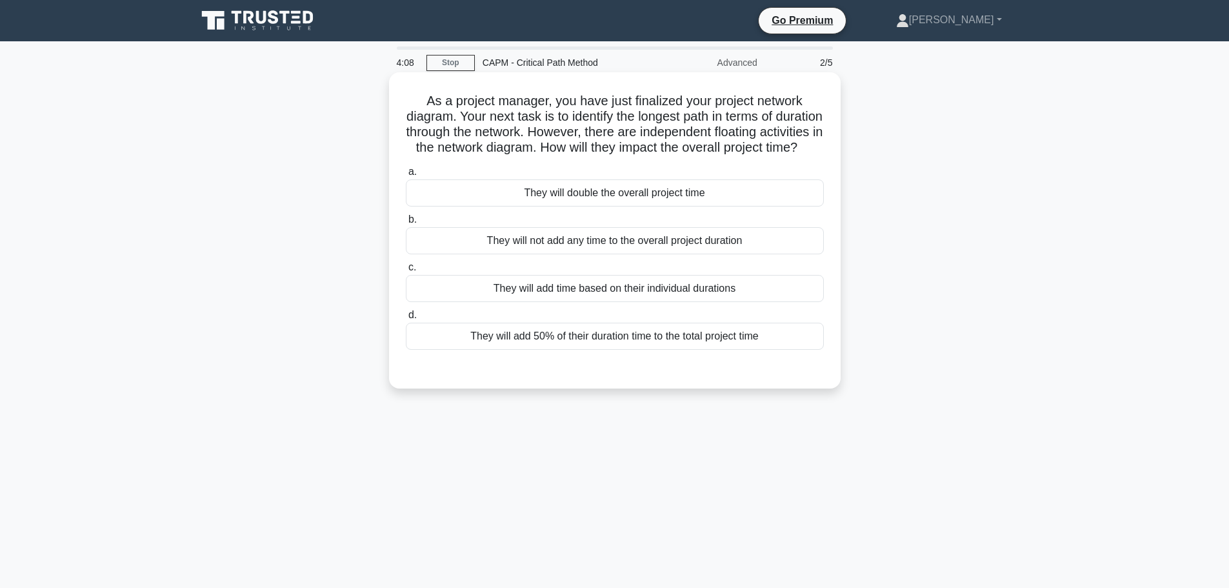
click at [630, 254] on div "They will not add any time to the overall project duration" at bounding box center [615, 240] width 418 height 27
click at [406, 224] on input "b. They will not add any time to the overall project duration" at bounding box center [406, 219] width 0 height 8
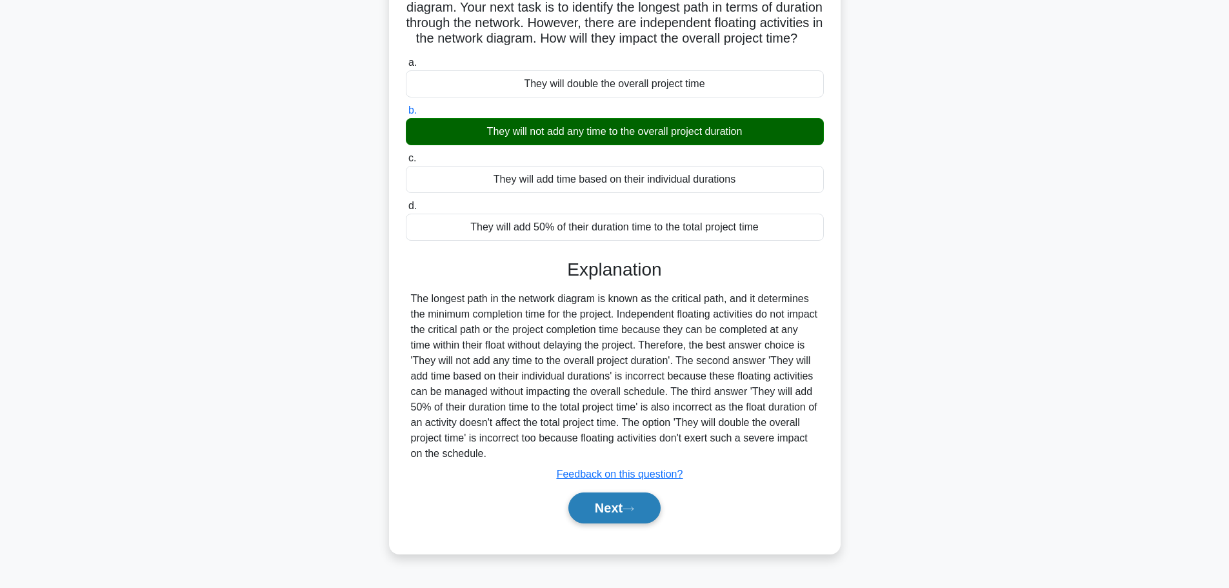
click at [612, 516] on button "Next" at bounding box center [614, 507] width 92 height 31
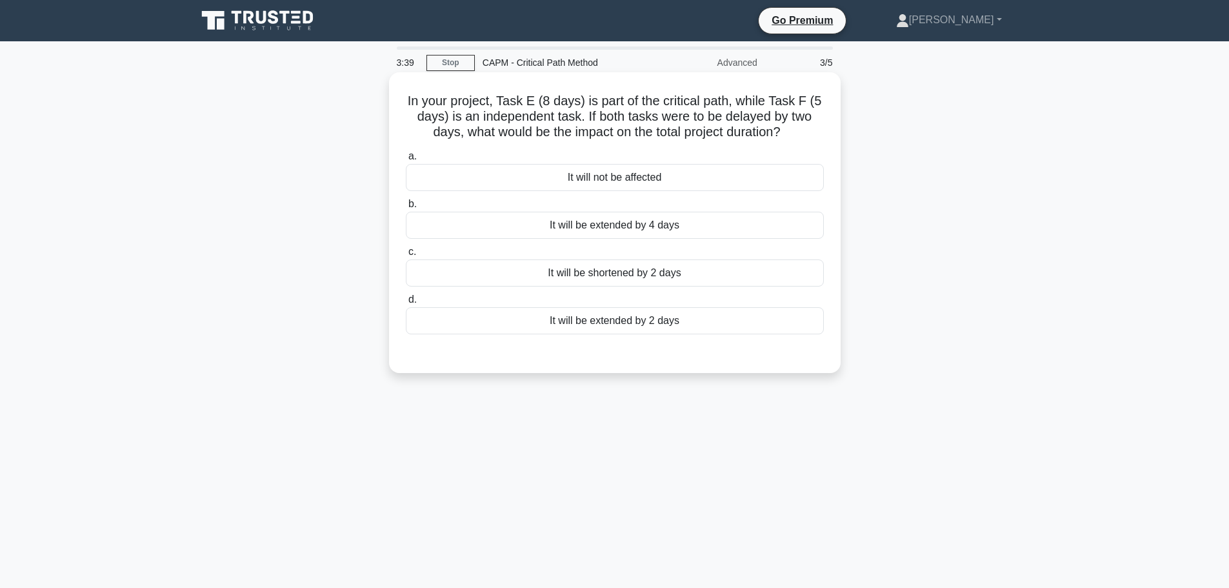
click at [628, 325] on div "It will be extended by 2 days" at bounding box center [615, 320] width 418 height 27
click at [406, 304] on input "d. It will be extended by 2 days" at bounding box center [406, 299] width 0 height 8
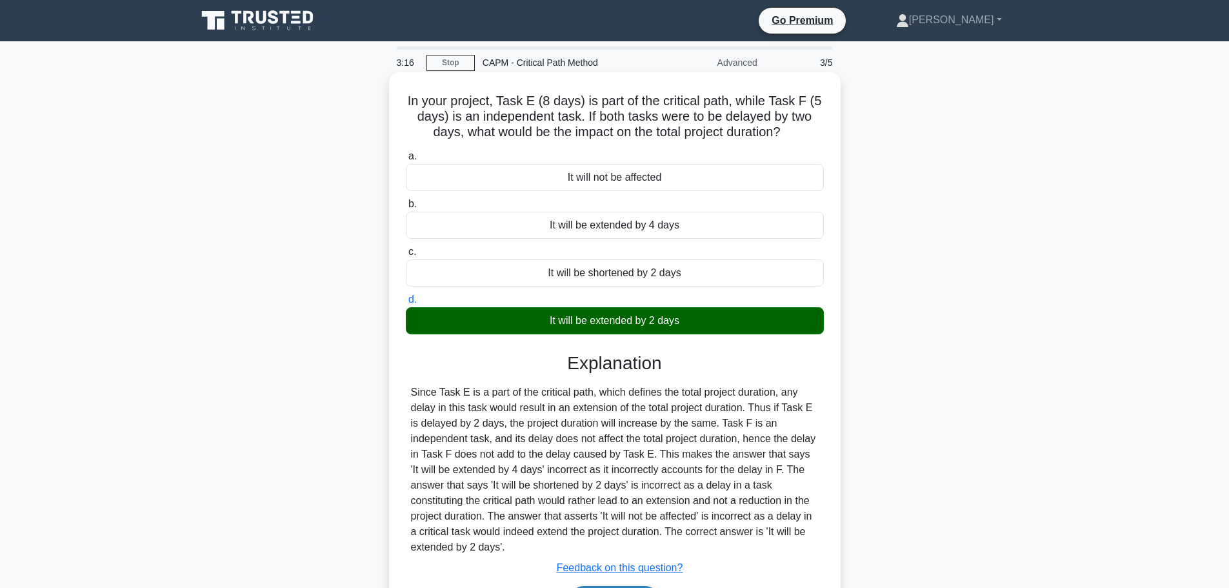
scroll to position [65, 0]
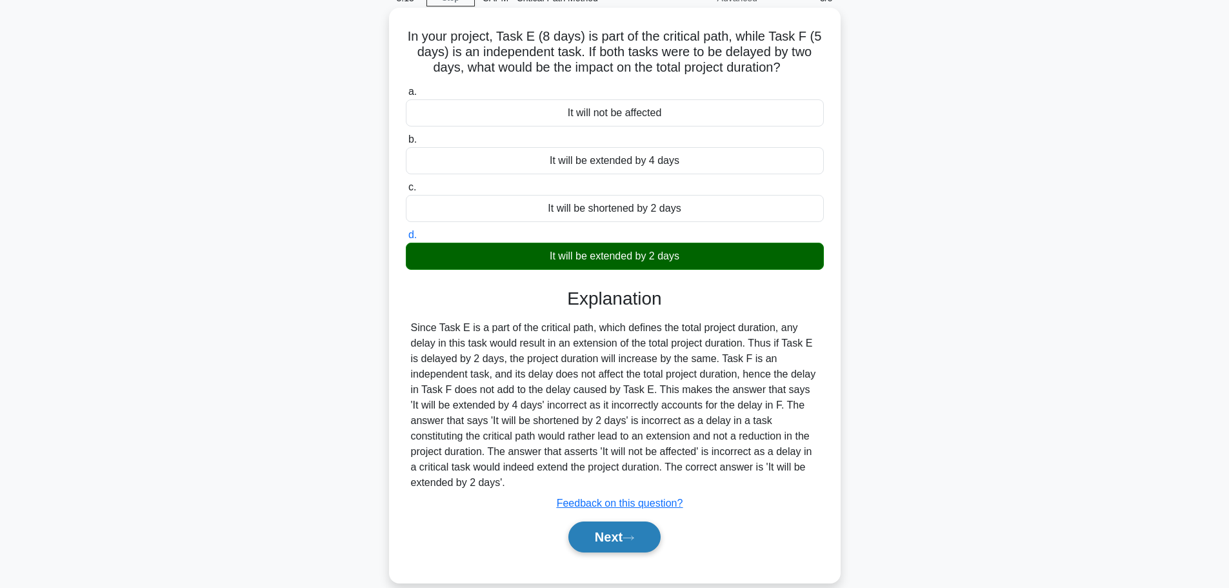
click at [621, 538] on button "Next" at bounding box center [614, 536] width 92 height 31
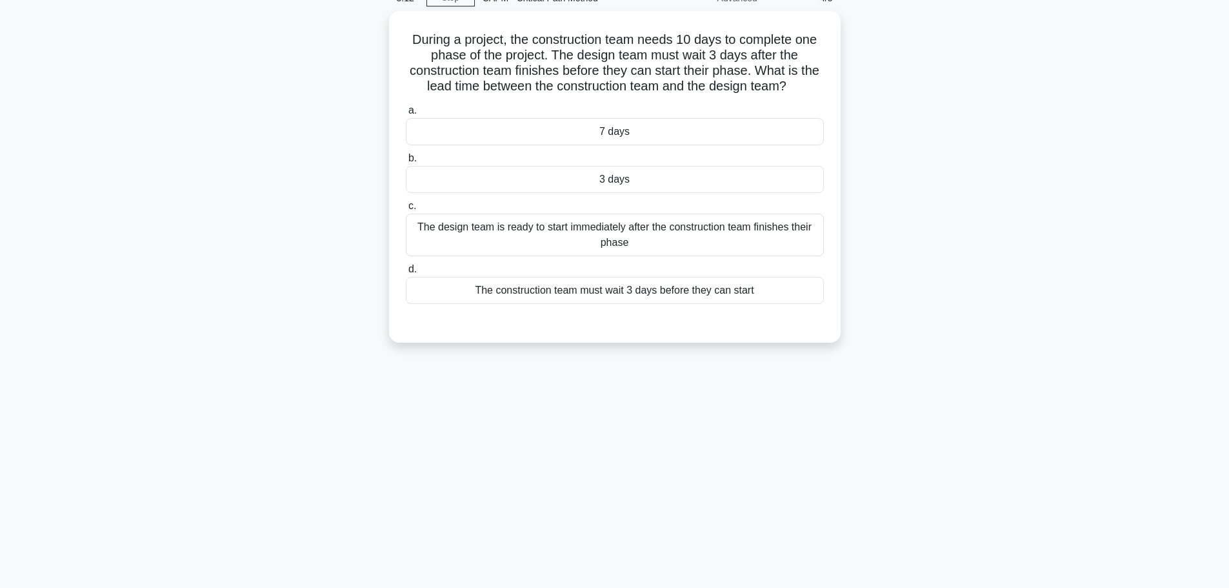
scroll to position [0, 0]
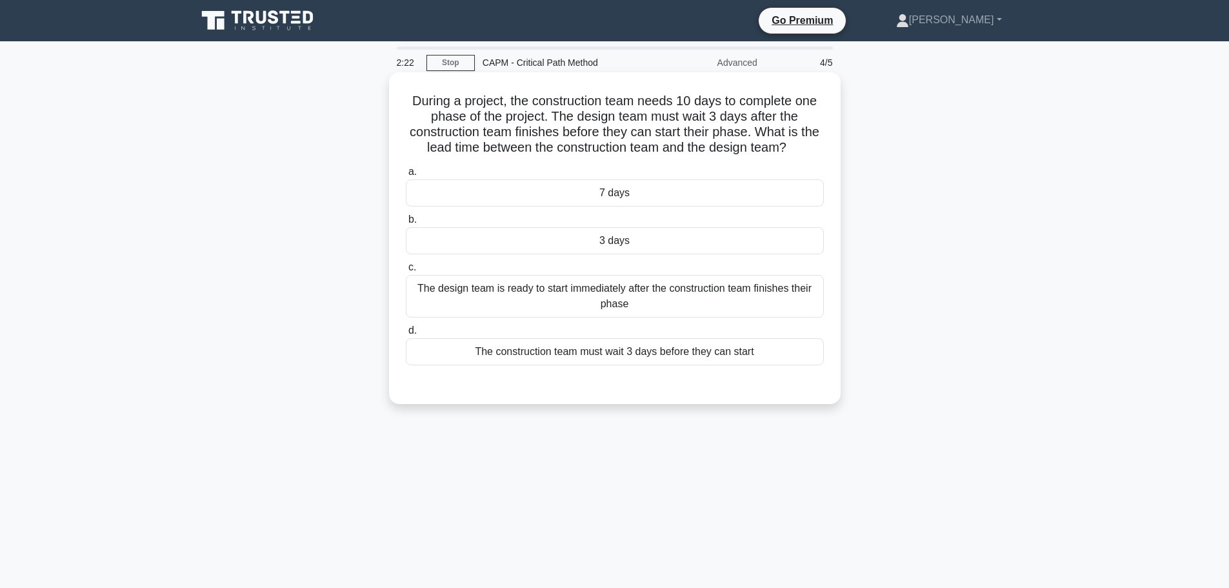
click at [616, 241] on div "3 days" at bounding box center [615, 240] width 418 height 27
click at [406, 224] on input "b. 3 days" at bounding box center [406, 219] width 0 height 8
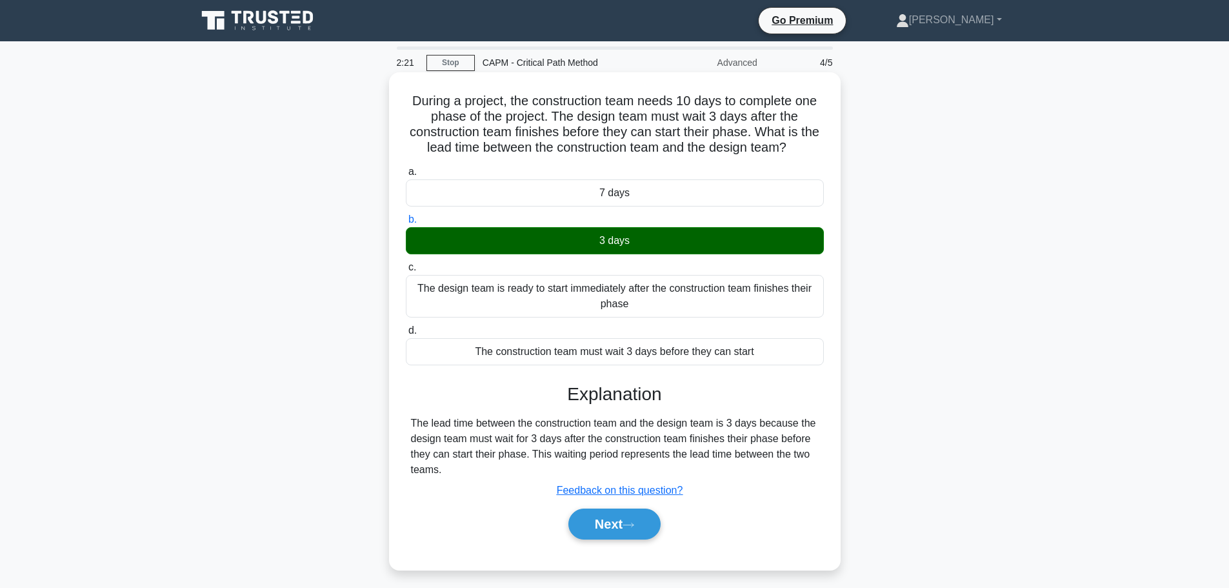
scroll to position [65, 0]
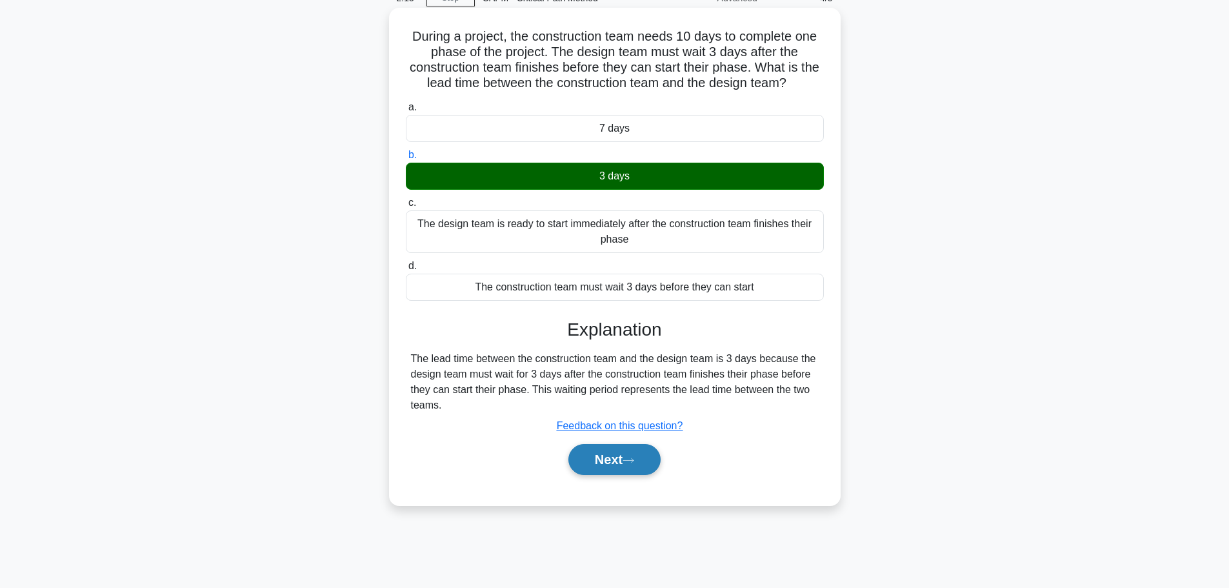
click at [634, 464] on icon at bounding box center [629, 460] width 12 height 7
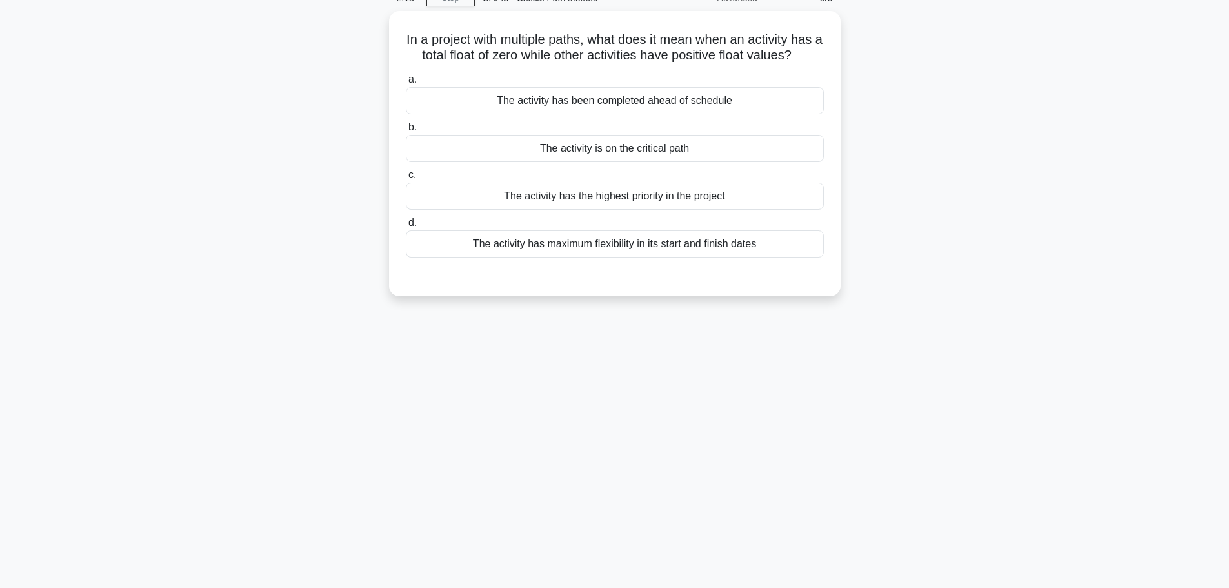
scroll to position [0, 0]
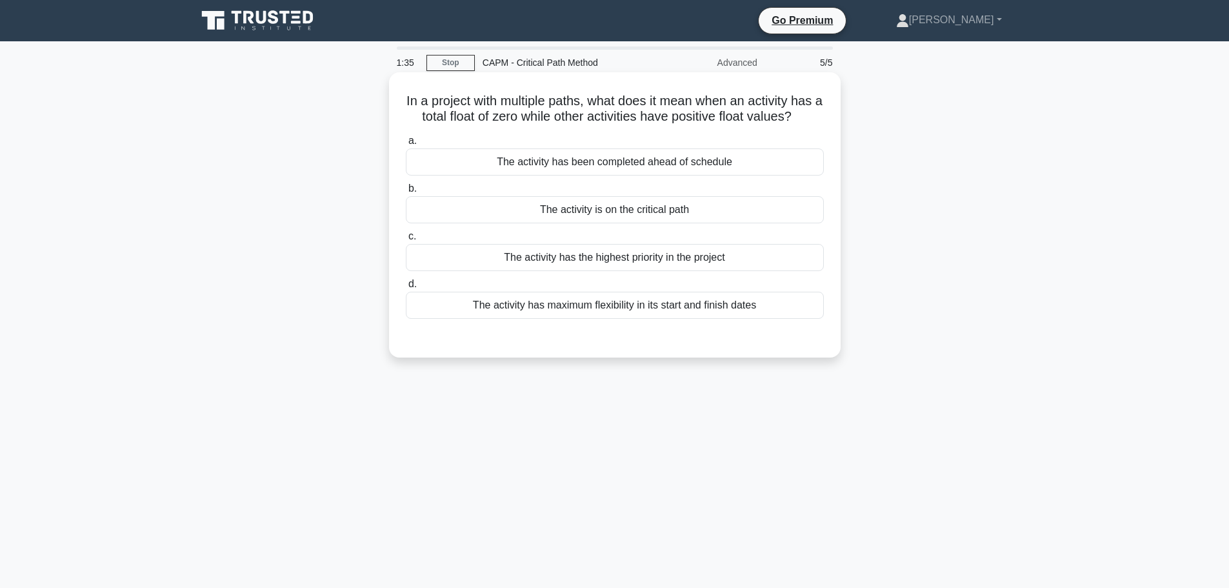
click at [661, 211] on div "The activity is on the critical path" at bounding box center [615, 209] width 418 height 27
click at [406, 193] on input "b. The activity is on the critical path" at bounding box center [406, 189] width 0 height 8
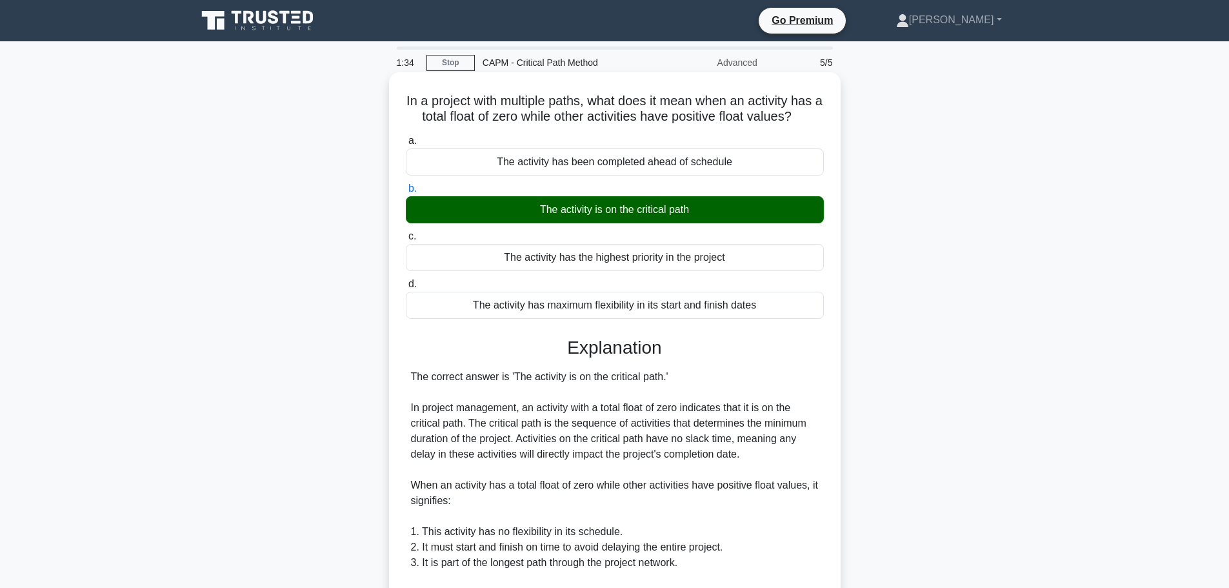
scroll to position [286, 0]
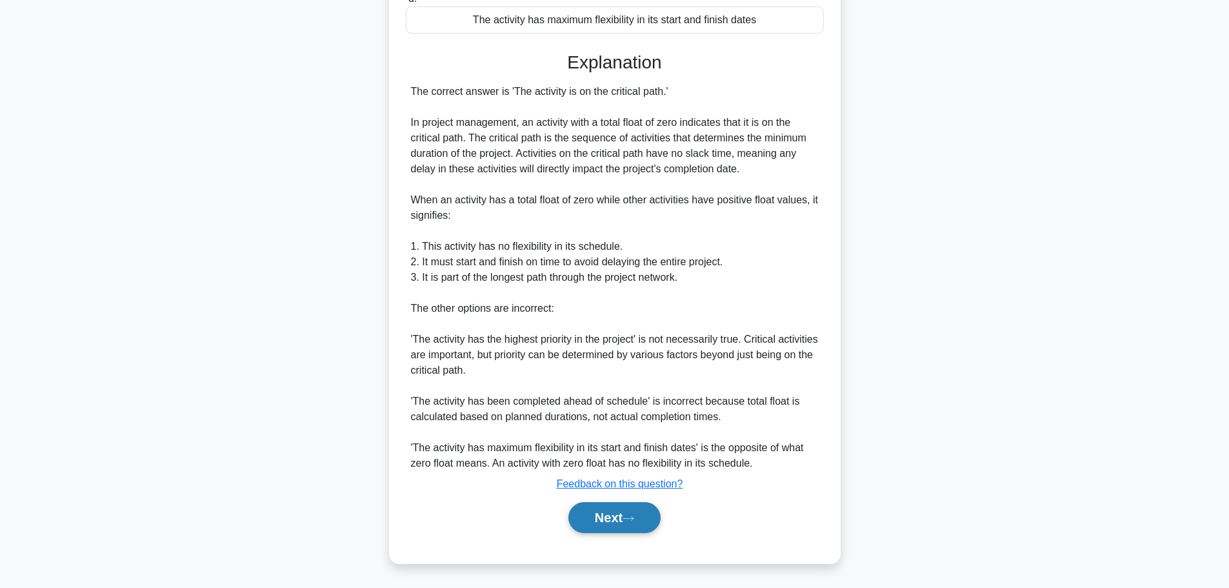
click at [630, 514] on button "Next" at bounding box center [614, 517] width 92 height 31
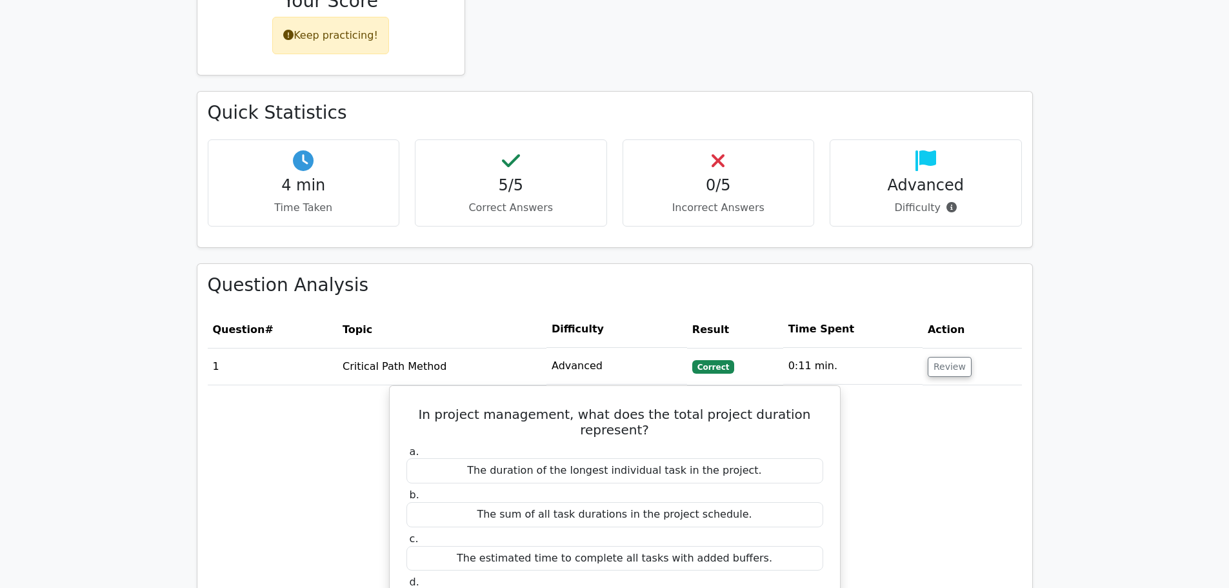
scroll to position [387, 0]
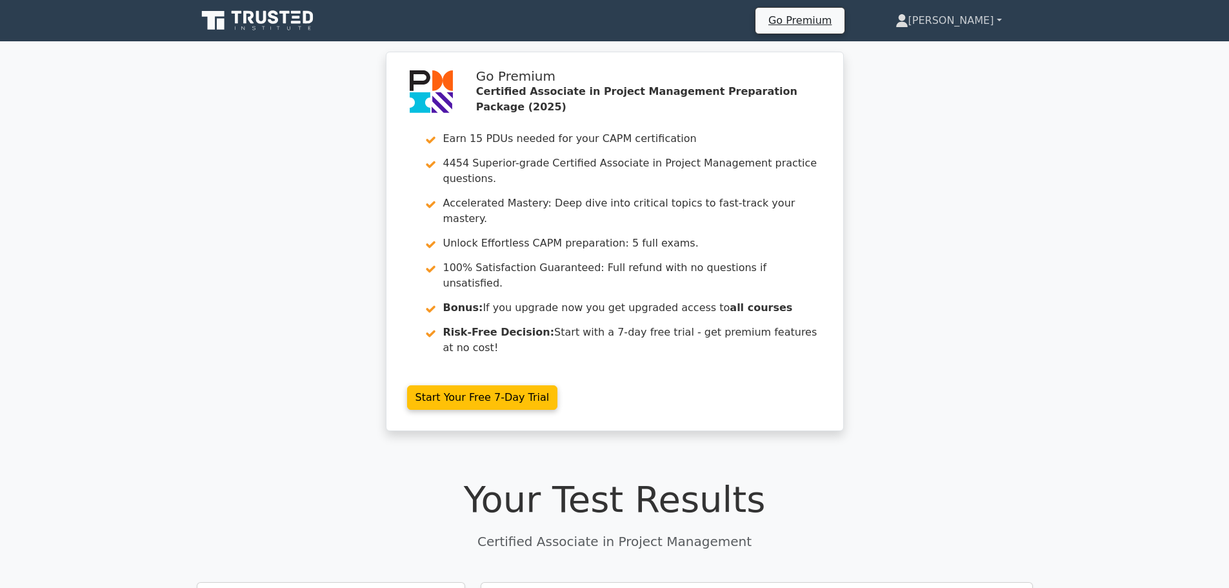
click at [979, 15] on link "[PERSON_NAME]" at bounding box center [949, 21] width 168 height 26
click at [261, 18] on icon at bounding box center [259, 20] width 124 height 25
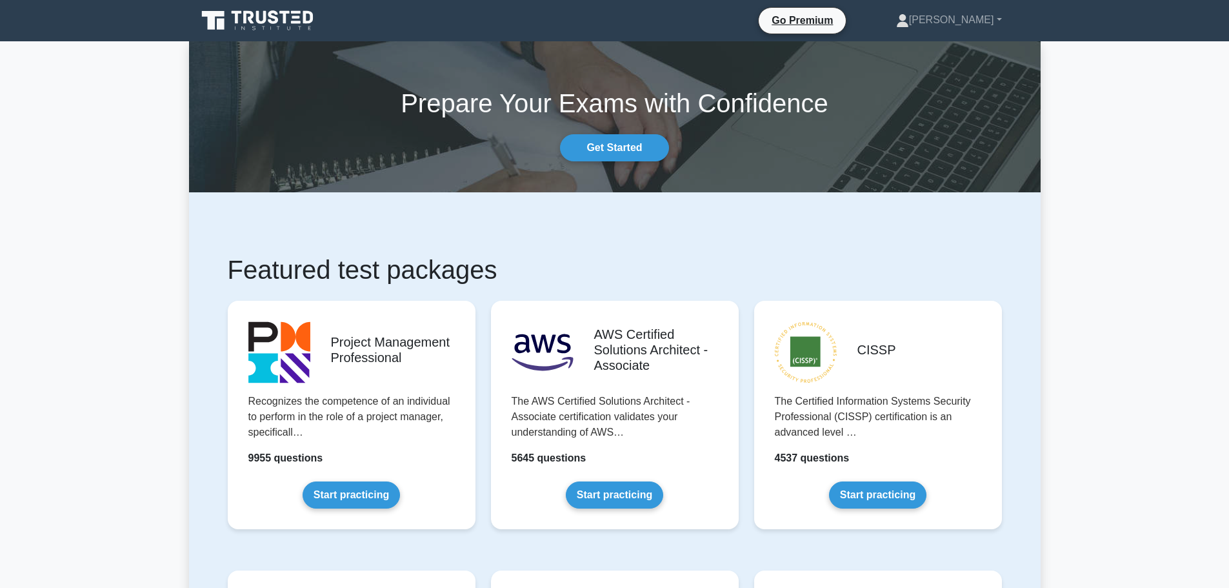
scroll to position [323, 0]
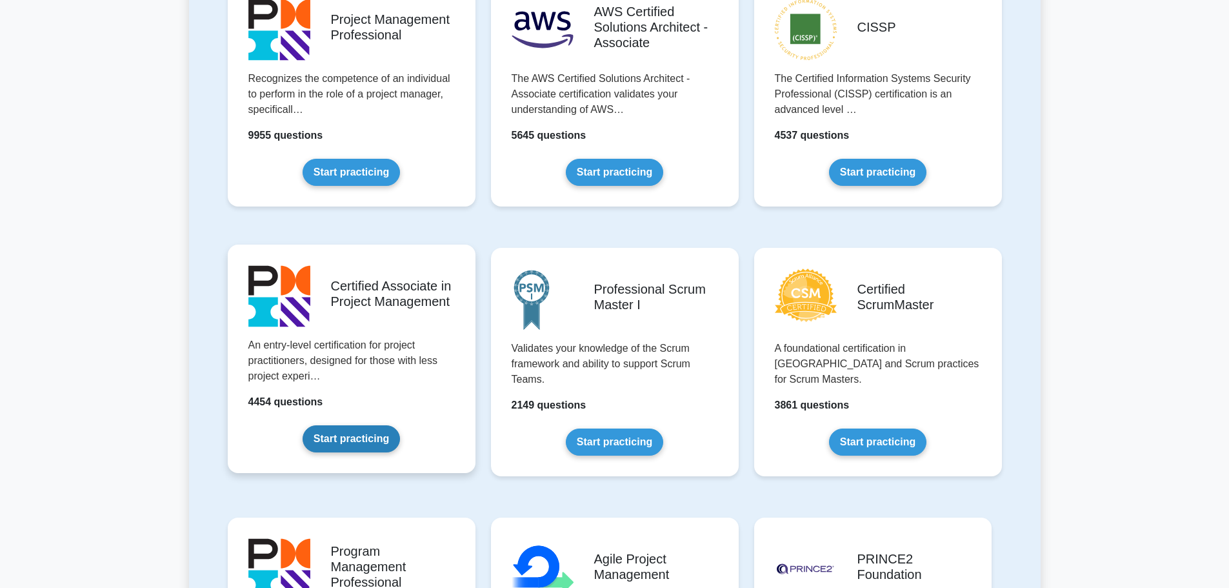
click at [381, 425] on link "Start practicing" at bounding box center [351, 438] width 97 height 27
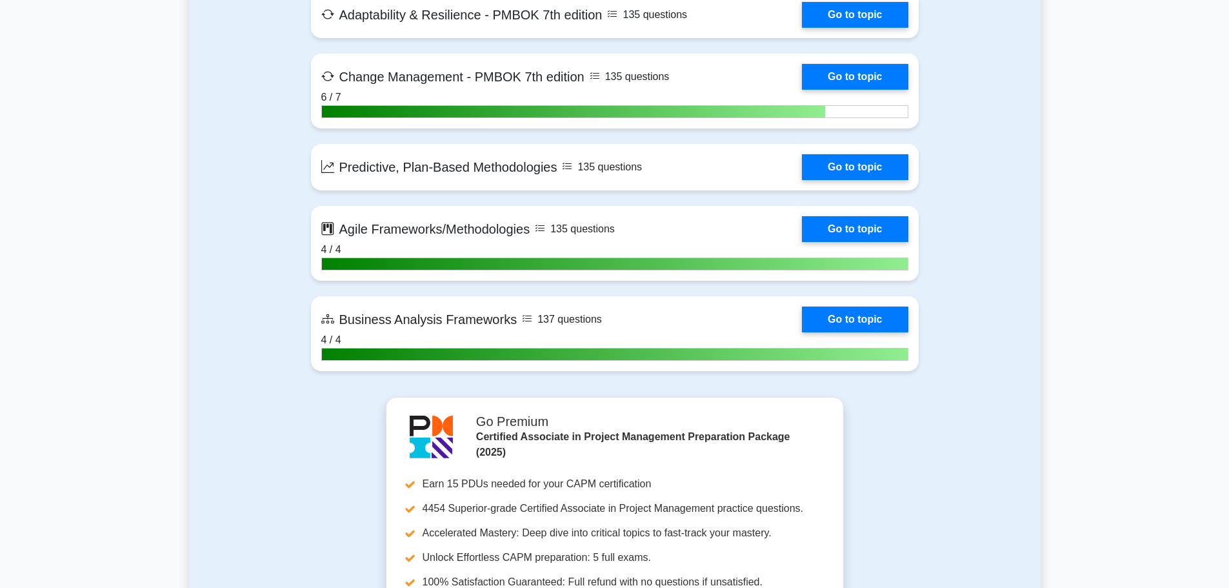
scroll to position [3290, 0]
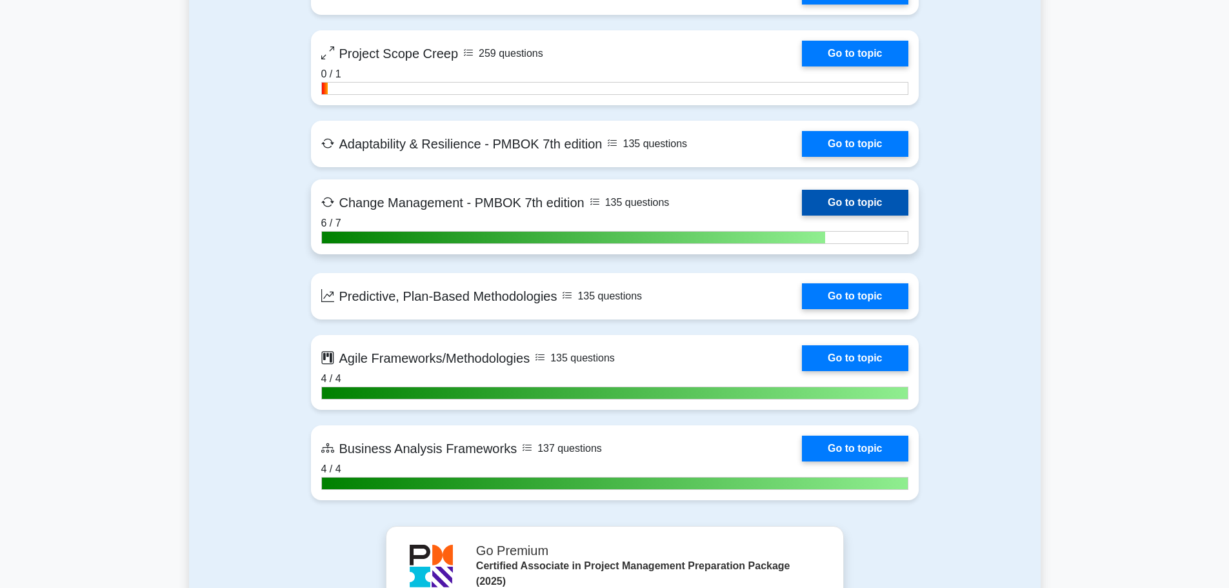
click at [802, 203] on link "Go to topic" at bounding box center [855, 203] width 106 height 26
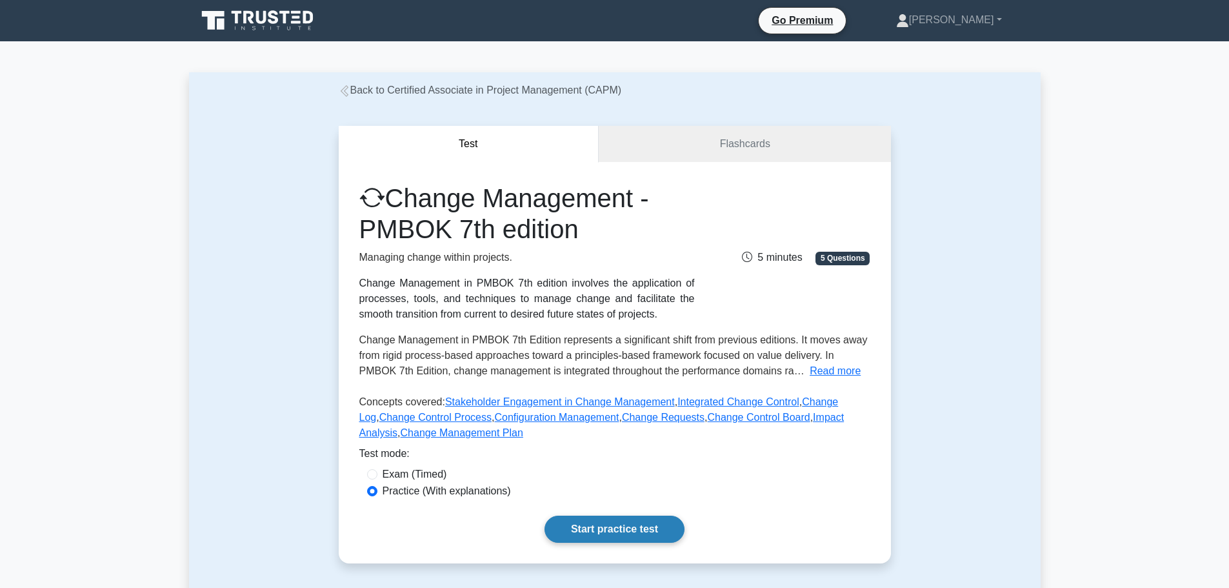
click at [603, 526] on link "Start practice test" at bounding box center [615, 529] width 140 height 27
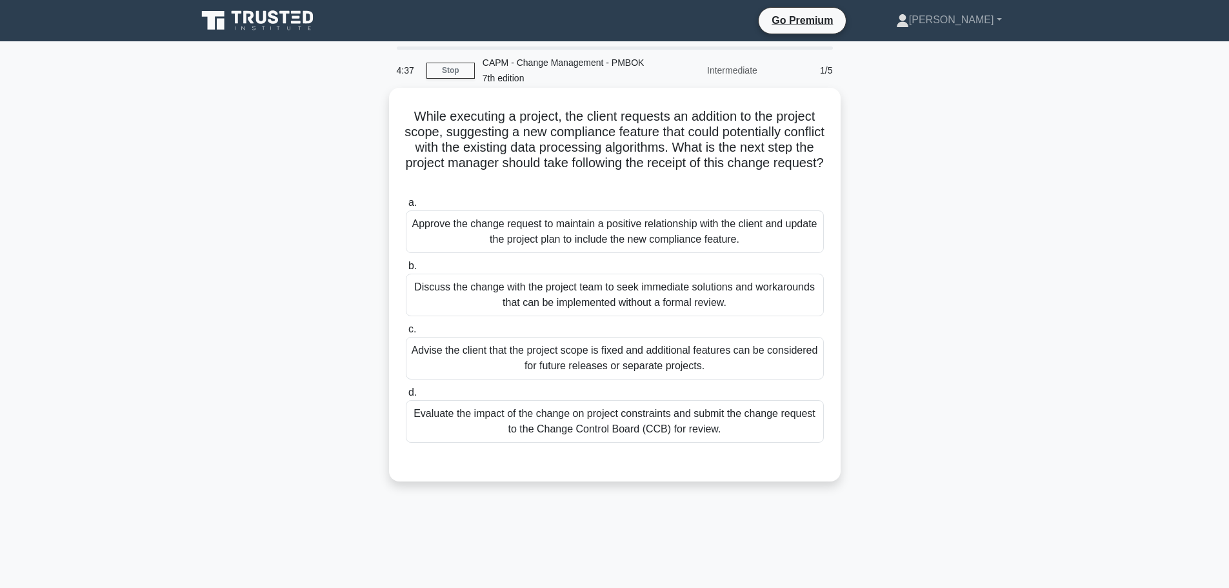
click at [655, 428] on div "Evaluate the impact of the change on project constraints and submit the change …" at bounding box center [615, 421] width 418 height 43
click at [406, 397] on input "d. Evaluate the impact of the change on project constraints and submit the chan…" at bounding box center [406, 392] width 0 height 8
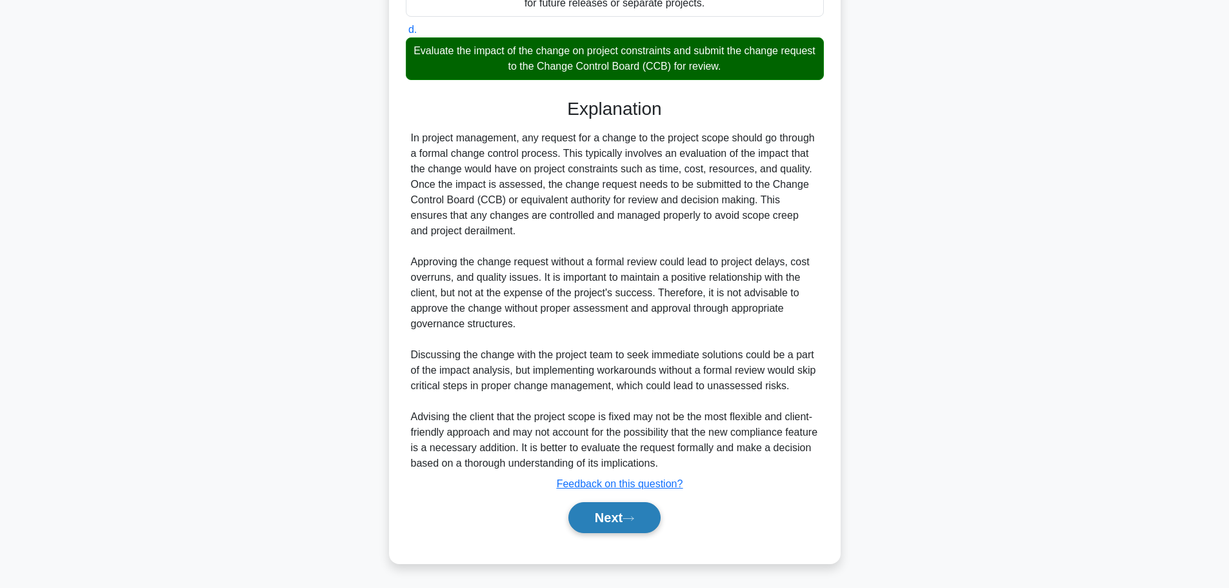
click at [618, 528] on button "Next" at bounding box center [614, 517] width 92 height 31
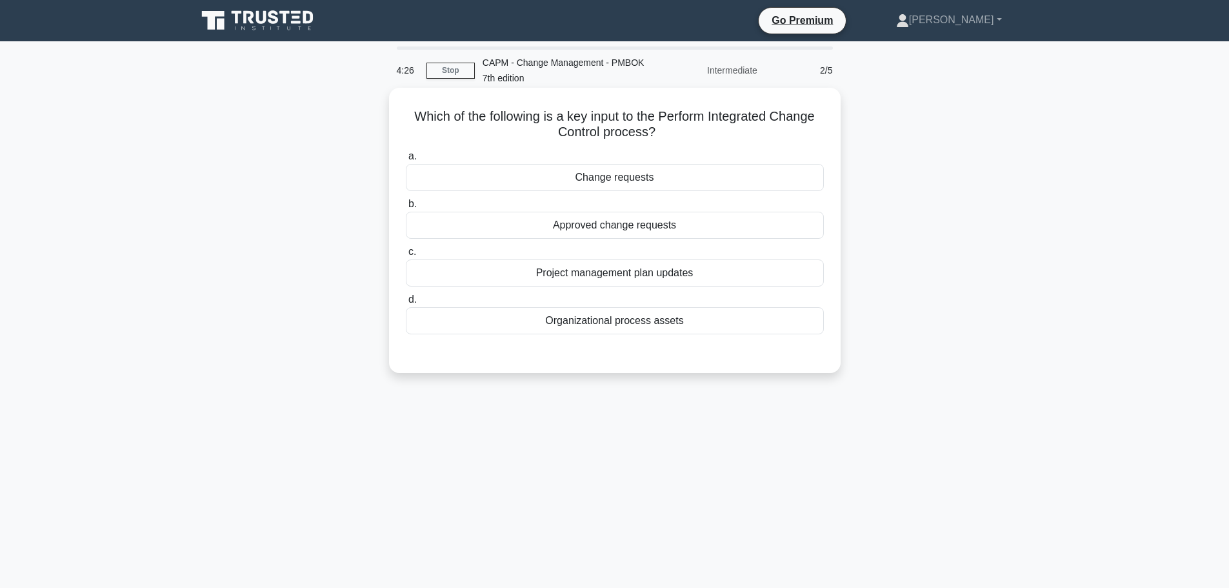
click at [613, 179] on div "Change requests" at bounding box center [615, 177] width 418 height 27
click at [406, 161] on input "a. Change requests" at bounding box center [406, 156] width 0 height 8
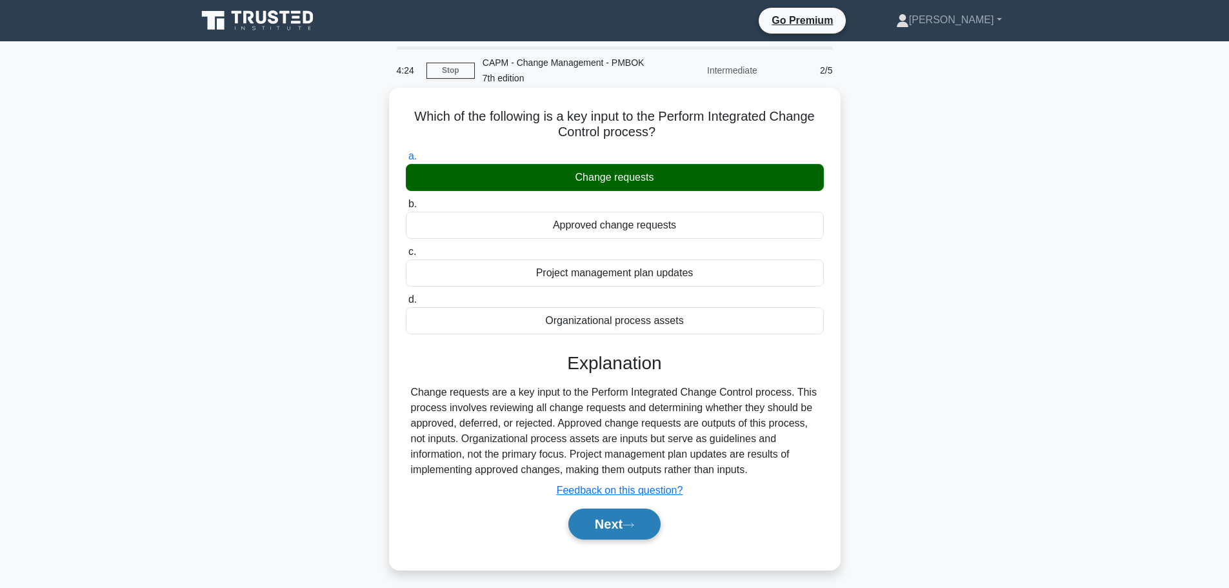
click at [634, 525] on icon at bounding box center [629, 524] width 12 height 7
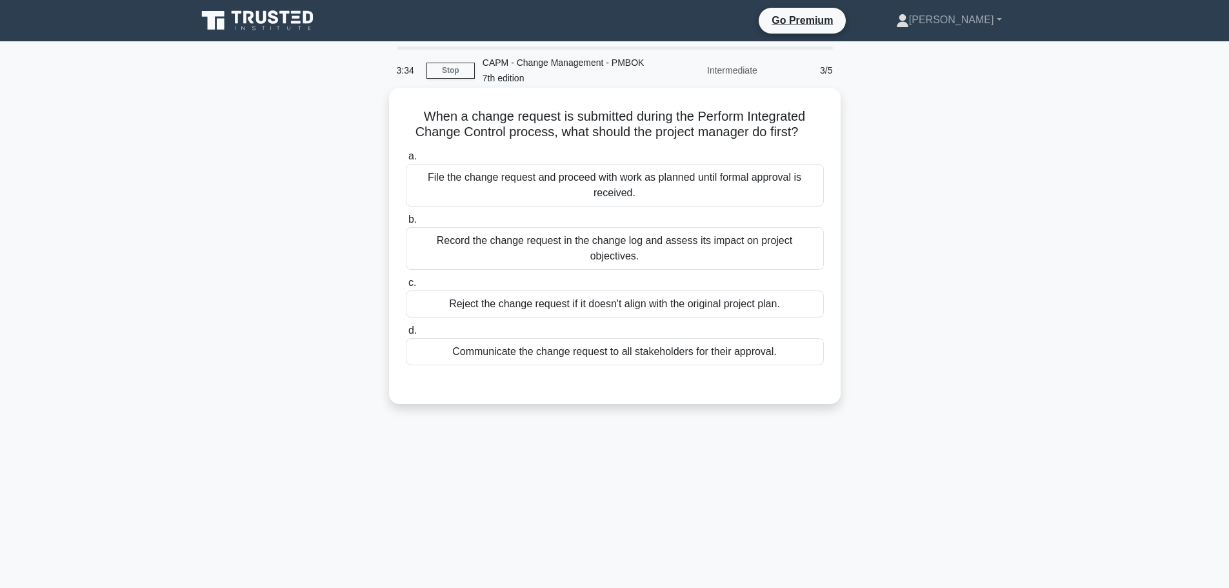
click at [639, 244] on div "Record the change request in the change log and assess its impact on project ob…" at bounding box center [615, 248] width 418 height 43
click at [406, 224] on input "b. Record the change request in the change log and assess its impact on project…" at bounding box center [406, 219] width 0 height 8
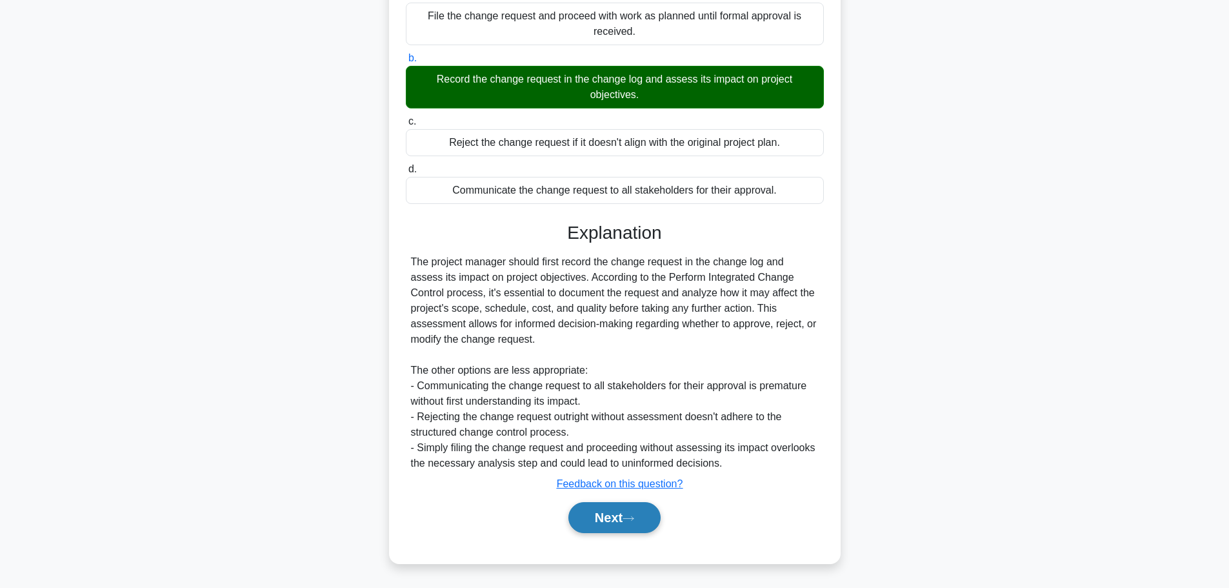
click at [621, 520] on button "Next" at bounding box center [614, 517] width 92 height 31
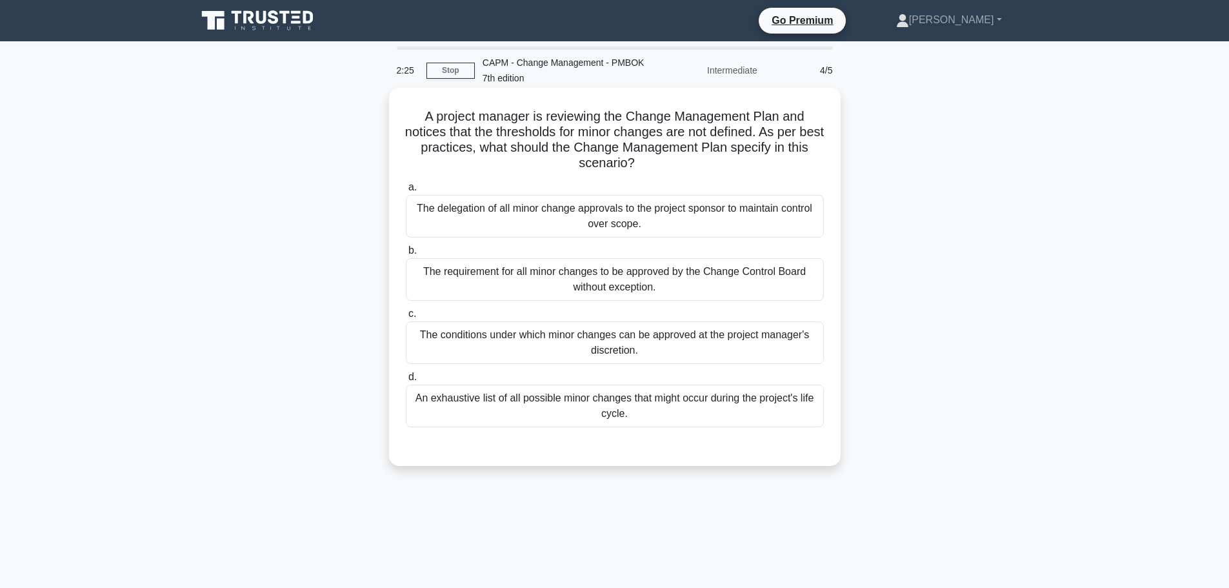
click at [688, 280] on div "The requirement for all minor changes to be approved by the Change Control Boar…" at bounding box center [615, 279] width 418 height 43
click at [406, 255] on input "b. The requirement for all minor changes to be approved by the Change Control B…" at bounding box center [406, 250] width 0 height 8
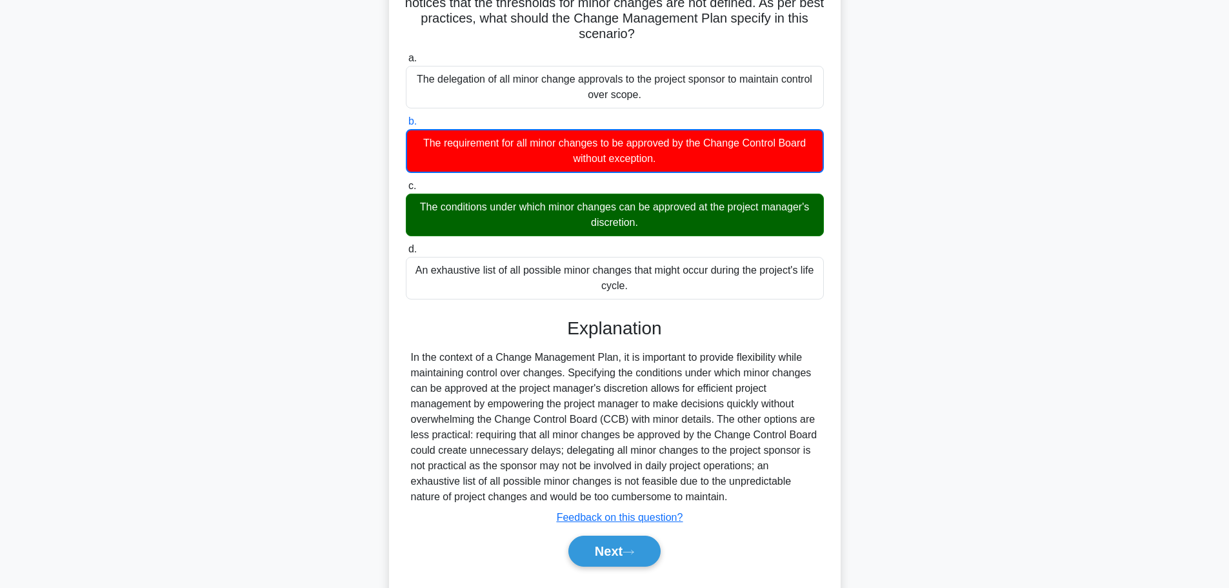
scroll to position [163, 0]
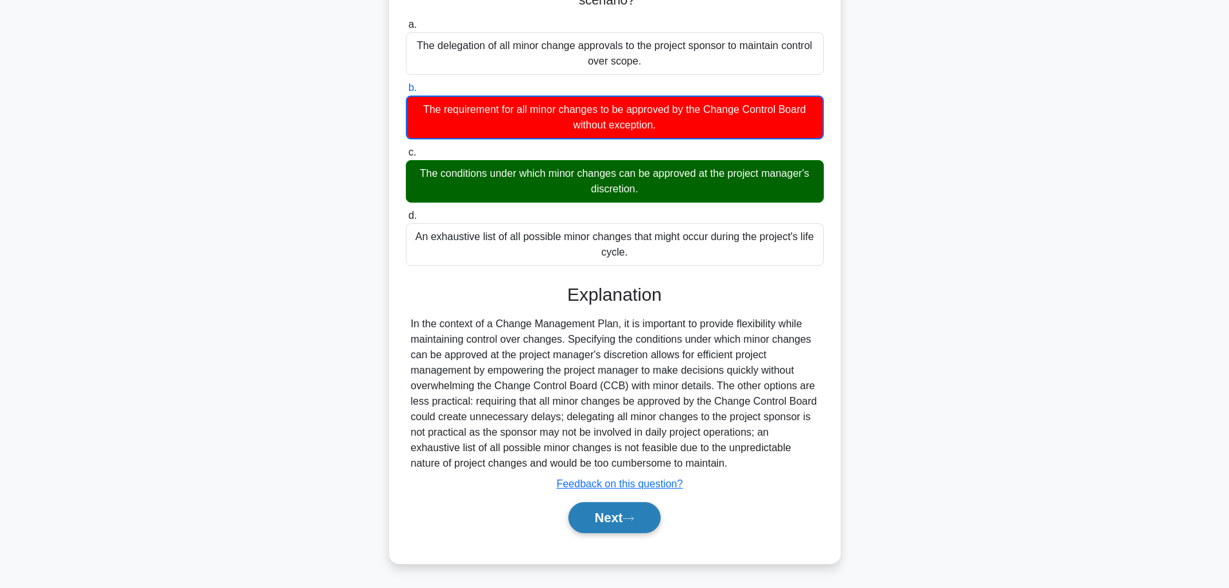
click at [608, 513] on button "Next" at bounding box center [614, 517] width 92 height 31
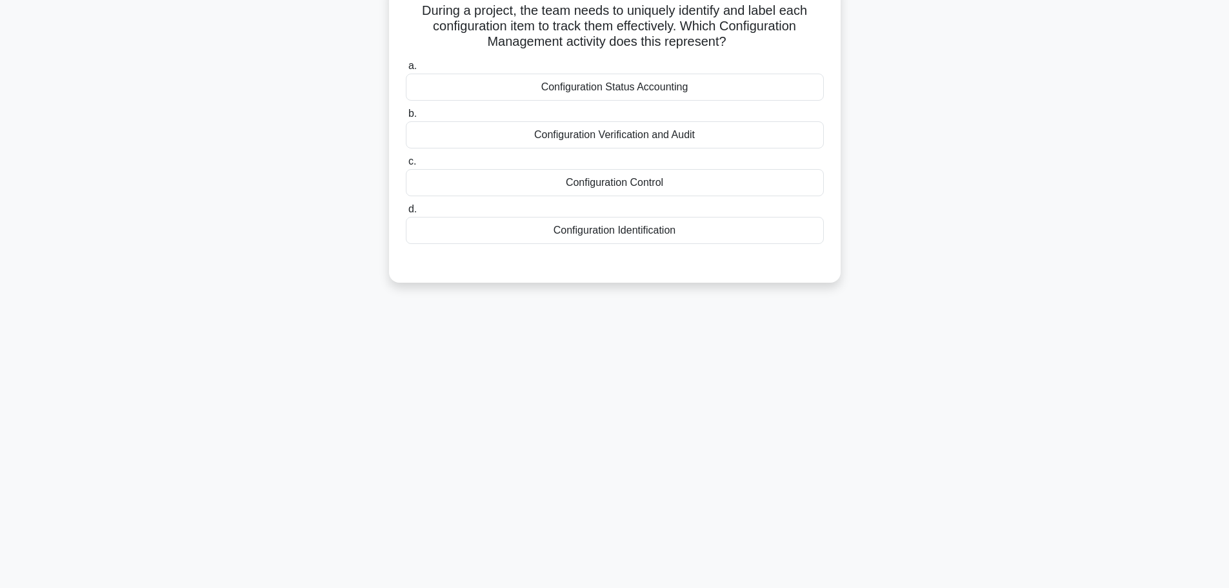
scroll to position [0, 0]
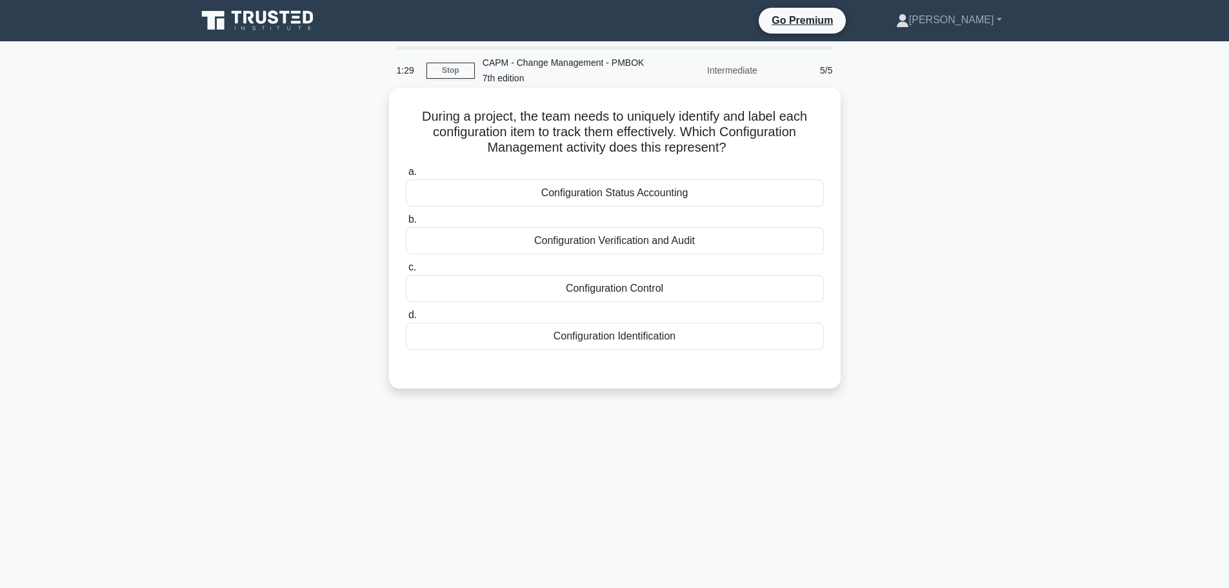
click at [632, 290] on div "Configuration Control" at bounding box center [615, 288] width 418 height 27
click at [406, 272] on input "c. Configuration Control" at bounding box center [406, 267] width 0 height 8
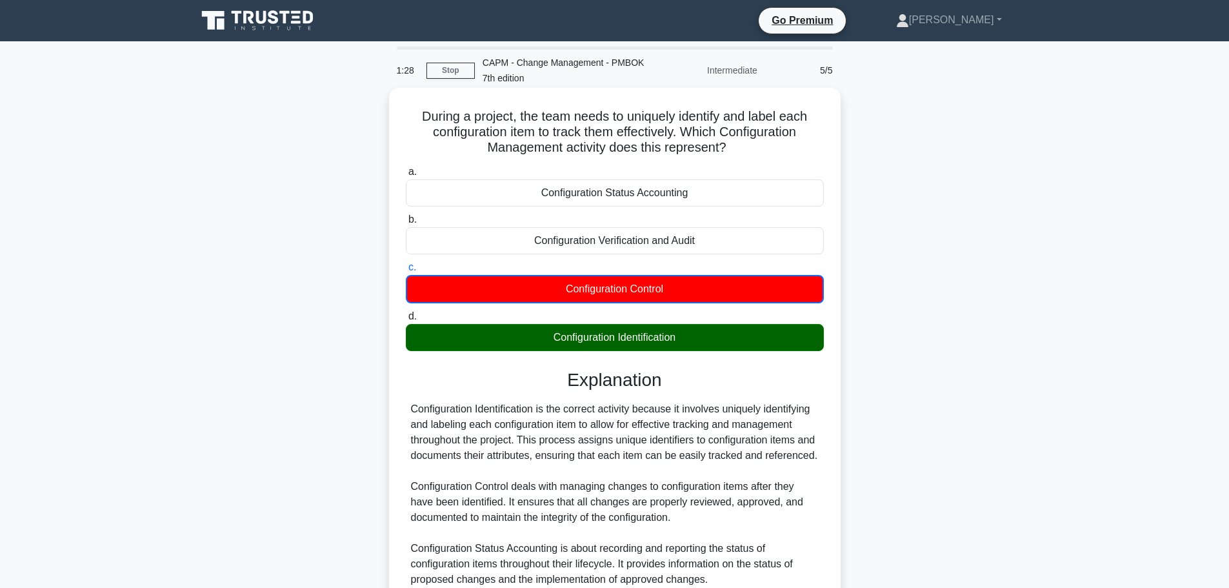
scroll to position [225, 0]
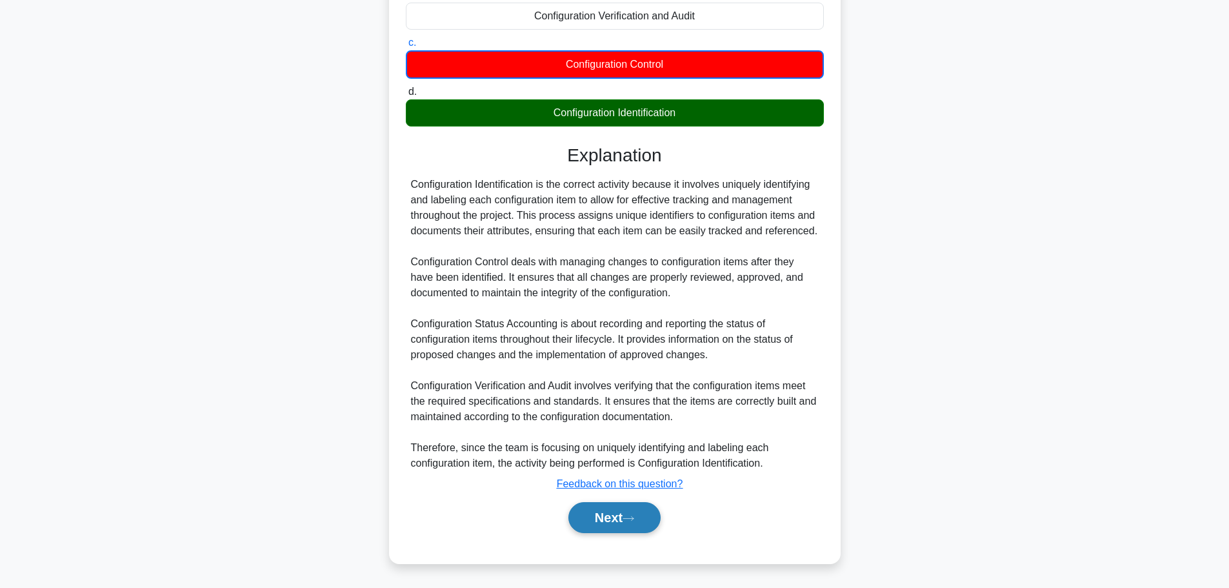
click at [614, 510] on button "Next" at bounding box center [614, 517] width 92 height 31
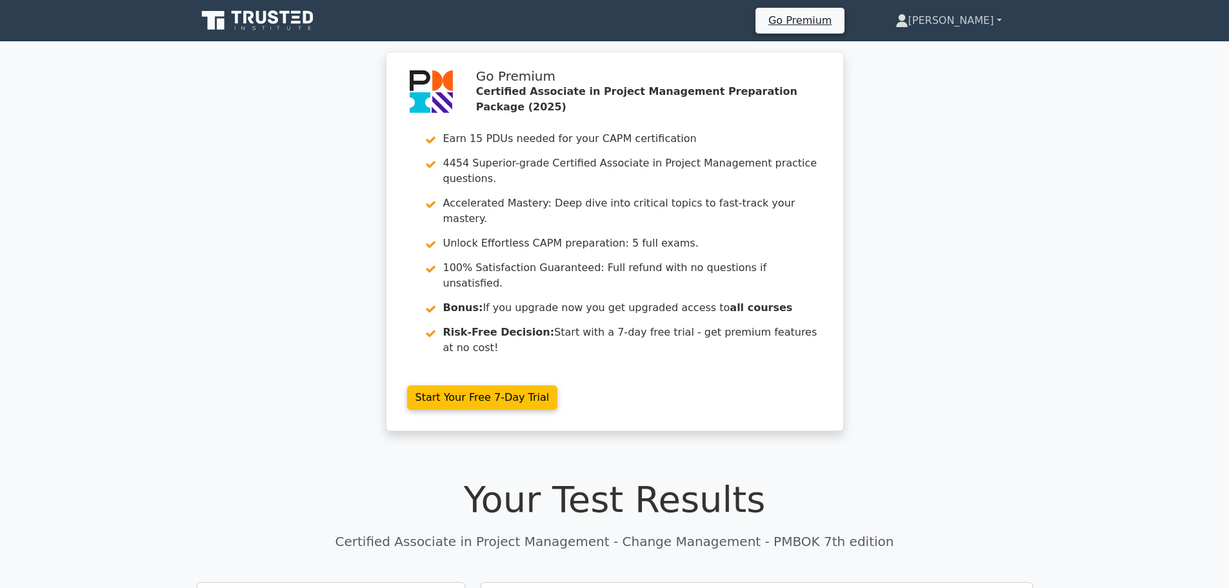
click at [976, 25] on link "[PERSON_NAME]" at bounding box center [949, 21] width 168 height 26
click at [252, 25] on icon at bounding box center [259, 20] width 124 height 25
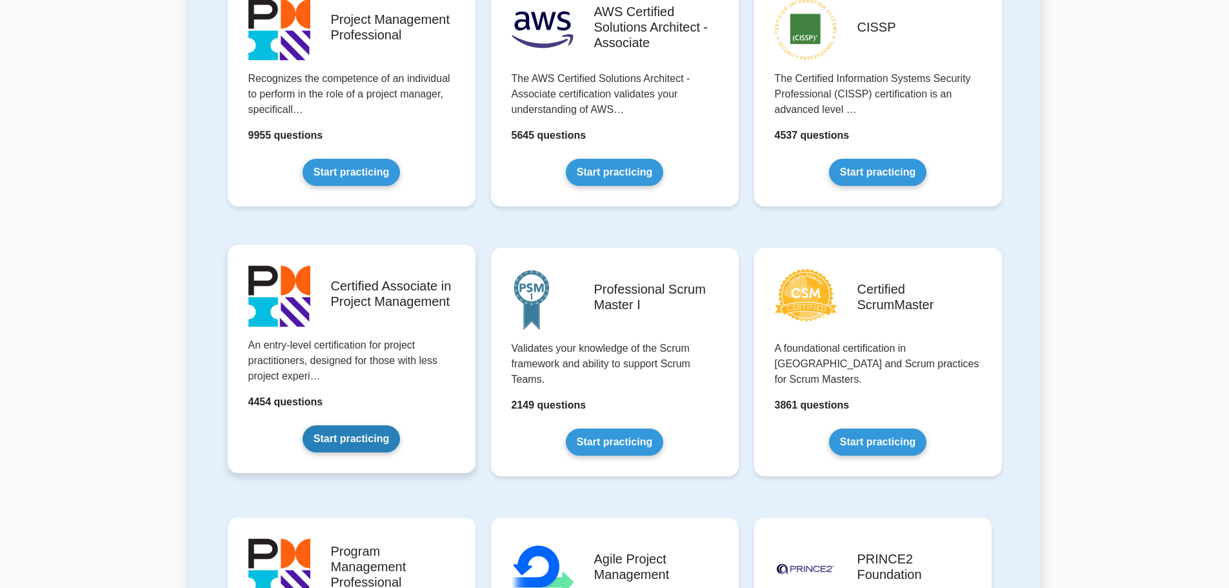
click at [395, 425] on link "Start practicing" at bounding box center [351, 438] width 97 height 27
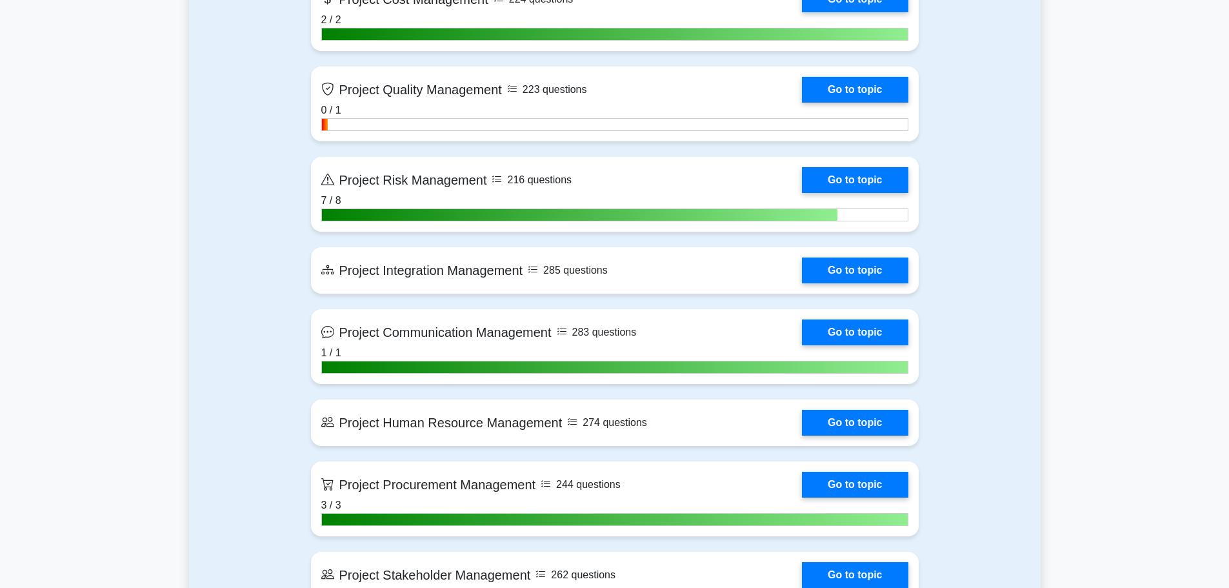
scroll to position [903, 0]
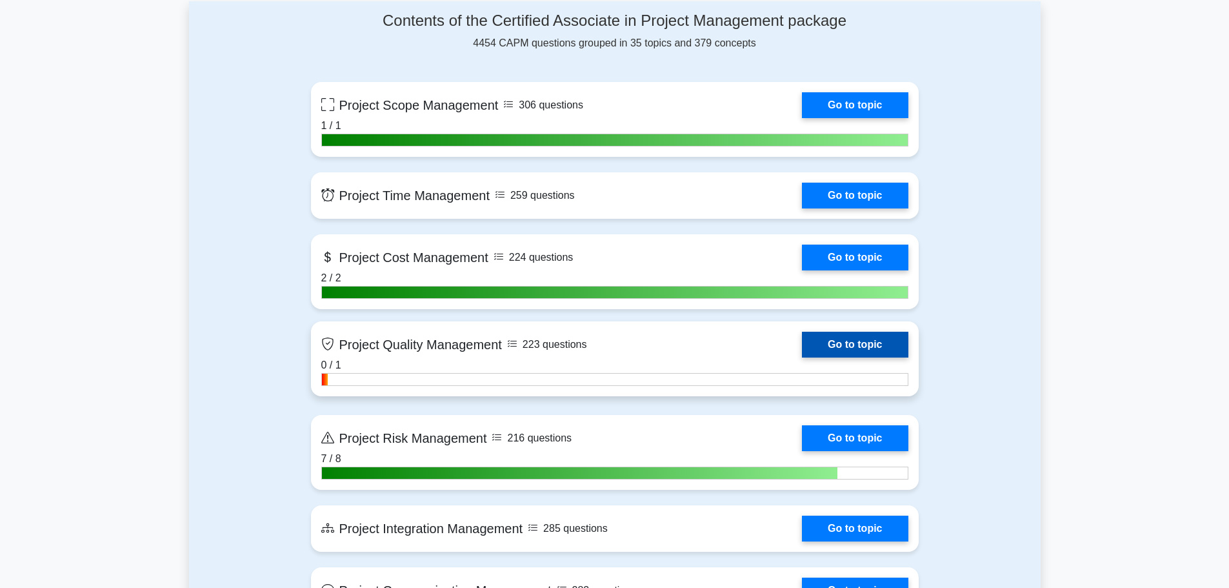
click at [802, 345] on link "Go to topic" at bounding box center [855, 345] width 106 height 26
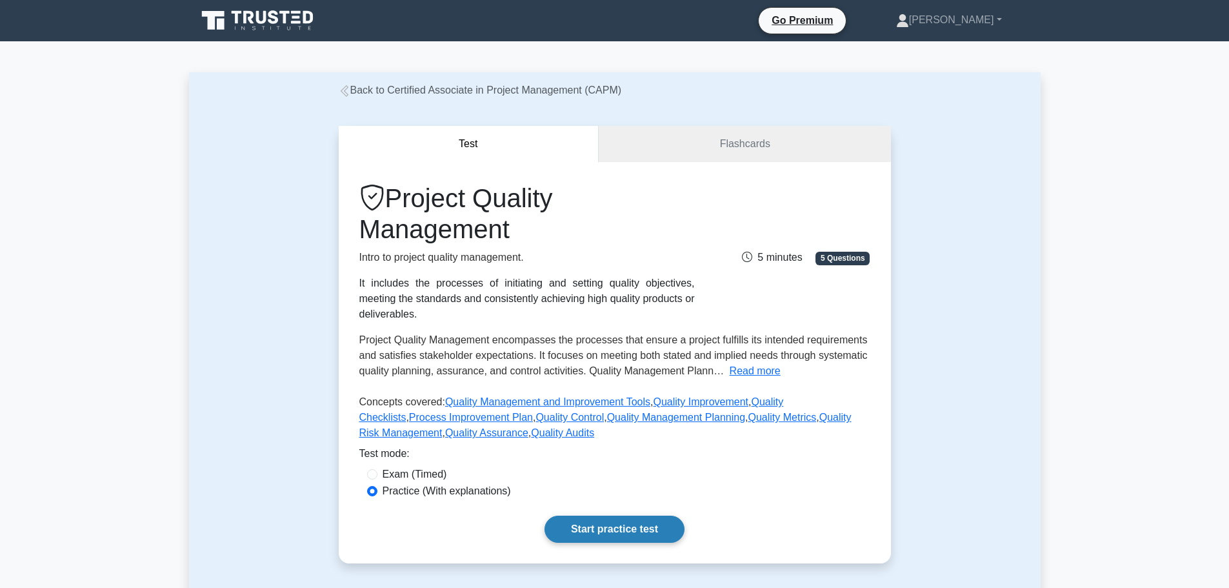
click at [606, 516] on link "Start practice test" at bounding box center [615, 529] width 140 height 27
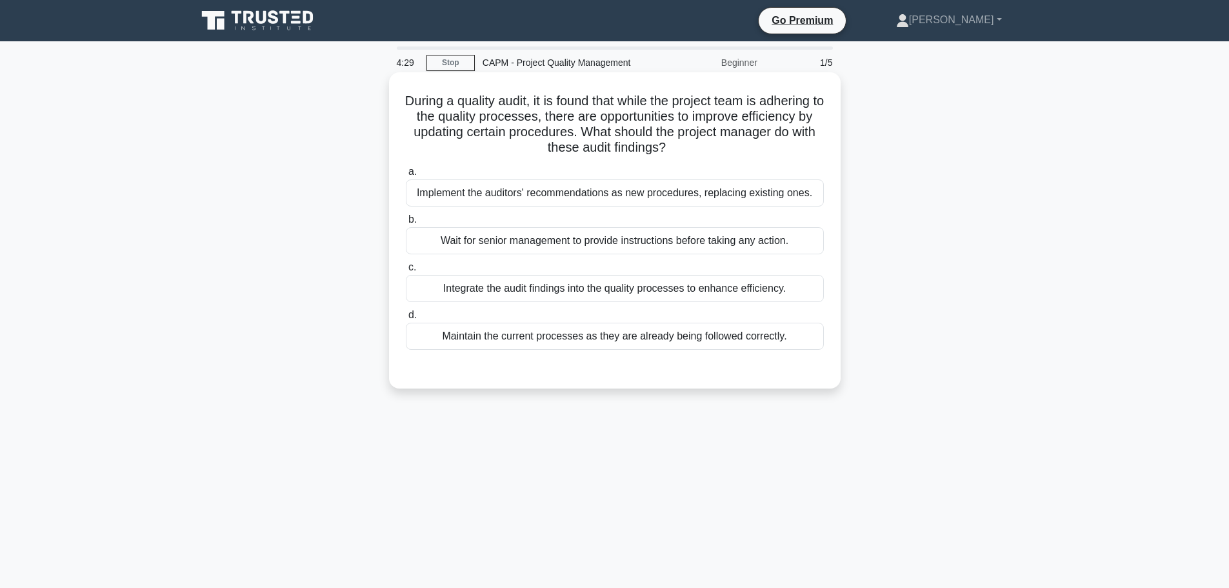
click at [620, 294] on div "Integrate the audit findings into the quality processes to enhance efficiency." at bounding box center [615, 288] width 418 height 27
click at [406, 272] on input "c. Integrate the audit findings into the quality processes to enhance efficienc…" at bounding box center [406, 267] width 0 height 8
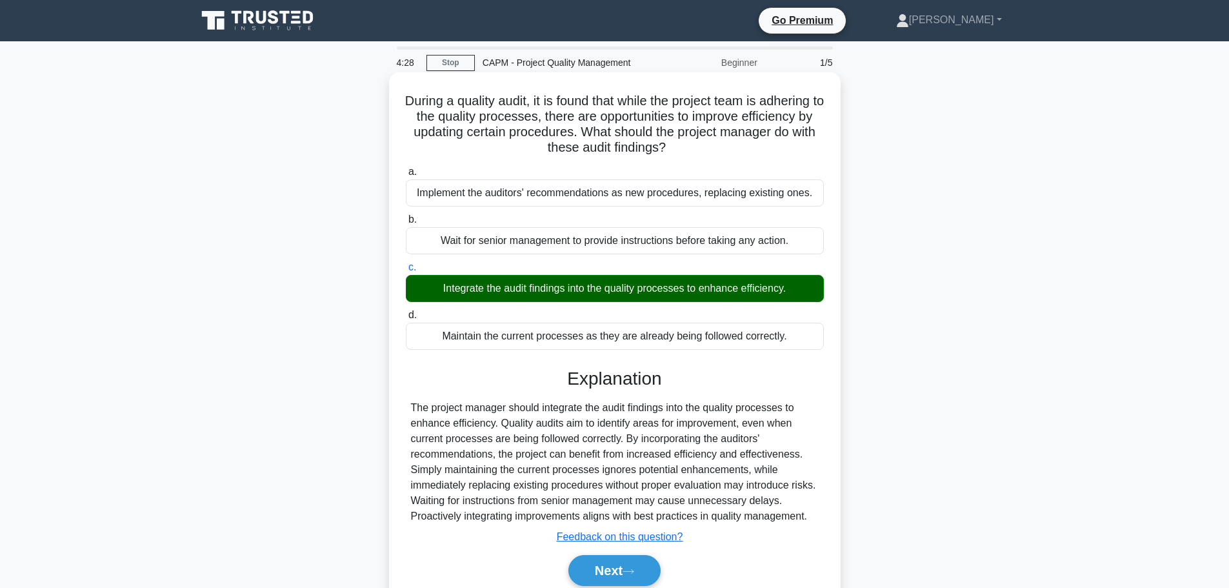
scroll to position [109, 0]
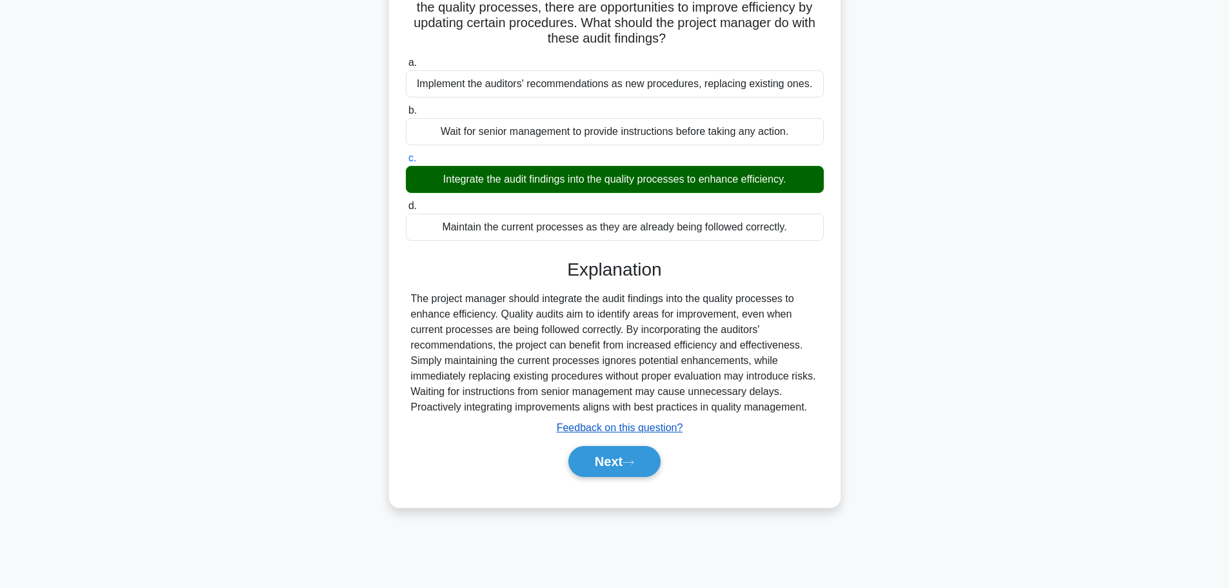
drag, startPoint x: 620, startPoint y: 460, endPoint x: 577, endPoint y: 431, distance: 51.5
click at [620, 460] on button "Next" at bounding box center [614, 461] width 92 height 31
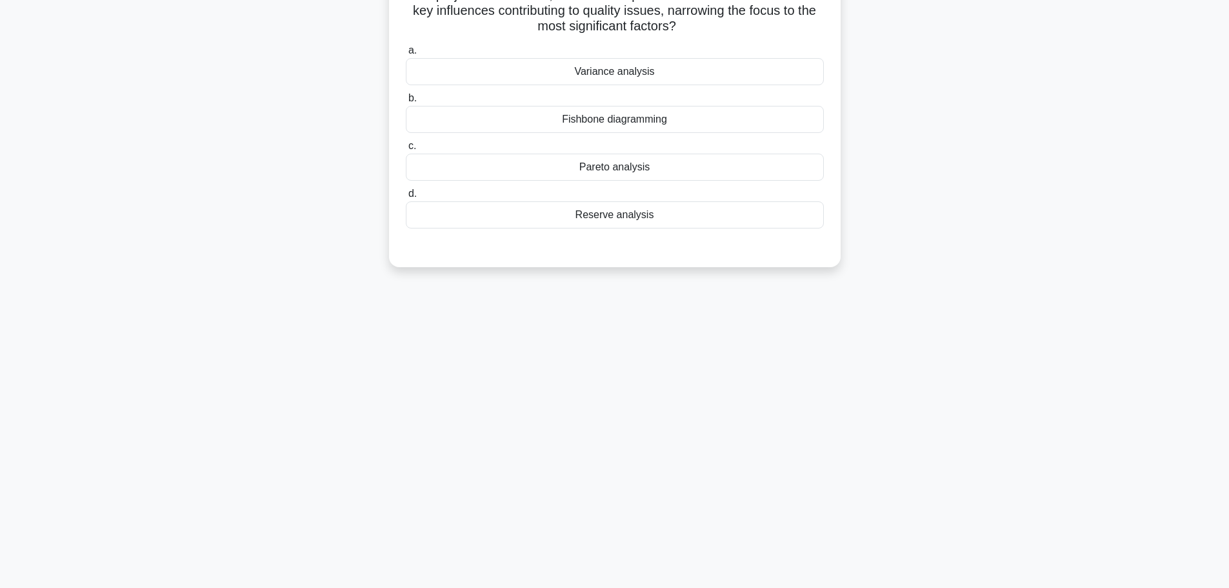
scroll to position [0, 0]
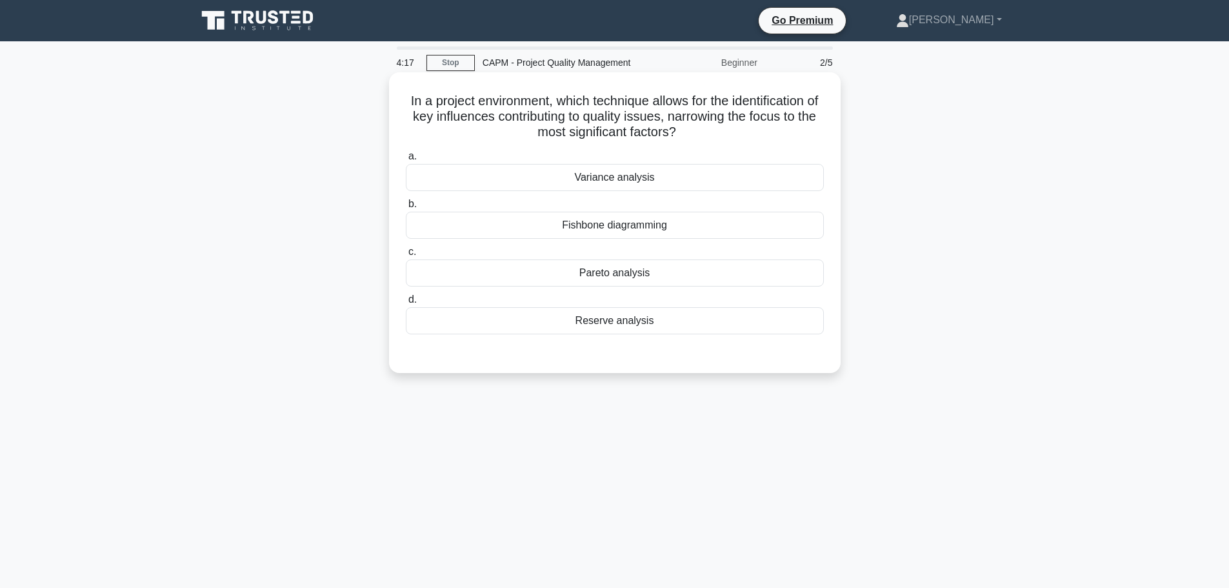
click at [643, 277] on div "Pareto analysis" at bounding box center [615, 272] width 418 height 27
click at [406, 256] on input "c. Pareto analysis" at bounding box center [406, 252] width 0 height 8
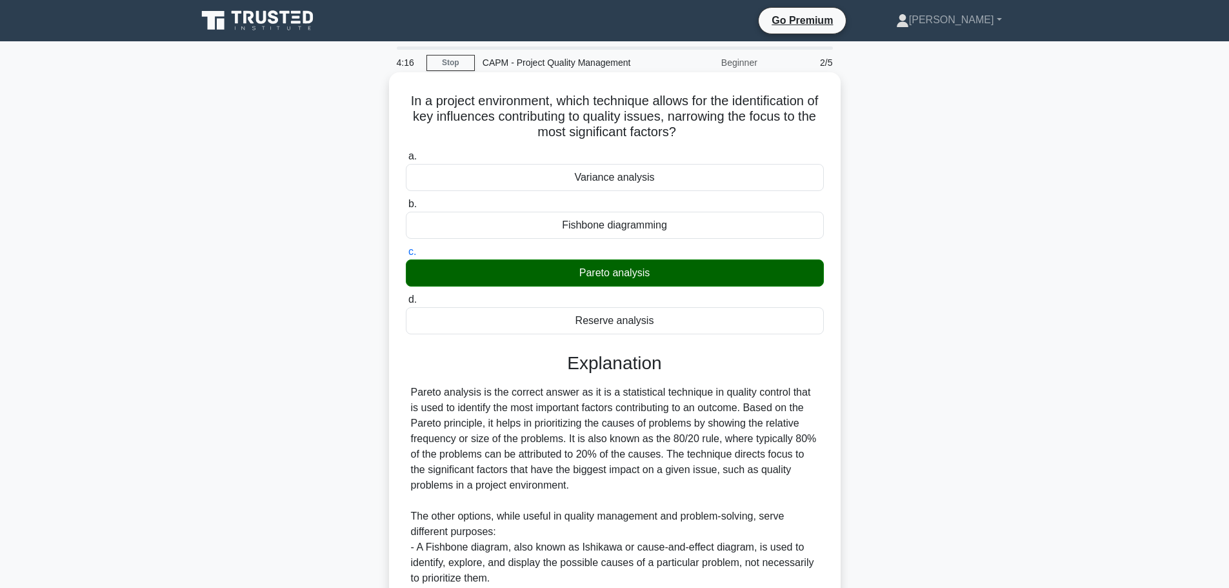
scroll to position [208, 0]
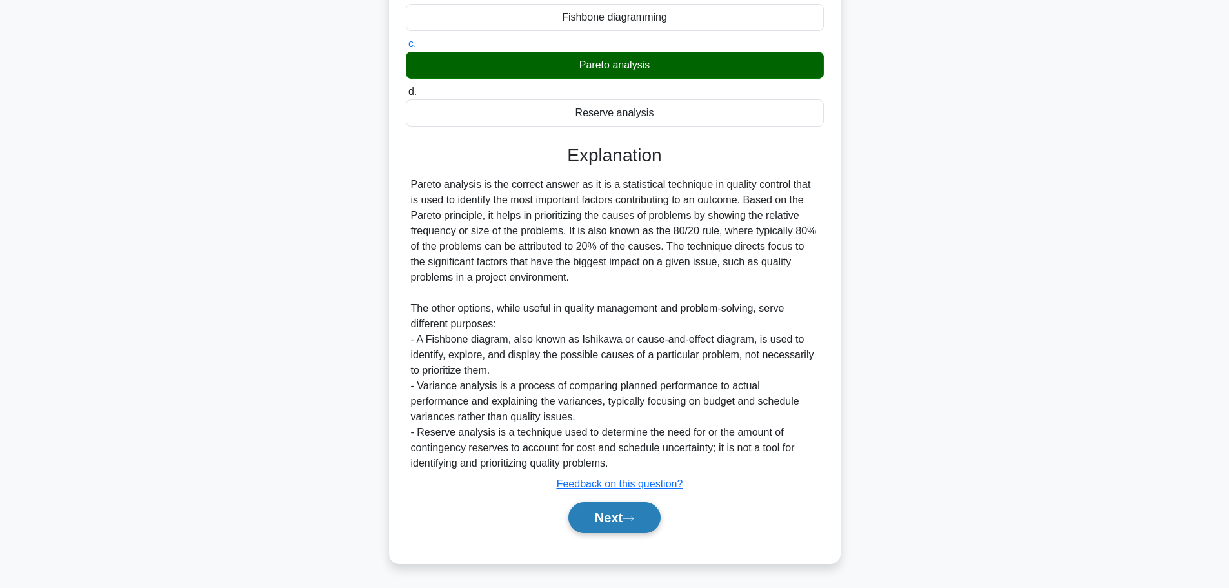
click at [631, 514] on button "Next" at bounding box center [614, 517] width 92 height 31
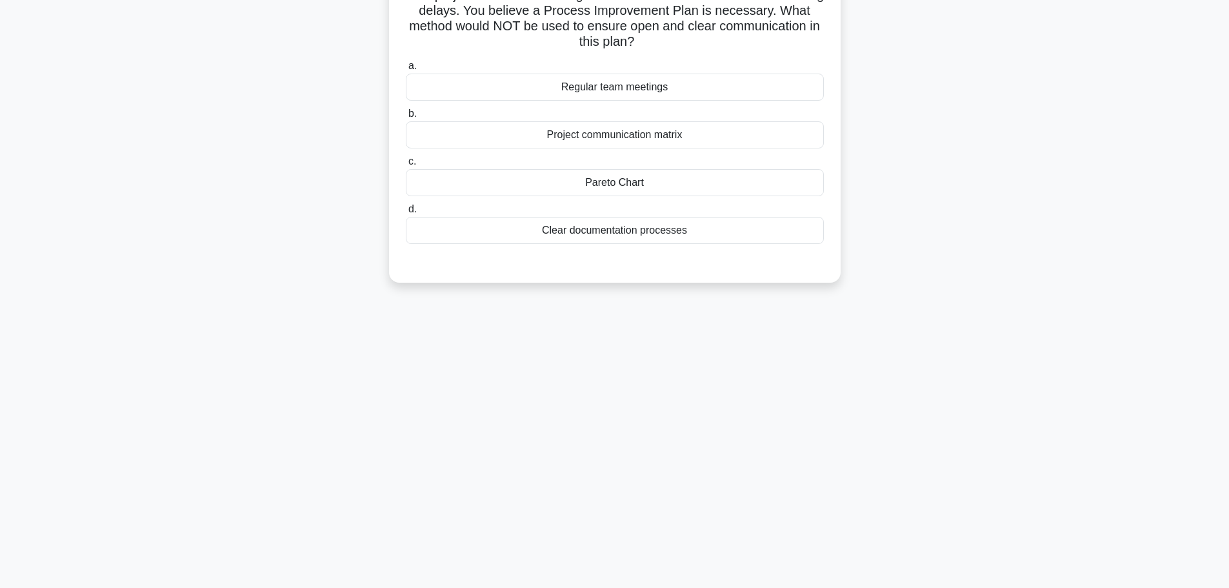
scroll to position [0, 0]
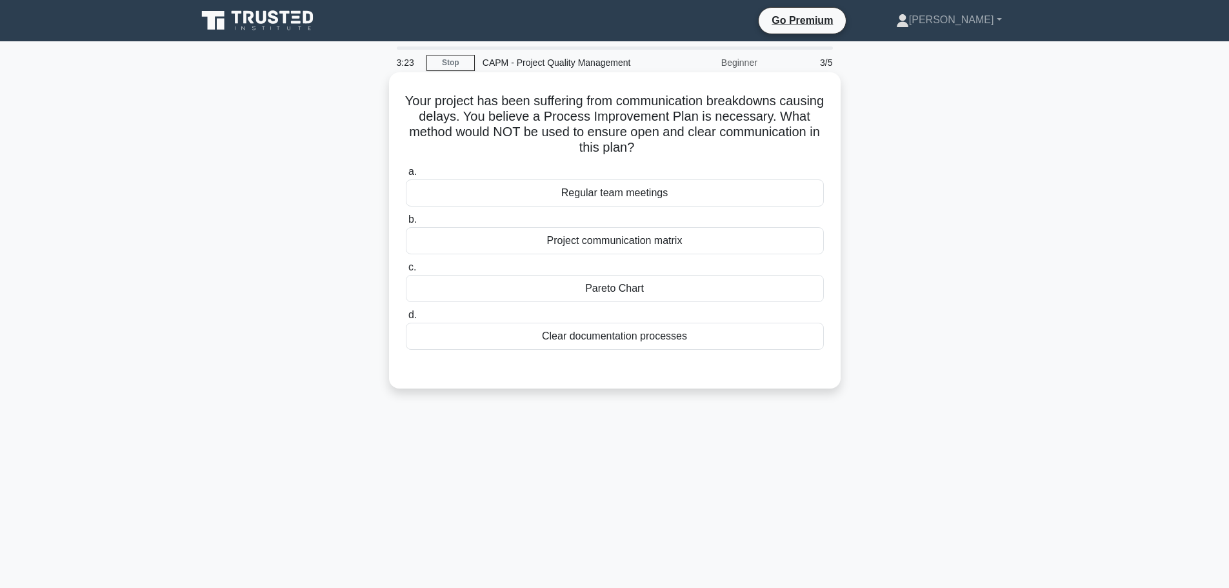
click at [626, 283] on div "Pareto Chart" at bounding box center [615, 288] width 418 height 27
click at [406, 272] on input "c. Pareto Chart" at bounding box center [406, 267] width 0 height 8
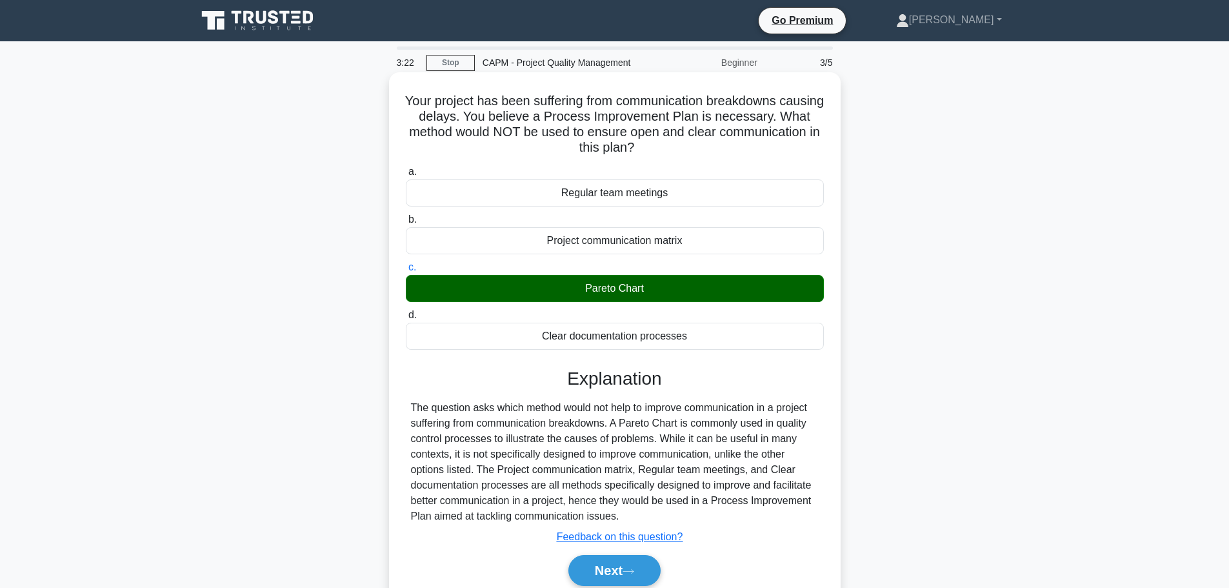
scroll to position [109, 0]
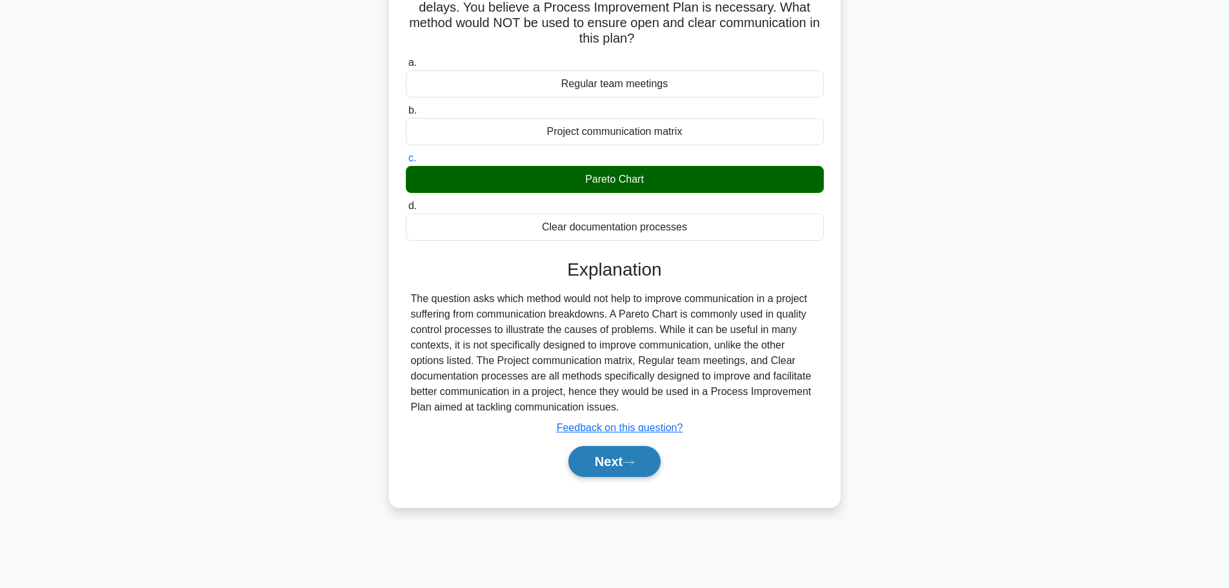
click at [634, 466] on icon at bounding box center [629, 462] width 12 height 7
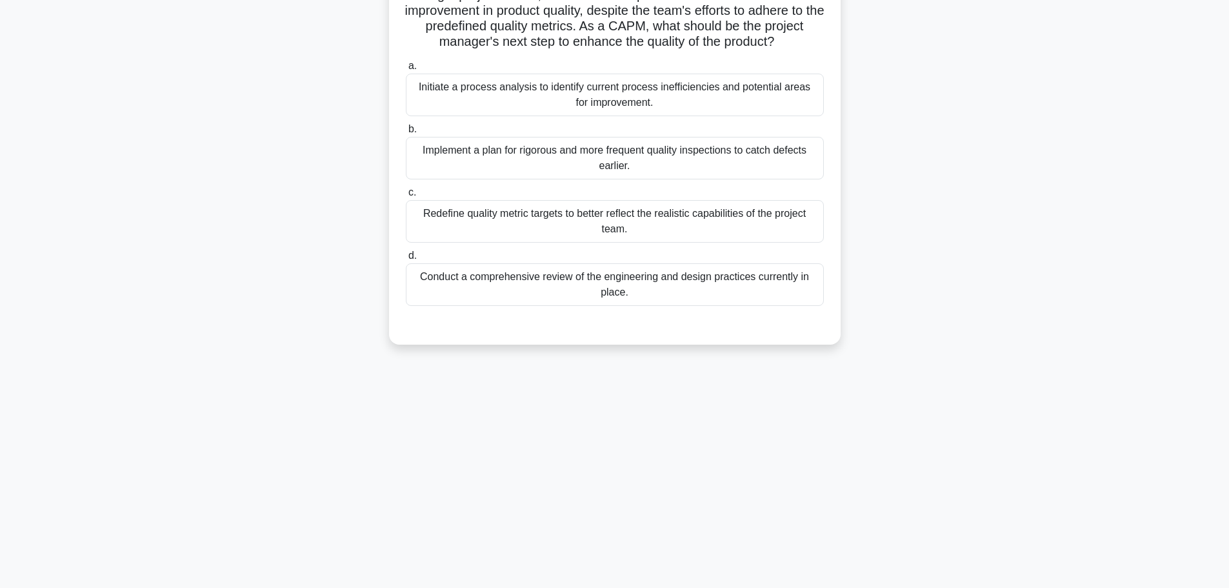
scroll to position [0, 0]
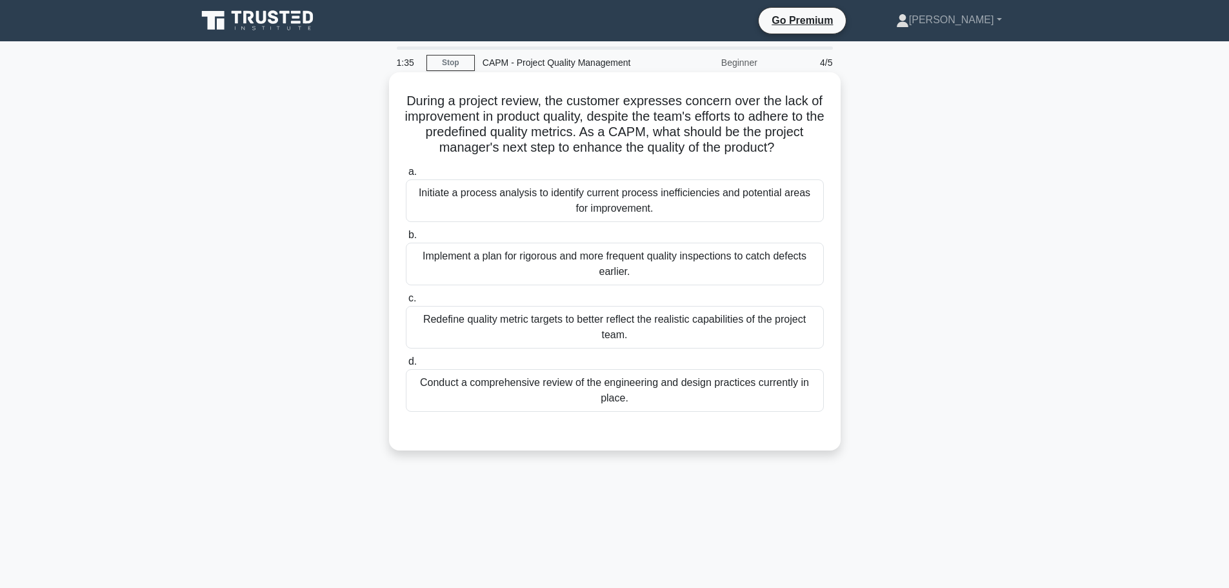
click at [534, 205] on div "Initiate a process analysis to identify current process inefficiencies and pote…" at bounding box center [615, 200] width 418 height 43
click at [406, 176] on input "a. Initiate a process analysis to identify current process inefficiencies and p…" at bounding box center [406, 172] width 0 height 8
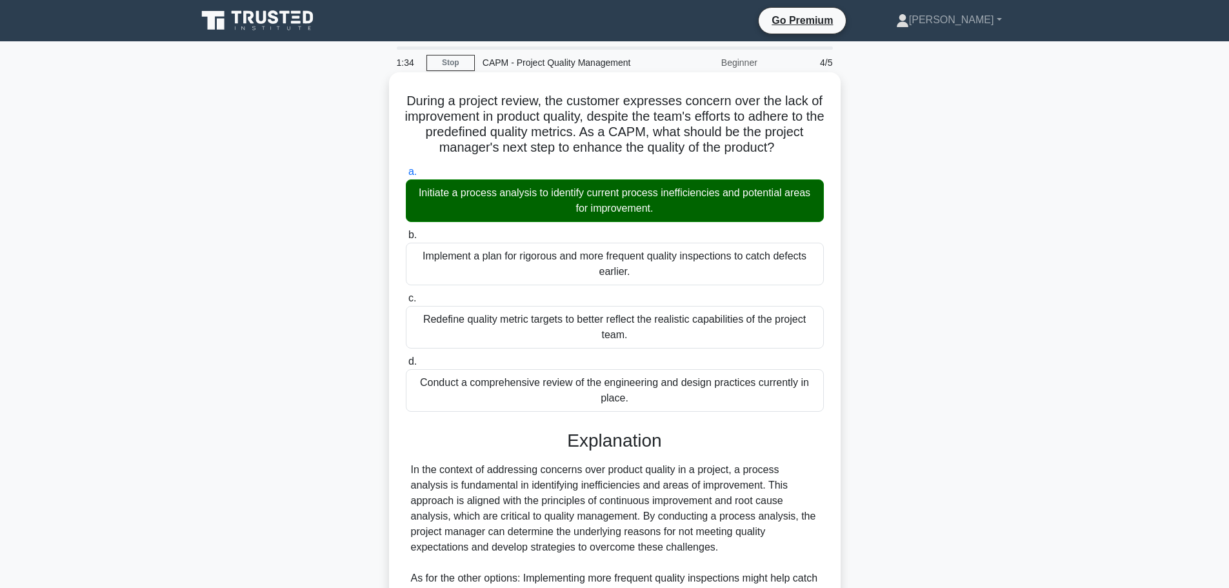
scroll to position [208, 0]
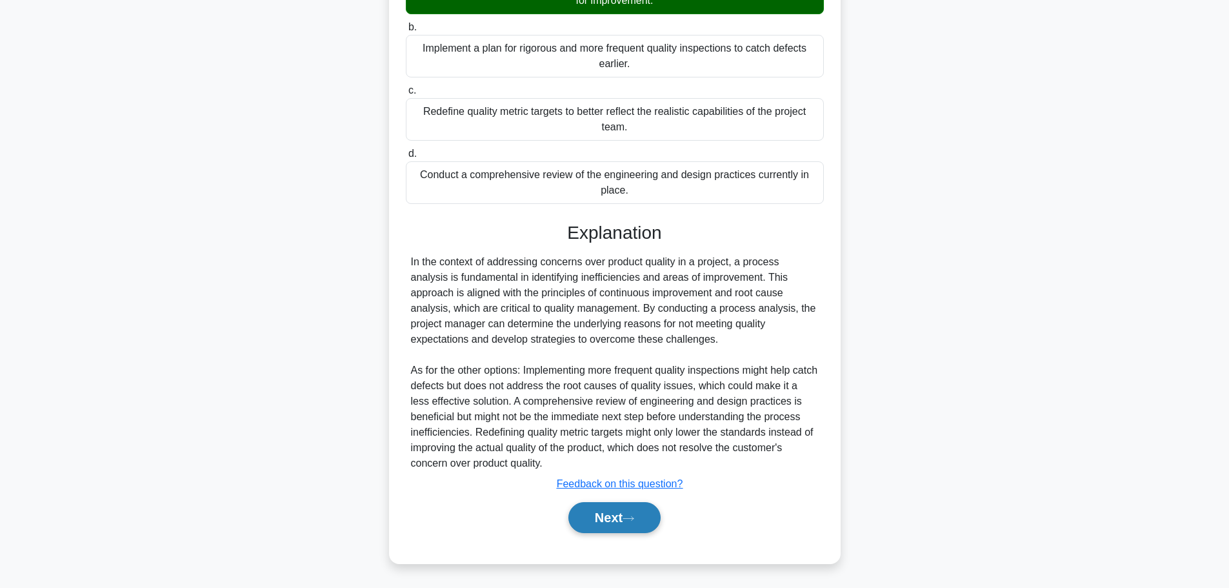
click at [632, 514] on button "Next" at bounding box center [614, 517] width 92 height 31
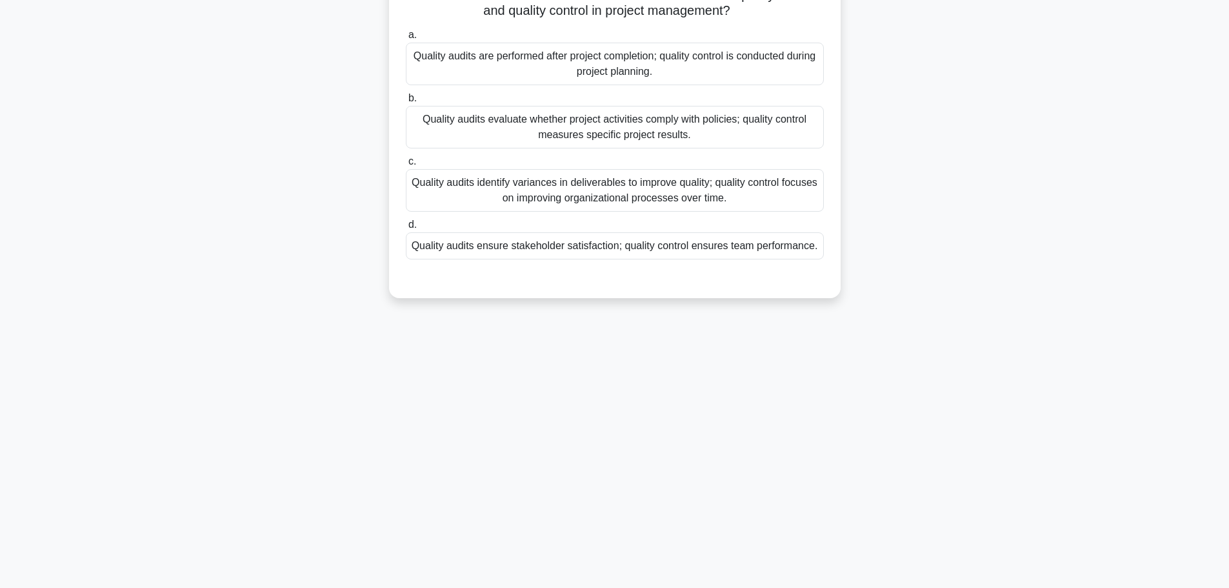
scroll to position [0, 0]
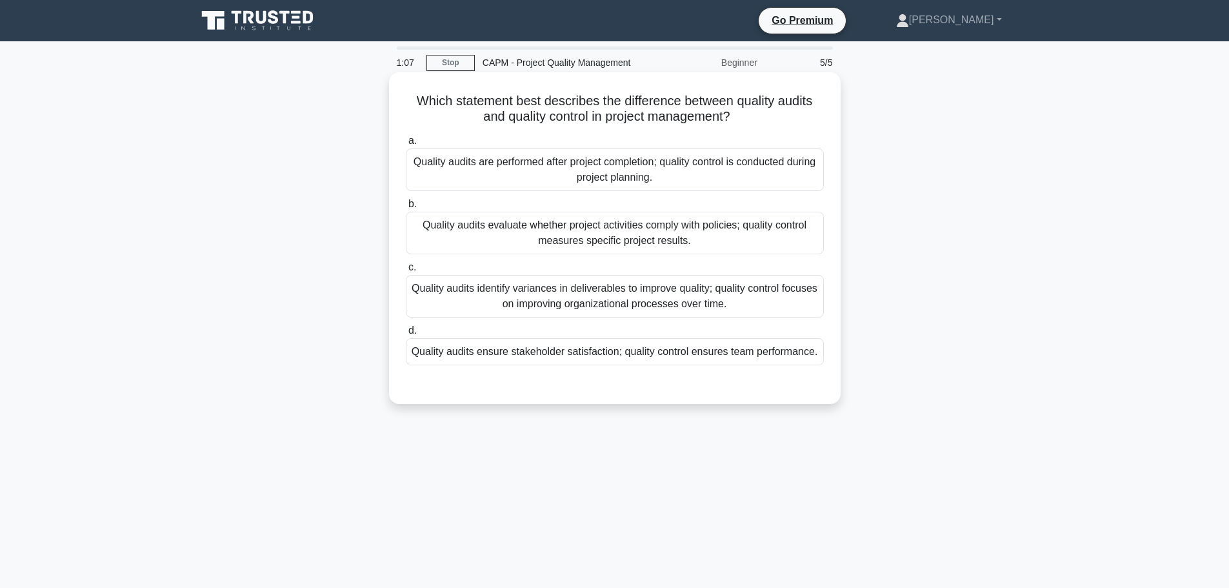
click at [725, 235] on div "Quality audits evaluate whether project activities comply with policies; qualit…" at bounding box center [615, 233] width 418 height 43
click at [406, 208] on input "b. Quality audits evaluate whether project activities comply with policies; qua…" at bounding box center [406, 204] width 0 height 8
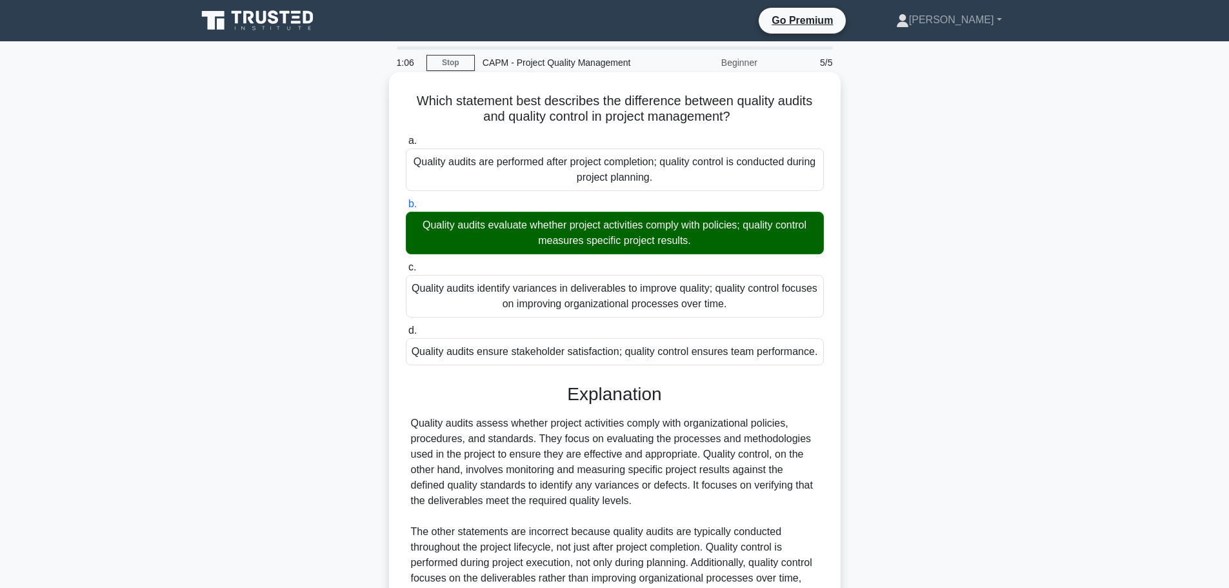
scroll to position [146, 0]
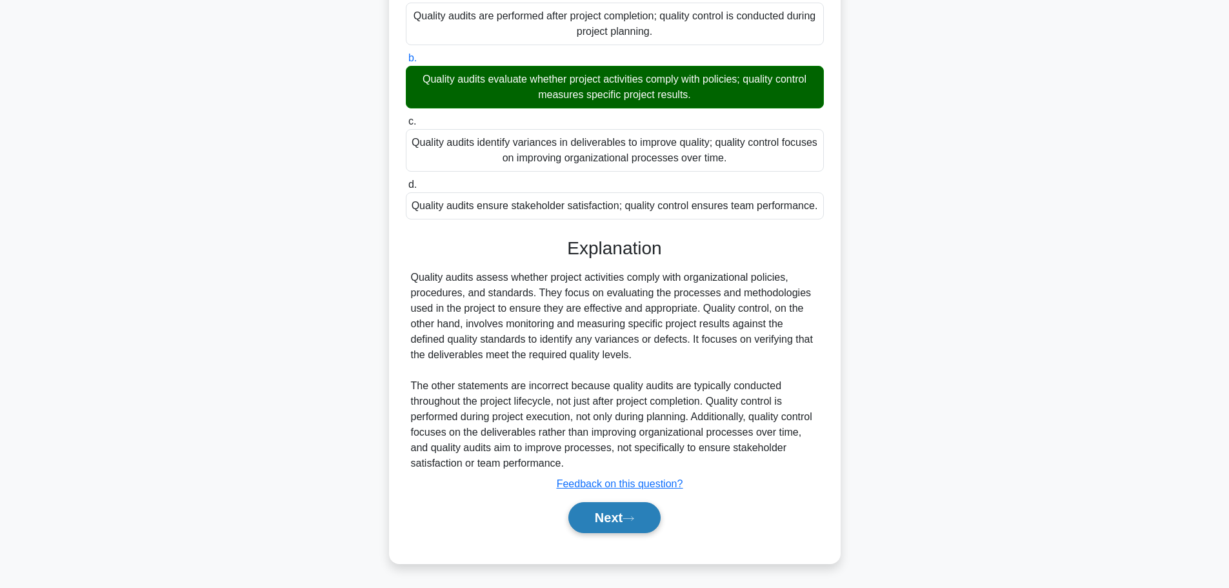
click at [631, 515] on icon at bounding box center [629, 518] width 12 height 7
